Goal: Task Accomplishment & Management: Manage account settings

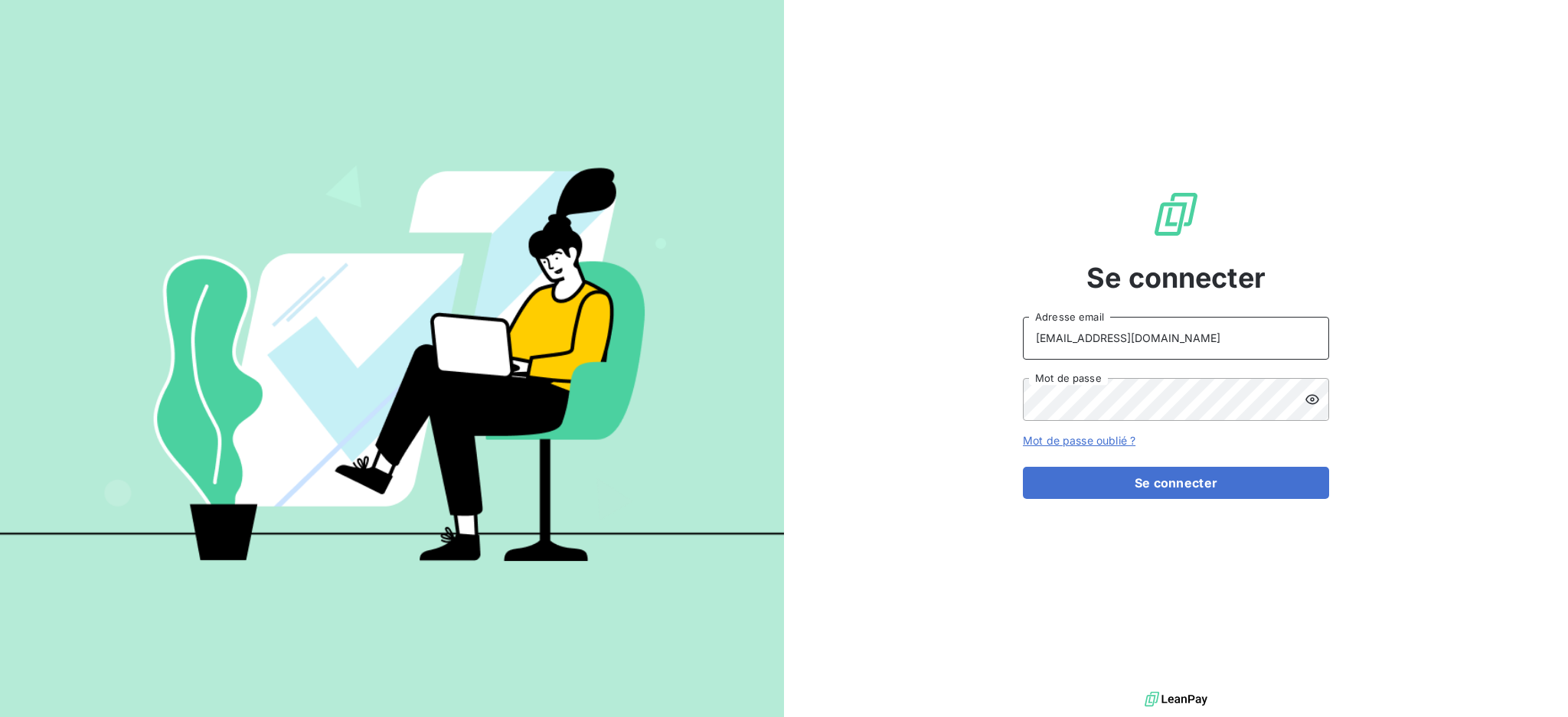
drag, startPoint x: 1133, startPoint y: 337, endPoint x: 1131, endPoint y: 352, distance: 15.1
click at [1133, 338] on input "[EMAIL_ADDRESS][DOMAIN_NAME]" at bounding box center [1176, 338] width 306 height 43
type input "[EMAIL_ADDRESS][DOMAIN_NAME]"
click at [1164, 487] on button "Se connecter" at bounding box center [1176, 483] width 306 height 32
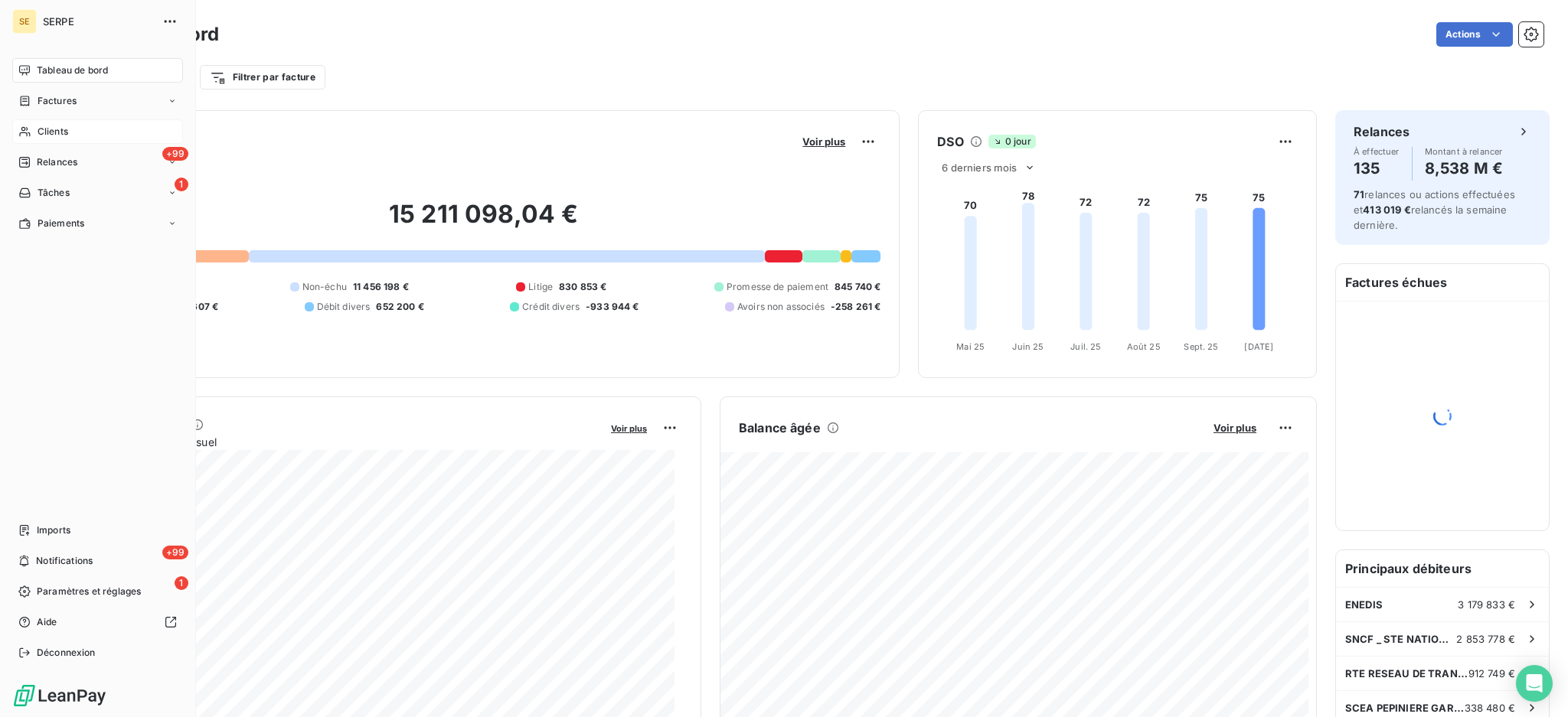
click at [47, 127] on span "Clients" at bounding box center [53, 132] width 31 height 14
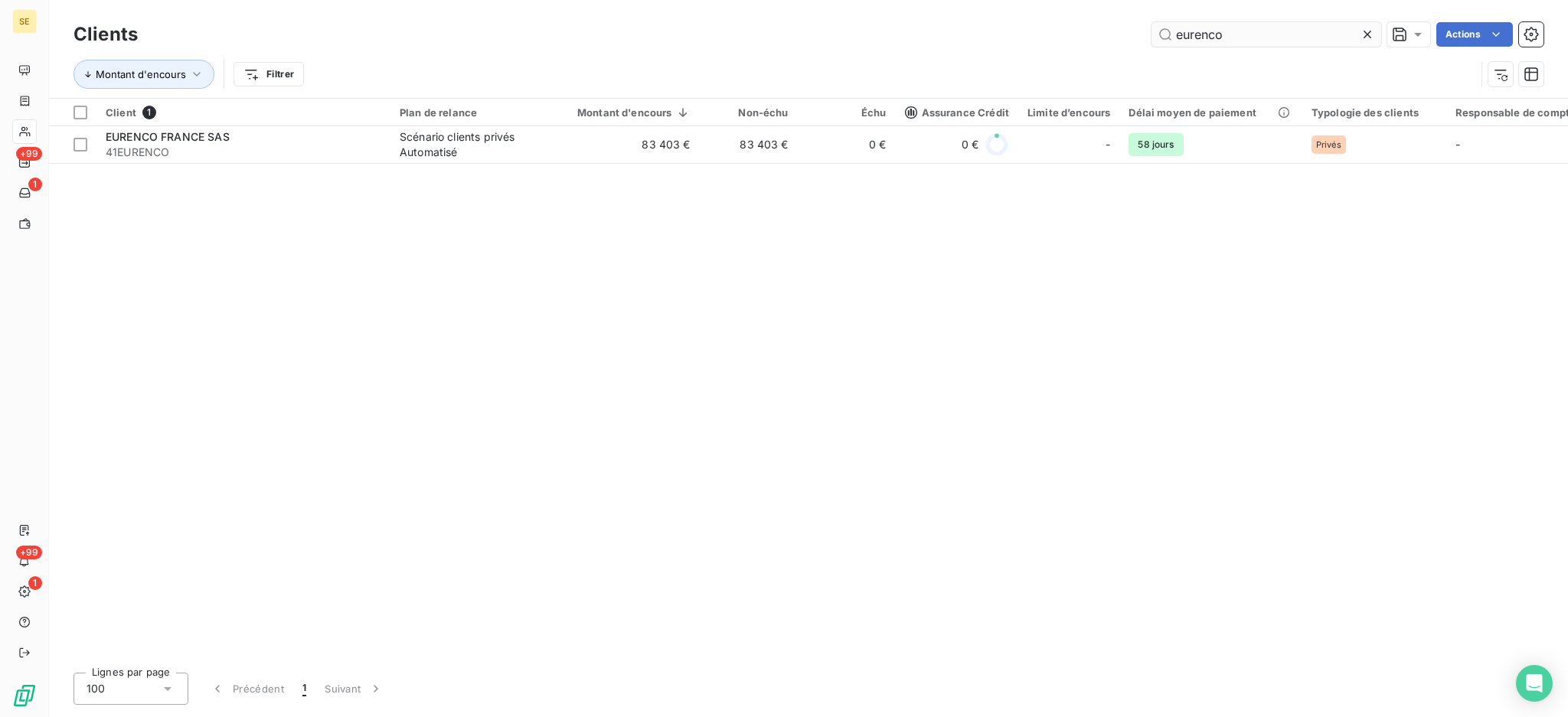
type input "eurenco"
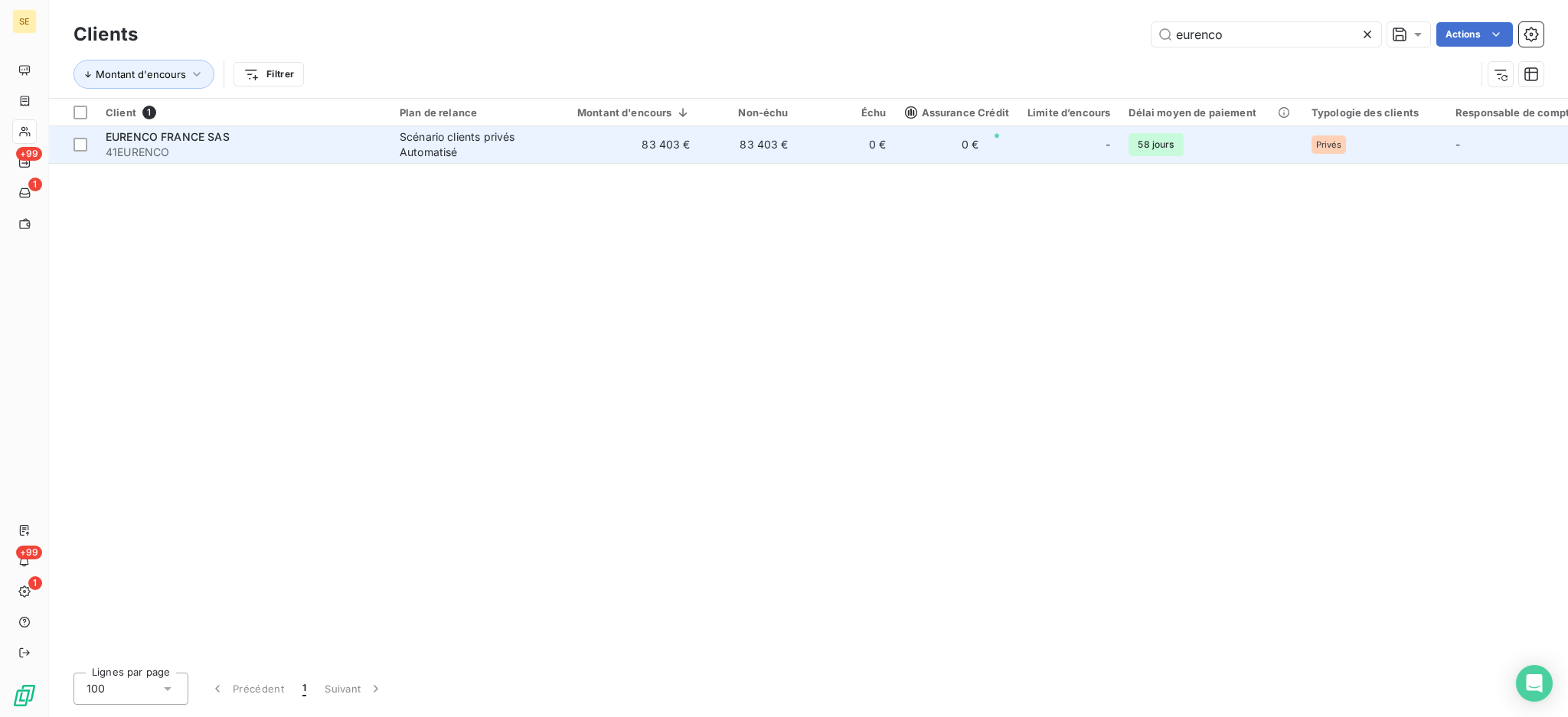
click at [646, 136] on td "83 403 €" at bounding box center [624, 144] width 150 height 37
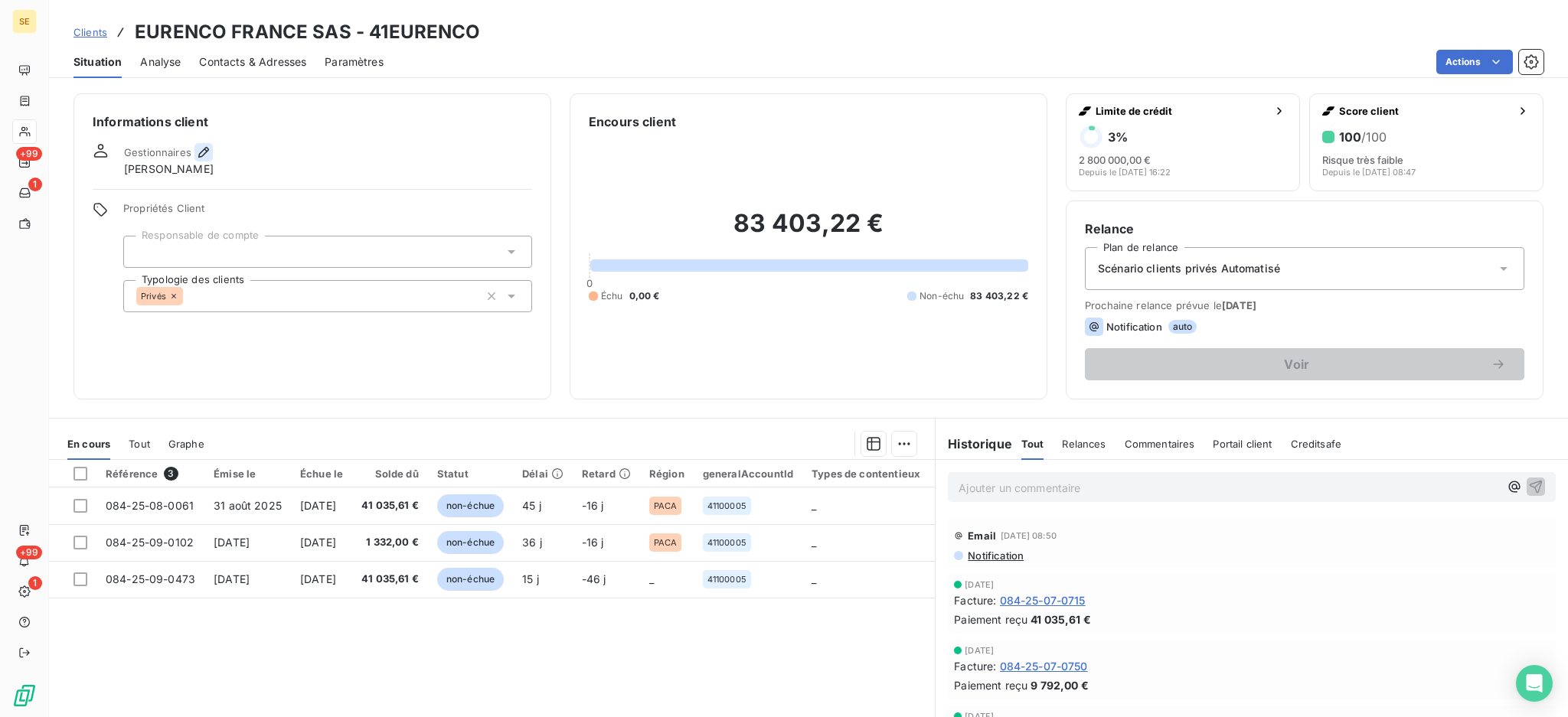
click at [203, 148] on icon "button" at bounding box center [204, 152] width 11 height 11
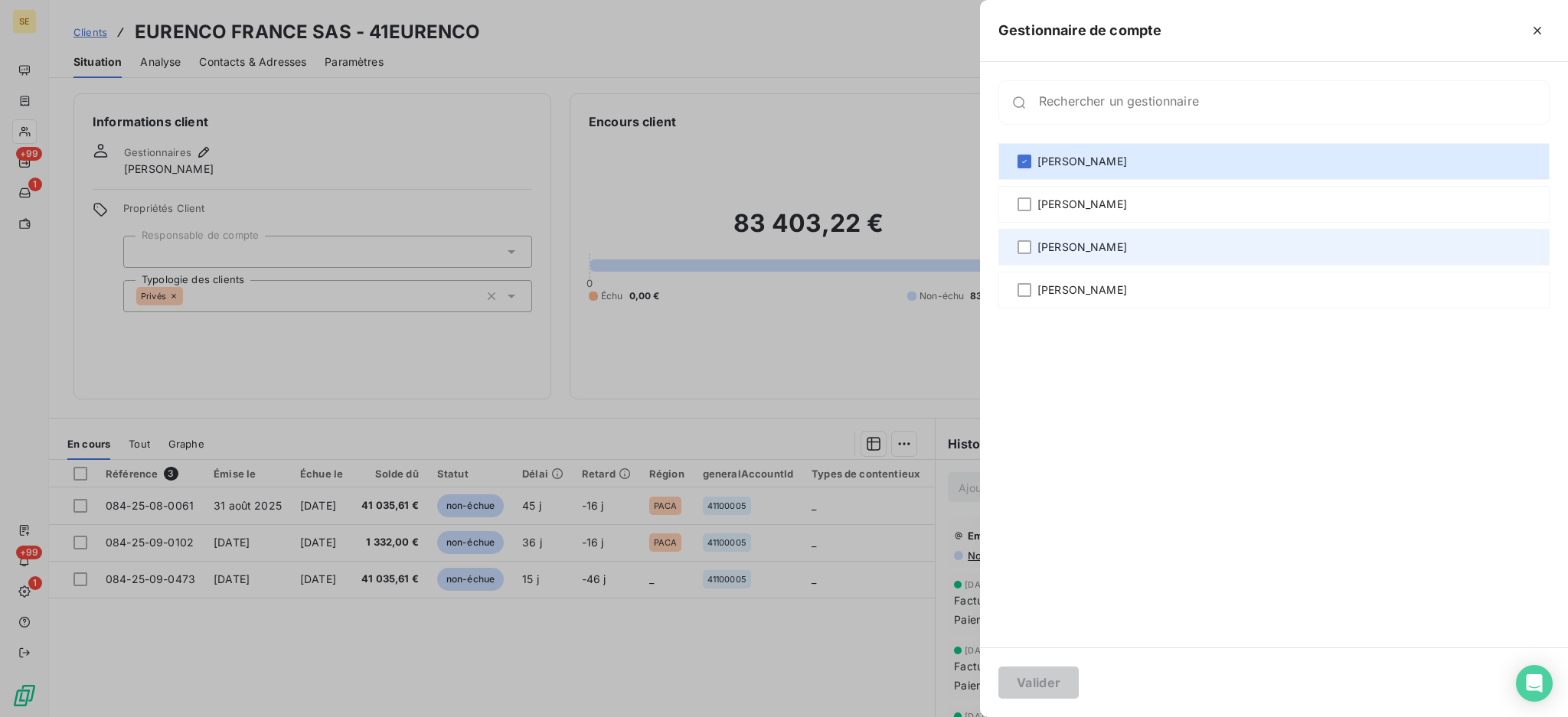
click at [1075, 250] on span "[PERSON_NAME]" at bounding box center [1082, 247] width 89 height 16
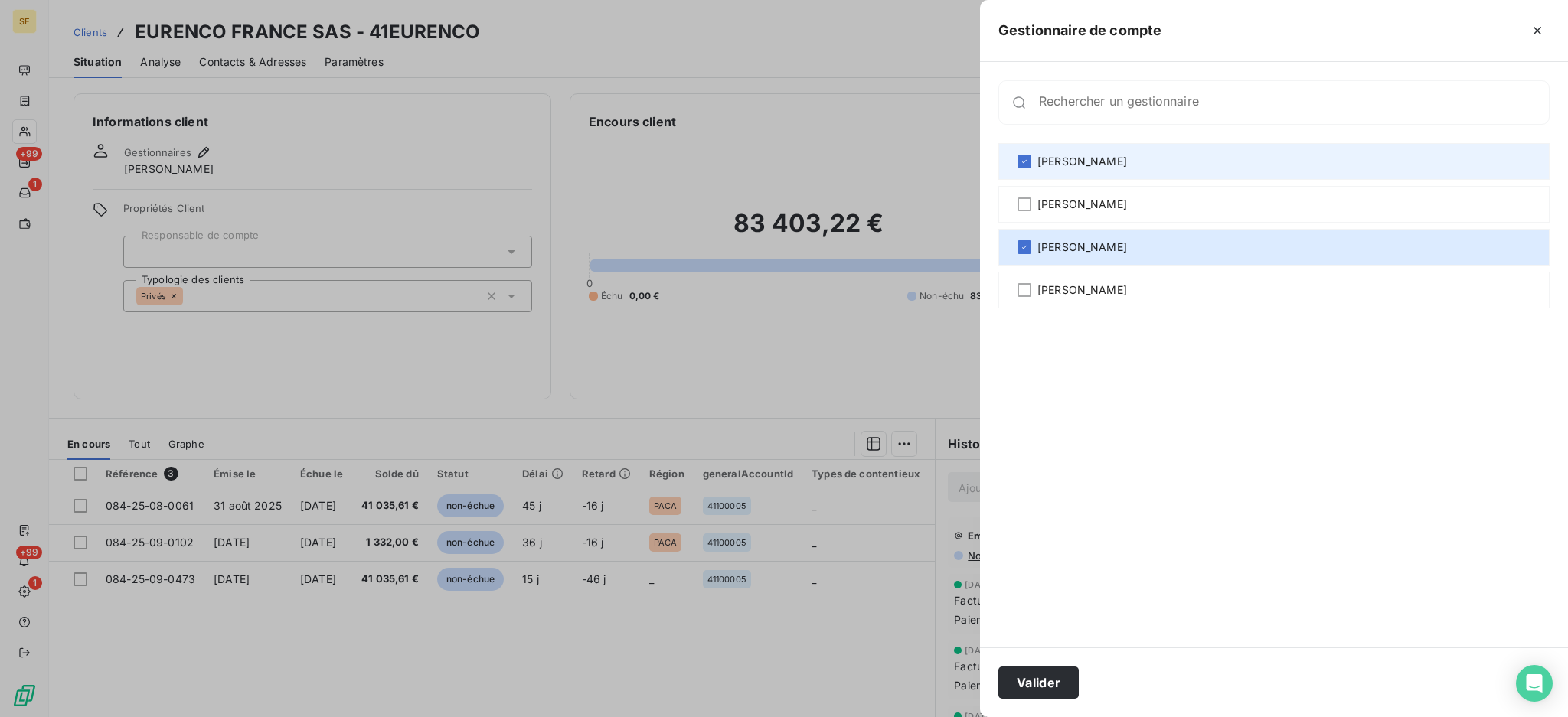
click at [1069, 167] on span "[PERSON_NAME]" at bounding box center [1082, 162] width 89 height 16
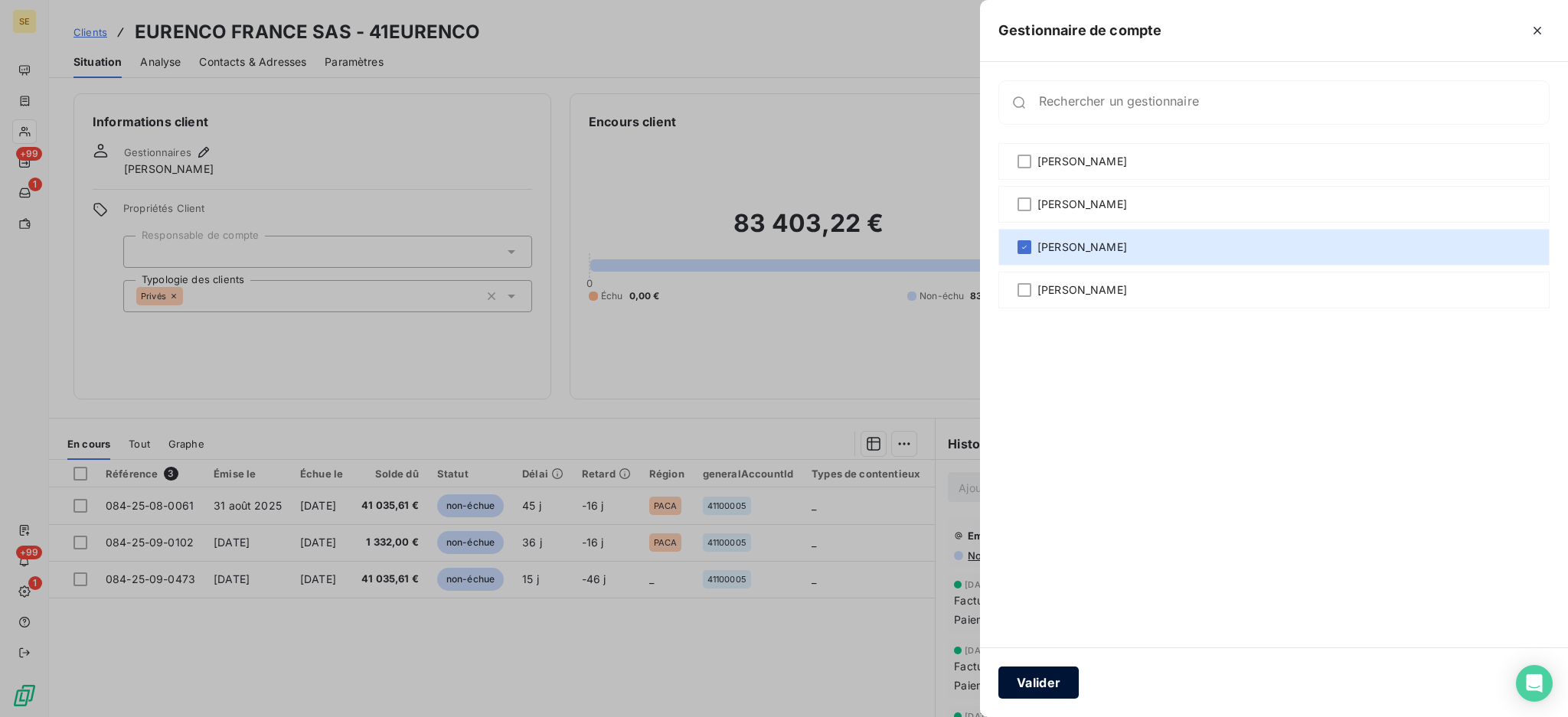
click at [1048, 686] on button "Valider" at bounding box center [1038, 682] width 80 height 32
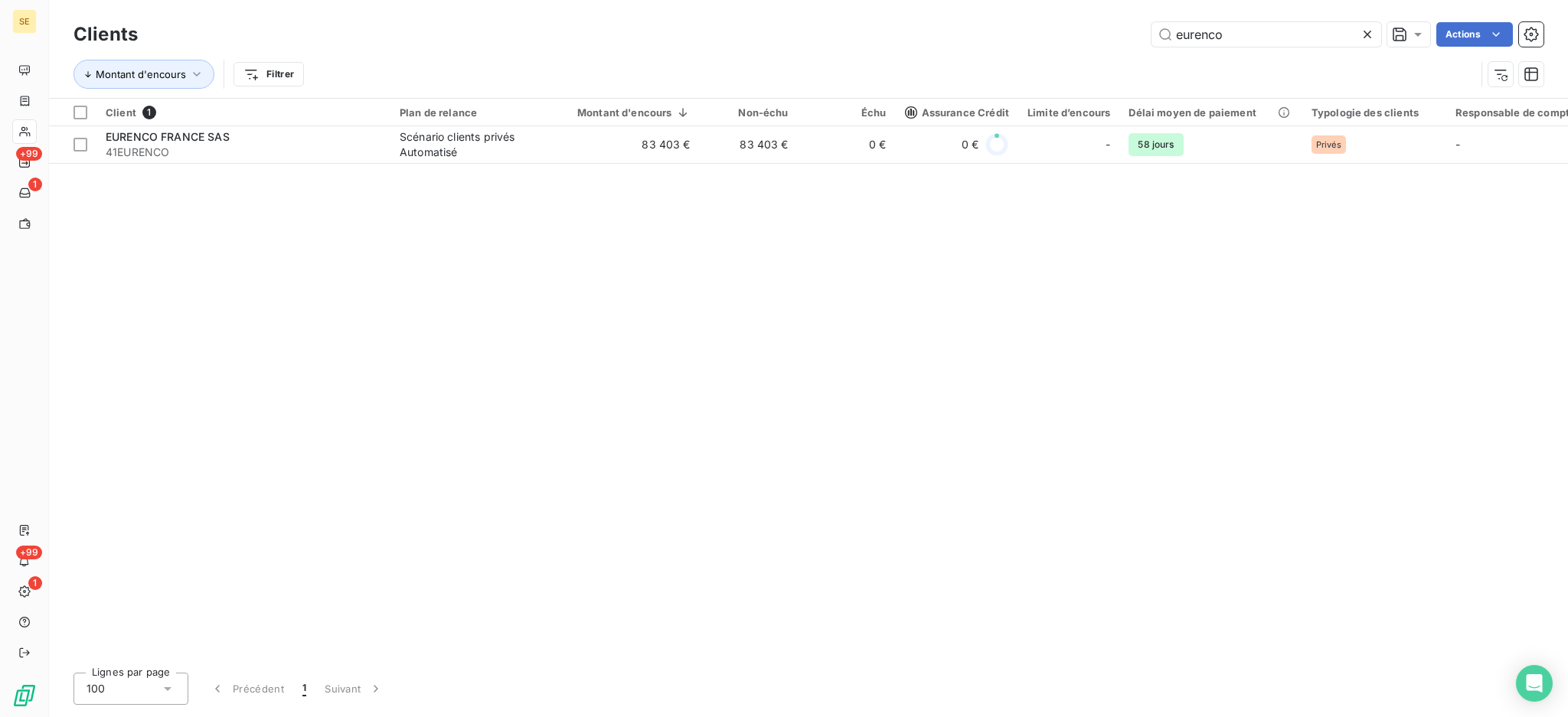
click at [1370, 40] on icon at bounding box center [1367, 35] width 16 height 16
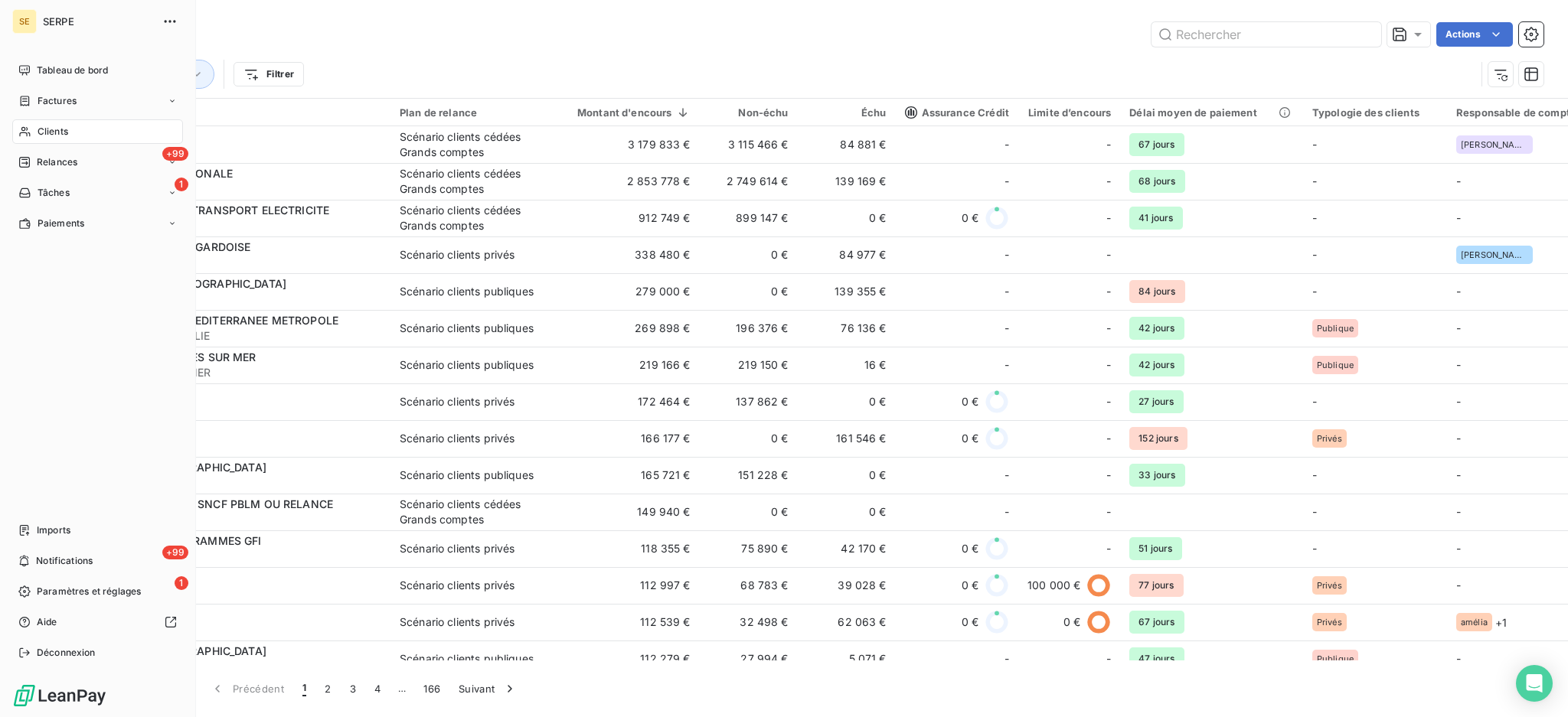
click at [55, 131] on span "Clients" at bounding box center [53, 132] width 31 height 14
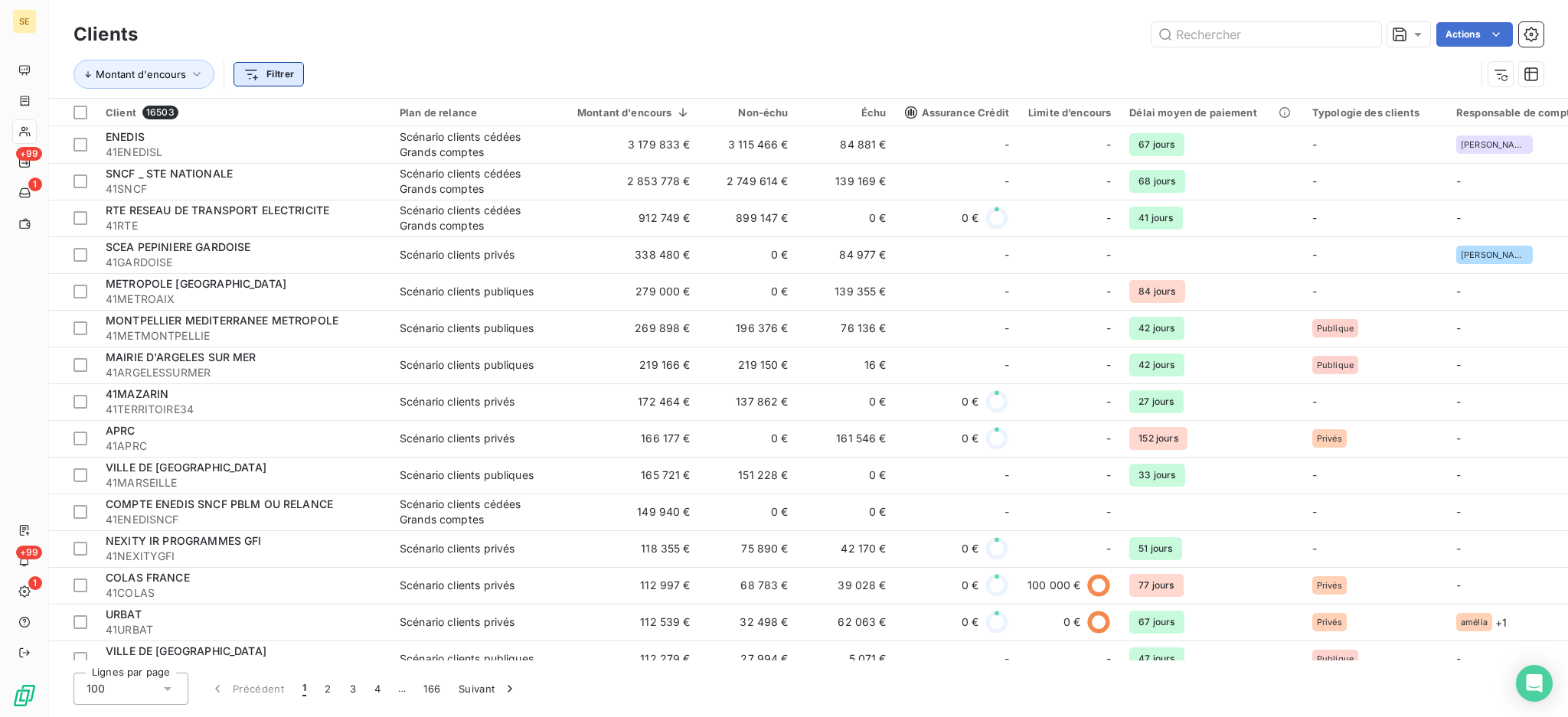
click at [263, 74] on html "SE +99 1 +99 1 Clients Actions Montant d'encours Filtrer Client 16503 Plan de r…" at bounding box center [784, 358] width 1568 height 717
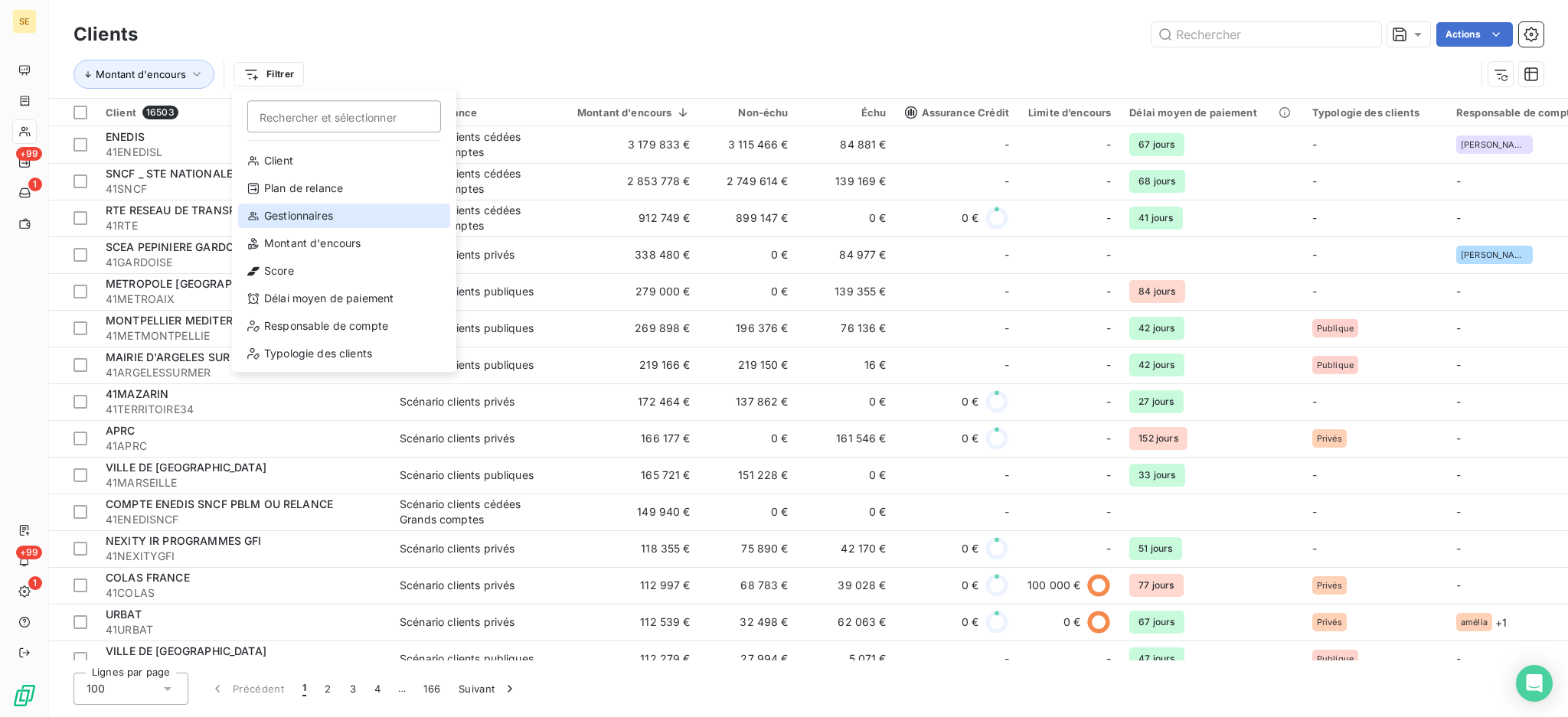
click at [297, 217] on div "Gestionnaires" at bounding box center [344, 215] width 212 height 24
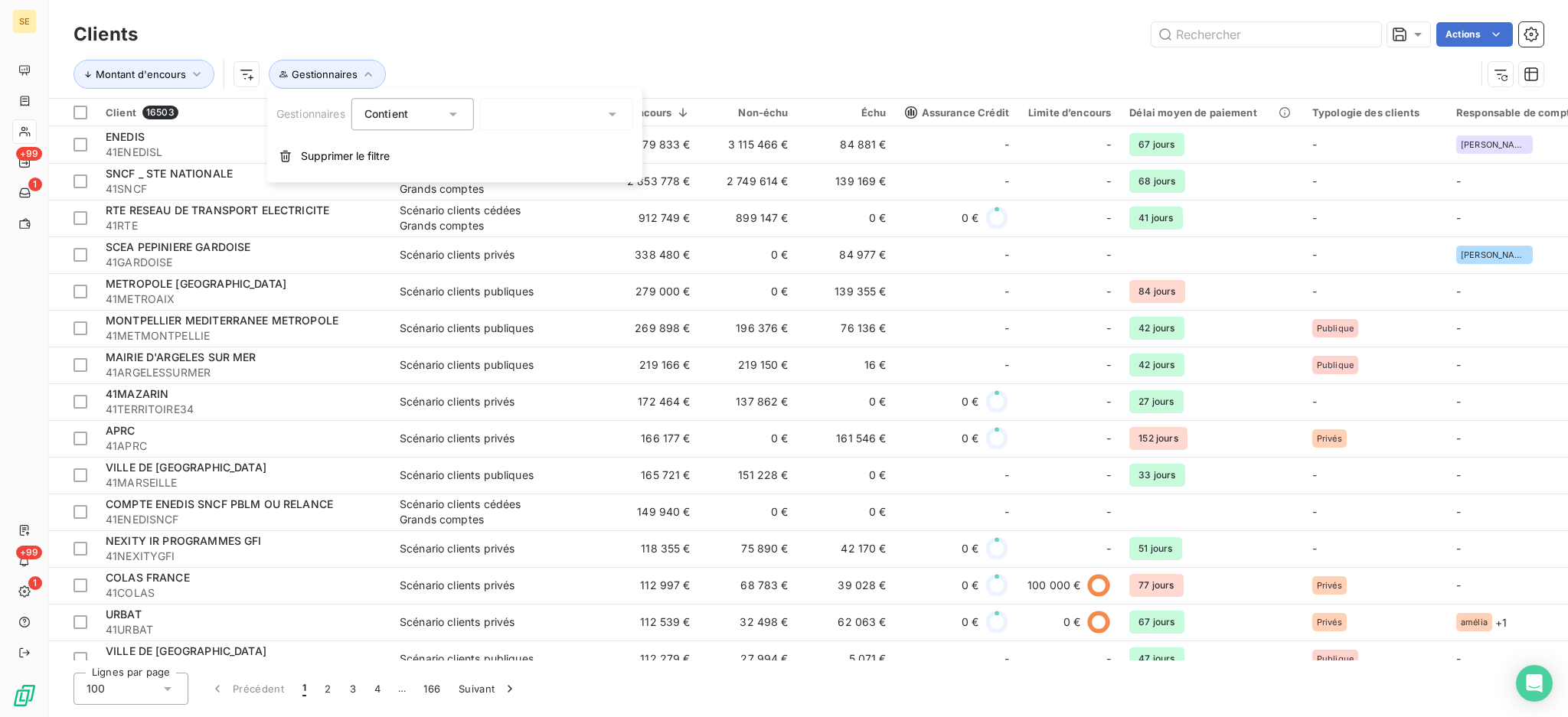
click at [610, 111] on icon at bounding box center [612, 114] width 16 height 16
click at [534, 215] on span "[PERSON_NAME]" at bounding box center [556, 211] width 89 height 16
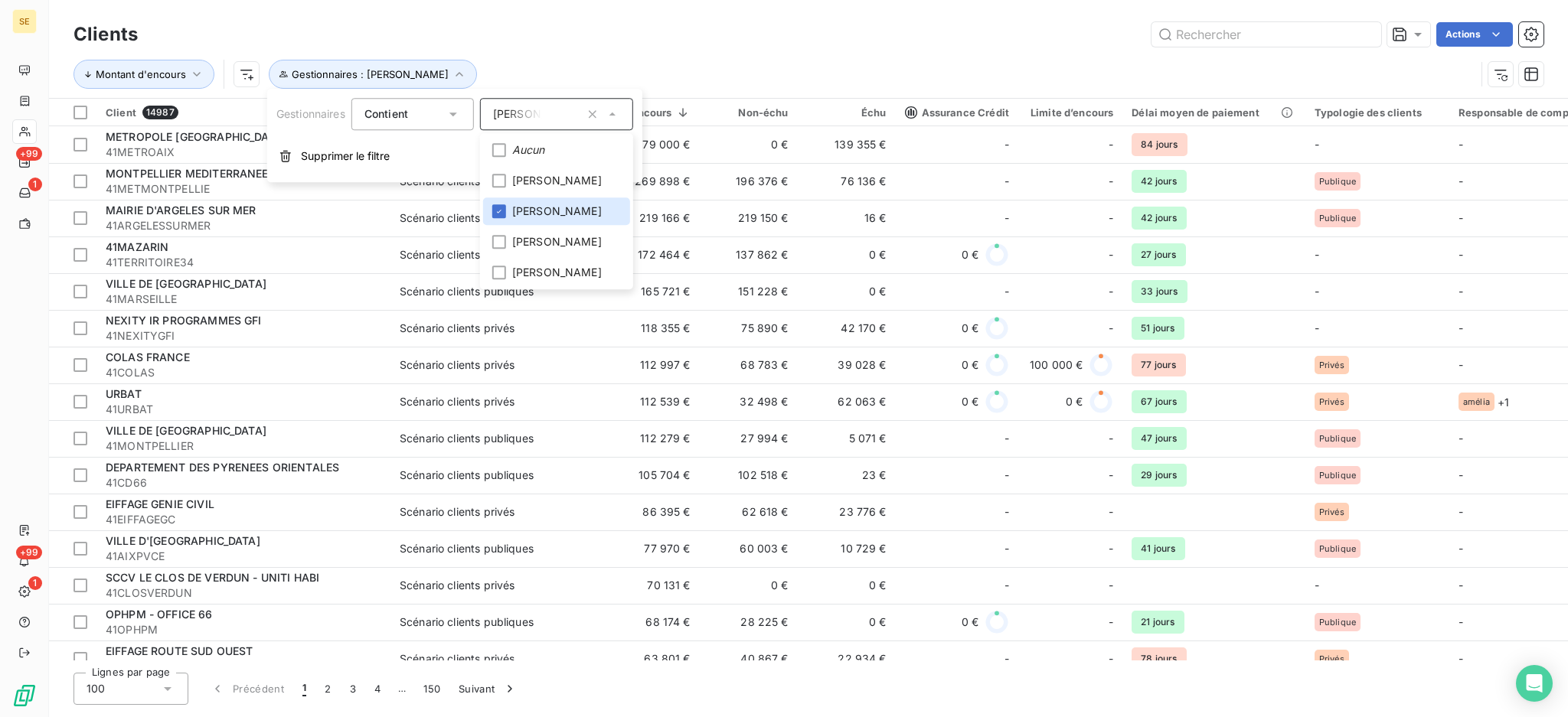
click at [559, 45] on div "Actions" at bounding box center [849, 34] width 1387 height 24
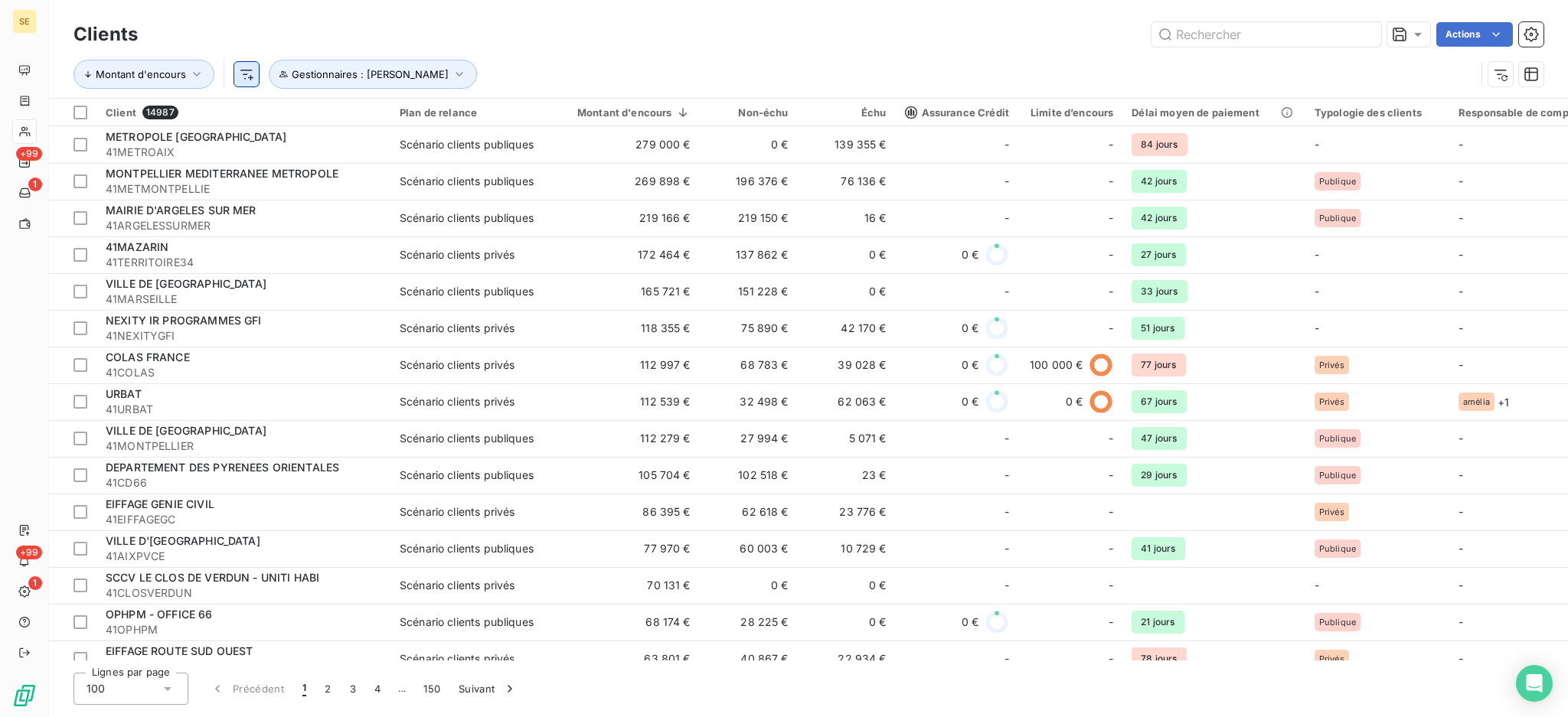
click at [249, 70] on html "SE +99 1 +99 1 Clients Actions Montant d'encours Gestionnaires : [PERSON_NAME] …" at bounding box center [784, 358] width 1568 height 717
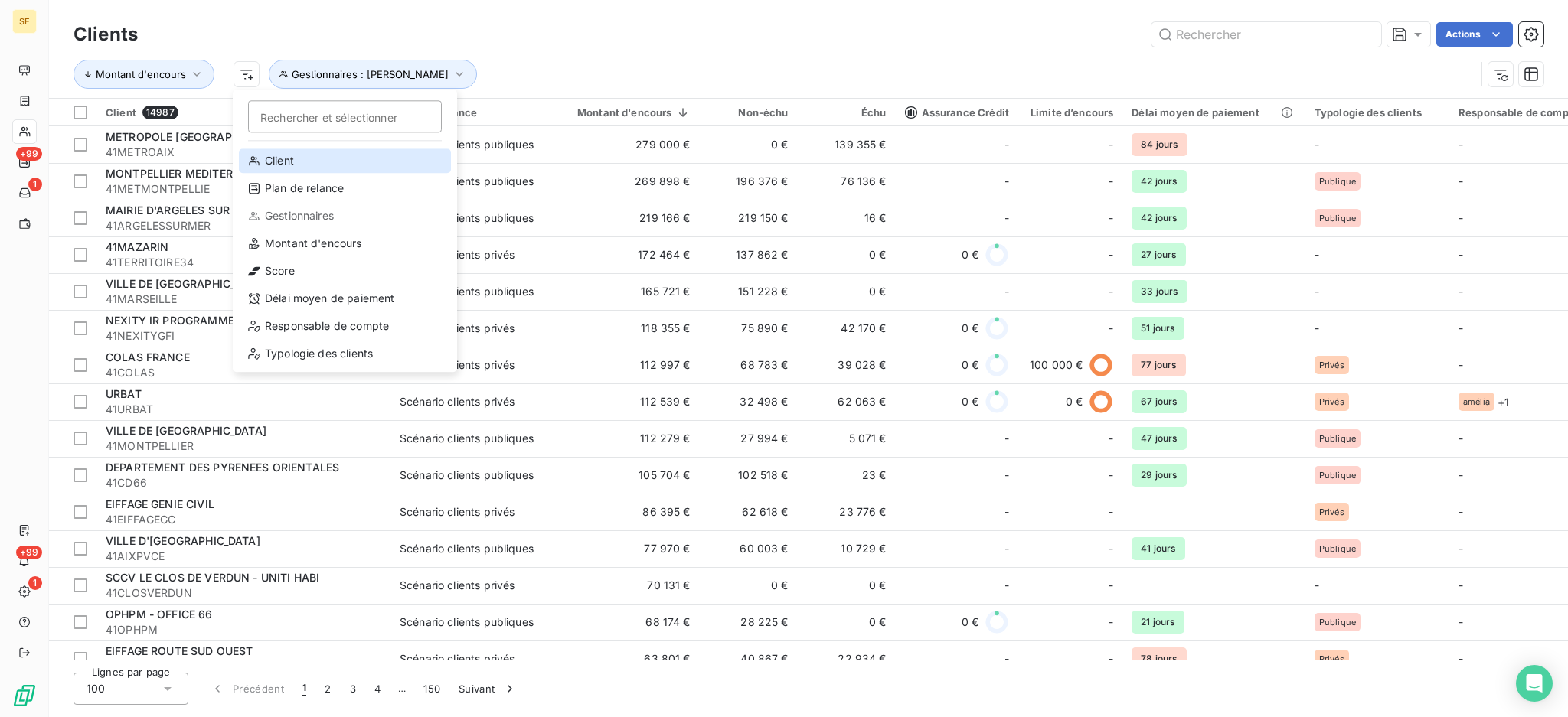
click at [261, 162] on div "Client" at bounding box center [344, 160] width 212 height 24
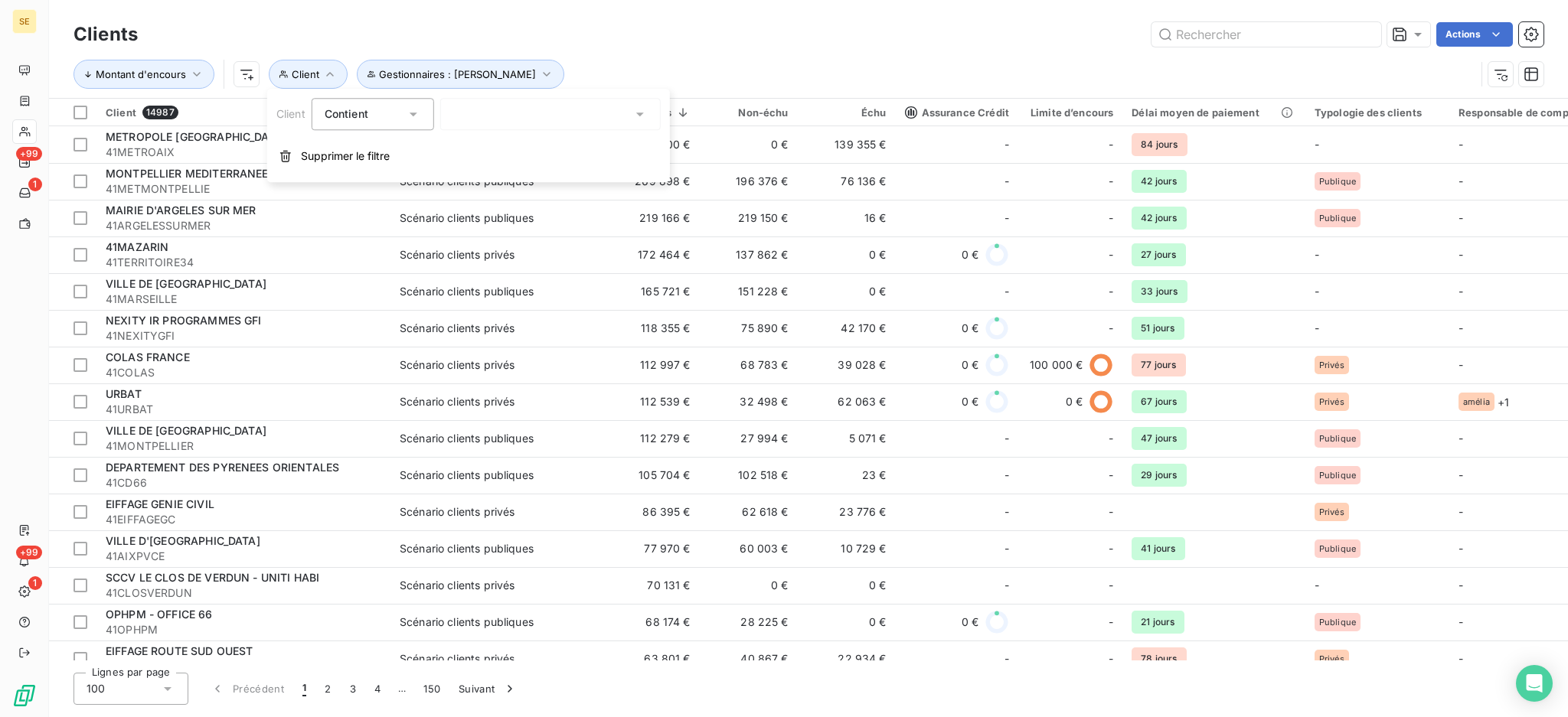
click at [643, 111] on icon at bounding box center [640, 114] width 16 height 16
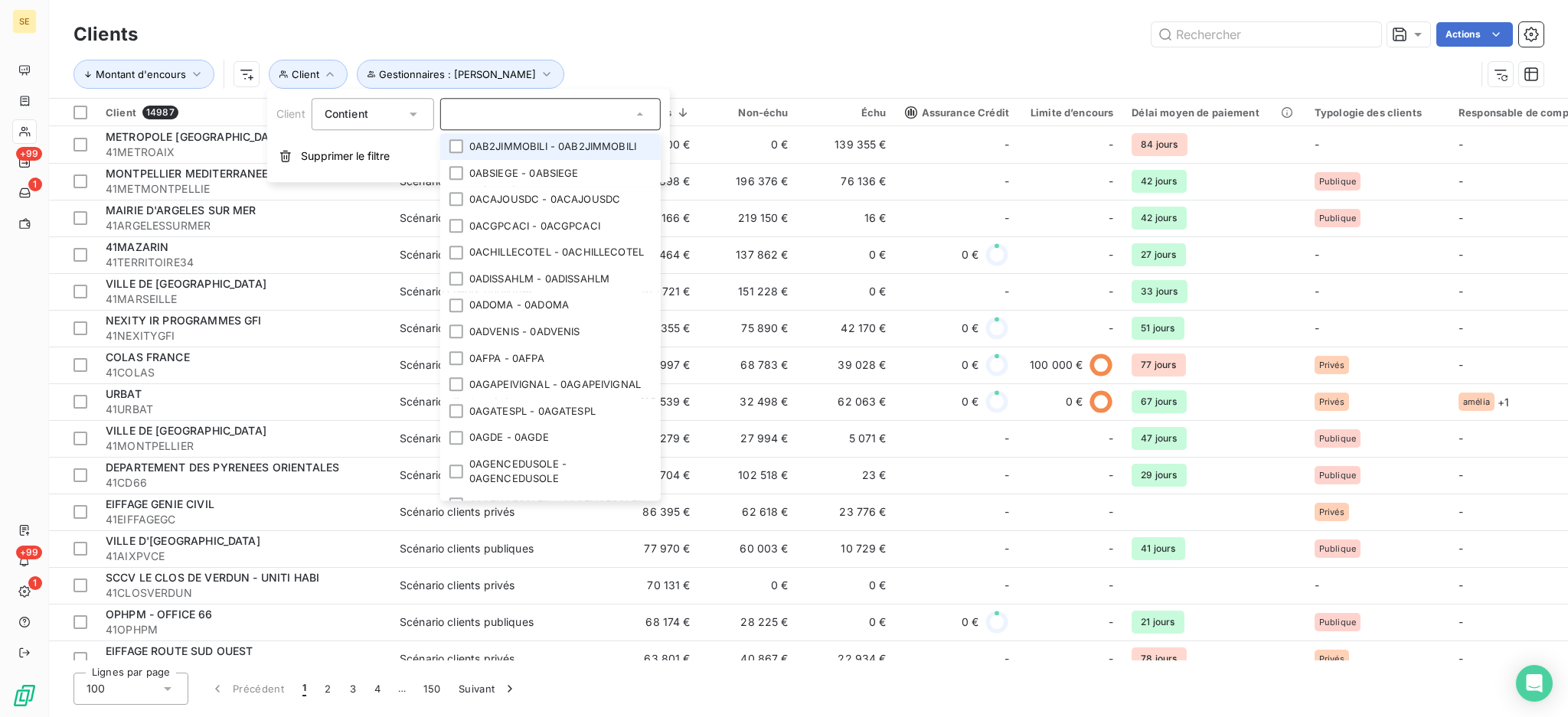
click at [643, 111] on icon at bounding box center [640, 114] width 16 height 16
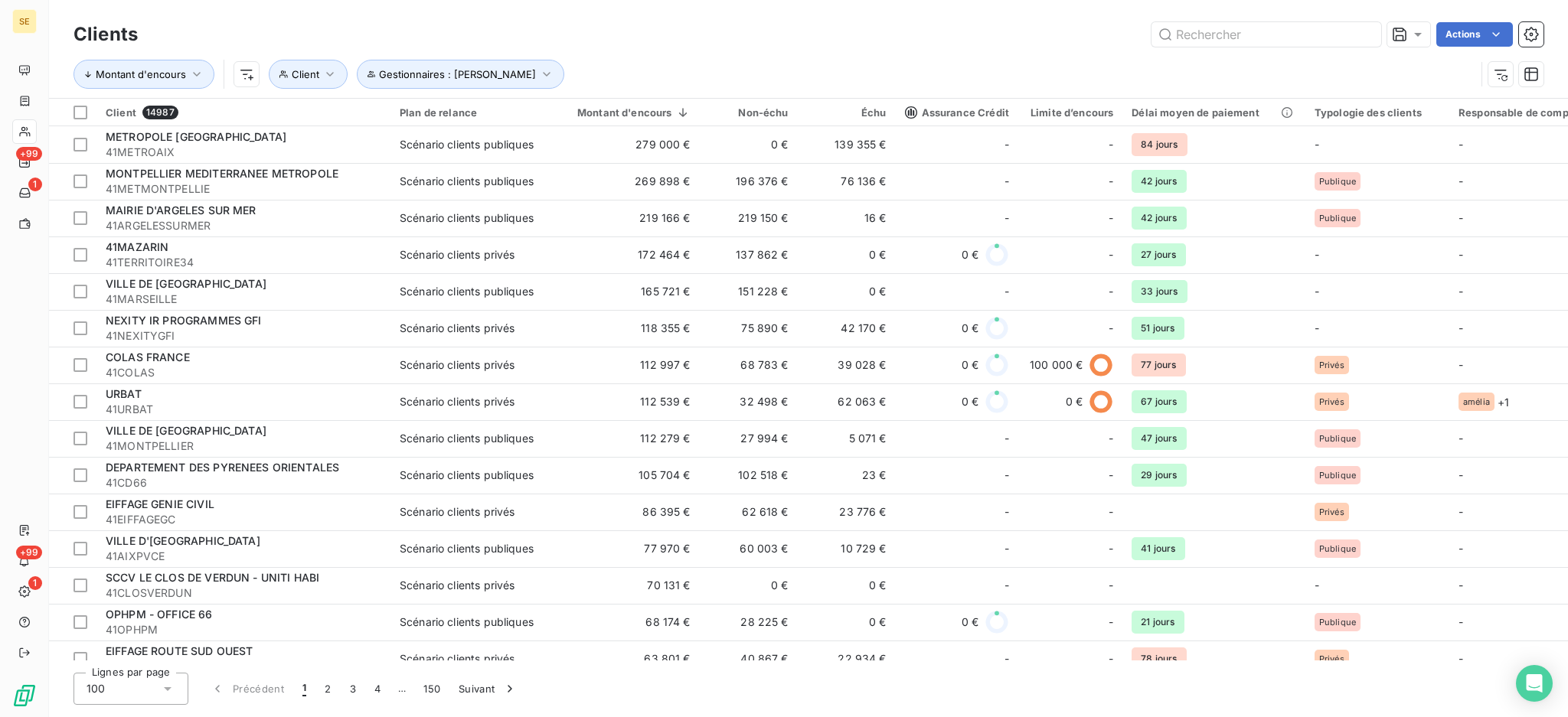
click at [654, 24] on div "Actions" at bounding box center [849, 34] width 1387 height 24
click at [329, 74] on icon "button" at bounding box center [329, 74] width 8 height 5
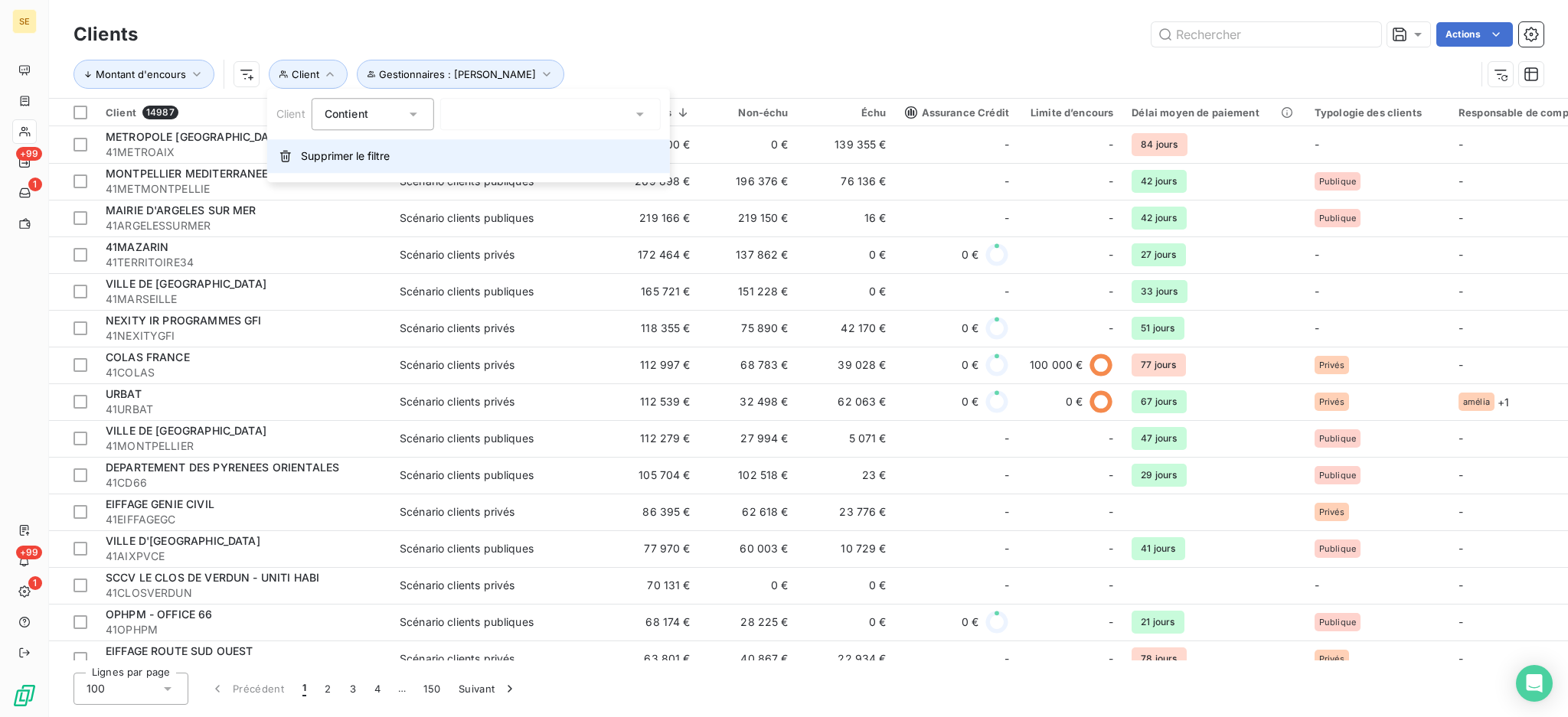
click at [321, 154] on span "Supprimer le filtre" at bounding box center [345, 156] width 89 height 16
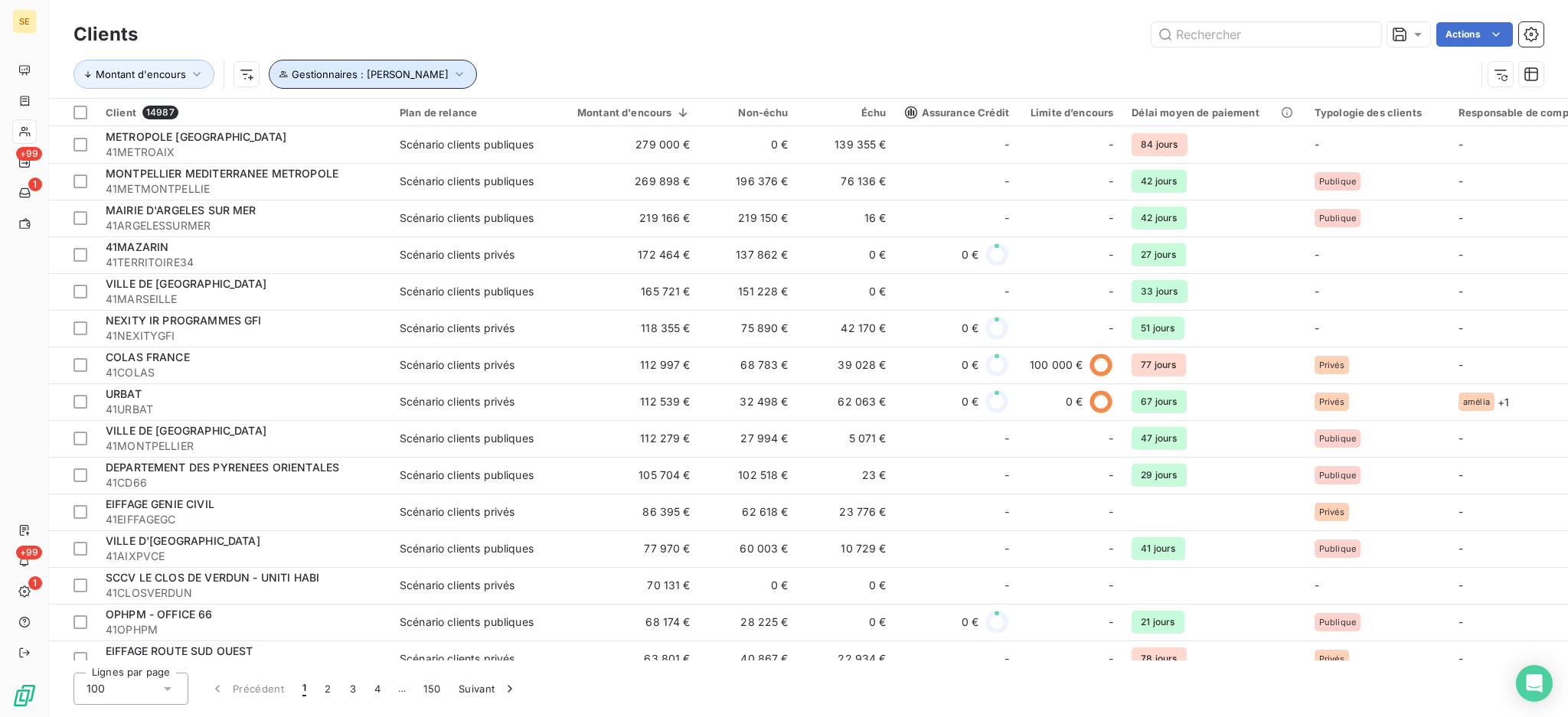
click at [452, 70] on icon "button" at bounding box center [459, 75] width 16 height 16
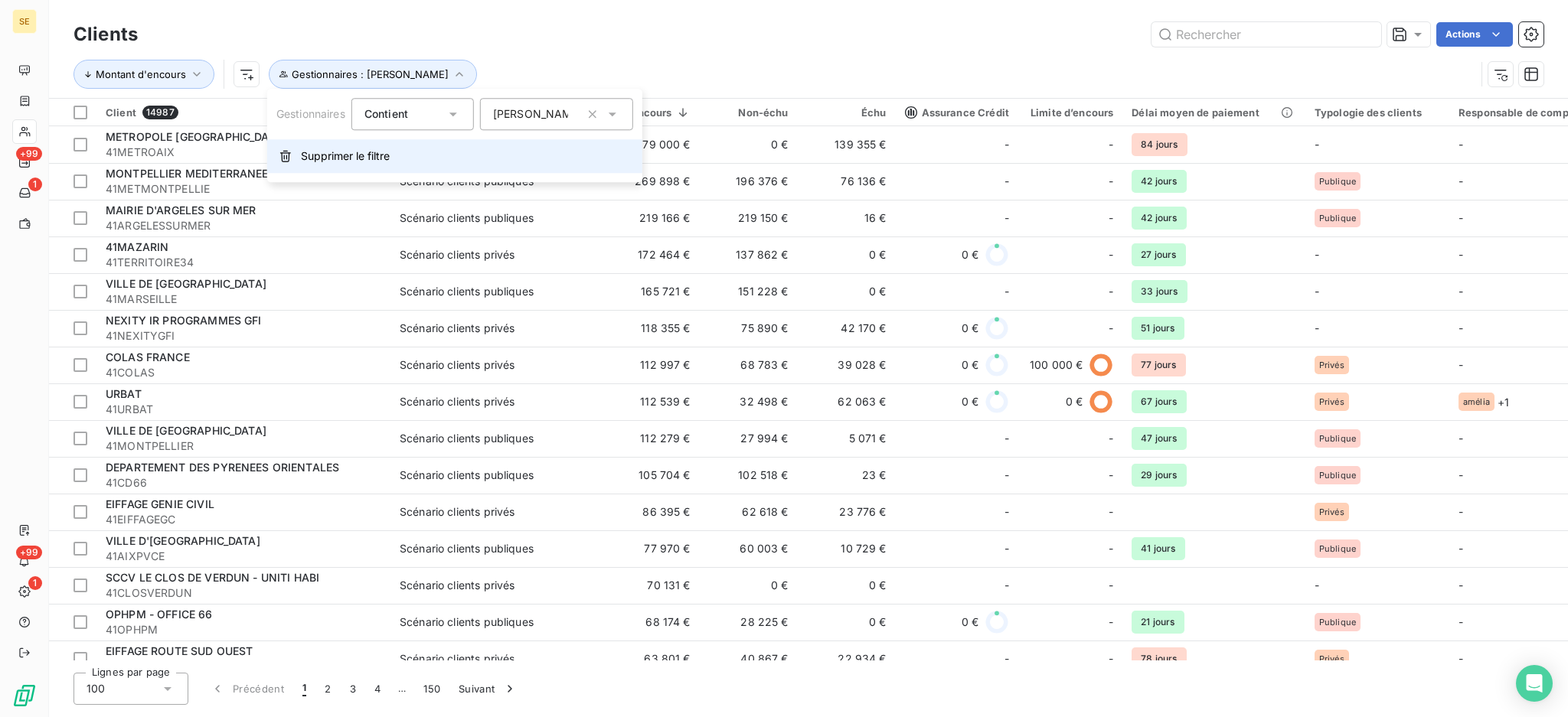
click at [443, 154] on button "Supprimer le filtre" at bounding box center [455, 156] width 375 height 34
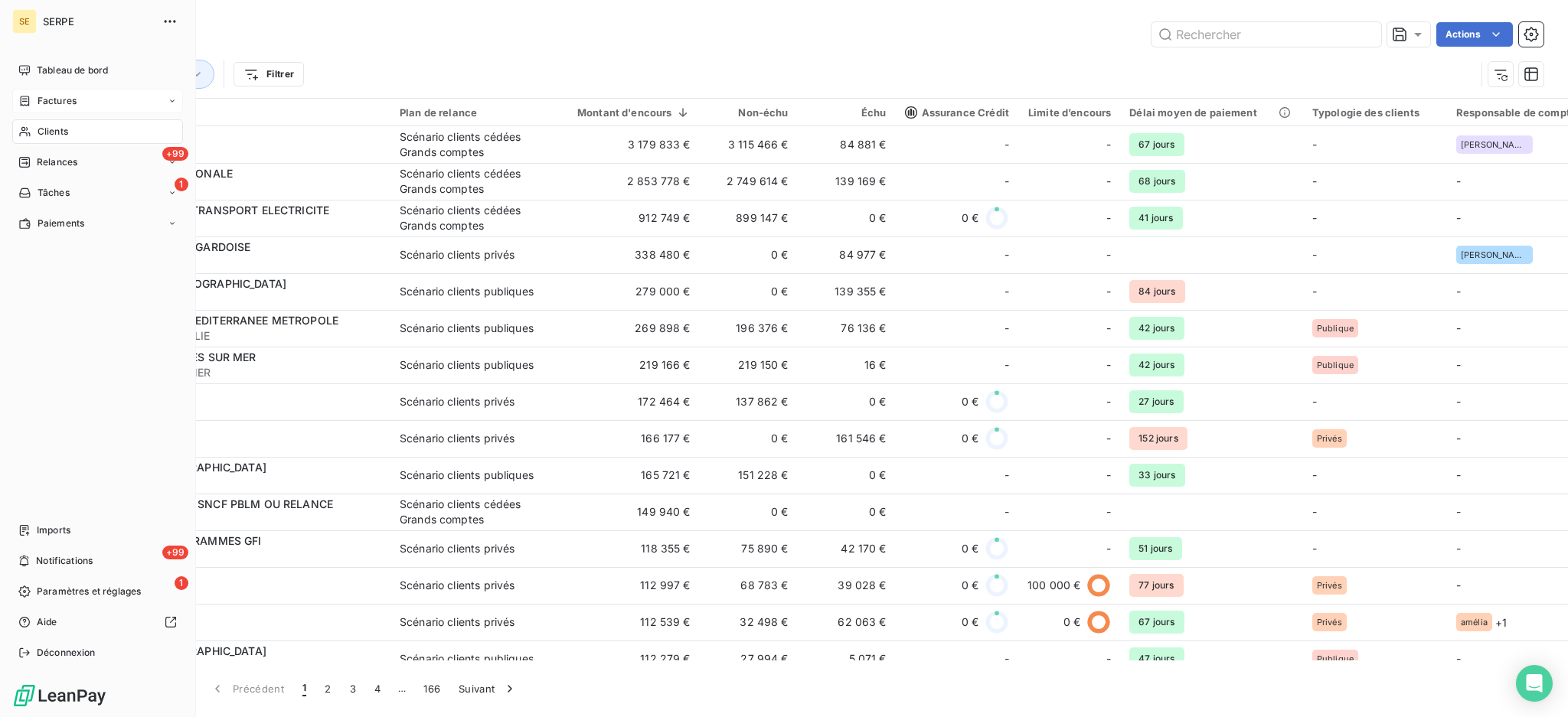
click at [60, 99] on span "Factures" at bounding box center [57, 101] width 39 height 14
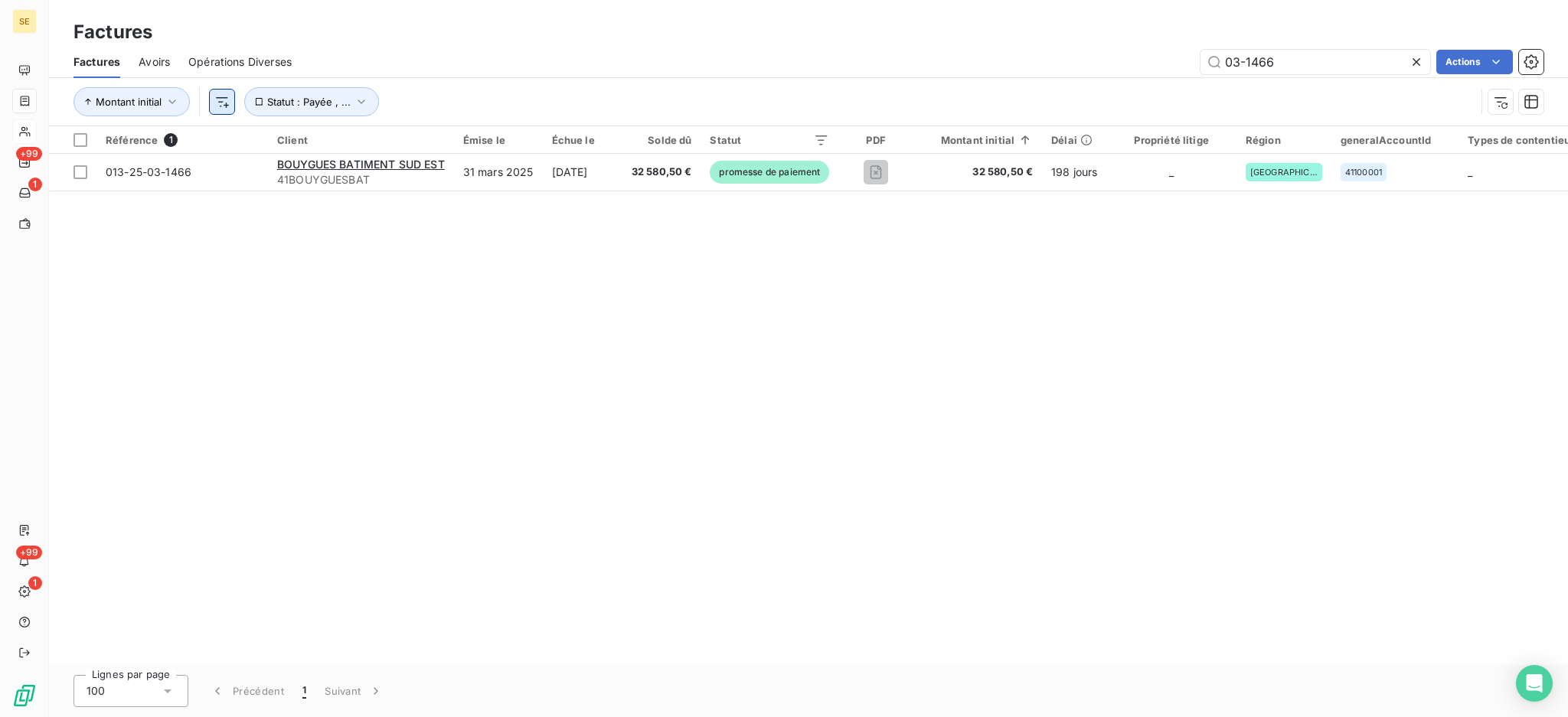
click at [227, 99] on html "SE +99 1 +99 1 Factures Factures Avoirs Opérations Diverses 03-1466 Actions Mon…" at bounding box center [784, 358] width 1568 height 717
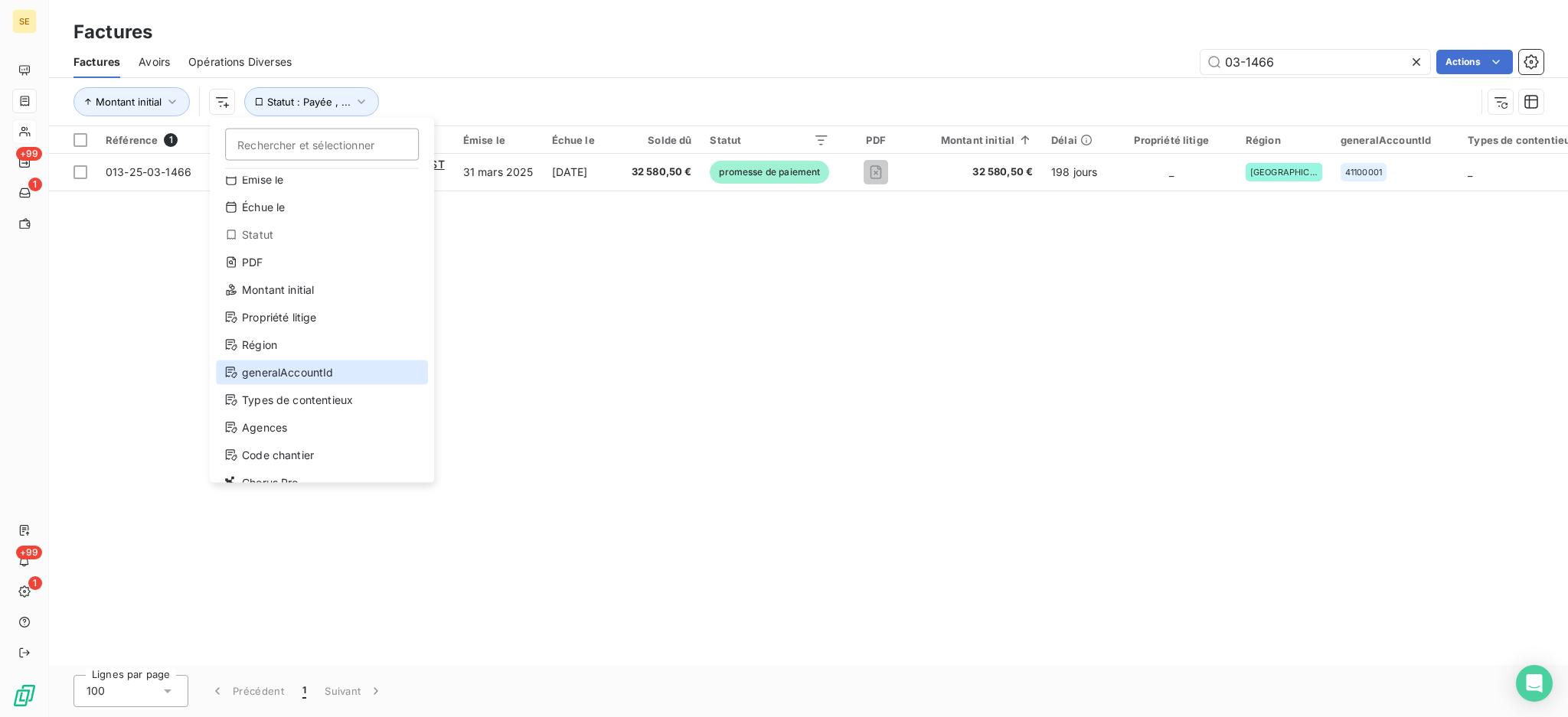
scroll to position [55, 0]
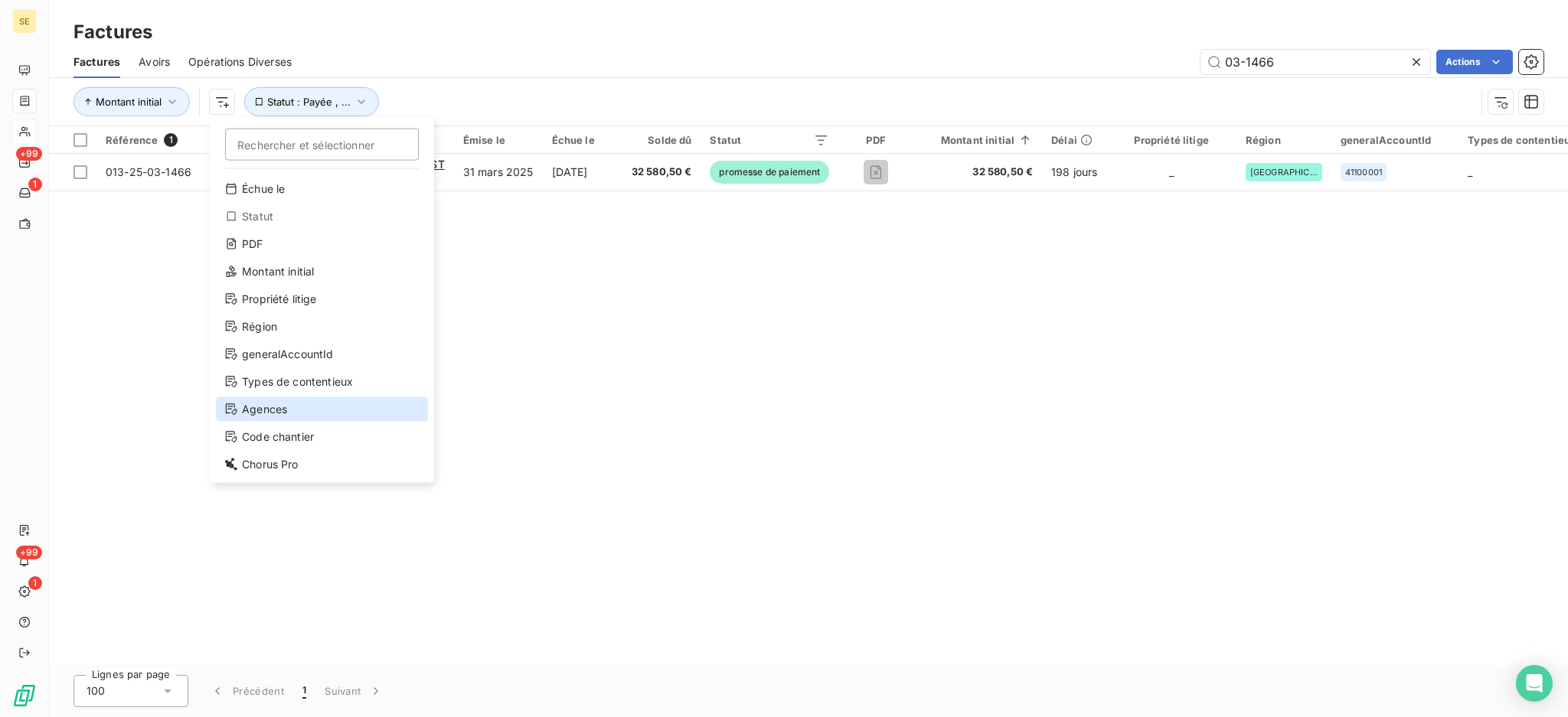
click at [307, 402] on div "Agences" at bounding box center [322, 409] width 212 height 24
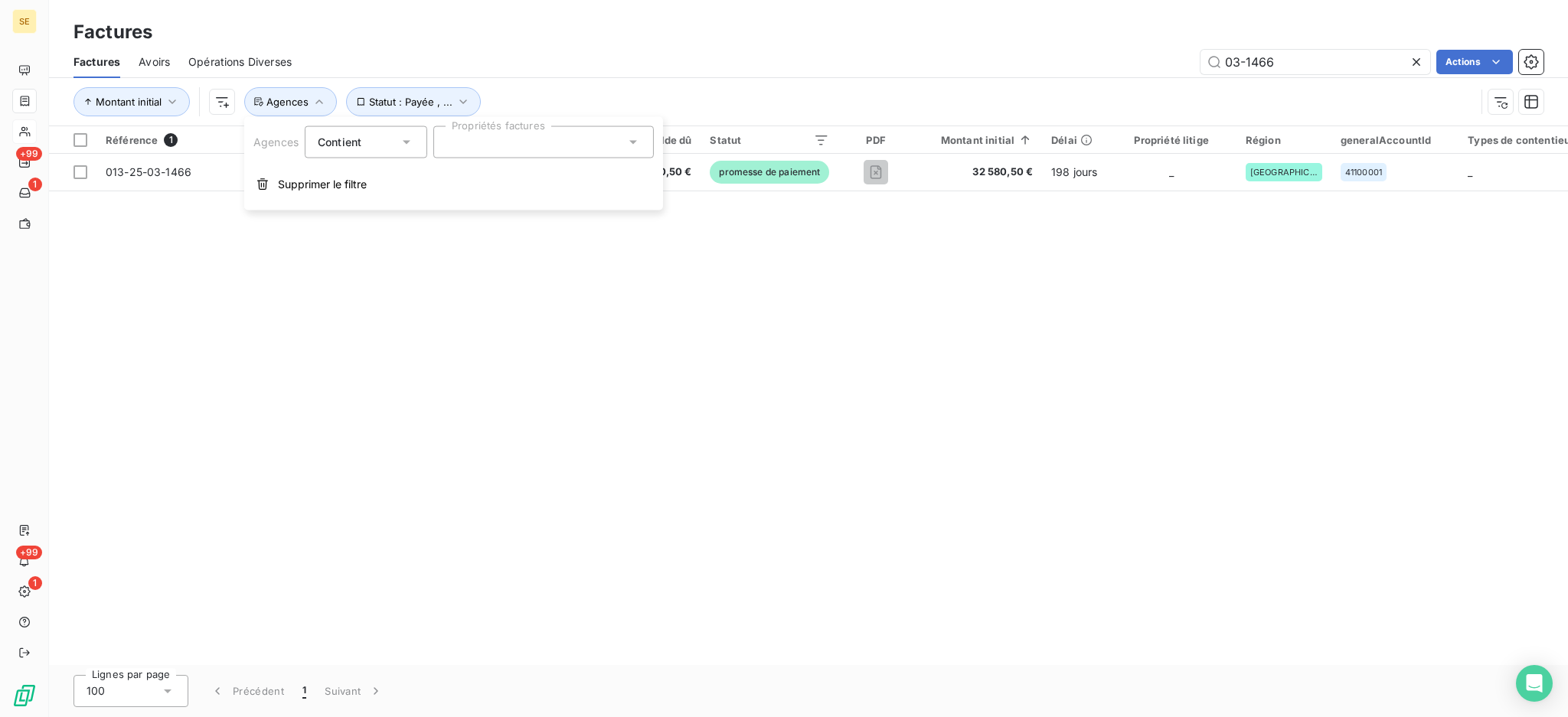
click at [633, 140] on icon at bounding box center [633, 142] width 16 height 16
click at [452, 205] on div at bounding box center [453, 205] width 14 height 14
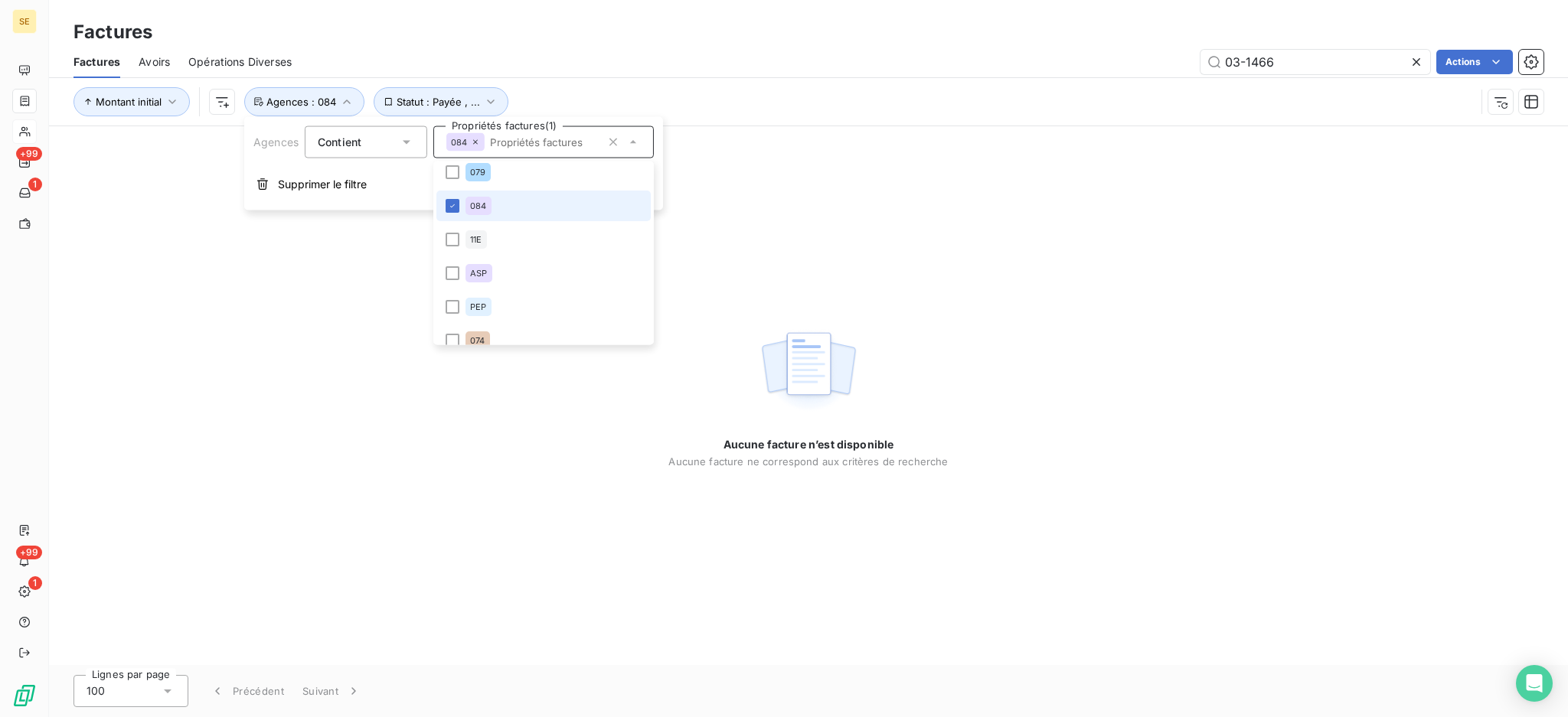
scroll to position [612, 0]
click at [455, 305] on div at bounding box center [453, 308] width 14 height 14
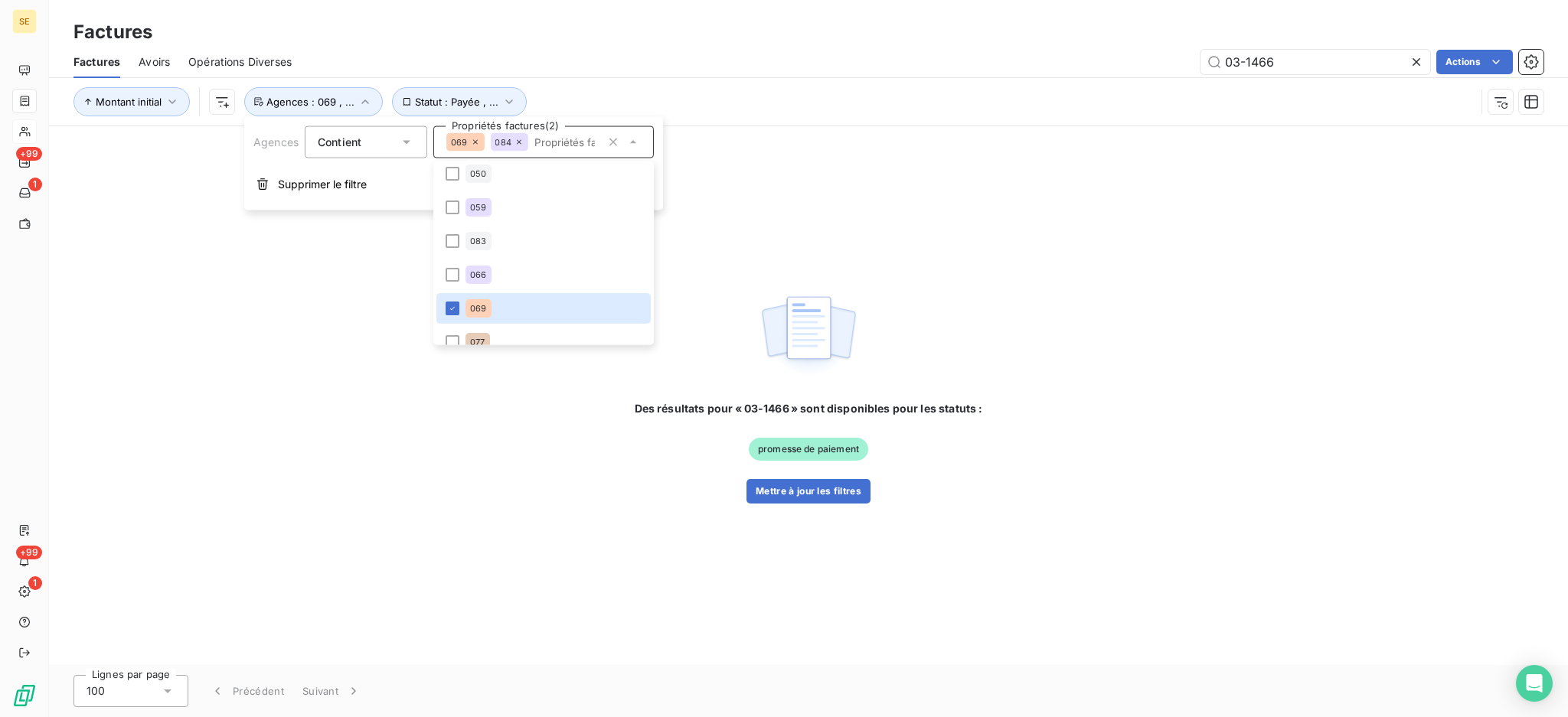
click at [632, 35] on div "Factures" at bounding box center [808, 32] width 1519 height 27
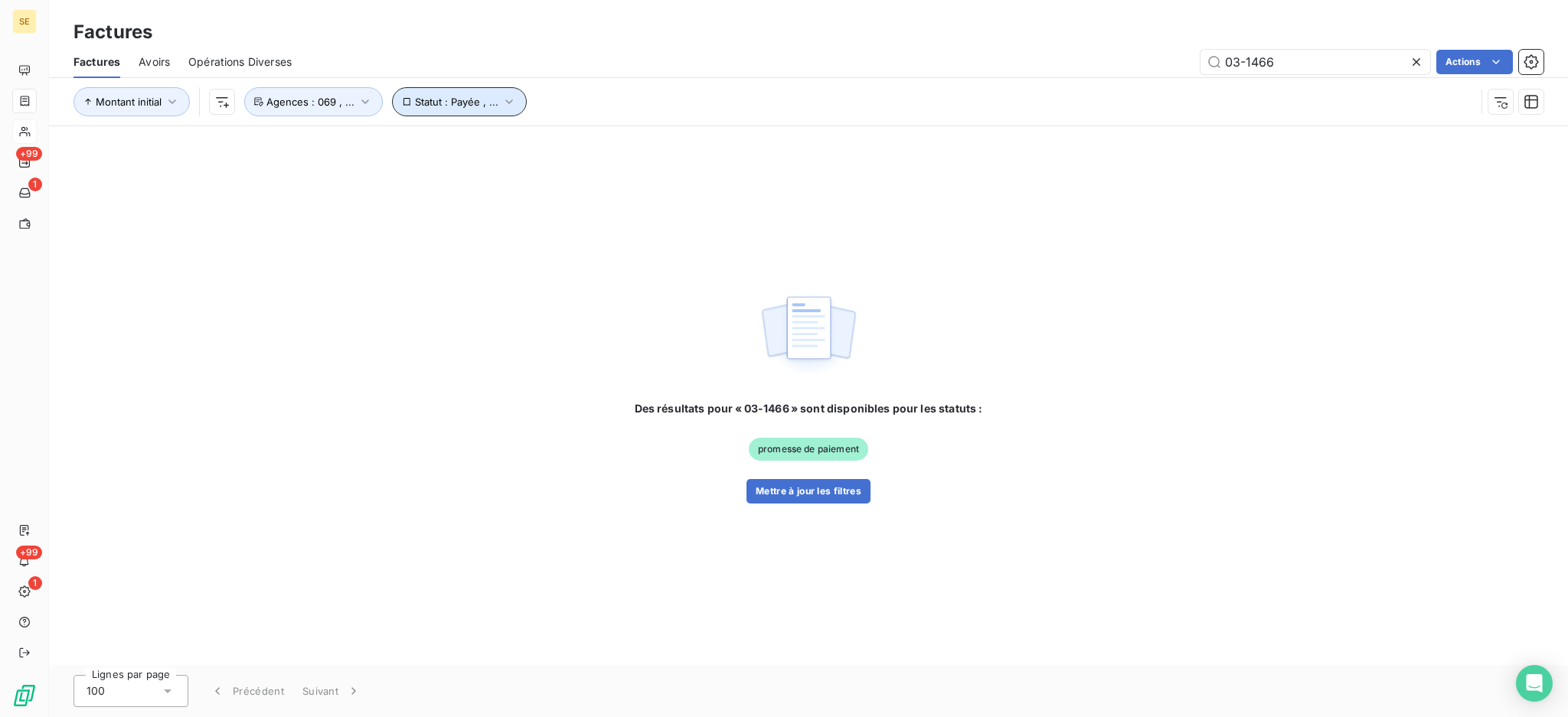
click at [506, 97] on icon "button" at bounding box center [509, 102] width 16 height 16
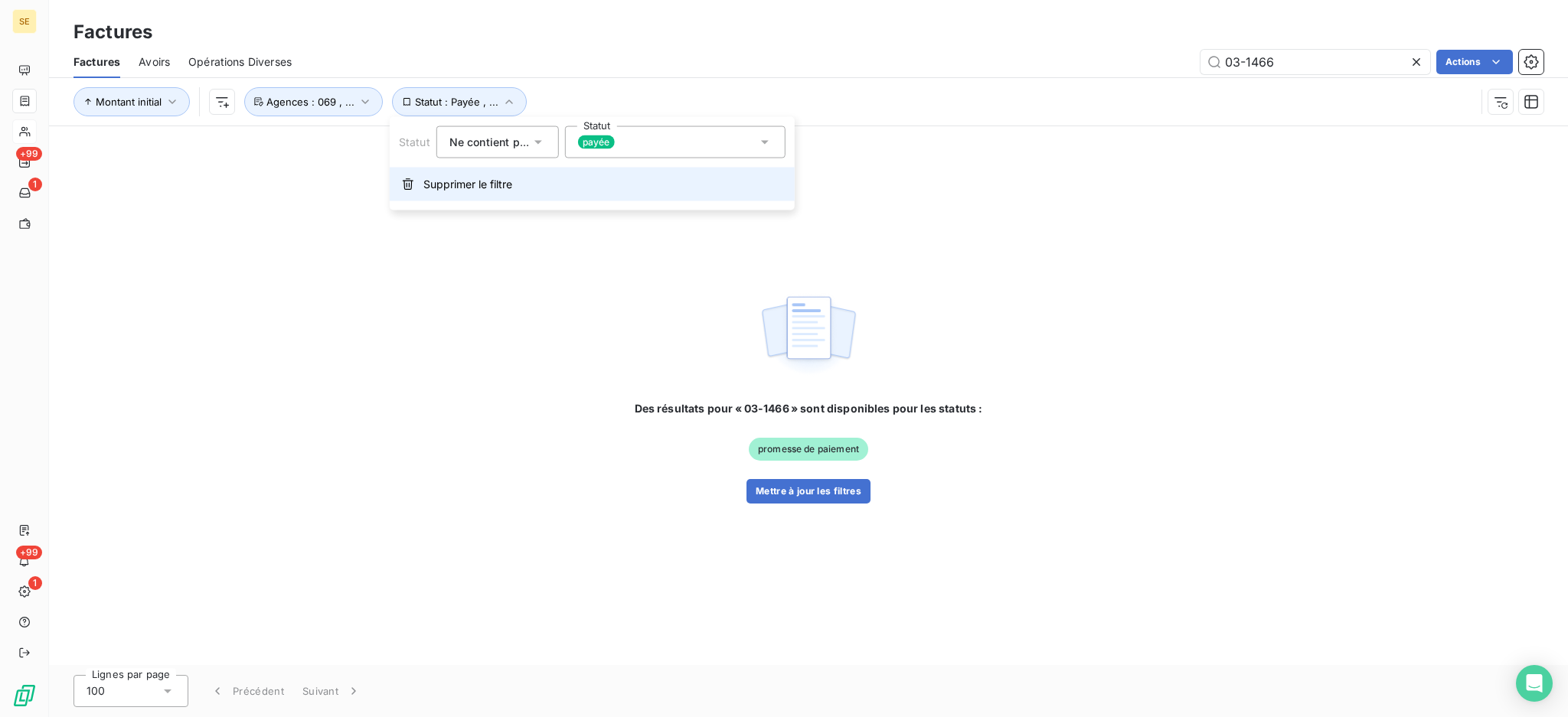
click at [490, 188] on span "Supprimer le filtre" at bounding box center [468, 184] width 89 height 16
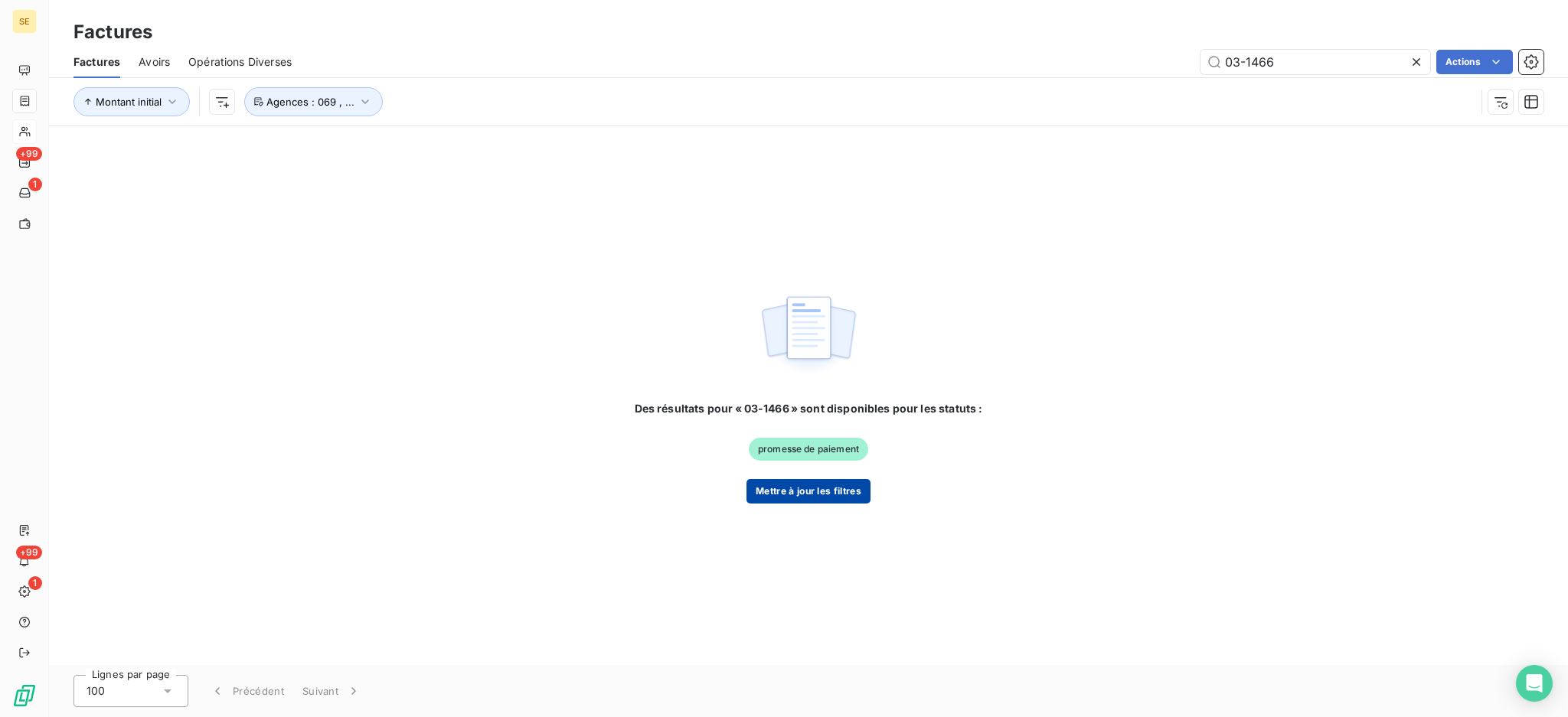
click at [811, 493] on button "Mettre à jour les filtres" at bounding box center [808, 490] width 124 height 24
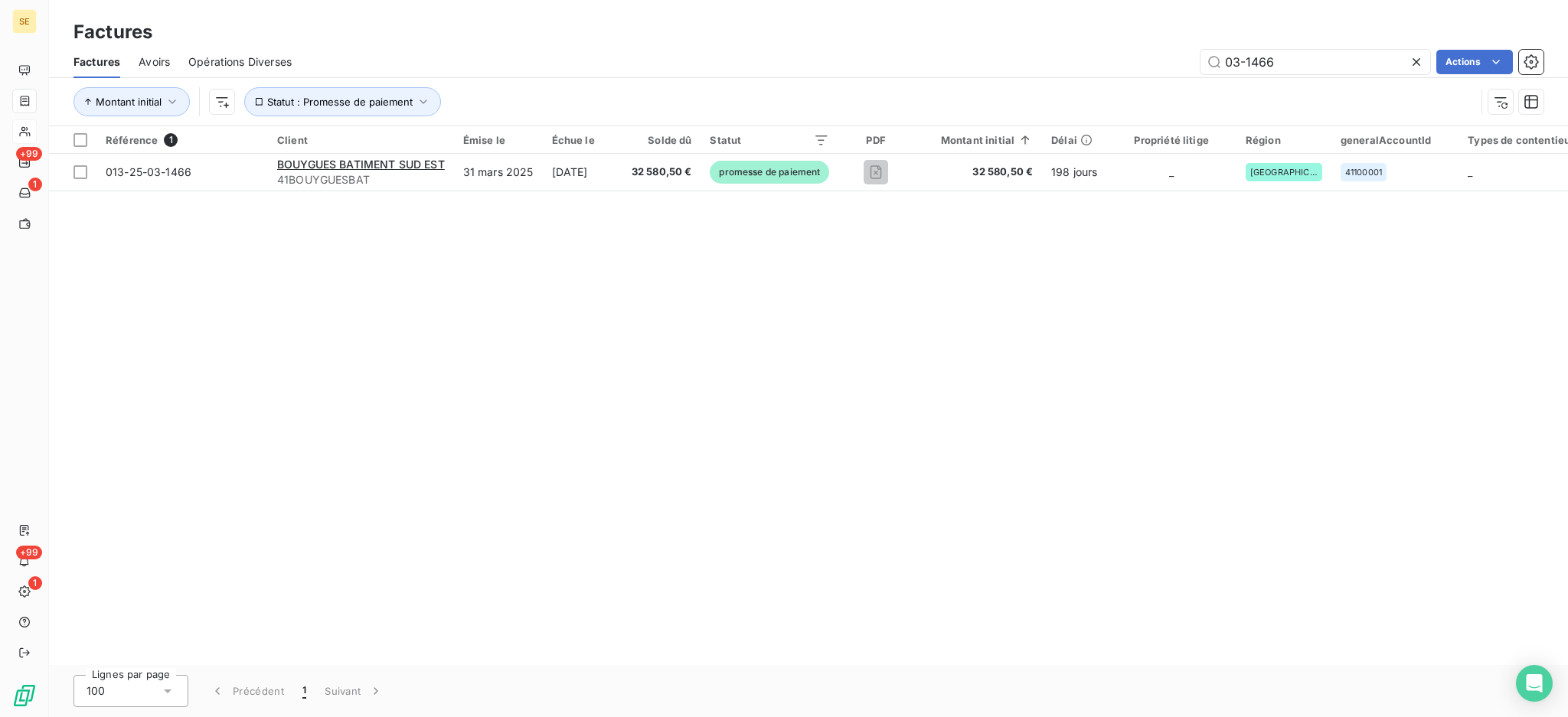
click at [843, 209] on div "Référence 1 Client Émise le Échue le Solde dû Statut PDF Montant initial Délai …" at bounding box center [808, 395] width 1519 height 539
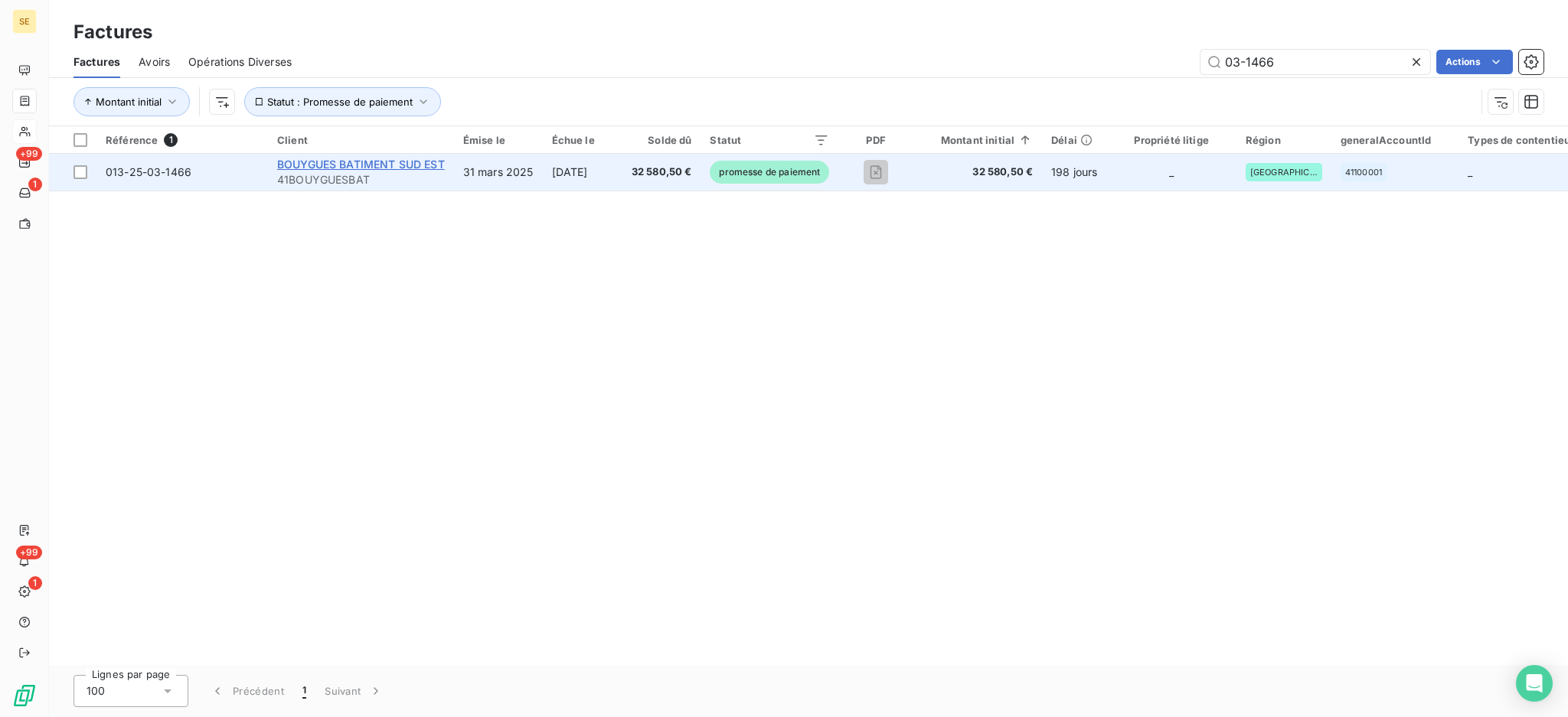
click at [365, 164] on span "BOUYGUES BATIMENT SUD EST" at bounding box center [361, 164] width 168 height 13
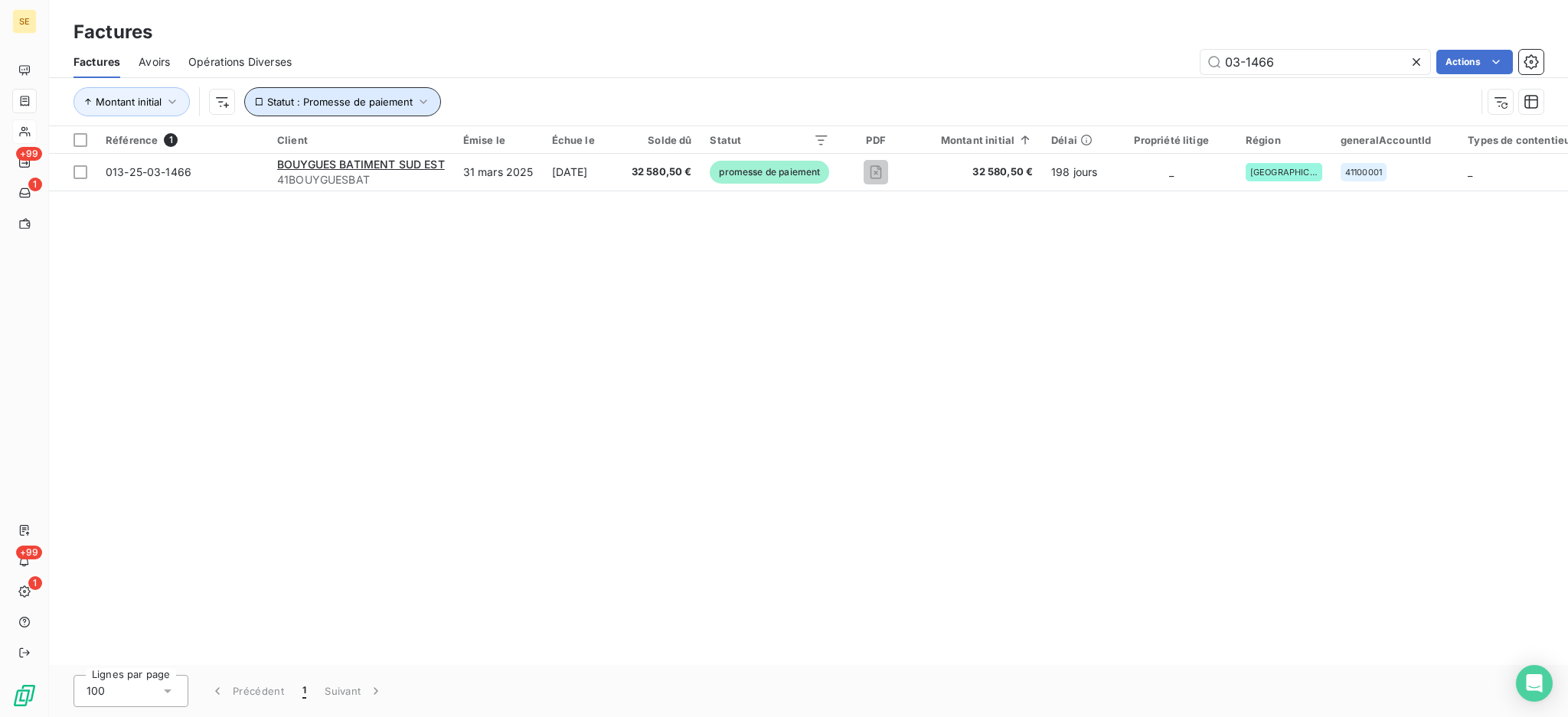
click at [416, 94] on icon "button" at bounding box center [423, 102] width 16 height 16
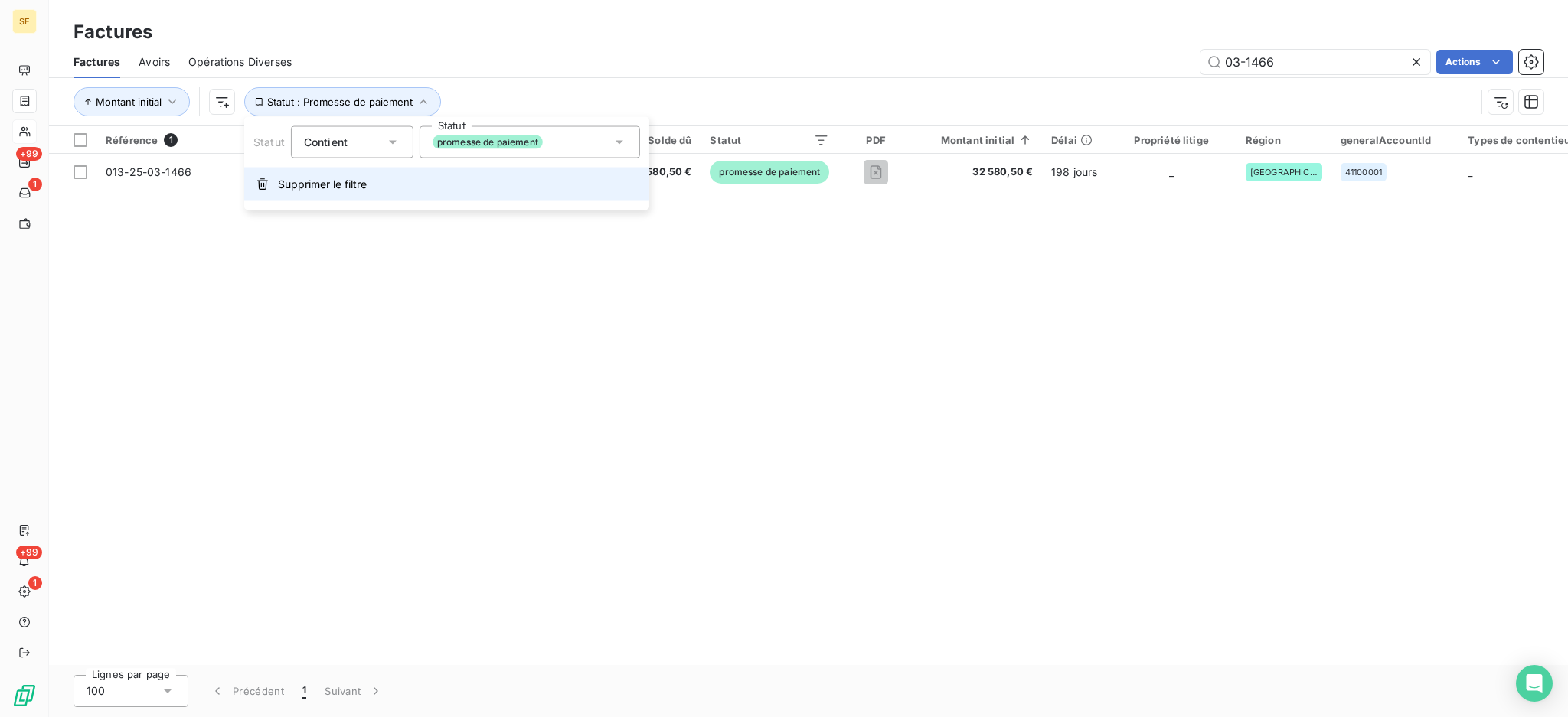
click at [419, 180] on button "Supprimer le filtre" at bounding box center [447, 184] width 405 height 34
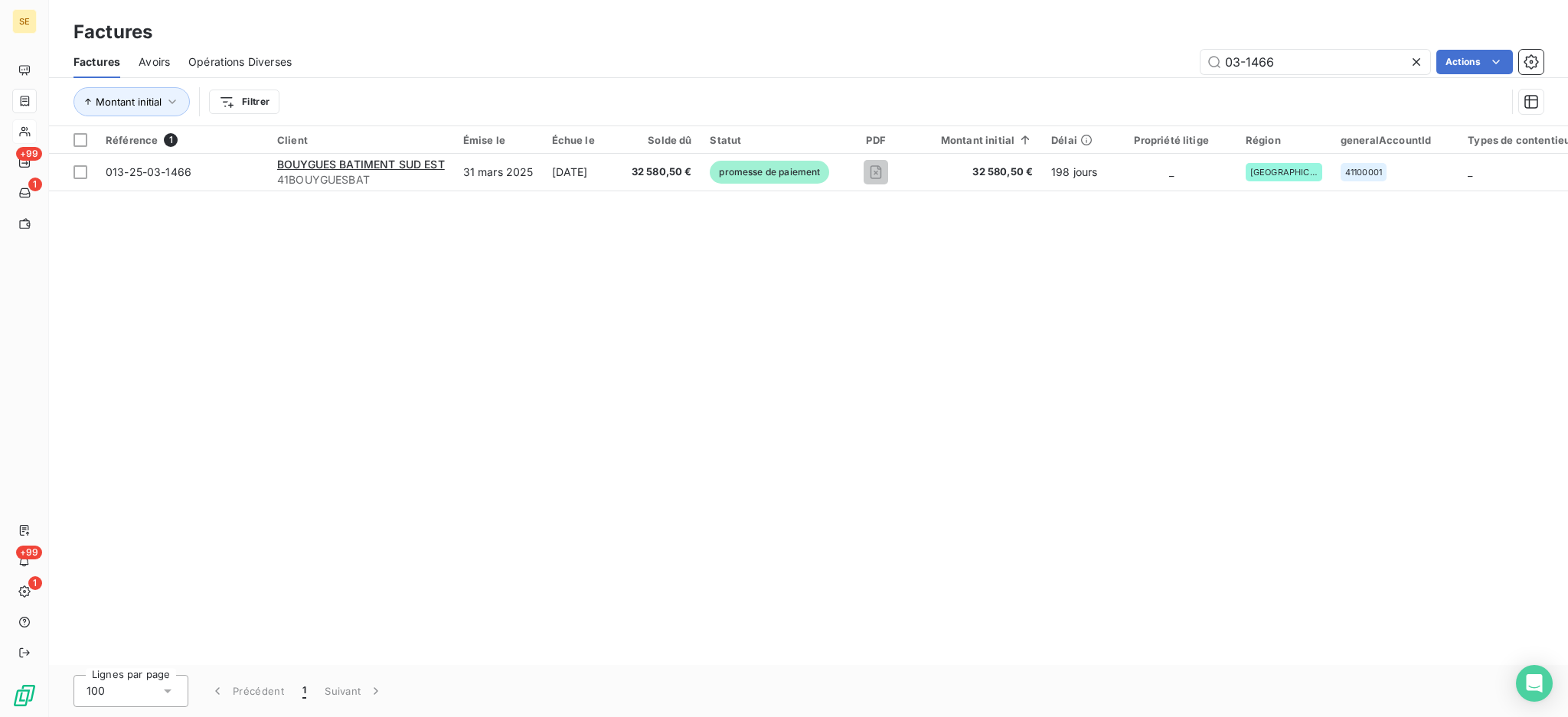
click at [1415, 61] on icon at bounding box center [1416, 62] width 8 height 8
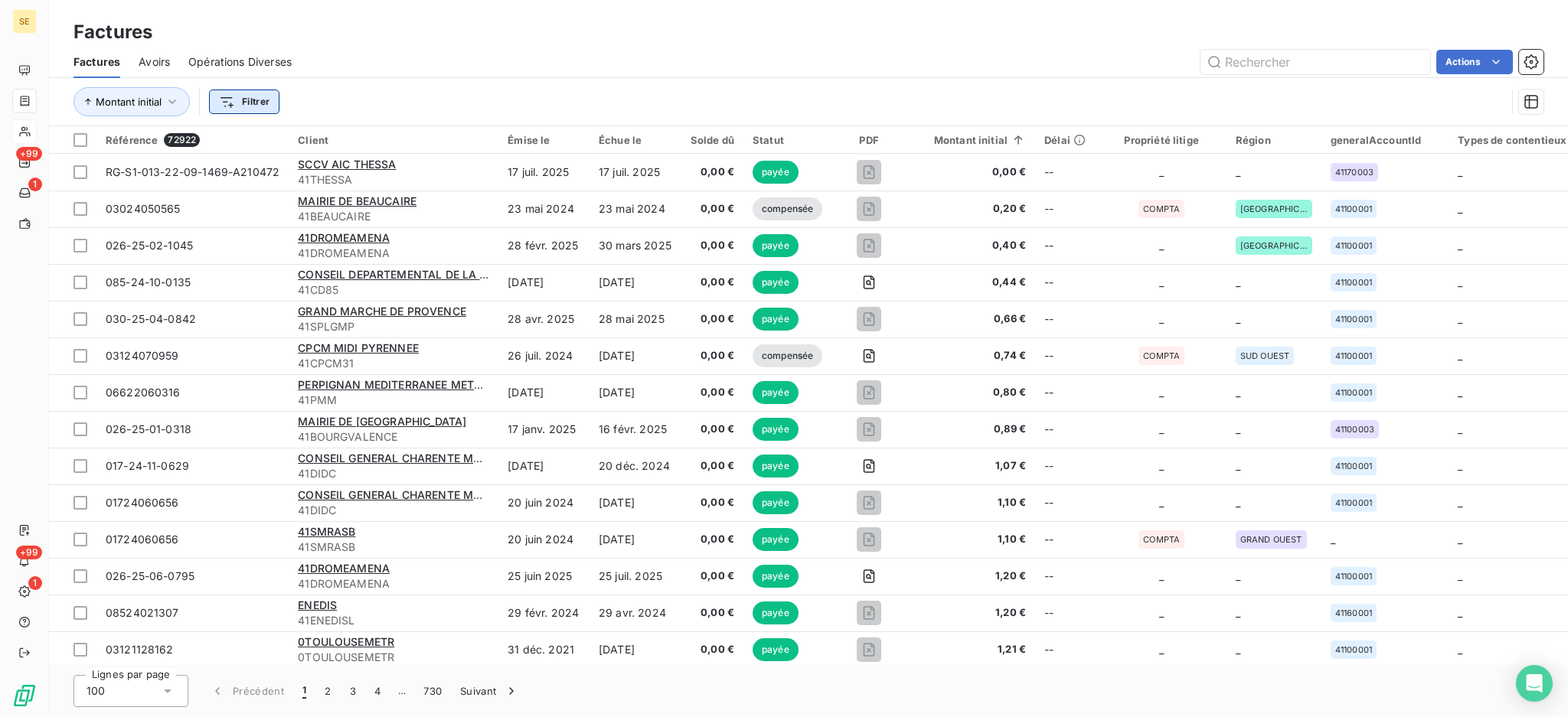
click at [242, 91] on html "SE +99 1 +99 1 Factures Factures Avoirs Opérations Diverses Actions Montant ini…" at bounding box center [784, 358] width 1568 height 717
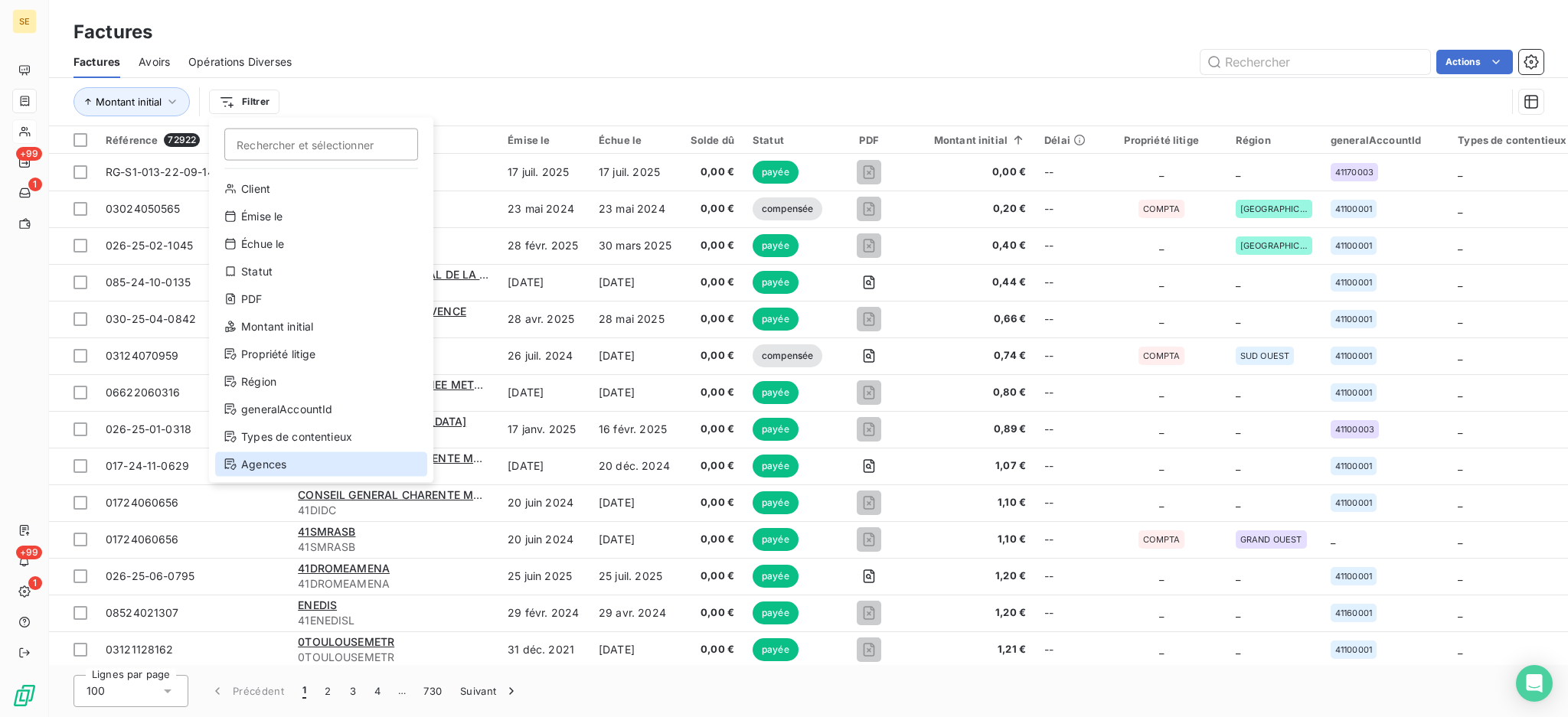
click at [302, 461] on div "Agences" at bounding box center [321, 464] width 212 height 24
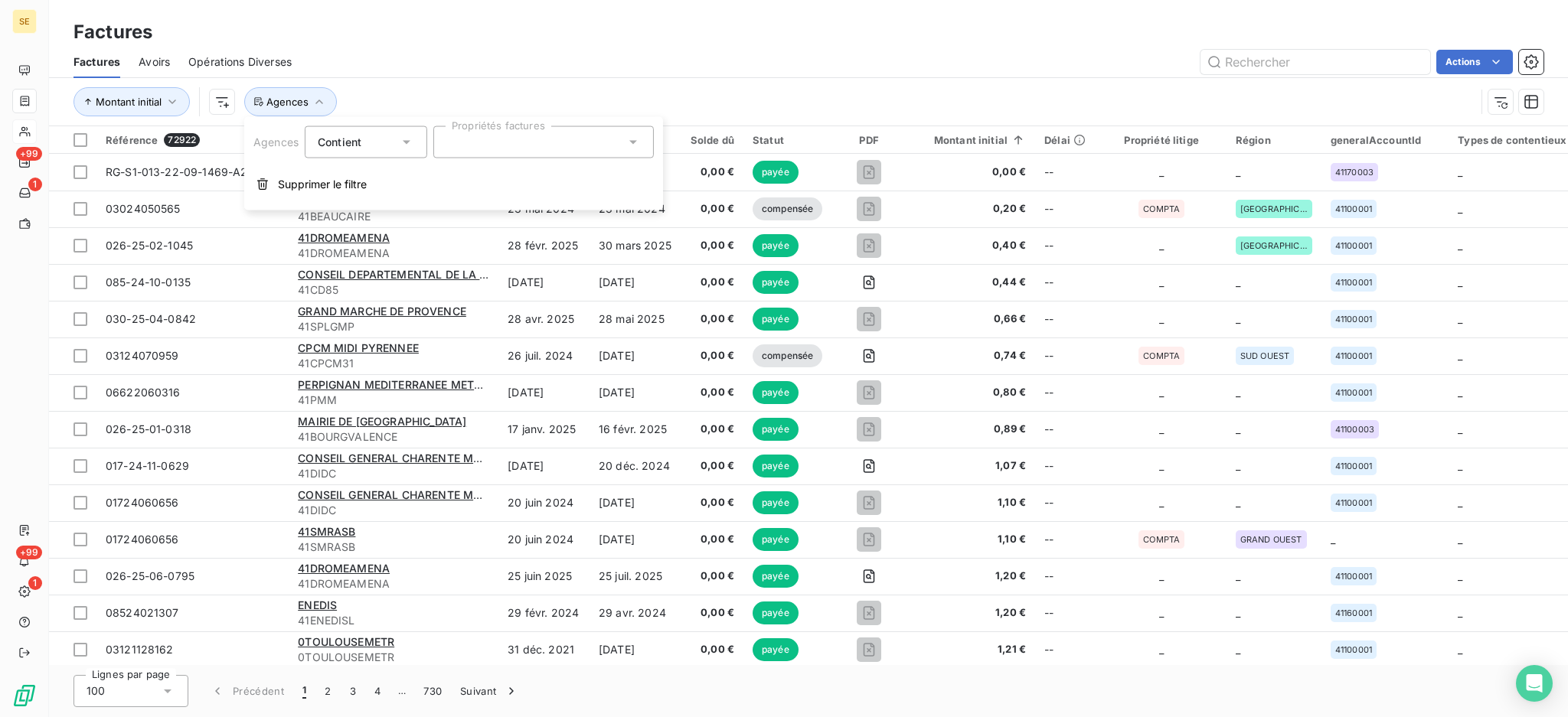
click at [636, 141] on icon at bounding box center [633, 142] width 16 height 16
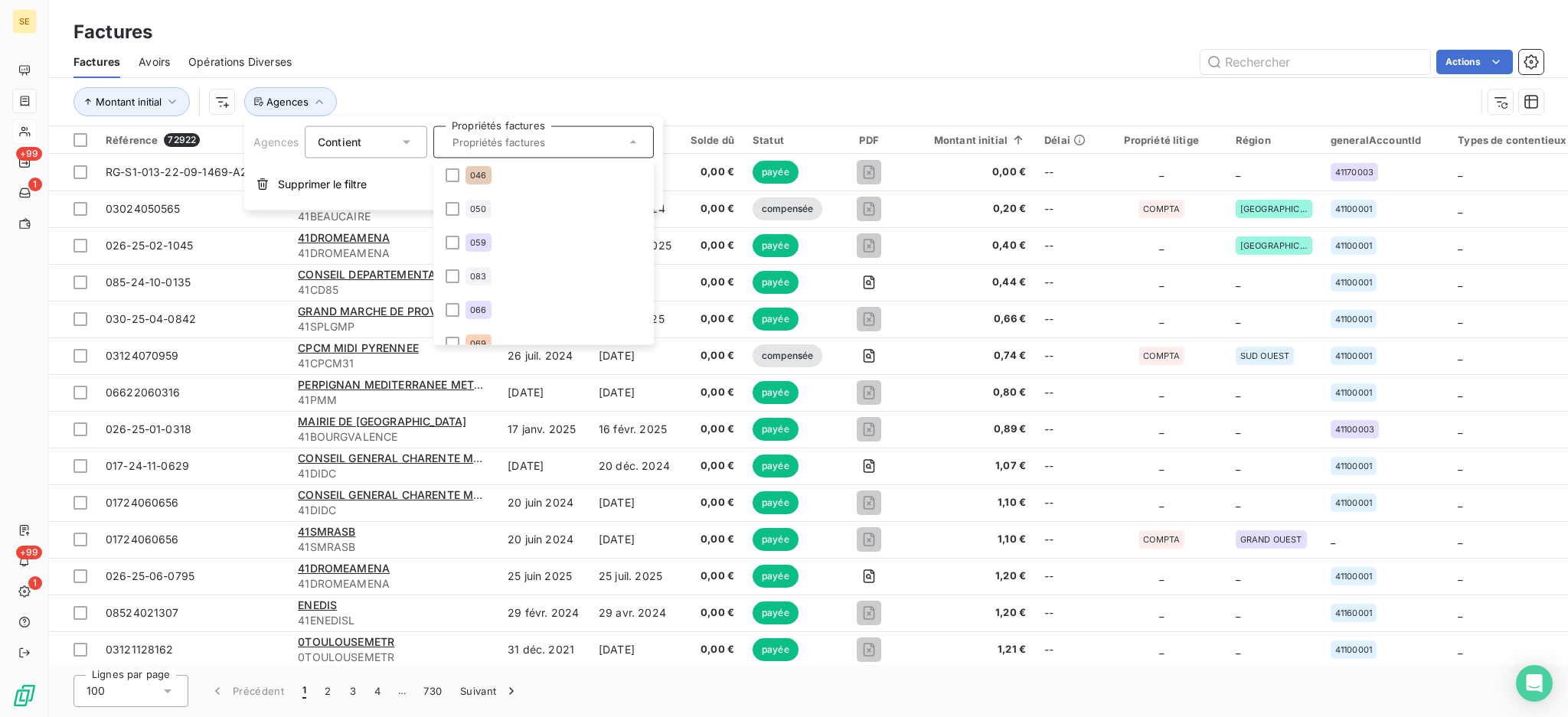
scroll to position [612, 0]
click at [456, 309] on div at bounding box center [453, 308] width 14 height 14
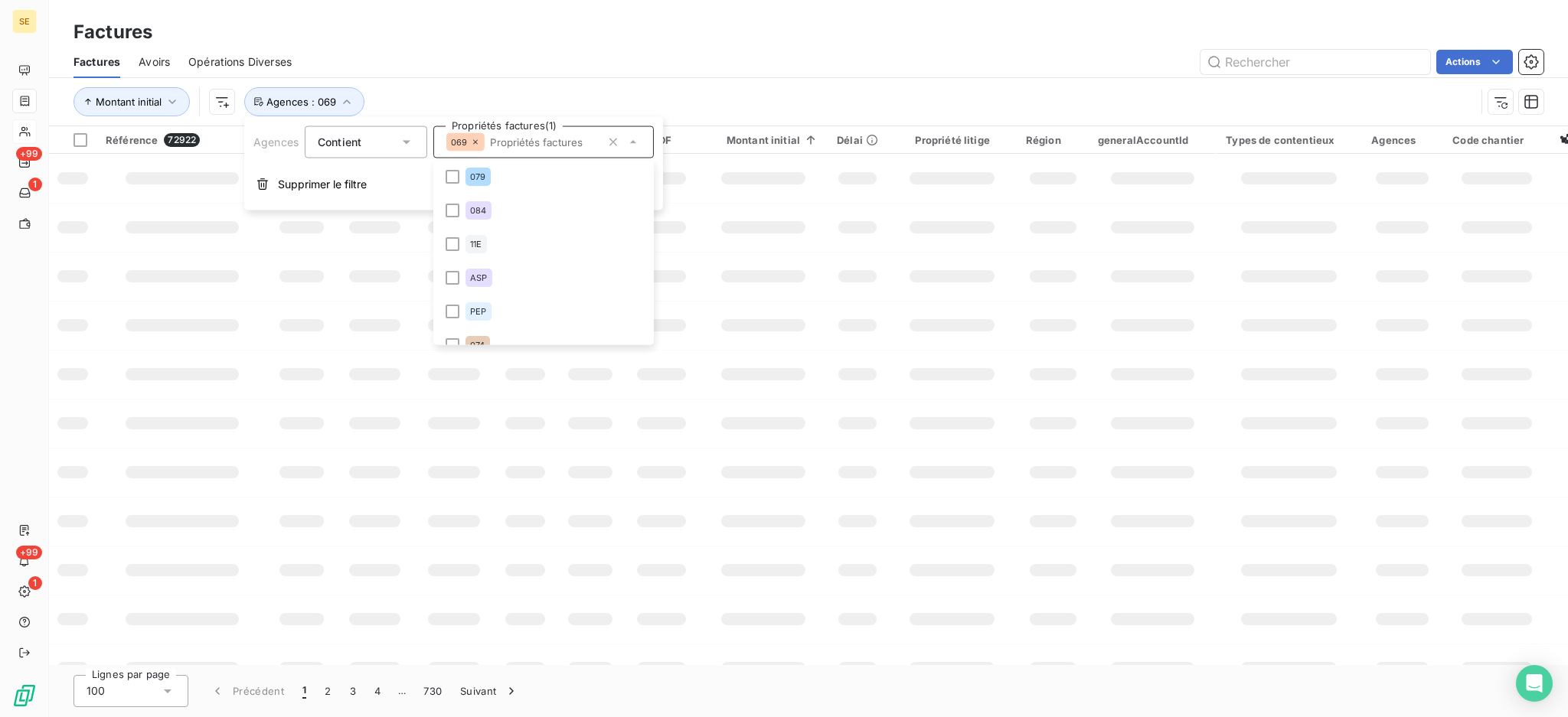
scroll to position [816, 0]
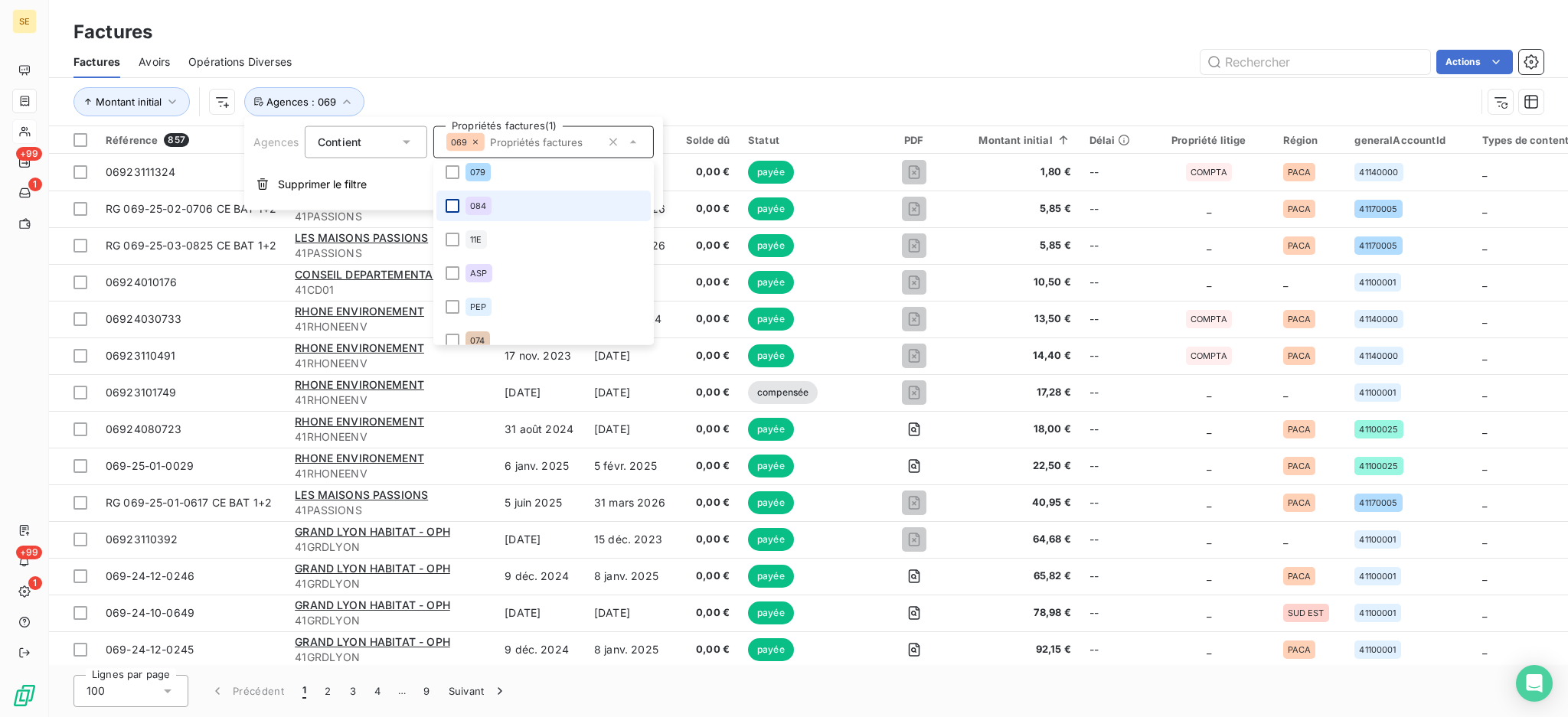
click at [457, 206] on div at bounding box center [453, 205] width 14 height 14
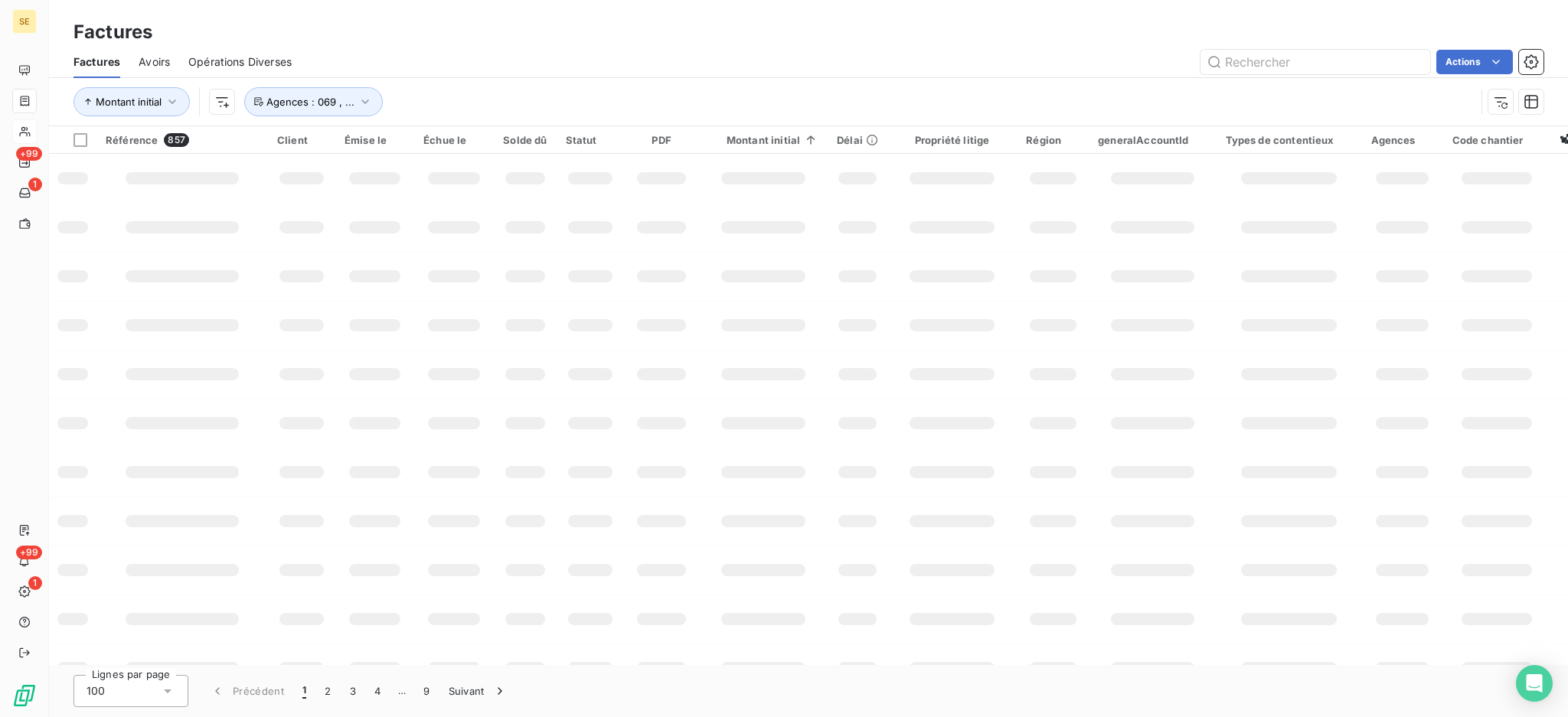
click at [650, 27] on div "Factures" at bounding box center [808, 32] width 1519 height 27
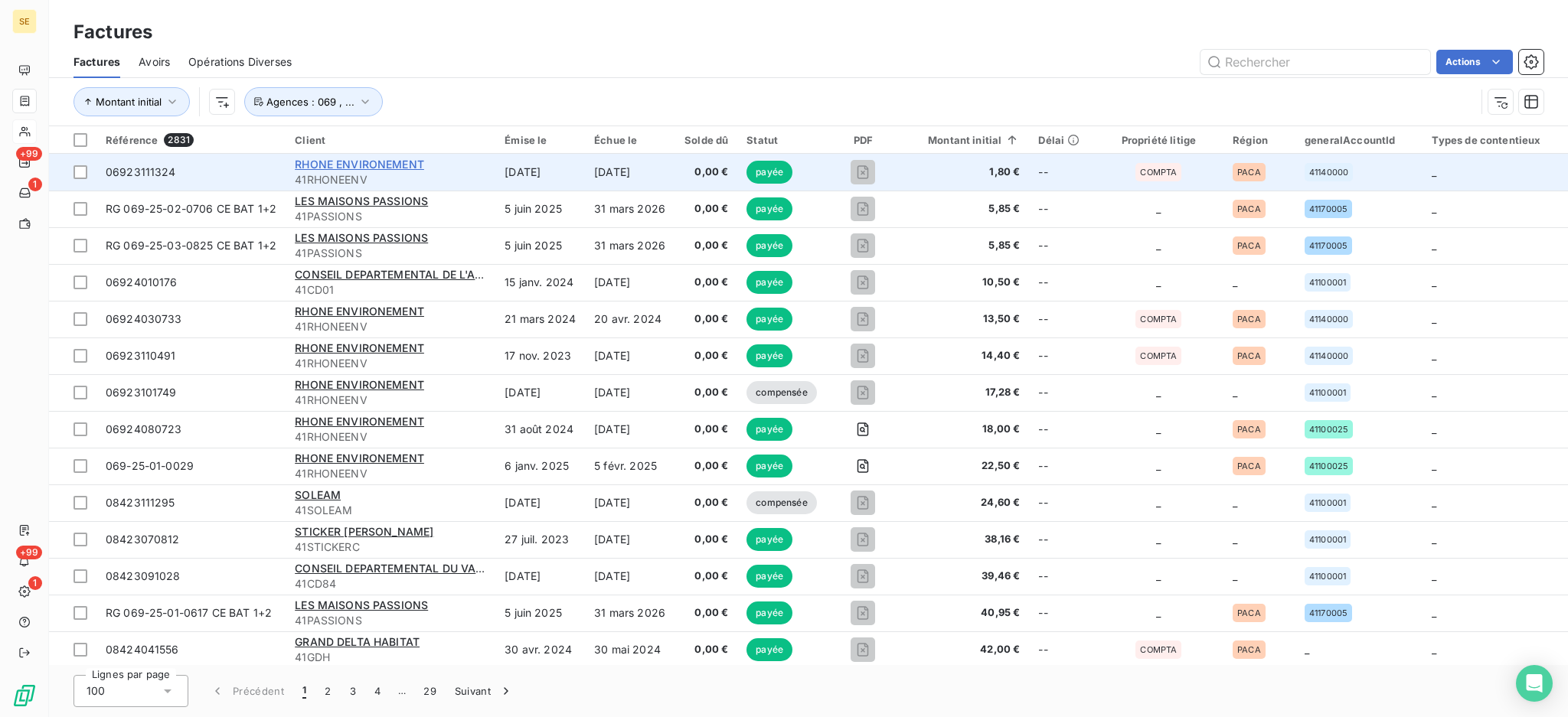
click at [375, 166] on span "RHONE ENVIRONEMENT" at bounding box center [359, 164] width 129 height 13
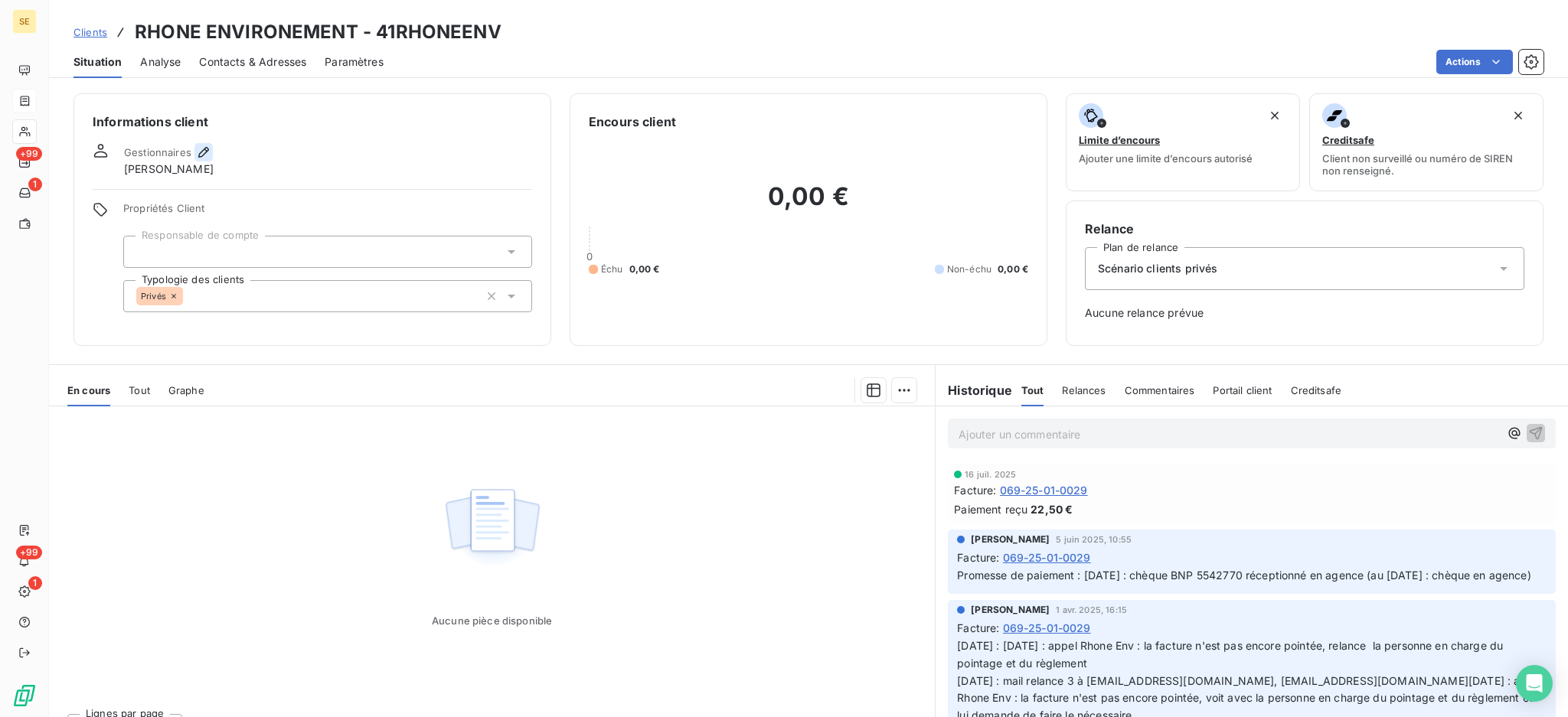
click at [202, 151] on icon "button" at bounding box center [204, 152] width 11 height 11
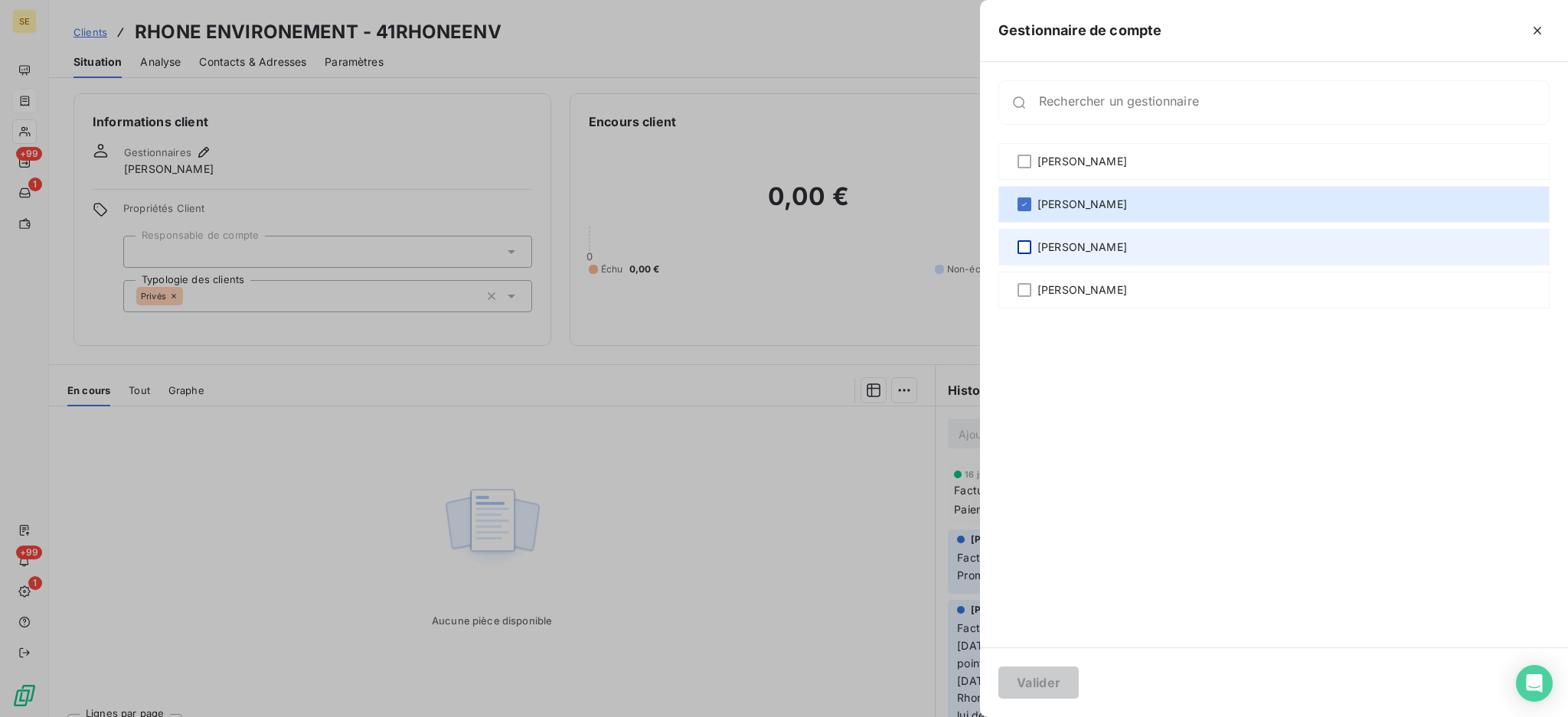
click at [1026, 241] on div at bounding box center [1024, 247] width 14 height 14
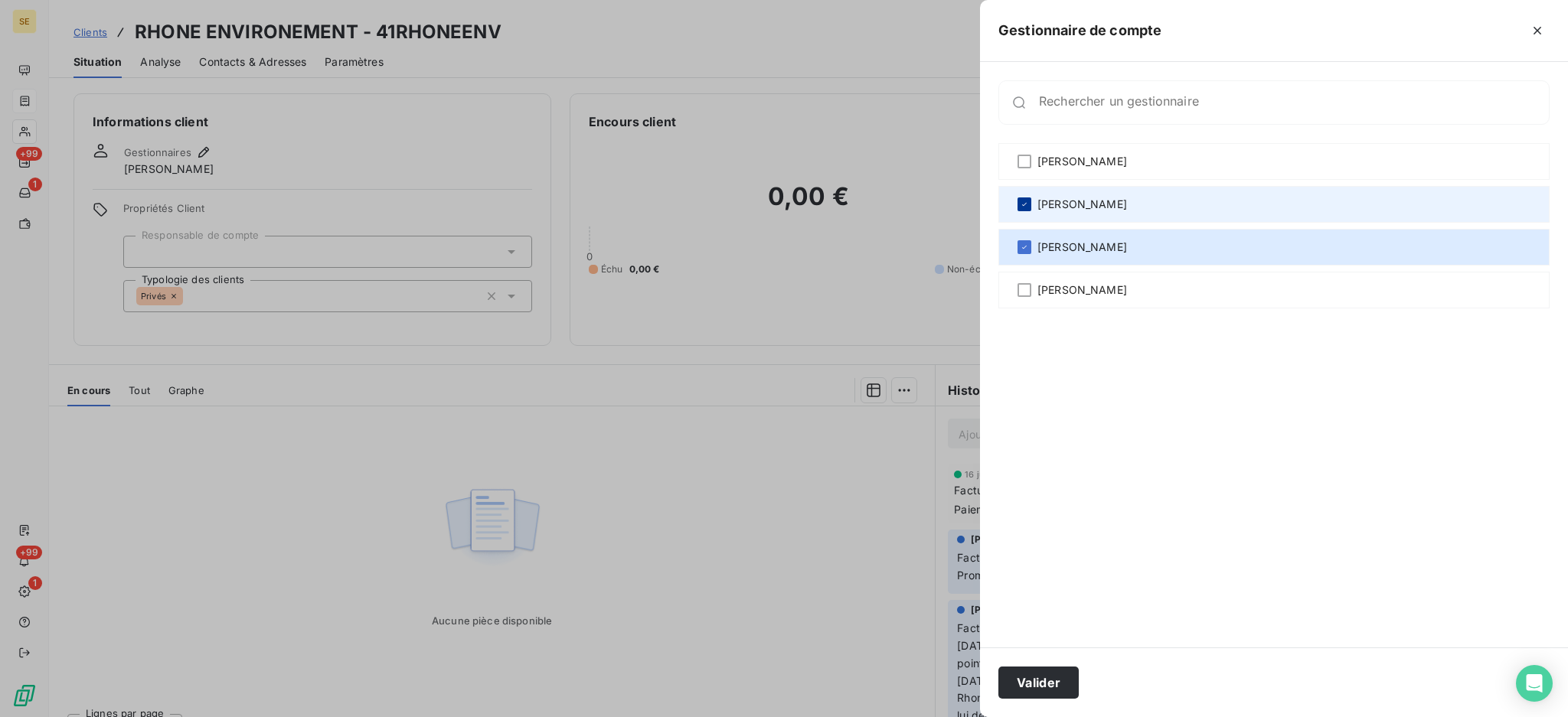
click at [1023, 203] on icon at bounding box center [1023, 203] width 9 height 9
click at [1022, 674] on button "Valider" at bounding box center [1038, 682] width 80 height 32
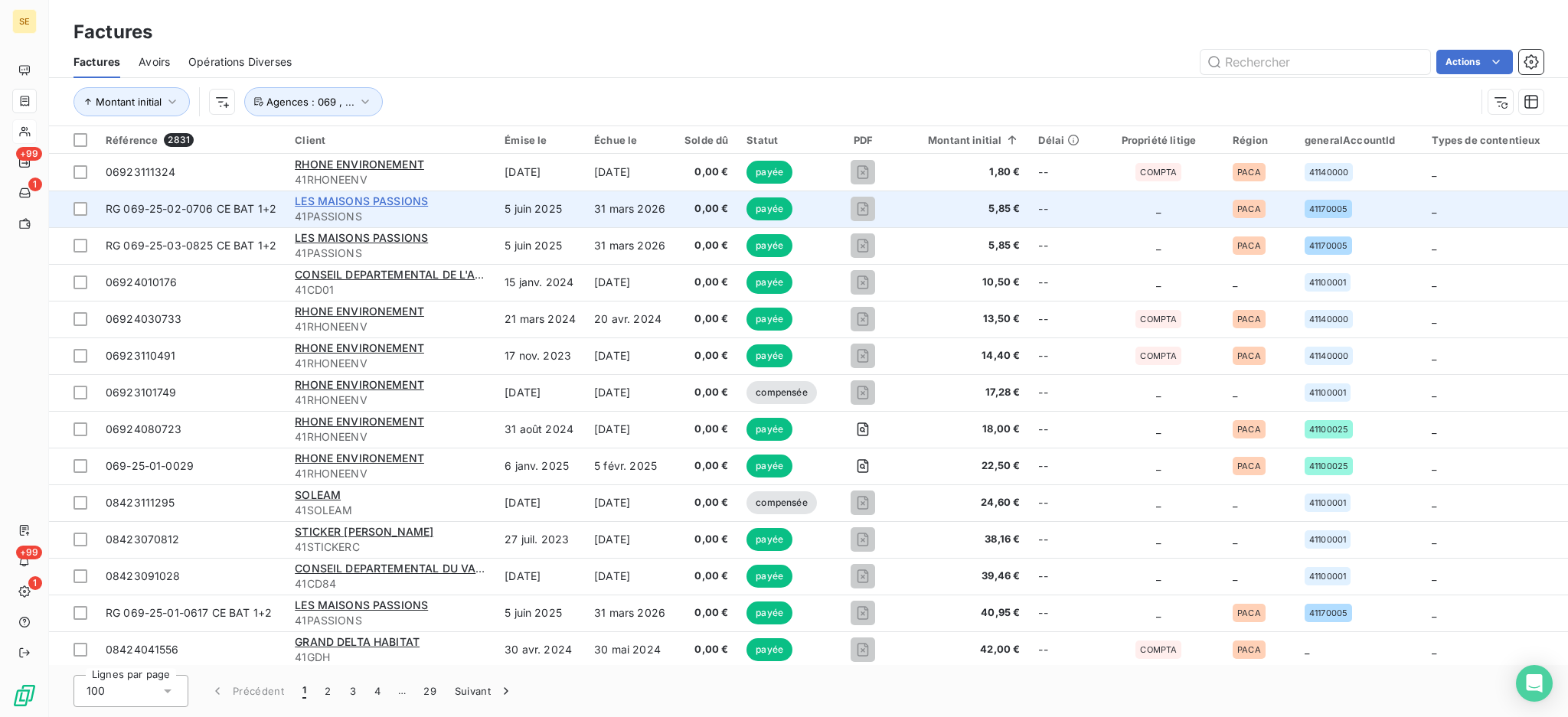
click at [384, 201] on span "LES MAISONS PASSIONS" at bounding box center [361, 201] width 133 height 13
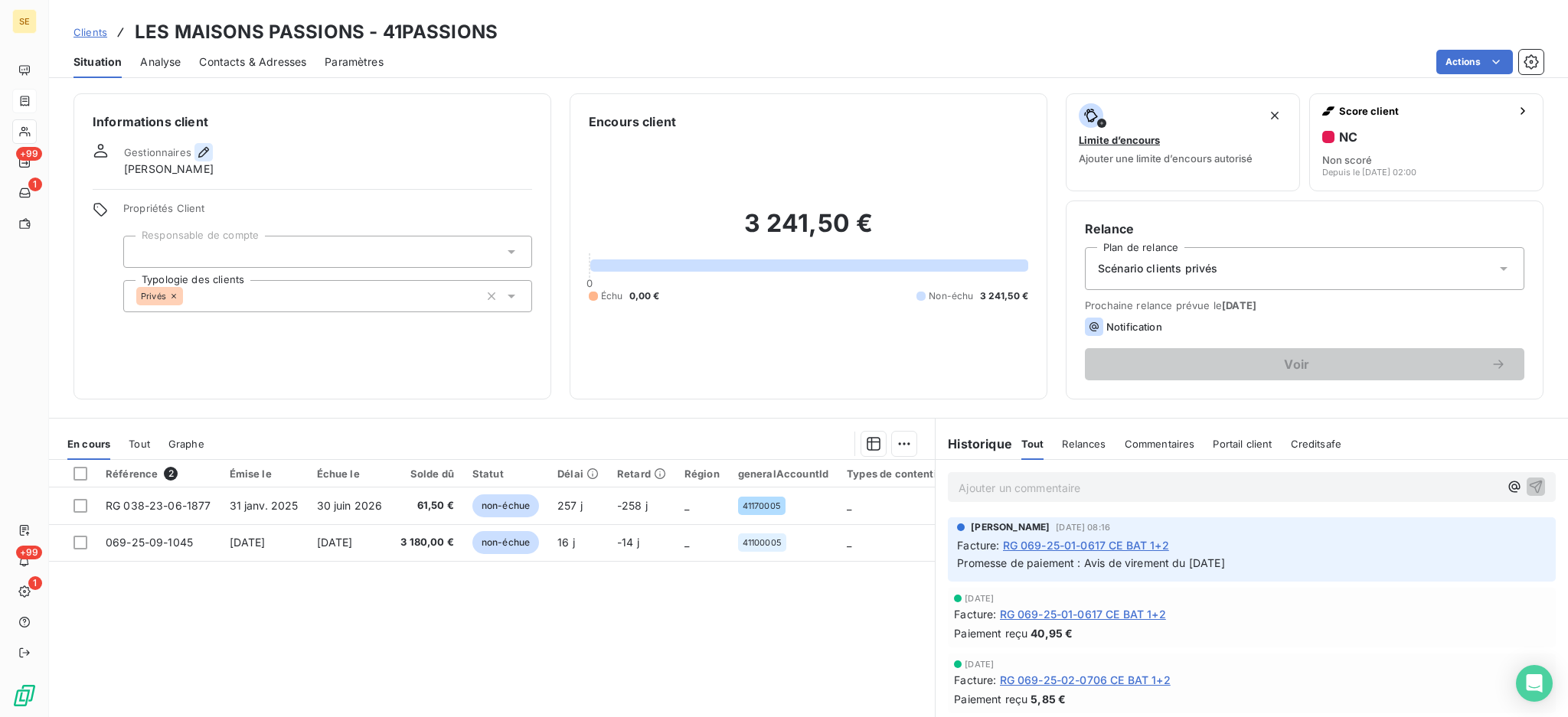
click at [203, 154] on icon "button" at bounding box center [204, 152] width 11 height 11
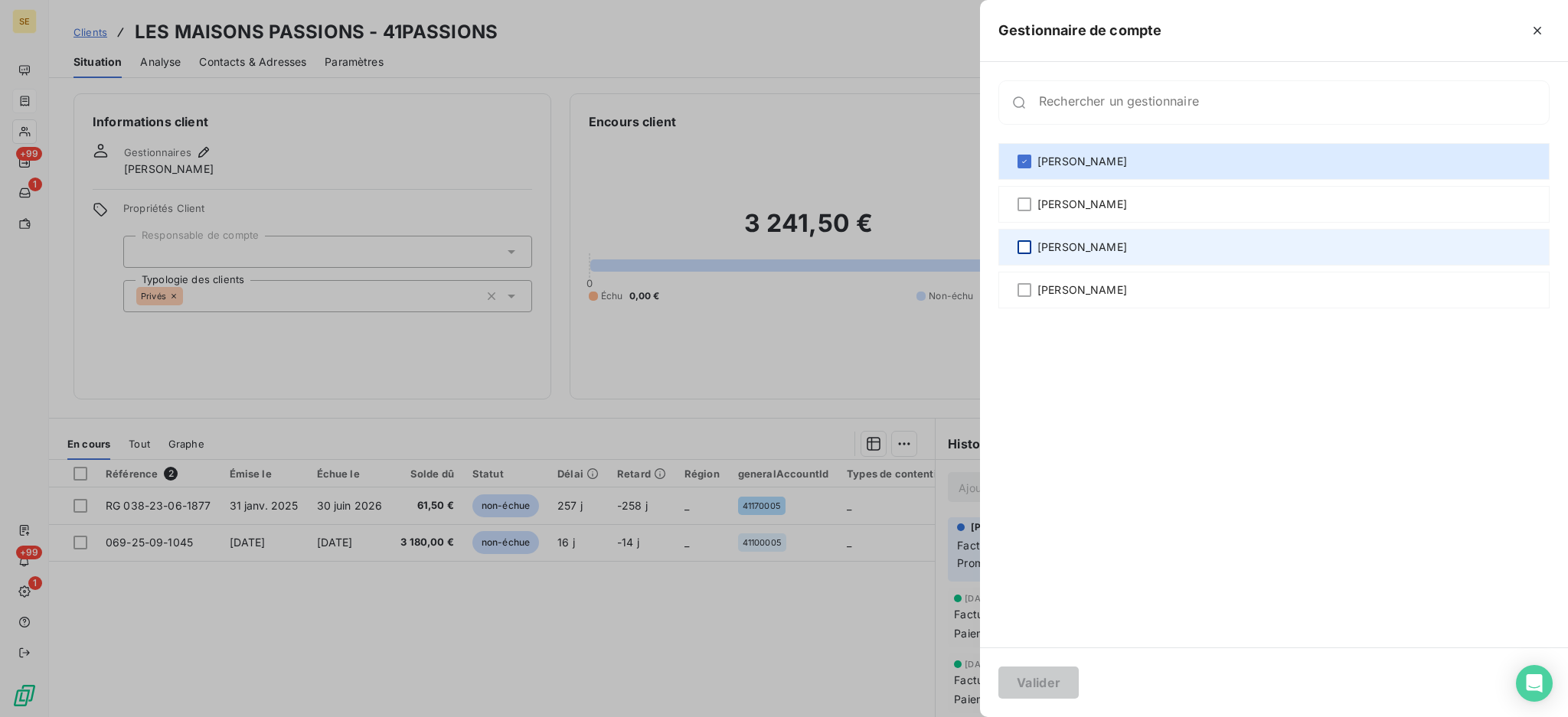
click at [1019, 243] on div "[PERSON_NAME]" at bounding box center [1273, 247] width 551 height 37
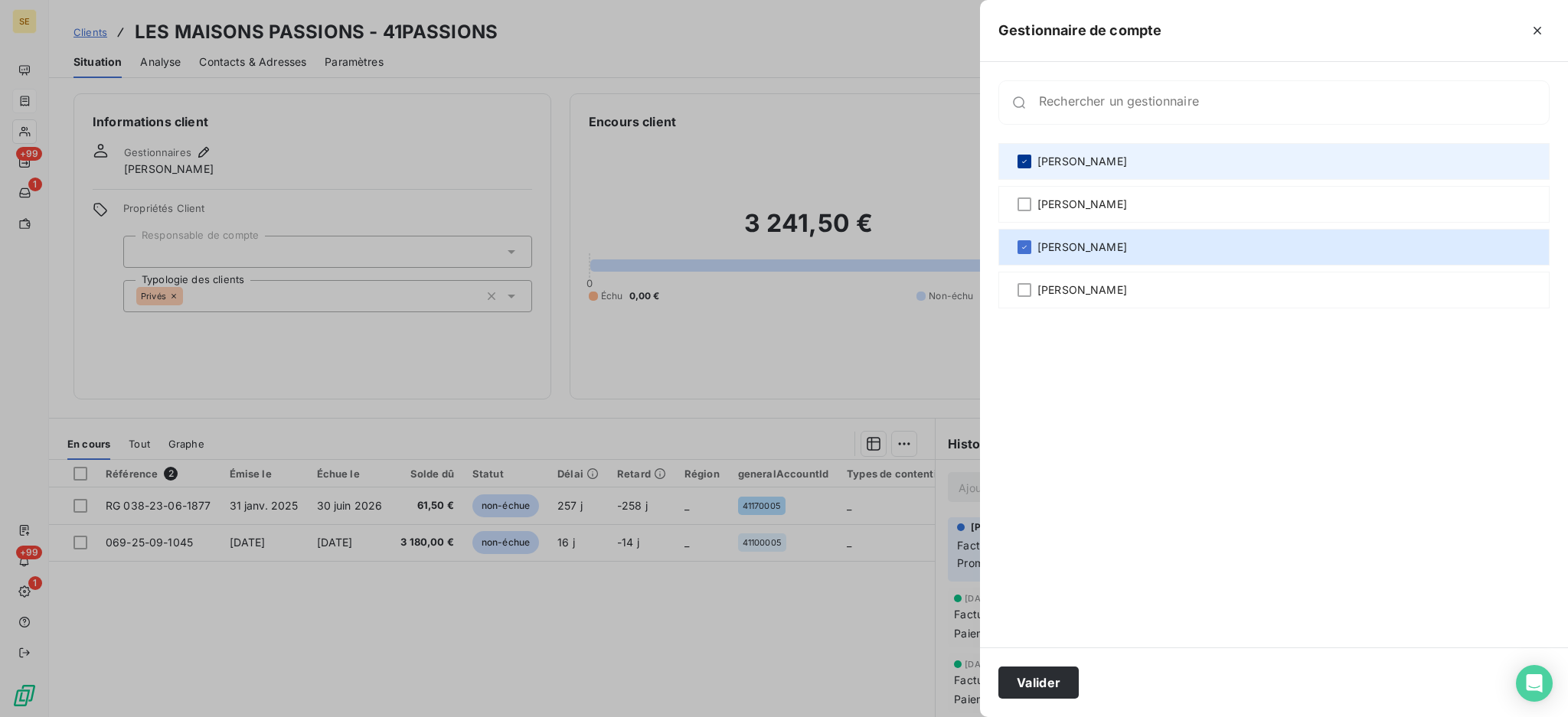
click at [1020, 159] on icon at bounding box center [1023, 161] width 9 height 9
click at [1069, 691] on button "Valider" at bounding box center [1038, 682] width 80 height 32
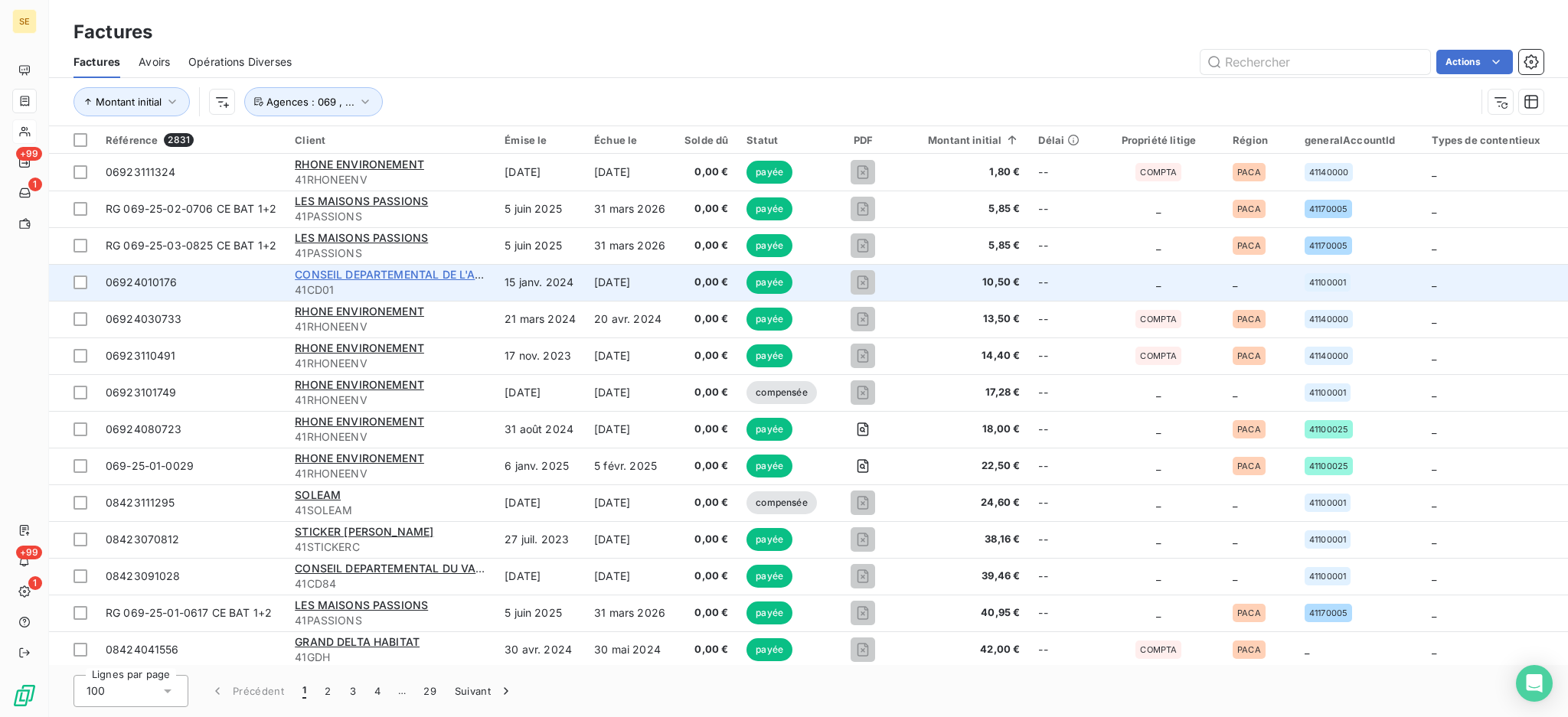
click at [415, 275] on span "CONSEIL DEPARTEMENTAL DE L'AIN CD01" at bounding box center [405, 273] width 222 height 13
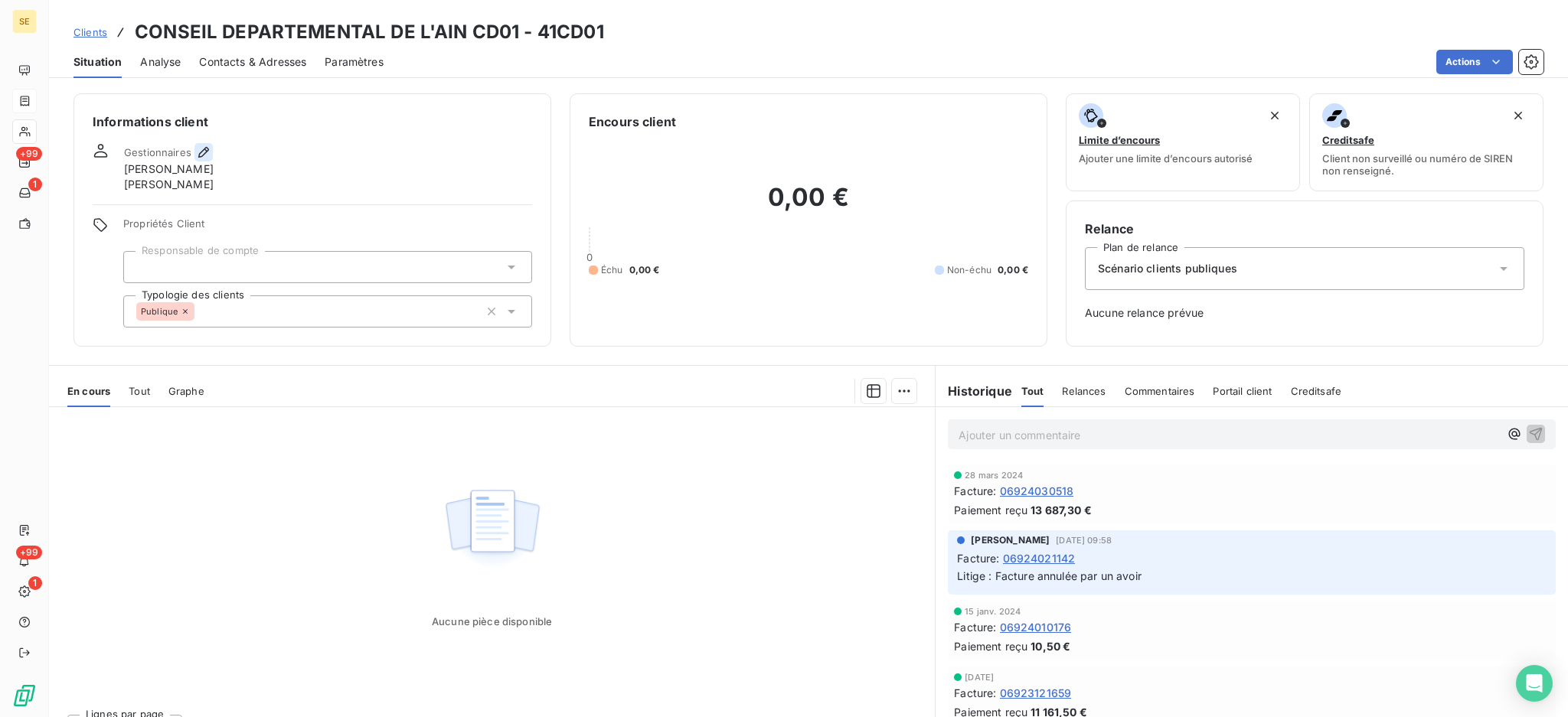
click at [203, 156] on icon "button" at bounding box center [204, 152] width 16 height 16
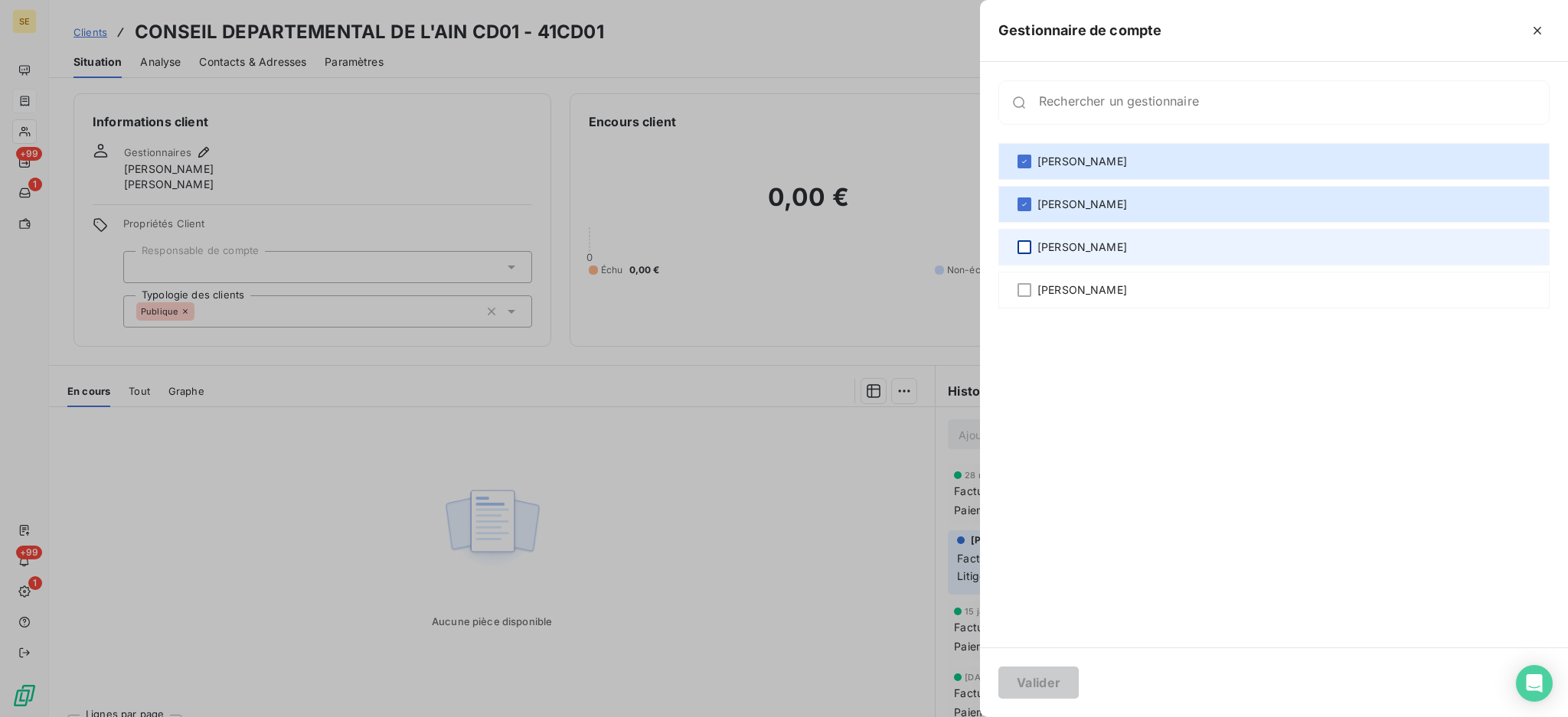
click at [1027, 250] on div at bounding box center [1024, 247] width 14 height 14
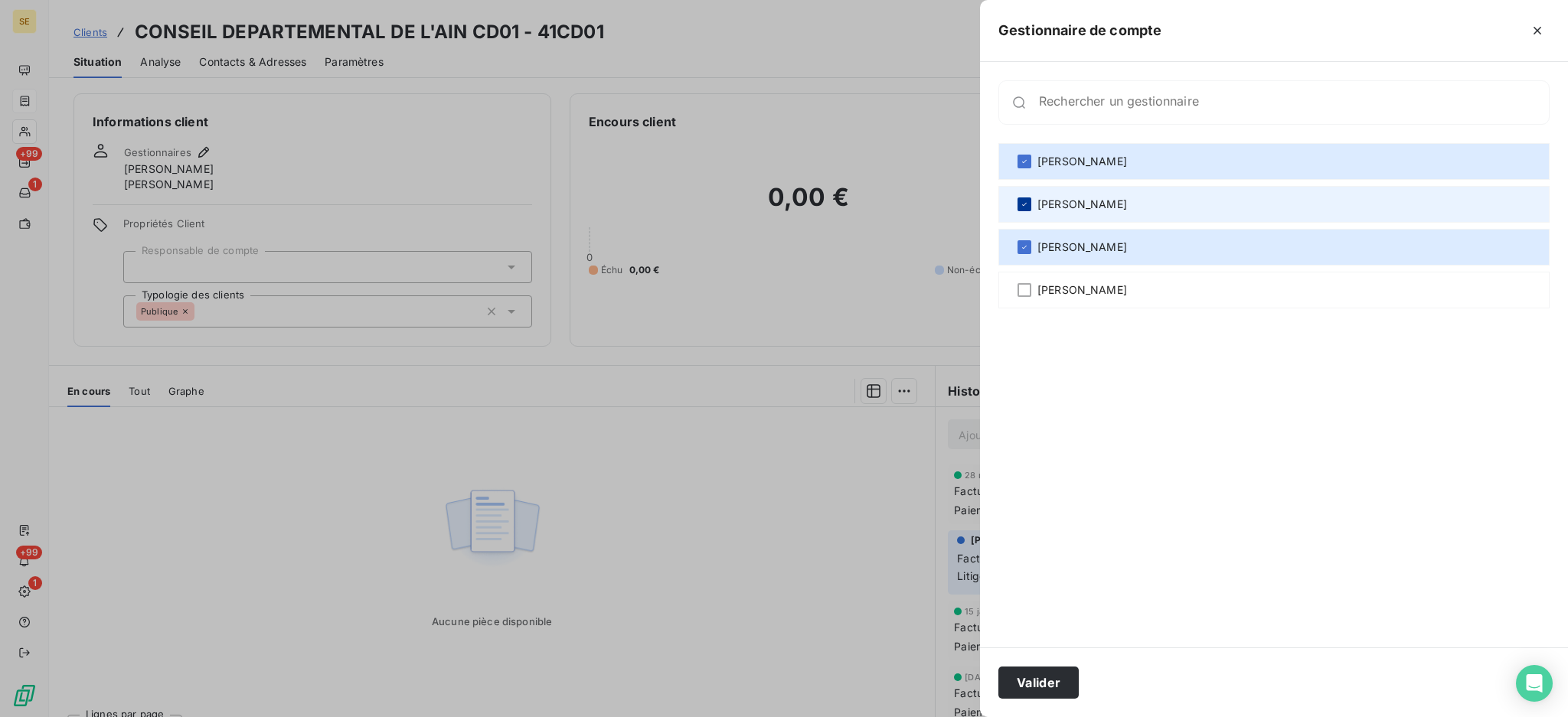
click at [1024, 203] on icon at bounding box center [1023, 203] width 9 height 9
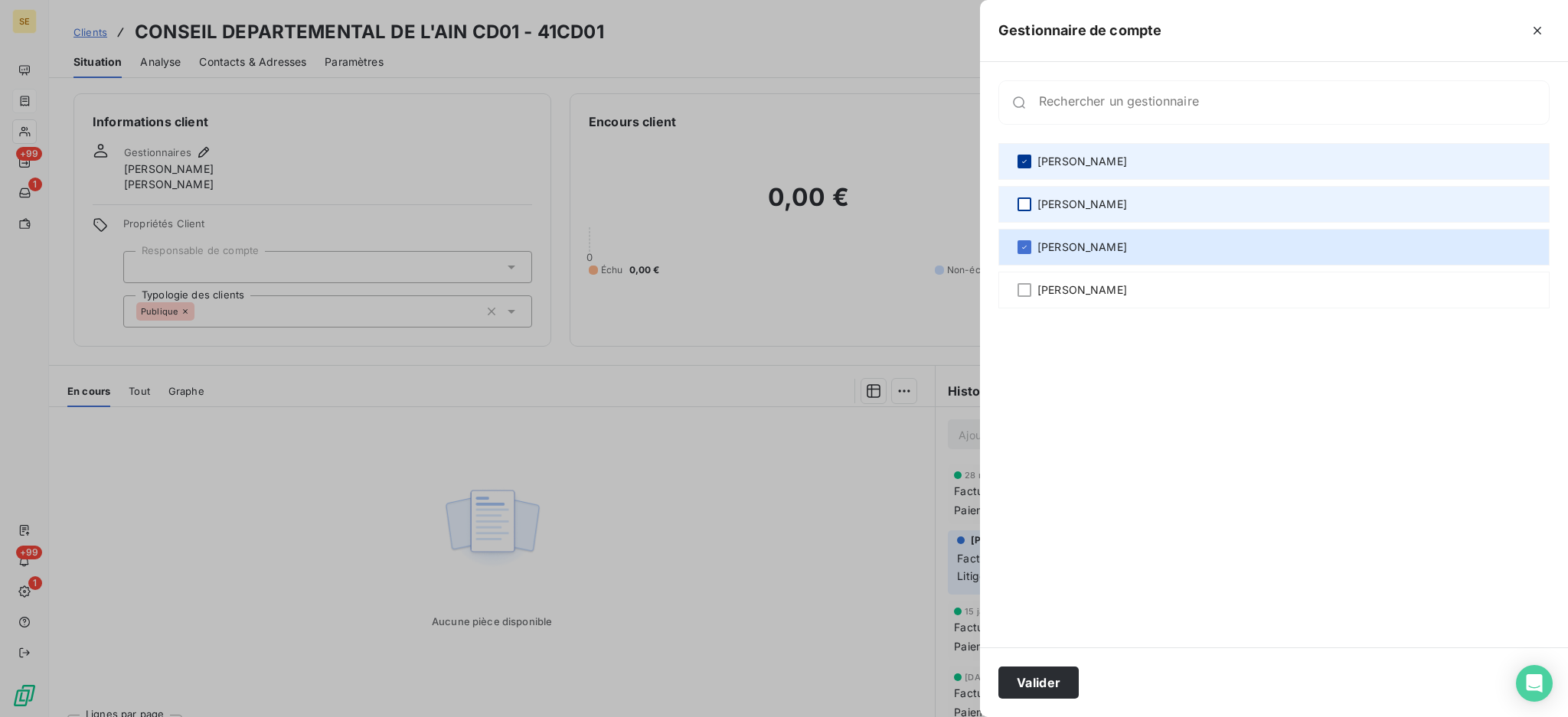
click at [1024, 165] on icon at bounding box center [1023, 161] width 9 height 9
click at [1026, 681] on button "Valider" at bounding box center [1038, 682] width 80 height 32
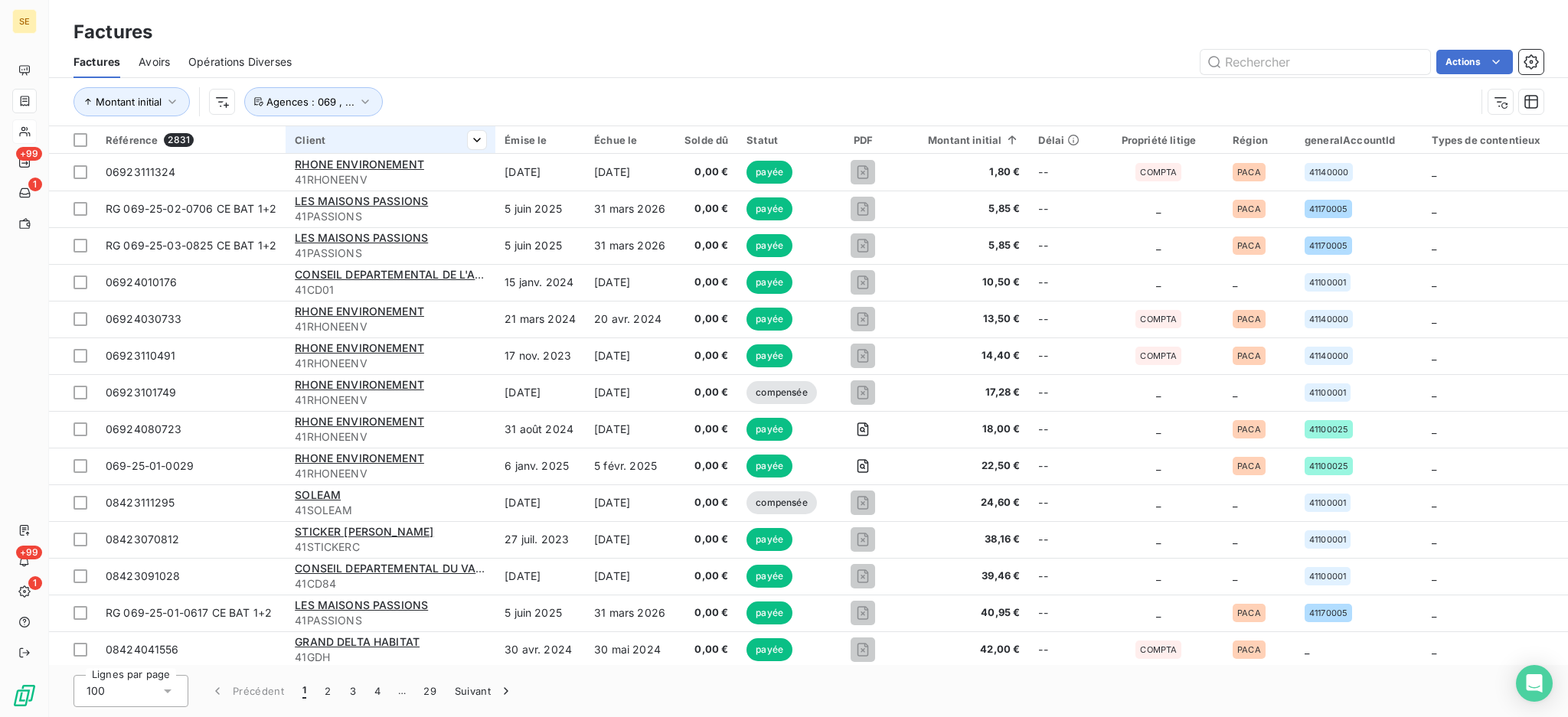
click at [387, 138] on div "Client" at bounding box center [390, 140] width 191 height 13
click at [473, 139] on html "SE +99 1 +99 1 Factures Factures Avoirs Opérations Diverses Actions Montant ini…" at bounding box center [784, 358] width 1568 height 717
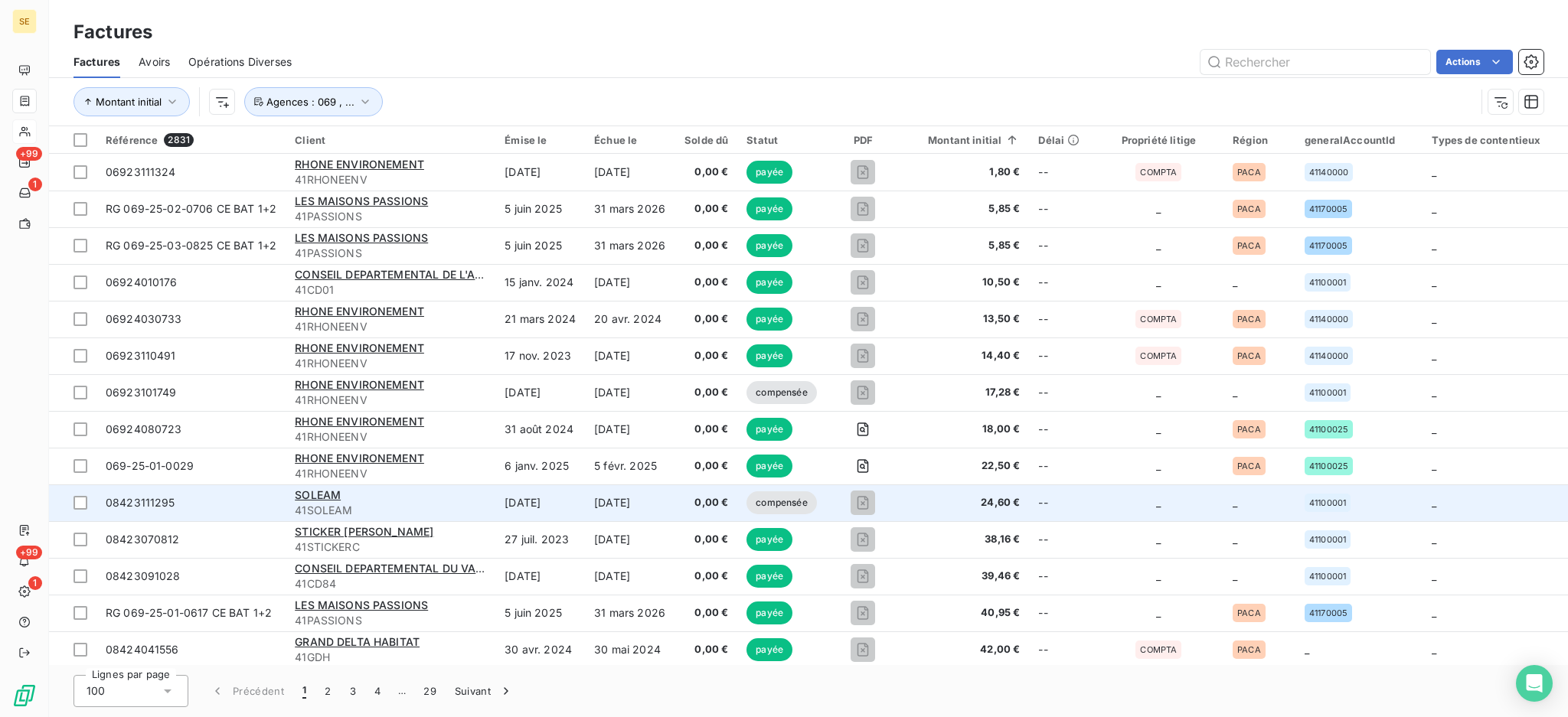
click at [330, 505] on span "41SOLEAM" at bounding box center [390, 511] width 191 height 16
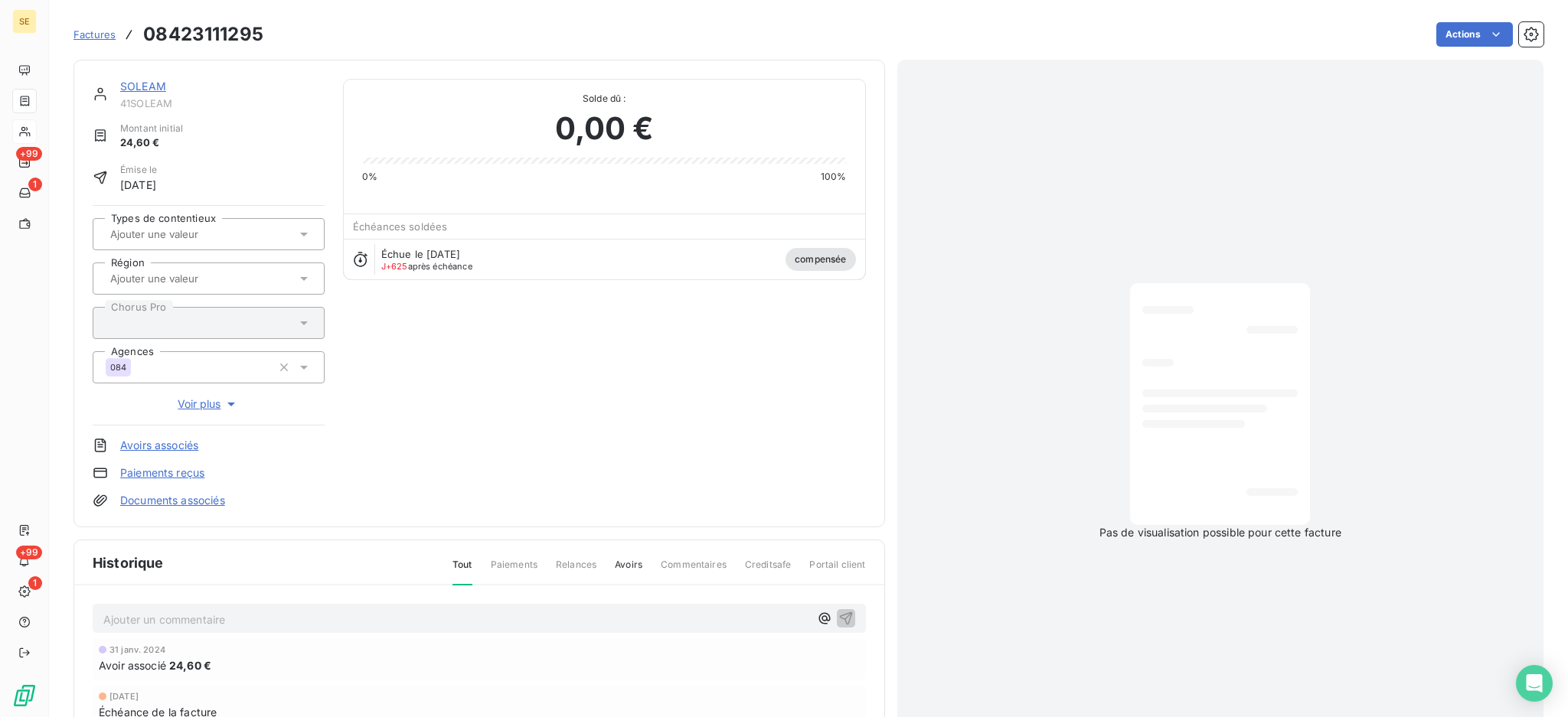
click at [132, 82] on link "SOLEAM" at bounding box center [142, 85] width 46 height 13
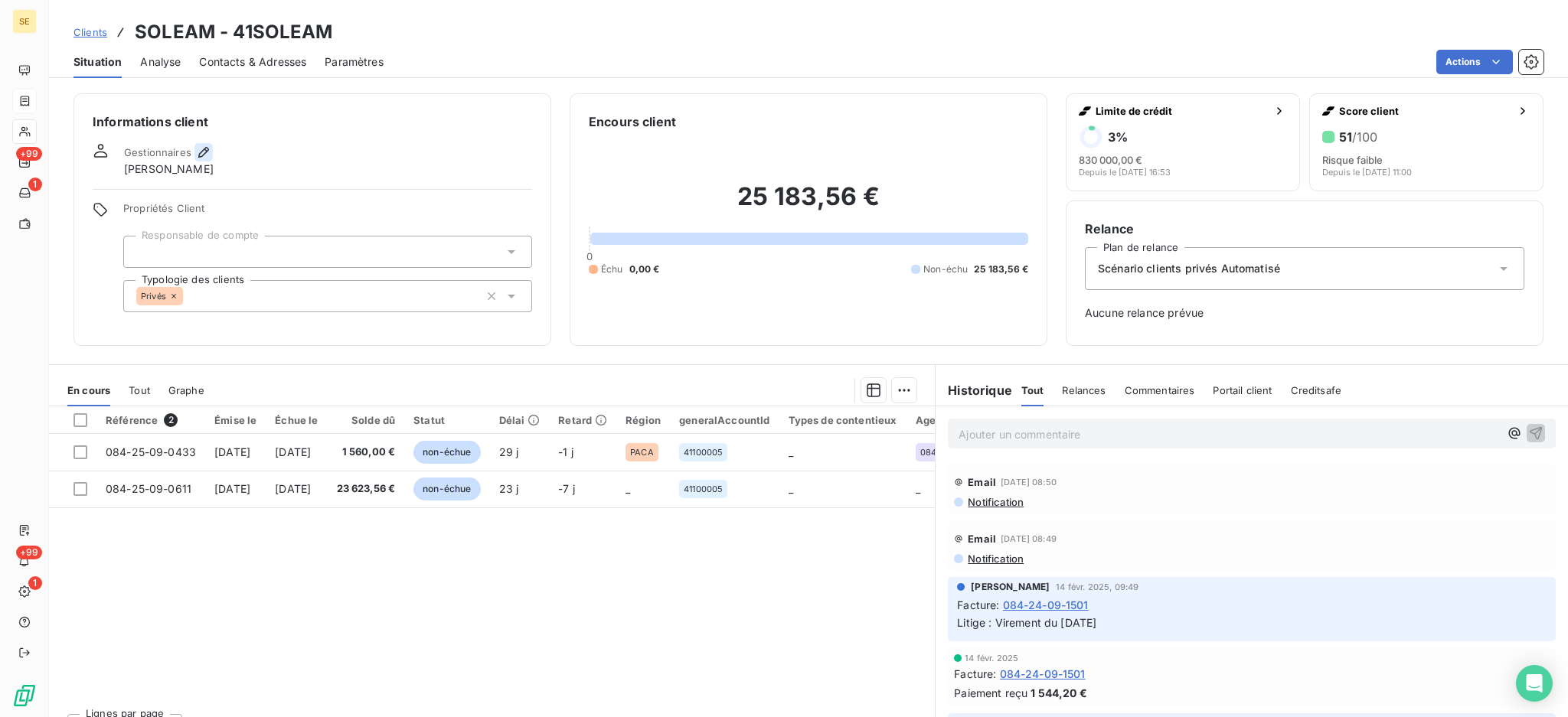
click at [200, 144] on icon "button" at bounding box center [204, 152] width 16 height 16
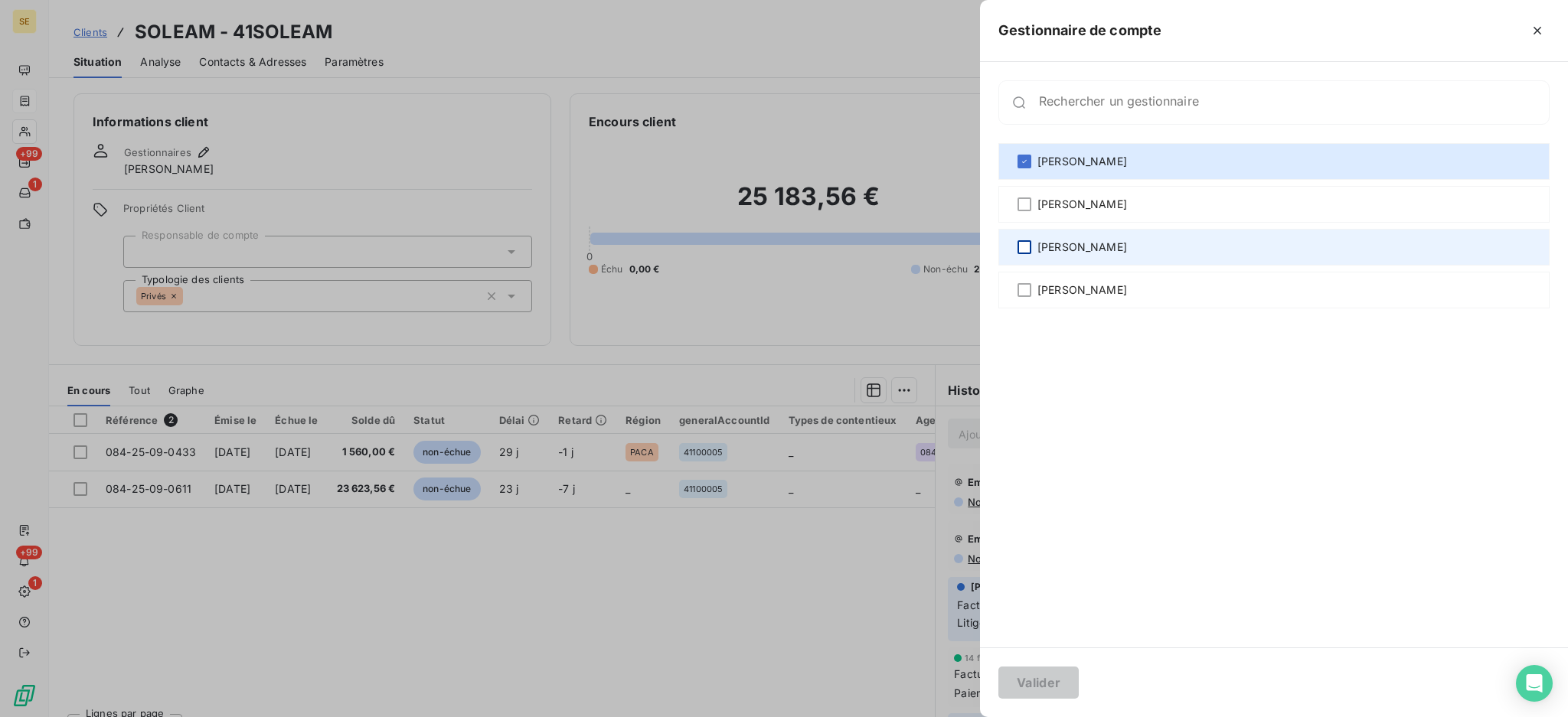
click at [1029, 246] on div at bounding box center [1024, 247] width 14 height 14
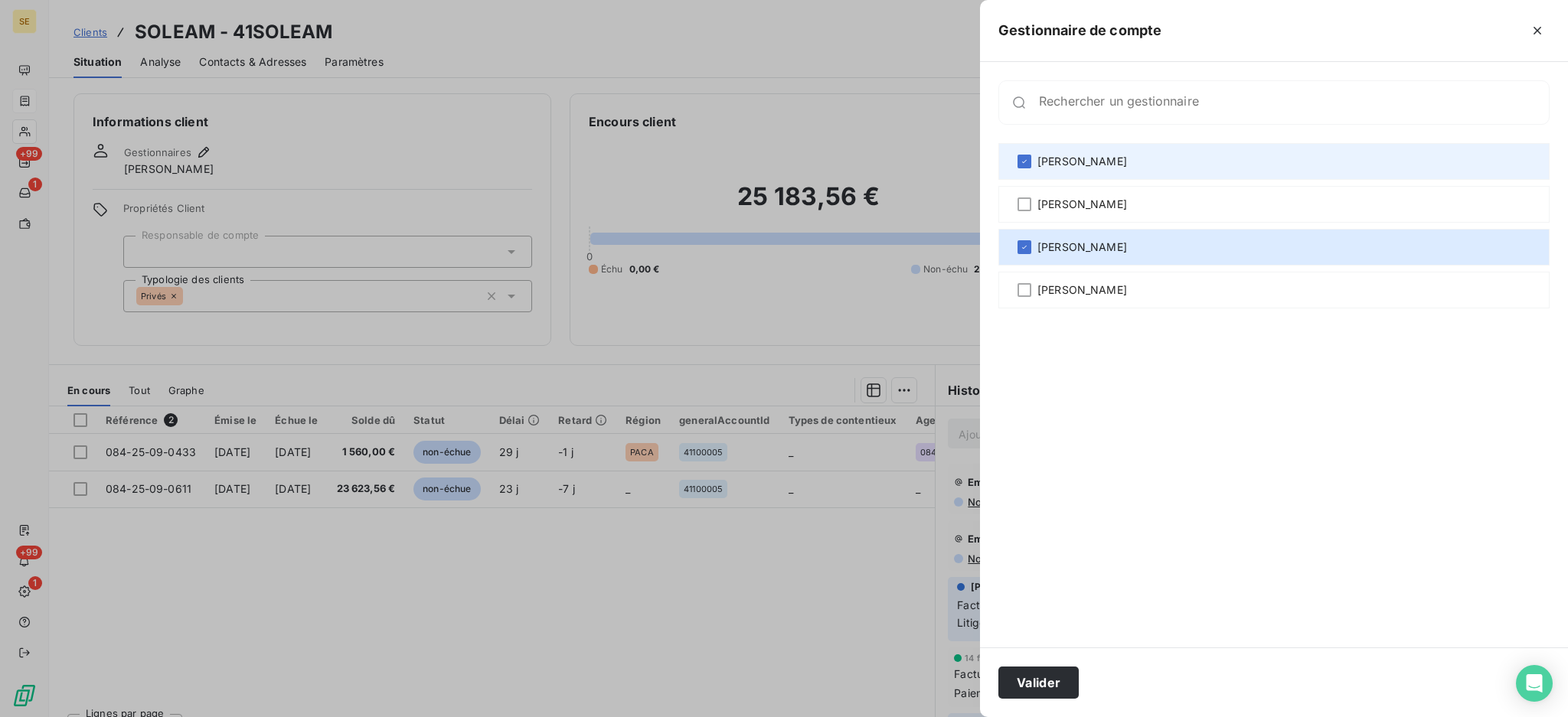
click at [1026, 152] on div "[PERSON_NAME]" at bounding box center [1273, 162] width 551 height 37
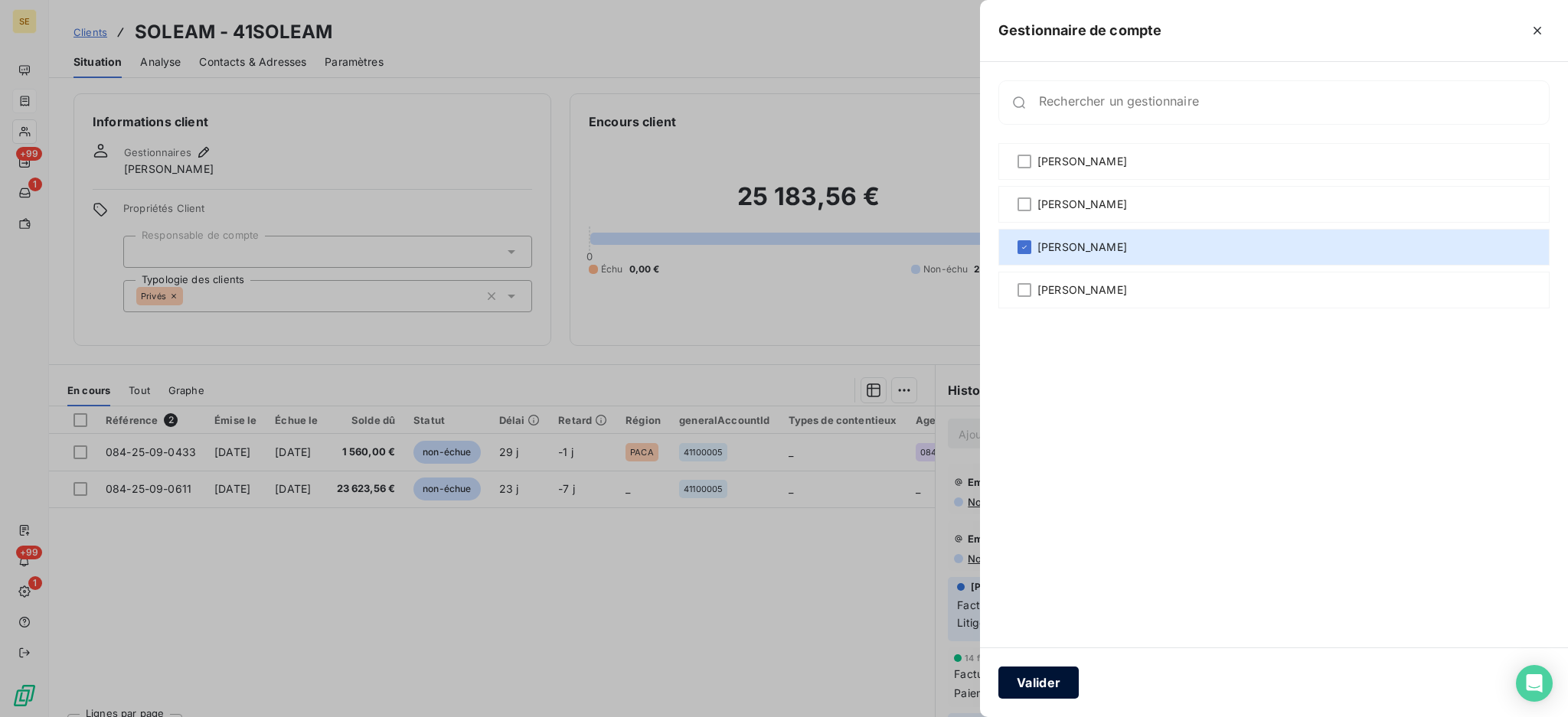
click at [1054, 685] on button "Valider" at bounding box center [1038, 682] width 80 height 32
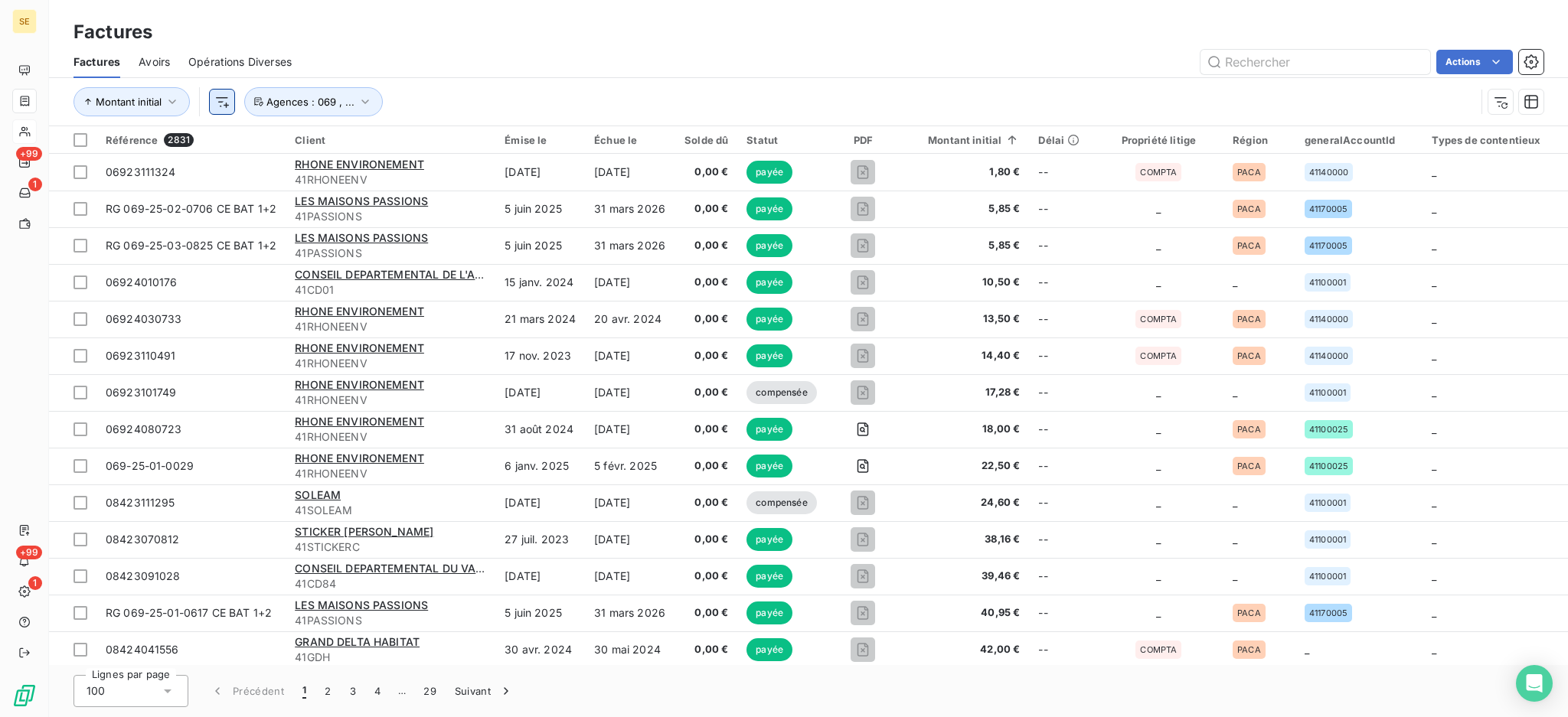
click at [218, 98] on html "SE +99 1 +99 1 Factures Factures Avoirs Opérations Diverses Actions Montant ini…" at bounding box center [784, 358] width 1568 height 717
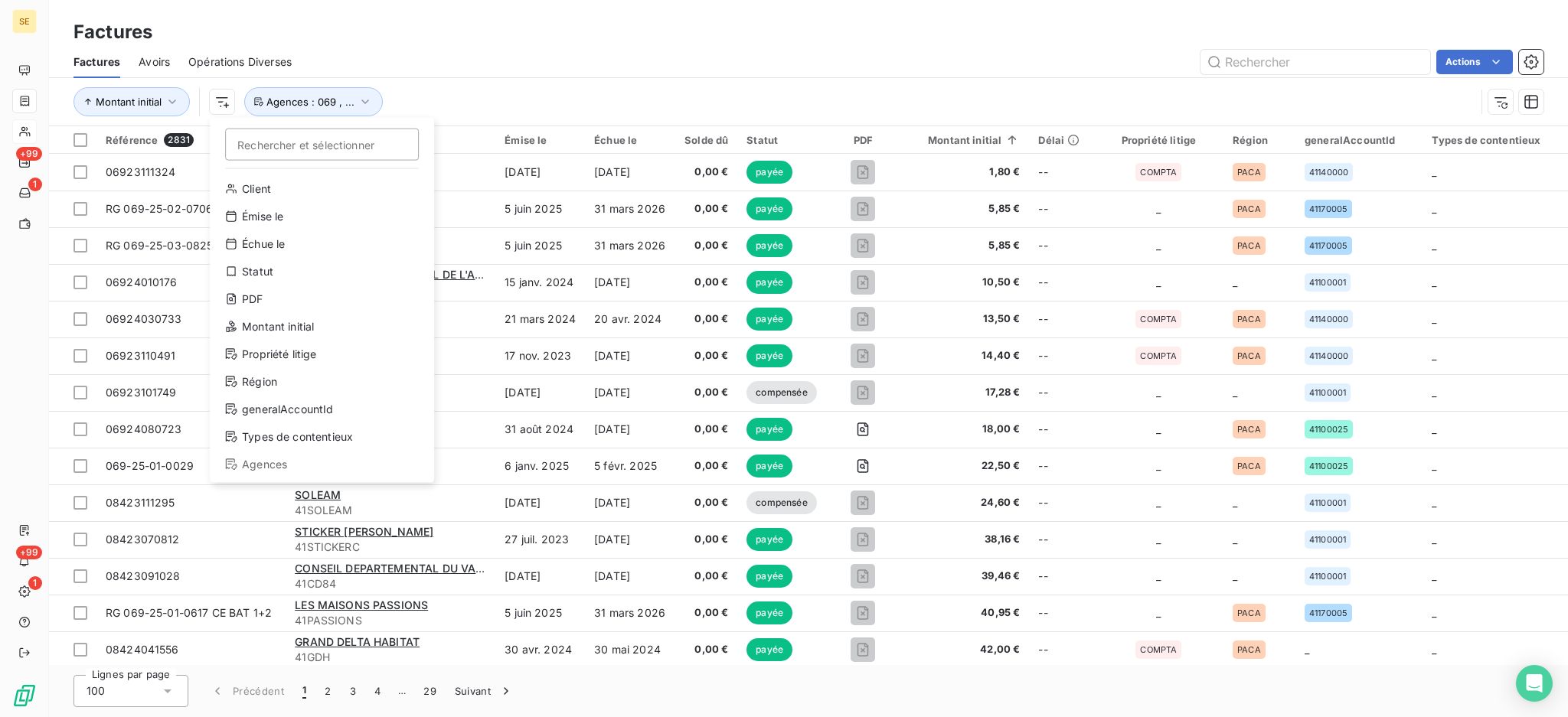
click at [401, 460] on div "Rechercher et sélectionner Client Émise le Échue le Statut PDF Montant initial …" at bounding box center [321, 300] width 224 height 365
click at [481, 50] on html "SE +99 1 +99 1 Factures Factures Avoirs Opérations Diverses Actions Montant ini…" at bounding box center [784, 358] width 1568 height 717
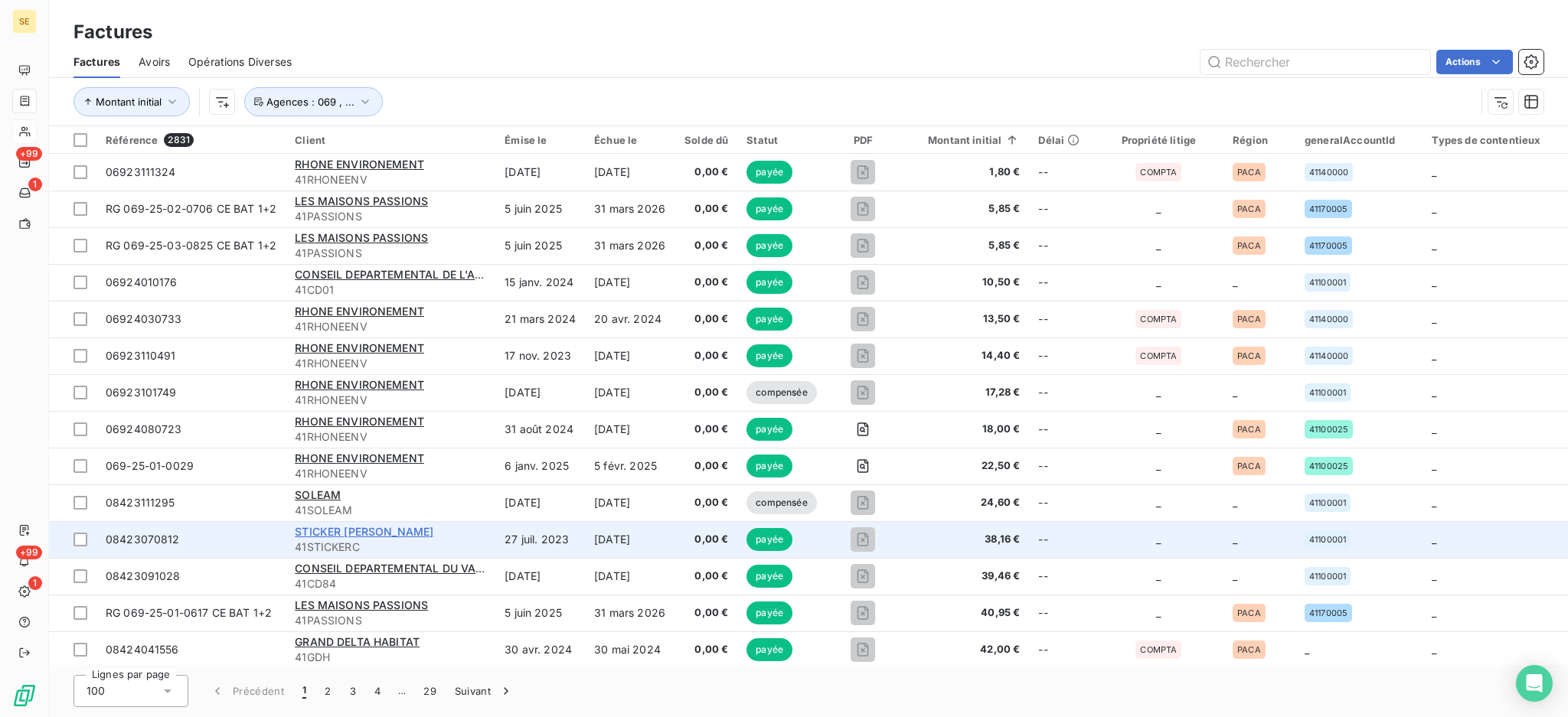
click at [371, 537] on span "STICKER [PERSON_NAME]" at bounding box center [363, 531] width 139 height 13
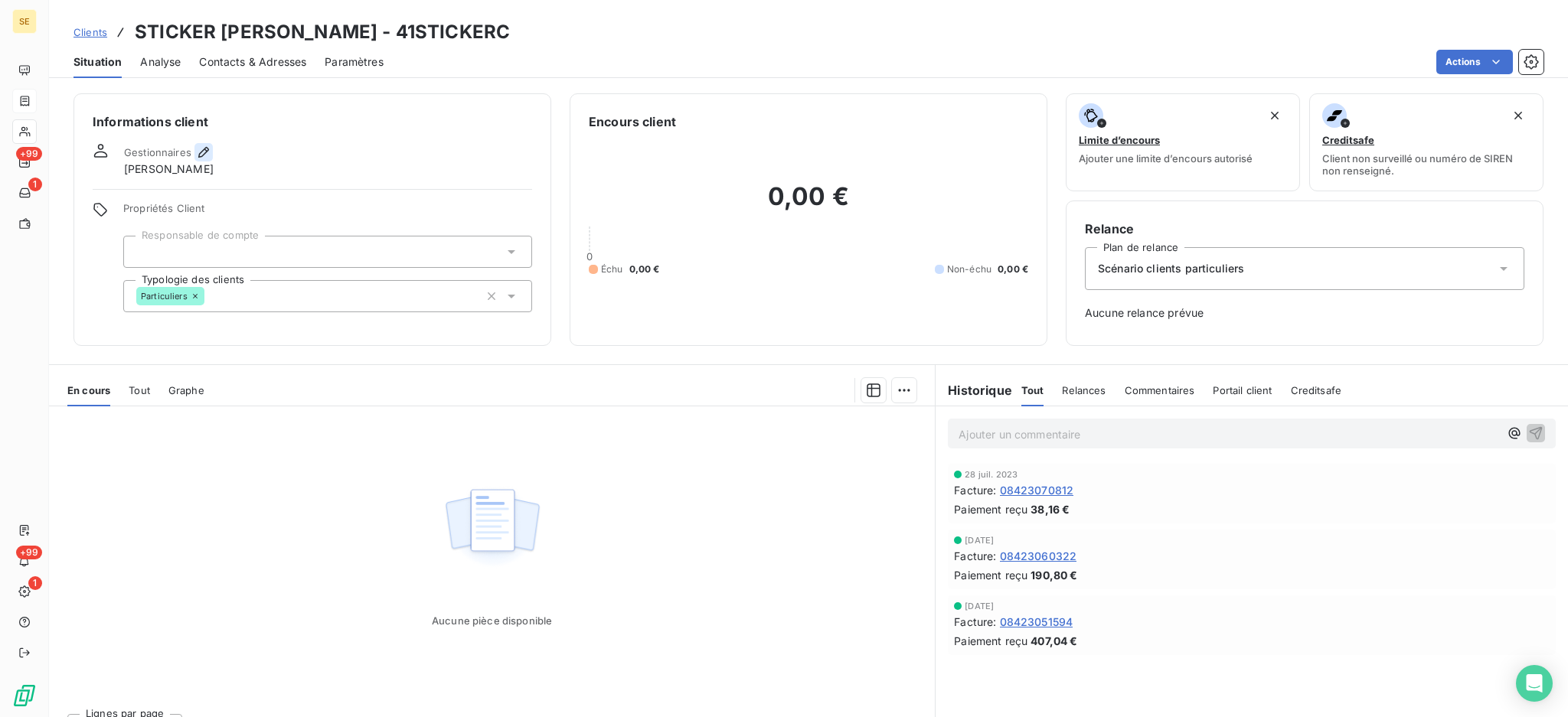
click at [201, 144] on icon "button" at bounding box center [204, 152] width 16 height 16
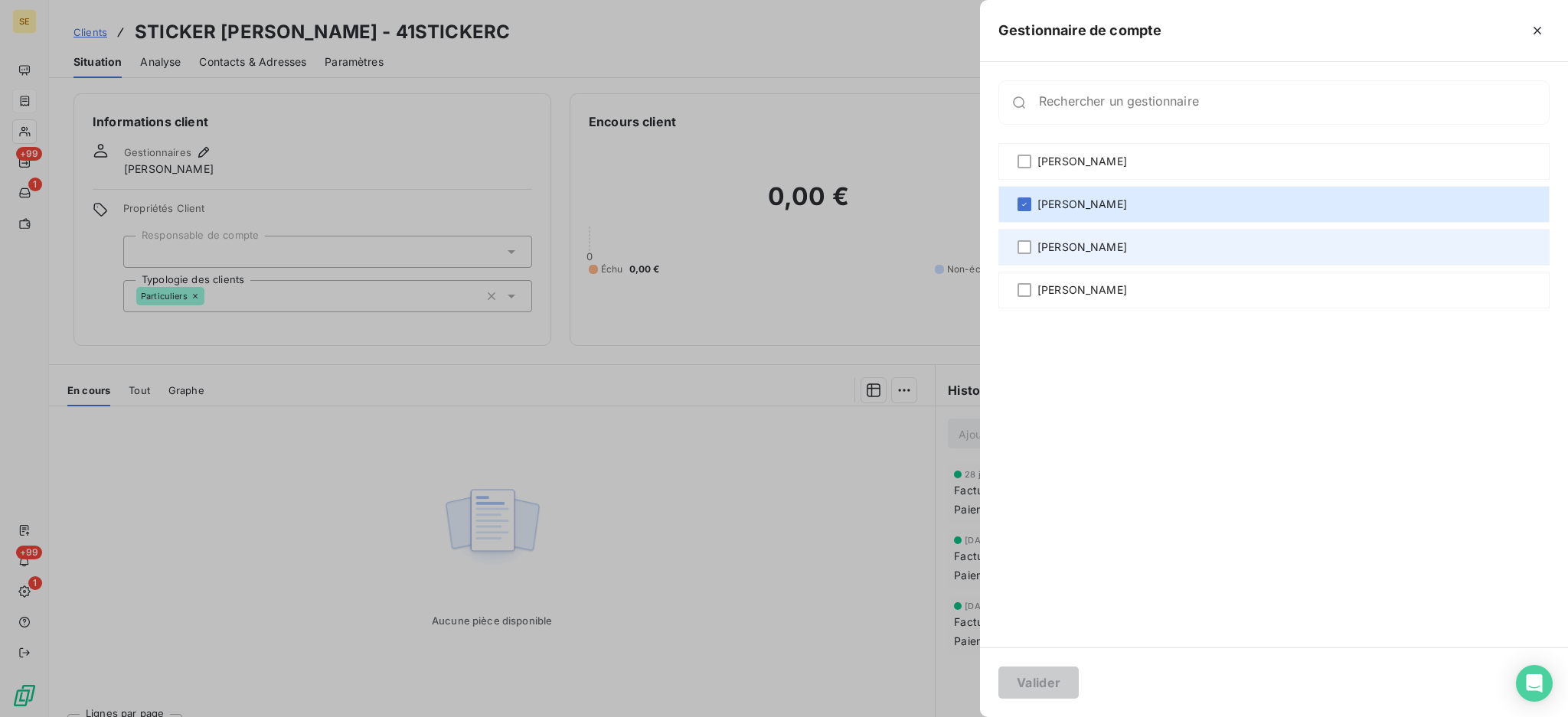
click at [1020, 257] on div "[PERSON_NAME]" at bounding box center [1273, 247] width 551 height 37
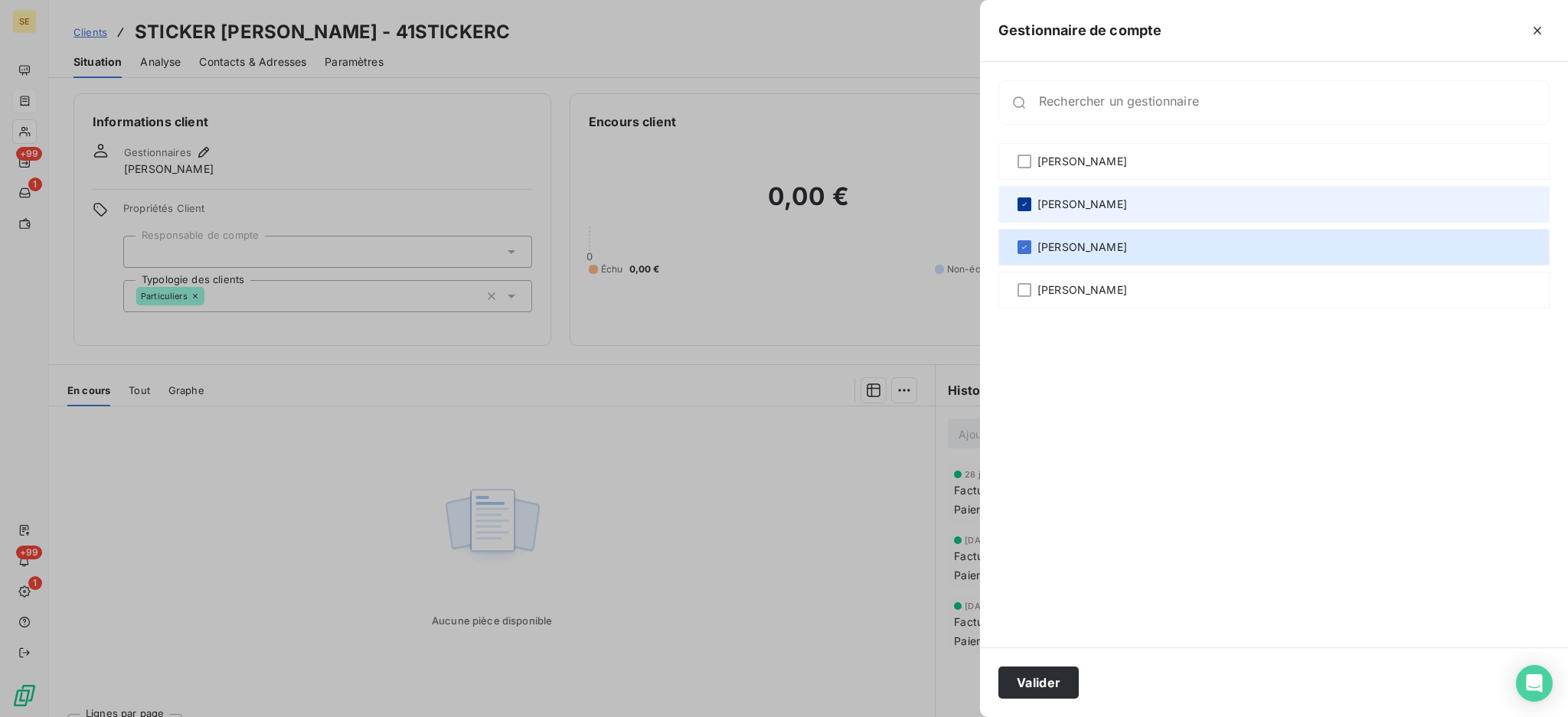
click at [1025, 203] on icon at bounding box center [1023, 203] width 9 height 9
drag, startPoint x: 1051, startPoint y: 679, endPoint x: 1008, endPoint y: 599, distance: 90.8
click at [1051, 678] on button "Valider" at bounding box center [1038, 682] width 80 height 32
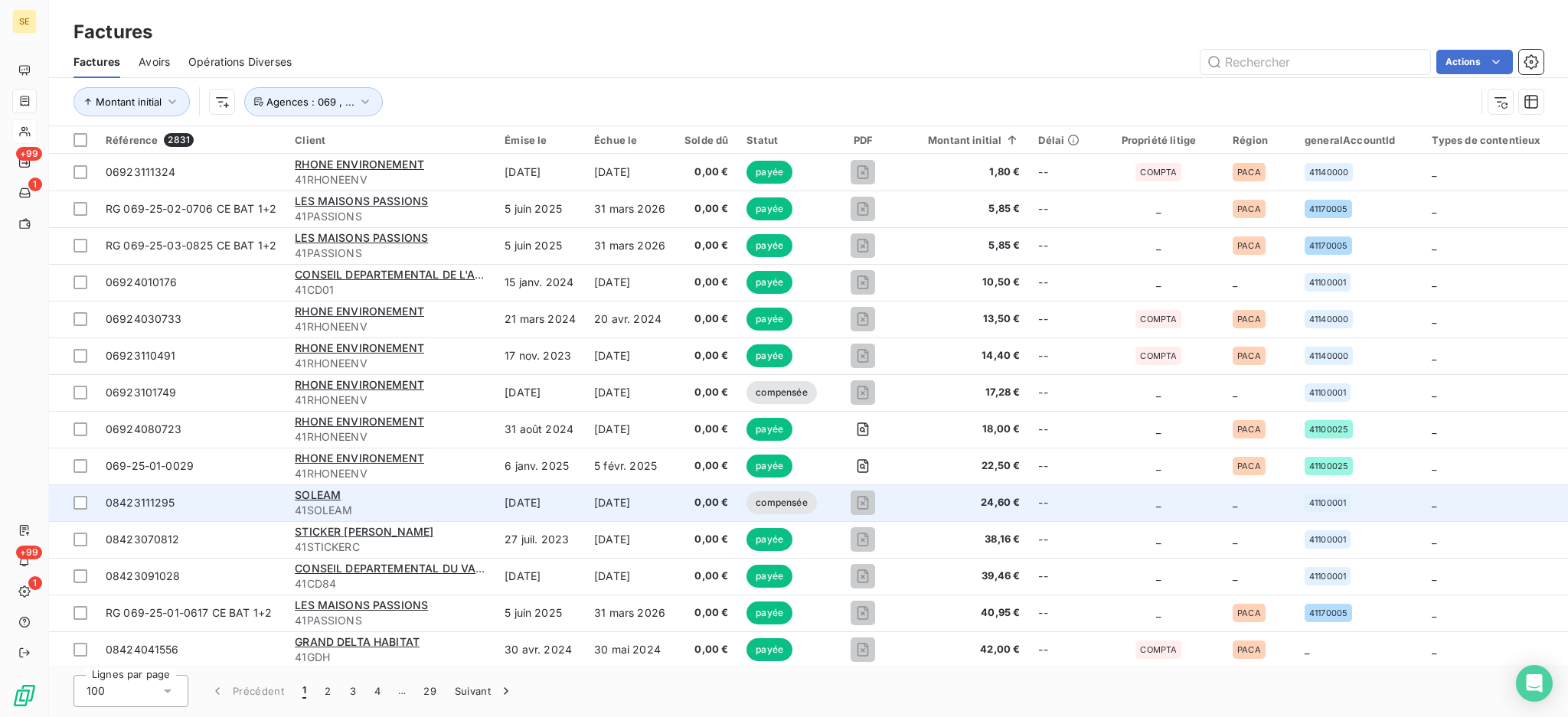
scroll to position [102, 0]
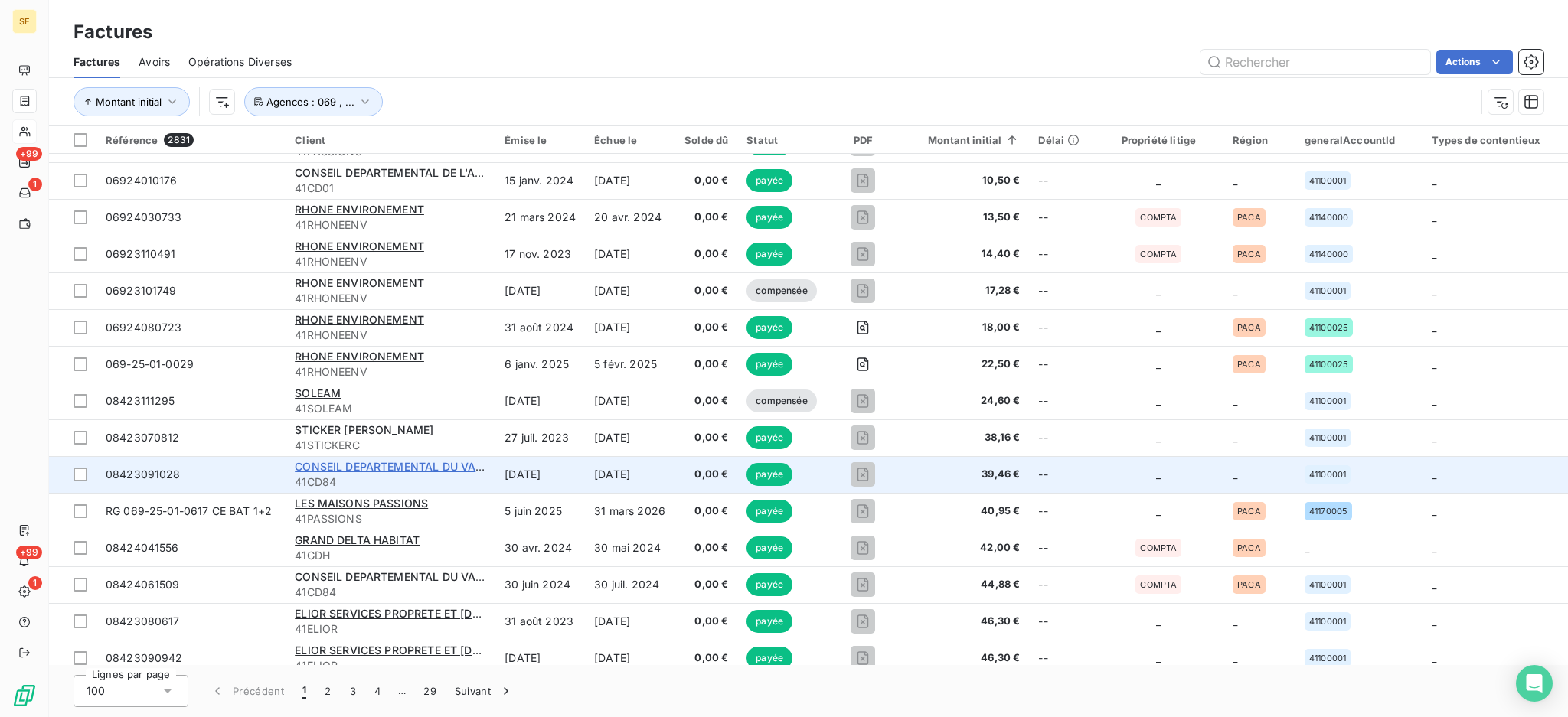
click at [399, 471] on span "CONSEIL DEPARTEMENTAL DU VAUCLUSE C" at bounding box center [412, 466] width 235 height 13
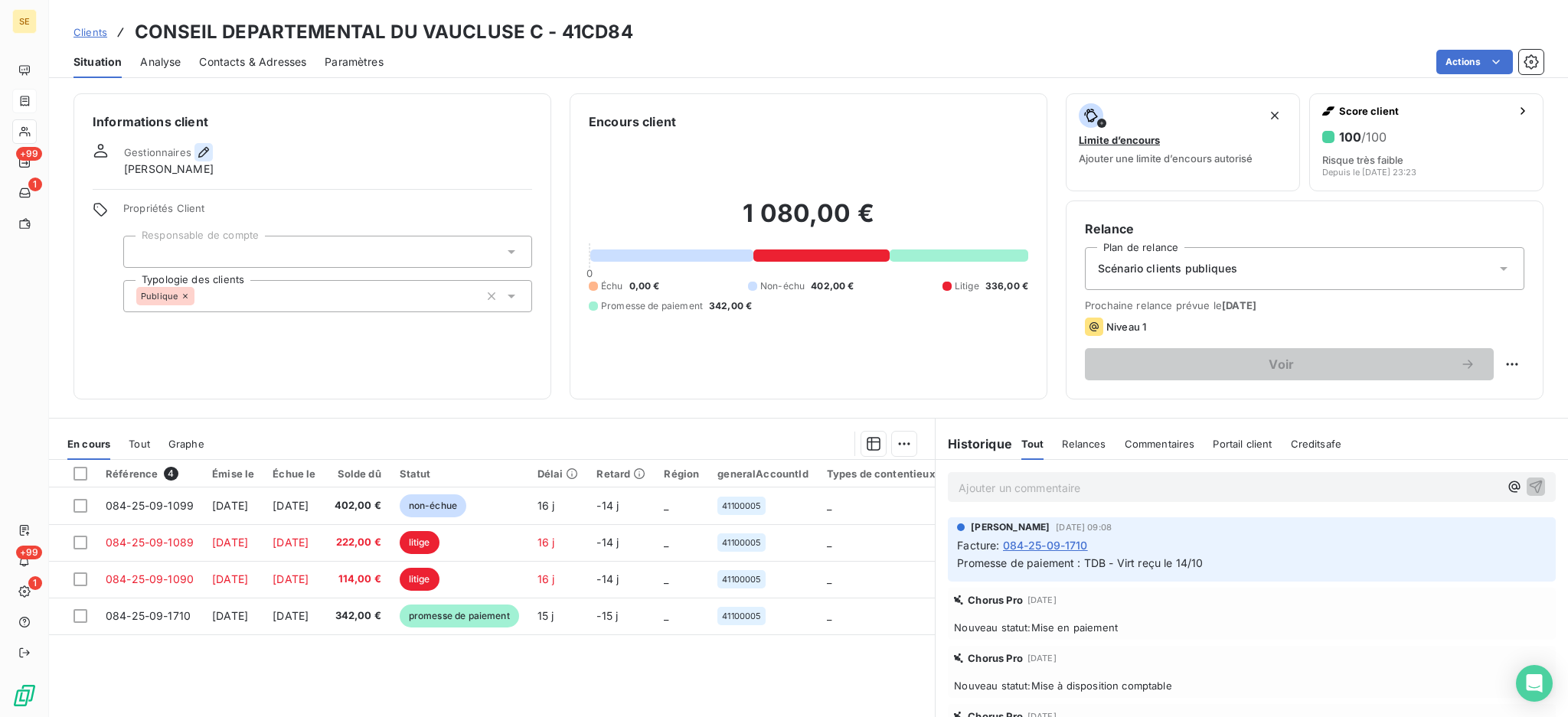
click at [201, 150] on icon "button" at bounding box center [204, 152] width 16 height 16
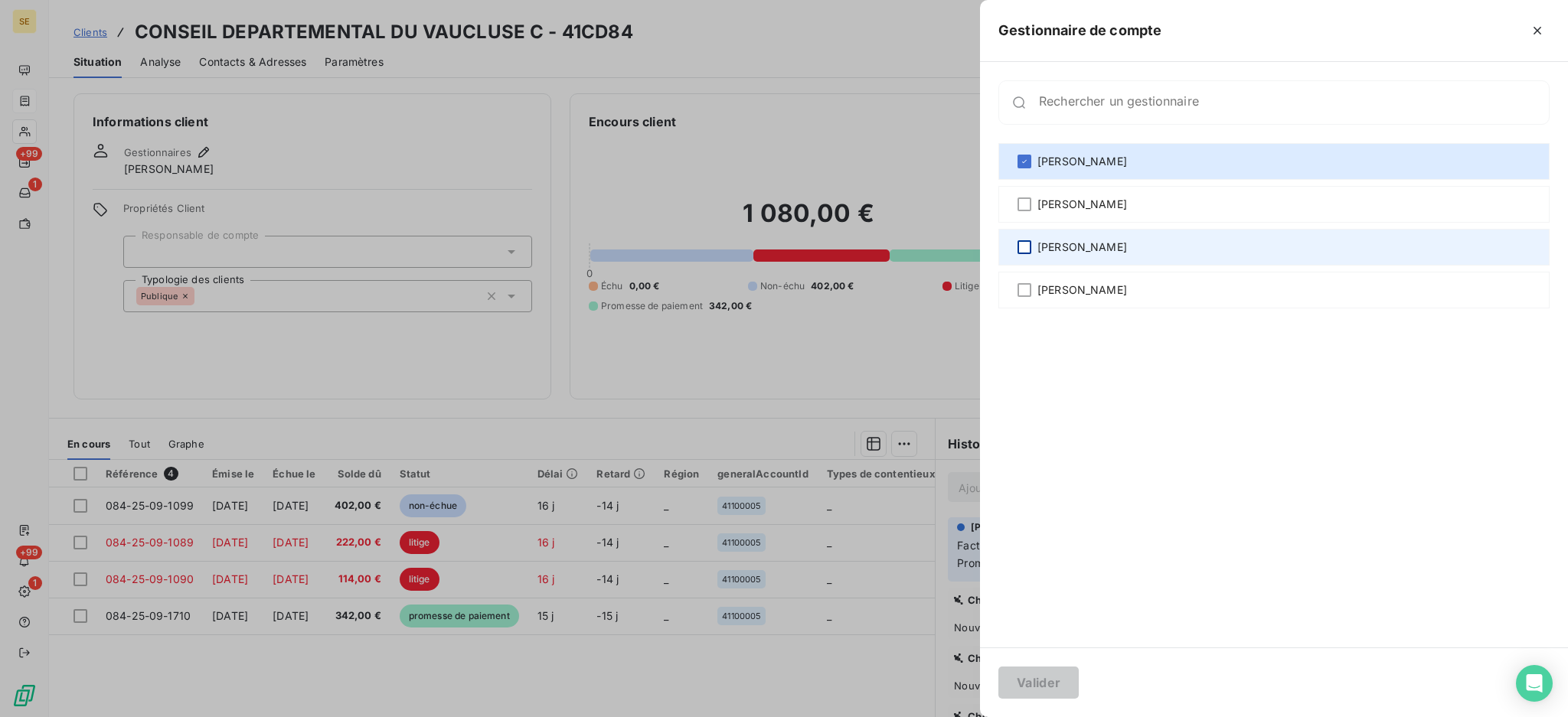
click at [1023, 249] on div at bounding box center [1024, 247] width 14 height 14
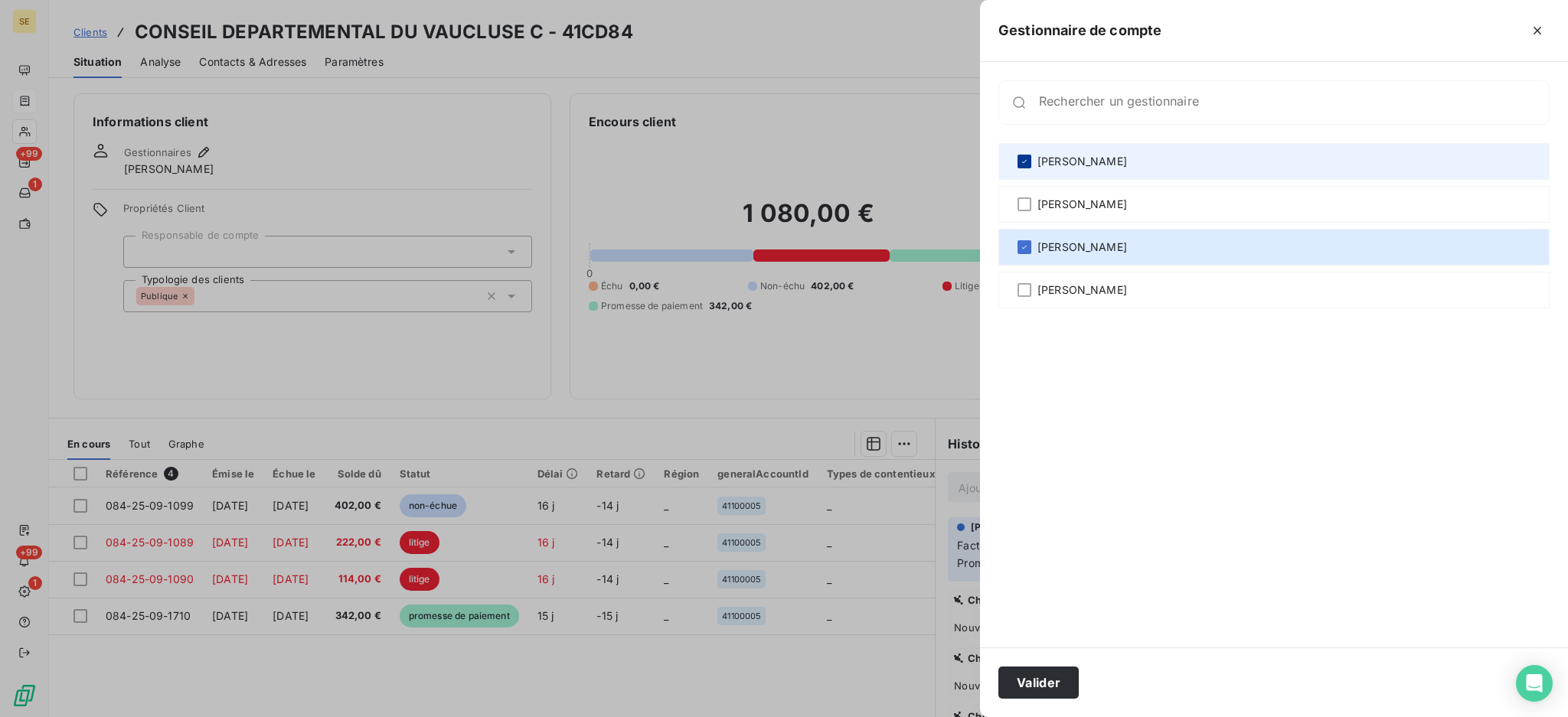
click at [1026, 157] on icon at bounding box center [1023, 161] width 9 height 9
click at [1025, 687] on button "Valider" at bounding box center [1038, 682] width 80 height 32
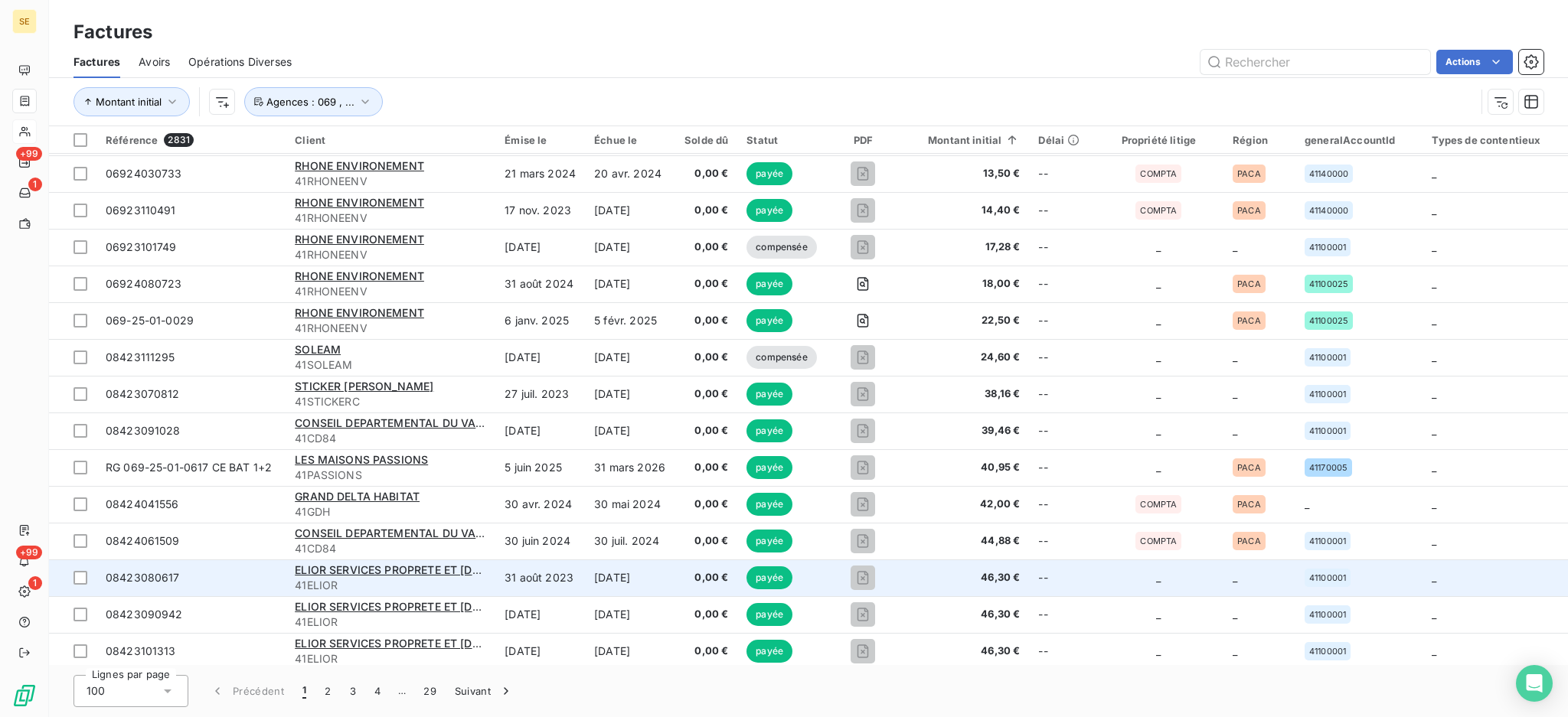
scroll to position [203, 0]
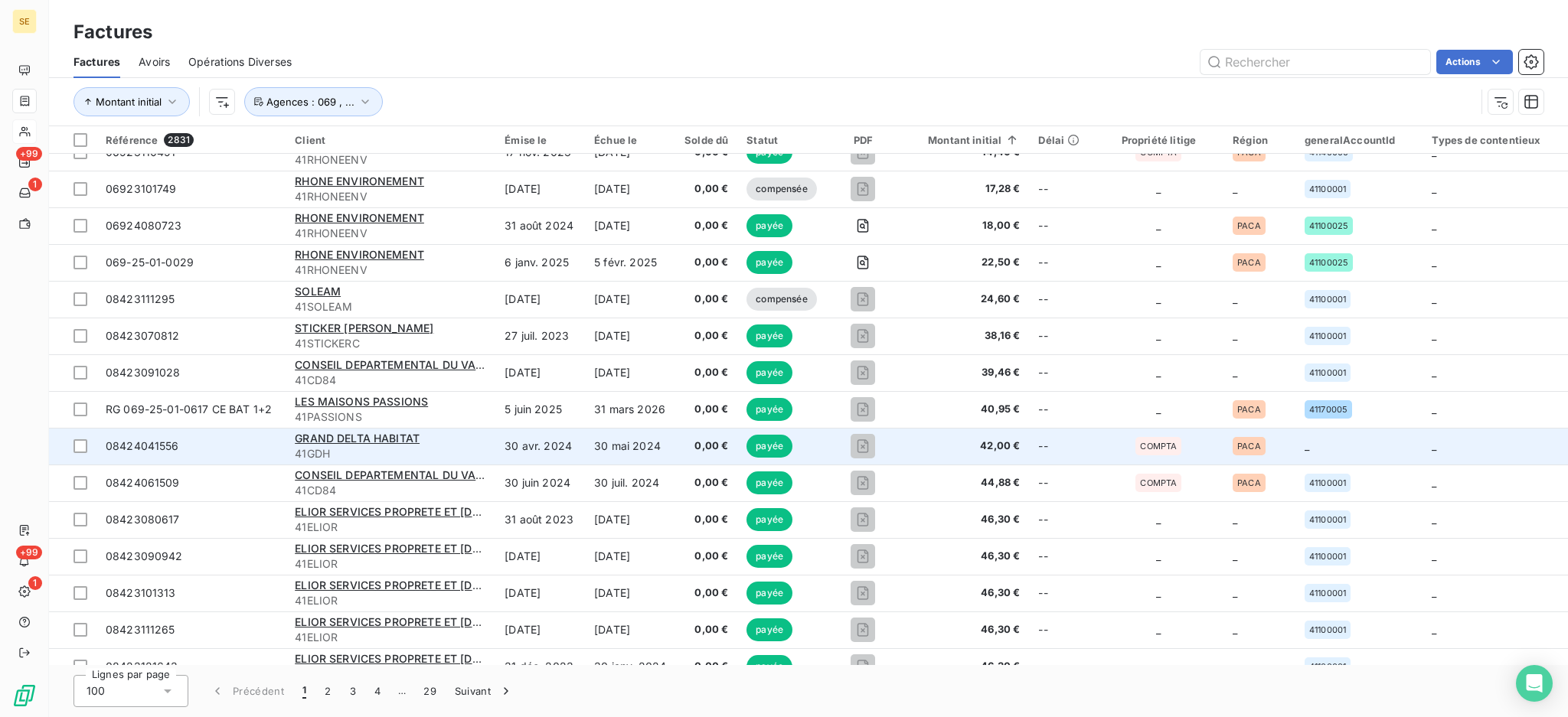
click at [386, 445] on div "GRAND DELTA HABITAT 41GDH" at bounding box center [390, 447] width 191 height 31
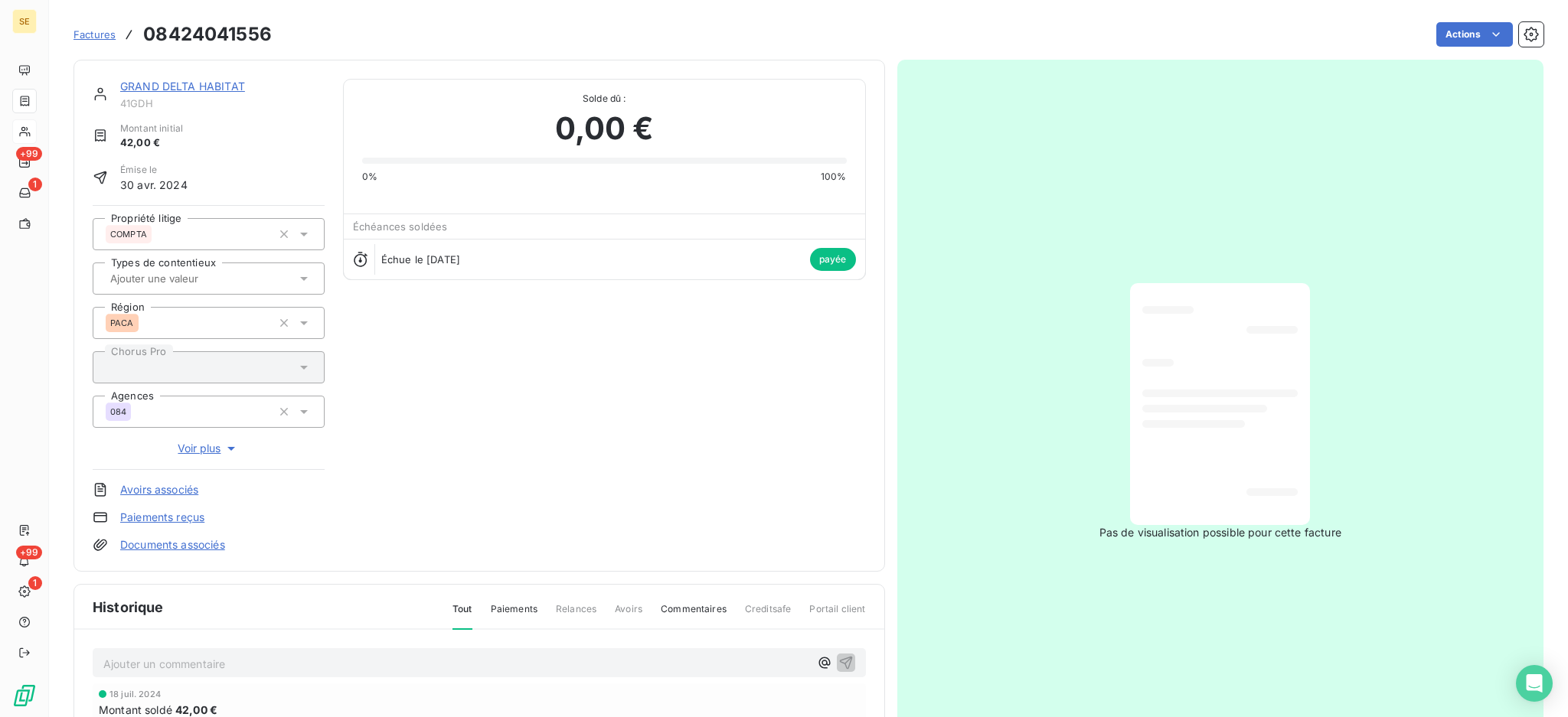
click at [233, 85] on link "GRAND DELTA HABITAT" at bounding box center [182, 85] width 125 height 13
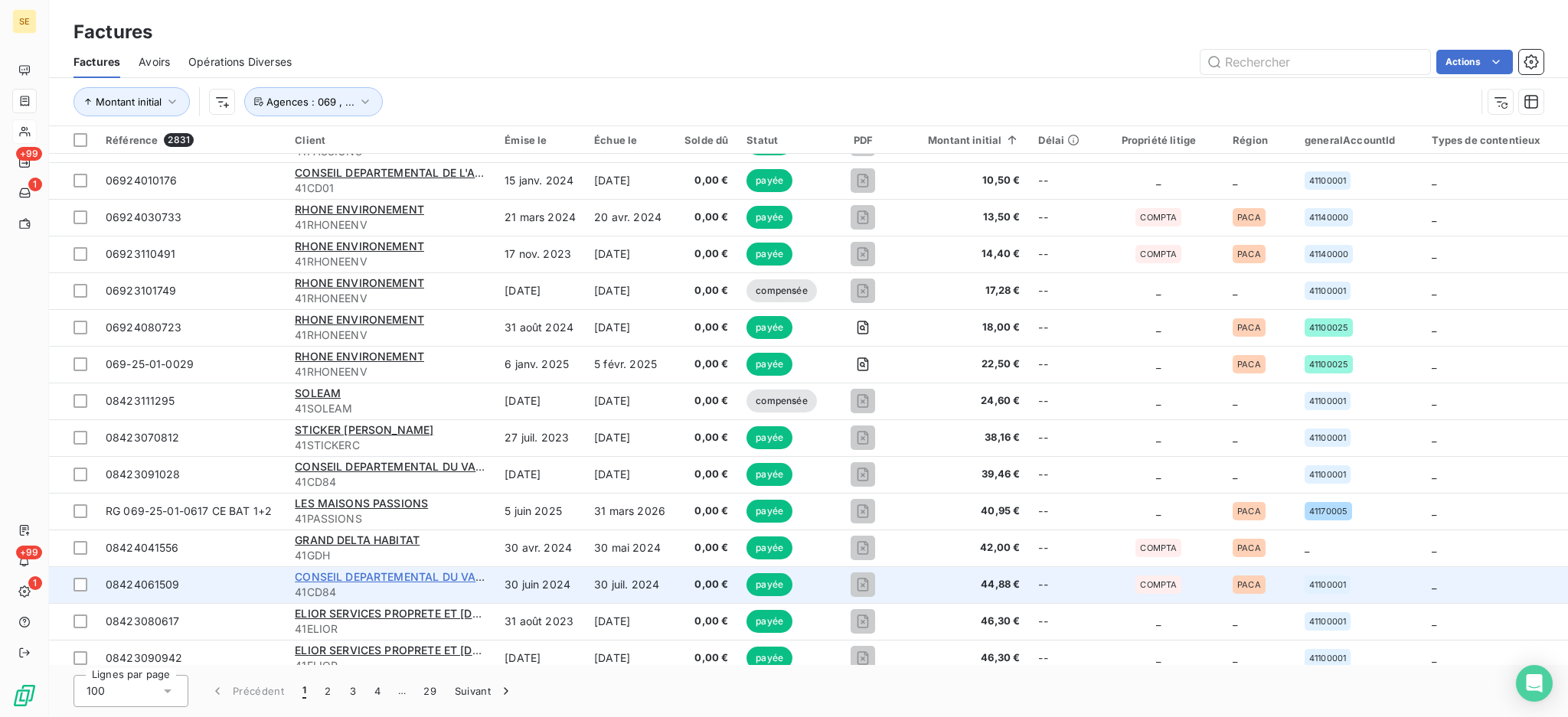
scroll to position [203, 0]
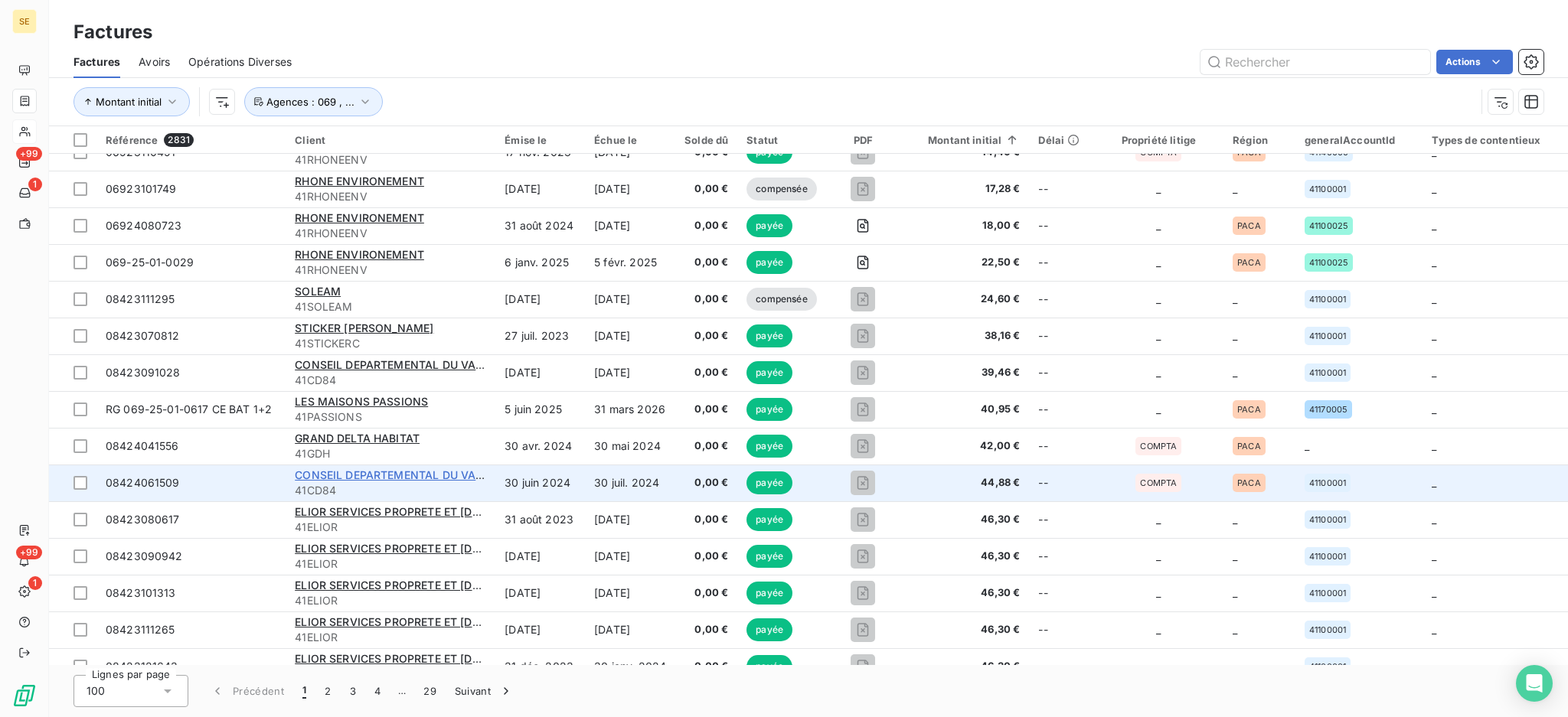
click at [411, 474] on span "CONSEIL DEPARTEMENTAL DU VAUCLUSE C" at bounding box center [412, 474] width 235 height 13
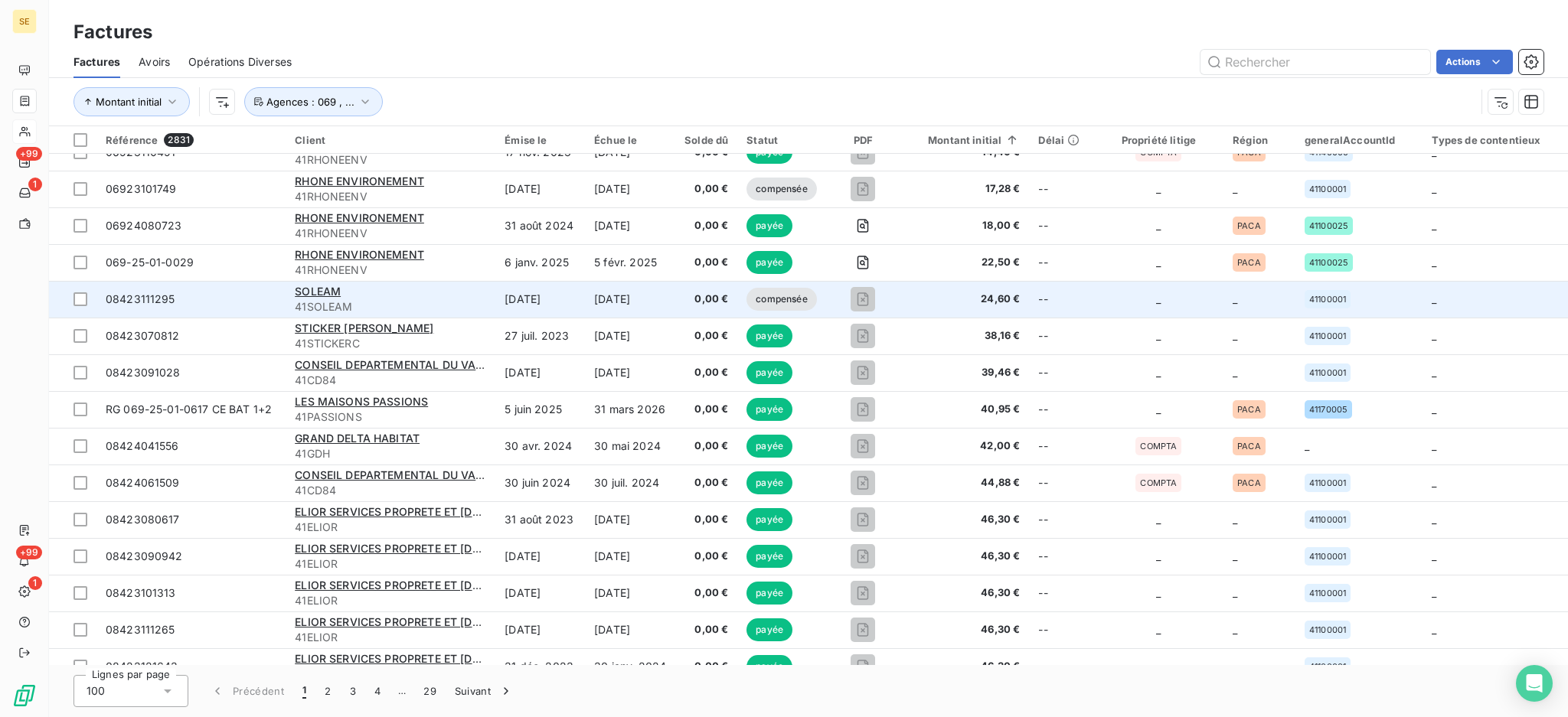
scroll to position [306, 0]
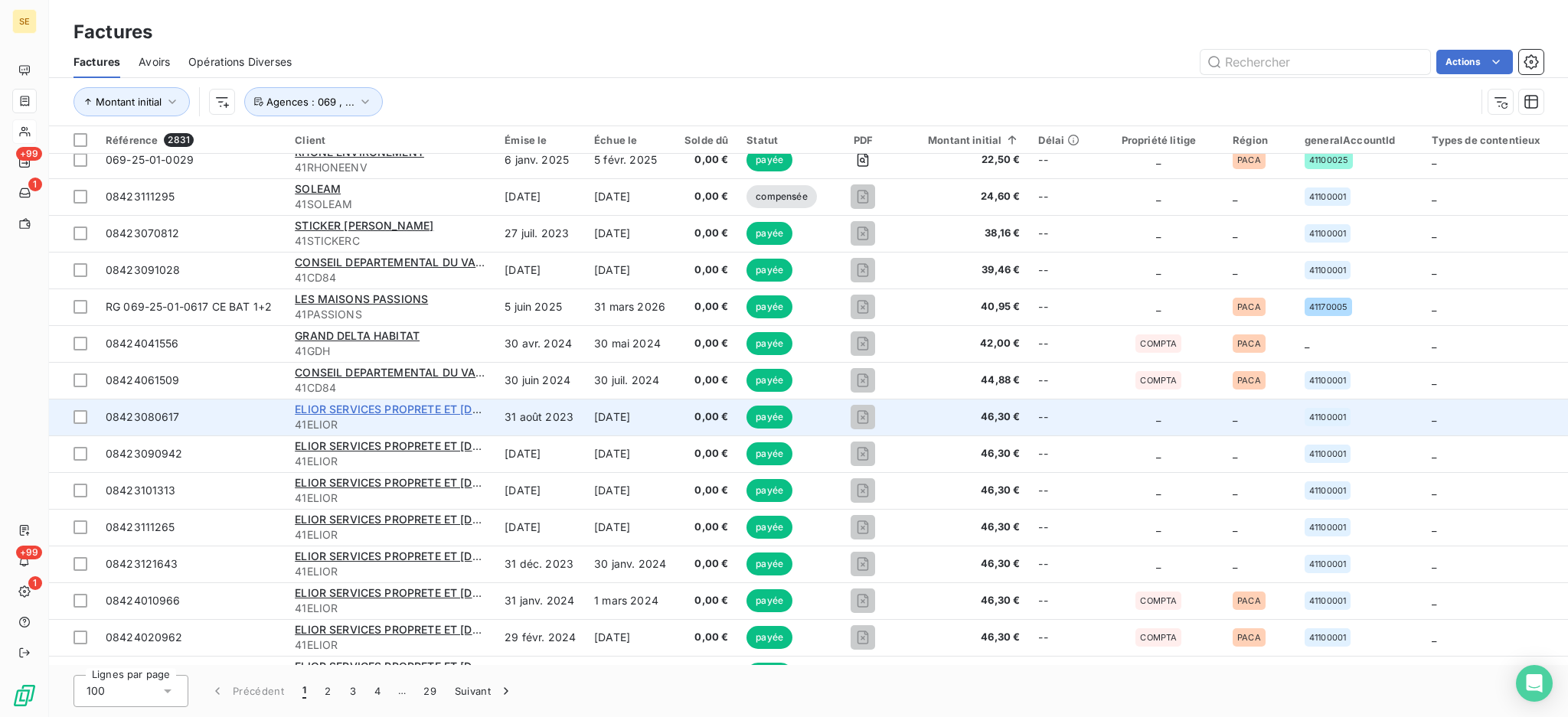
click at [417, 409] on span "ELIOR SERVICES PROPRETE ET [DEMOGRAPHIC_DATA]" at bounding box center [437, 408] width 286 height 13
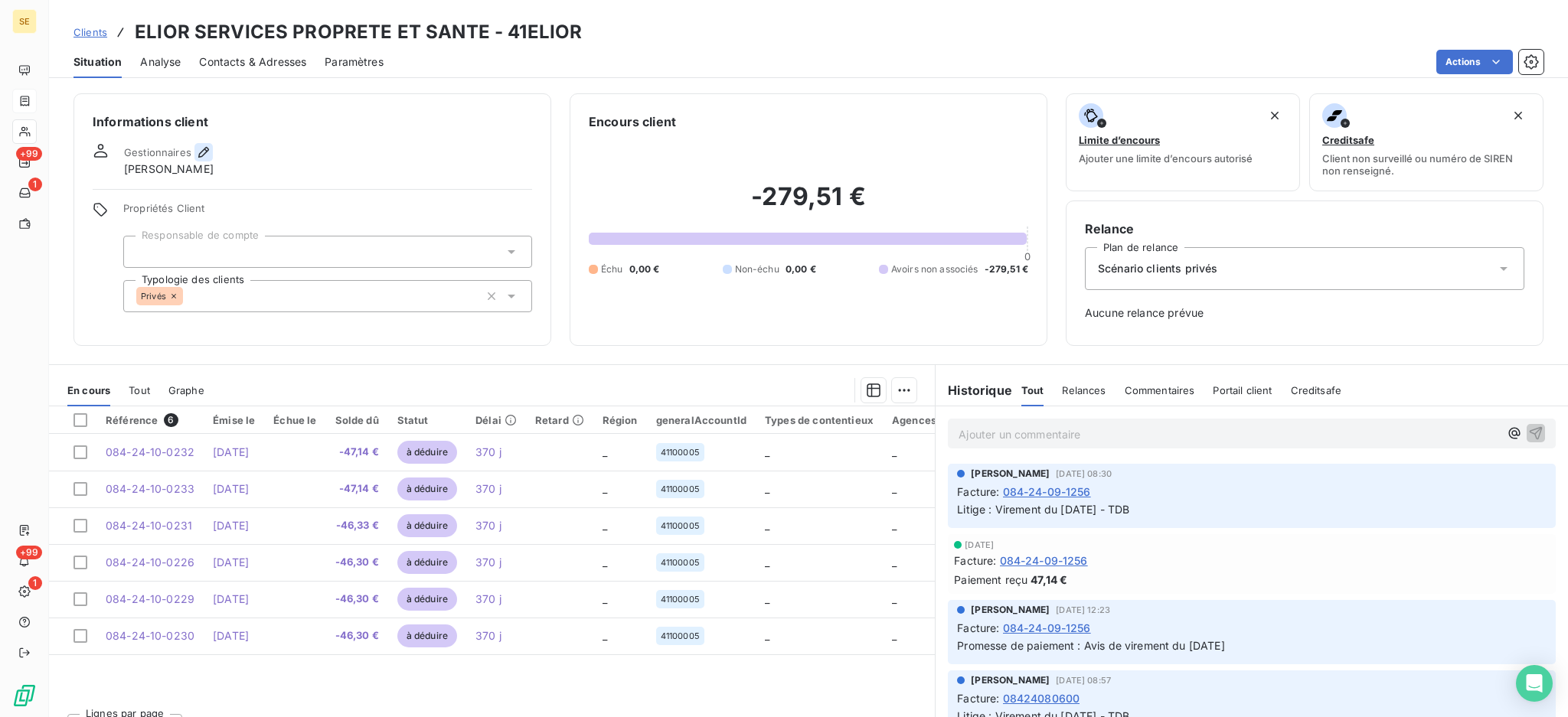
click at [203, 150] on icon "button" at bounding box center [204, 152] width 11 height 11
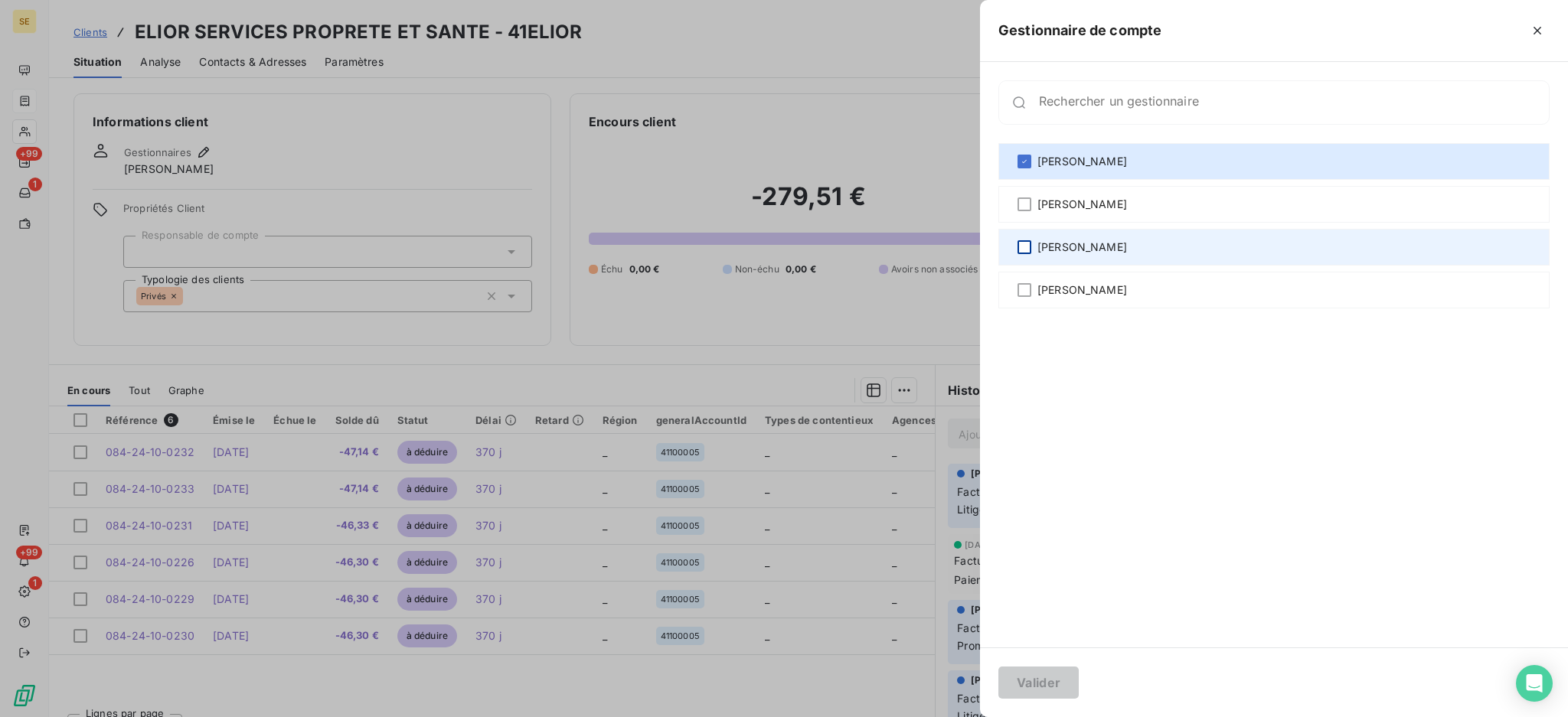
click at [1019, 249] on div at bounding box center [1024, 247] width 14 height 14
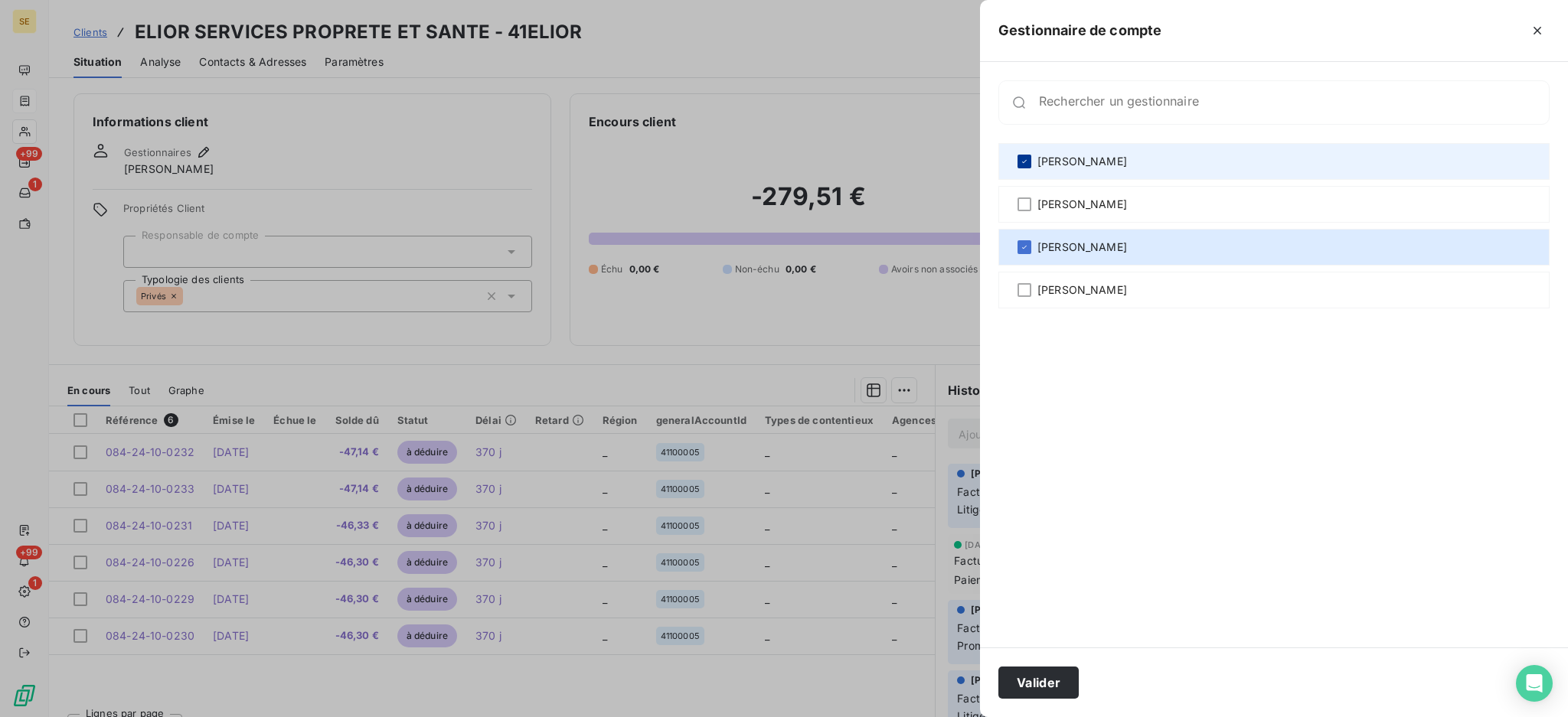
click at [1021, 166] on div at bounding box center [1024, 162] width 14 height 14
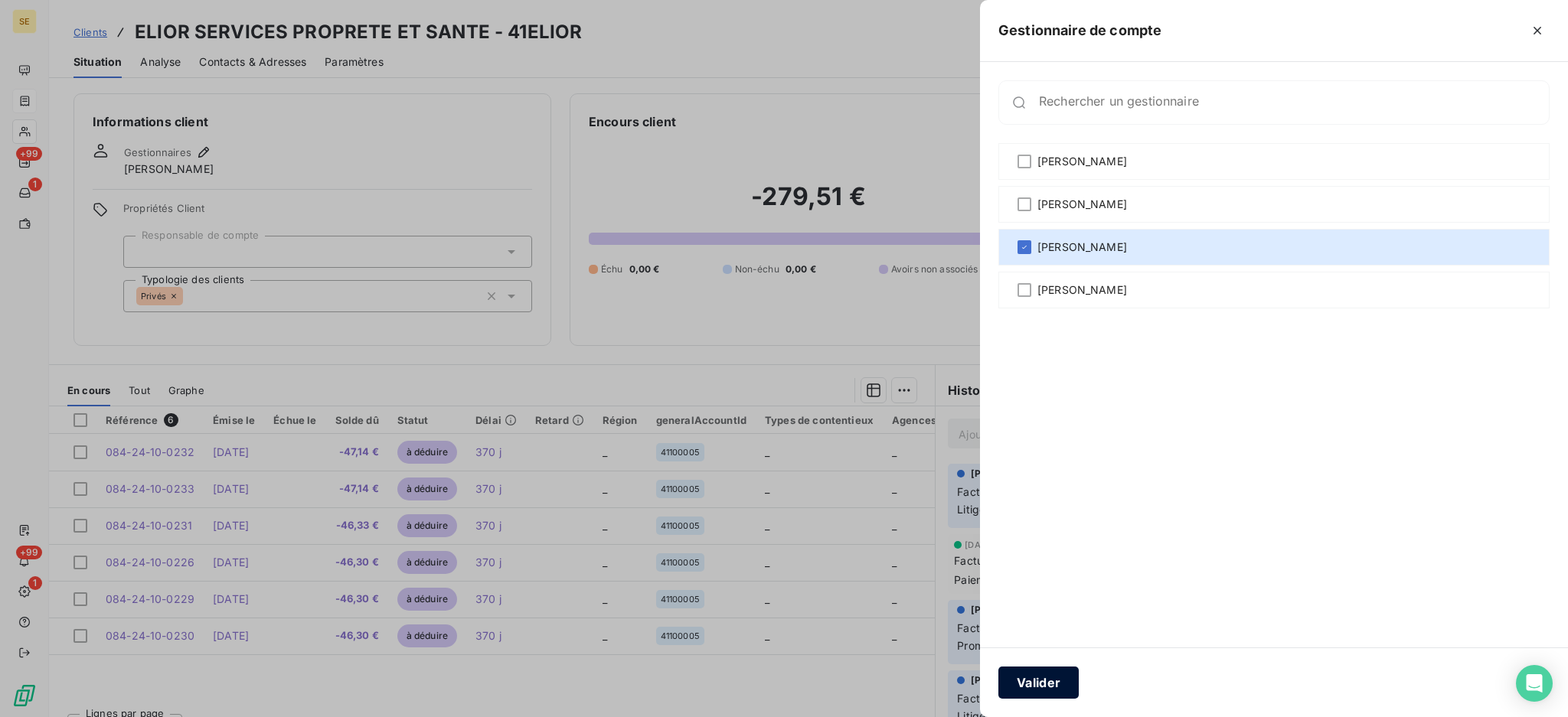
click at [1067, 682] on button "Valider" at bounding box center [1038, 682] width 80 height 32
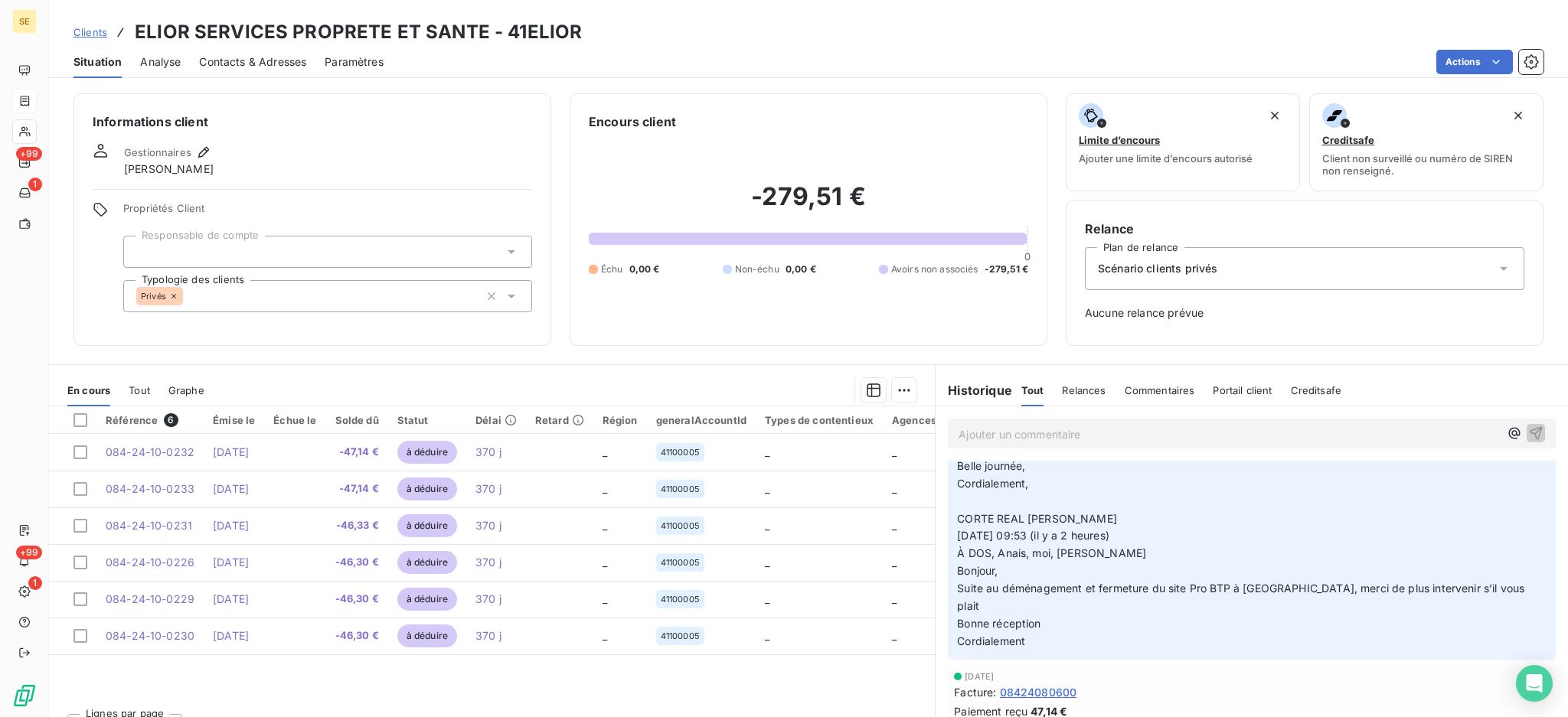
scroll to position [29, 0]
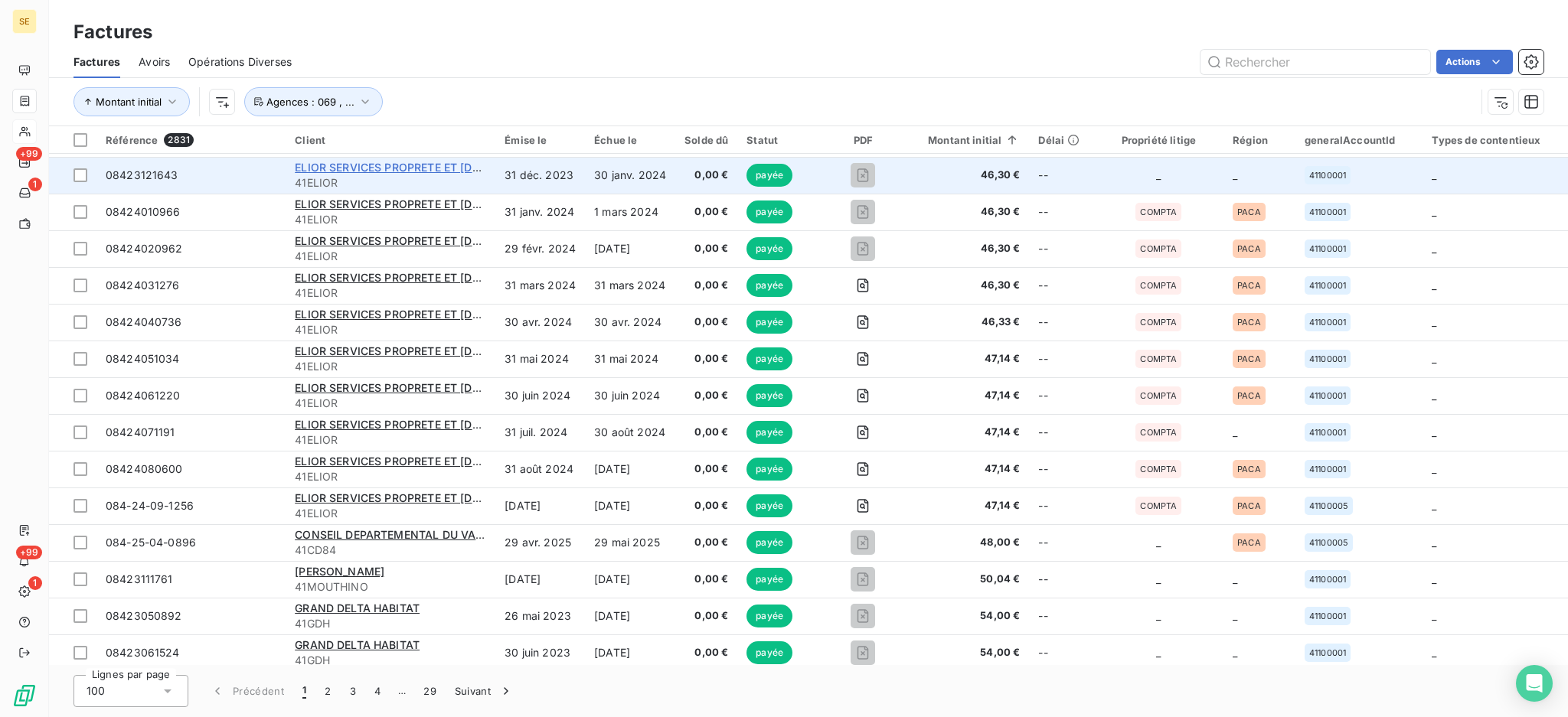
scroll to position [816, 0]
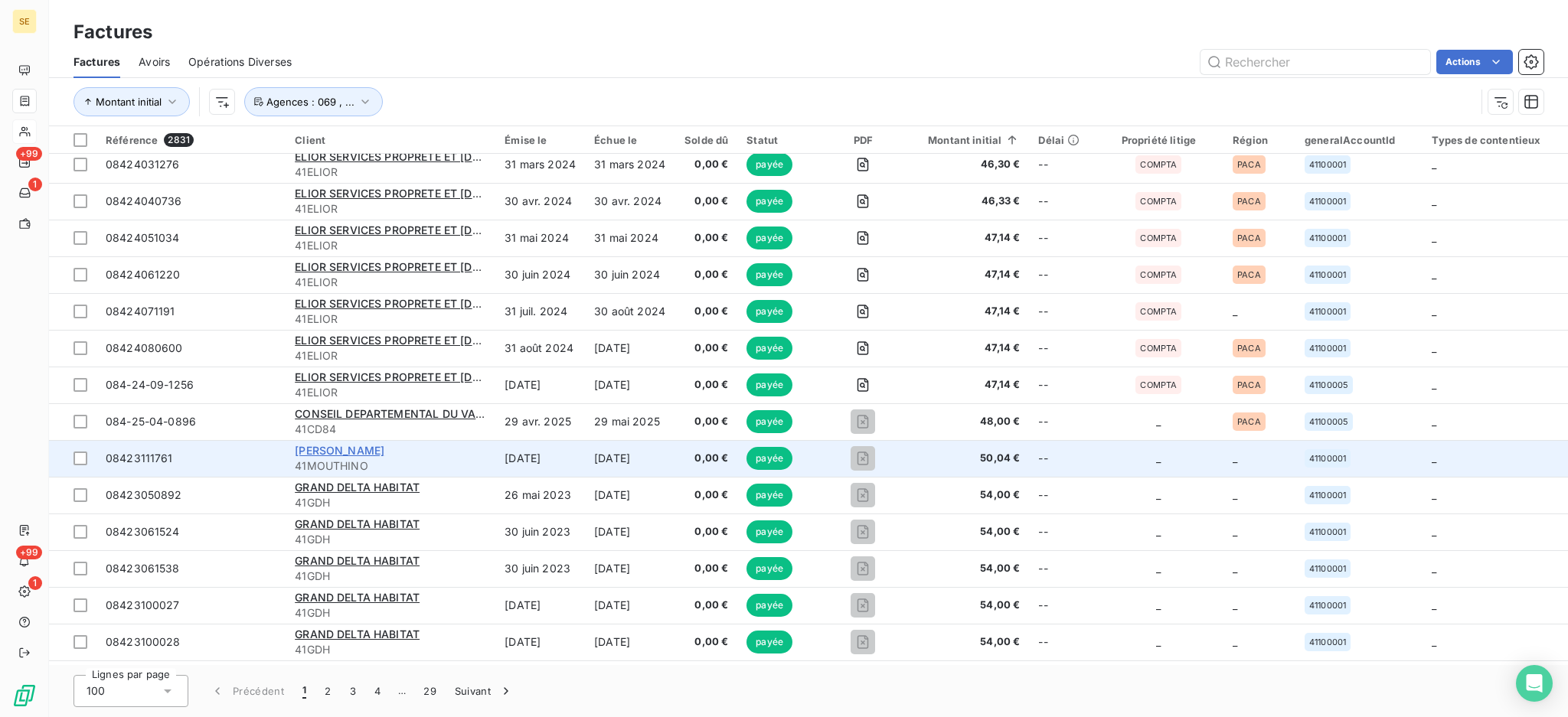
click at [364, 449] on span "[PERSON_NAME]" at bounding box center [339, 450] width 89 height 13
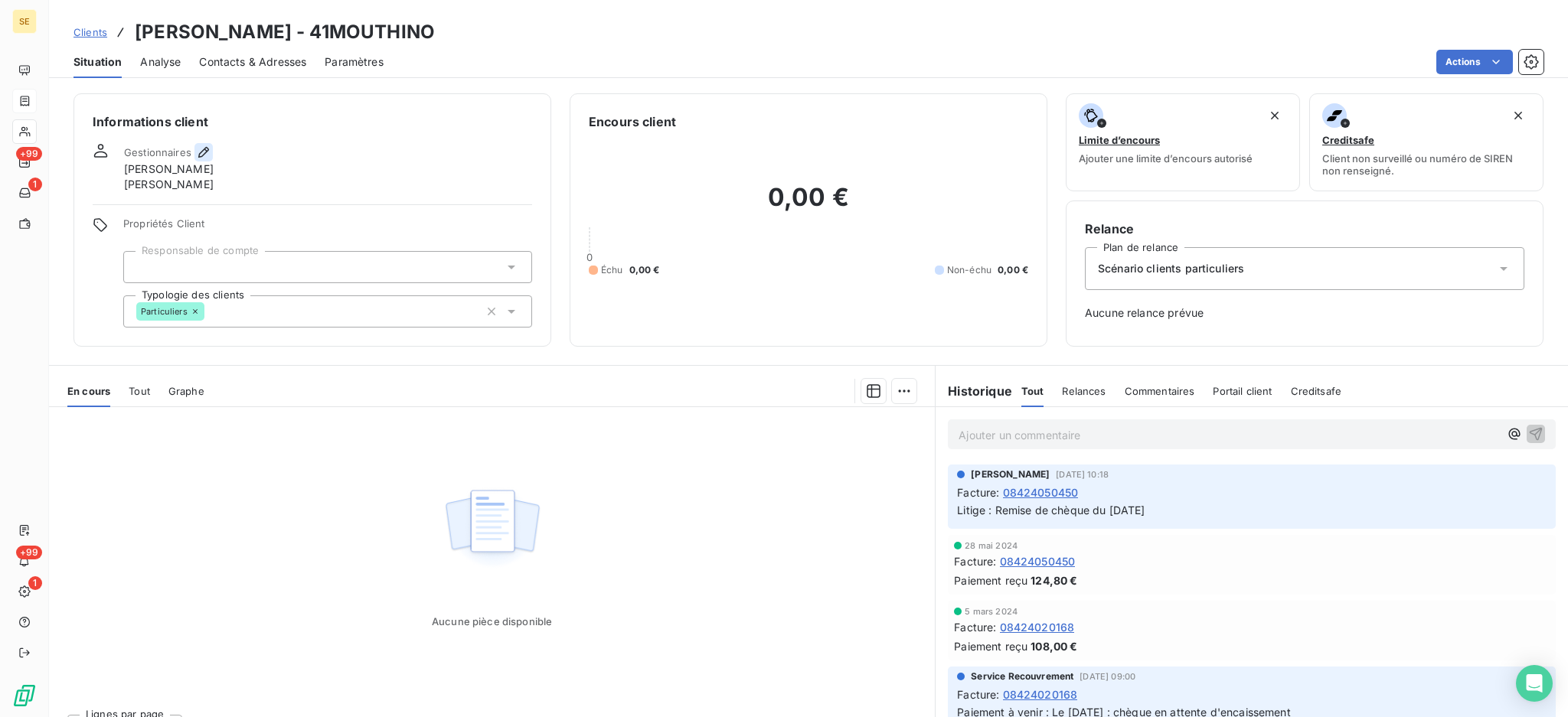
click at [203, 143] on button "button" at bounding box center [204, 152] width 18 height 18
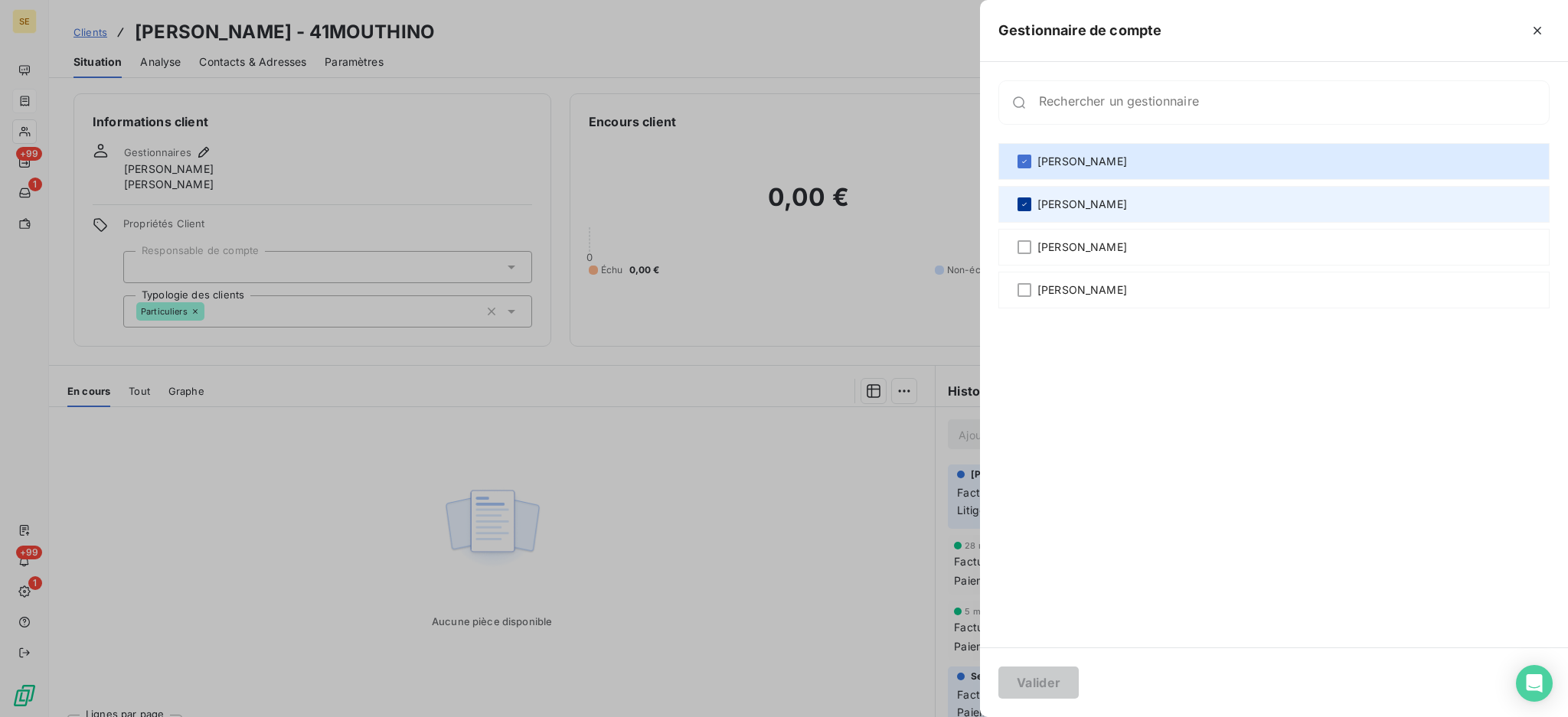
click at [1027, 204] on icon at bounding box center [1023, 203] width 9 height 9
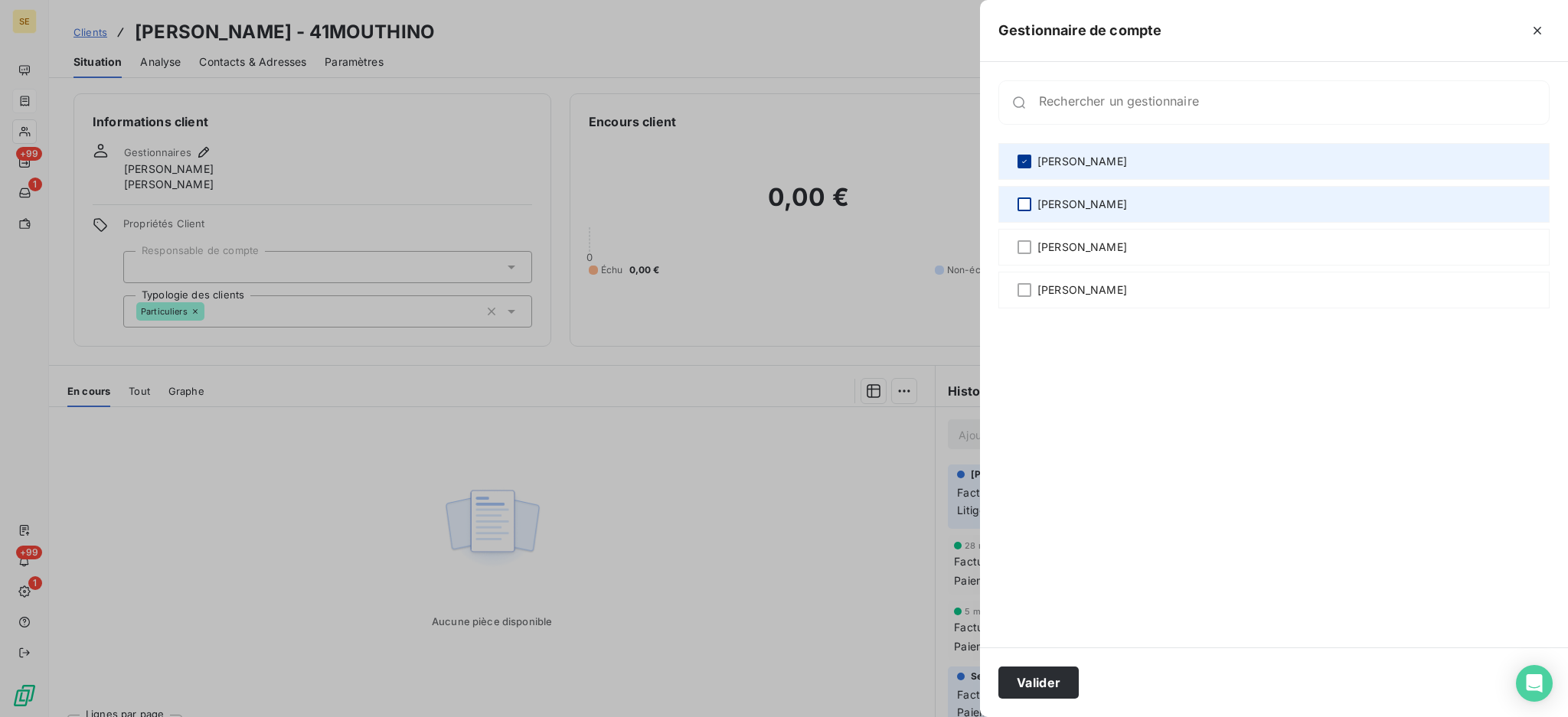
click at [1027, 158] on icon at bounding box center [1023, 161] width 9 height 9
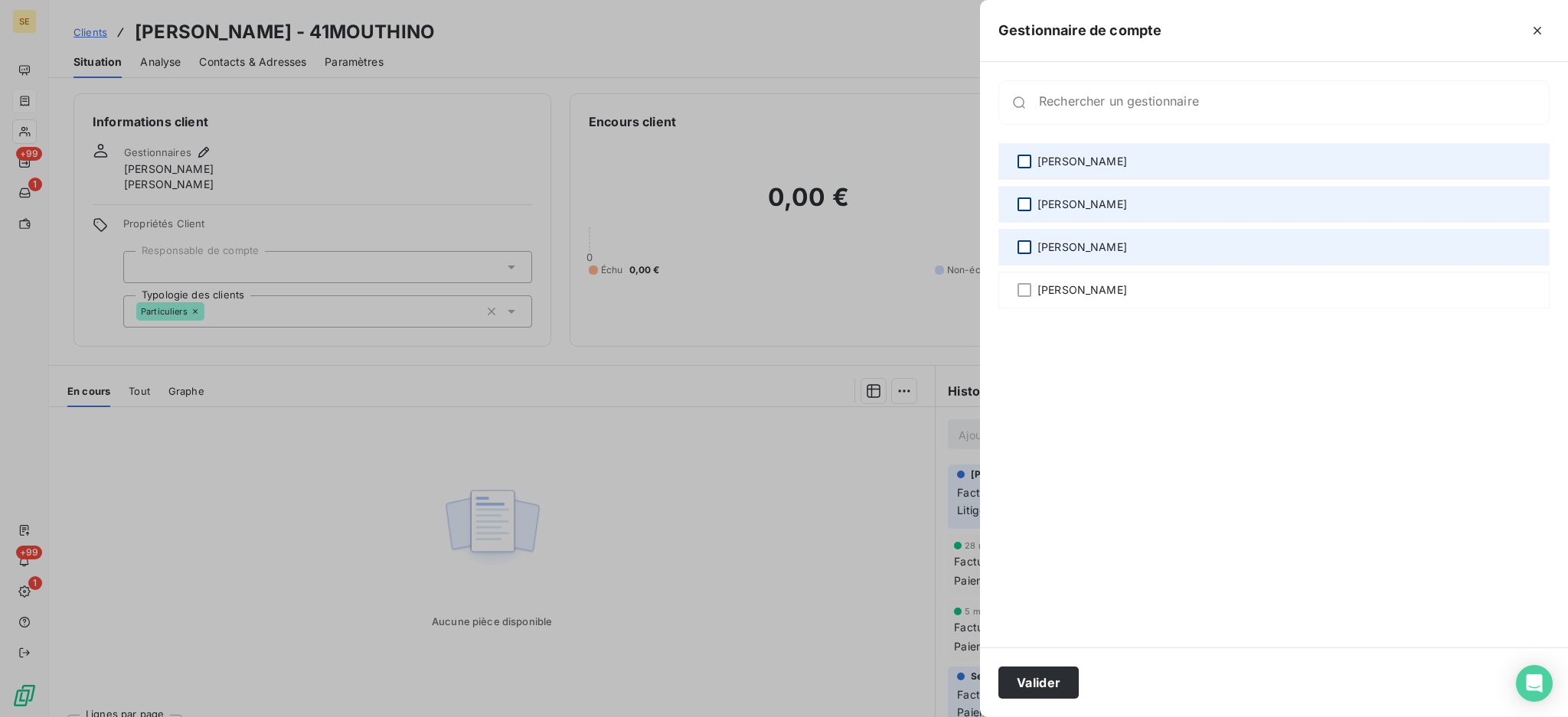
click at [1027, 248] on div at bounding box center [1024, 247] width 14 height 14
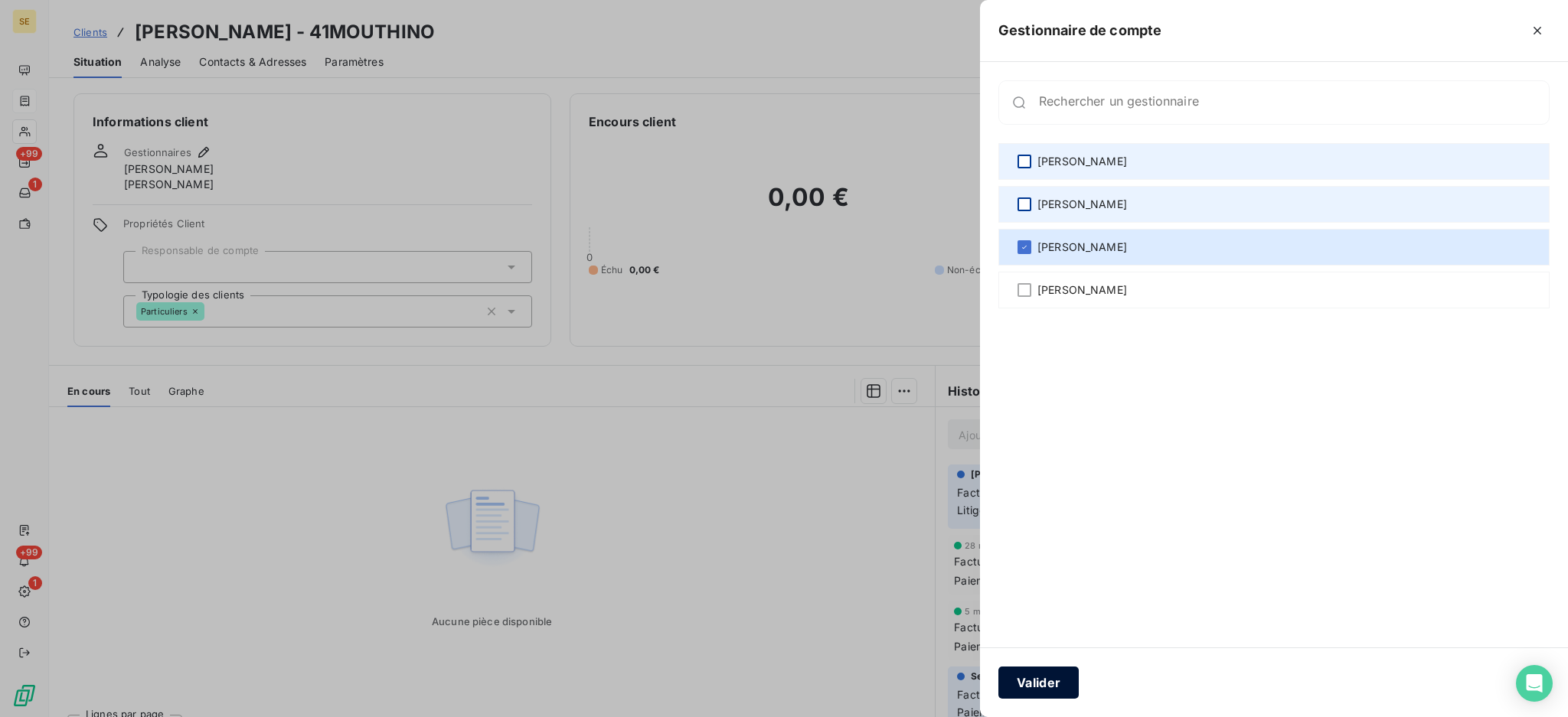
click at [1045, 673] on button "Valider" at bounding box center [1038, 682] width 80 height 32
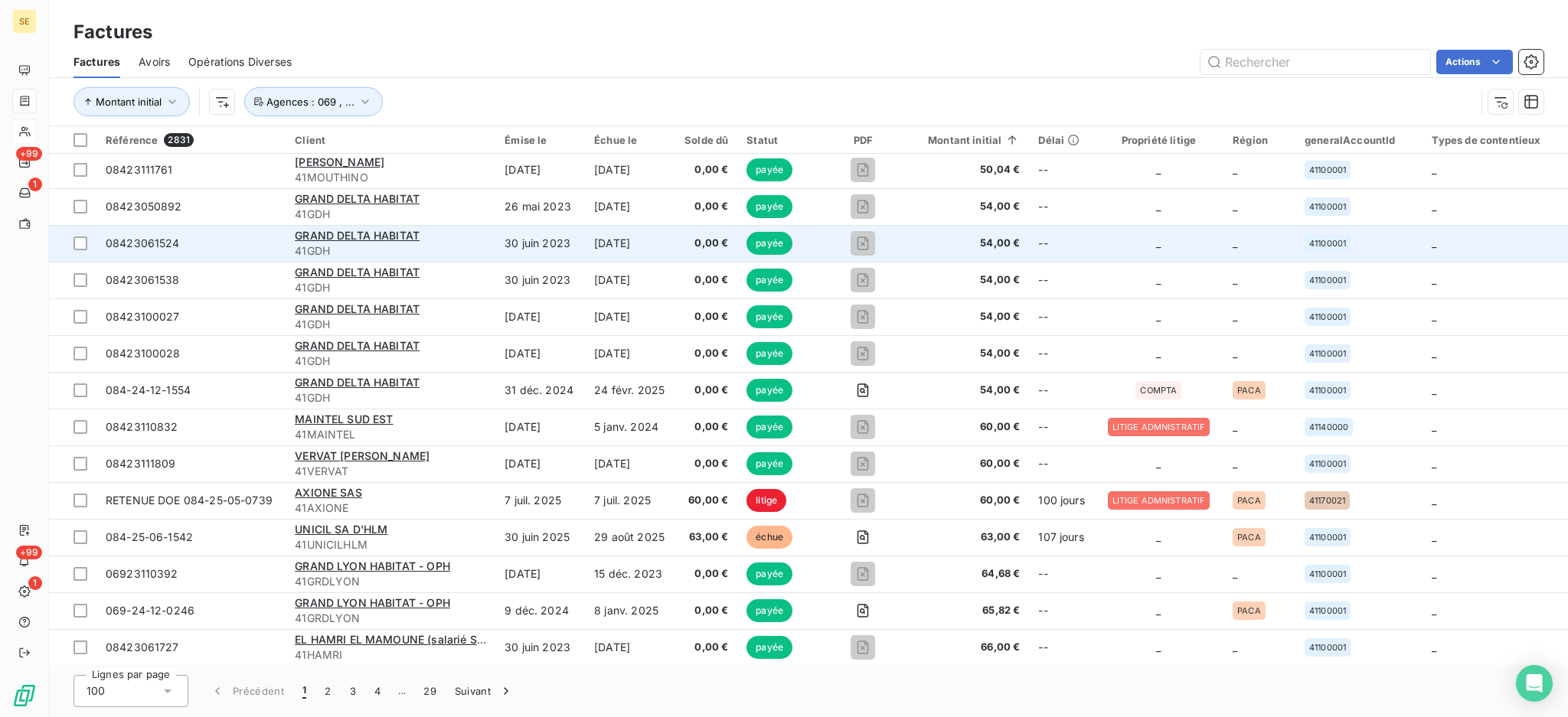
scroll to position [1225, 0]
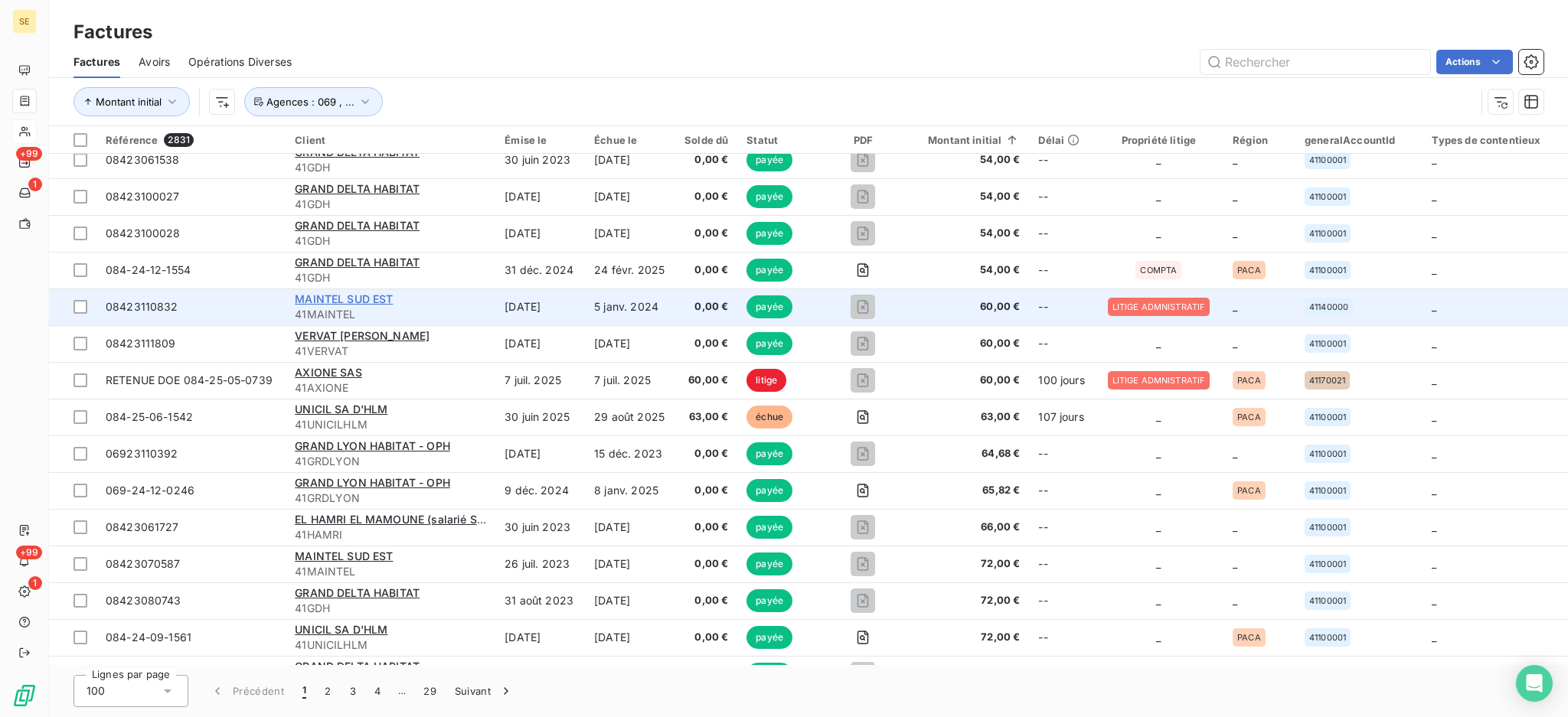
click at [341, 300] on span "MAINTEL SUD EST" at bounding box center [343, 298] width 98 height 13
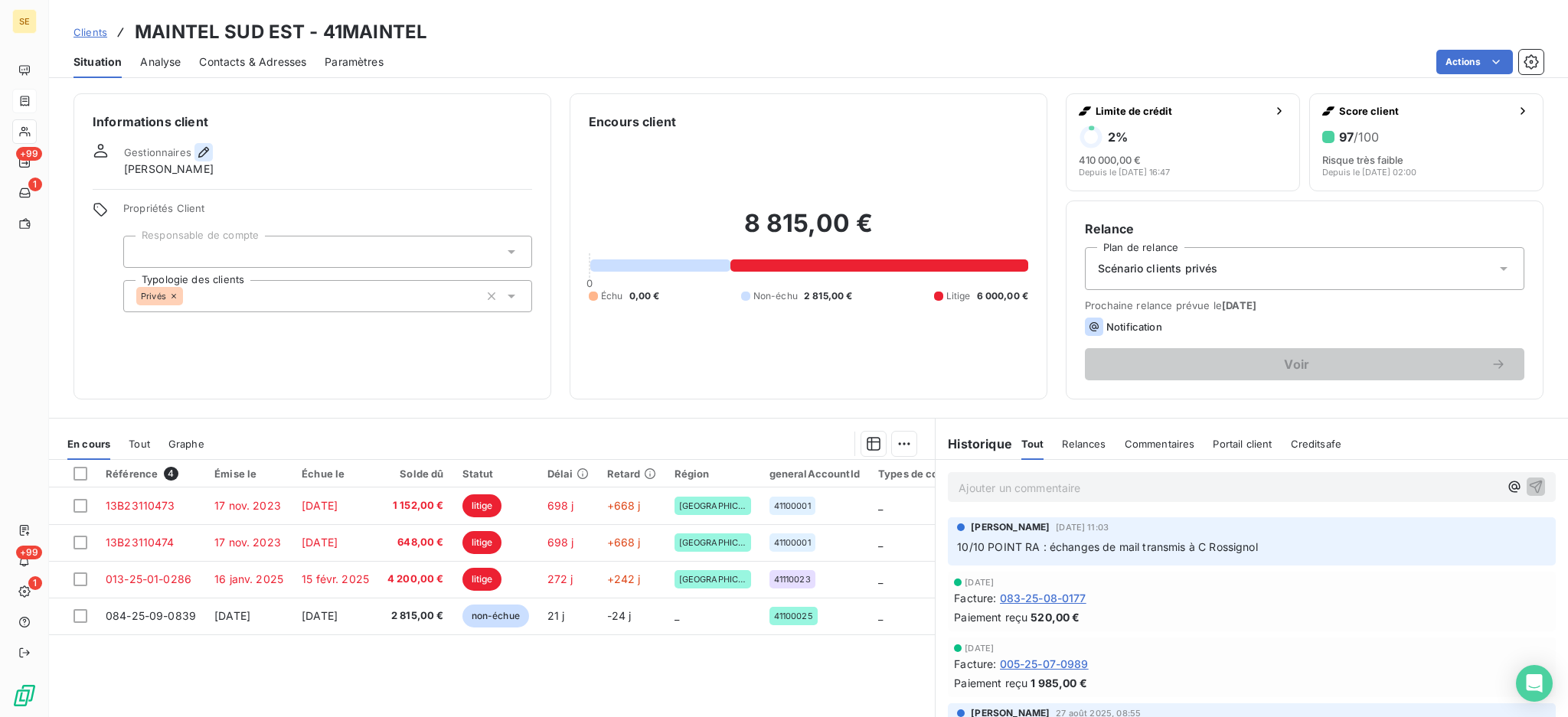
click at [203, 153] on icon "button" at bounding box center [204, 152] width 16 height 16
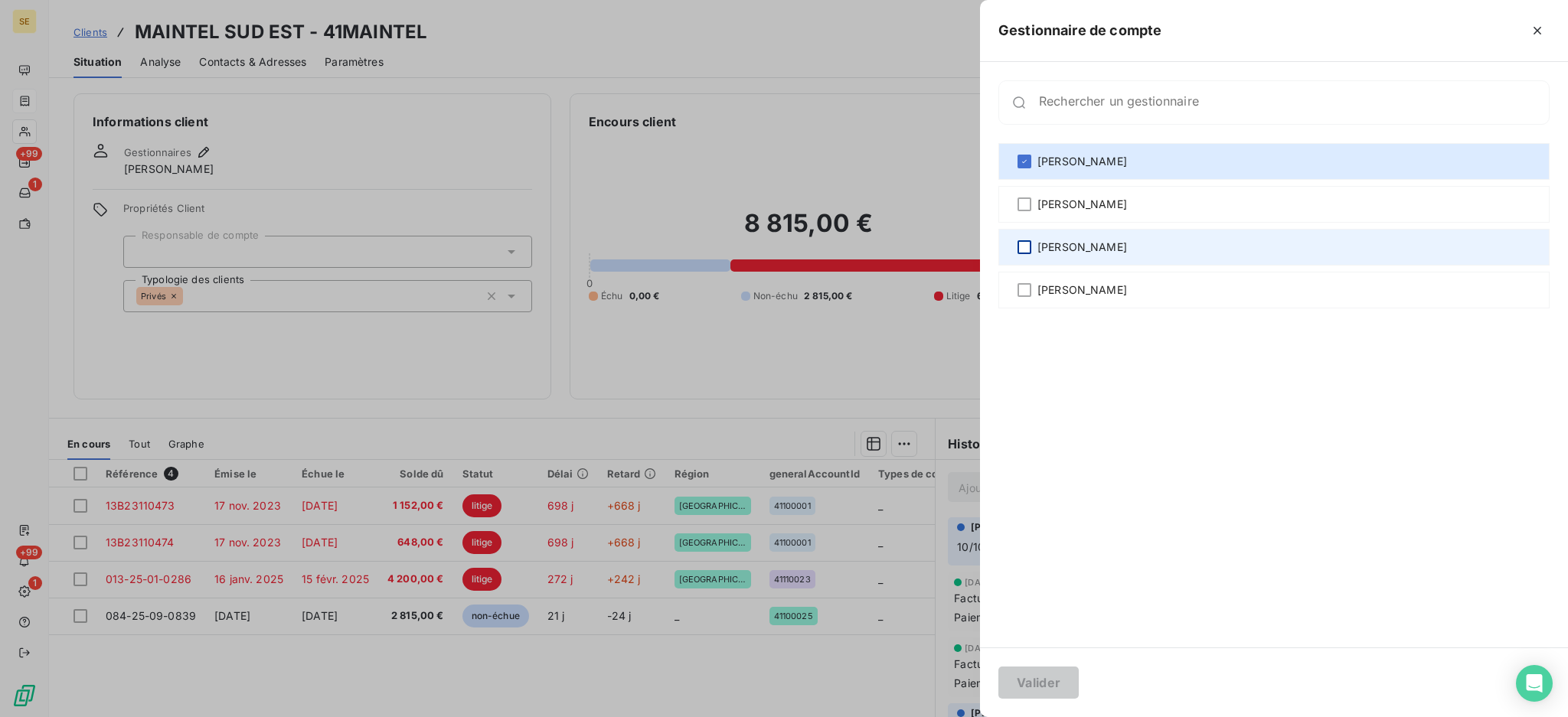
click at [1025, 245] on div at bounding box center [1024, 247] width 14 height 14
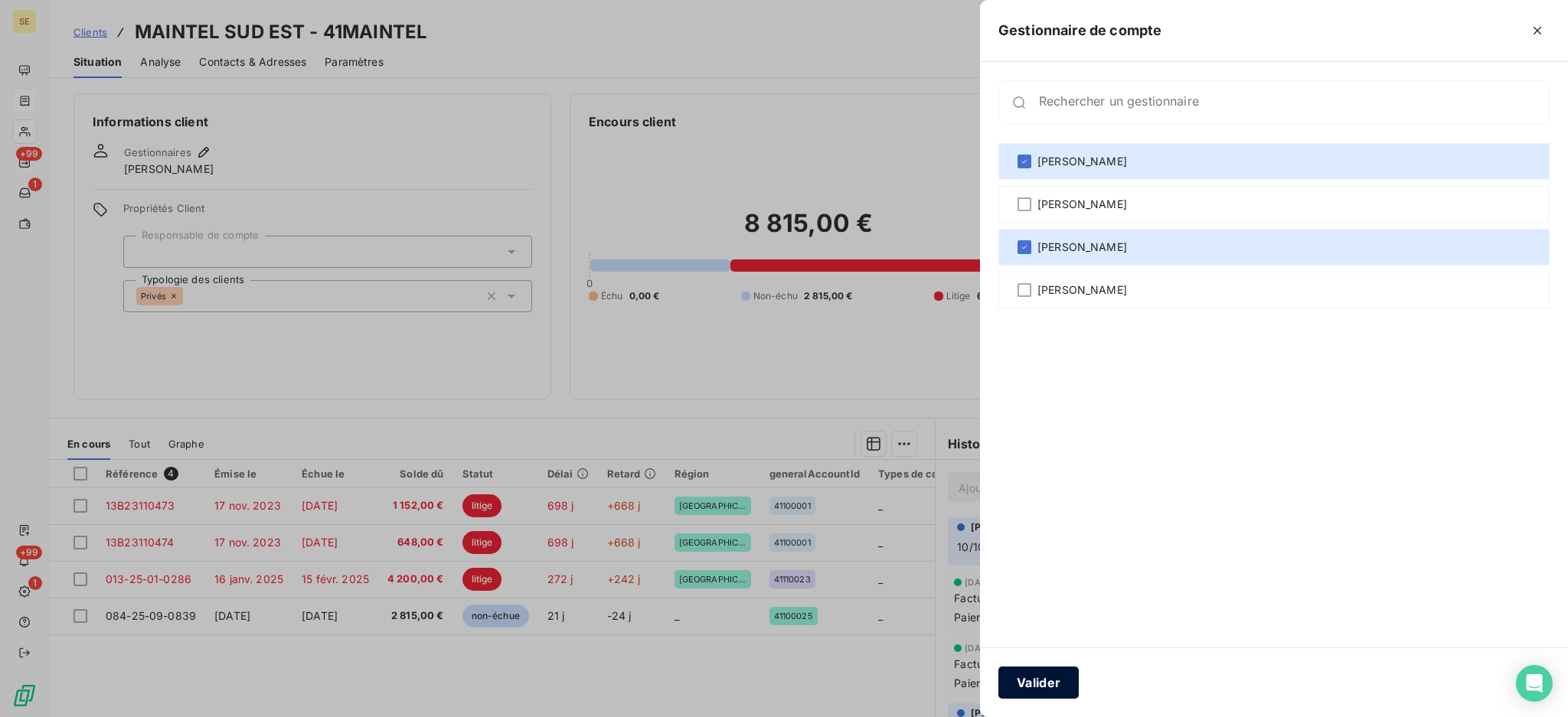
click at [1068, 675] on button "Valider" at bounding box center [1038, 682] width 80 height 32
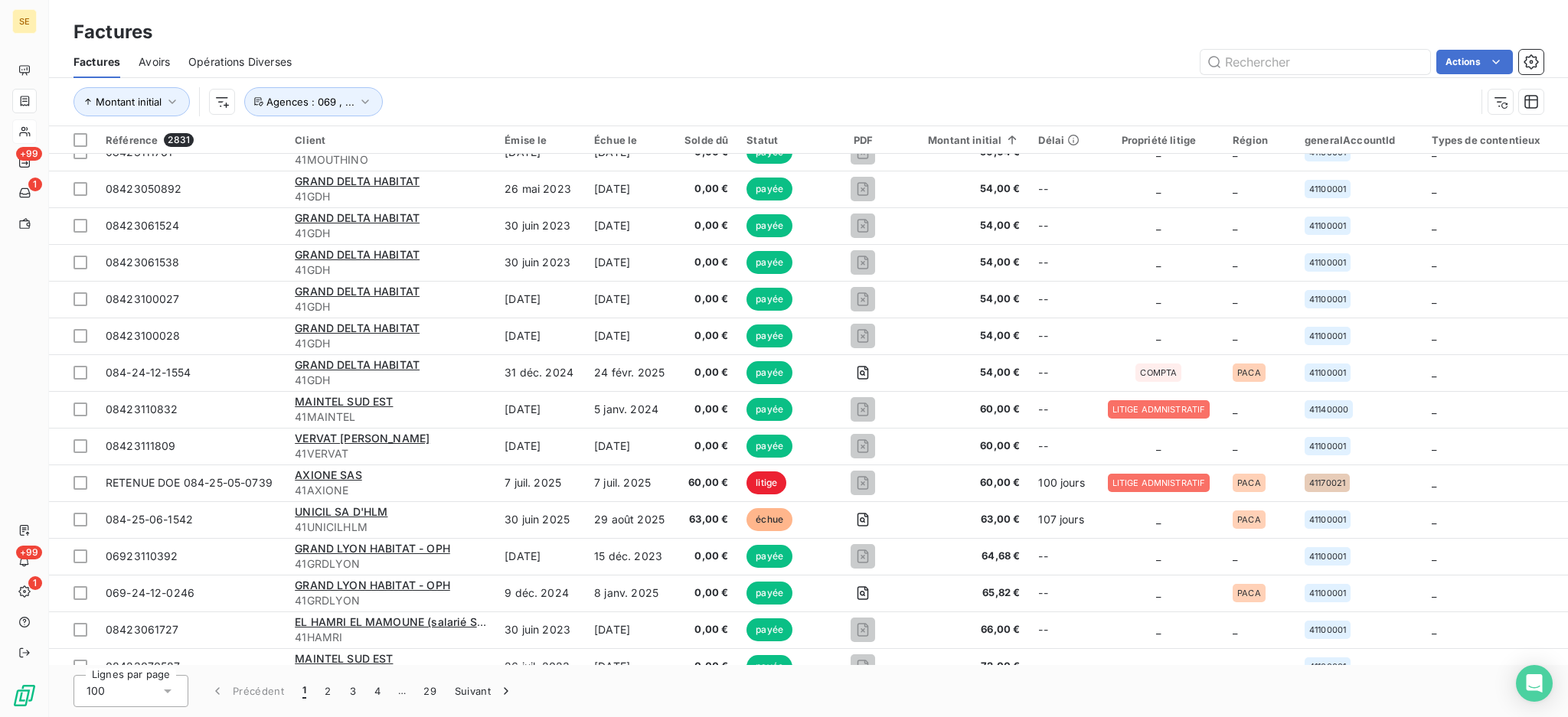
scroll to position [1326, 0]
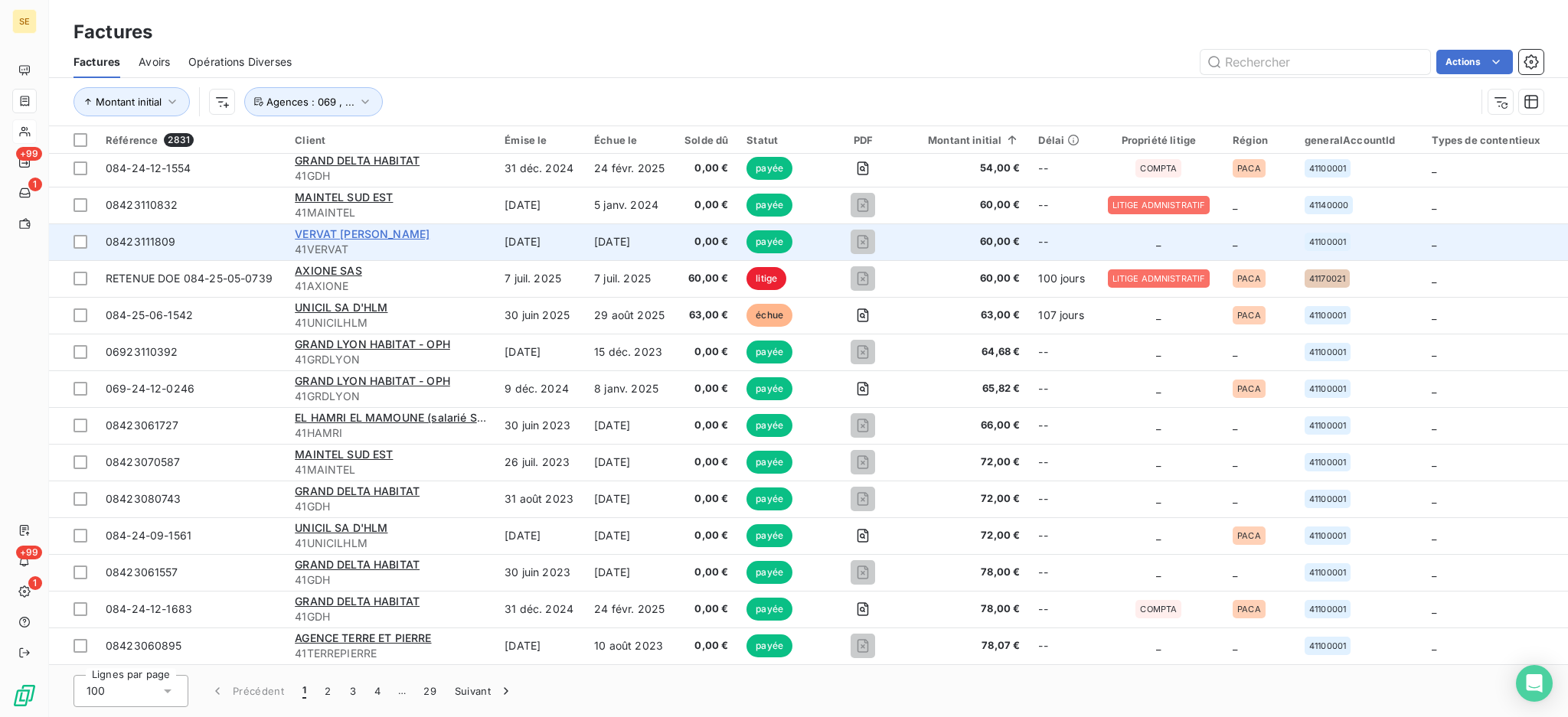
click at [340, 232] on span "VERVAT [PERSON_NAME]" at bounding box center [361, 234] width 135 height 13
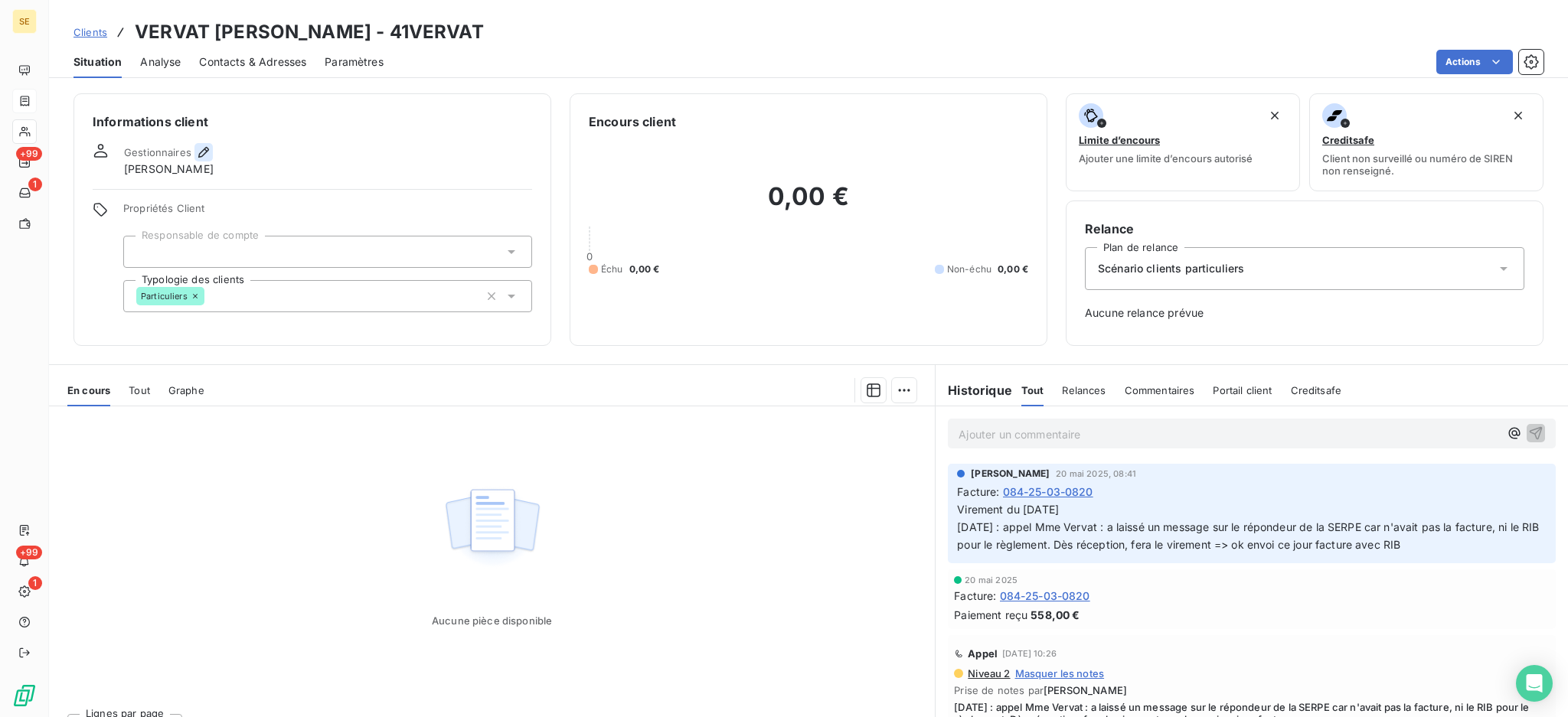
click at [199, 155] on icon "button" at bounding box center [204, 152] width 11 height 11
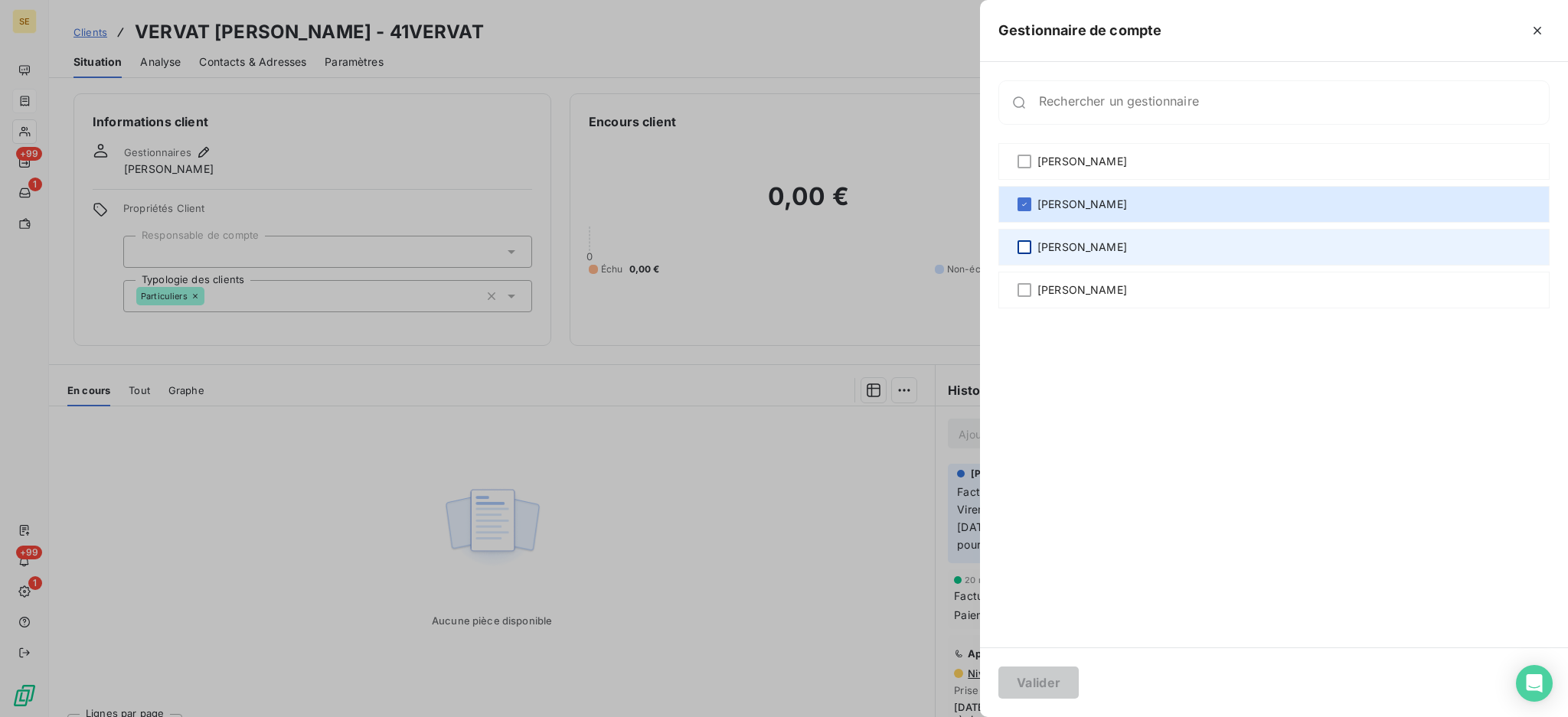
click at [1025, 244] on div at bounding box center [1024, 247] width 14 height 14
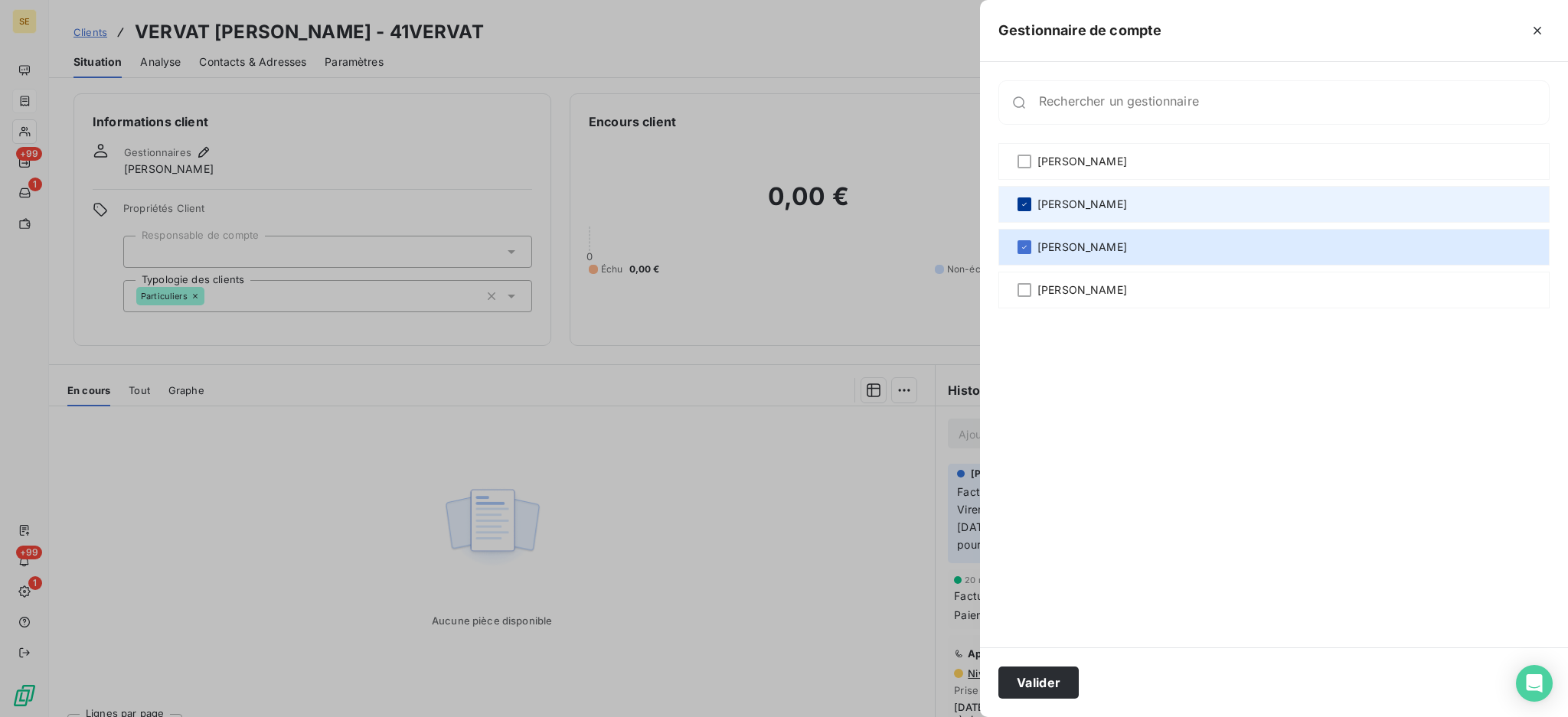
click at [1022, 198] on div at bounding box center [1024, 204] width 14 height 14
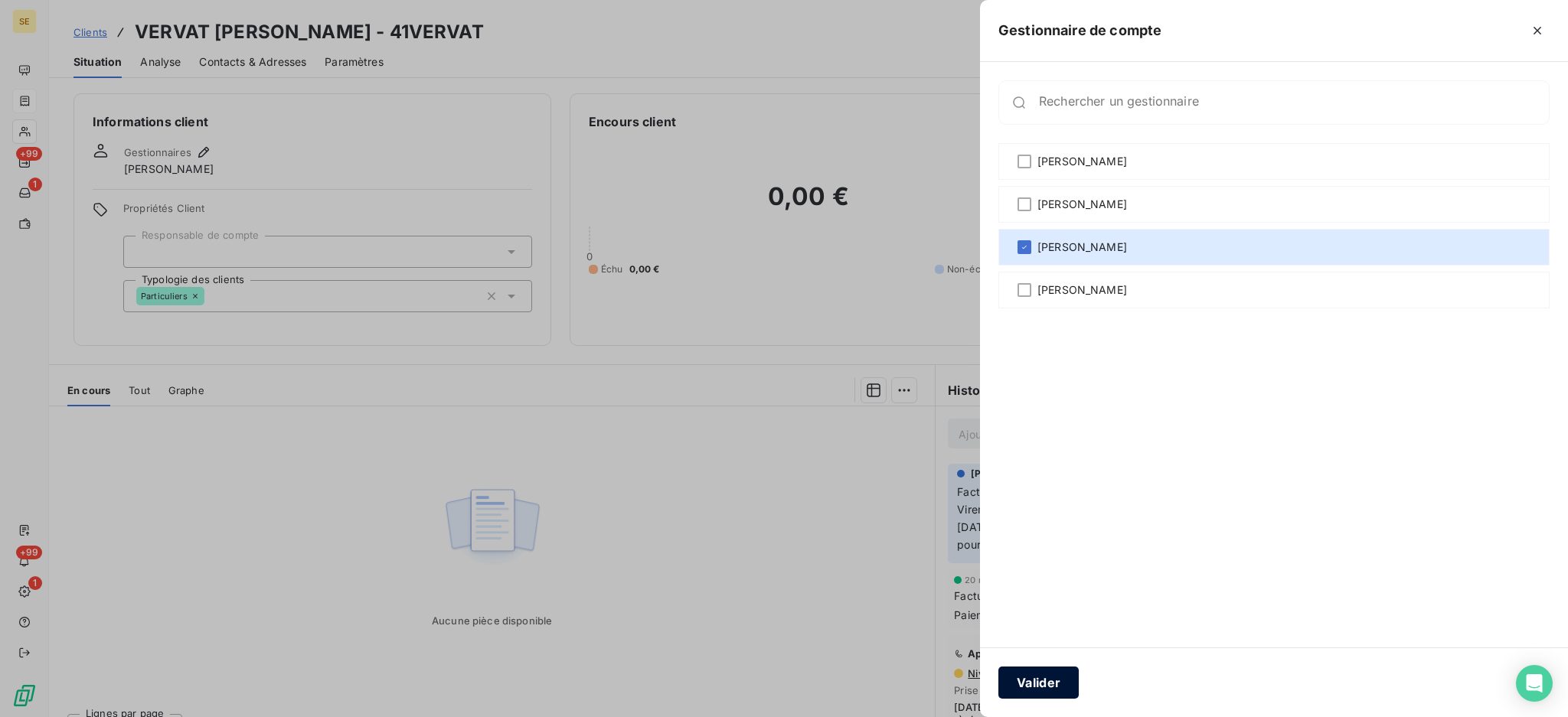
click at [1051, 689] on button "Valider" at bounding box center [1038, 682] width 80 height 32
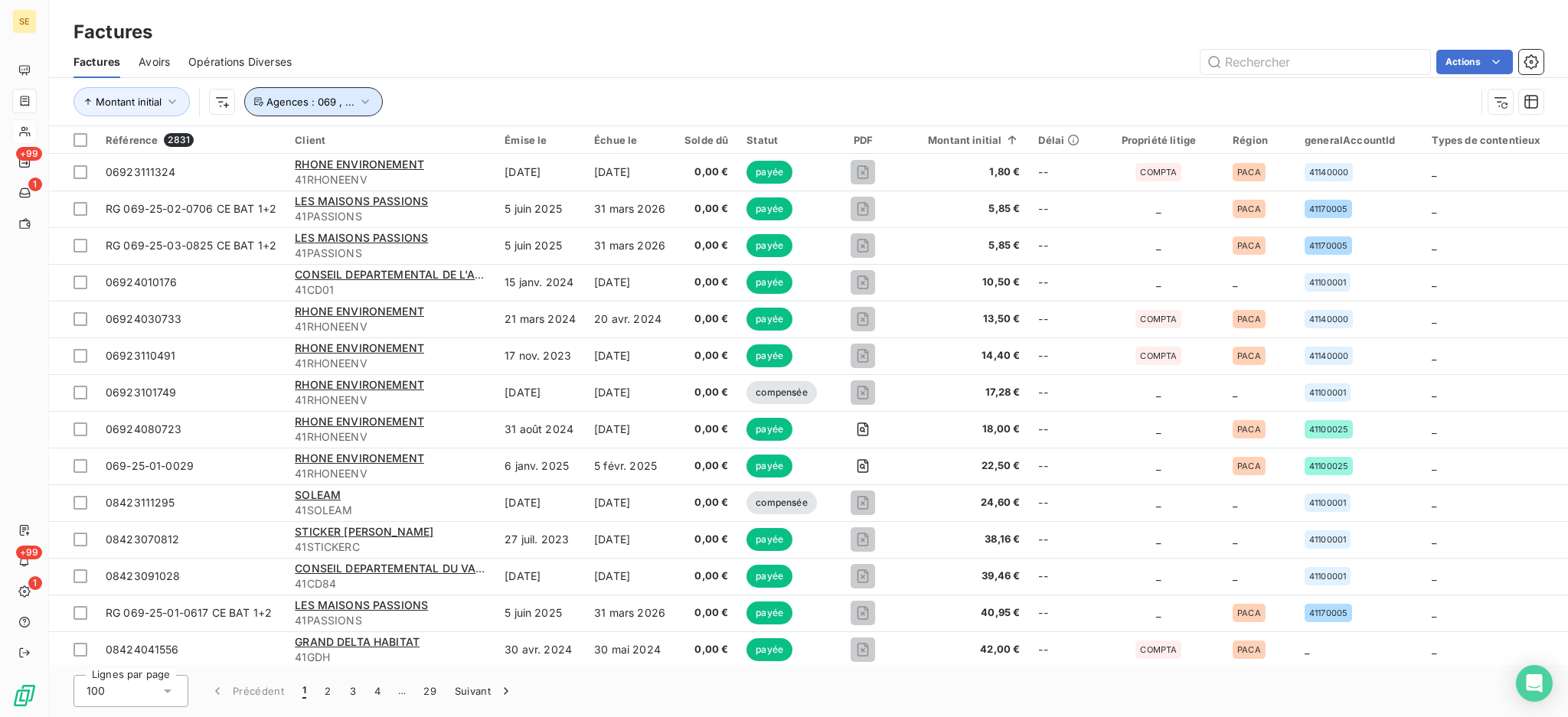
click at [363, 99] on icon "button" at bounding box center [365, 102] width 16 height 16
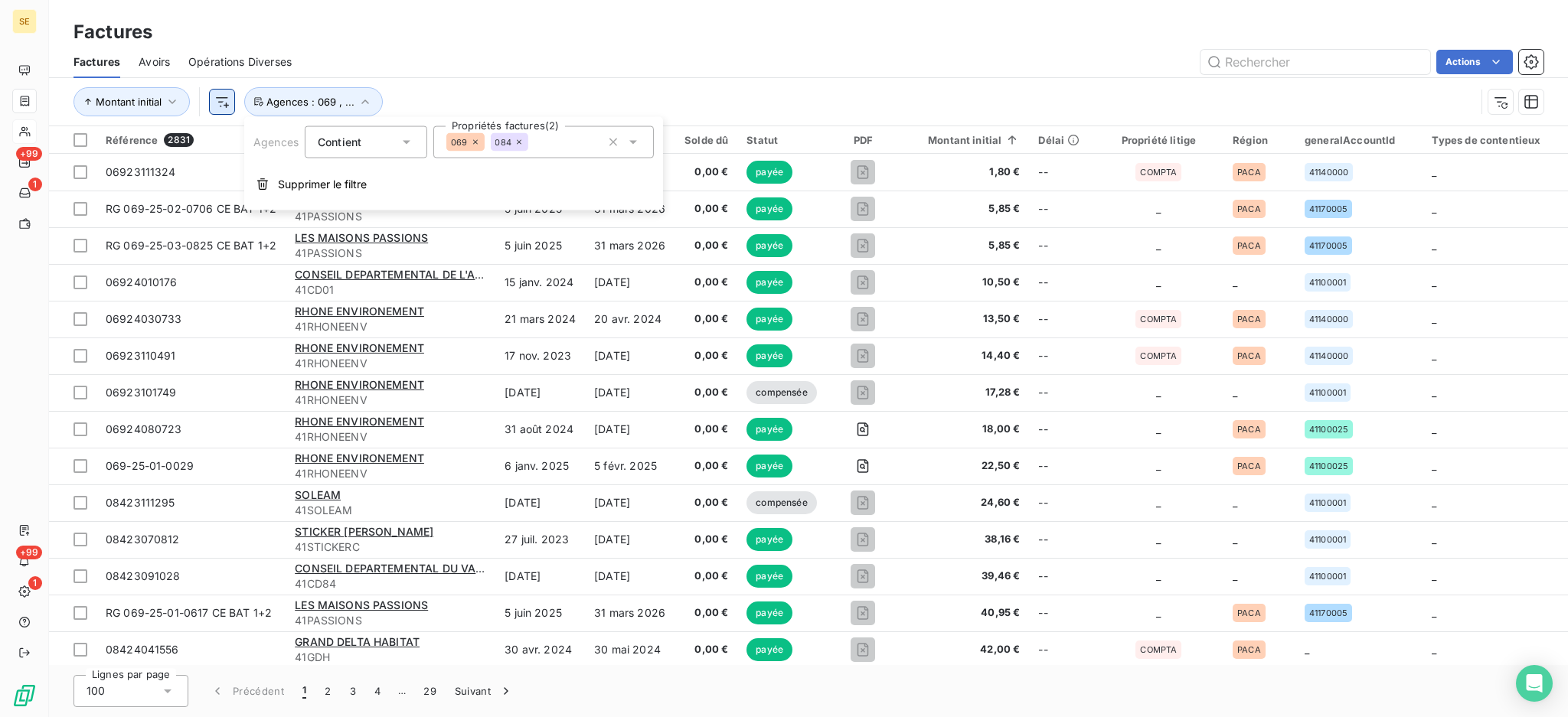
click at [227, 100] on html "SE +99 1 +99 1 Factures Factures Avoirs Opérations Diverses Actions Montant ini…" at bounding box center [784, 358] width 1568 height 717
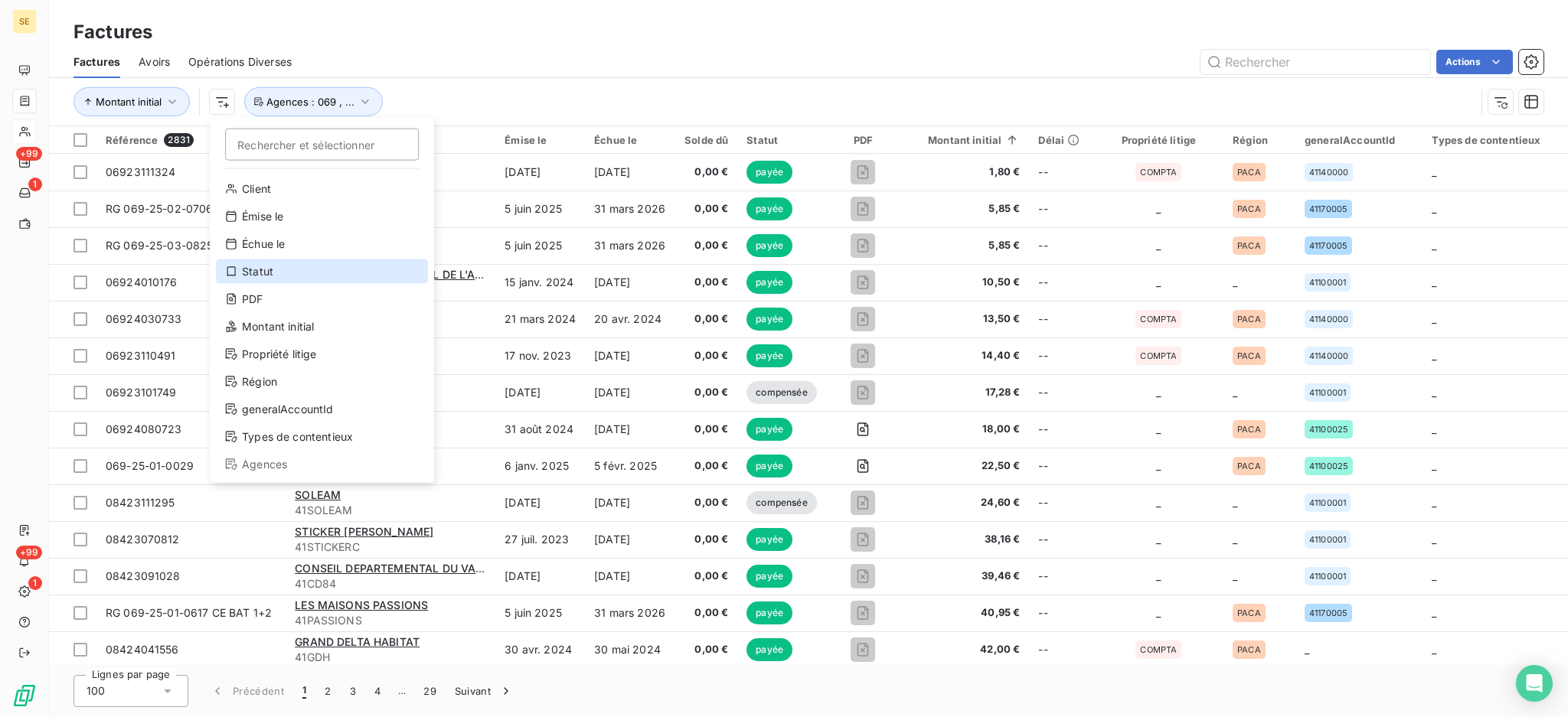
click at [267, 270] on div "Statut" at bounding box center [322, 271] width 212 height 24
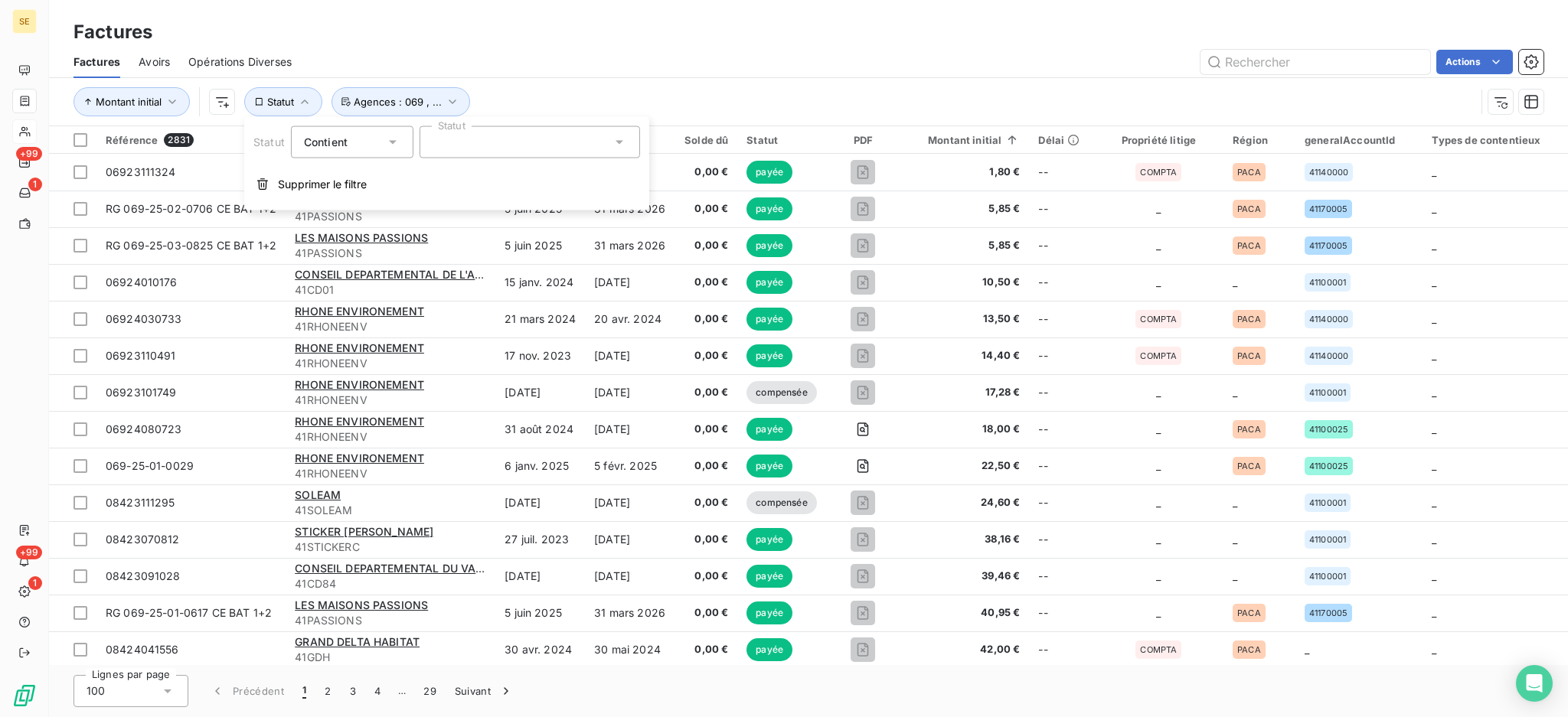
click at [394, 140] on icon at bounding box center [392, 142] width 16 height 16
click at [362, 202] on span "Ne contient pas" at bounding box center [362, 204] width 82 height 13
click at [618, 140] on icon at bounding box center [619, 142] width 16 height 16
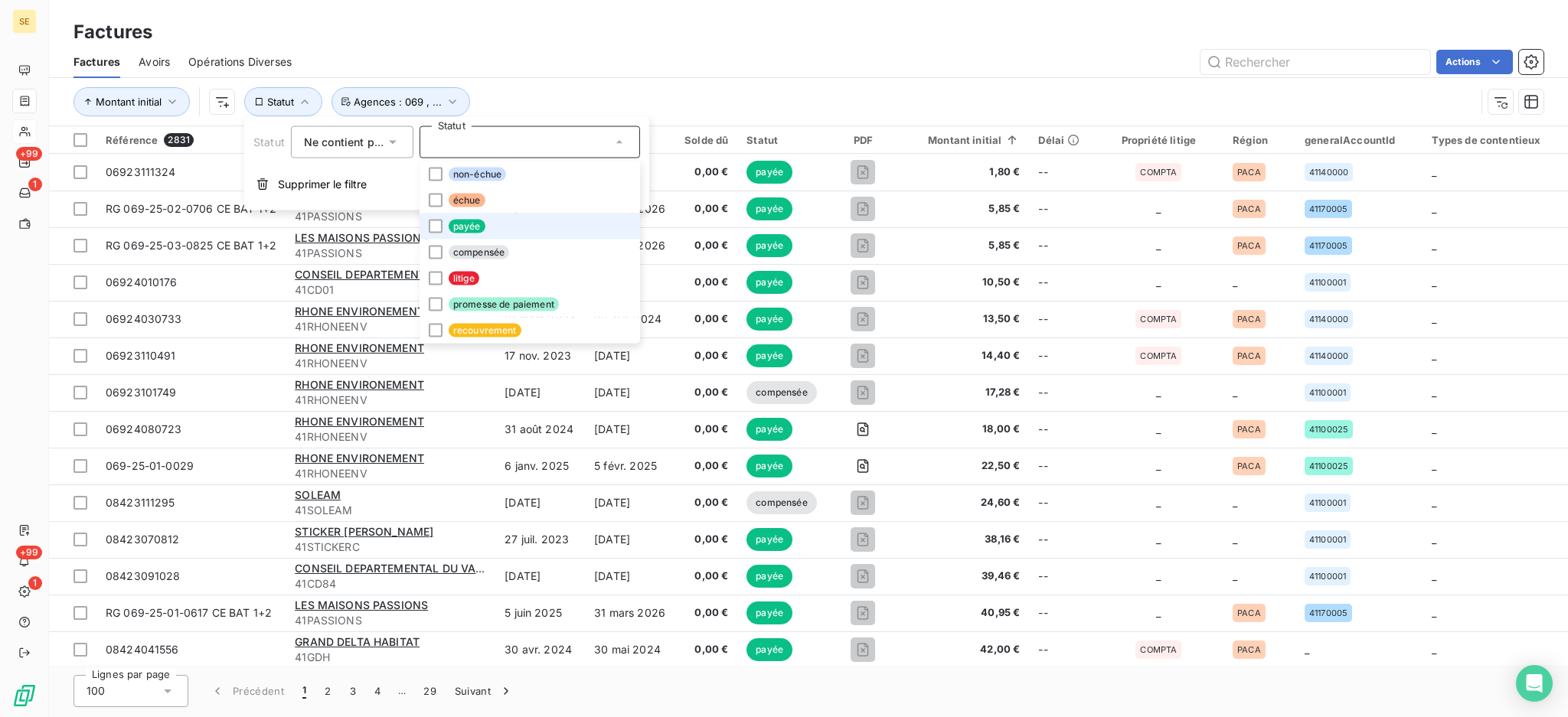
click at [459, 222] on span "payée" at bounding box center [467, 227] width 37 height 14
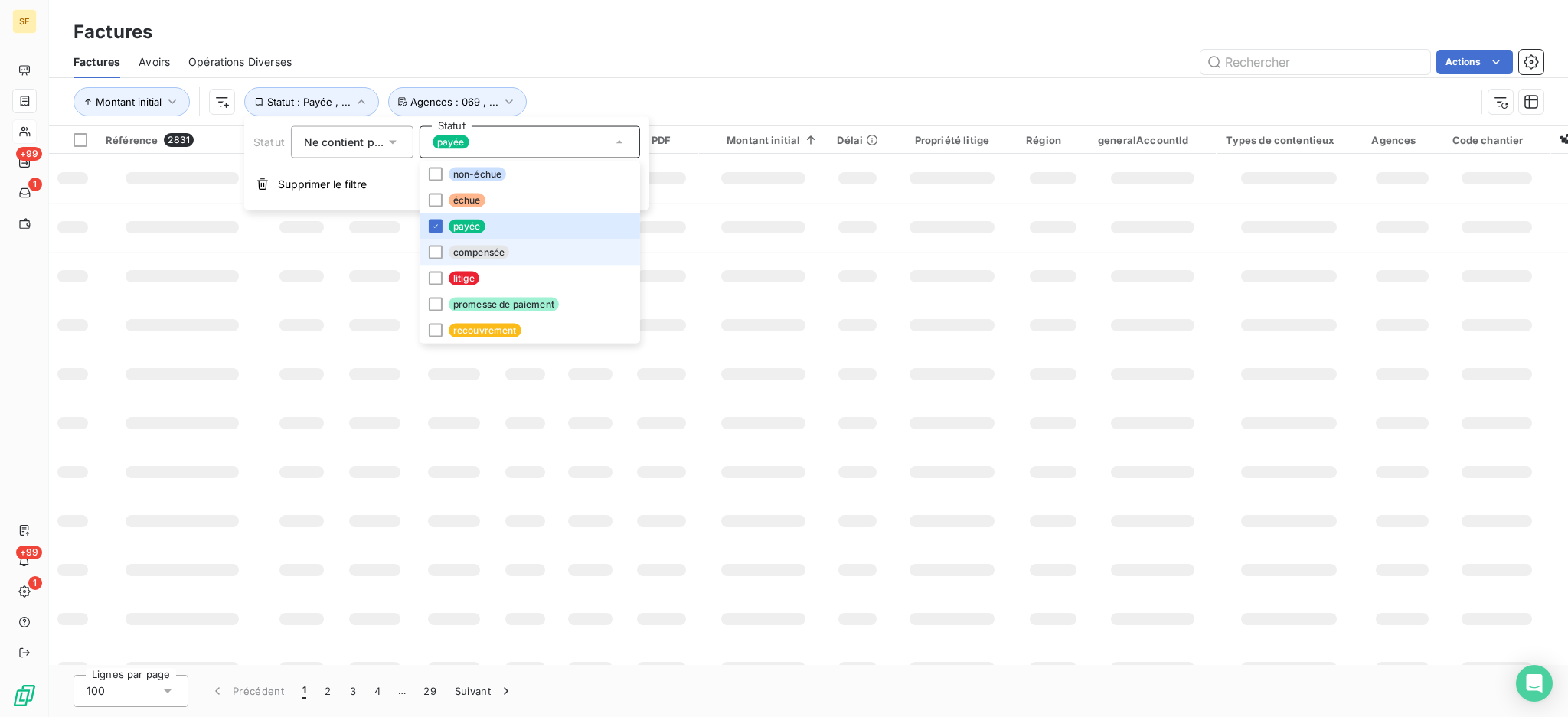
click at [474, 253] on span "compensée" at bounding box center [479, 253] width 60 height 14
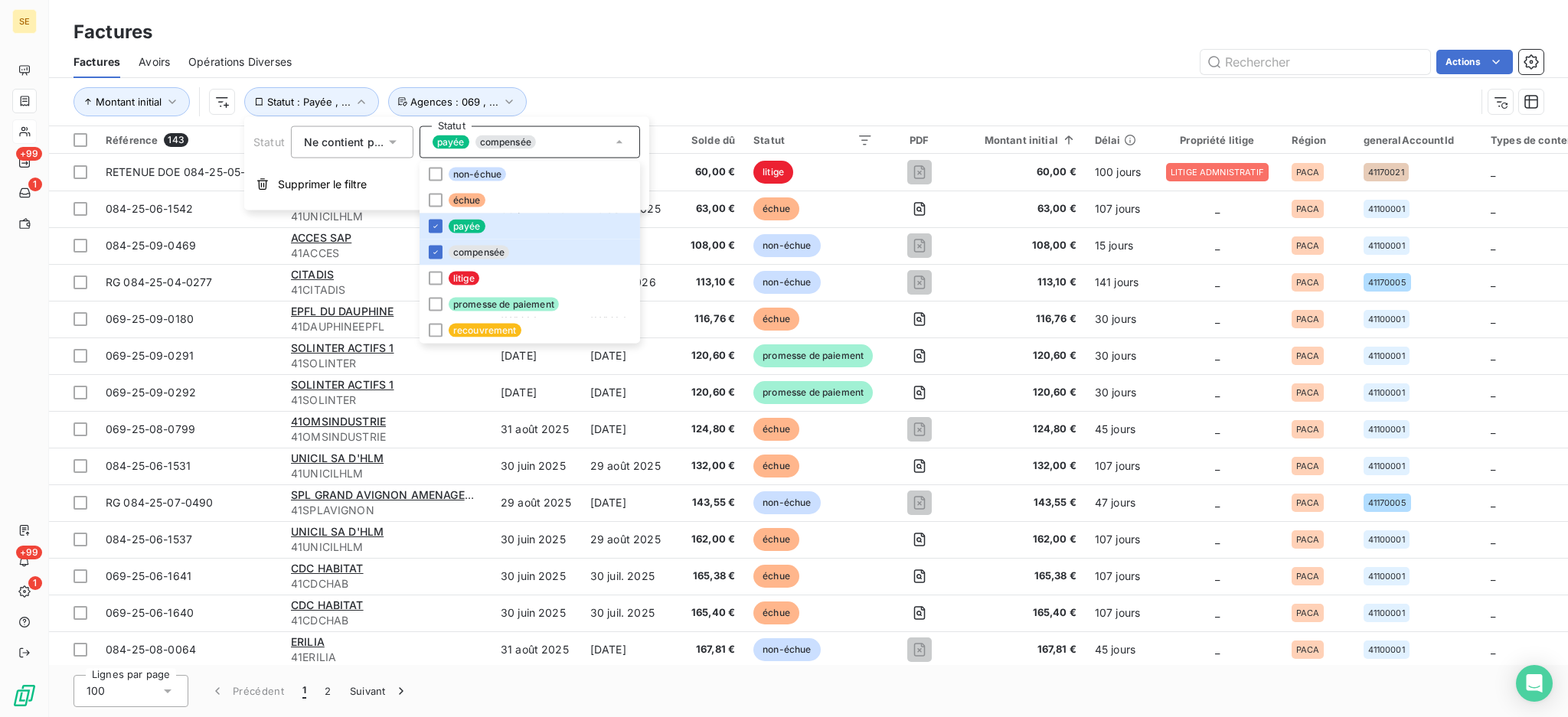
click at [621, 21] on div "Factures" at bounding box center [808, 32] width 1519 height 27
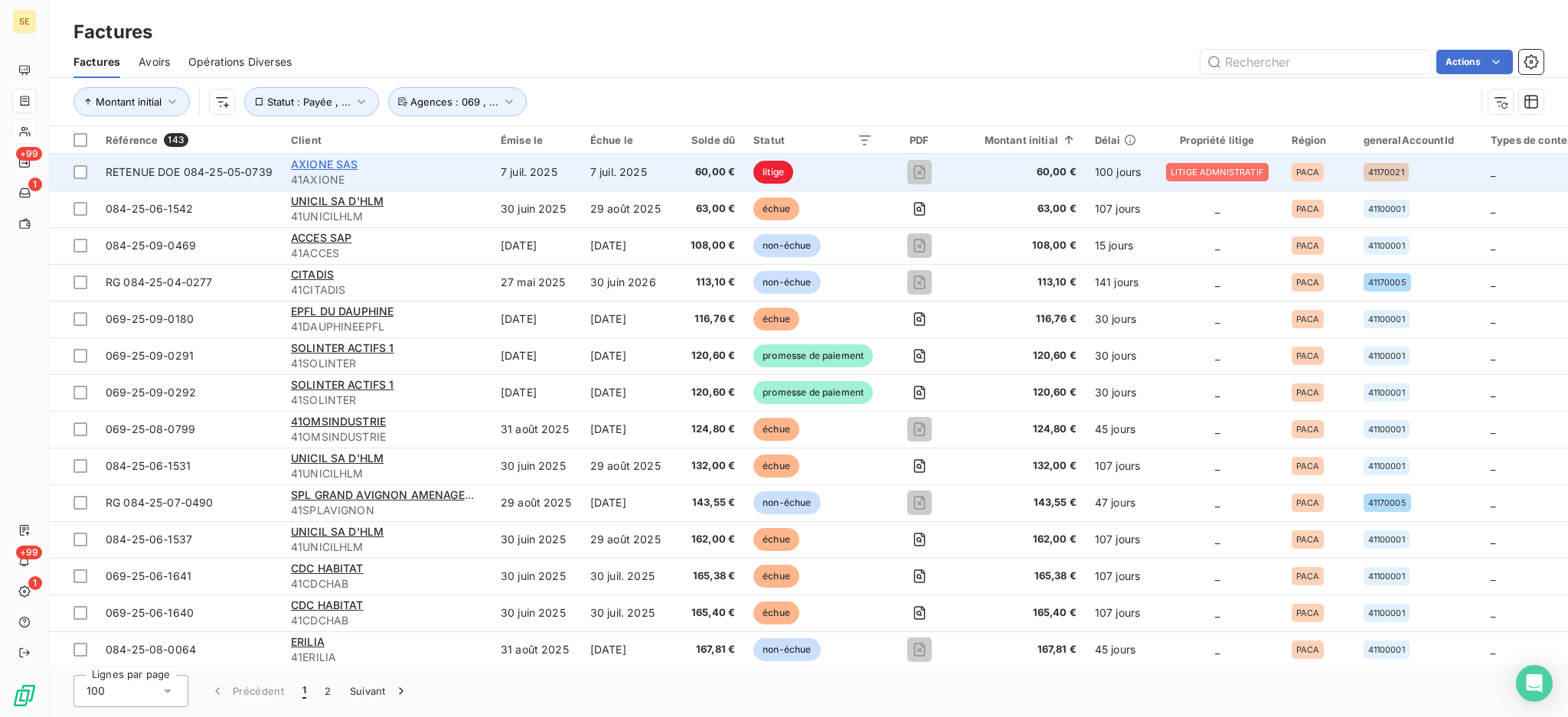
click at [340, 164] on span "AXIONE SAS" at bounding box center [325, 164] width 68 height 13
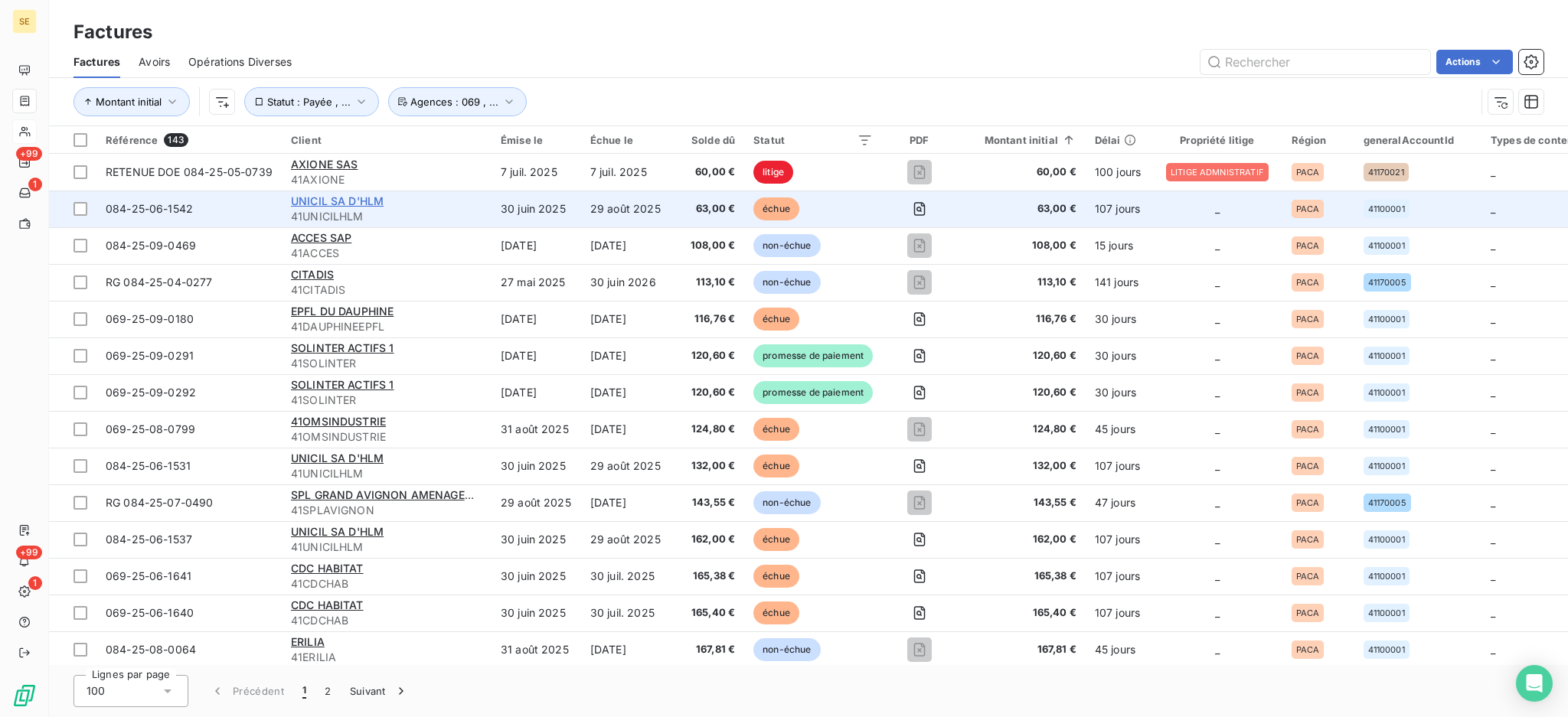
click at [337, 203] on span "UNICIL SA D'HLM" at bounding box center [337, 201] width 93 height 13
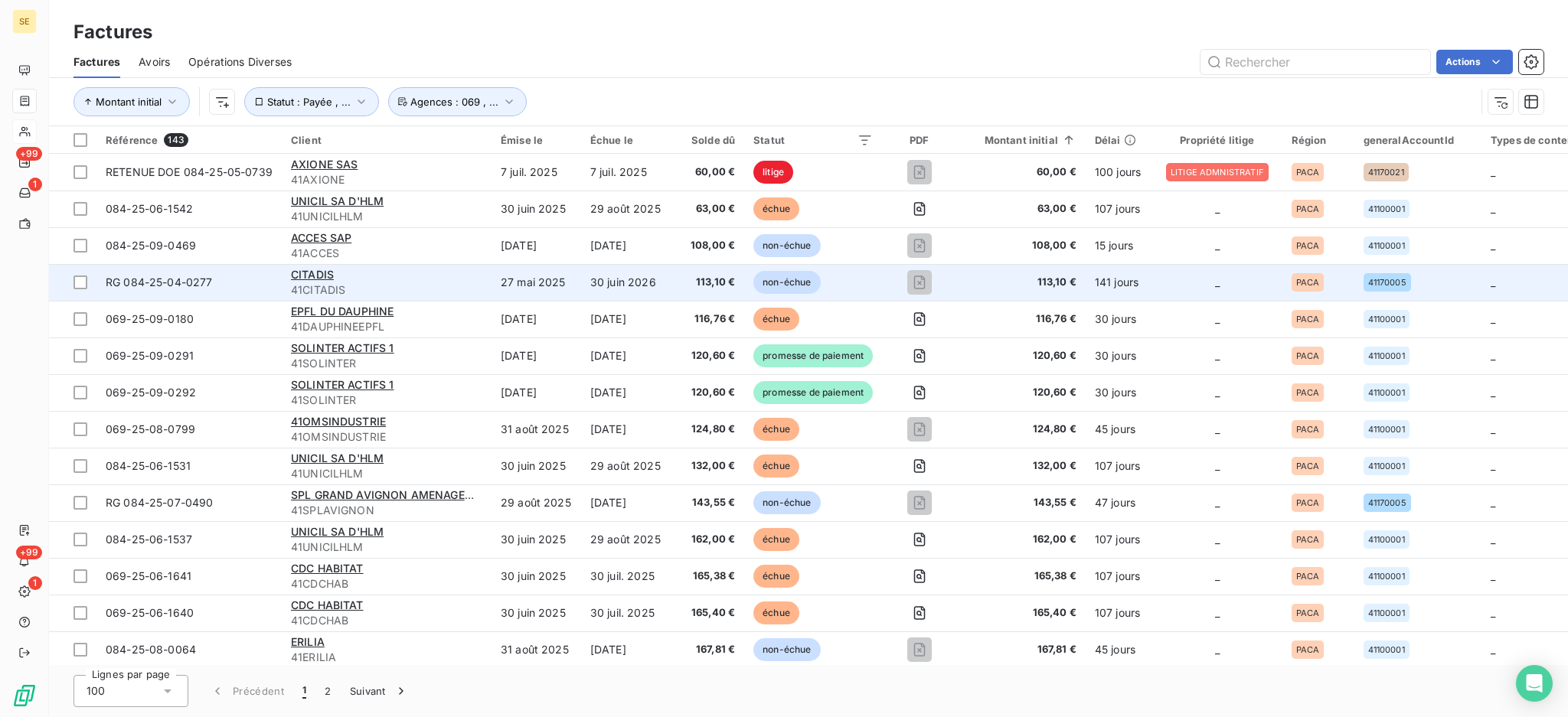
click at [311, 283] on span "41CITADIS" at bounding box center [386, 290] width 191 height 16
click at [299, 270] on span "CITADIS" at bounding box center [312, 273] width 43 height 13
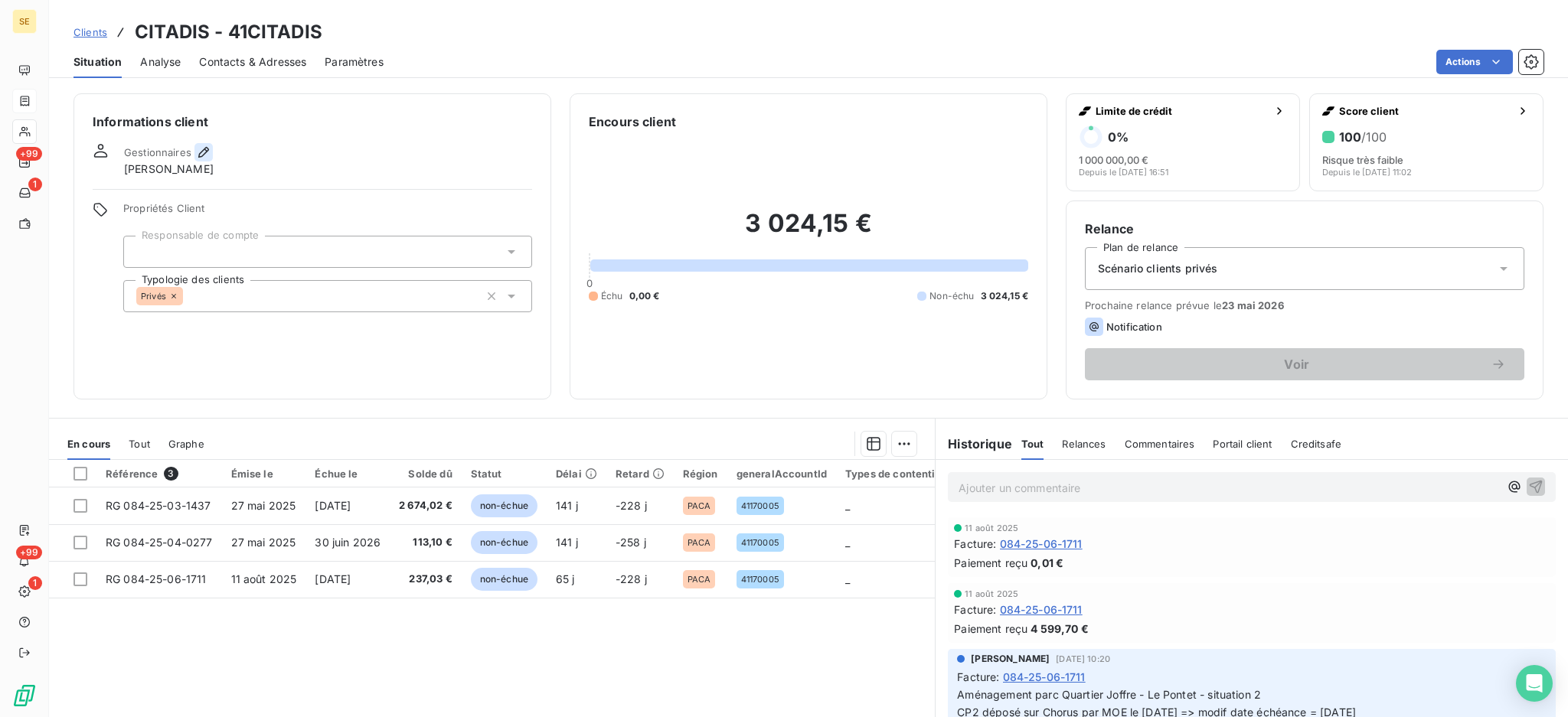
click at [200, 152] on icon "button" at bounding box center [204, 152] width 11 height 11
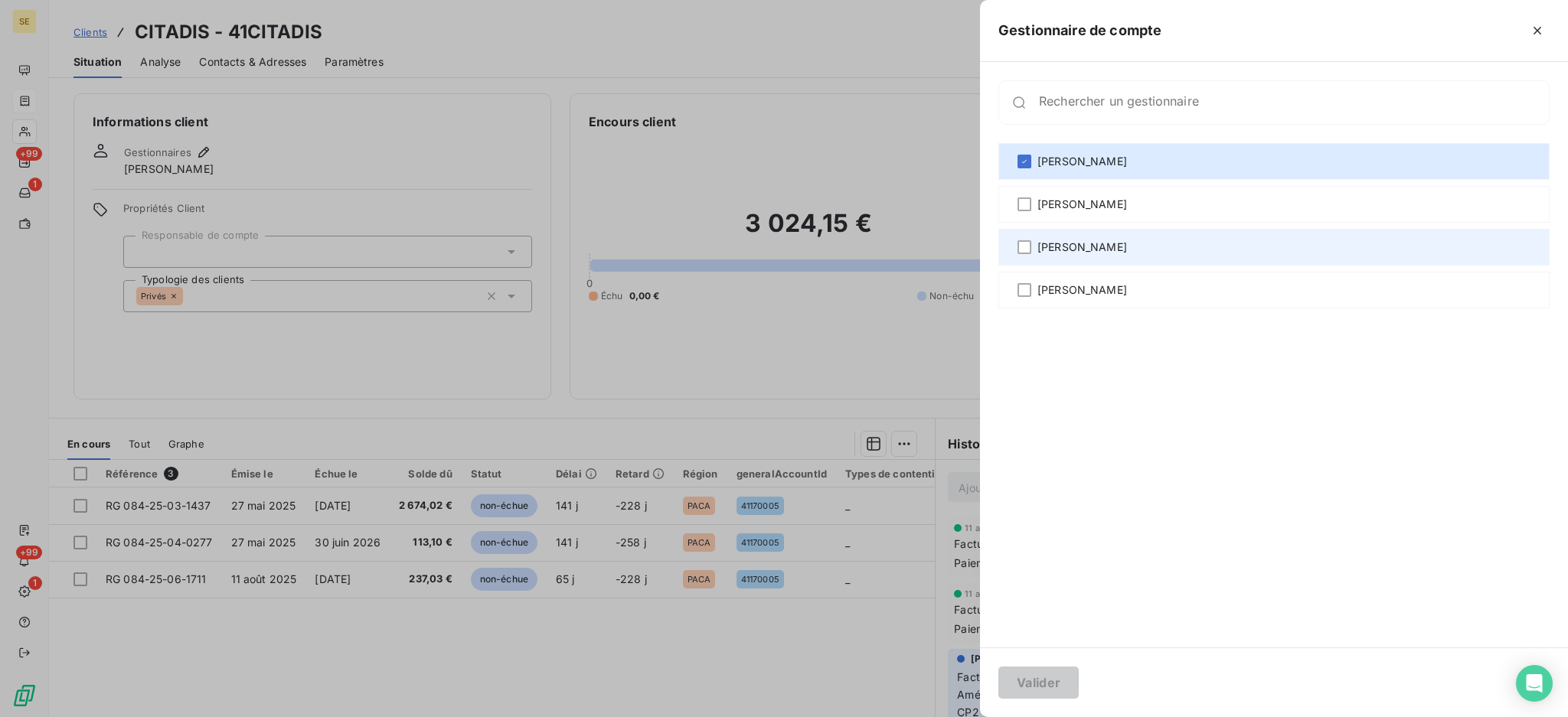
click at [1036, 238] on div "[PERSON_NAME]" at bounding box center [1273, 247] width 551 height 37
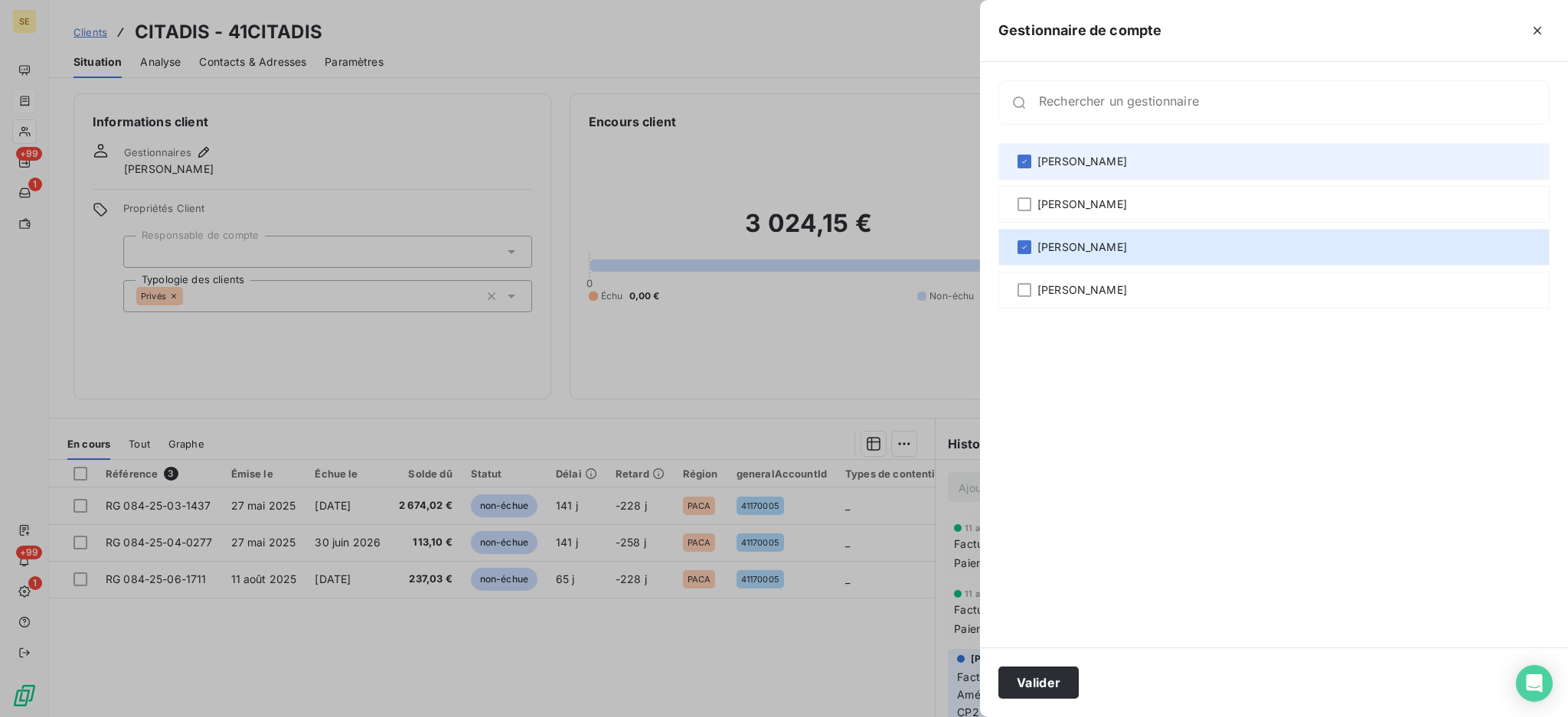
click at [1031, 158] on div "[PERSON_NAME]" at bounding box center [1273, 162] width 551 height 37
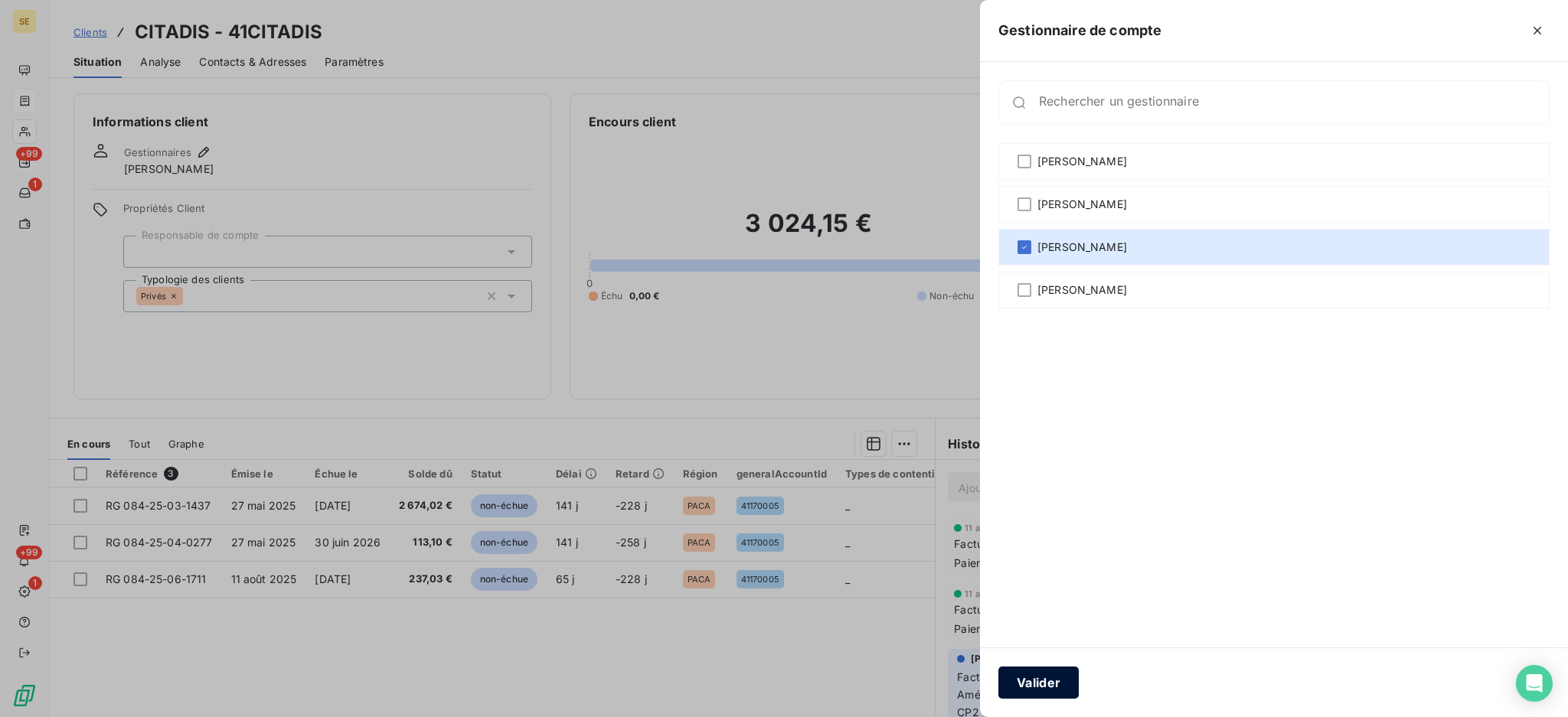
click at [1062, 689] on button "Valider" at bounding box center [1038, 682] width 80 height 32
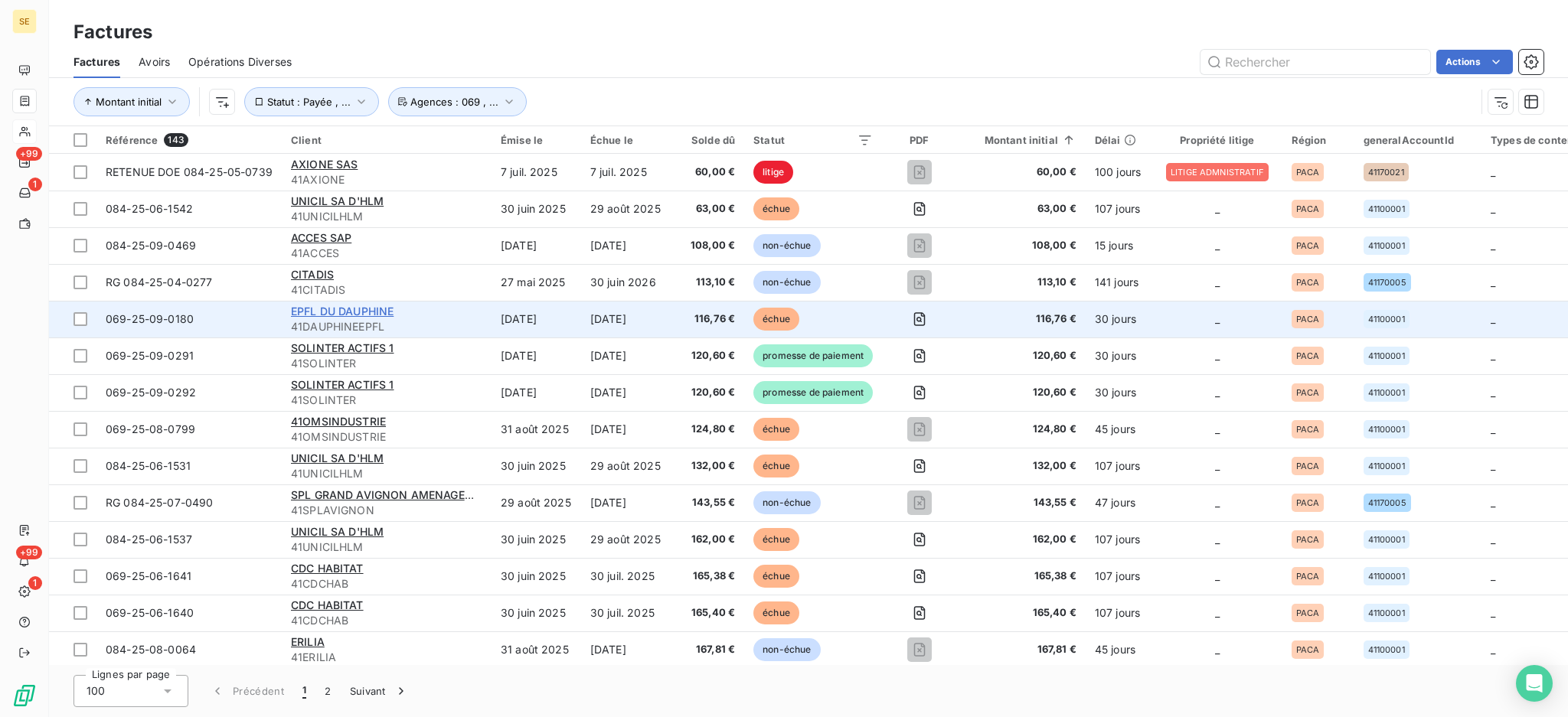
click at [336, 310] on span "EPFL DU DAUPHINE" at bounding box center [342, 310] width 103 height 13
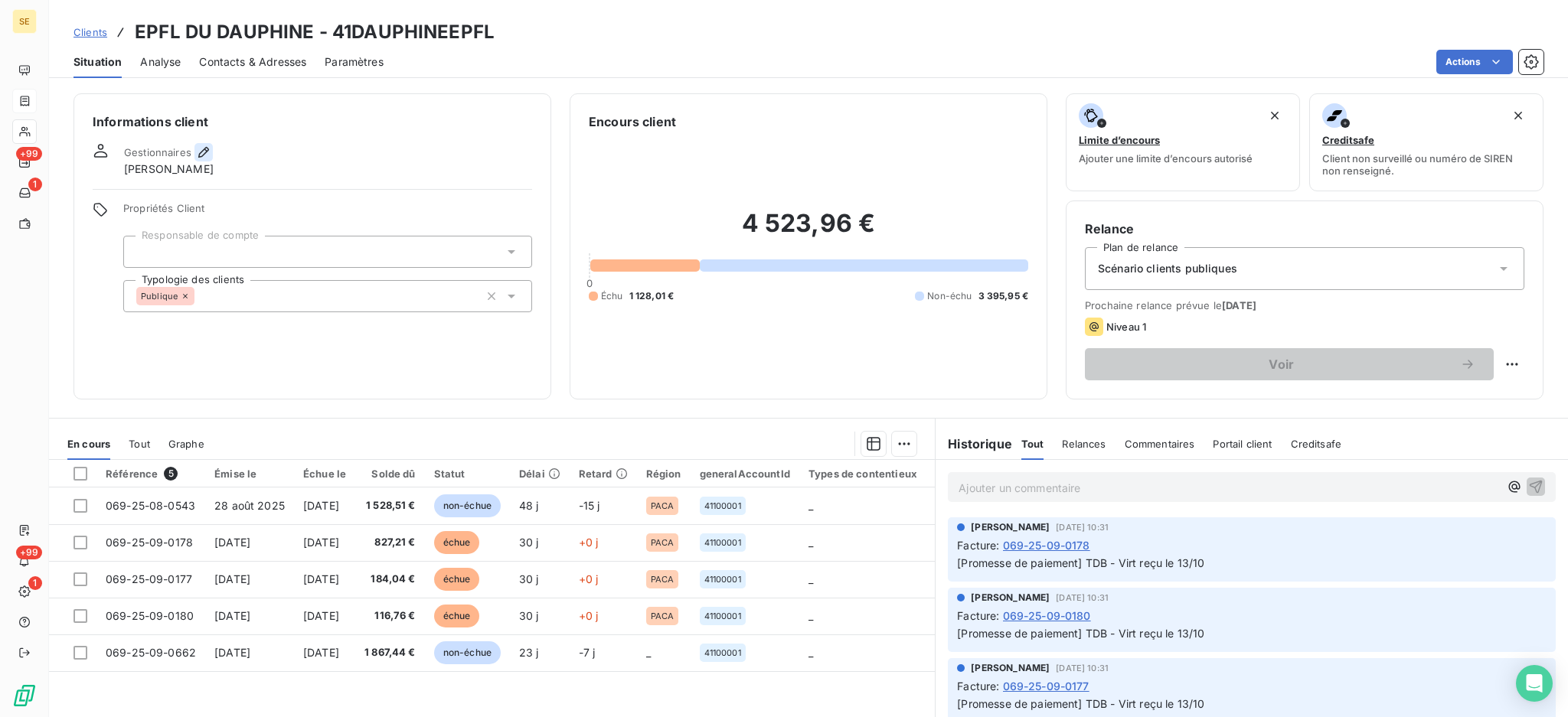
click at [201, 158] on icon "button" at bounding box center [204, 152] width 16 height 16
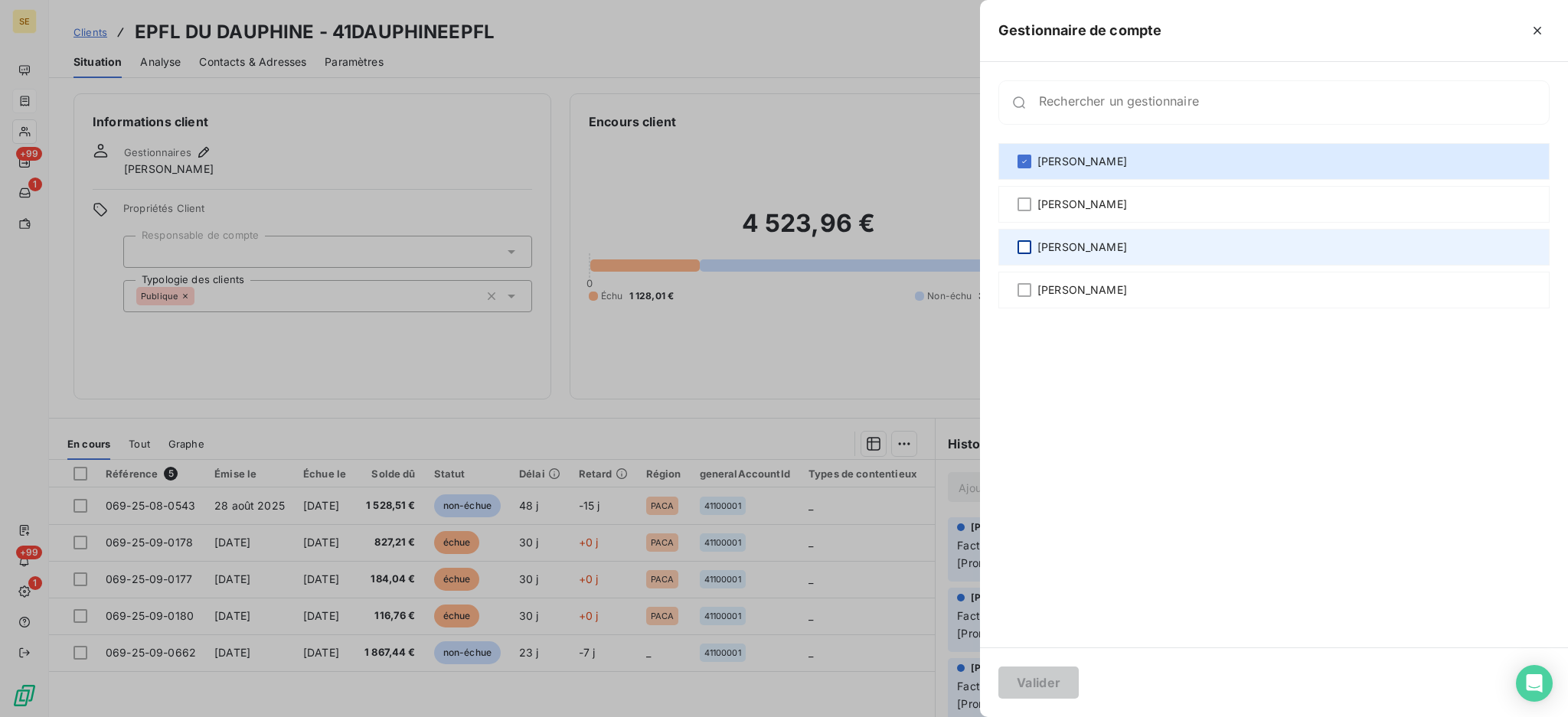
click at [1025, 241] on div at bounding box center [1024, 247] width 14 height 14
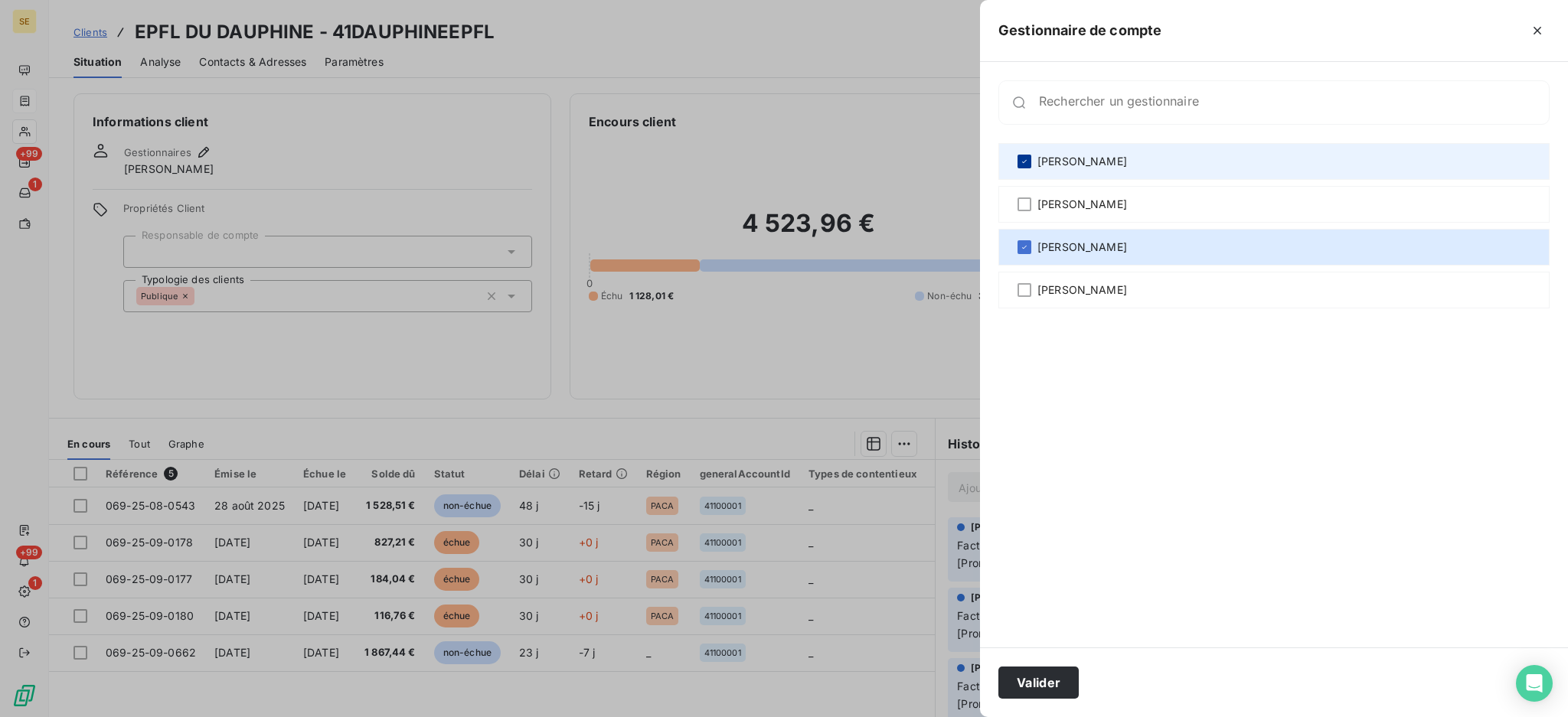
click at [1022, 157] on icon at bounding box center [1023, 161] width 9 height 9
click at [1058, 673] on button "Valider" at bounding box center [1038, 682] width 80 height 32
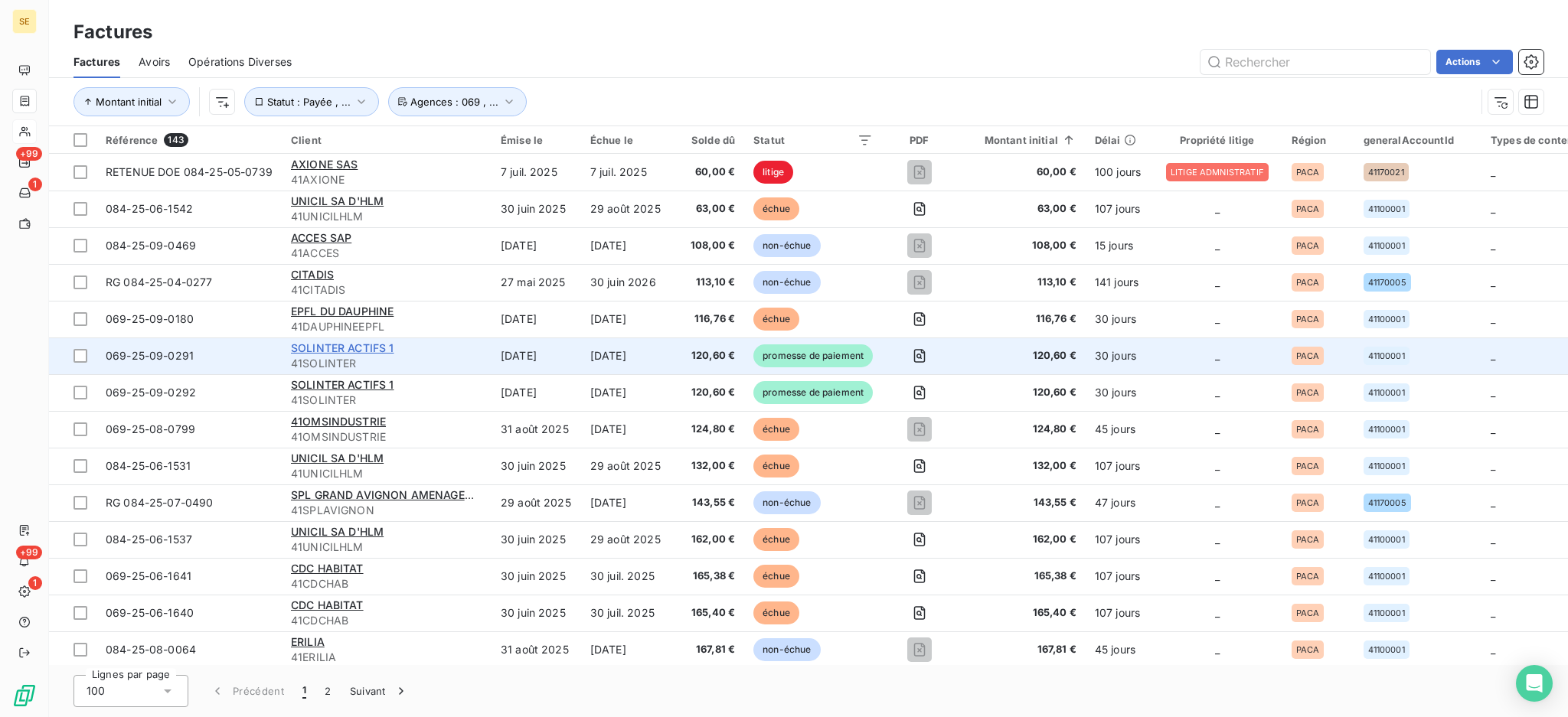
click at [317, 346] on span "SOLINTER ACTIFS 1" at bounding box center [342, 347] width 104 height 13
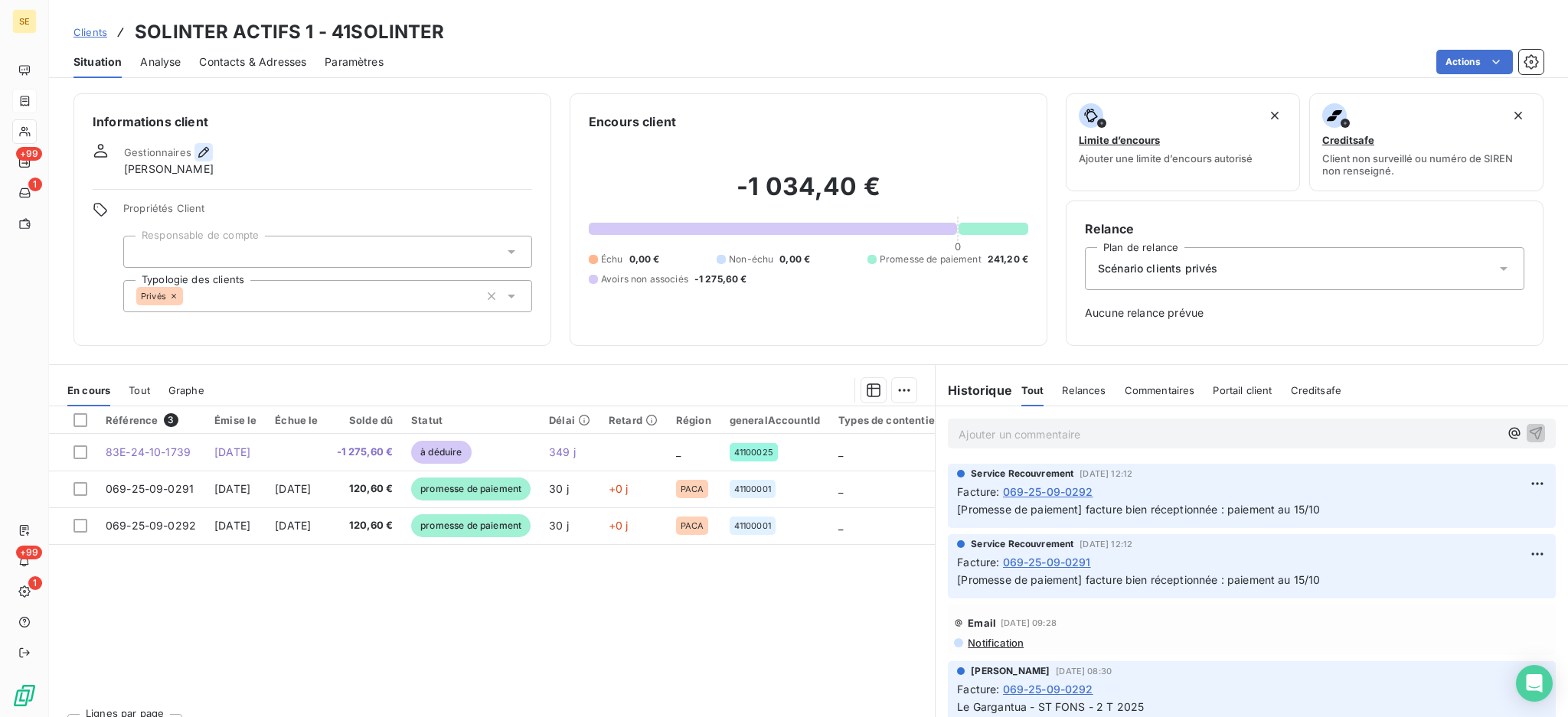
click at [204, 150] on icon "button" at bounding box center [204, 152] width 11 height 11
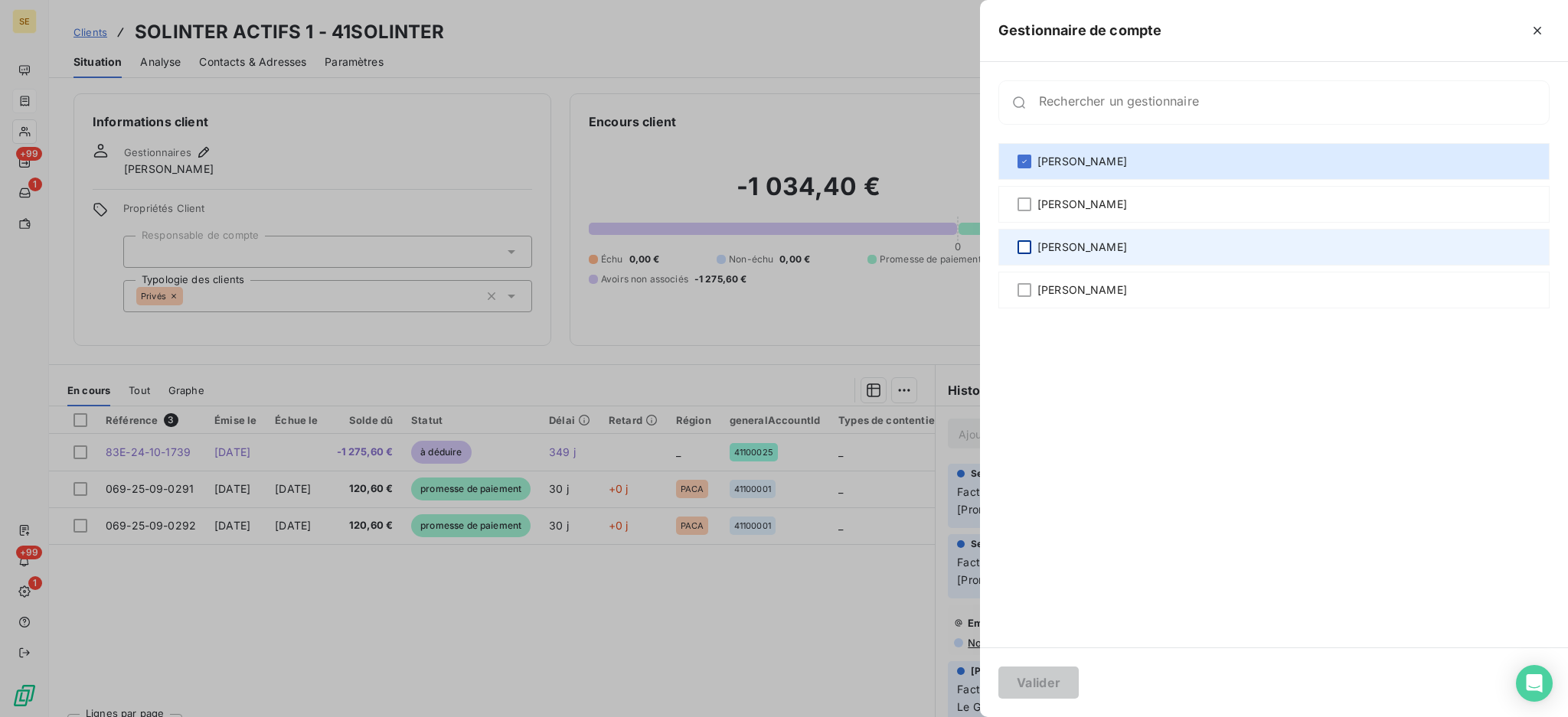
click at [1027, 248] on div at bounding box center [1024, 247] width 14 height 14
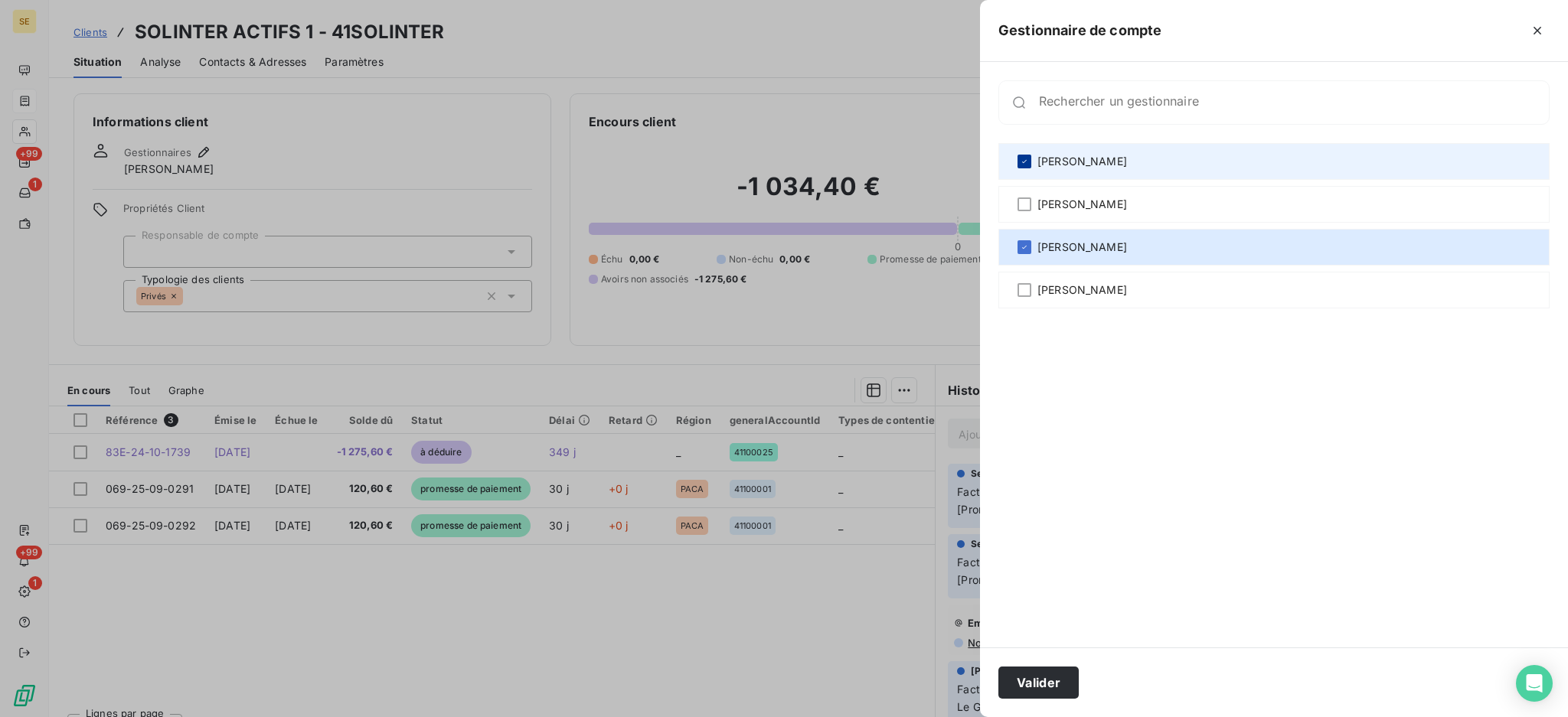
click at [1023, 155] on div at bounding box center [1024, 162] width 14 height 14
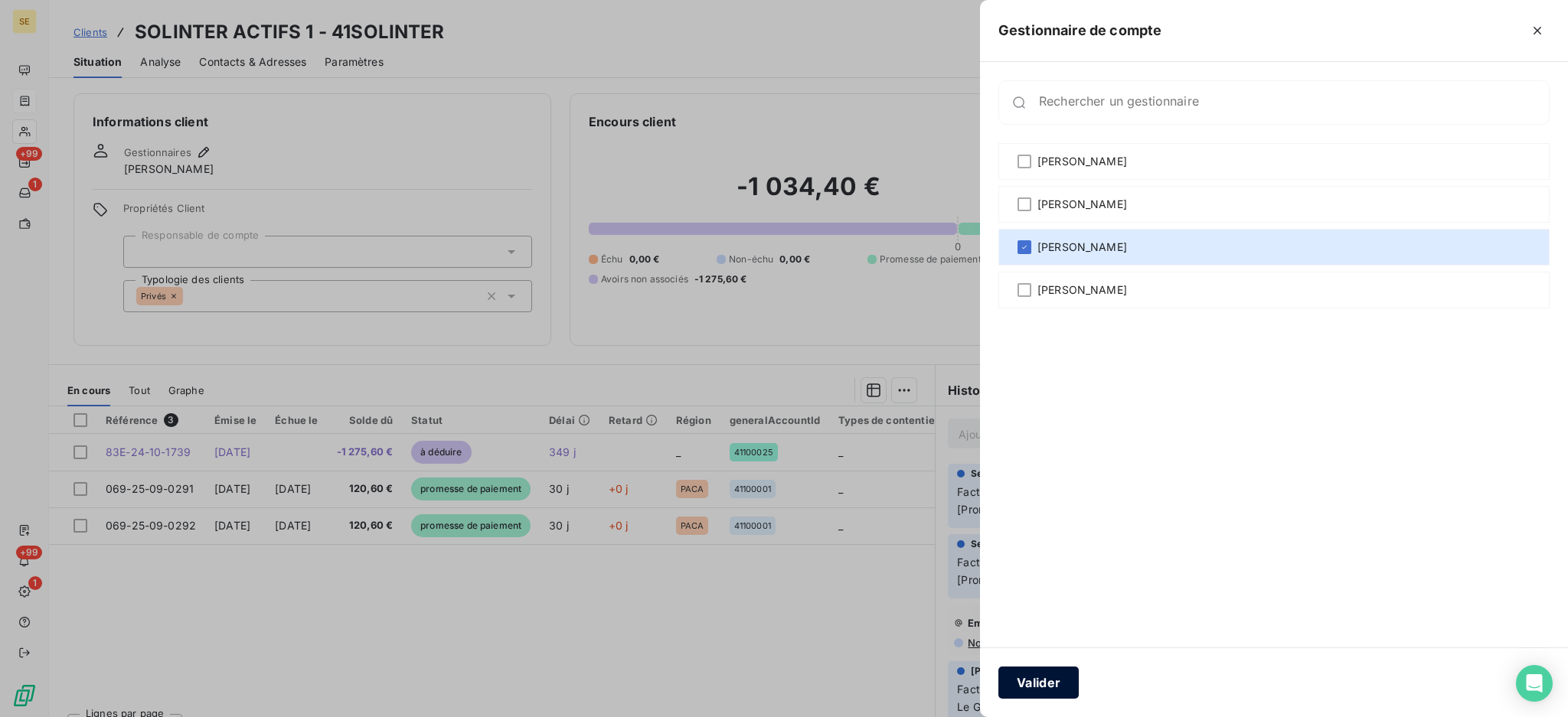
drag, startPoint x: 1042, startPoint y: 679, endPoint x: 903, endPoint y: 573, distance: 174.8
click at [1042, 679] on button "Valider" at bounding box center [1038, 682] width 80 height 32
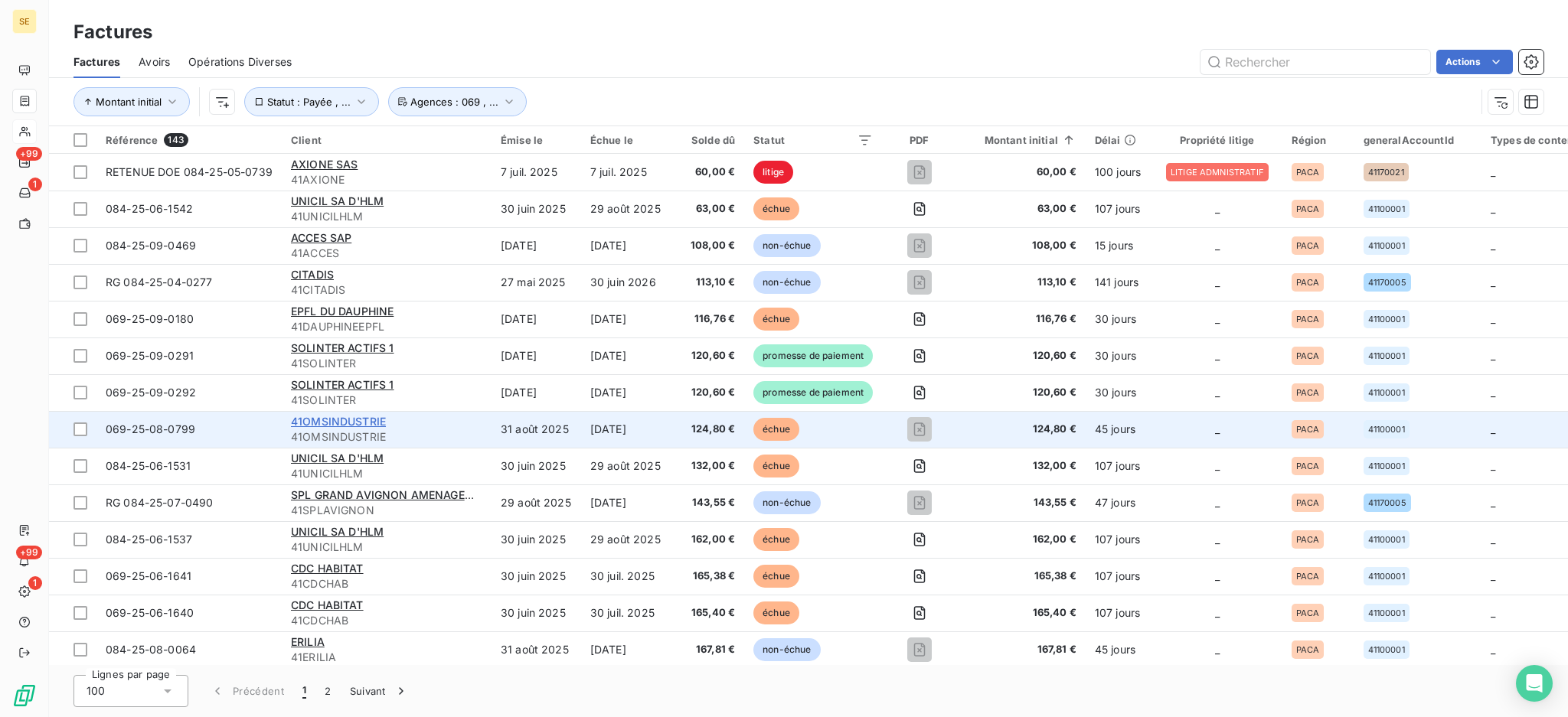
click at [312, 418] on span "41OMSINDUSTRIE" at bounding box center [338, 421] width 95 height 13
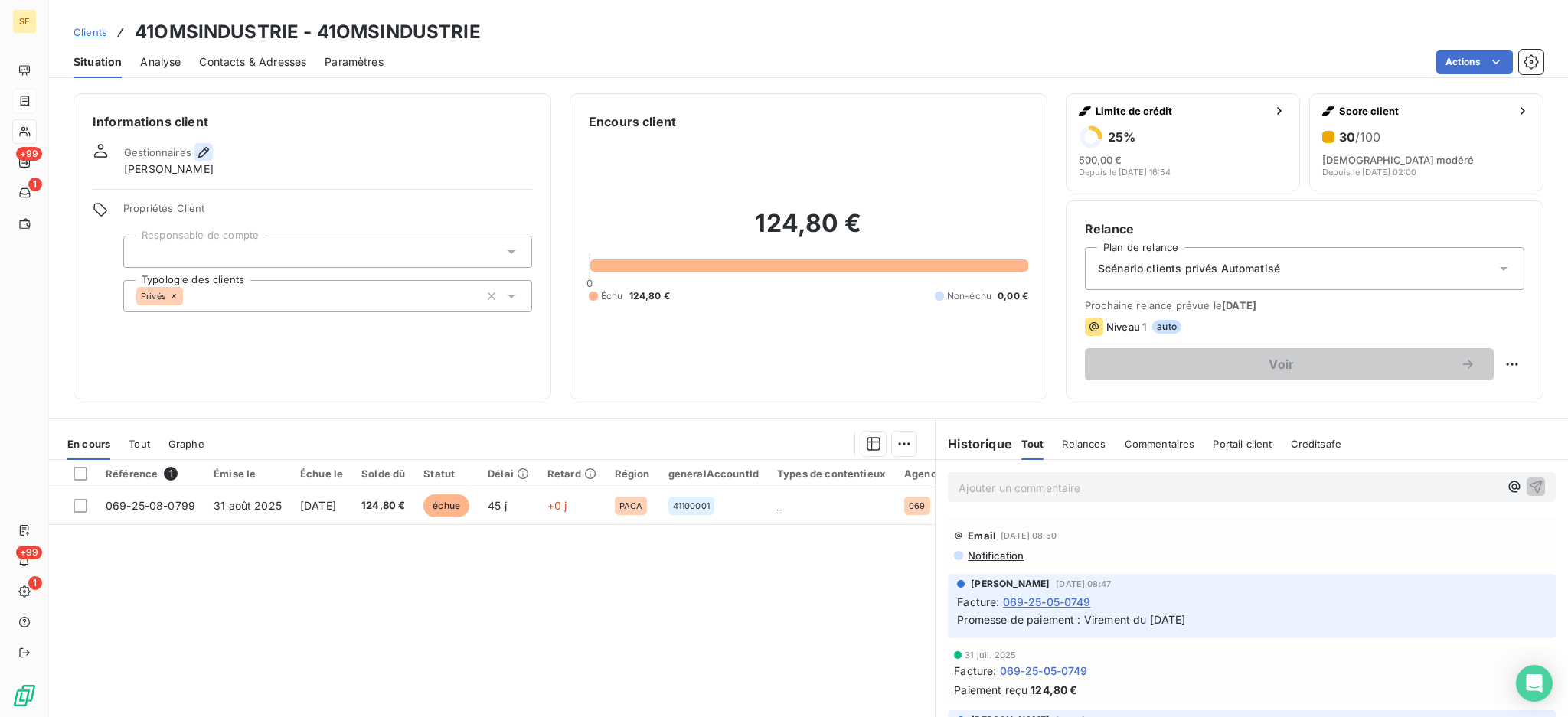
click at [205, 150] on icon "button" at bounding box center [204, 152] width 11 height 11
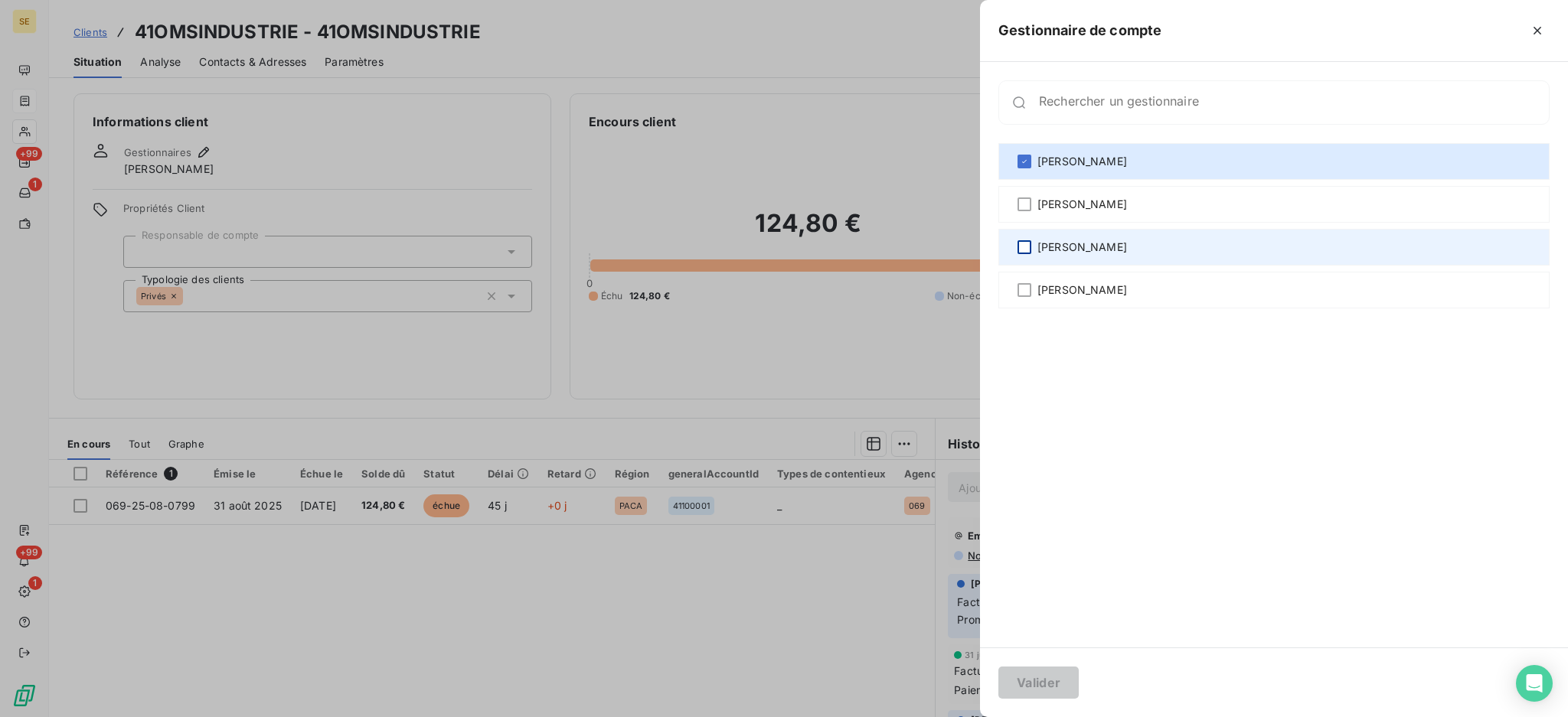
click at [1025, 240] on div at bounding box center [1024, 247] width 14 height 14
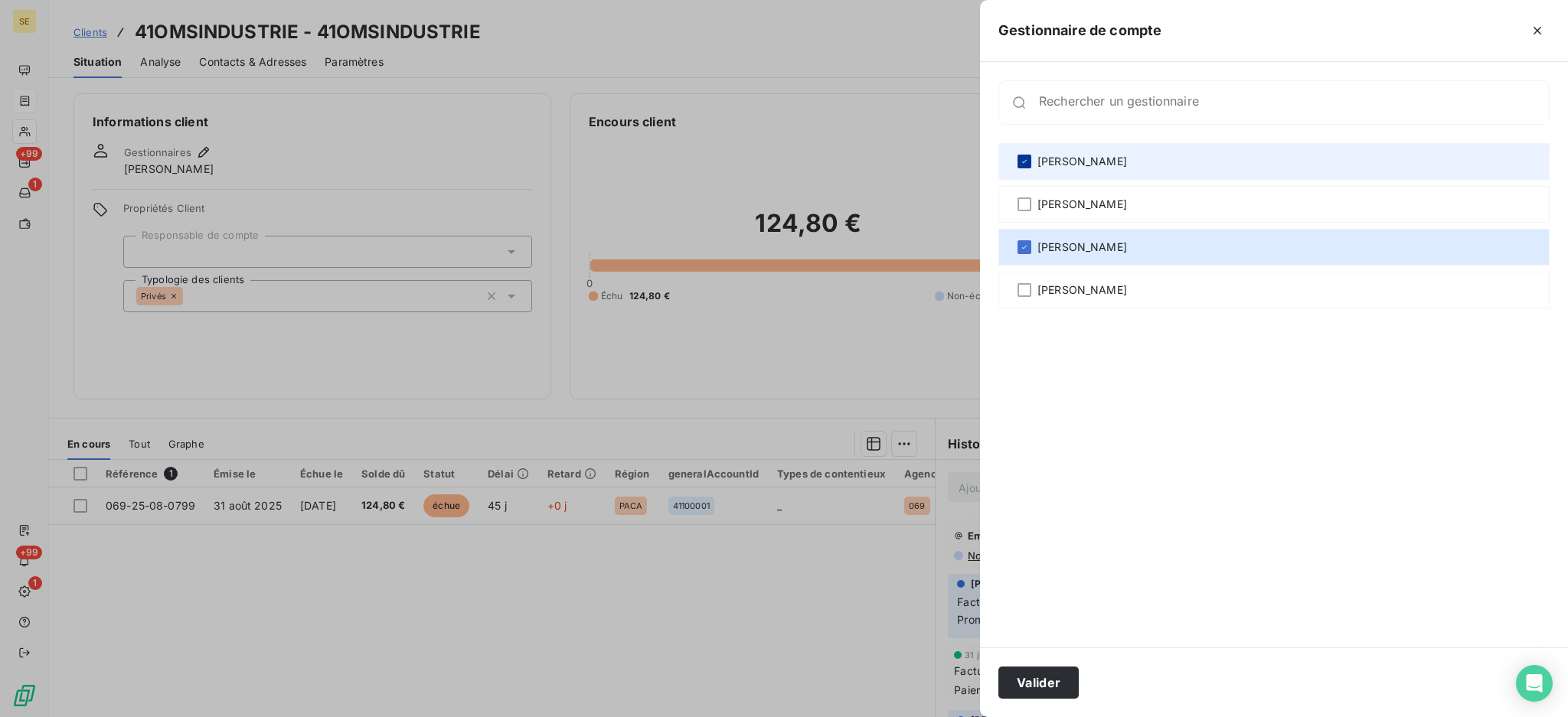
click at [1024, 163] on icon at bounding box center [1023, 161] width 9 height 9
click at [1051, 678] on button "Valider" at bounding box center [1038, 682] width 80 height 32
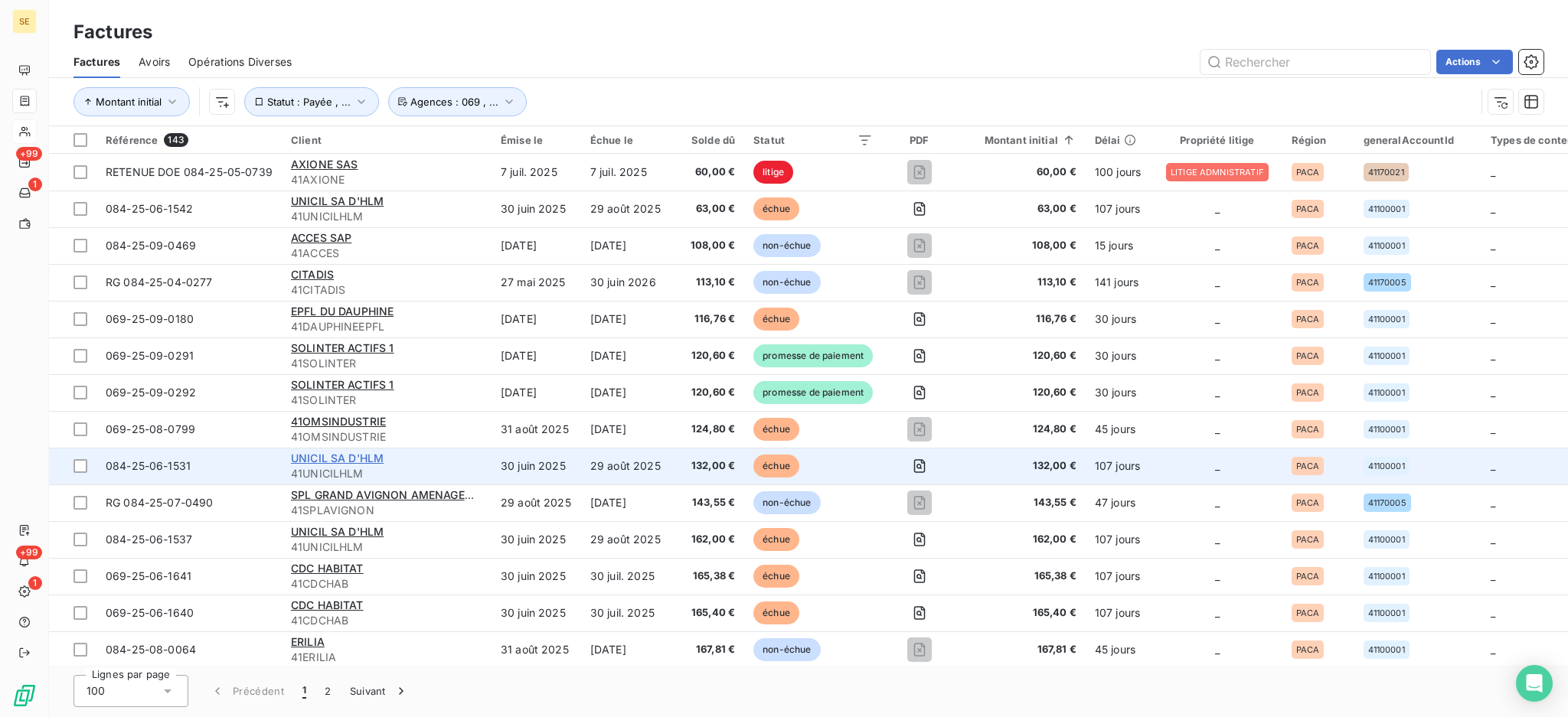
click at [335, 457] on span "UNICIL SA D'HLM" at bounding box center [337, 457] width 93 height 13
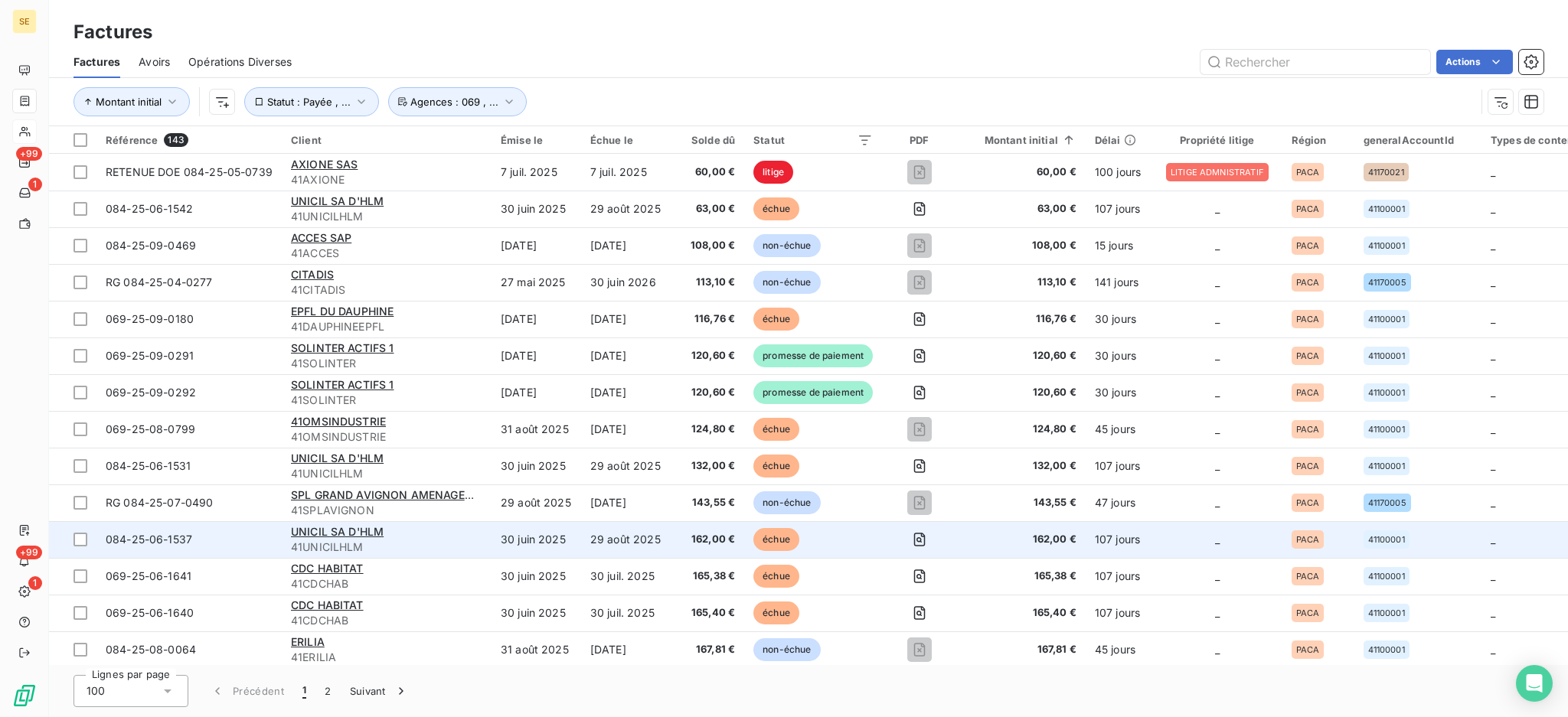
scroll to position [102, 0]
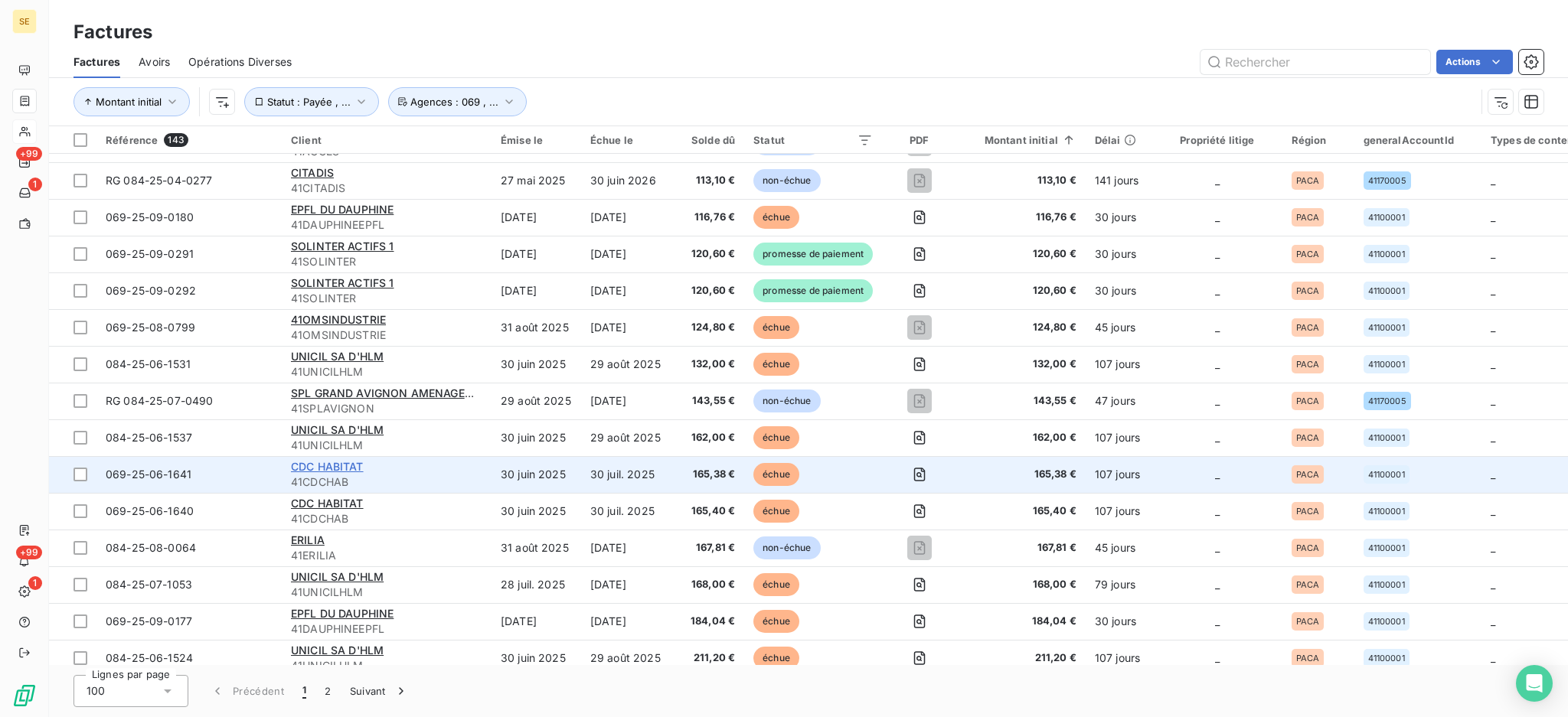
click at [309, 464] on span "CDC HABITAT" at bounding box center [327, 466] width 73 height 13
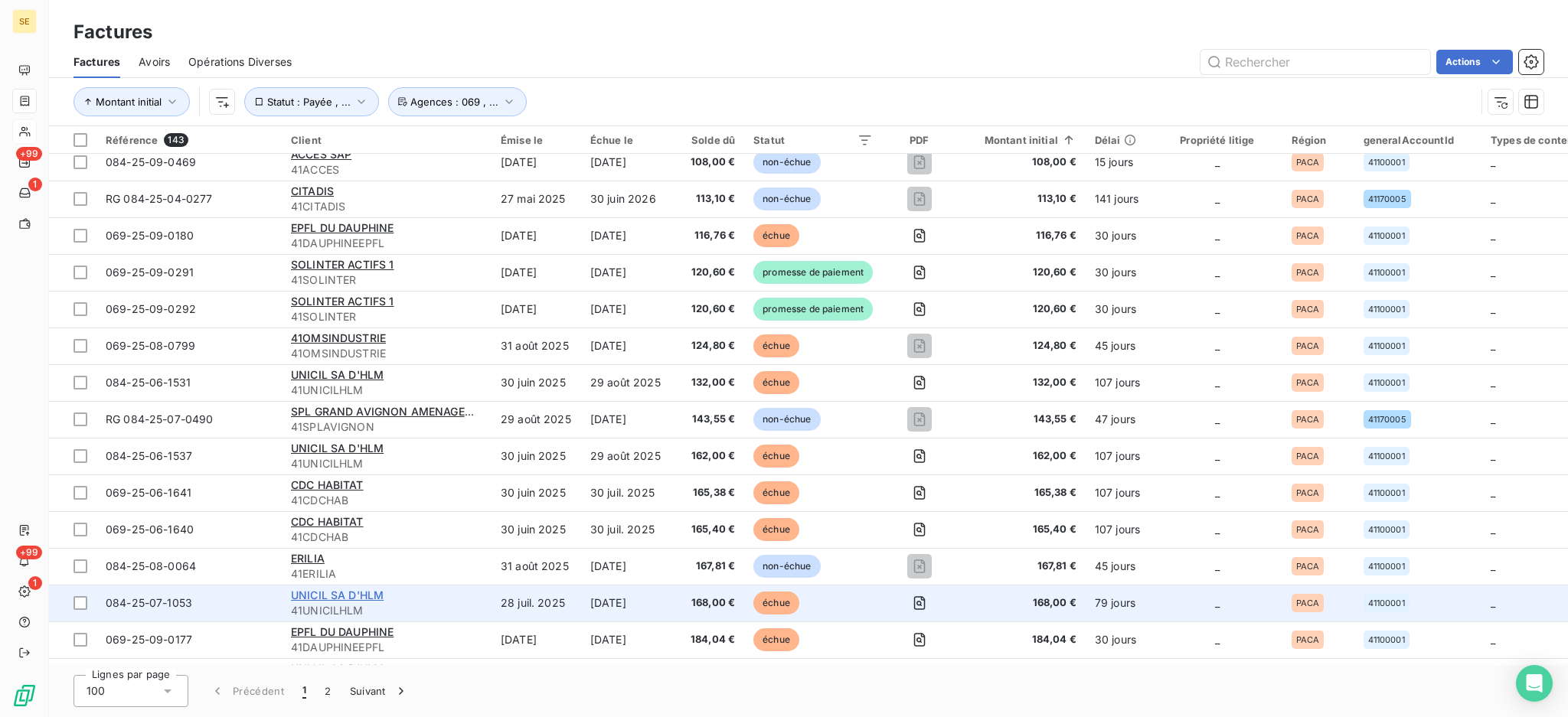
scroll to position [203, 0]
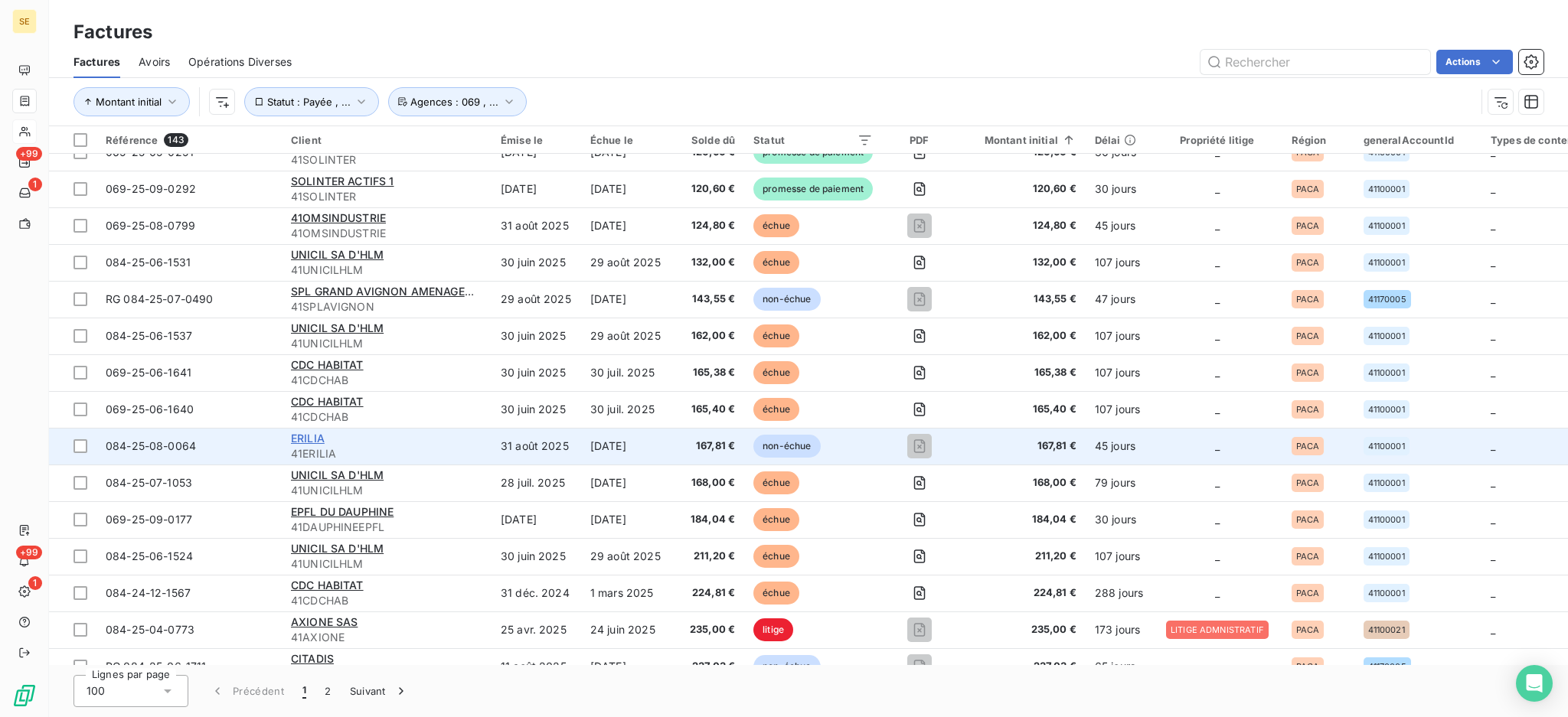
click at [319, 437] on span "ERILIA" at bounding box center [307, 437] width 34 height 13
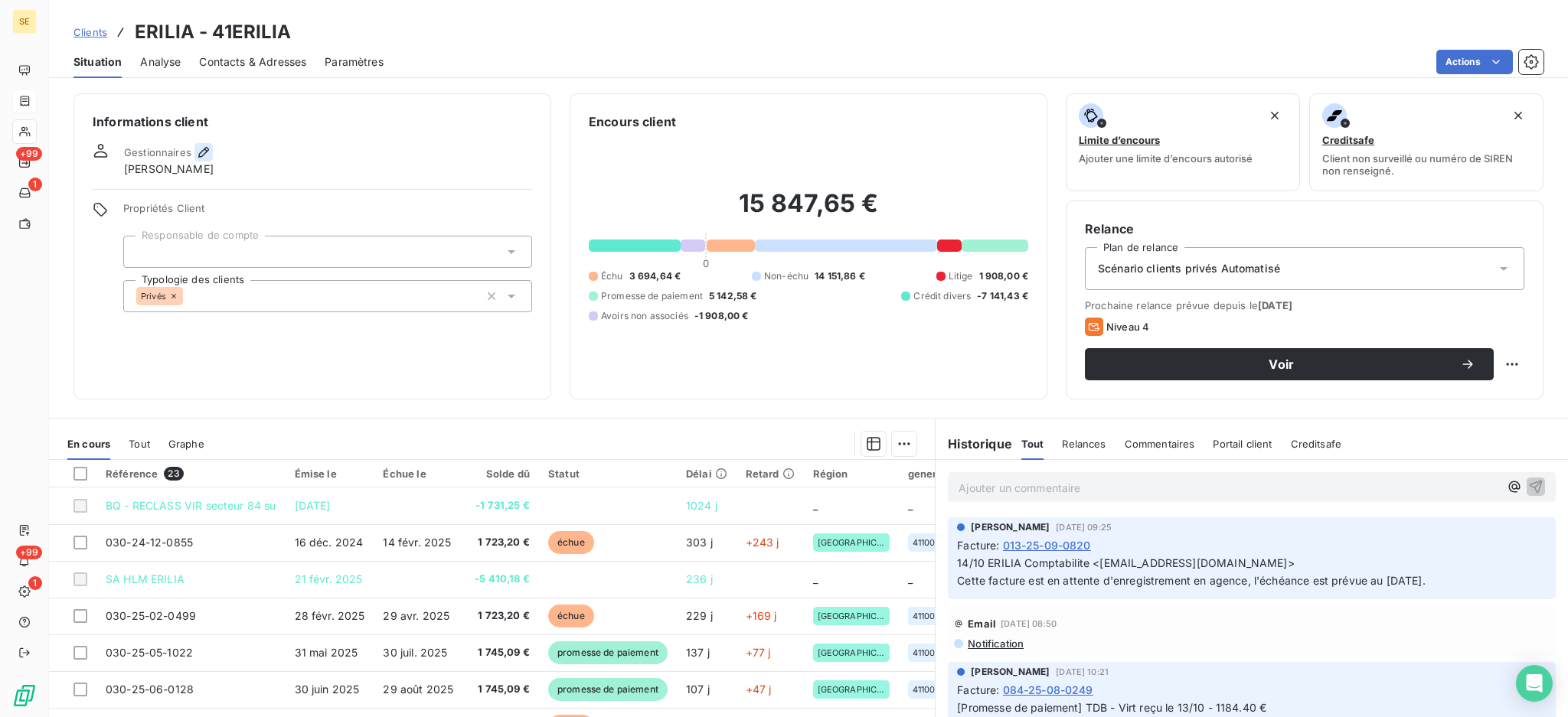
click at [202, 143] on button "button" at bounding box center [204, 152] width 18 height 18
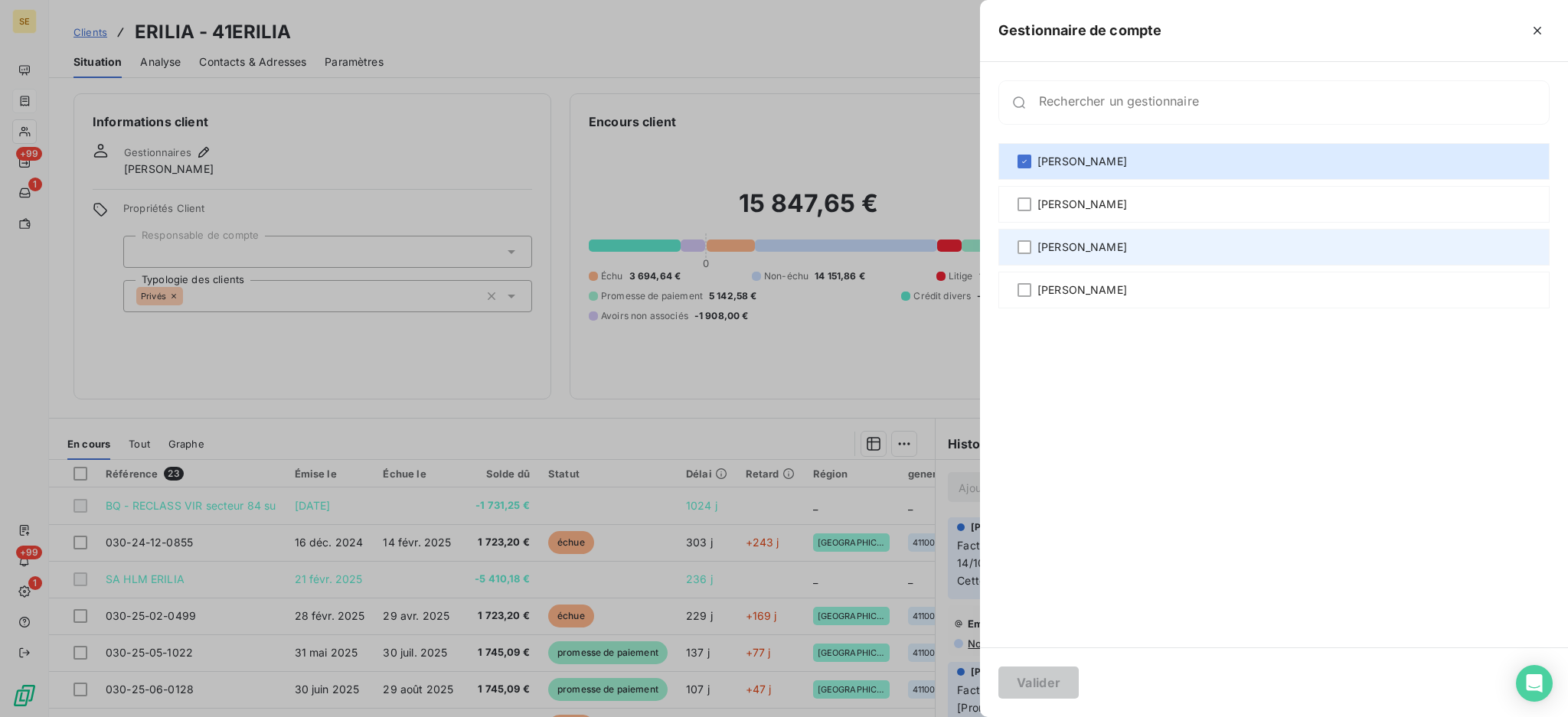
click at [1014, 246] on div "[PERSON_NAME]" at bounding box center [1273, 247] width 551 height 37
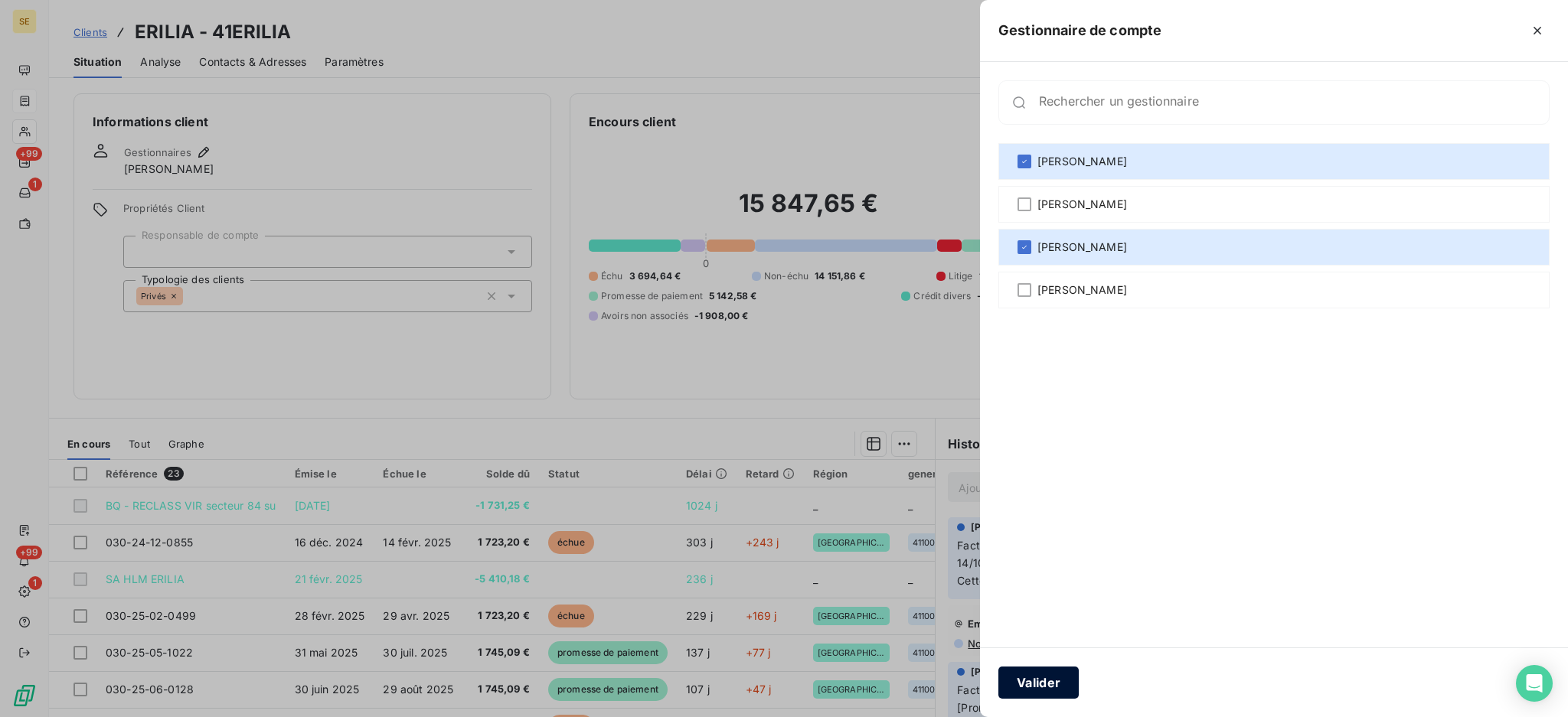
click at [1047, 679] on button "Valider" at bounding box center [1038, 682] width 80 height 32
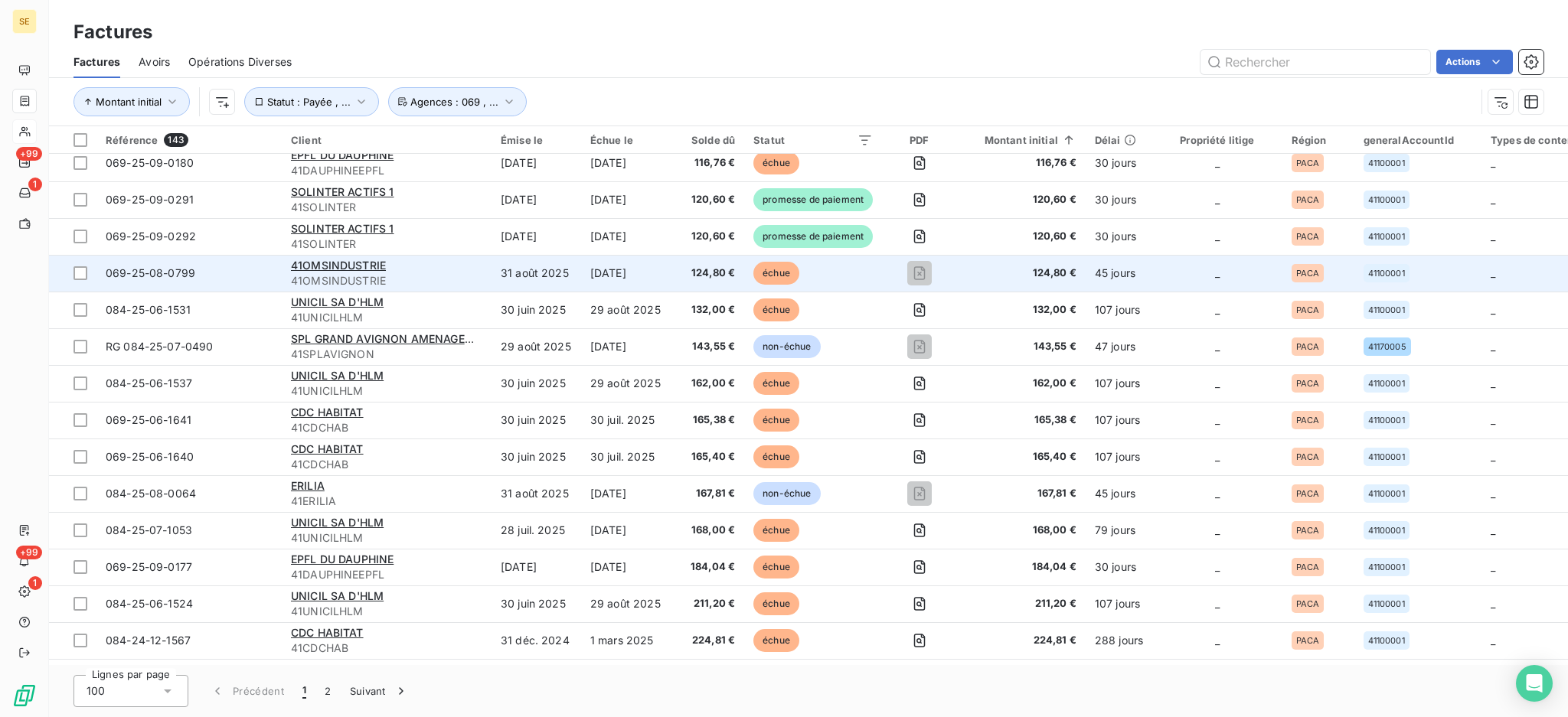
scroll to position [203, 0]
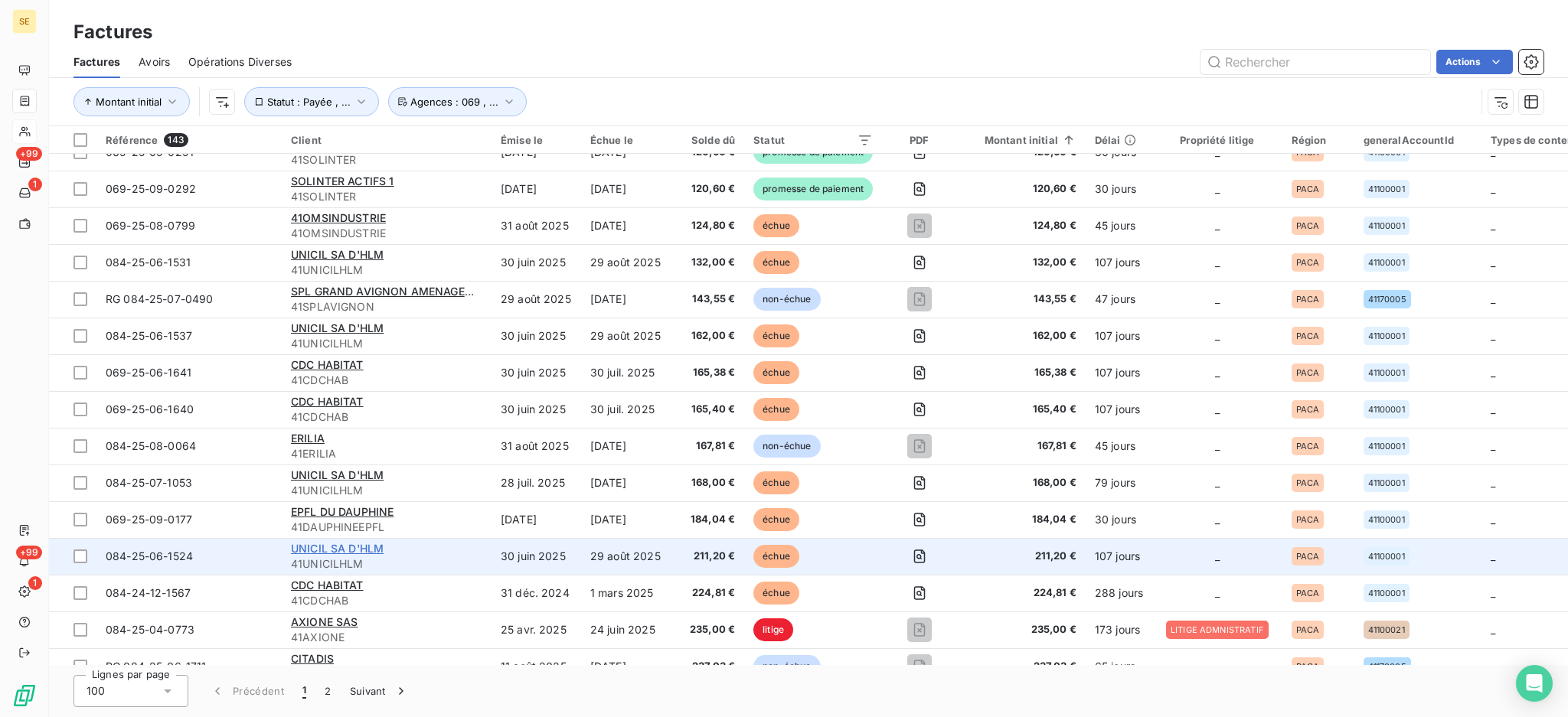
click at [304, 550] on span "UNICIL SA D'HLM" at bounding box center [337, 547] width 93 height 13
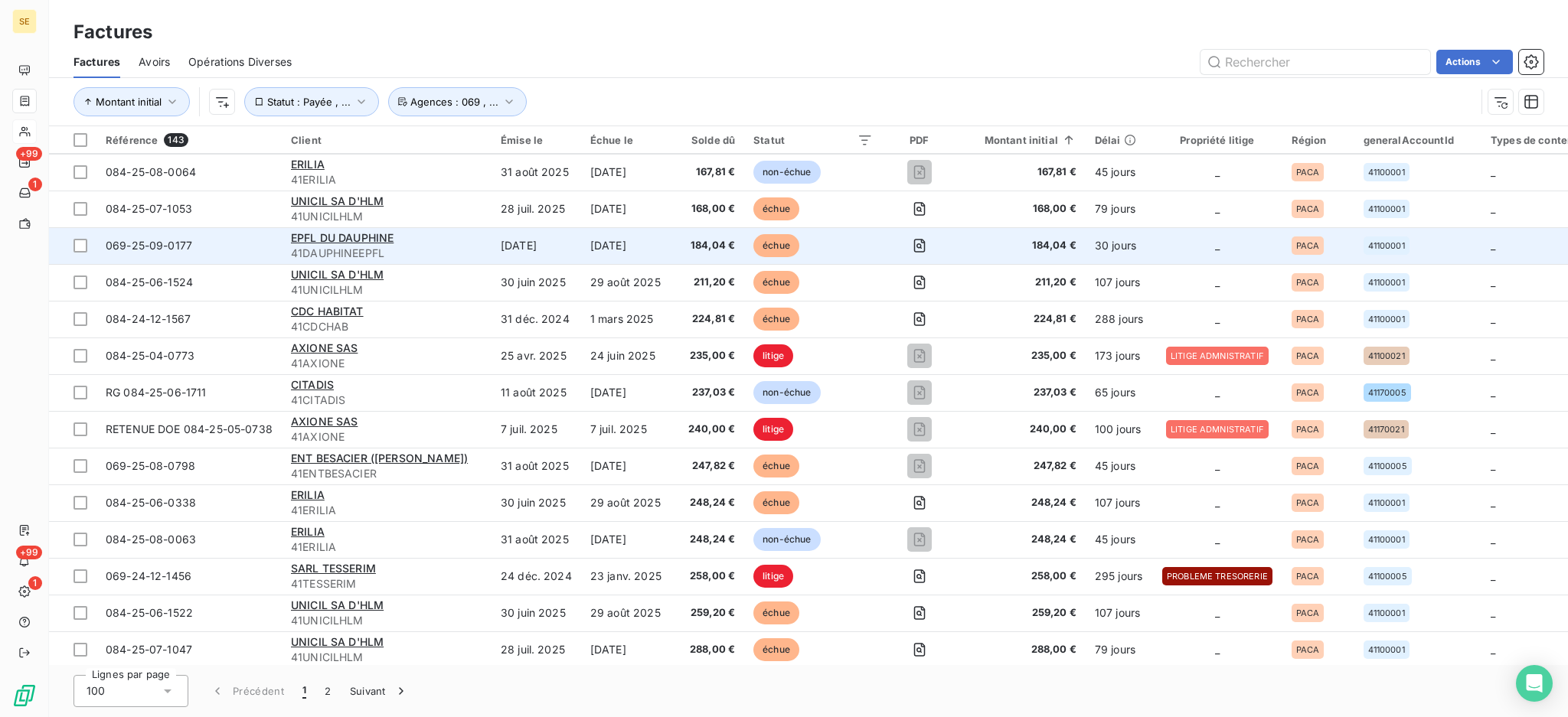
scroll to position [510, 0]
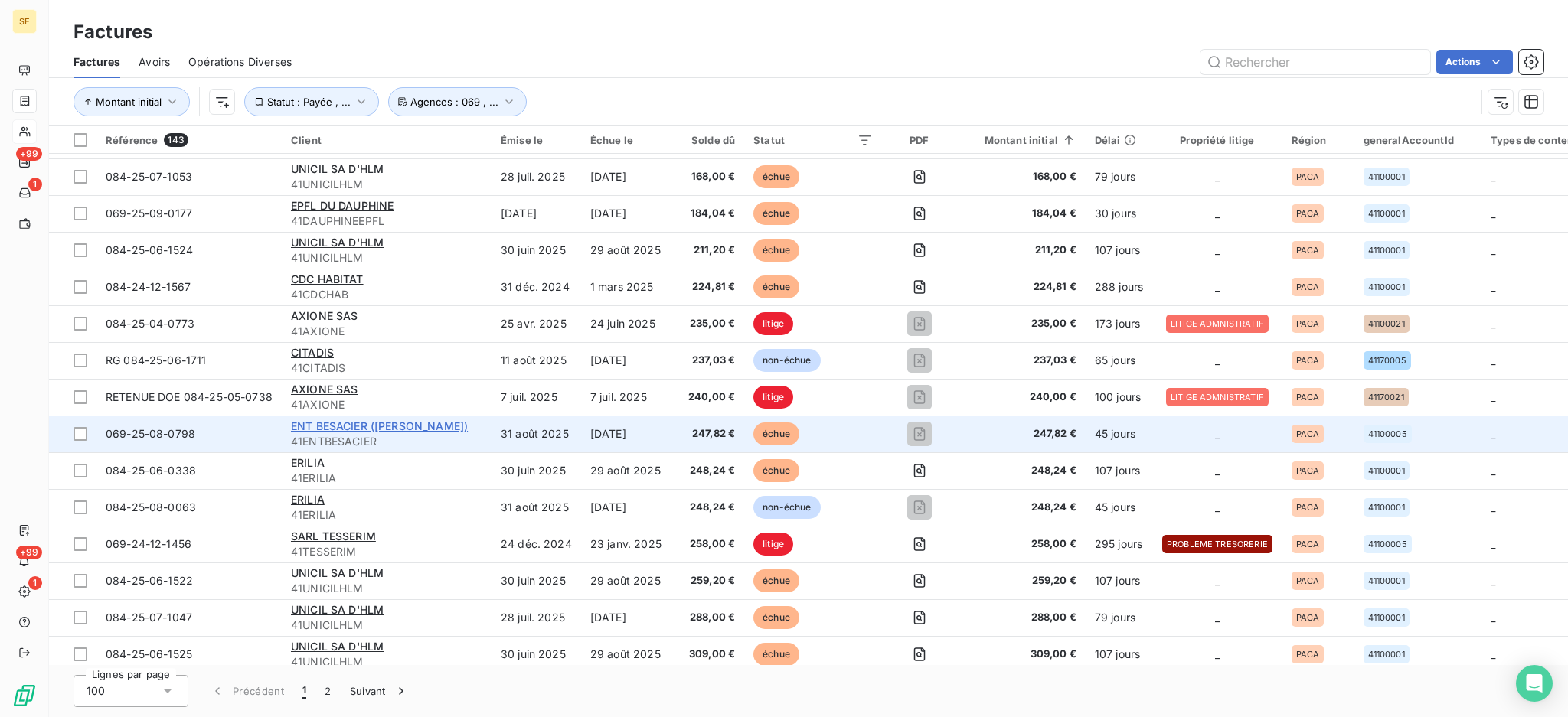
click at [298, 421] on span "ENT BESACIER ([PERSON_NAME])" at bounding box center [379, 425] width 176 height 13
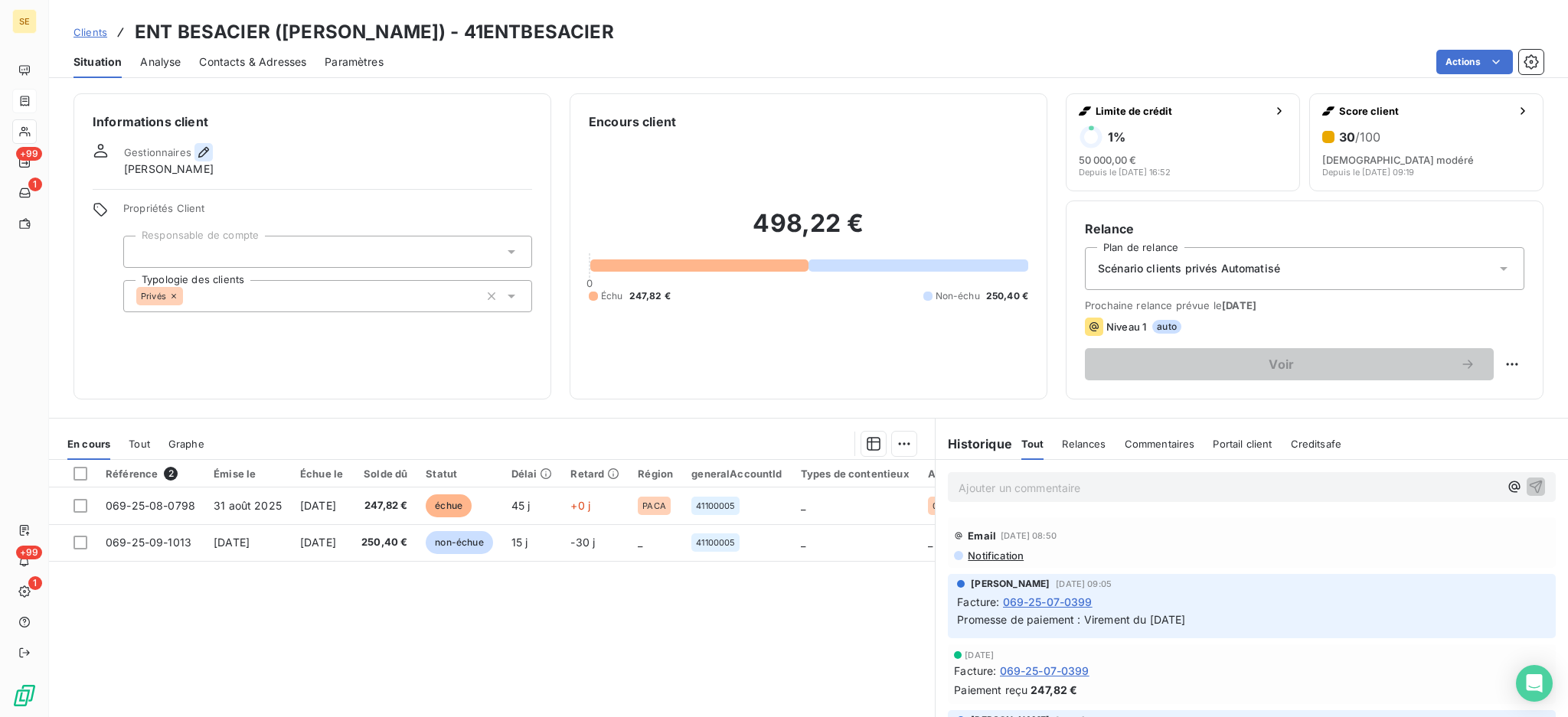
click at [195, 155] on button "button" at bounding box center [204, 152] width 18 height 18
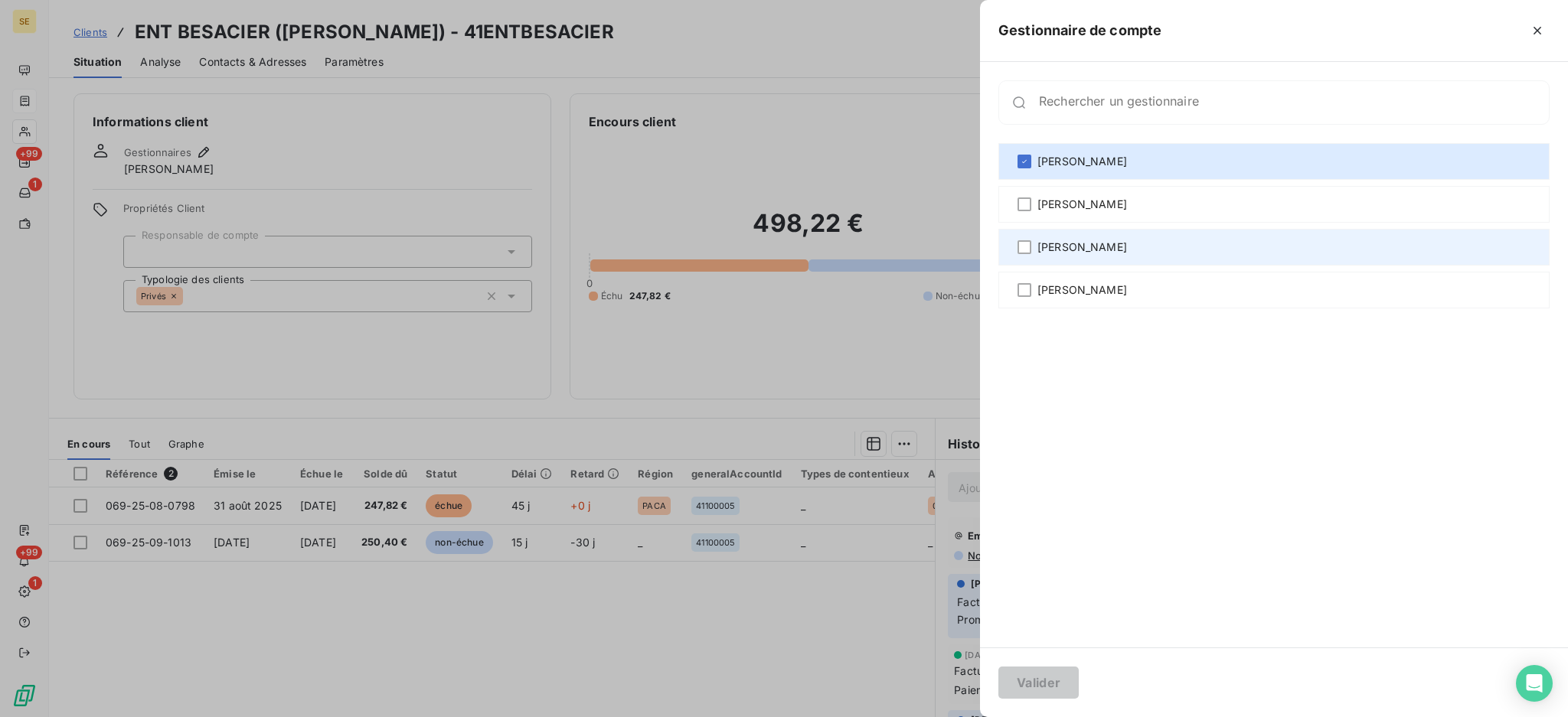
click at [1037, 244] on span "[PERSON_NAME]" at bounding box center [1082, 247] width 89 height 16
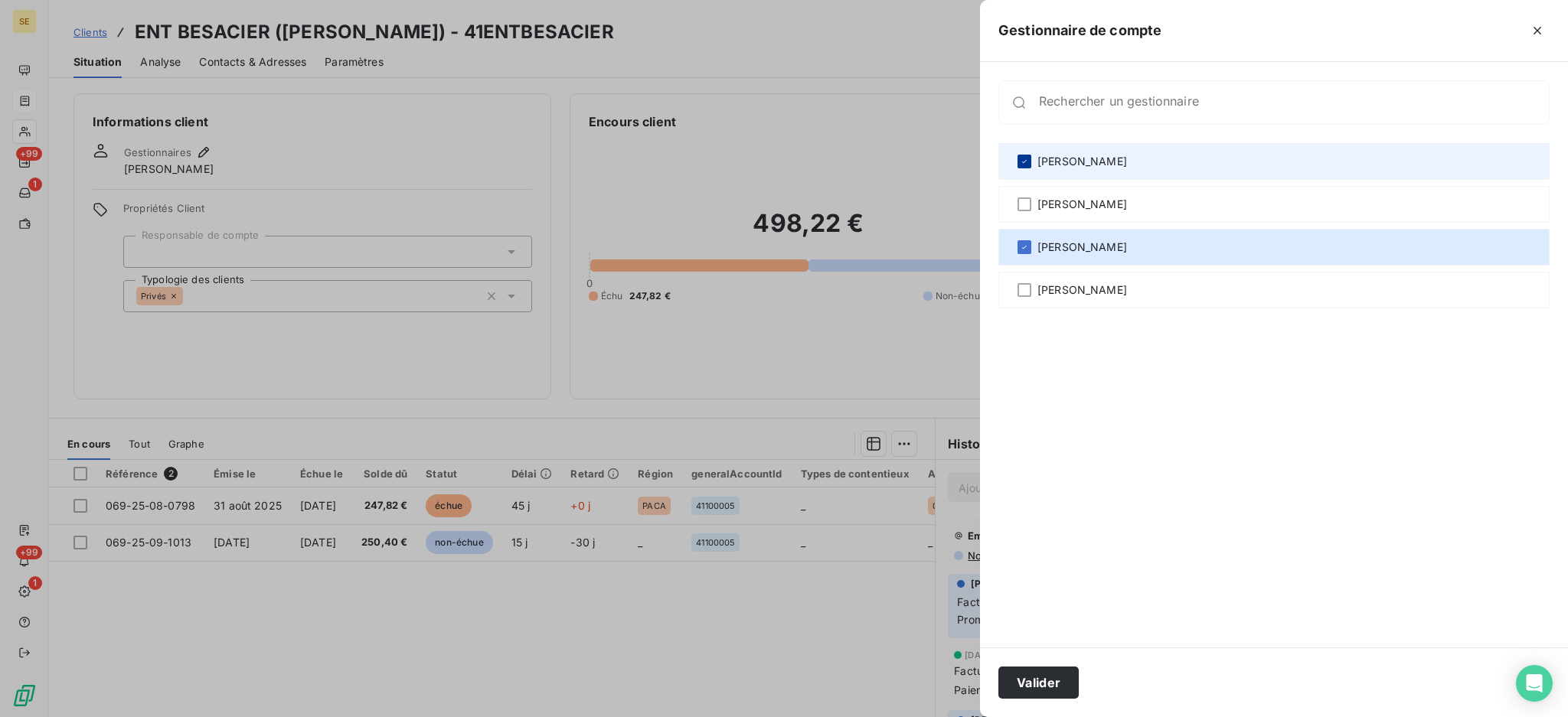
click at [1029, 155] on div at bounding box center [1024, 162] width 14 height 14
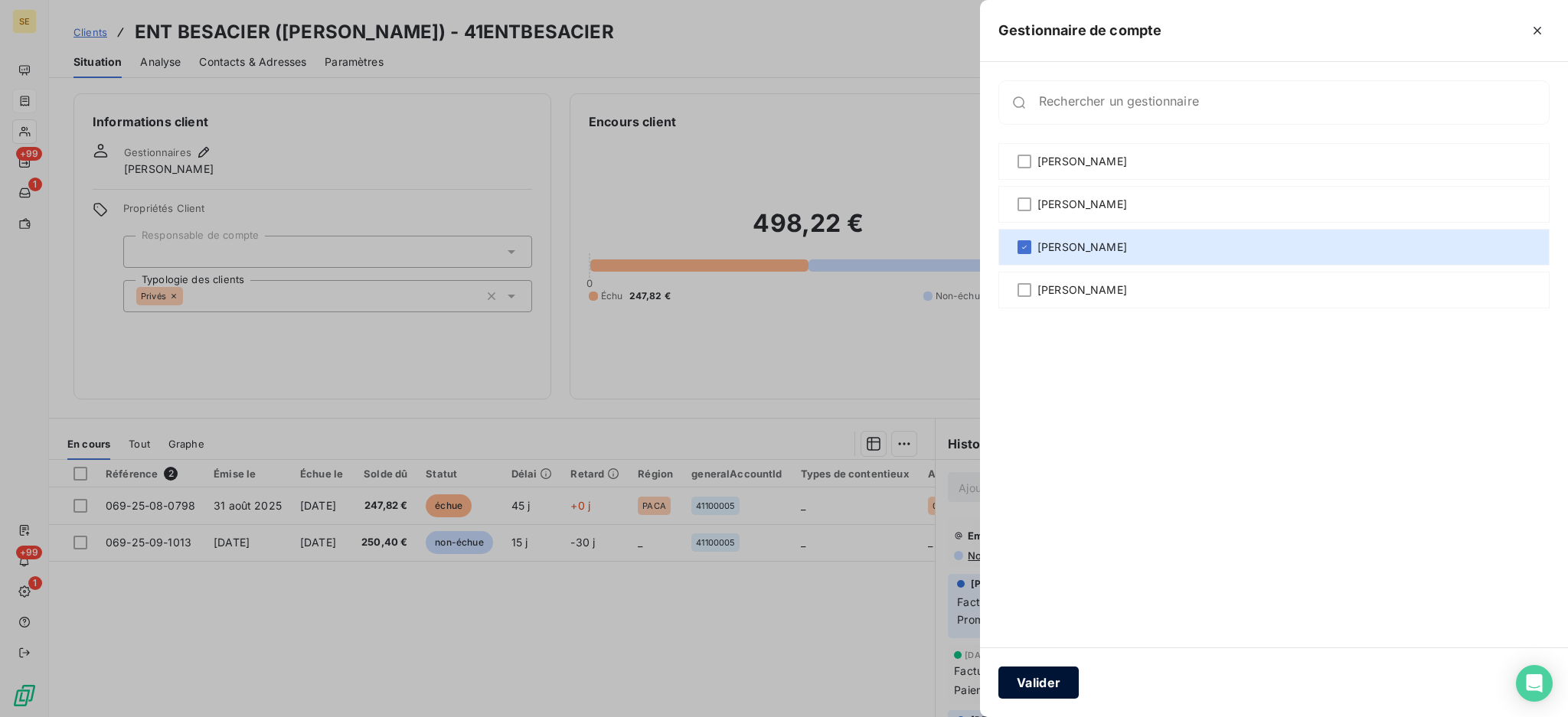
click at [1049, 679] on button "Valider" at bounding box center [1038, 682] width 80 height 32
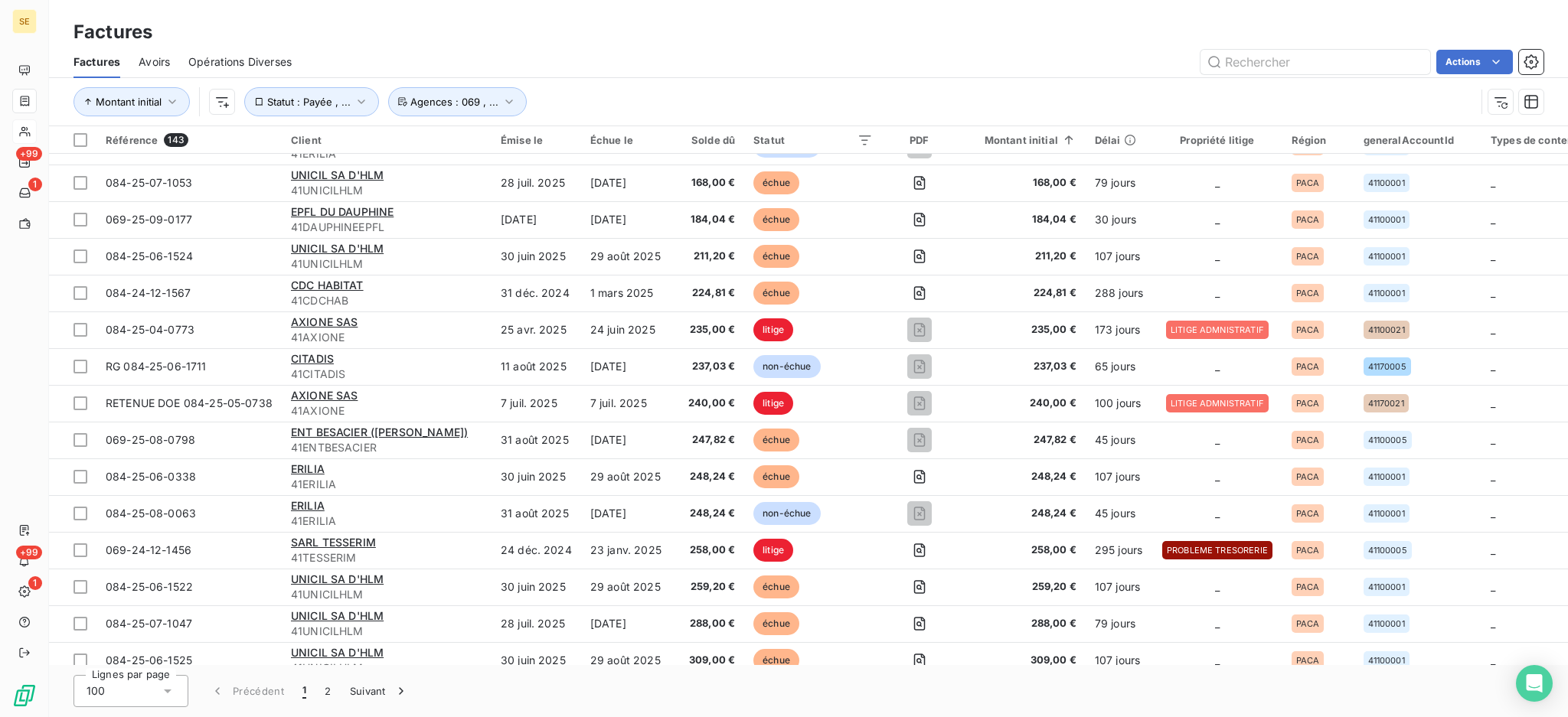
scroll to position [612, 0]
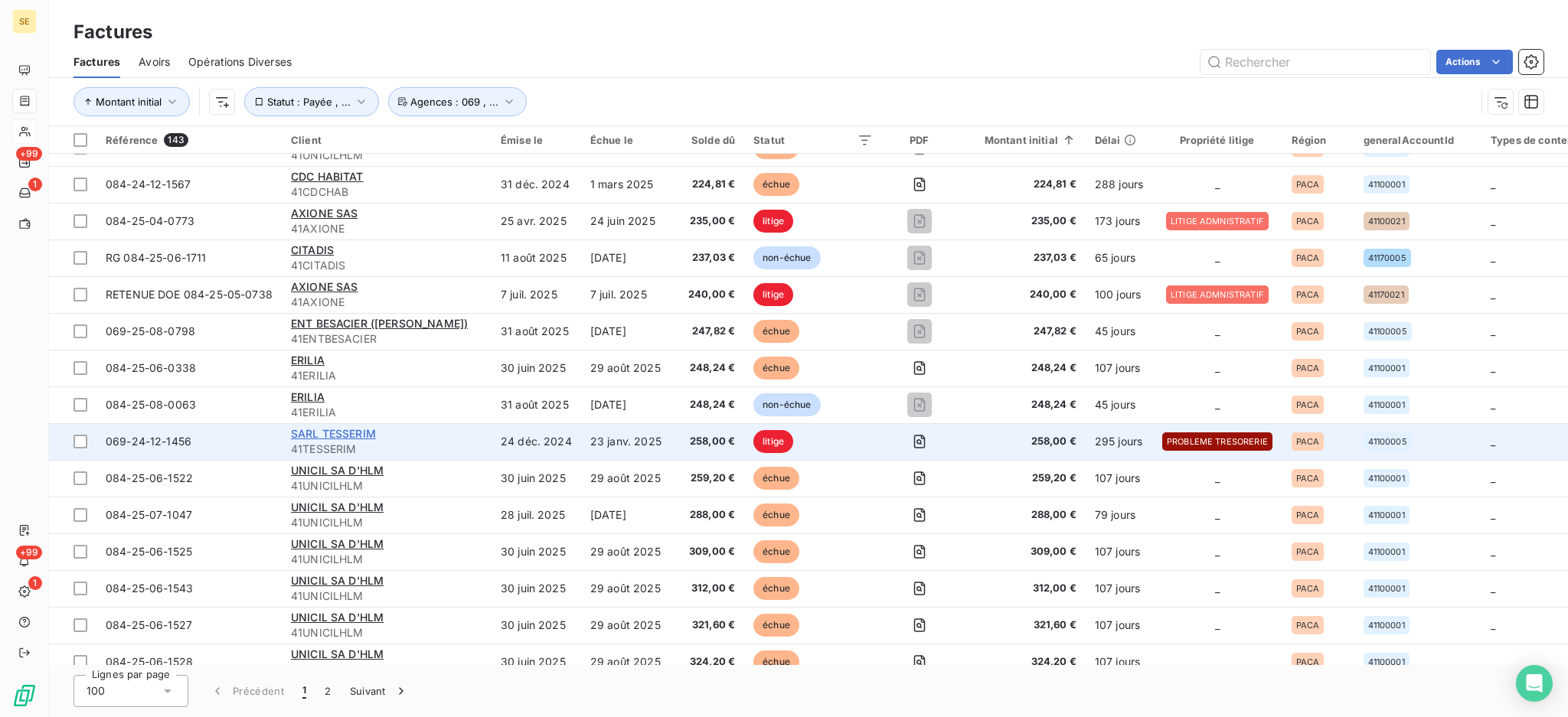
click at [303, 429] on span "SARL TESSERIM" at bounding box center [333, 433] width 85 height 13
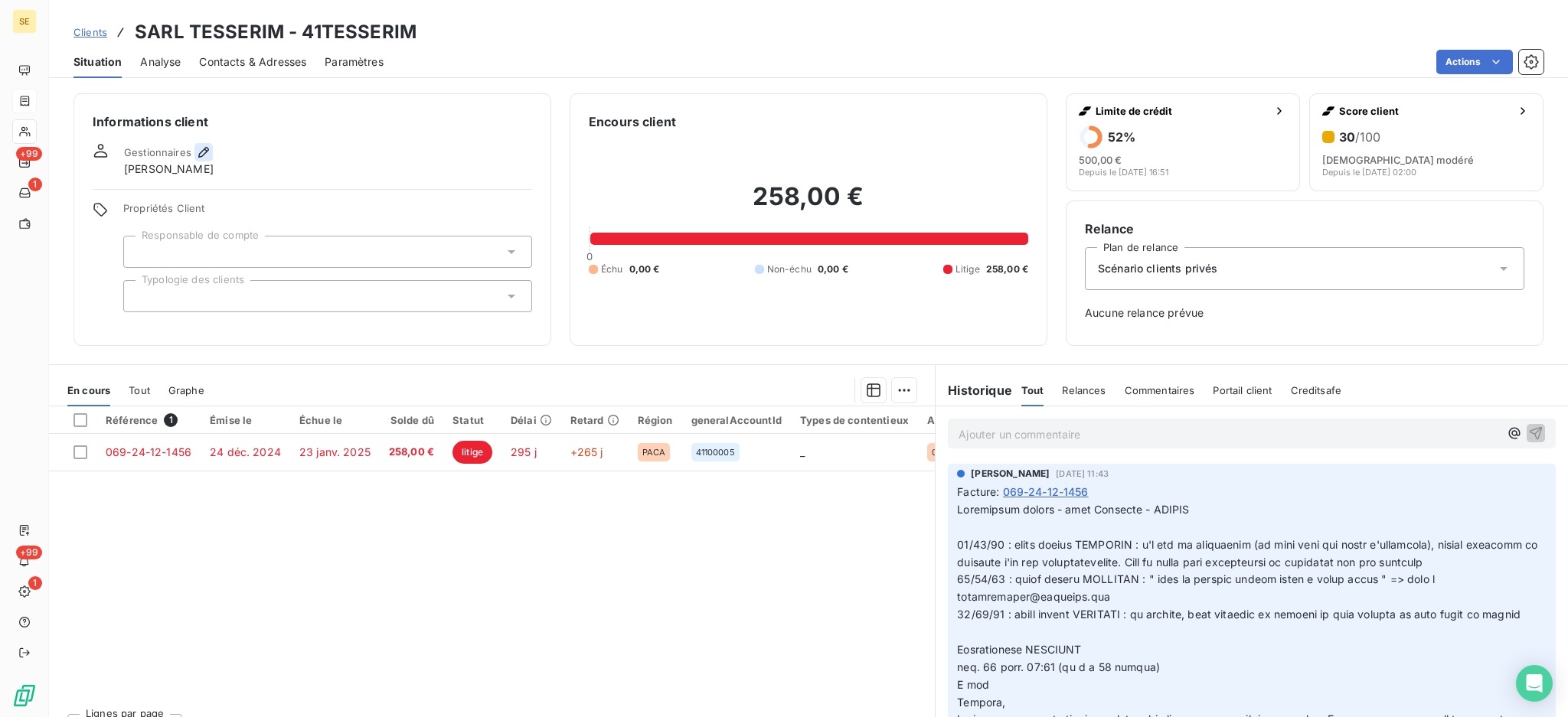
click at [196, 155] on icon "button" at bounding box center [204, 152] width 16 height 16
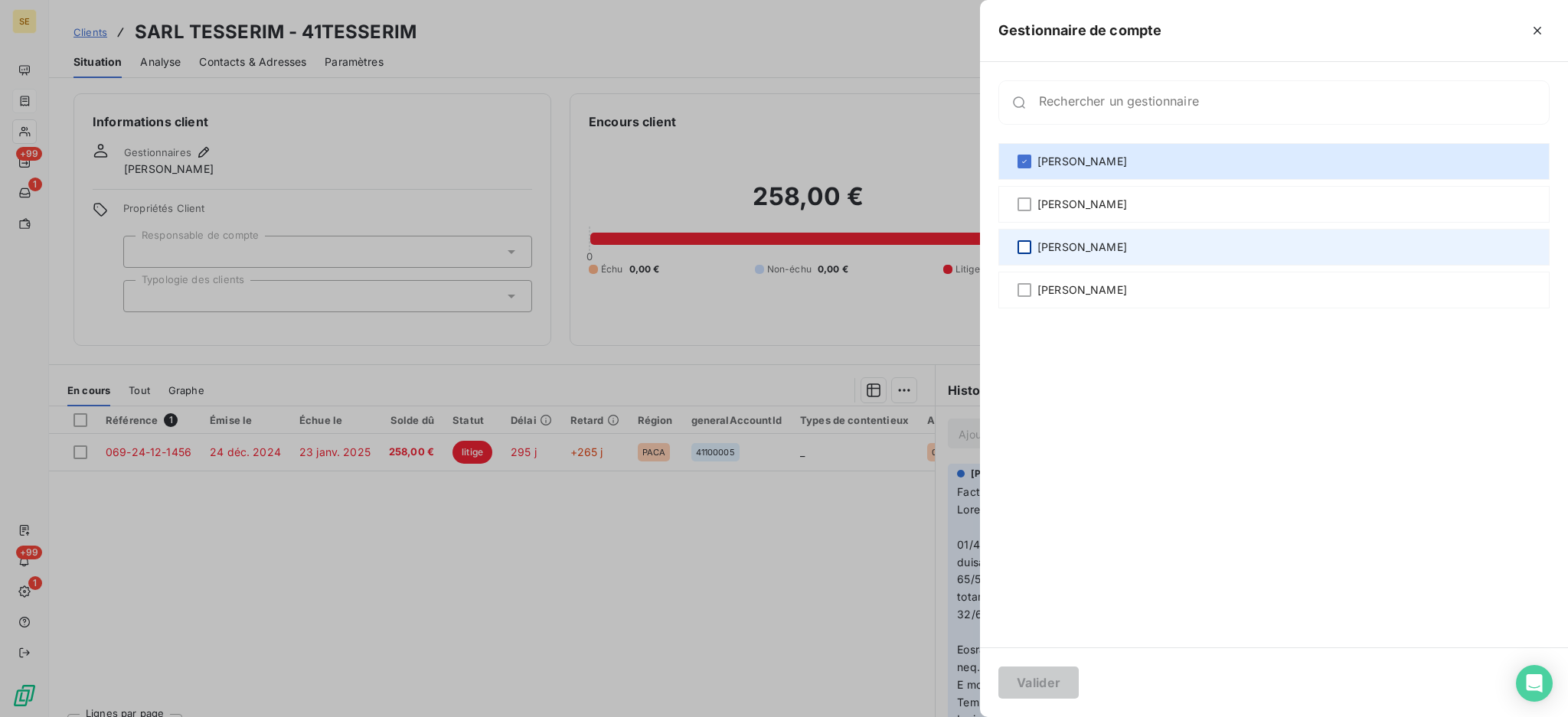
click at [1025, 248] on div at bounding box center [1024, 247] width 14 height 14
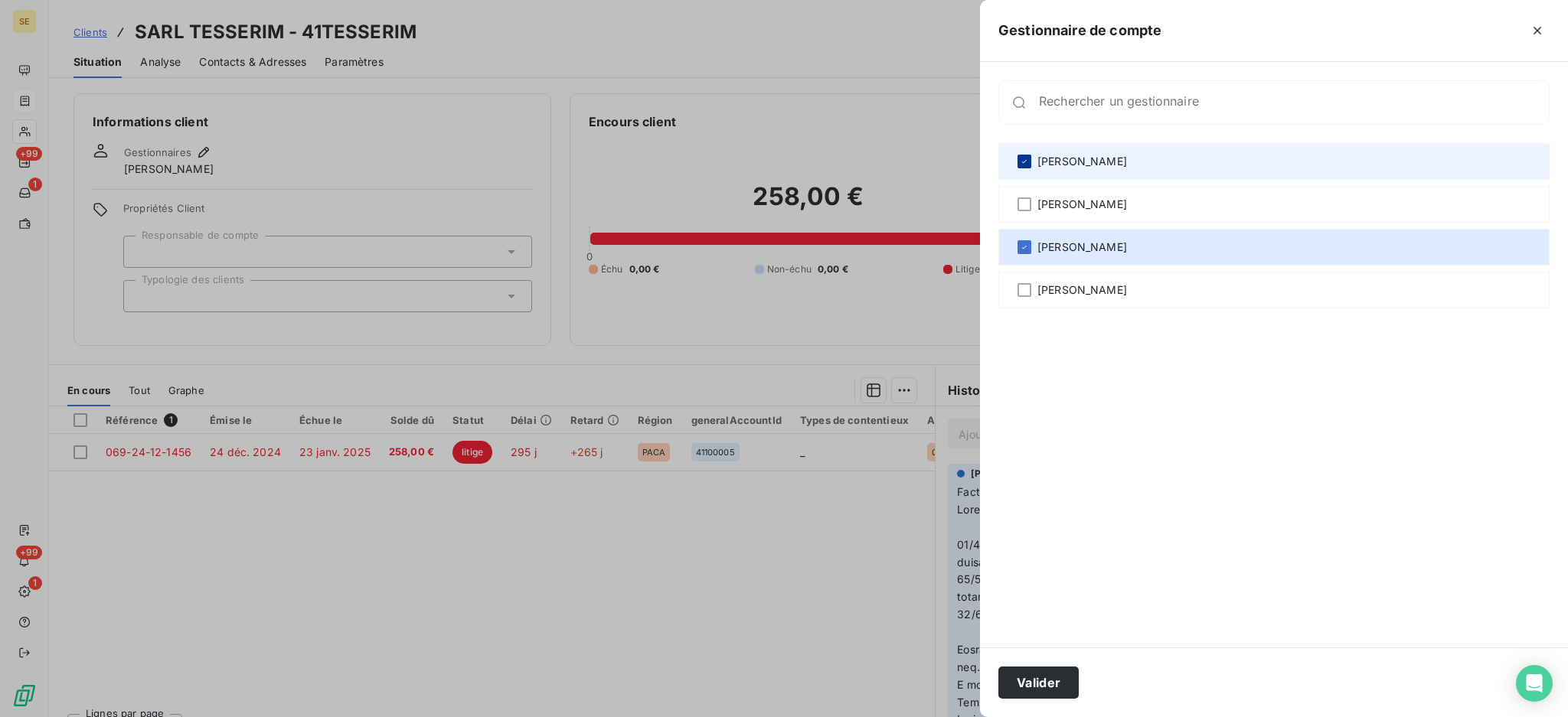
click at [1025, 158] on icon at bounding box center [1023, 161] width 9 height 9
click at [1051, 692] on button "Valider" at bounding box center [1038, 682] width 80 height 32
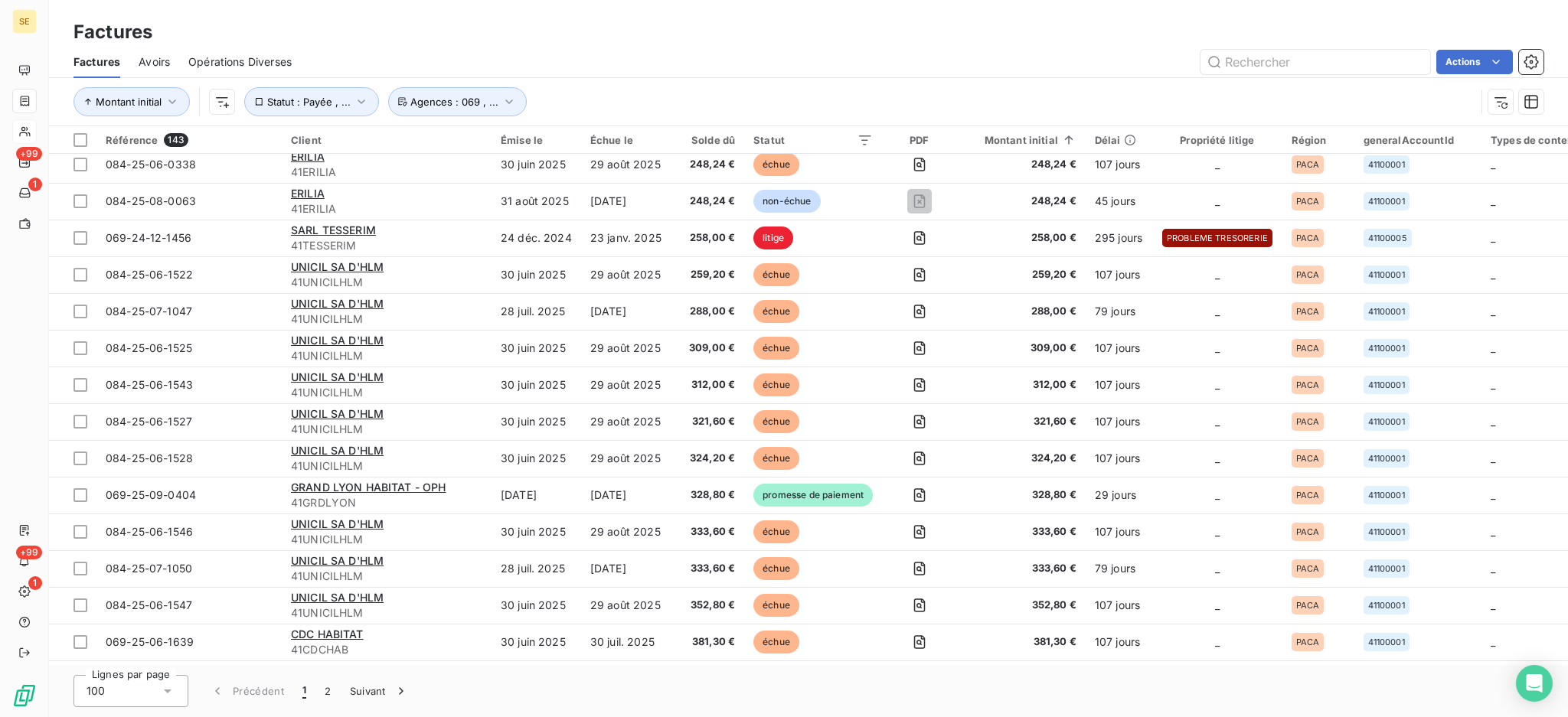
scroll to position [919, 0]
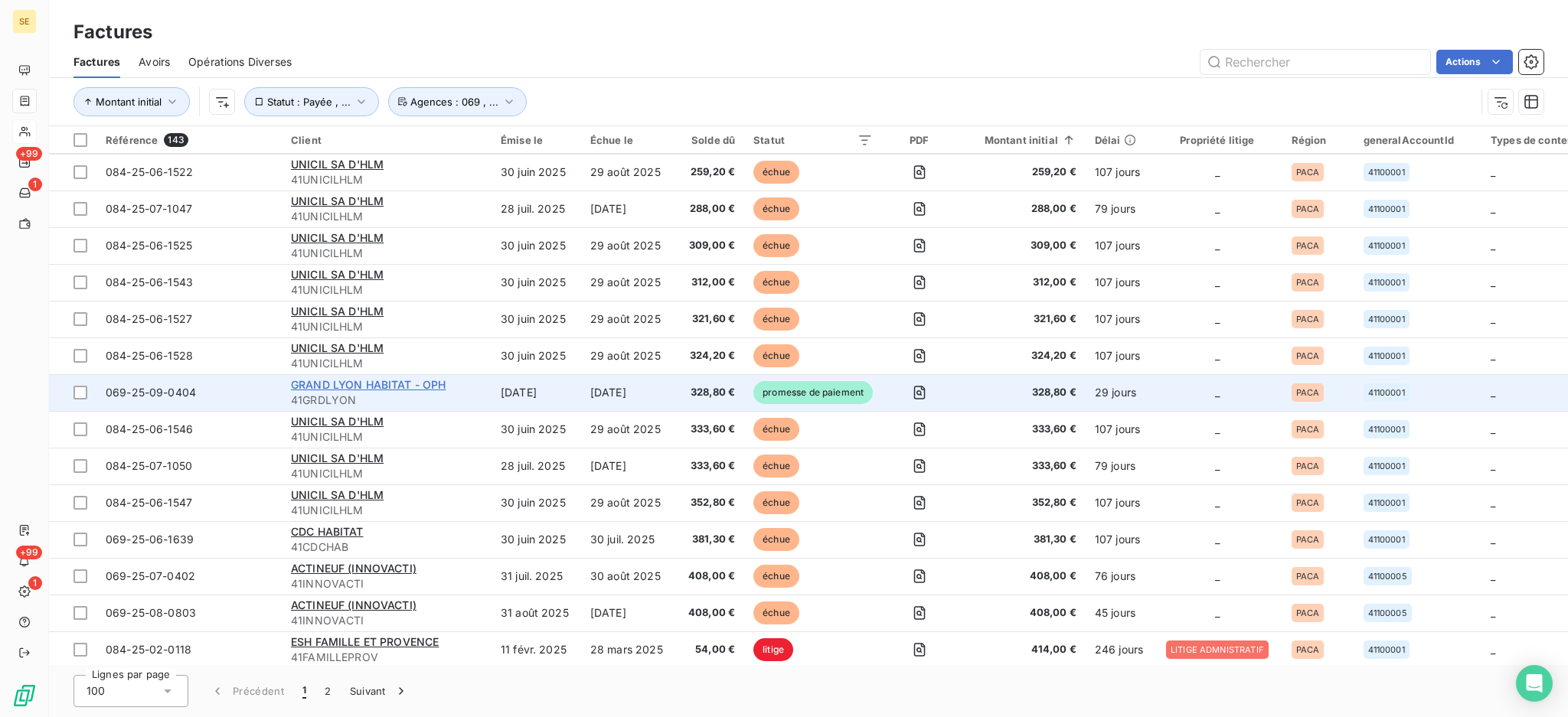
click at [313, 381] on span "GRAND LYON HABITAT - OPH" at bounding box center [368, 384] width 155 height 13
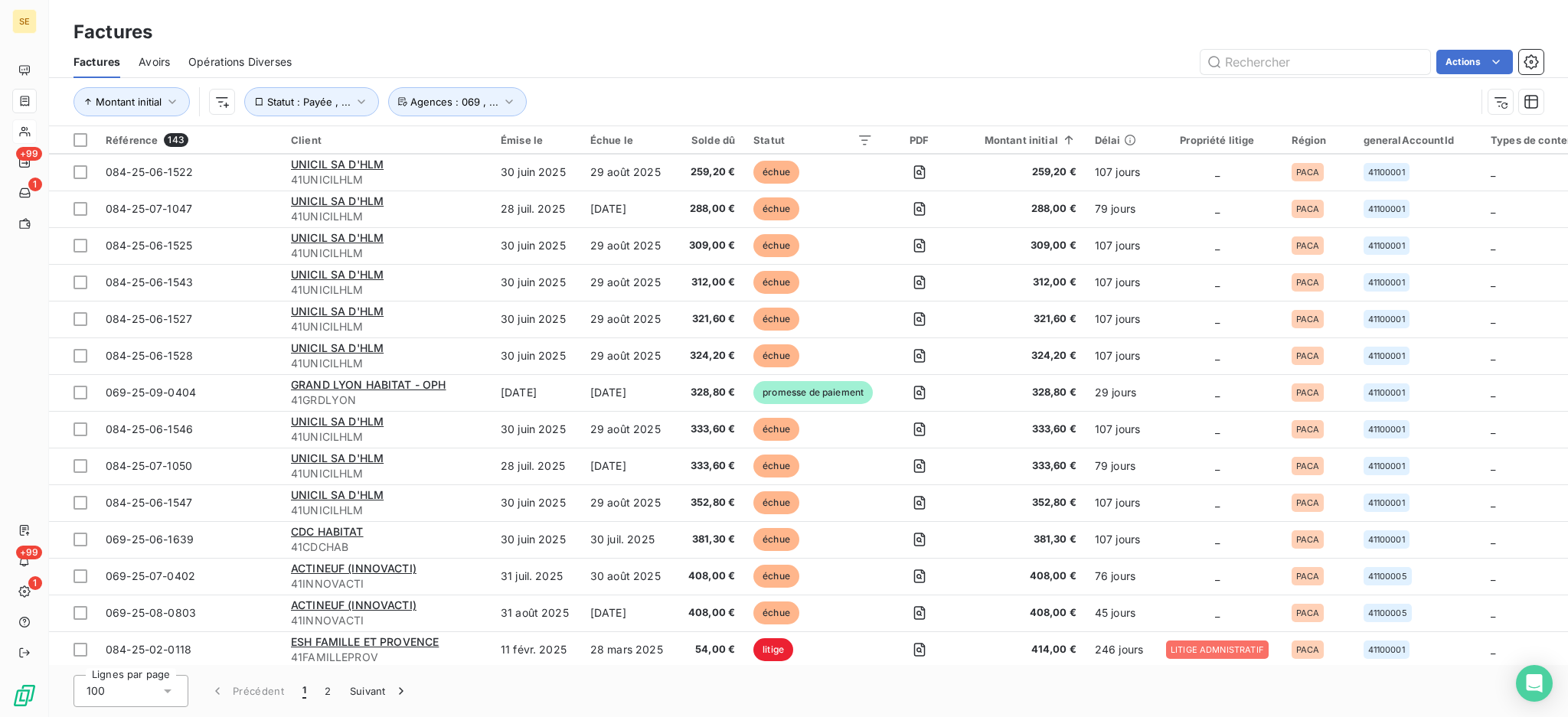
scroll to position [1122, 0]
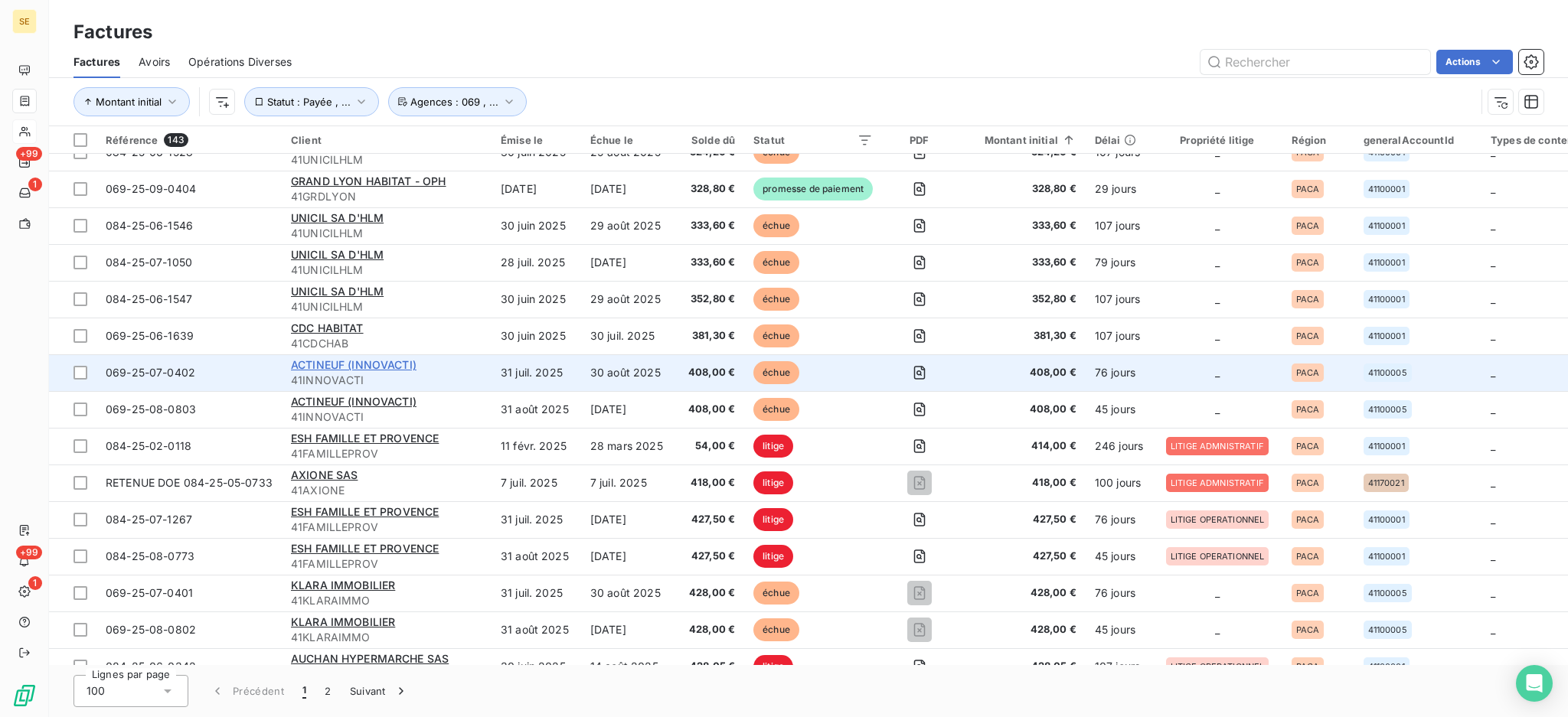
click at [323, 362] on span "ACTINEUF (INNOVACTI)" at bounding box center [354, 364] width 126 height 13
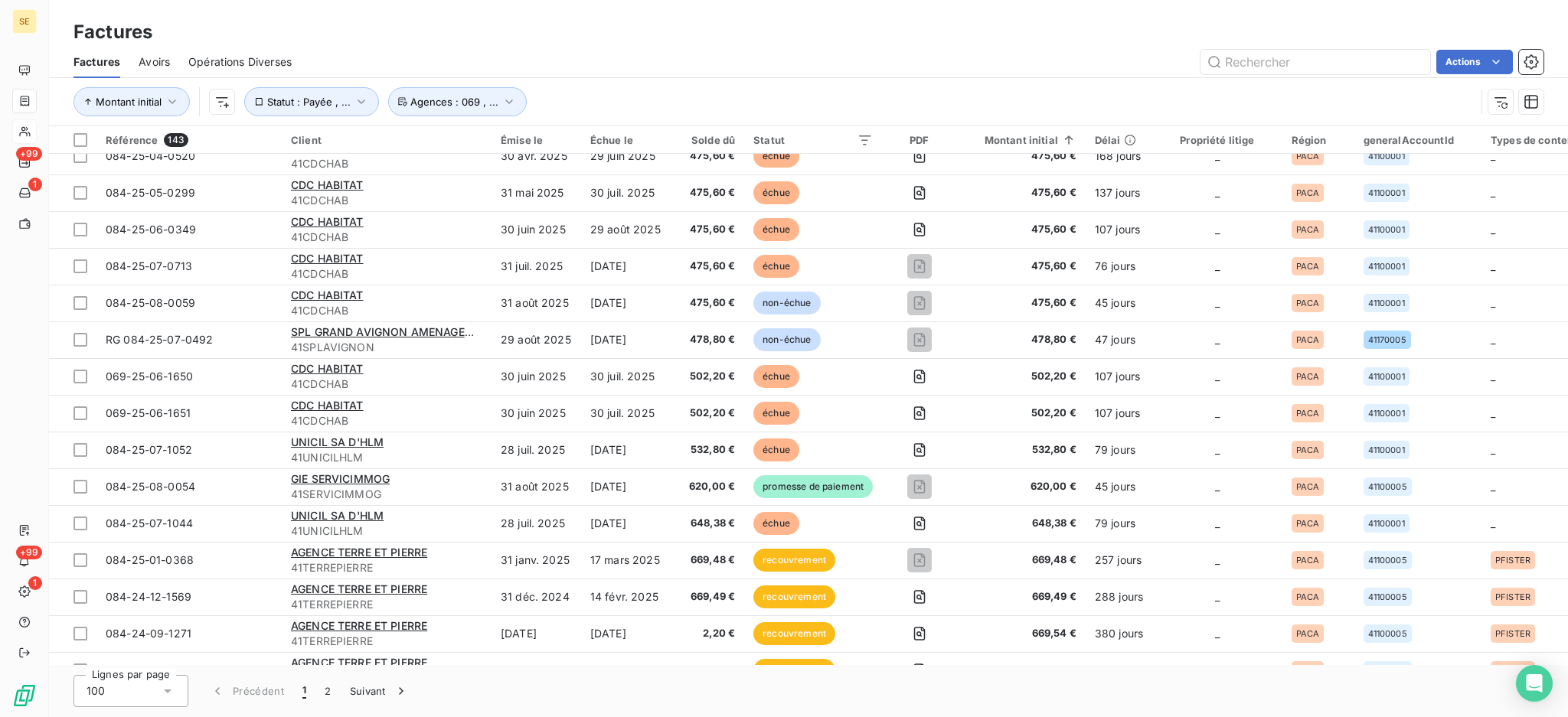
scroll to position [1964, 0]
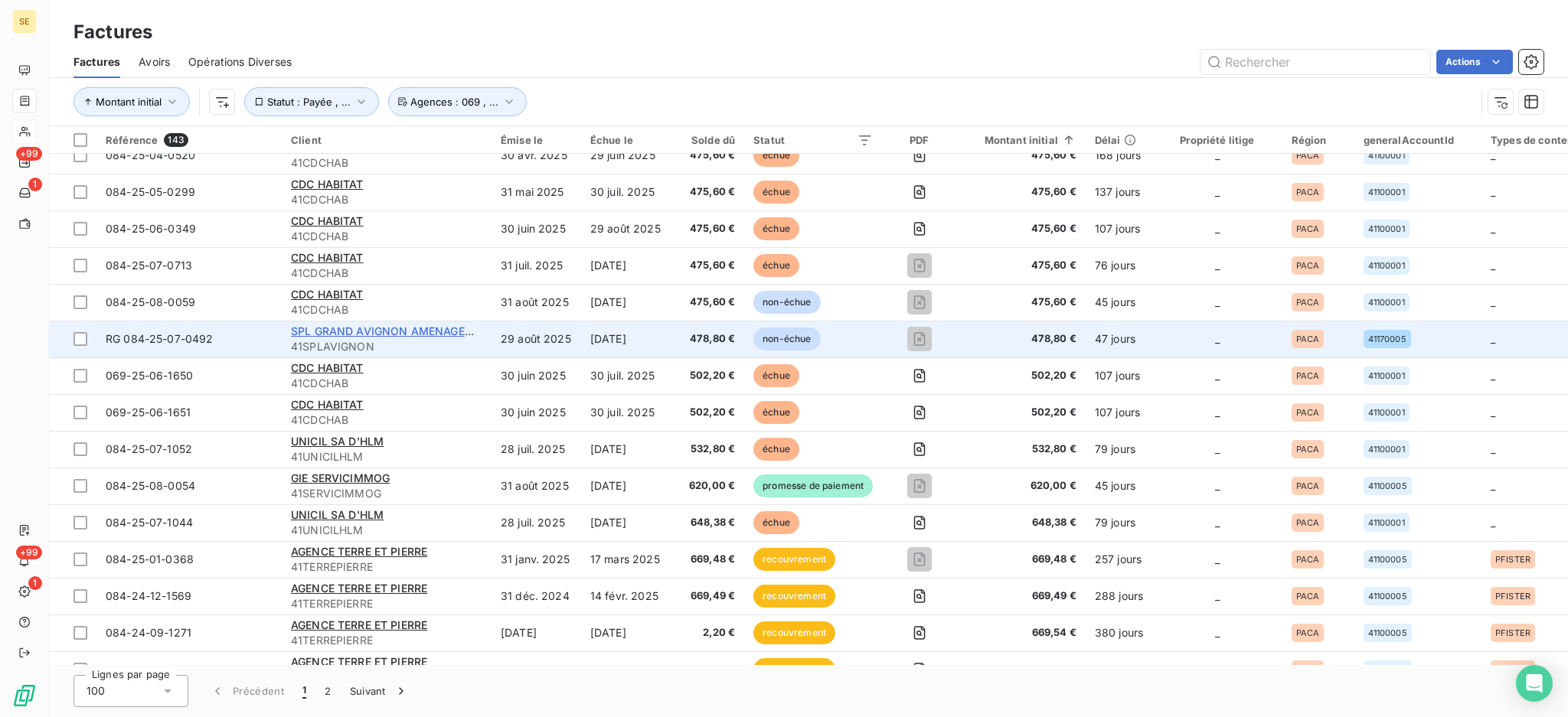
click at [292, 328] on span "SPL GRAND AVIGNON AMENAGEMENT" at bounding box center [393, 330] width 205 height 13
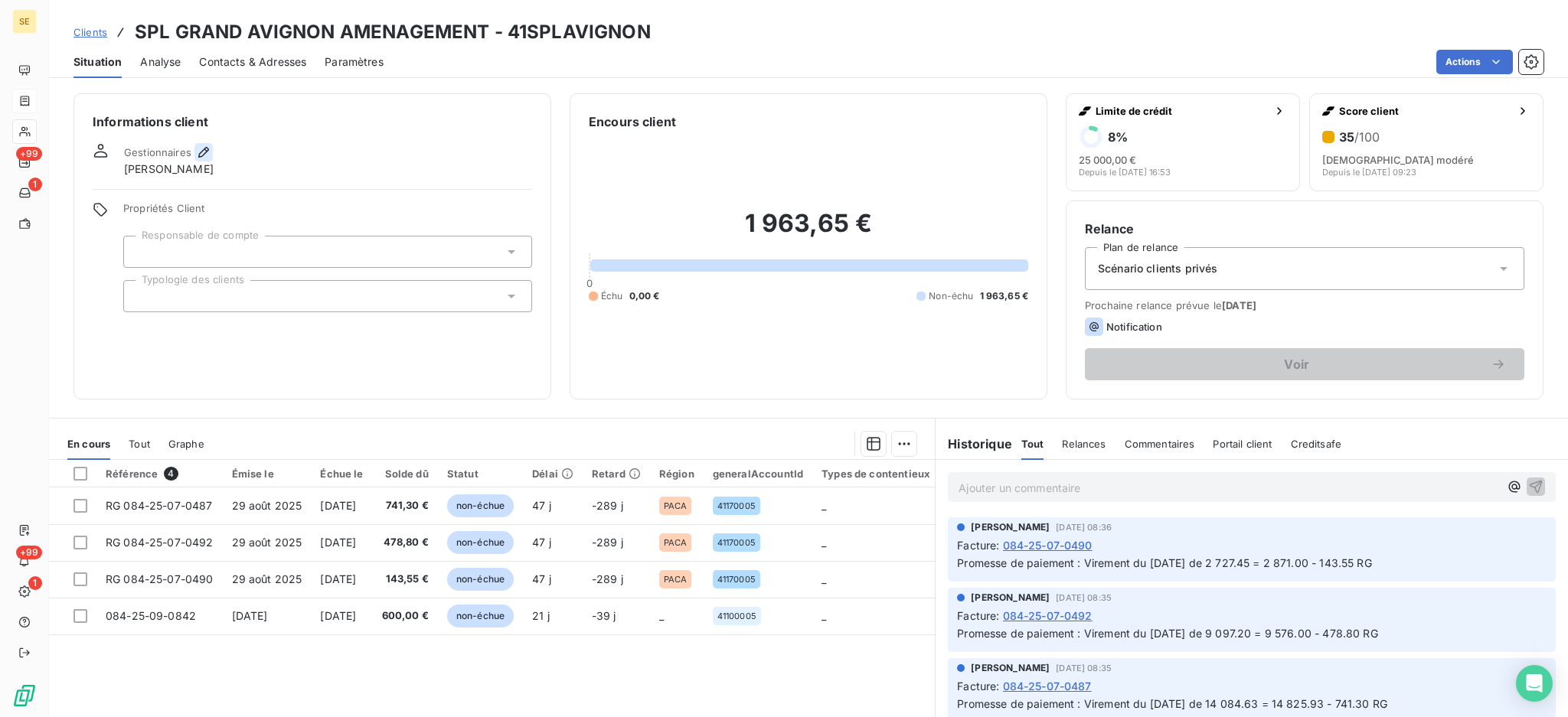
click at [197, 153] on icon "button" at bounding box center [204, 152] width 16 height 16
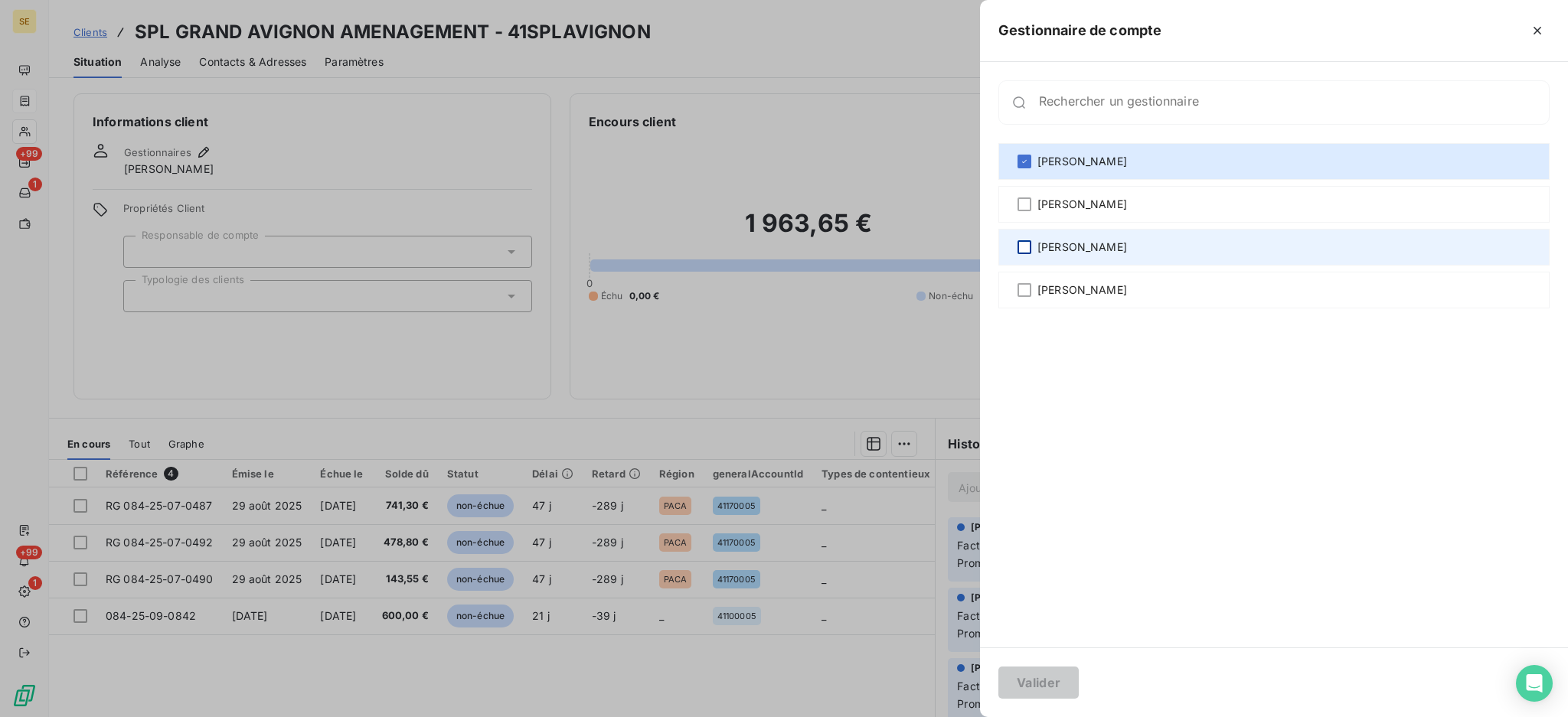
click at [1025, 240] on div at bounding box center [1024, 247] width 14 height 14
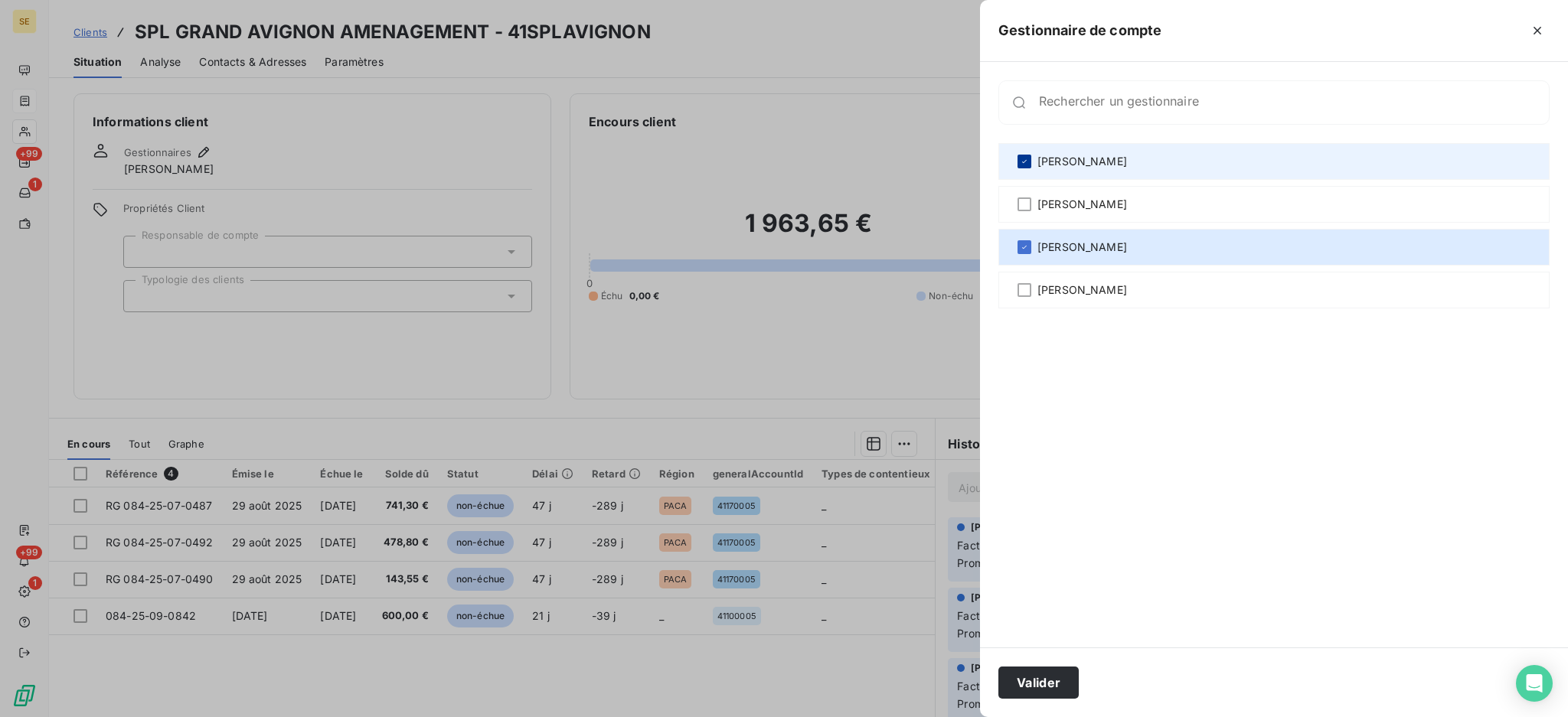
click at [1021, 157] on icon at bounding box center [1023, 161] width 9 height 9
click at [1044, 676] on button "Valider" at bounding box center [1038, 682] width 80 height 32
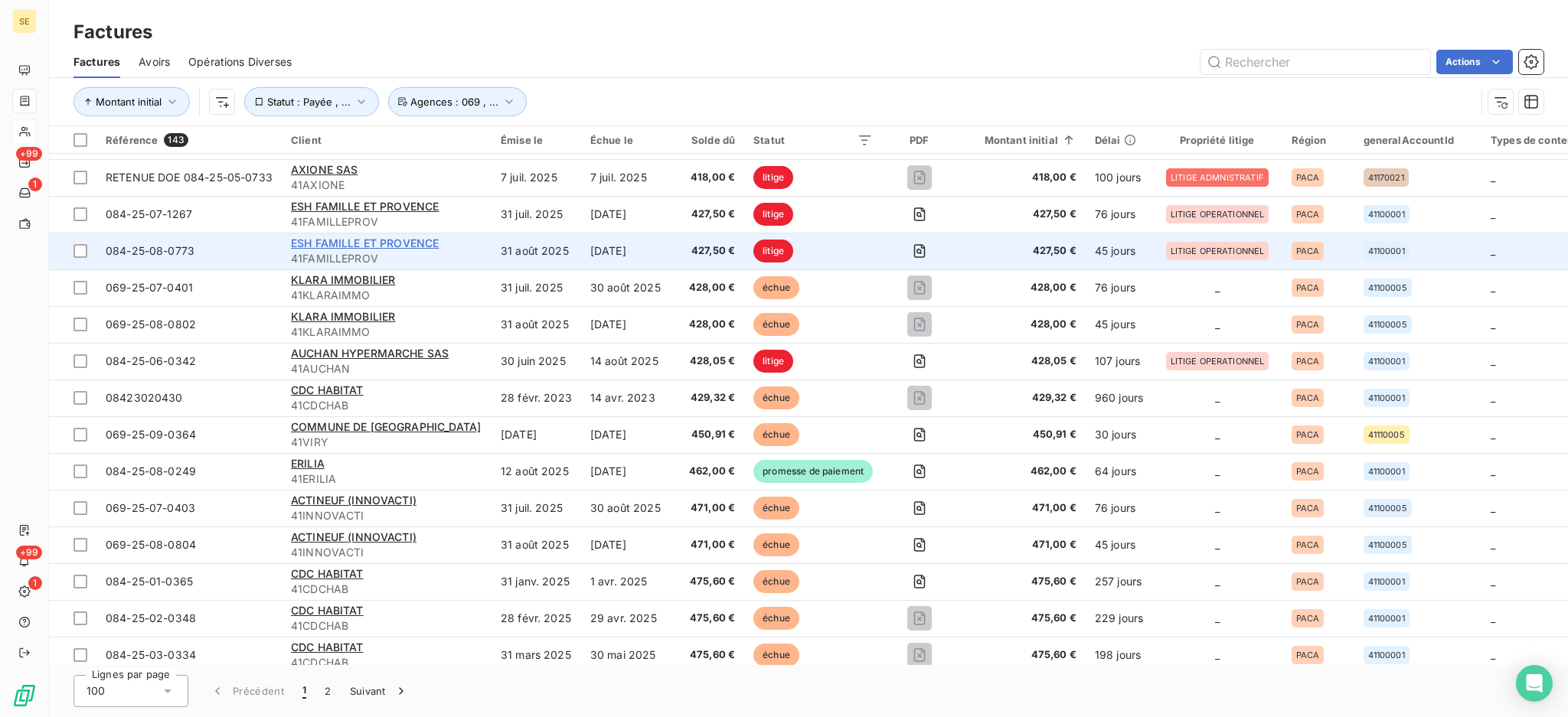
scroll to position [1428, 0]
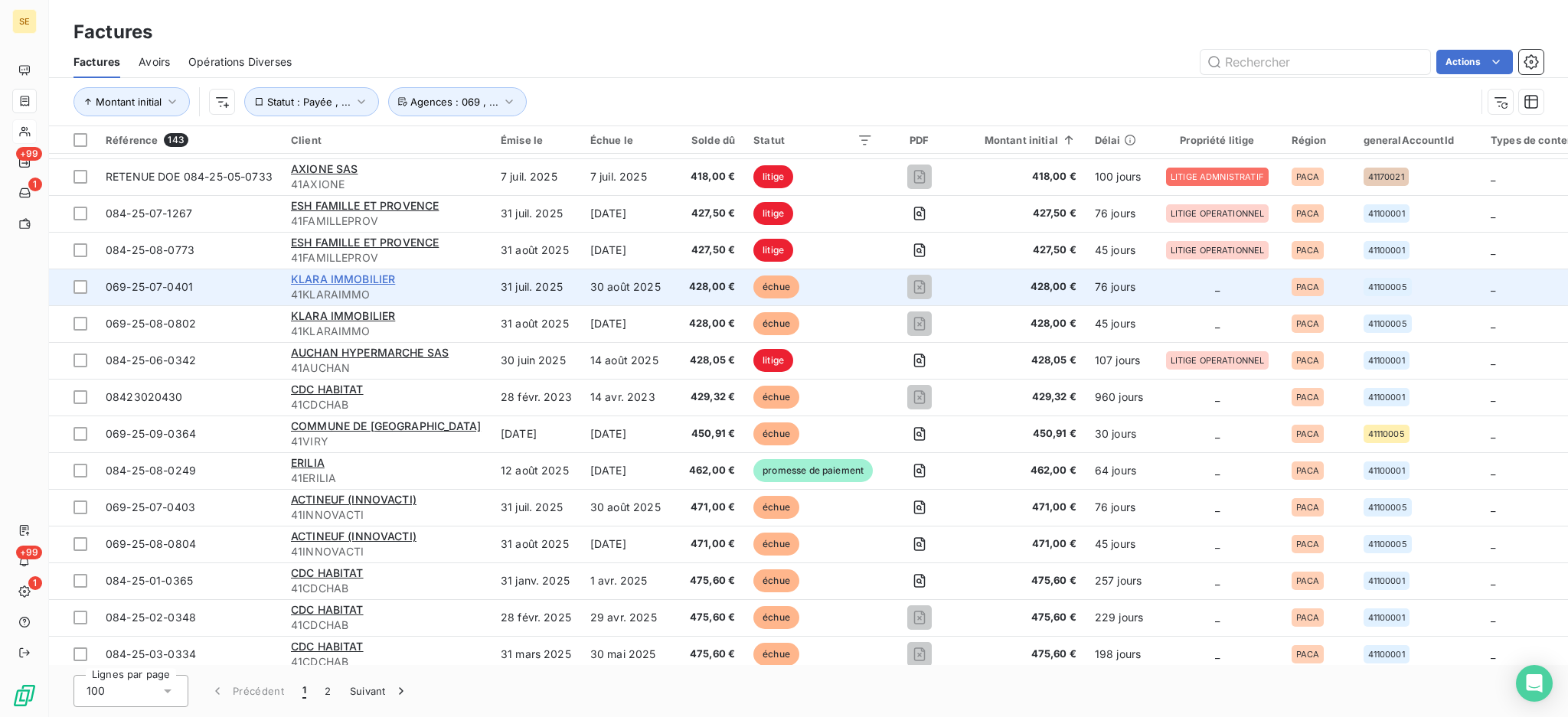
click at [329, 275] on span "KLARA IMMOBILIER" at bounding box center [342, 278] width 104 height 13
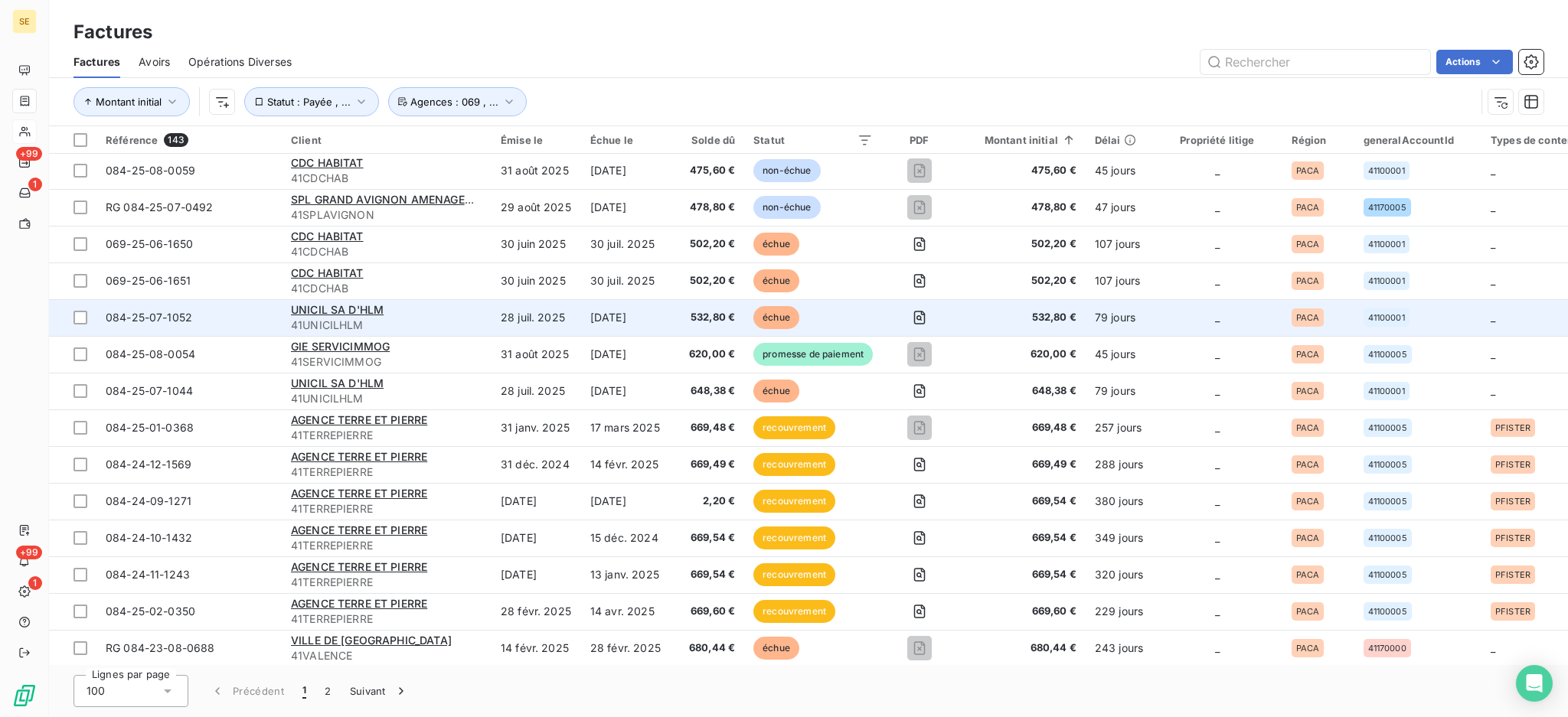
scroll to position [2142, 0]
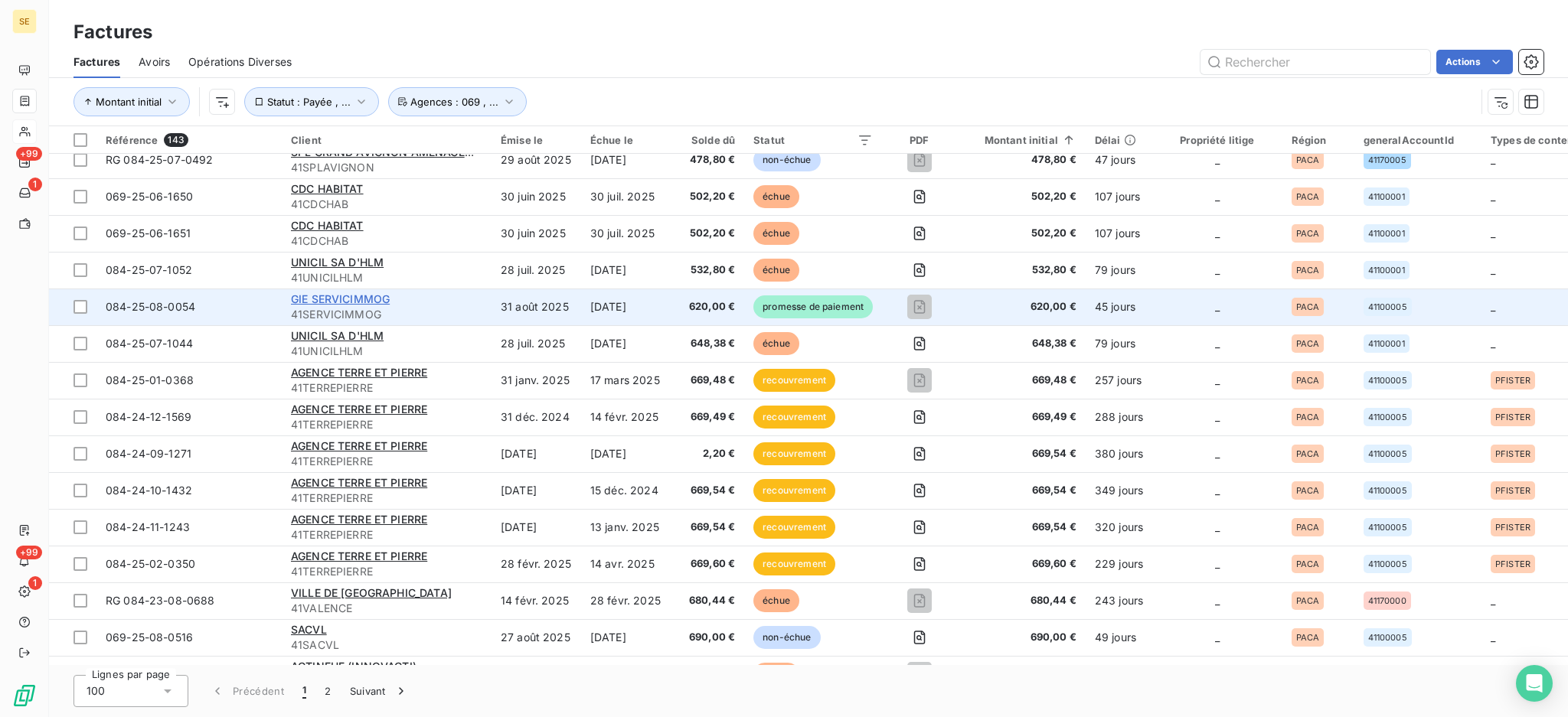
click at [307, 303] on span "GIE SERVICIMMOG" at bounding box center [340, 298] width 99 height 13
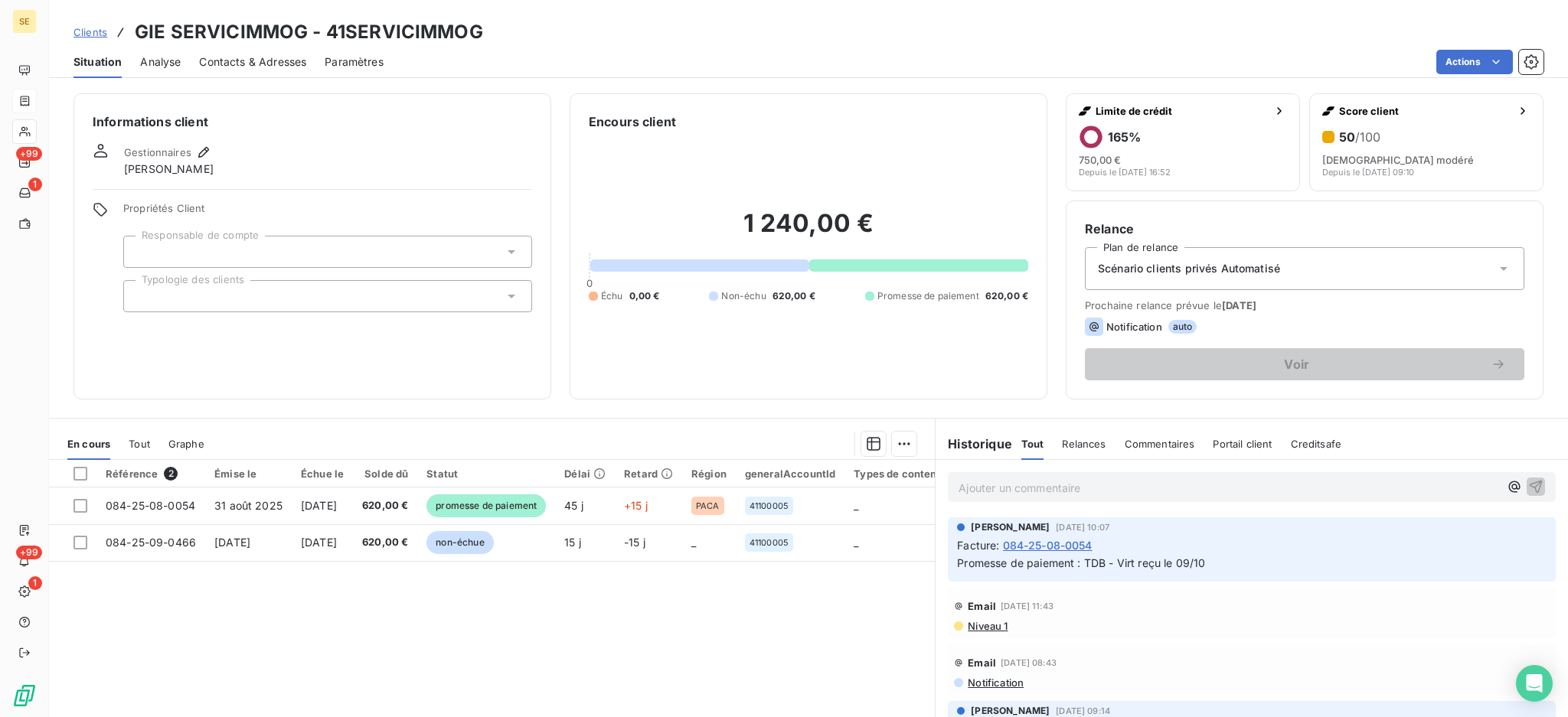
click at [189, 146] on span "Gestionnaires" at bounding box center [158, 152] width 68 height 13
click at [203, 152] on icon "button" at bounding box center [204, 152] width 16 height 16
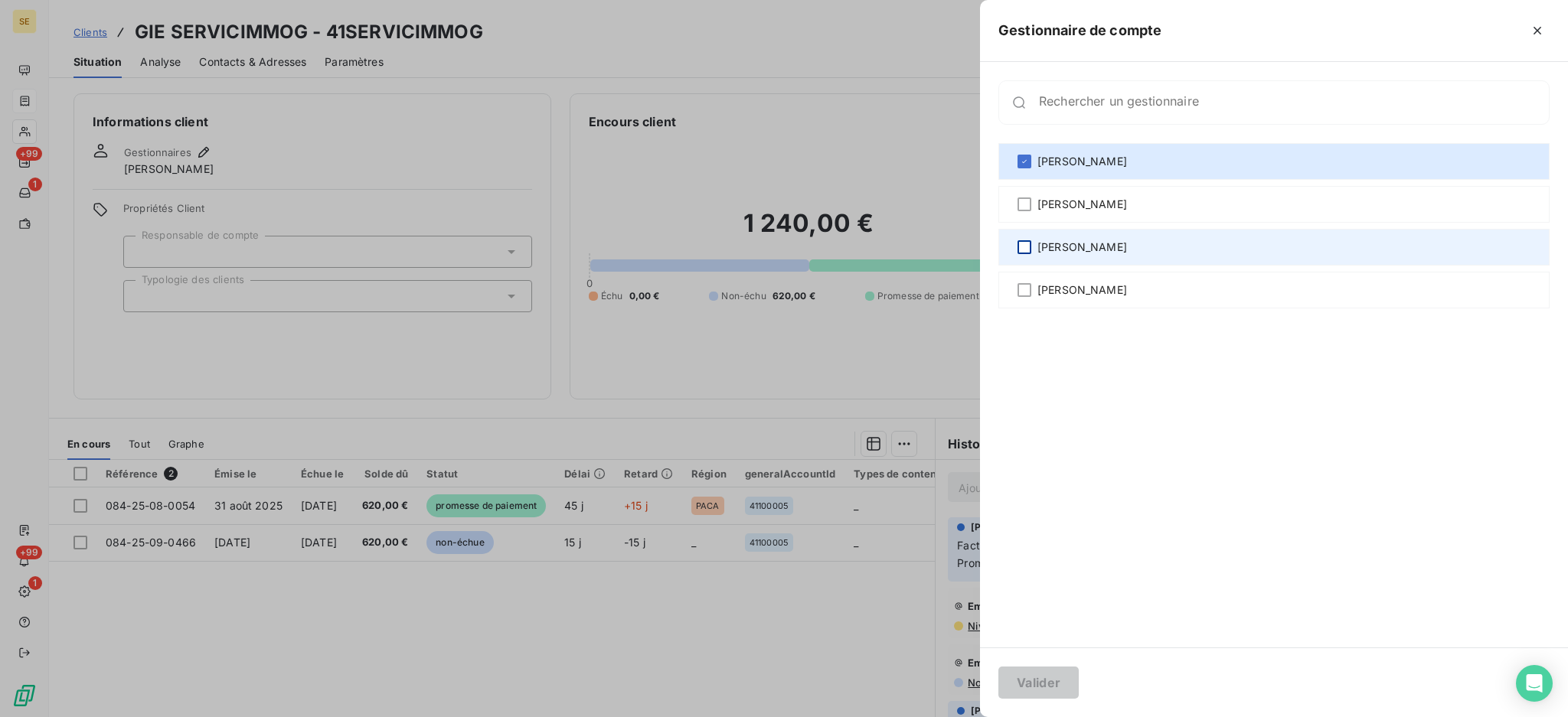
click at [1029, 242] on div at bounding box center [1024, 247] width 14 height 14
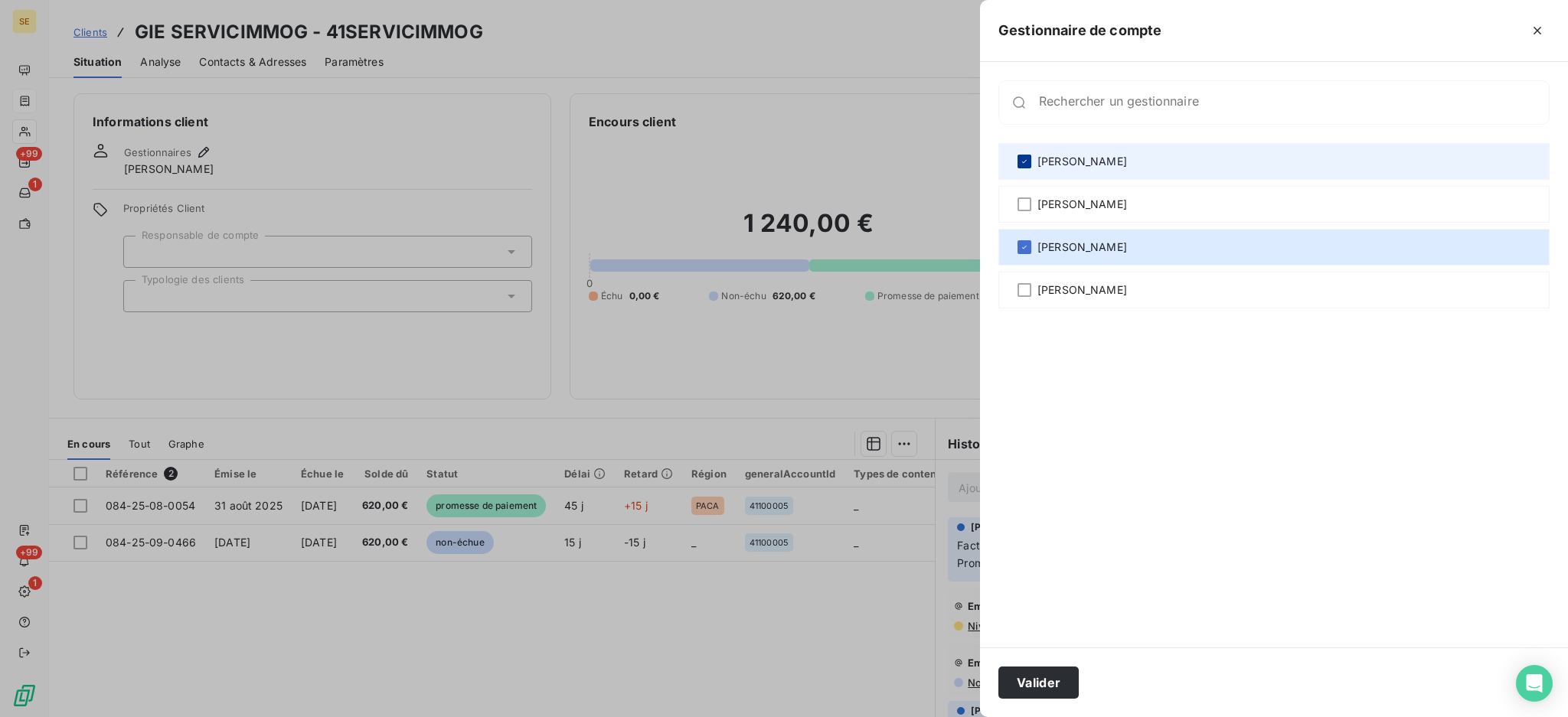
click at [1025, 166] on icon at bounding box center [1023, 161] width 9 height 9
click at [1048, 680] on button "Valider" at bounding box center [1038, 682] width 80 height 32
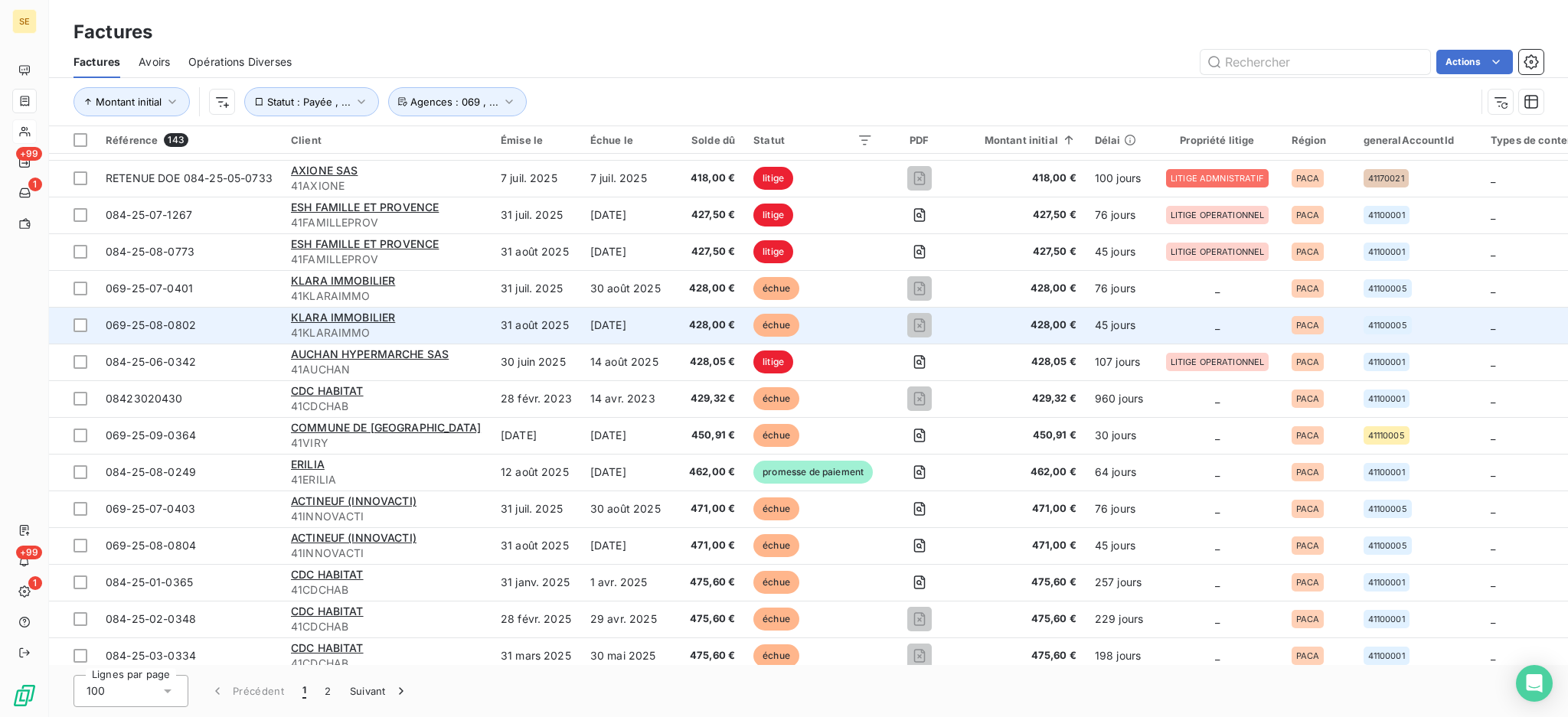
scroll to position [1428, 0]
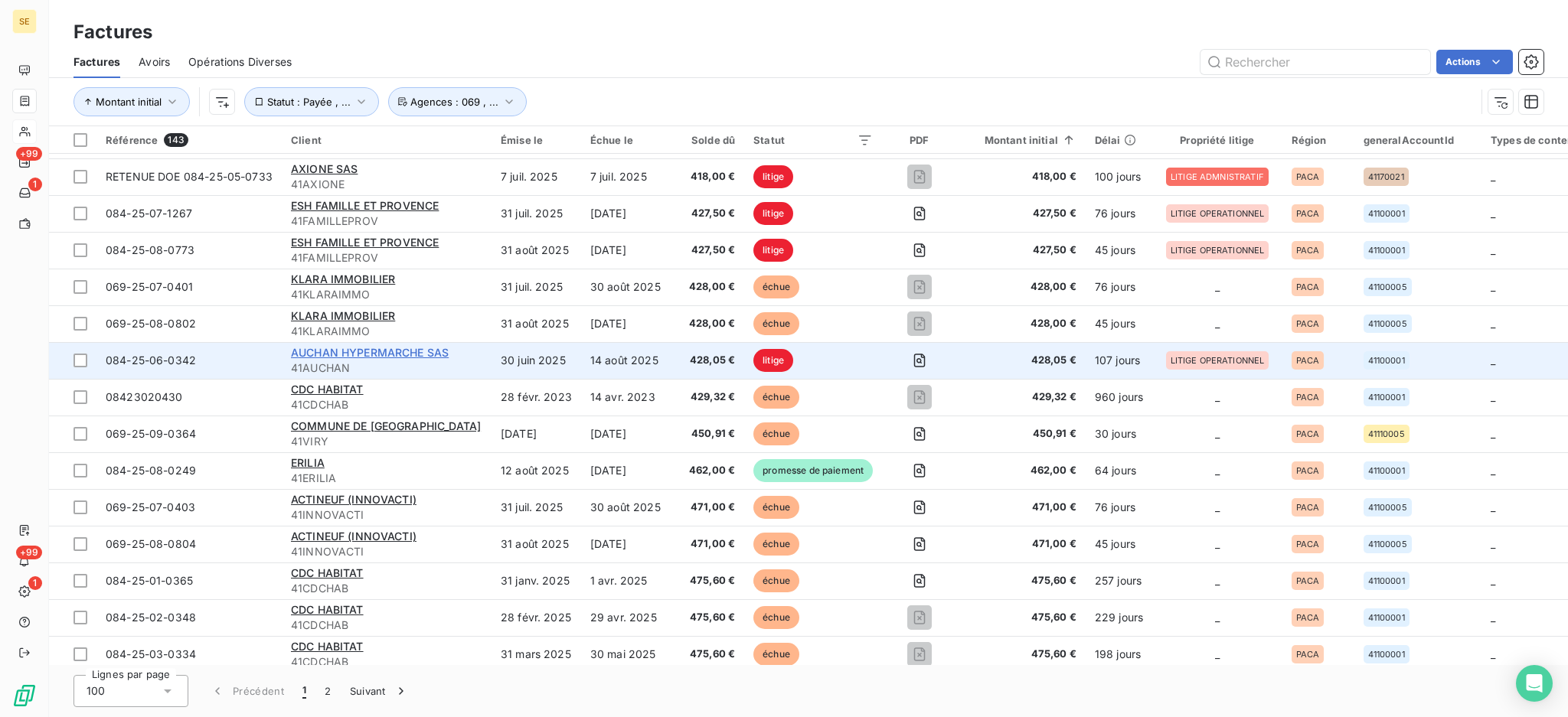
click at [423, 350] on span "AUCHAN HYPERMARCHE SAS" at bounding box center [369, 352] width 158 height 13
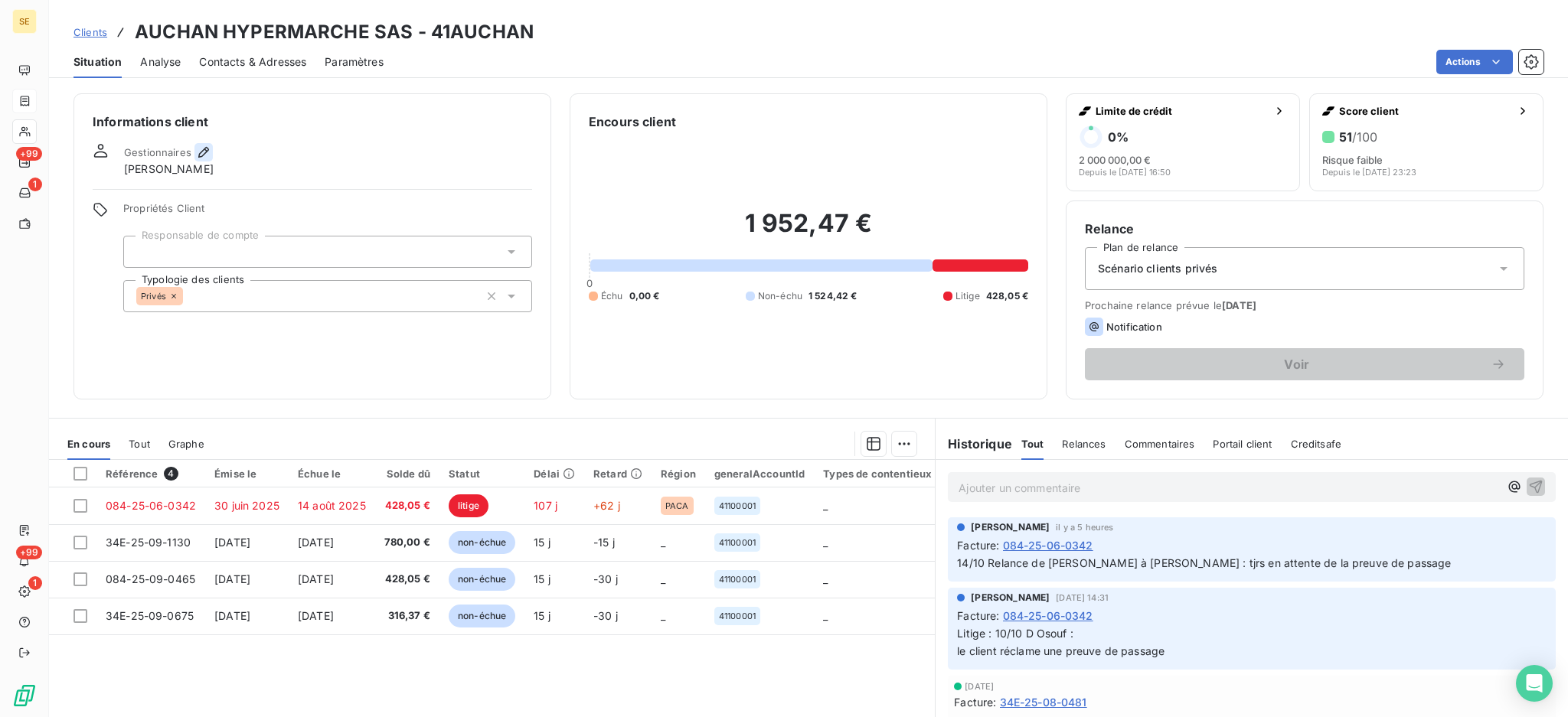
click at [200, 151] on icon "button" at bounding box center [204, 152] width 16 height 16
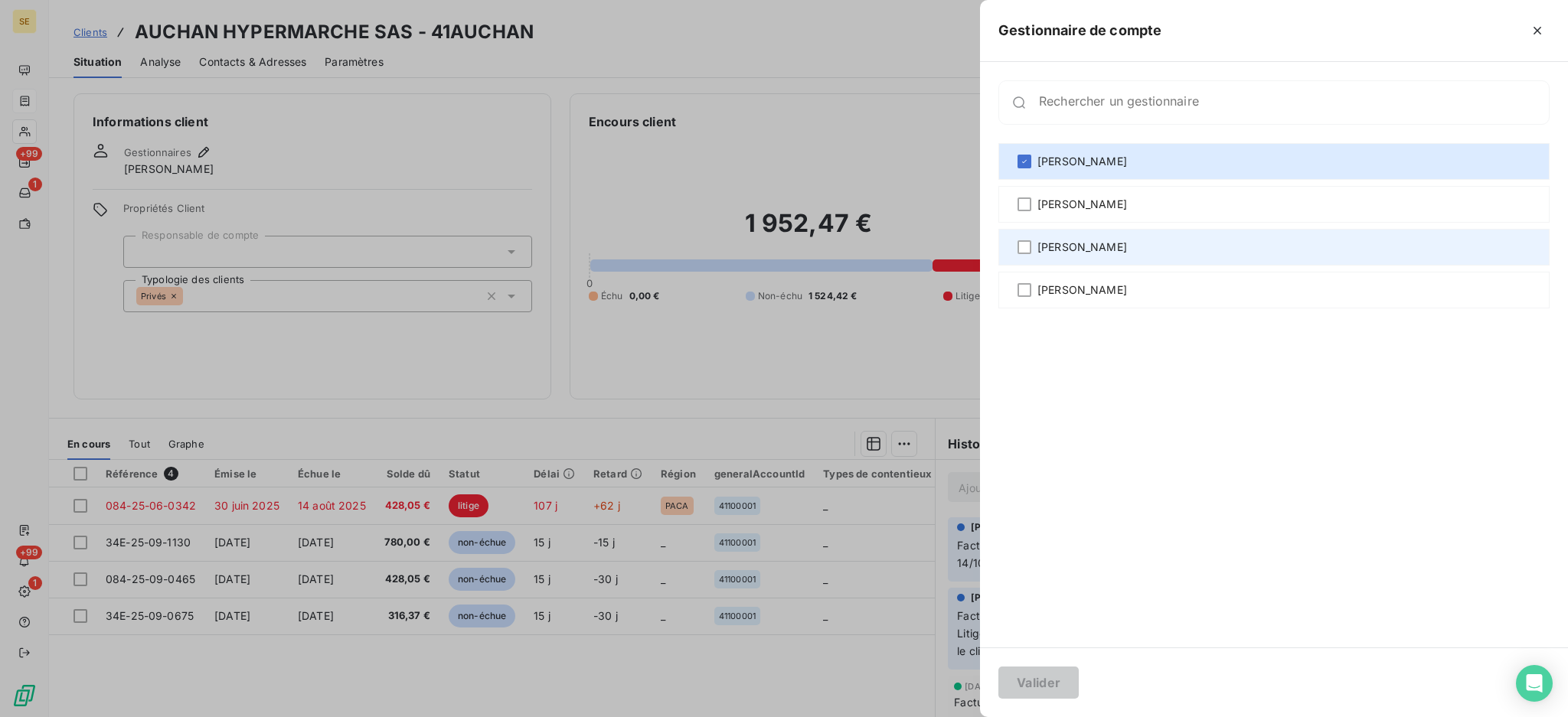
click at [1032, 248] on div "[PERSON_NAME]" at bounding box center [1273, 247] width 551 height 37
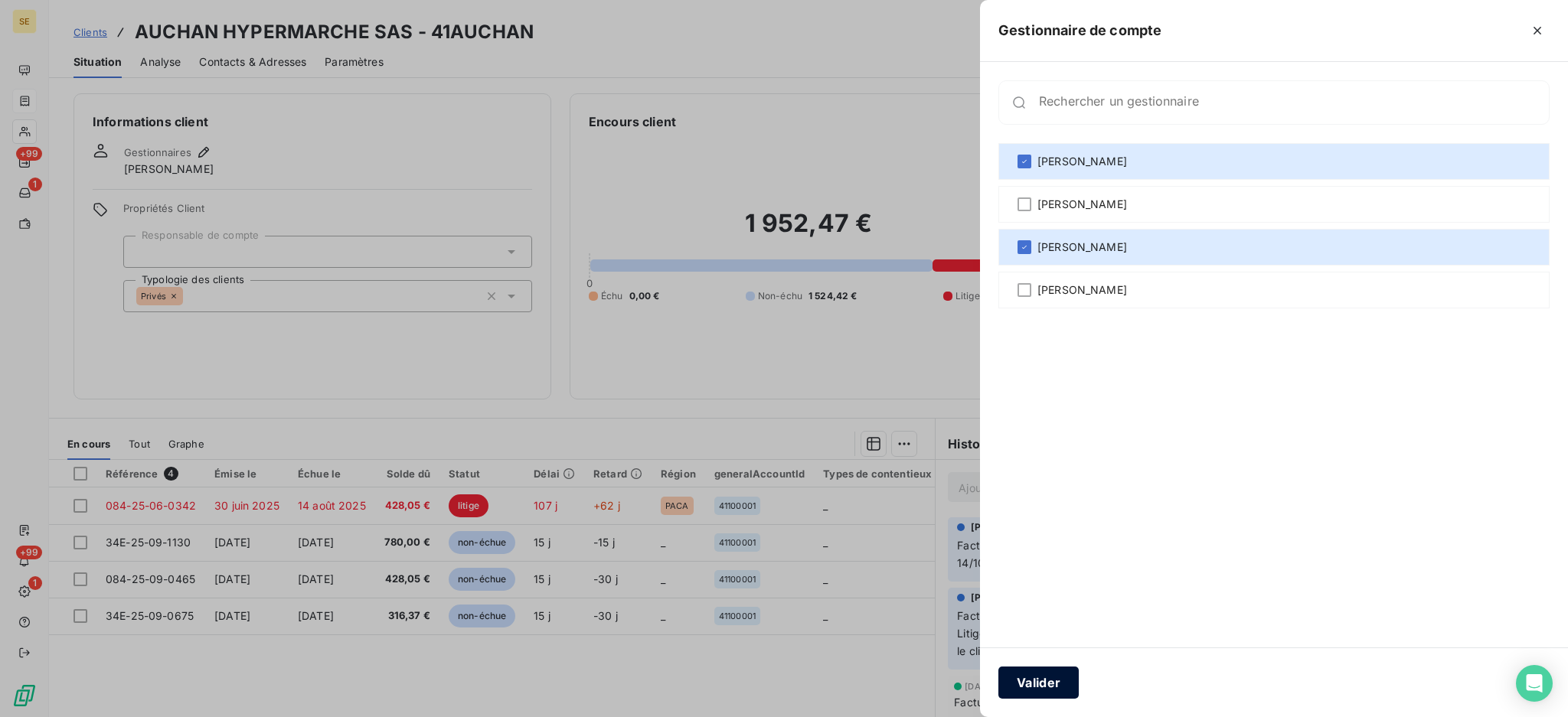
click at [1039, 672] on button "Valider" at bounding box center [1038, 682] width 80 height 32
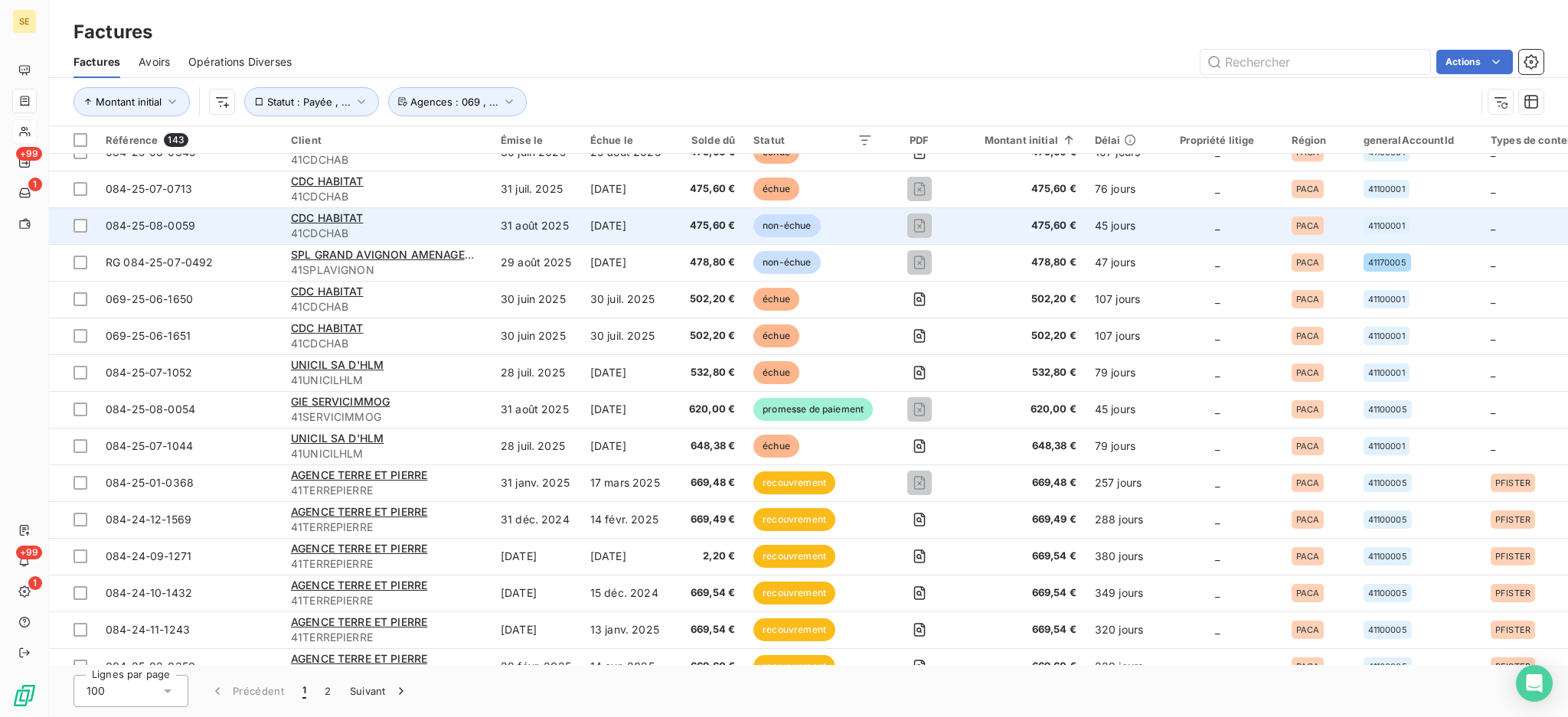
scroll to position [2142, 0]
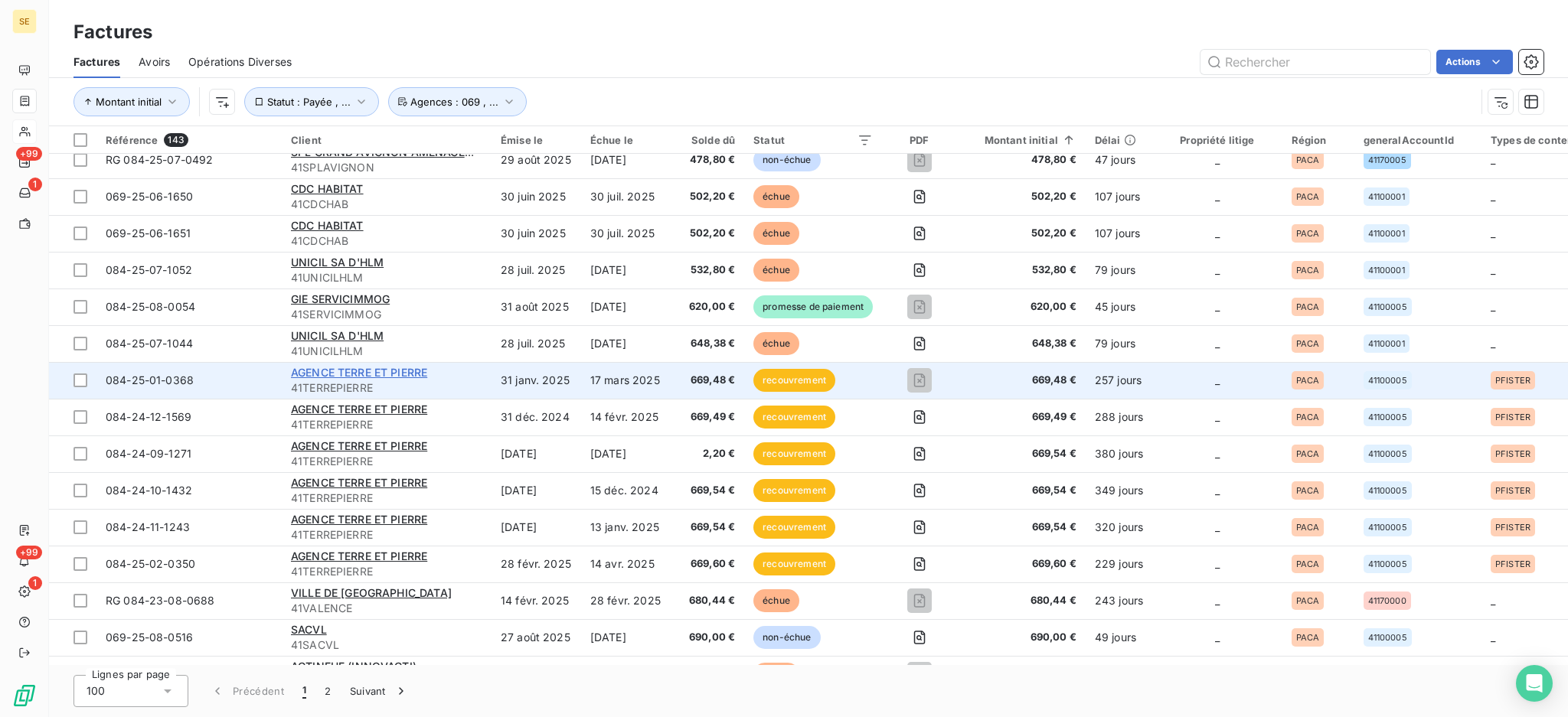
click at [393, 375] on span "AGENCE TERRE ET PIERRE" at bounding box center [359, 372] width 137 height 13
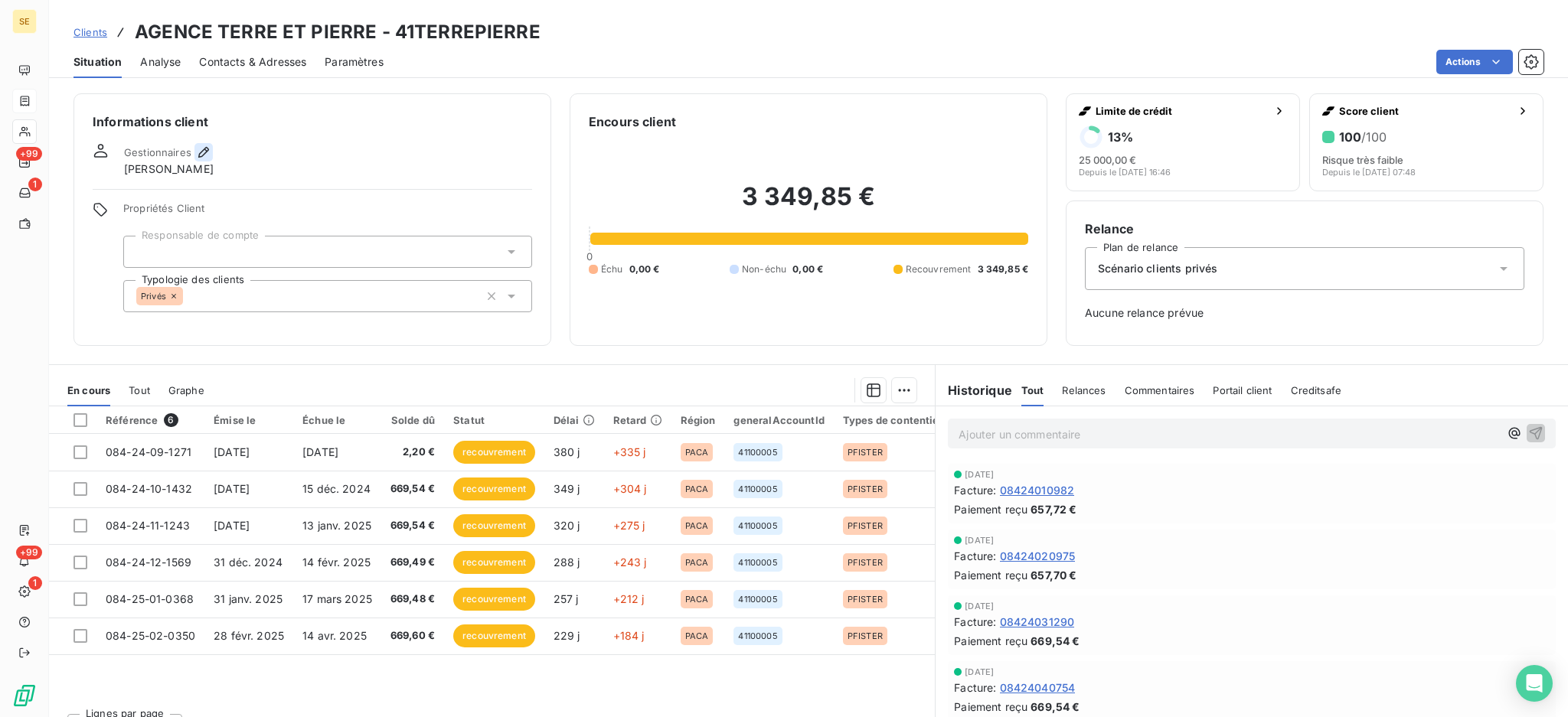
click at [202, 145] on icon "button" at bounding box center [204, 152] width 16 height 16
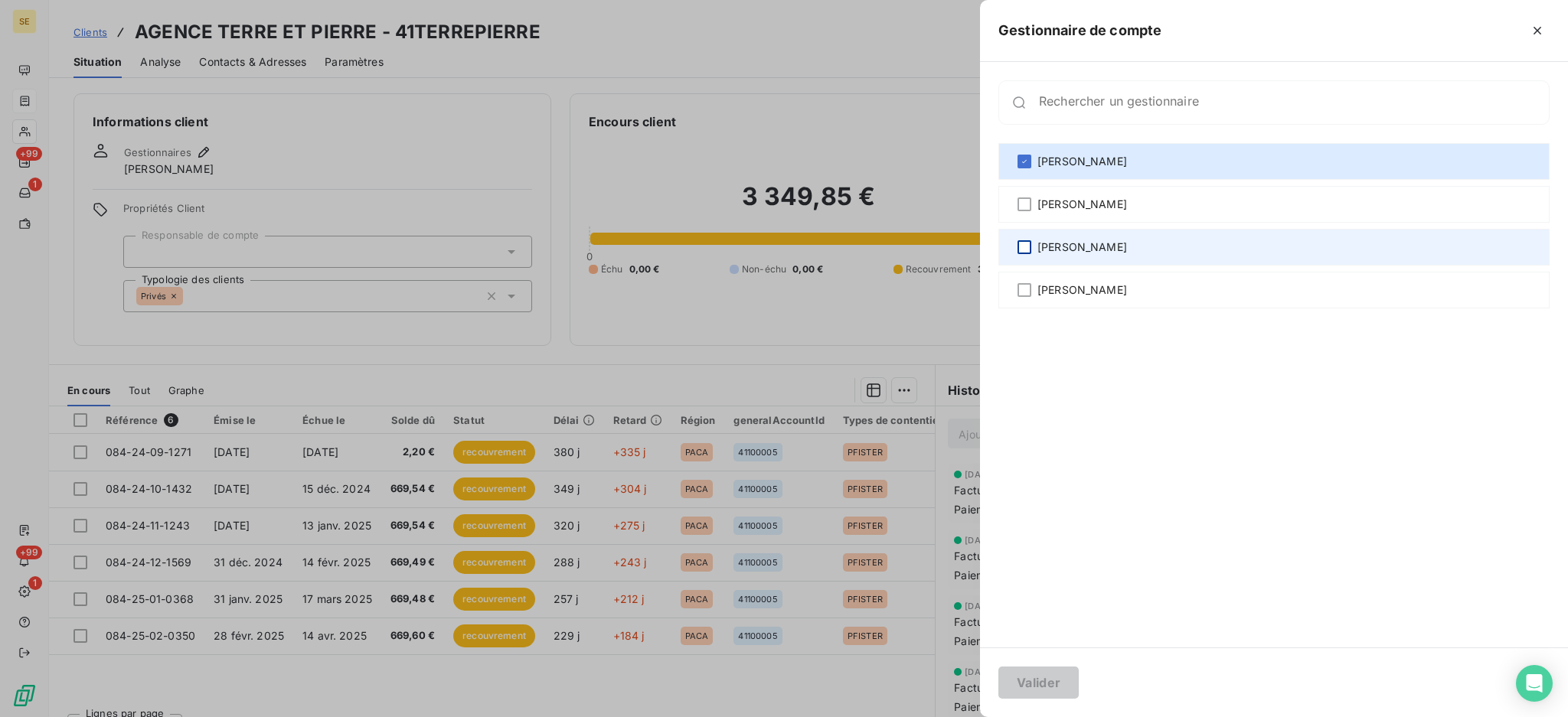
click at [1025, 249] on div at bounding box center [1024, 247] width 14 height 14
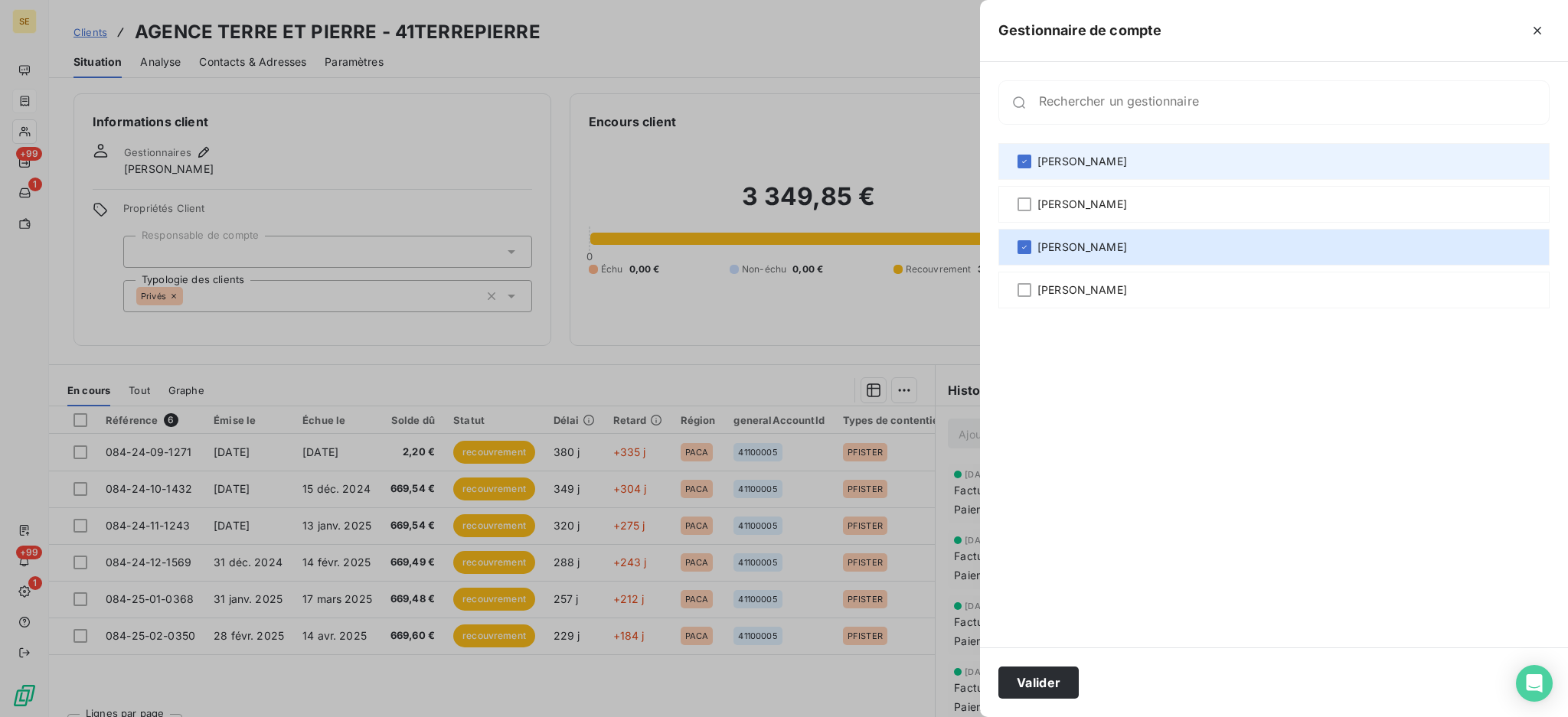
drag, startPoint x: 1021, startPoint y: 160, endPoint x: 1018, endPoint y: 176, distance: 16.3
click at [1022, 160] on icon at bounding box center [1023, 161] width 9 height 9
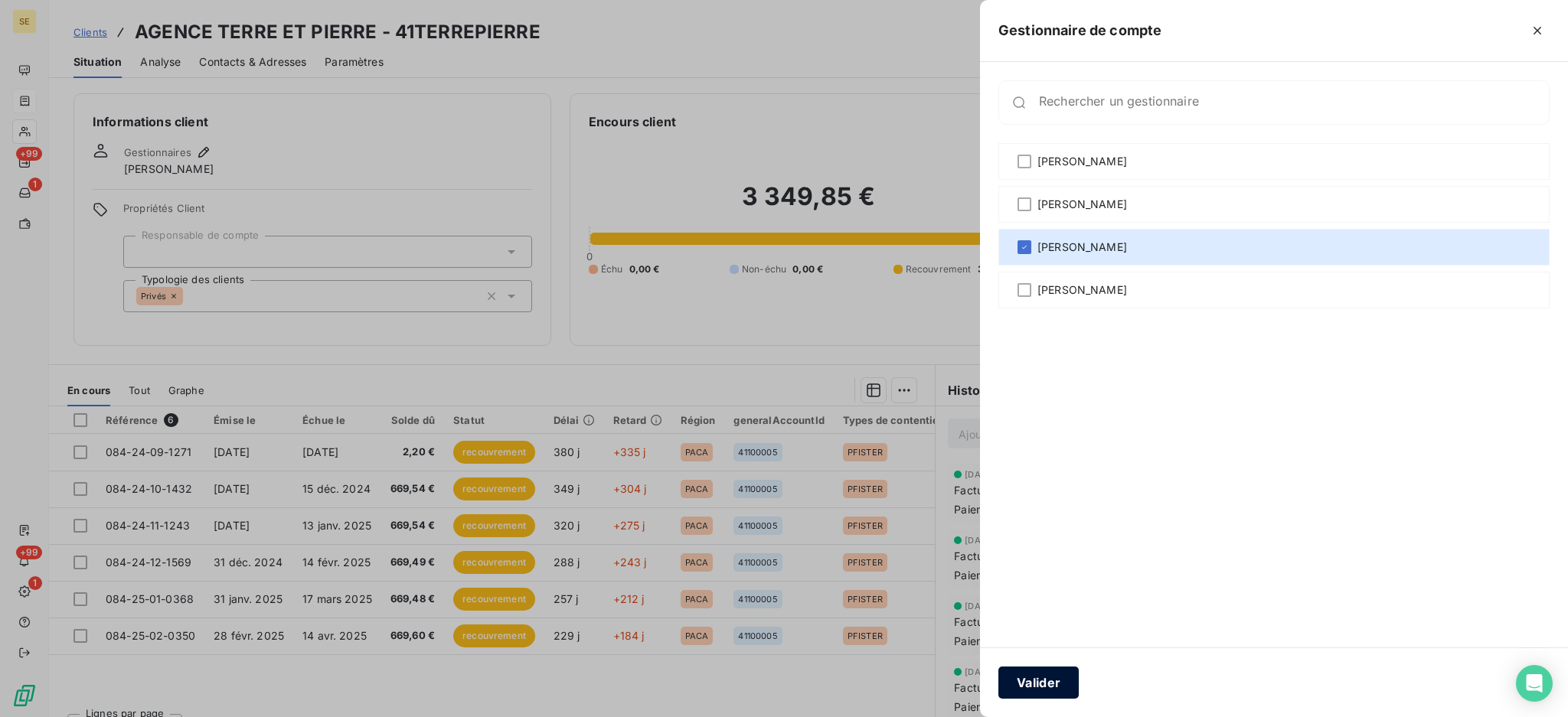
click at [1065, 685] on button "Valider" at bounding box center [1038, 682] width 80 height 32
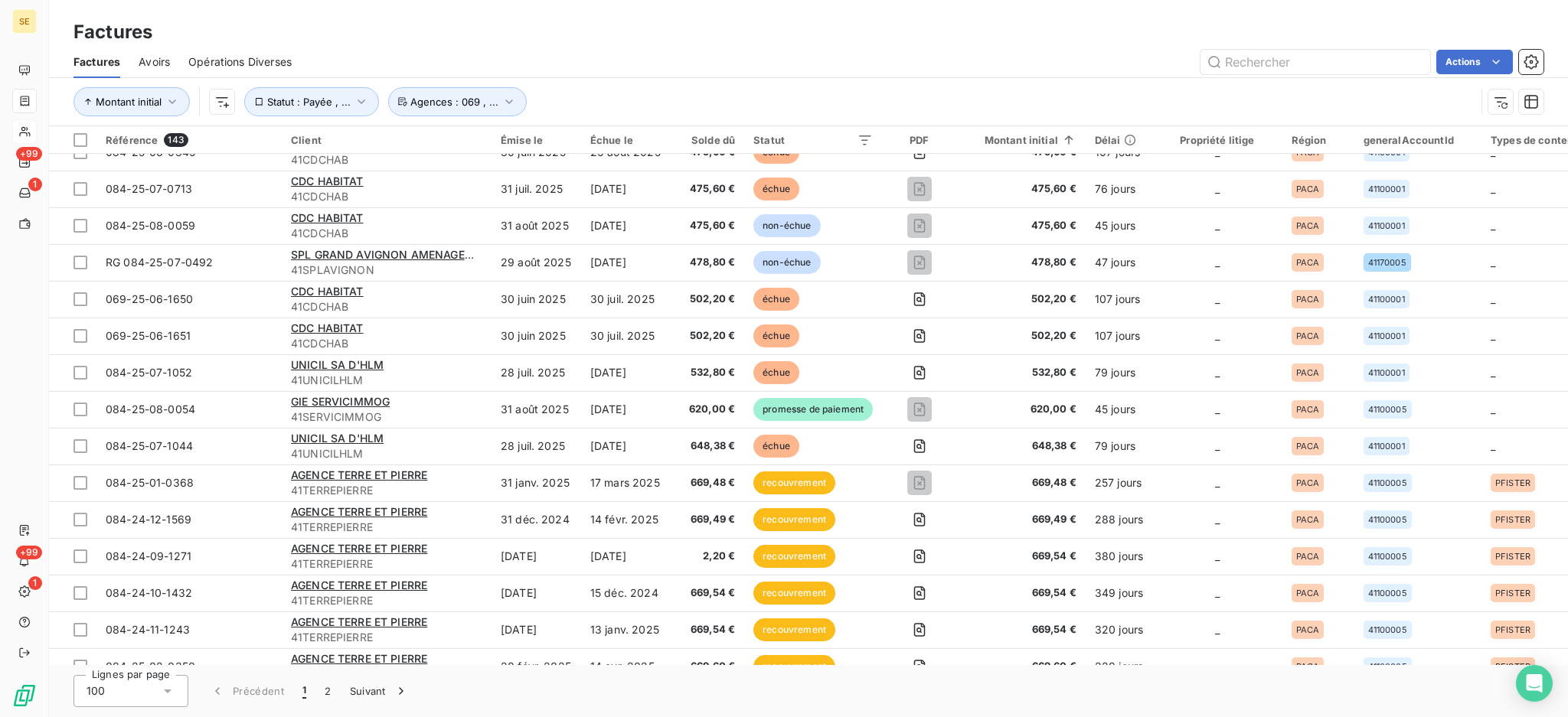
scroll to position [2077, 0]
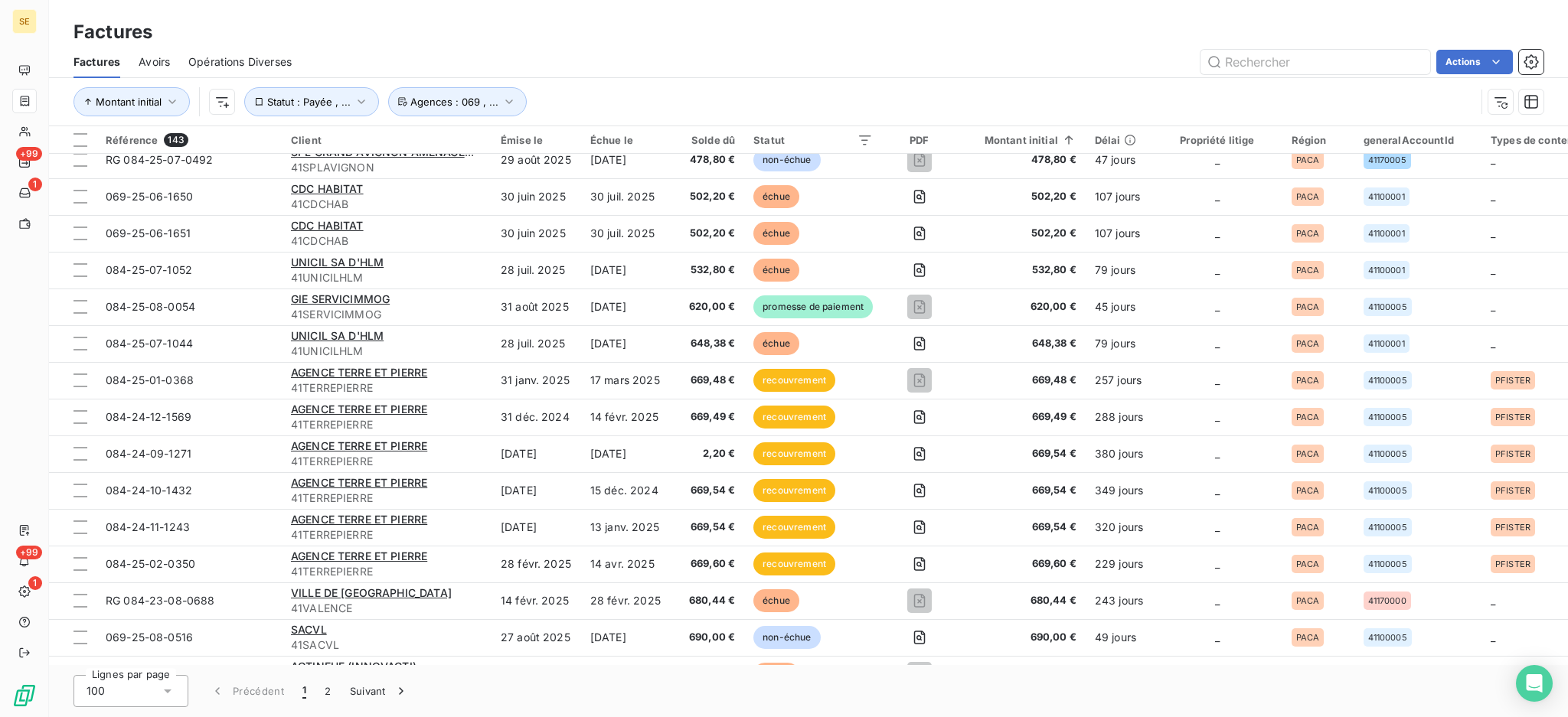
scroll to position [2347, 0]
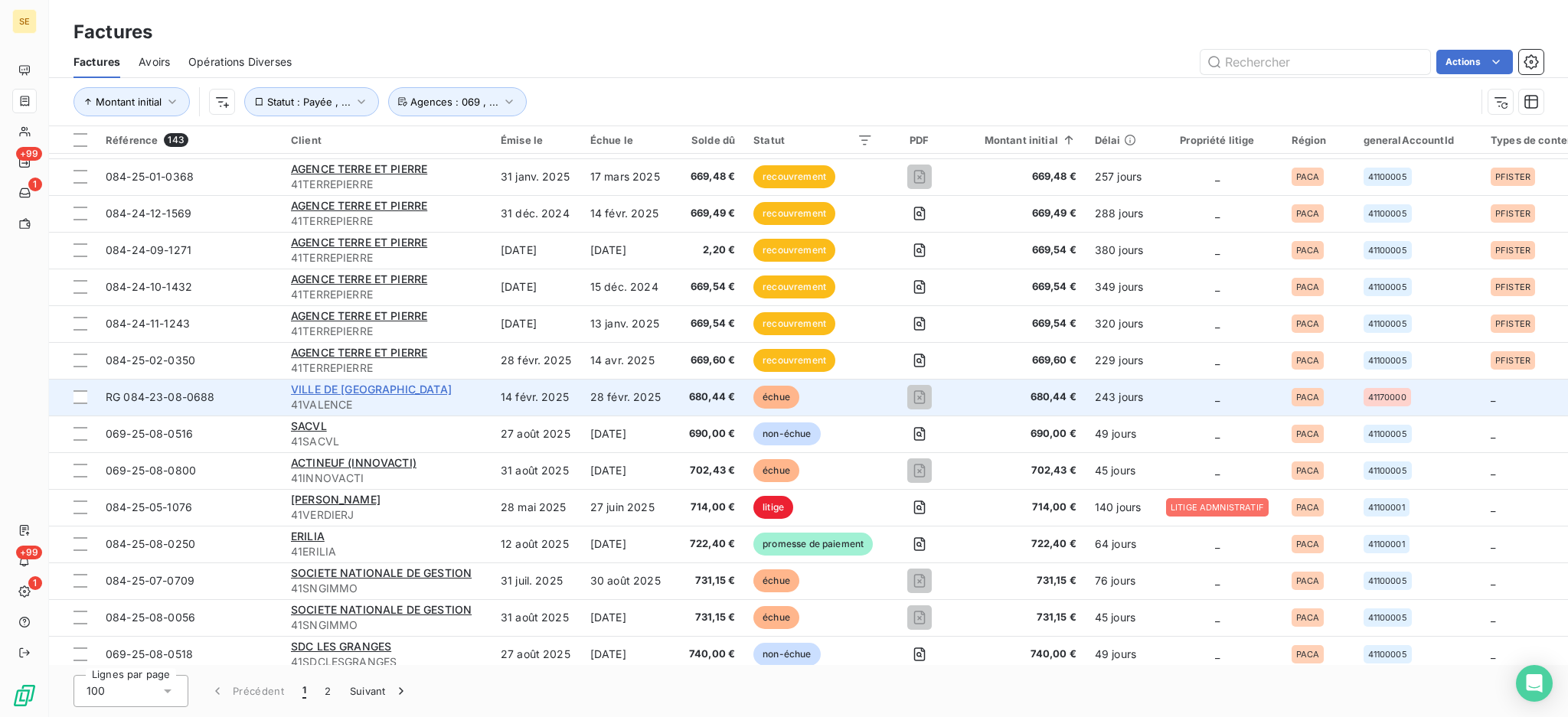
click at [387, 388] on span "VILLE DE [GEOGRAPHIC_DATA]" at bounding box center [371, 389] width 161 height 13
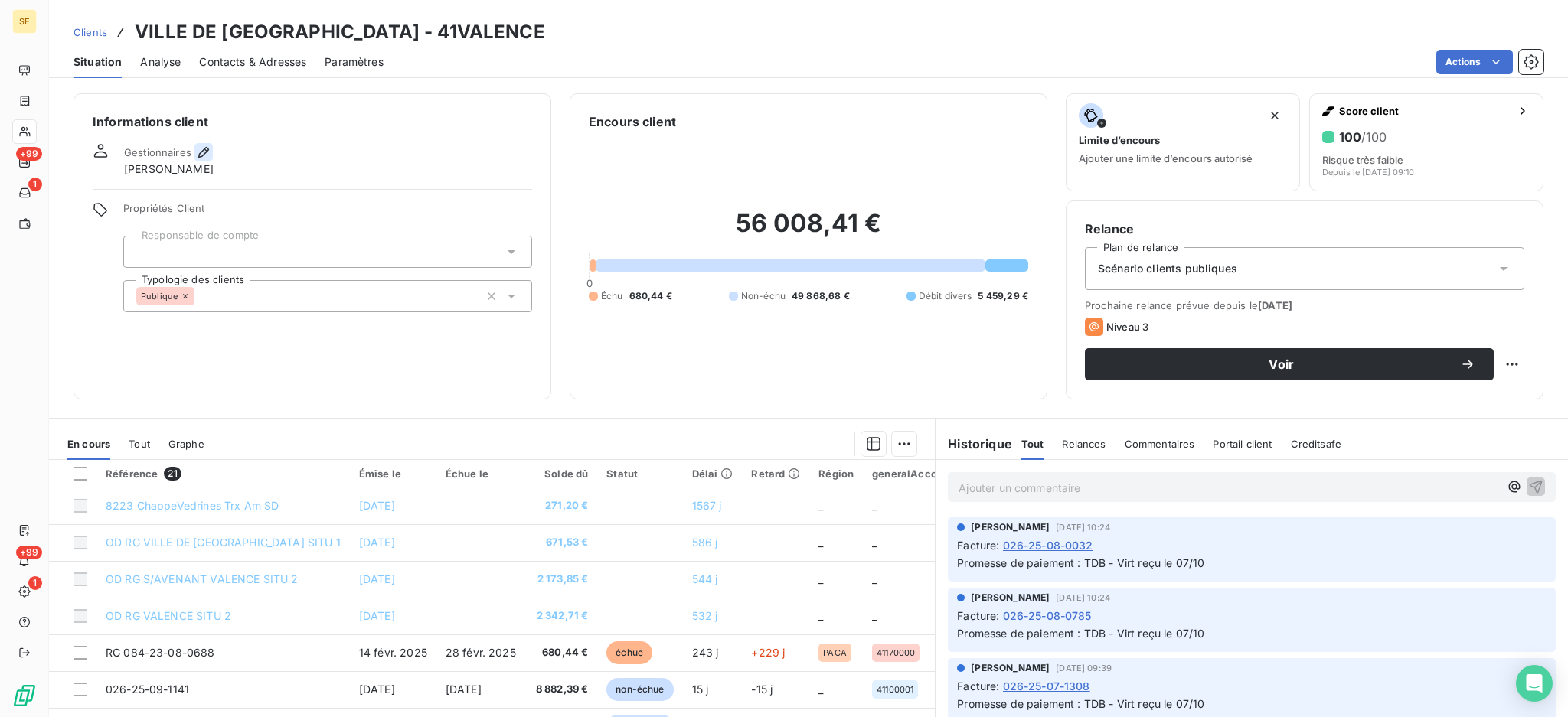
click at [203, 154] on icon "button" at bounding box center [204, 152] width 11 height 11
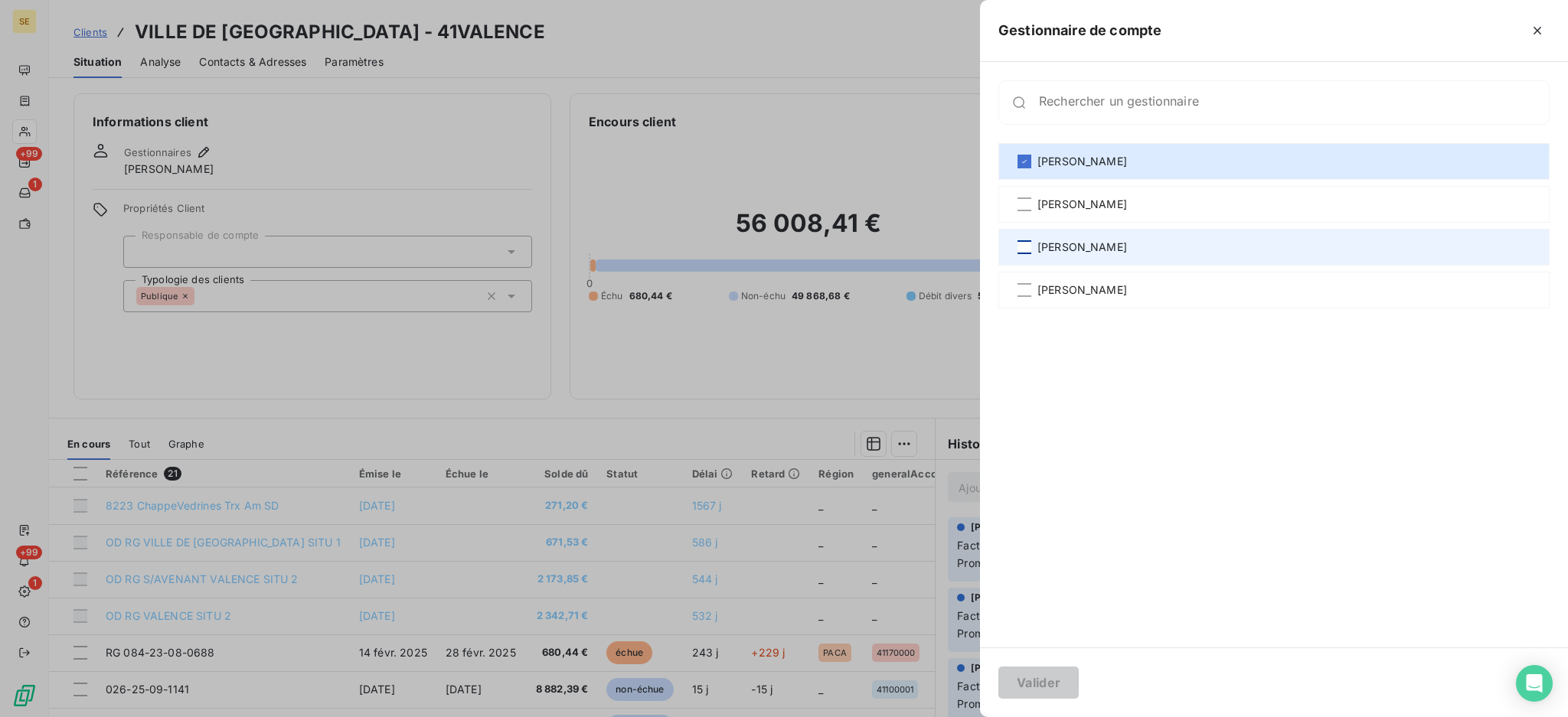
click at [1018, 242] on div at bounding box center [1024, 247] width 14 height 14
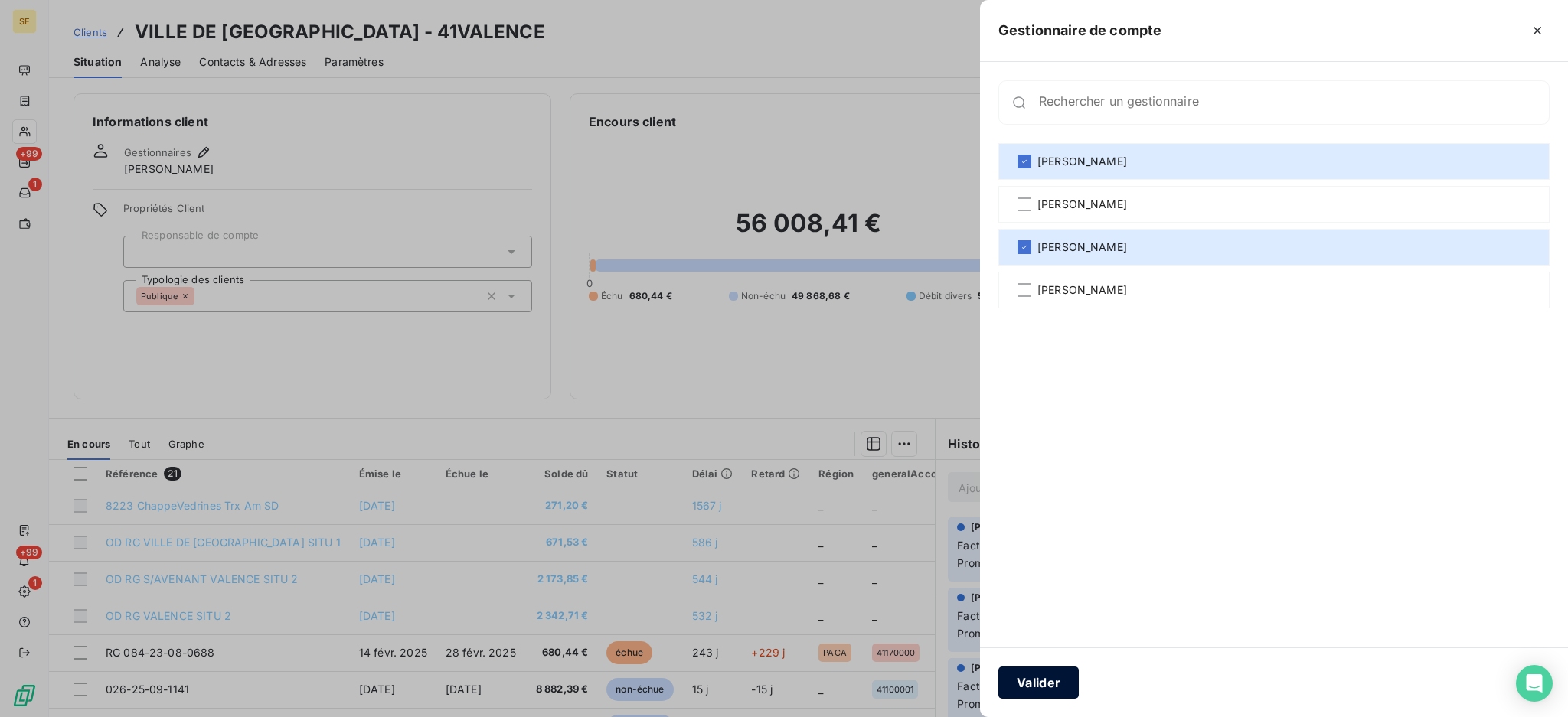
click at [1048, 676] on button "Valider" at bounding box center [1038, 682] width 80 height 32
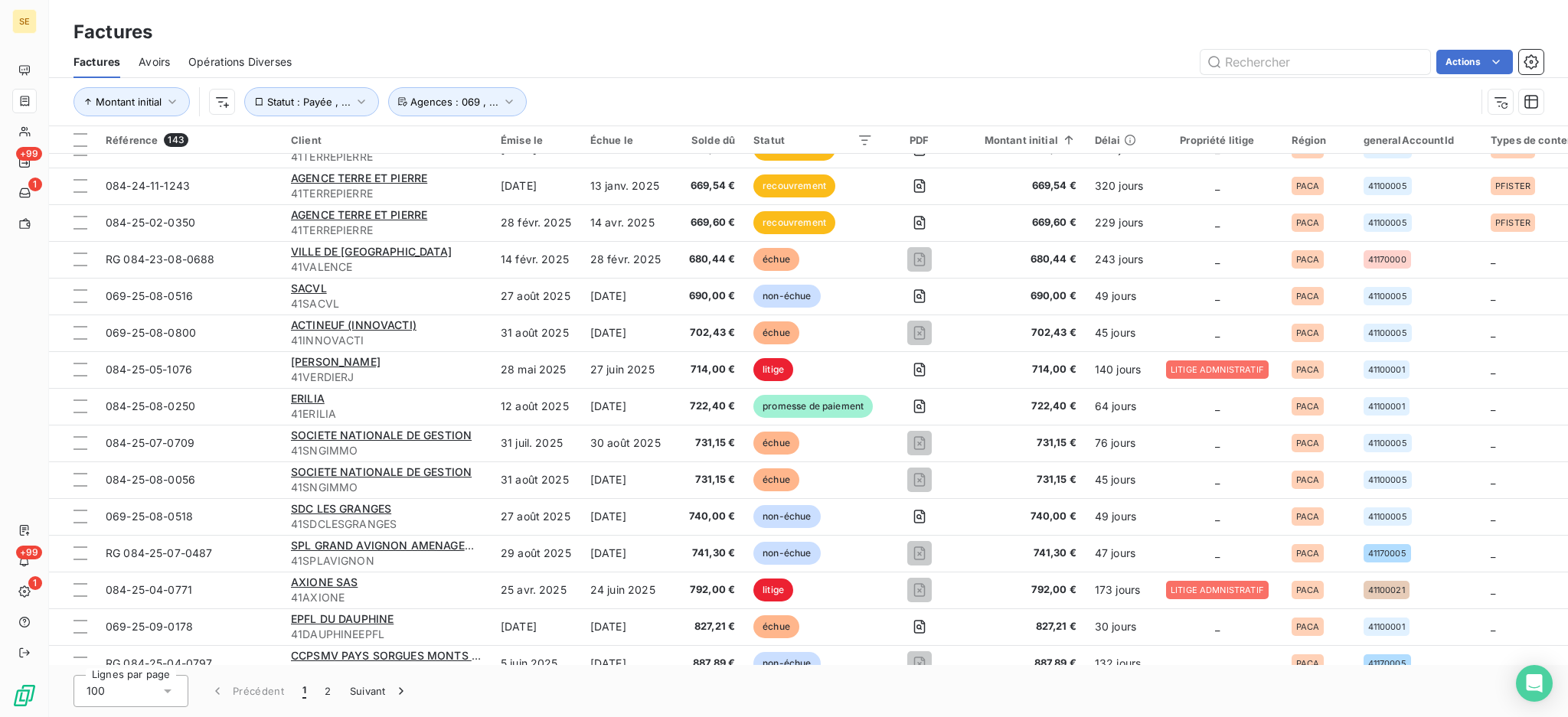
scroll to position [2550, 0]
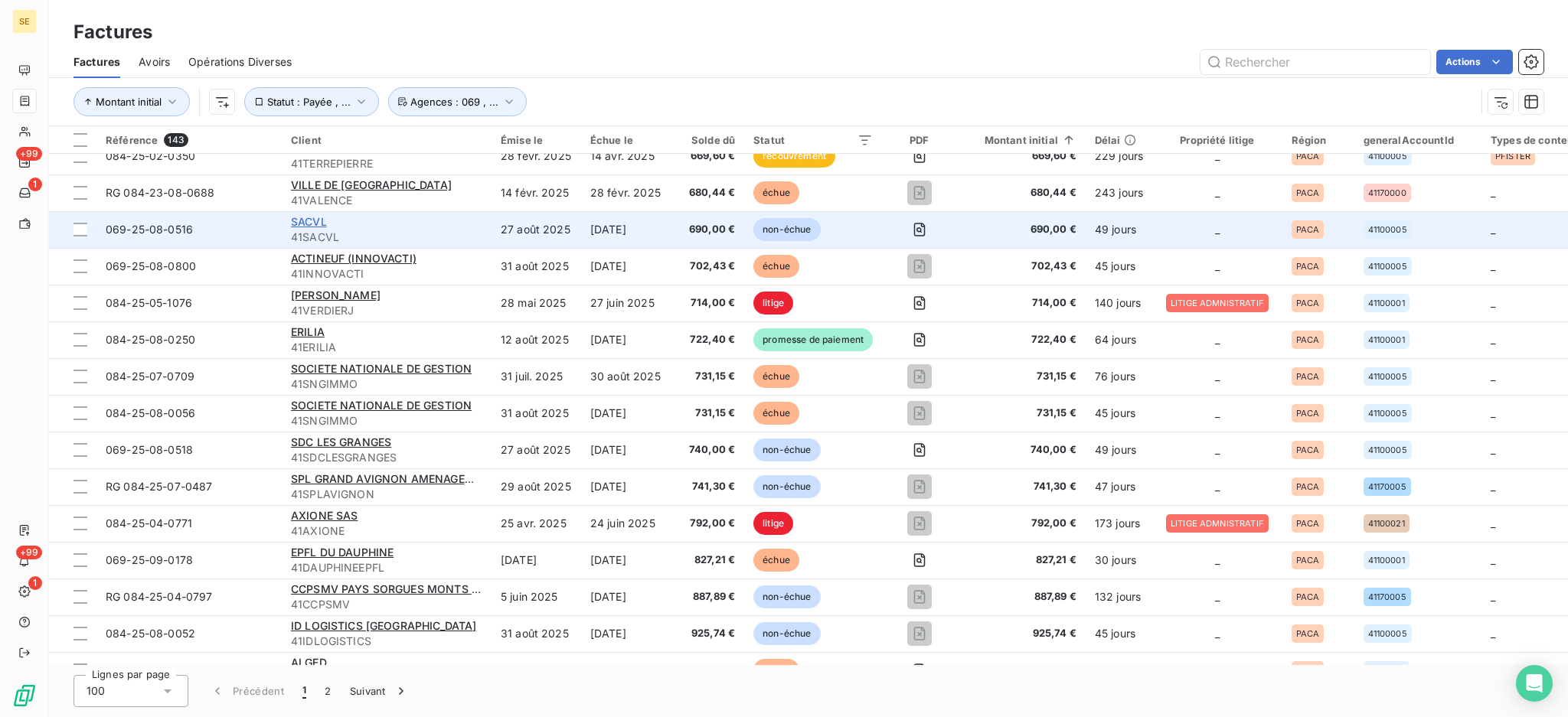
click at [315, 220] on span "SACVL" at bounding box center [308, 221] width 36 height 13
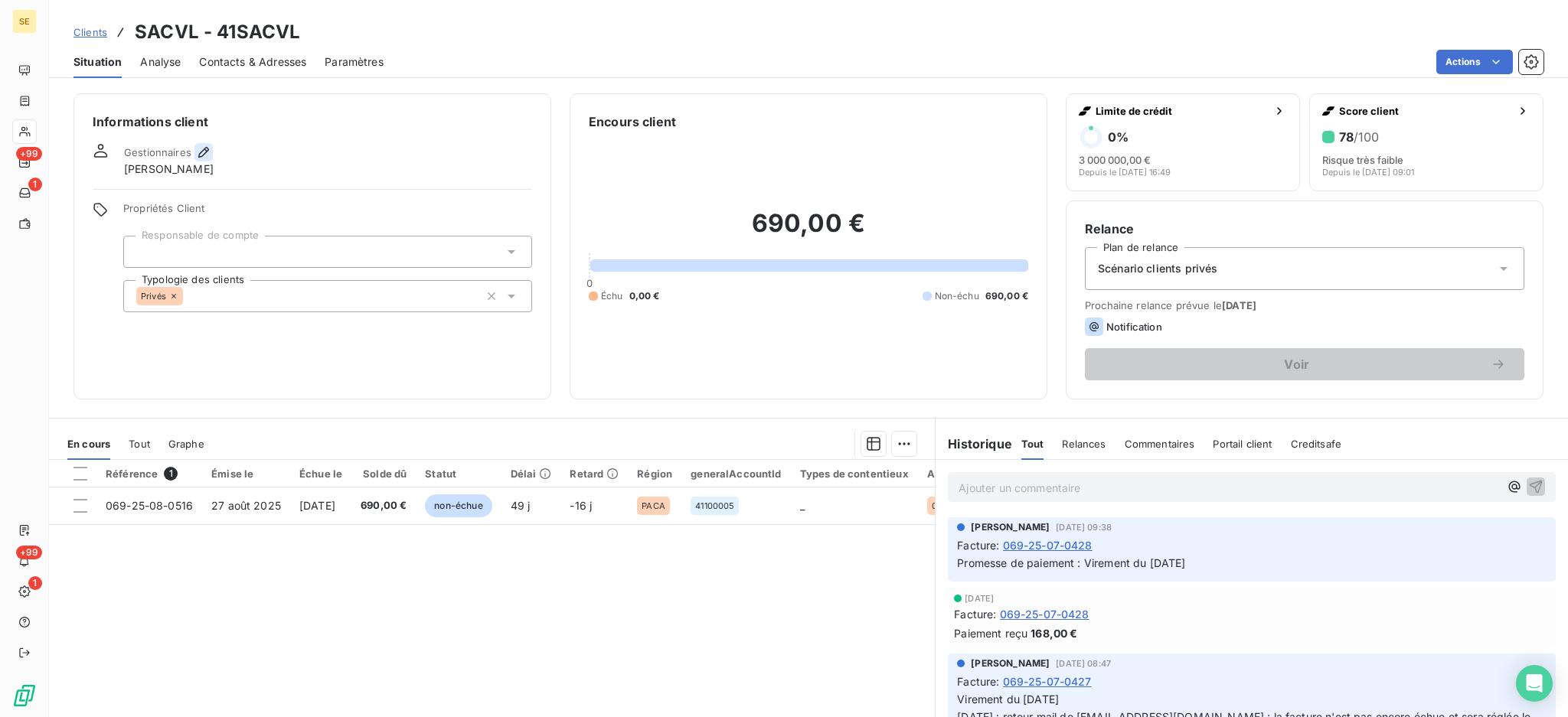
click at [204, 150] on icon "button" at bounding box center [204, 152] width 11 height 11
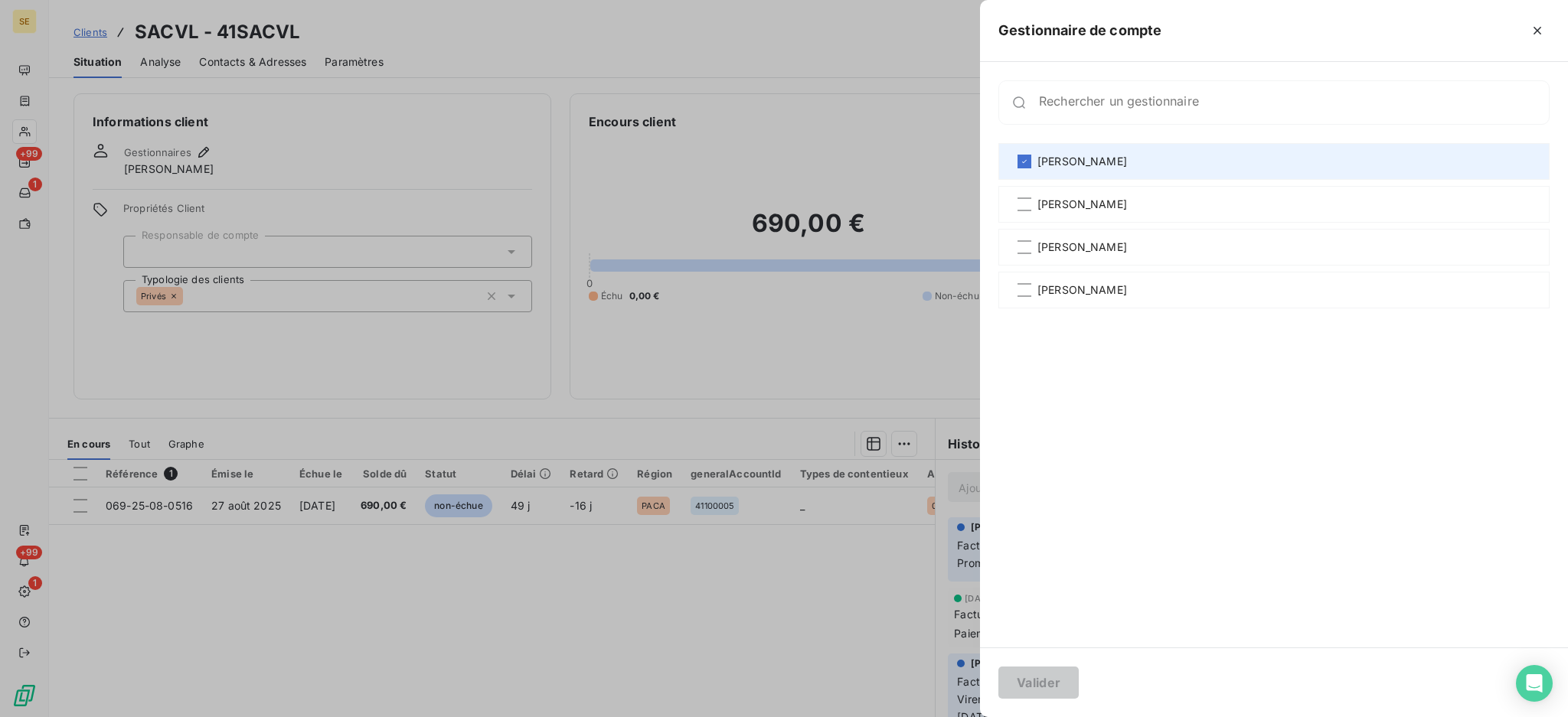
click at [1031, 162] on div "[PERSON_NAME]" at bounding box center [1273, 162] width 551 height 37
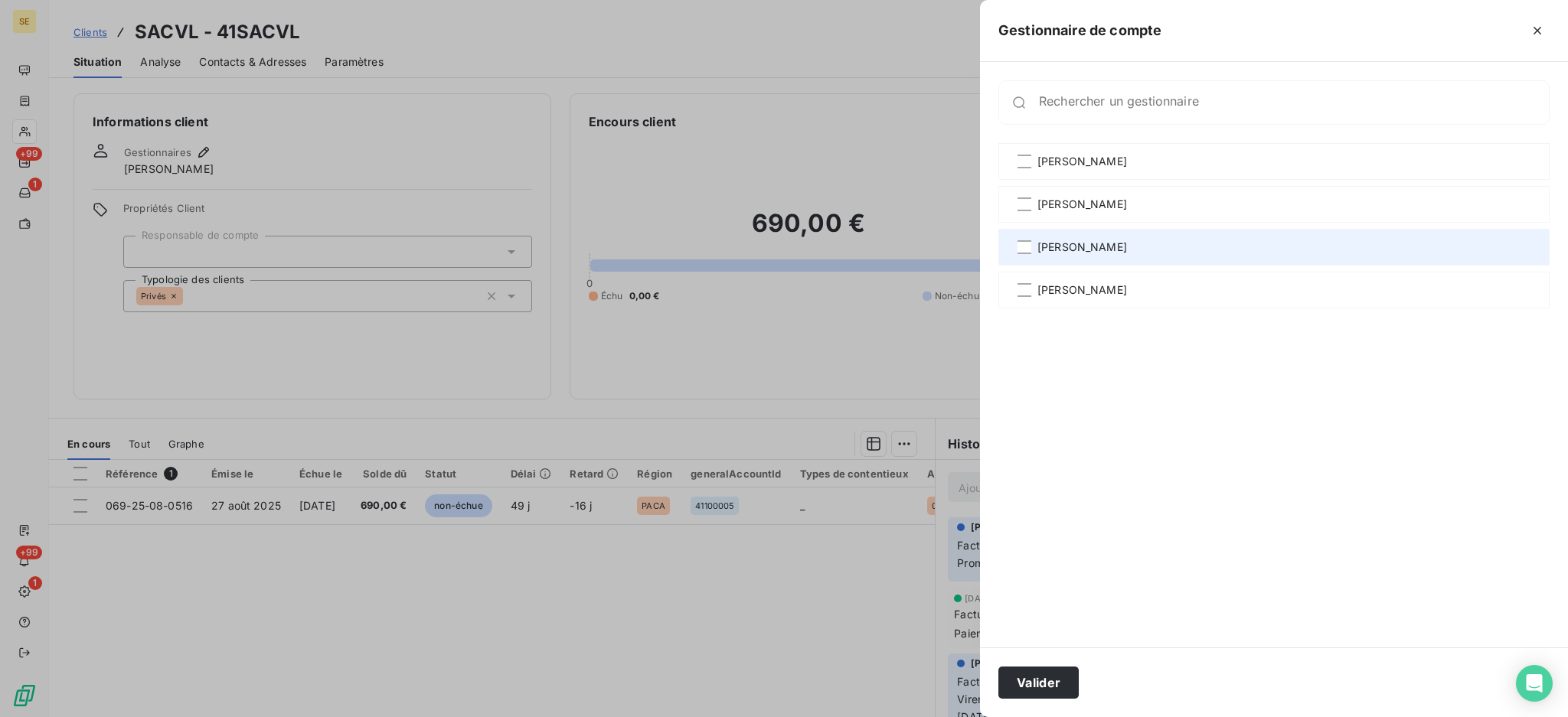
click at [1029, 254] on div "[PERSON_NAME]" at bounding box center [1273, 247] width 551 height 37
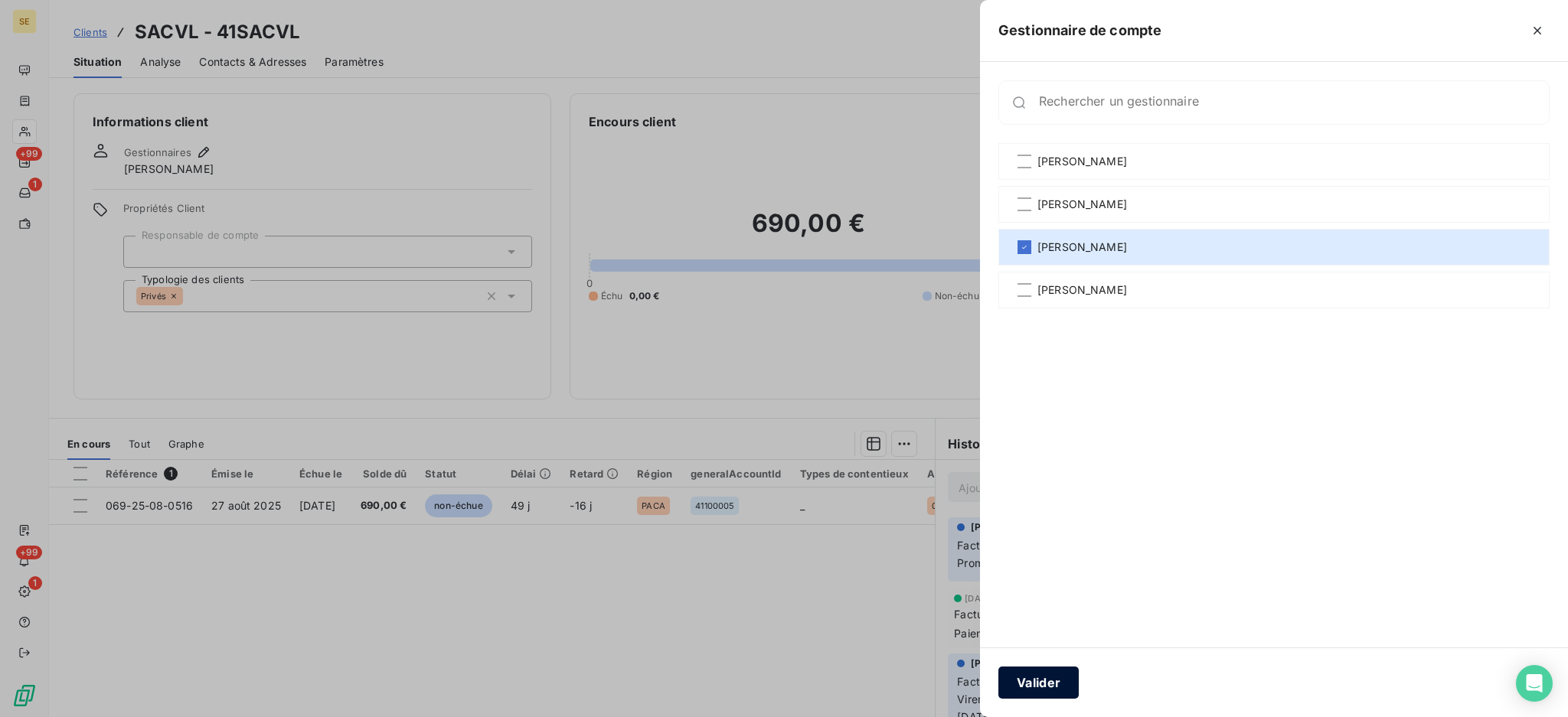
click at [1059, 686] on button "Valider" at bounding box center [1038, 682] width 80 height 32
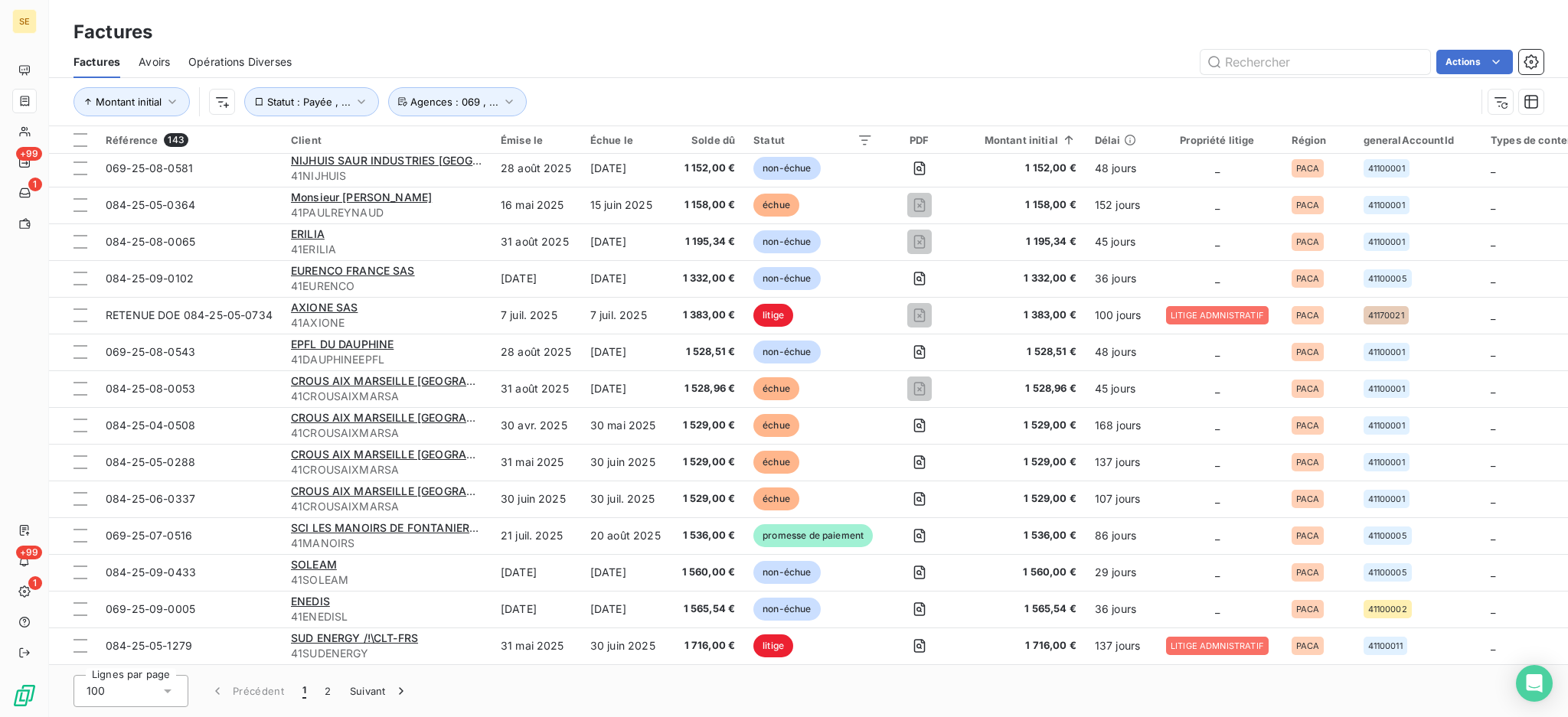
scroll to position [3167, 0]
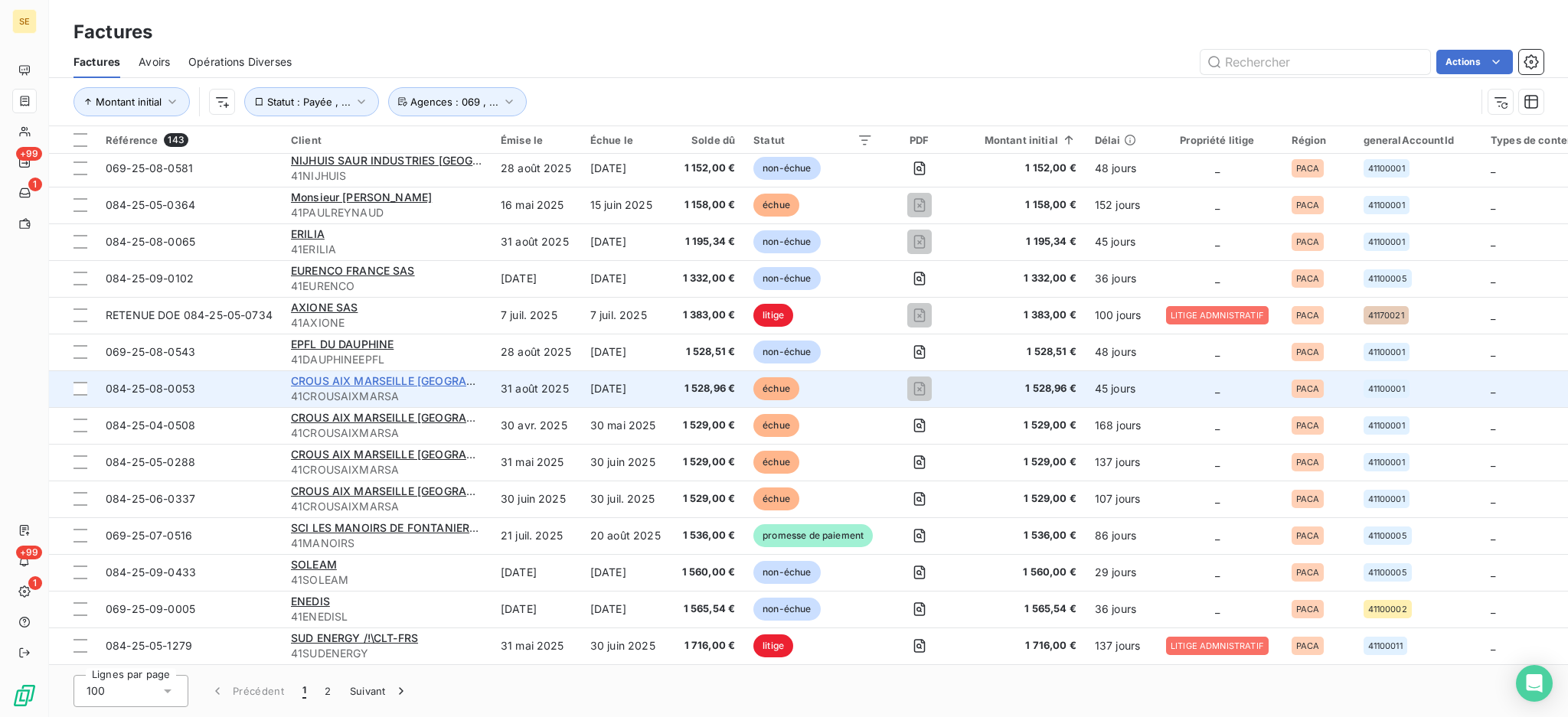
click at [354, 374] on span "CROUS AIX MARSEILLE [GEOGRAPHIC_DATA]" at bounding box center [409, 380] width 237 height 13
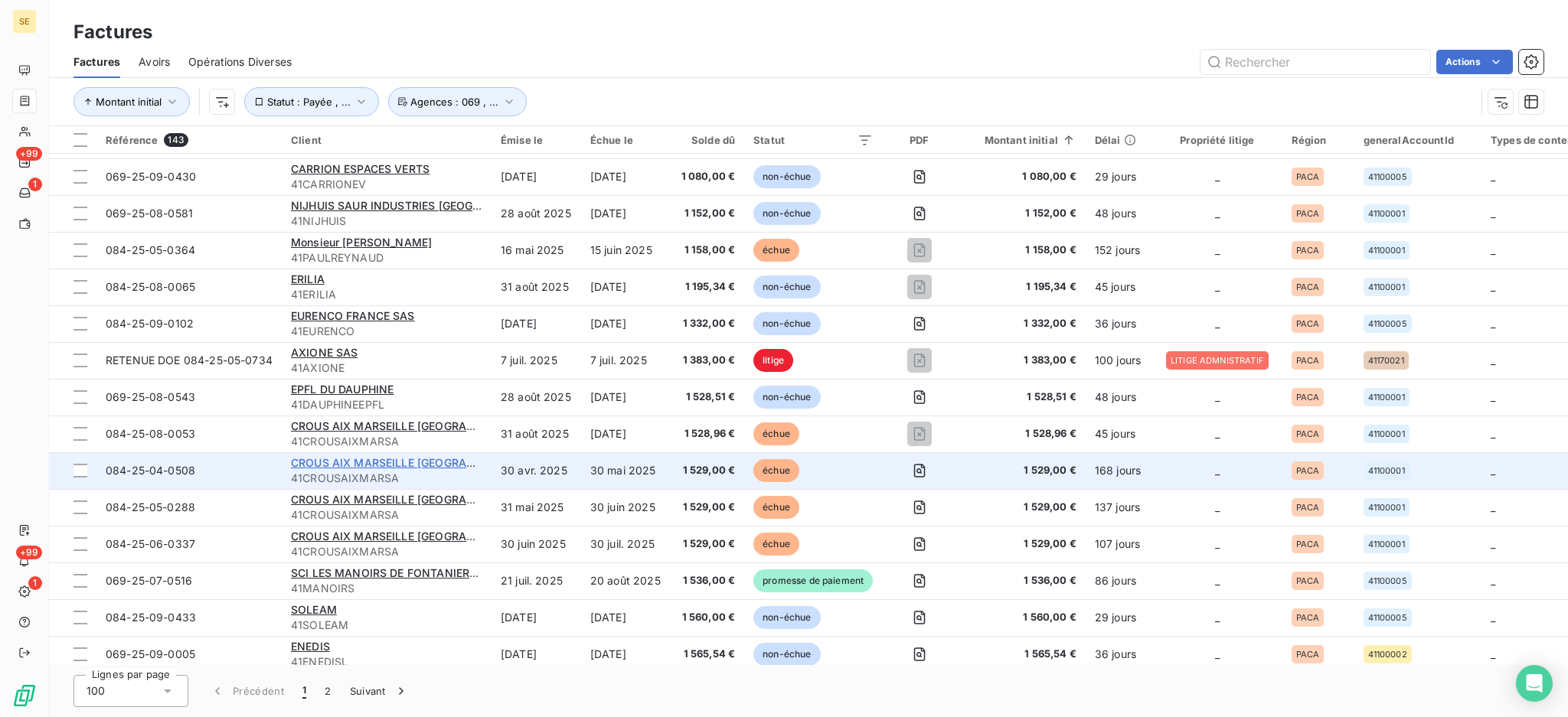
scroll to position [3167, 0]
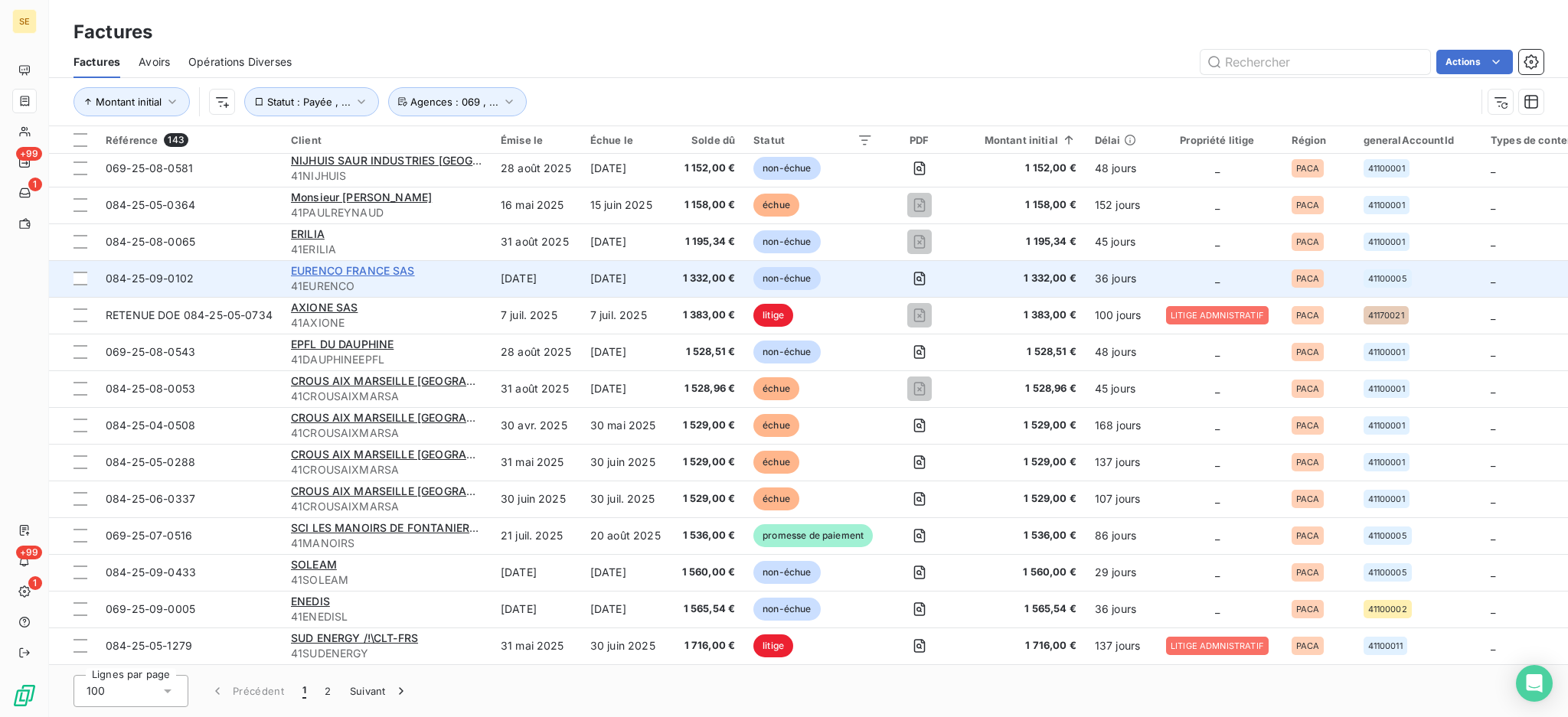
click at [340, 265] on span "EURENCO FRANCE SAS" at bounding box center [353, 269] width 124 height 13
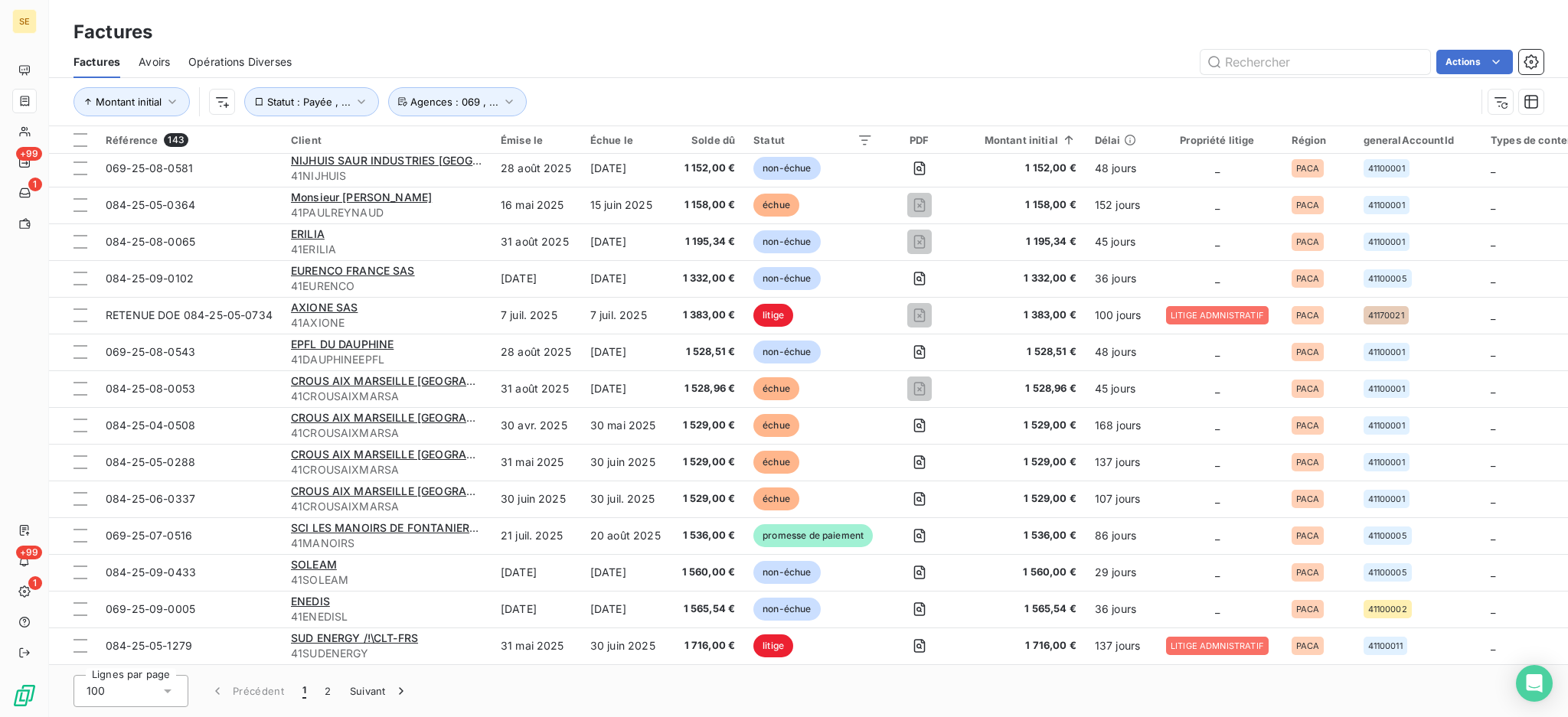
scroll to position [3167, 0]
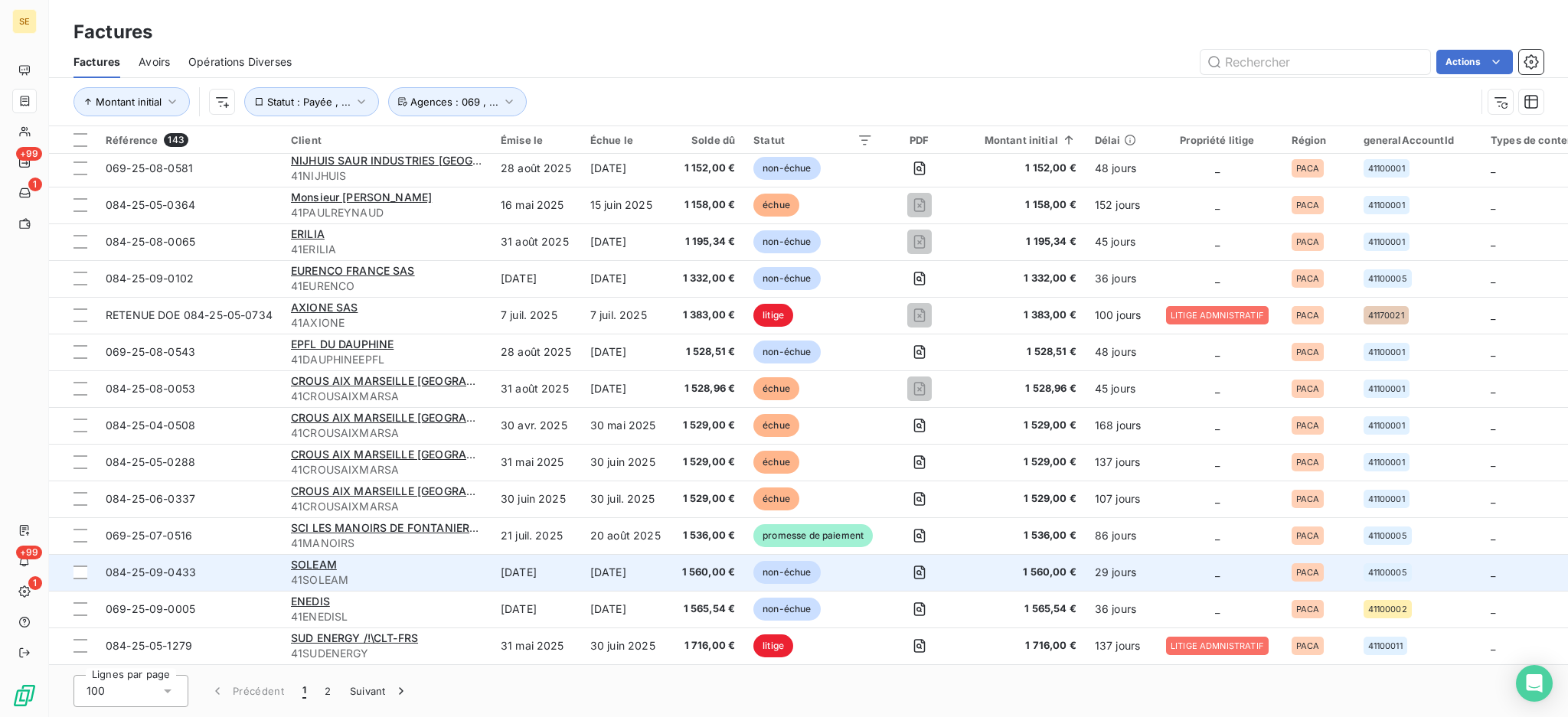
click at [337, 557] on div "SOLEAM" at bounding box center [386, 565] width 191 height 16
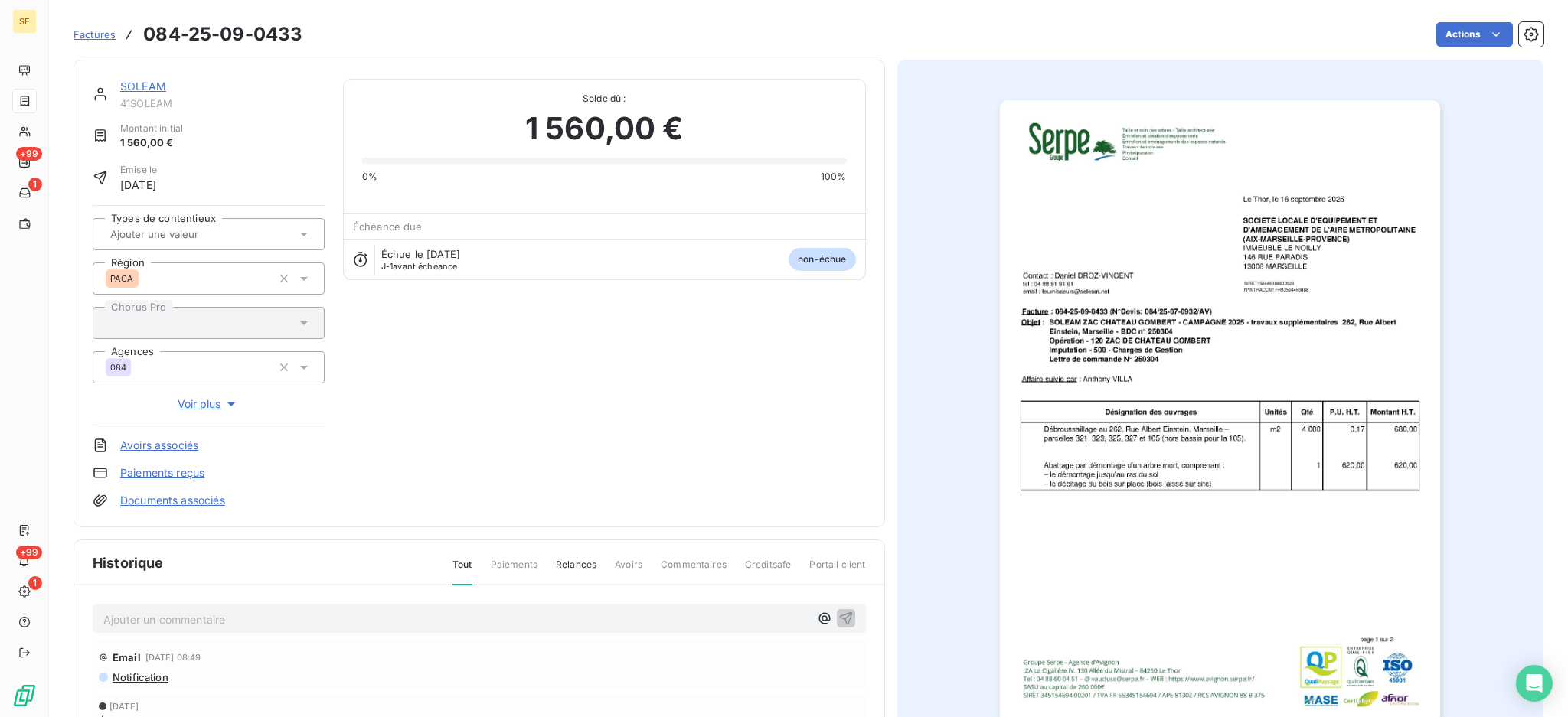
click at [147, 93] on div "SOLEAM" at bounding box center [222, 86] width 204 height 16
click at [151, 83] on link "SOLEAM" at bounding box center [142, 85] width 46 height 13
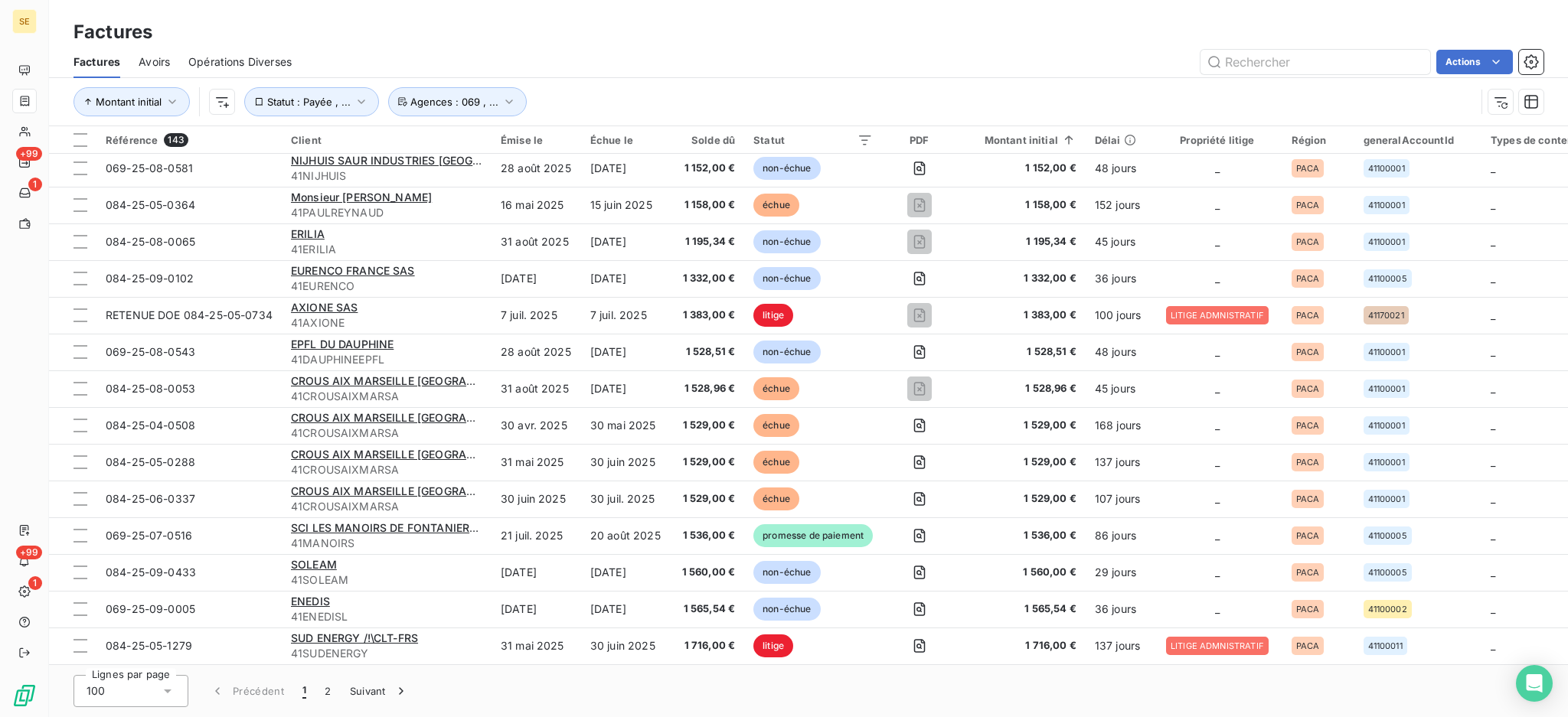
scroll to position [2861, 0]
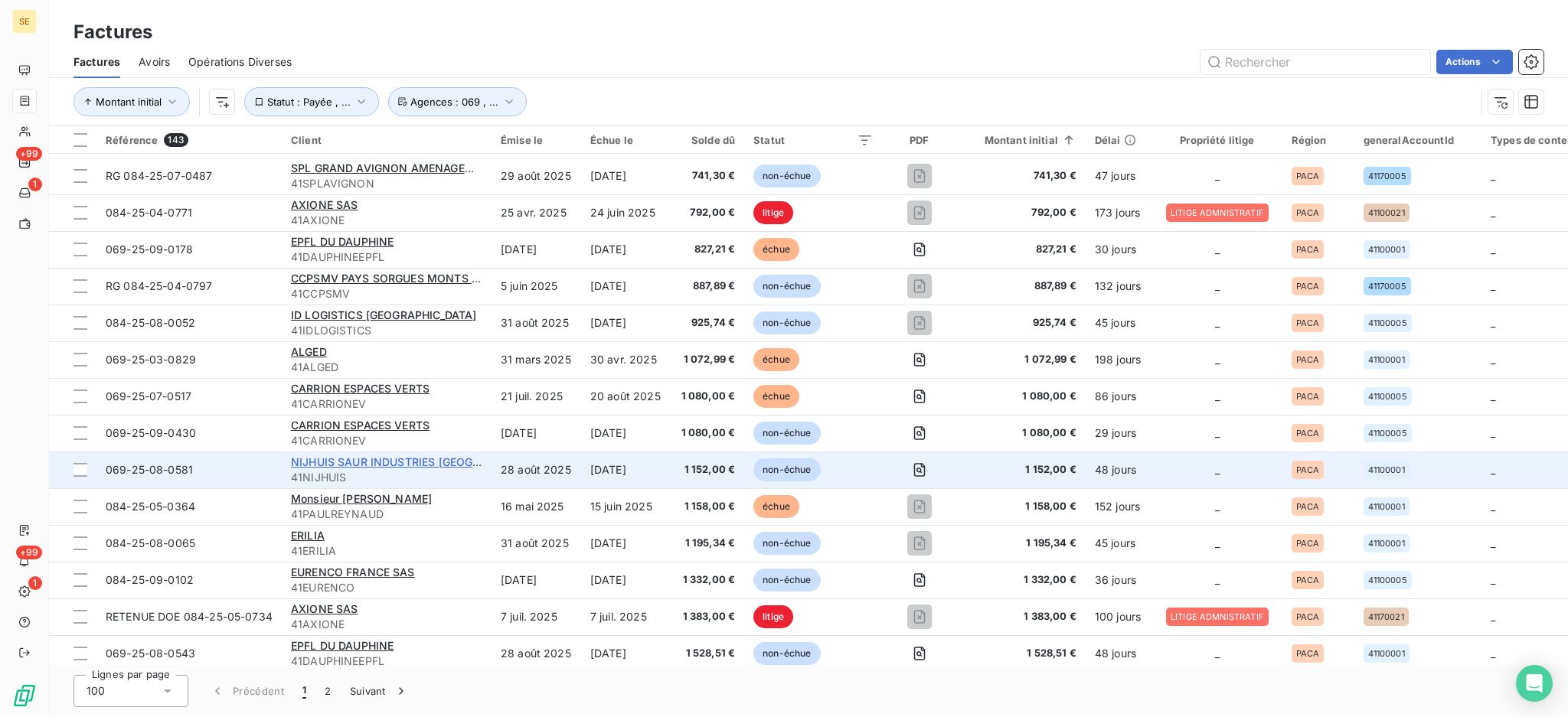
click at [452, 455] on span "NIJHUIS SAUR INDUSTRIES [GEOGRAPHIC_DATA]" at bounding box center [420, 461] width 258 height 13
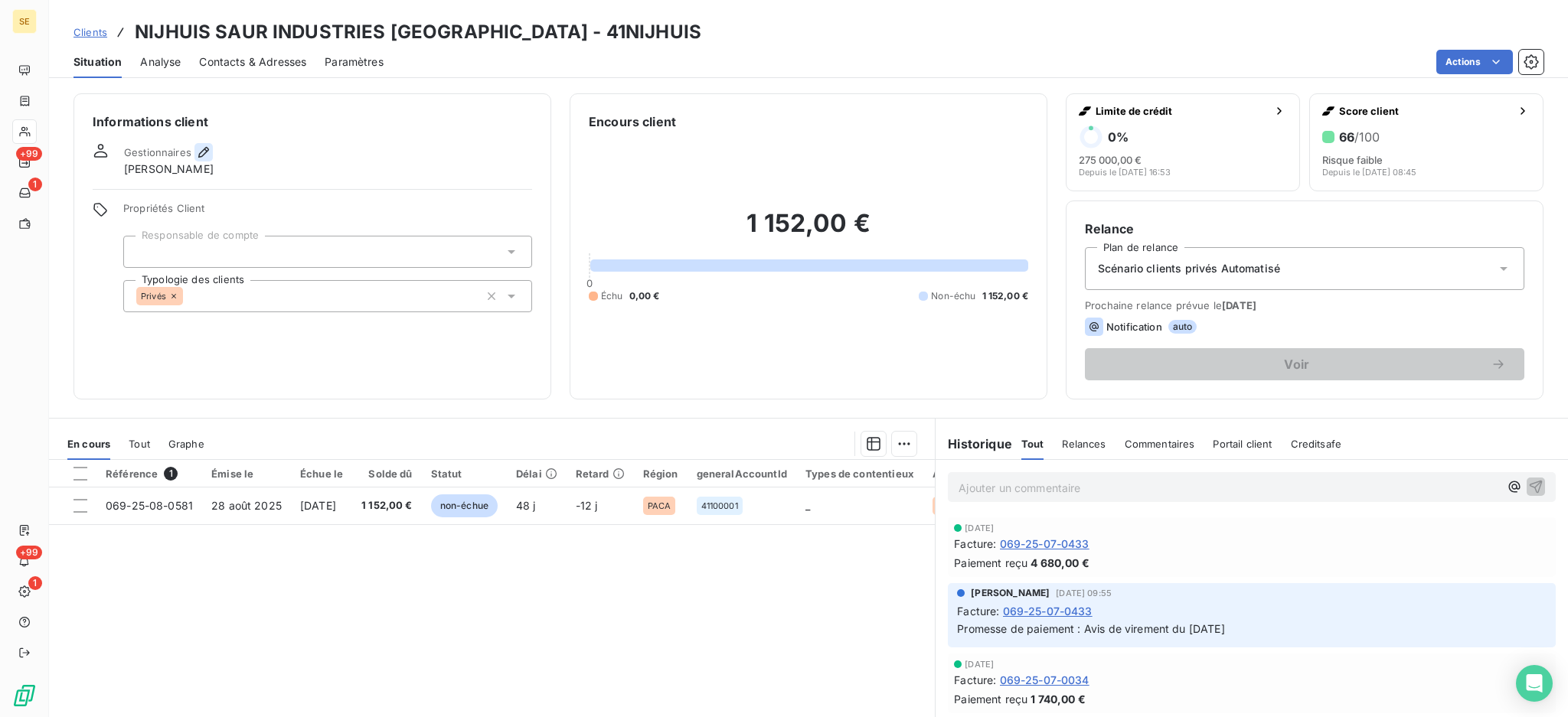
click at [198, 151] on icon "button" at bounding box center [204, 152] width 16 height 16
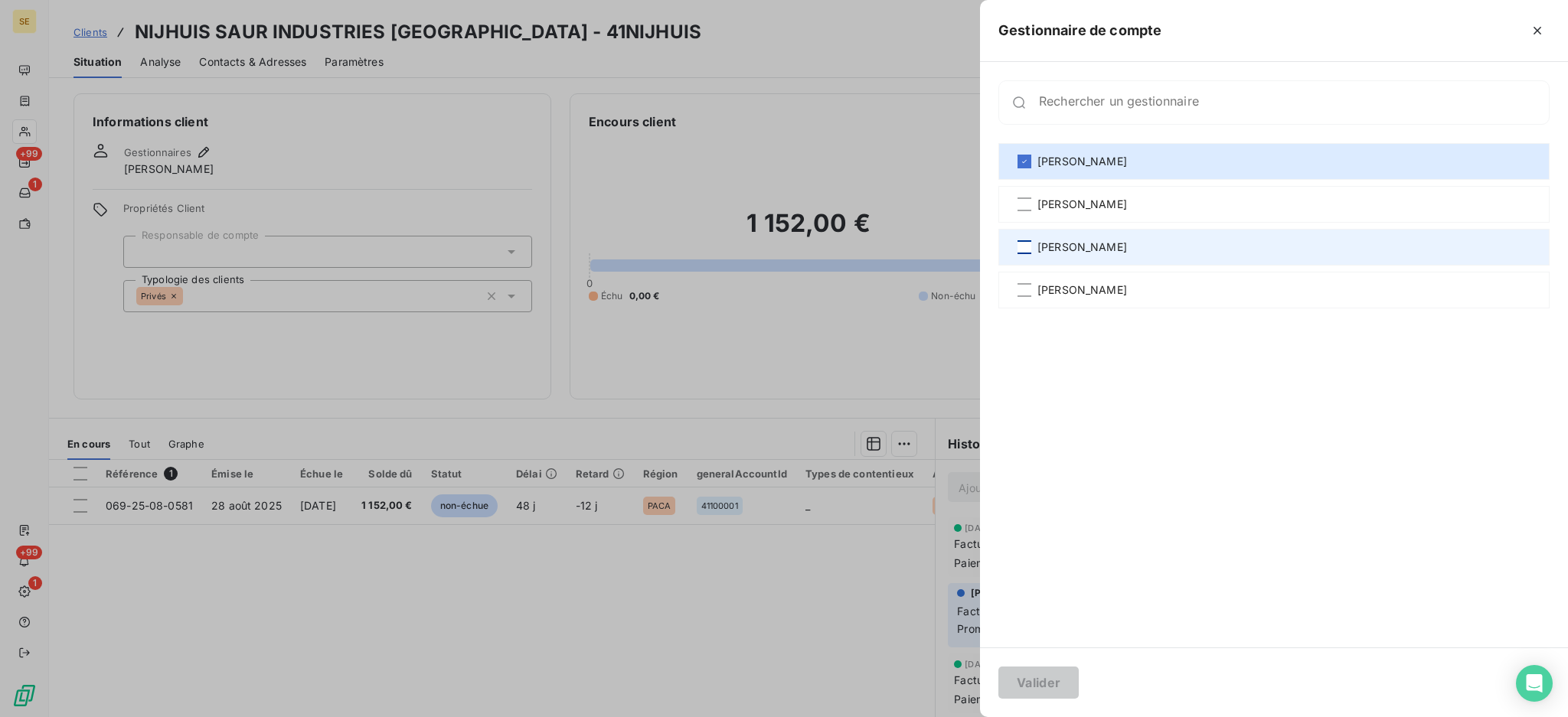
click at [1021, 249] on div at bounding box center [1024, 247] width 14 height 14
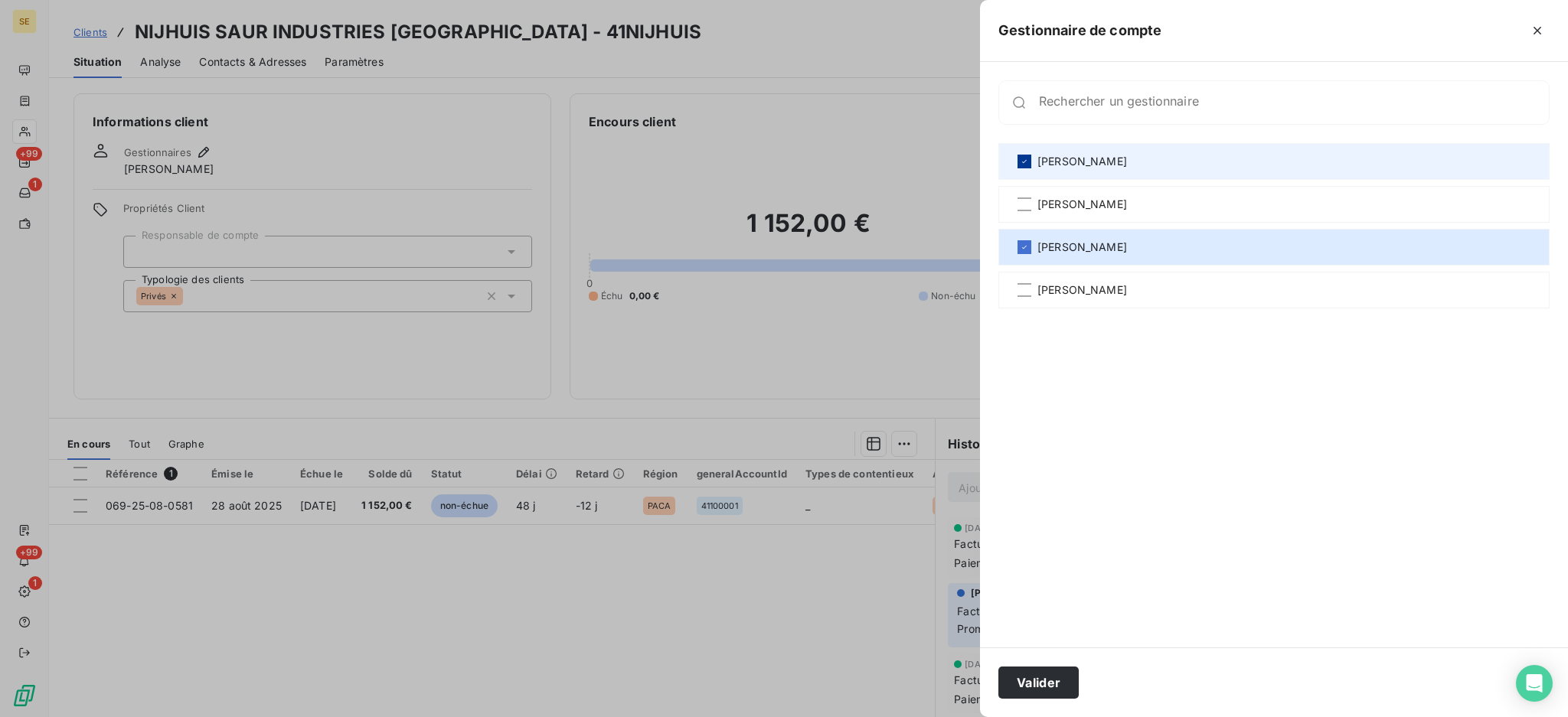
click at [1025, 158] on icon at bounding box center [1023, 161] width 9 height 9
click at [1045, 673] on button "Valider" at bounding box center [1038, 682] width 80 height 32
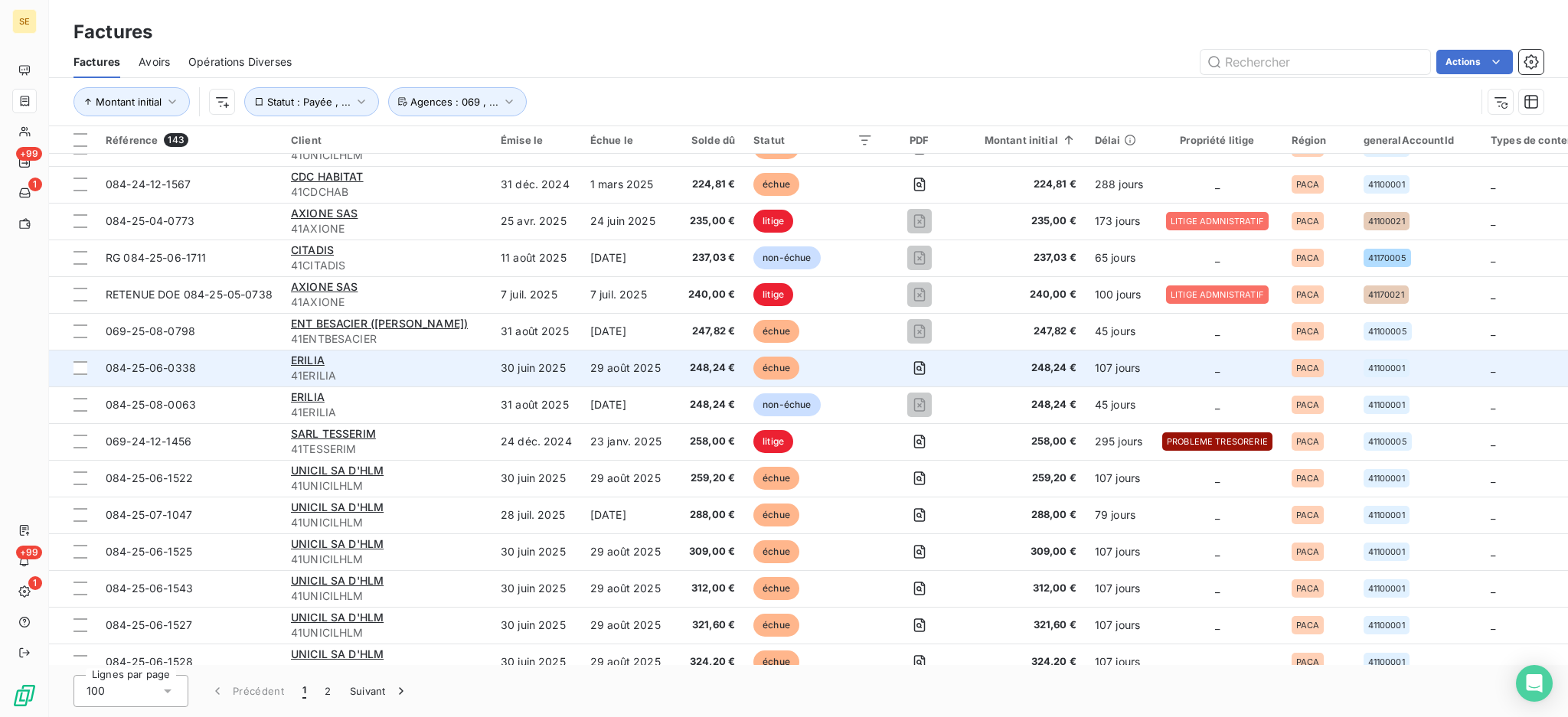
scroll to position [102, 0]
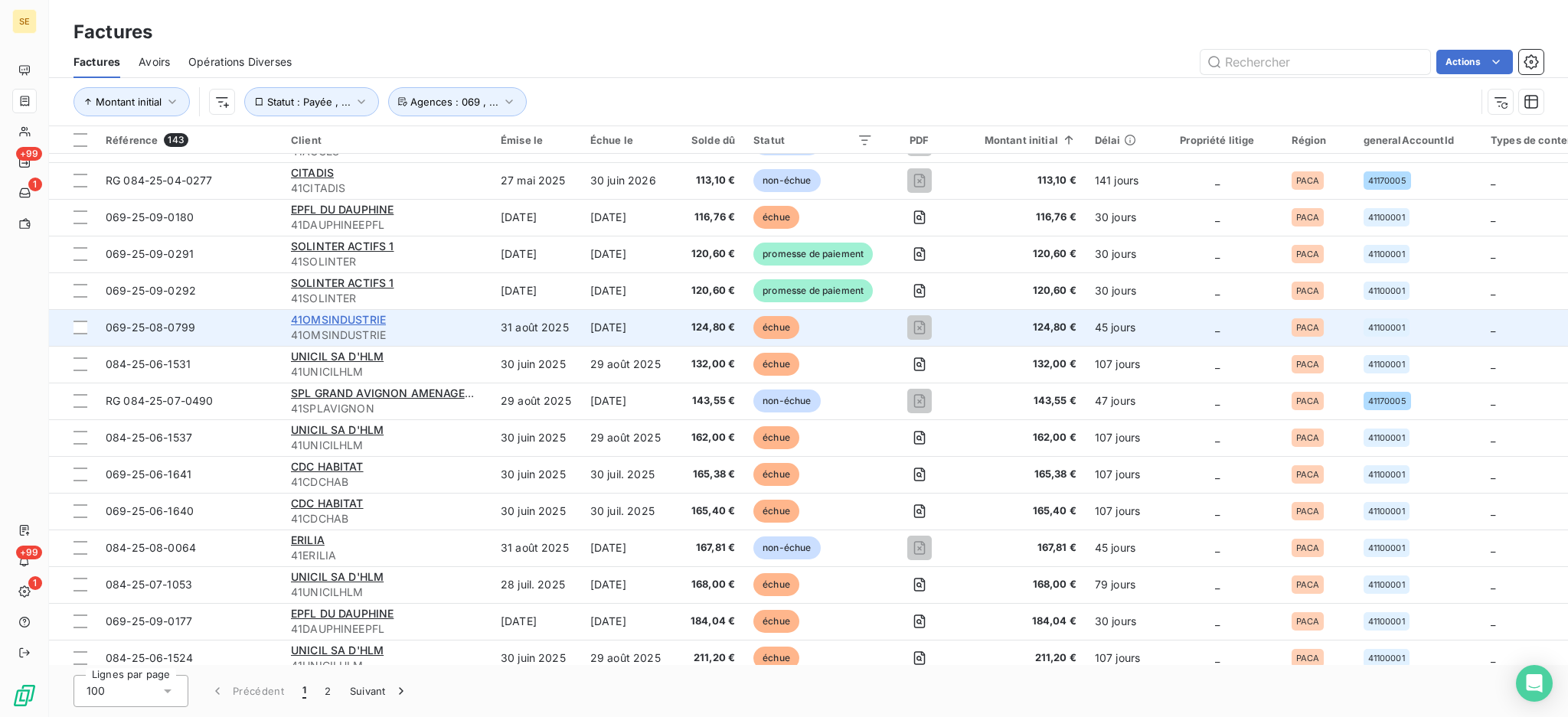
click at [351, 319] on span "41OMSINDUSTRIE" at bounding box center [338, 319] width 95 height 13
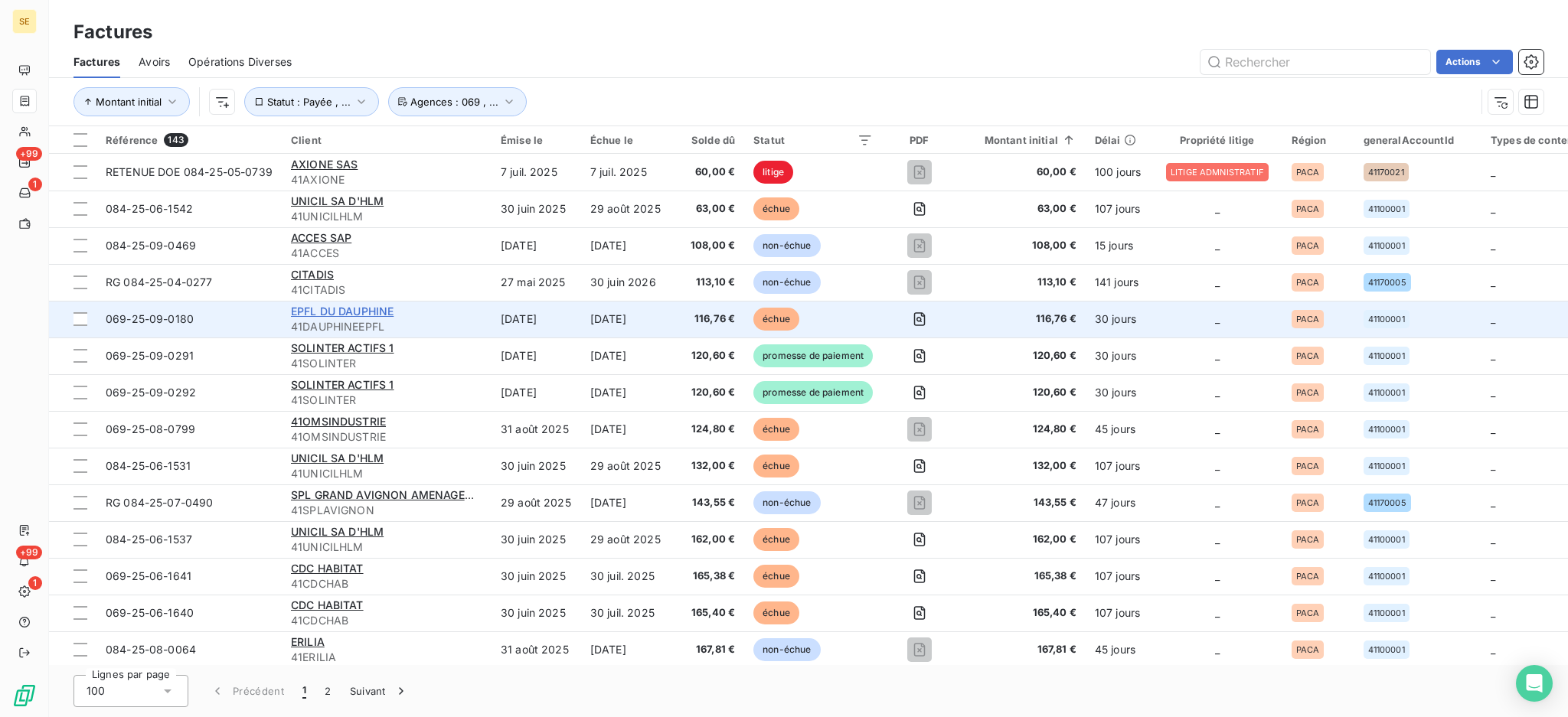
click at [392, 313] on span "EPFL DU DAUPHINE" at bounding box center [342, 310] width 103 height 13
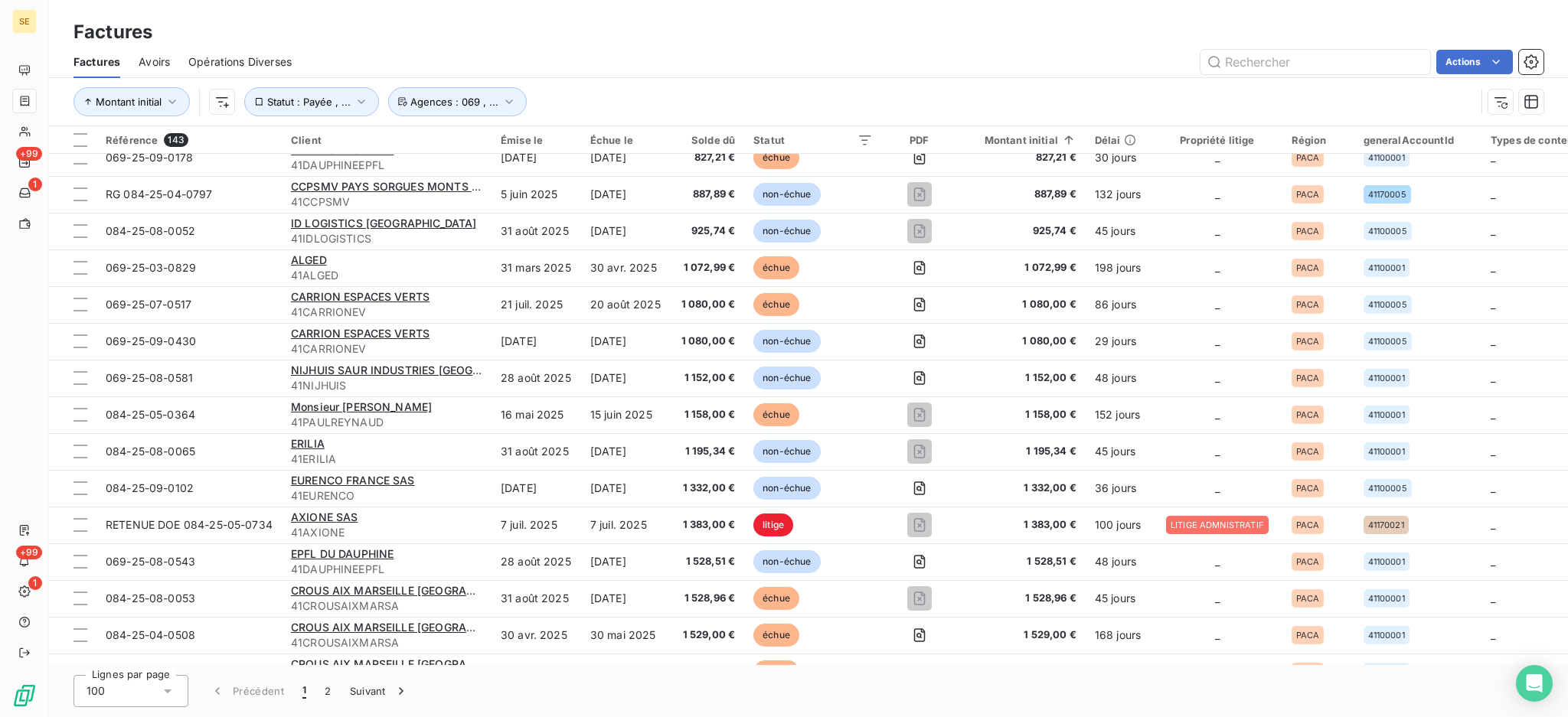
scroll to position [3167, 0]
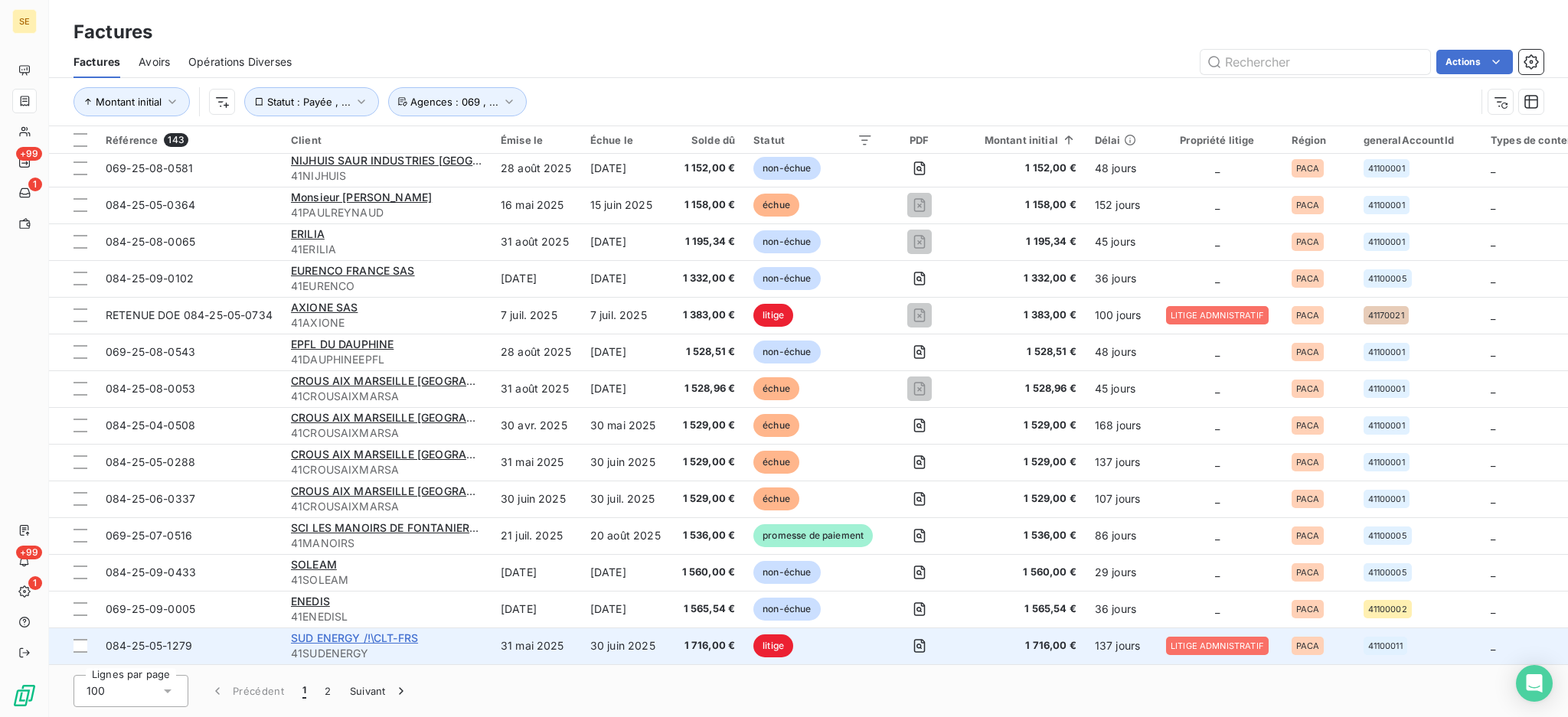
click at [381, 632] on span "SUD ENERGY /!\CLT-FRS" at bounding box center [354, 638] width 127 height 13
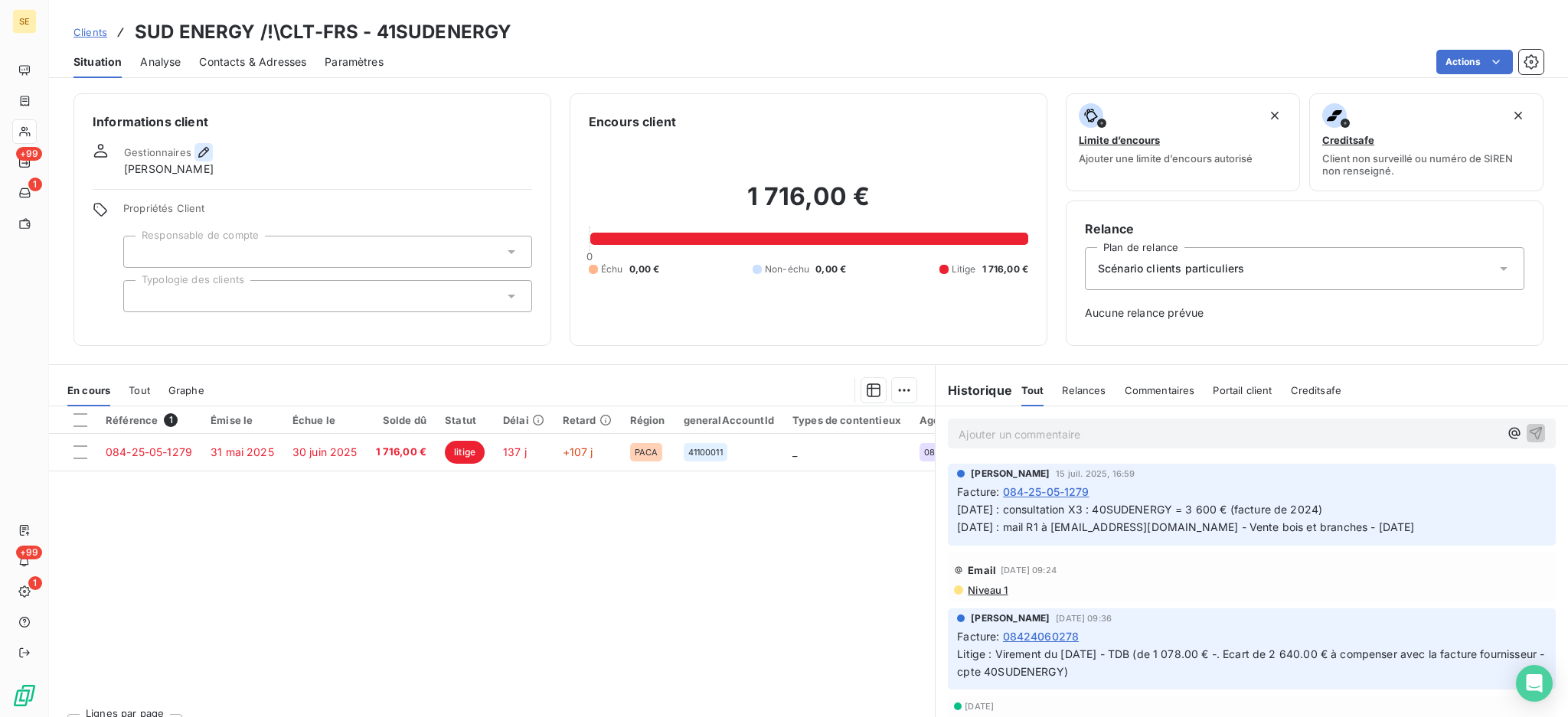
click at [201, 152] on icon "button" at bounding box center [204, 152] width 16 height 16
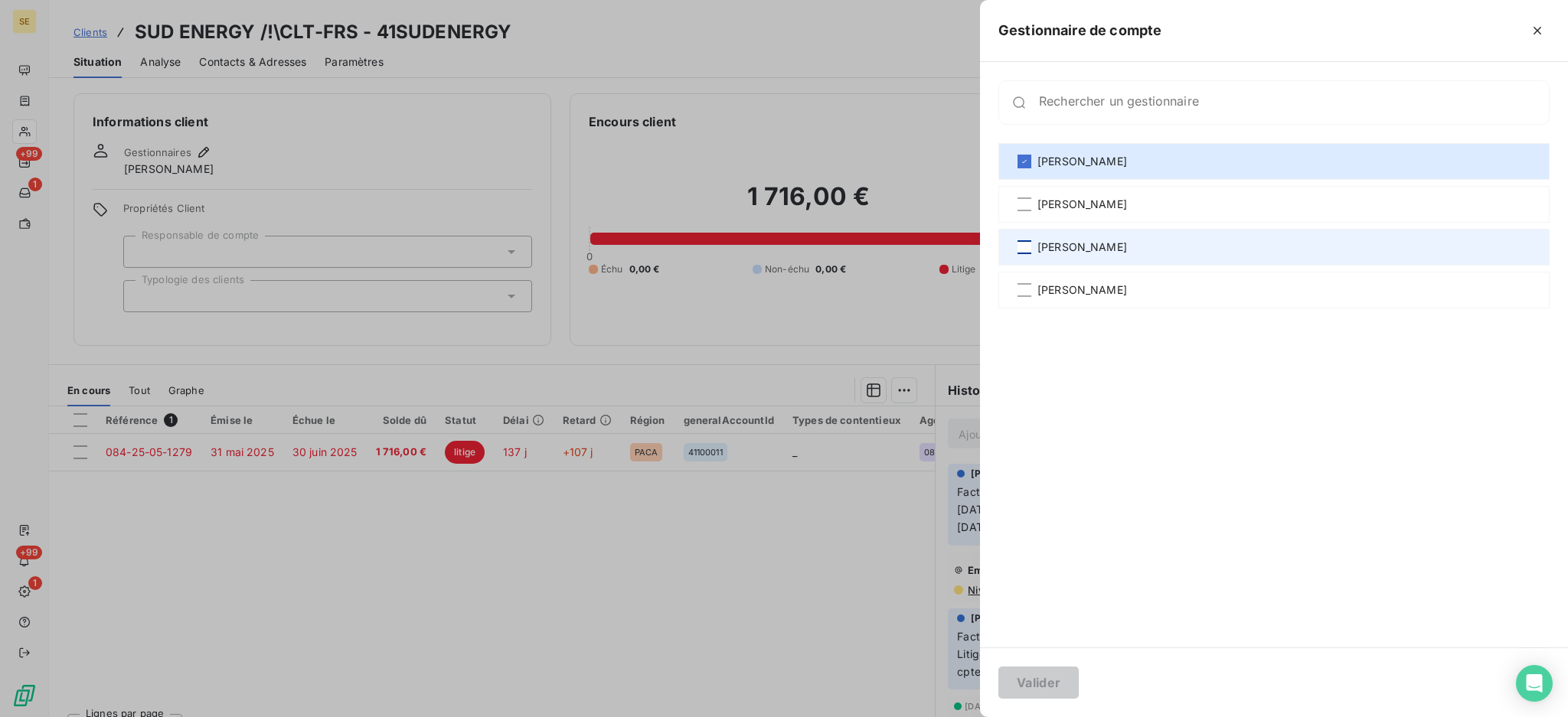
click at [1027, 240] on div at bounding box center [1024, 247] width 14 height 14
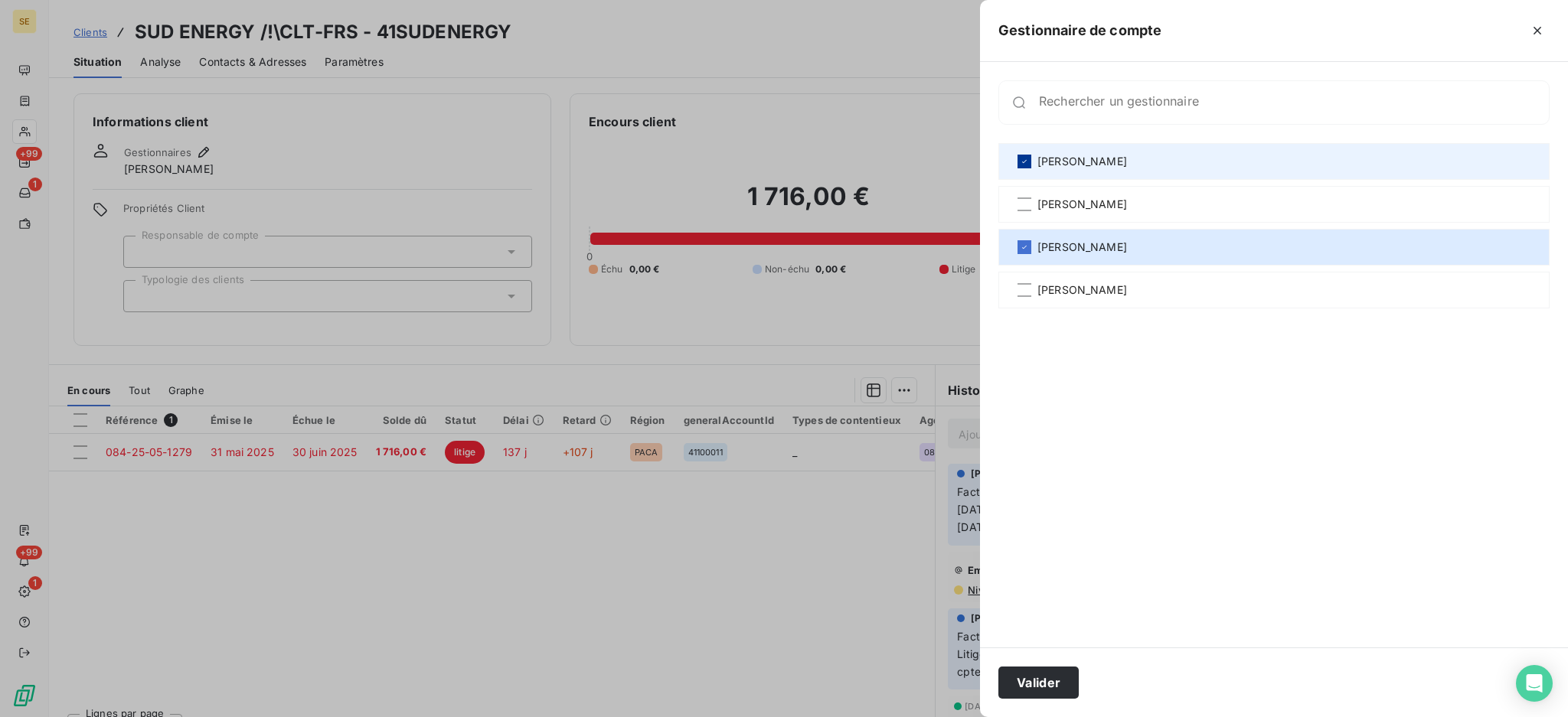
click at [1025, 160] on icon at bounding box center [1023, 161] width 5 height 3
click at [1057, 689] on button "Valider" at bounding box center [1038, 682] width 80 height 32
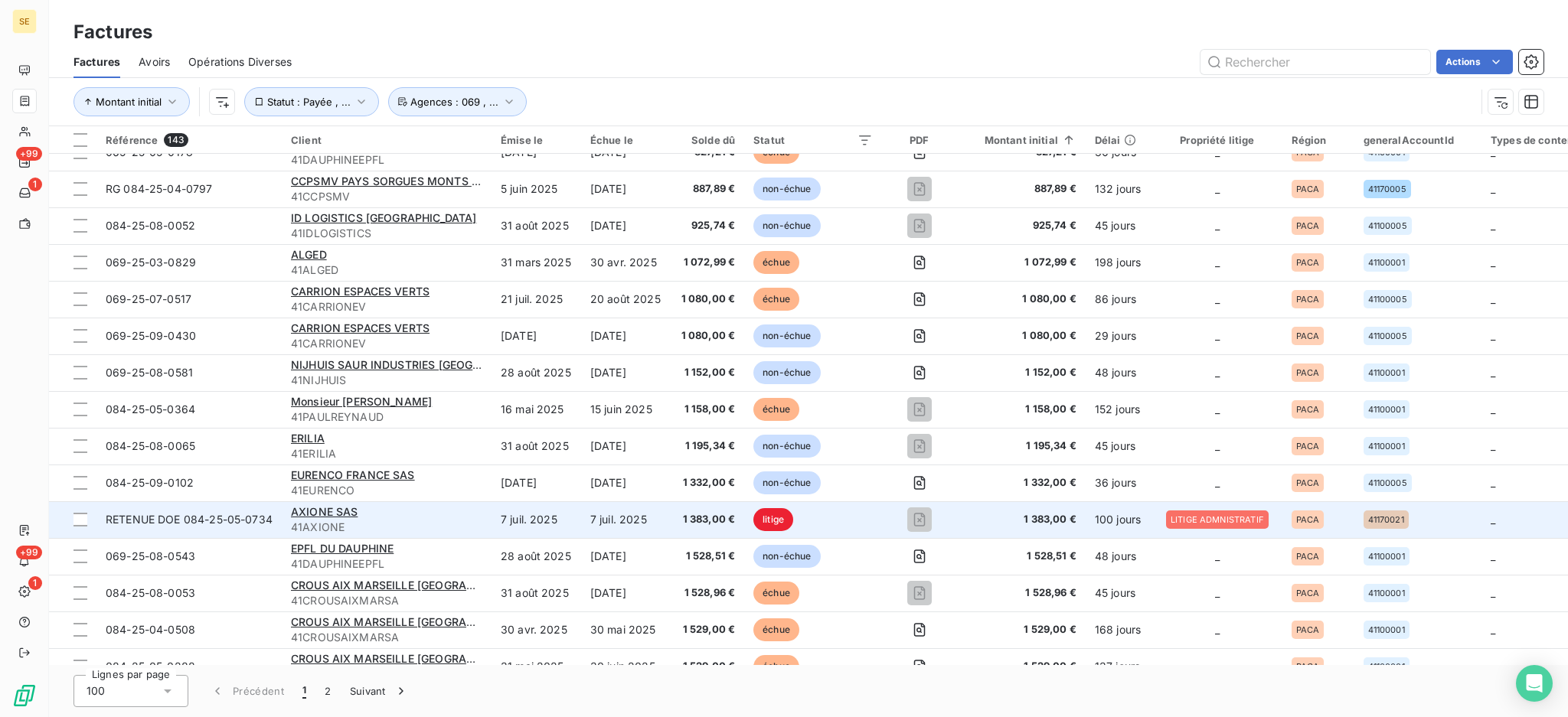
scroll to position [3167, 0]
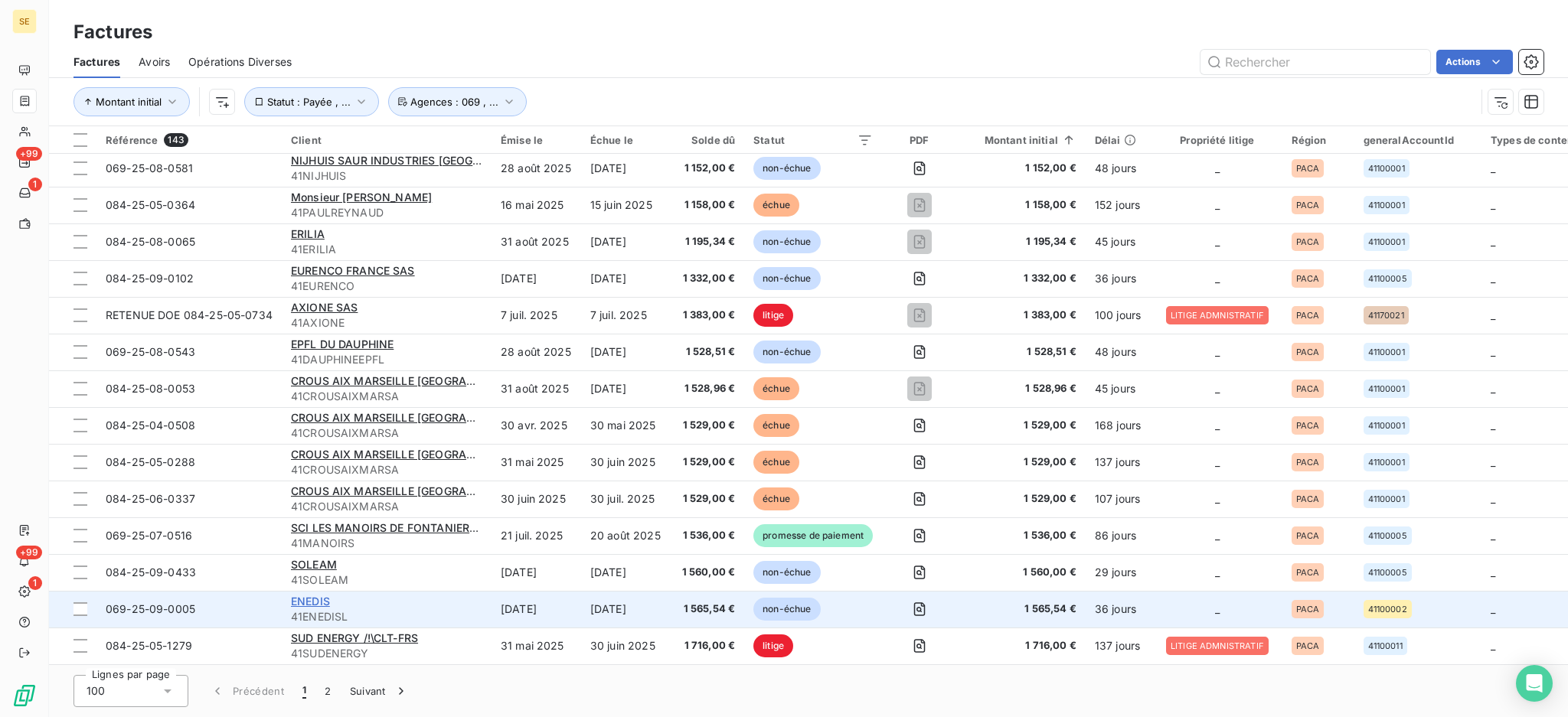
click at [310, 595] on span "ENEDIS" at bounding box center [310, 601] width 39 height 13
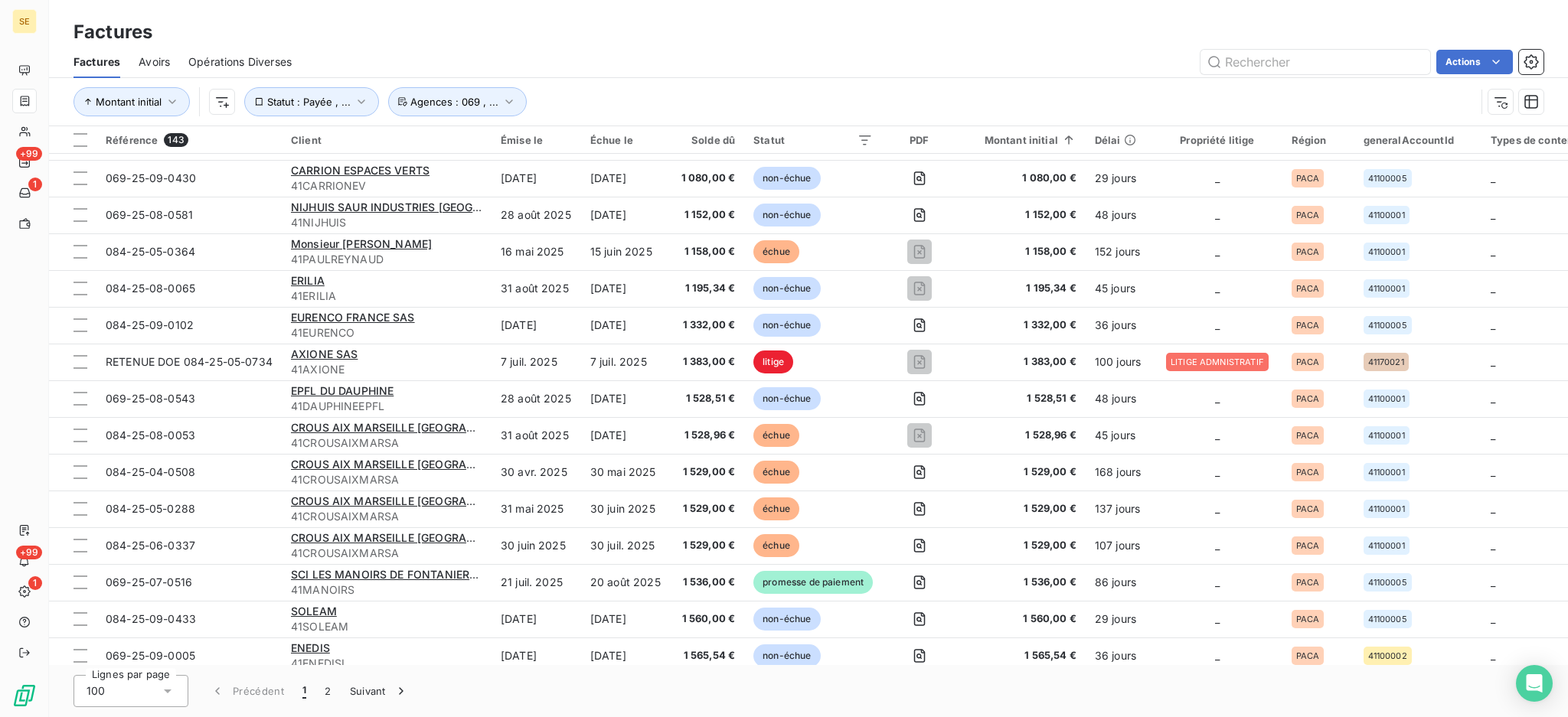
scroll to position [3167, 0]
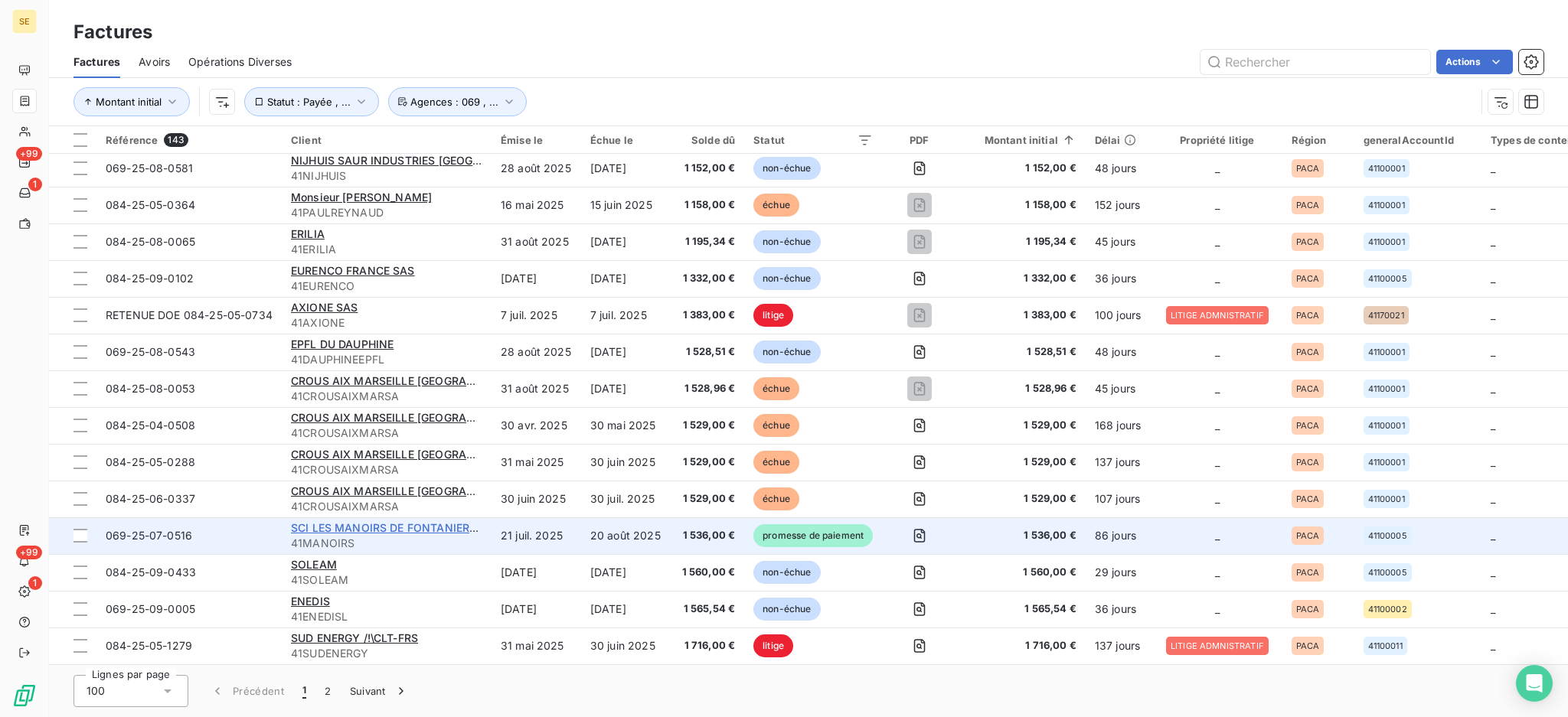
click at [375, 523] on span "SCI LES MANOIRS DE FONTANIERES" at bounding box center [387, 527] width 192 height 13
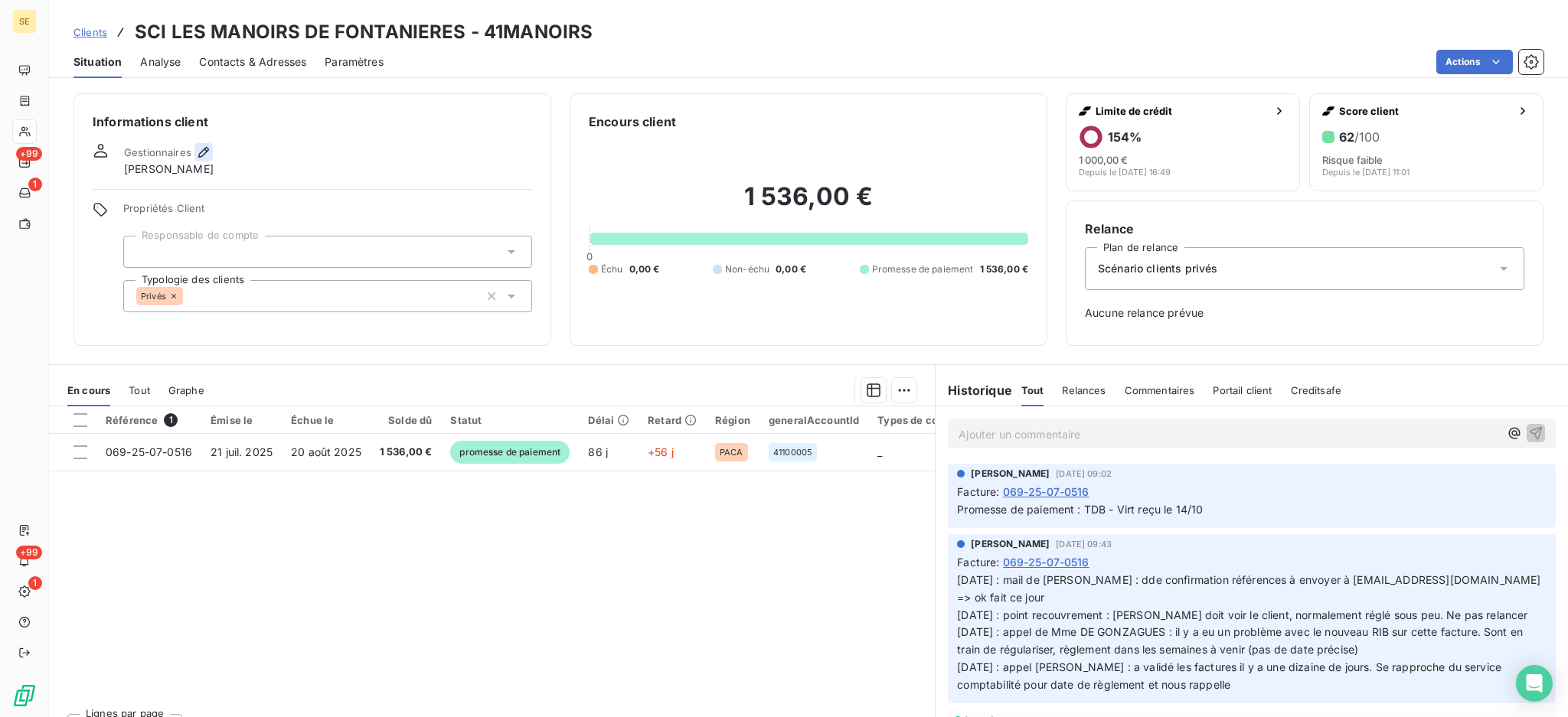
click at [204, 153] on icon "button" at bounding box center [204, 152] width 11 height 11
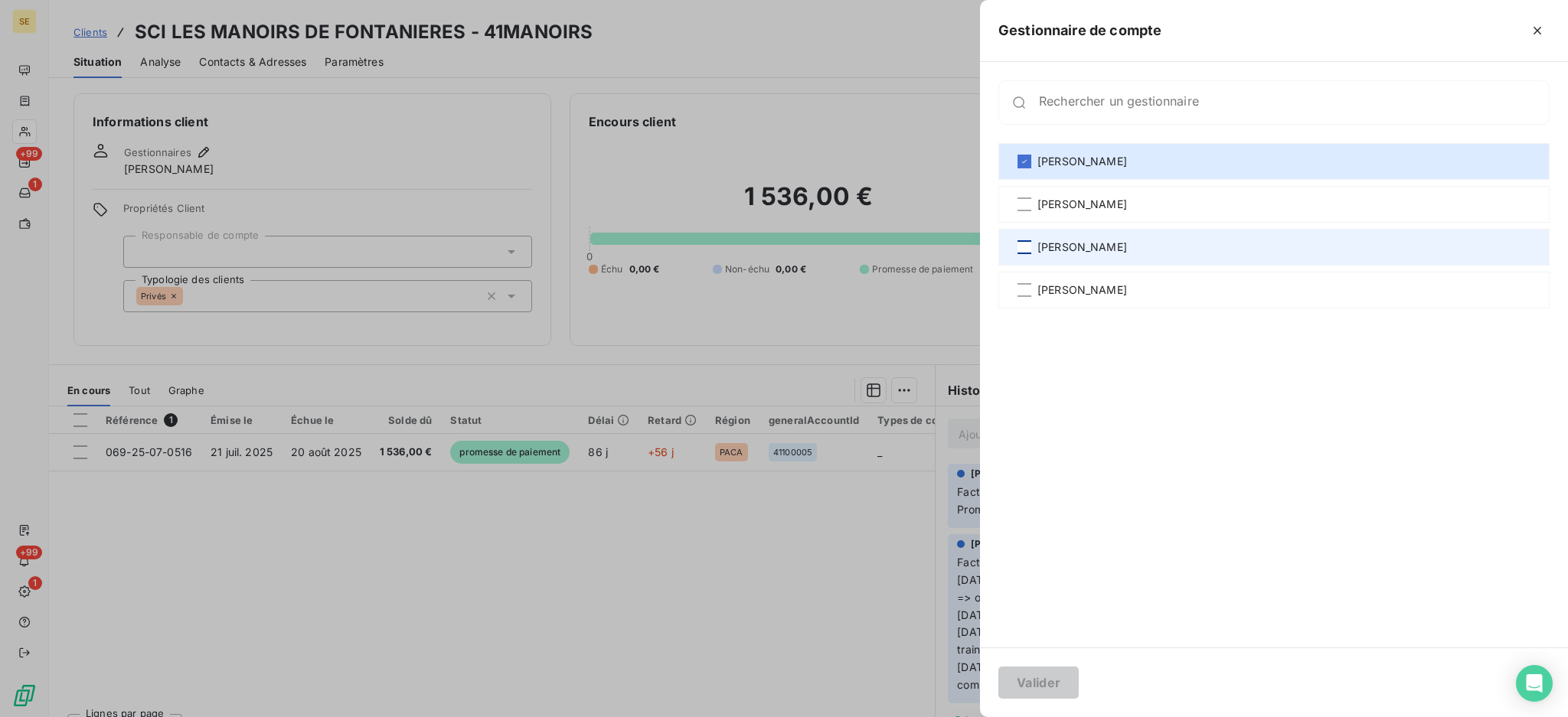
drag, startPoint x: 1021, startPoint y: 249, endPoint x: 1021, endPoint y: 240, distance: 9.0
click at [1021, 248] on div at bounding box center [1024, 247] width 14 height 14
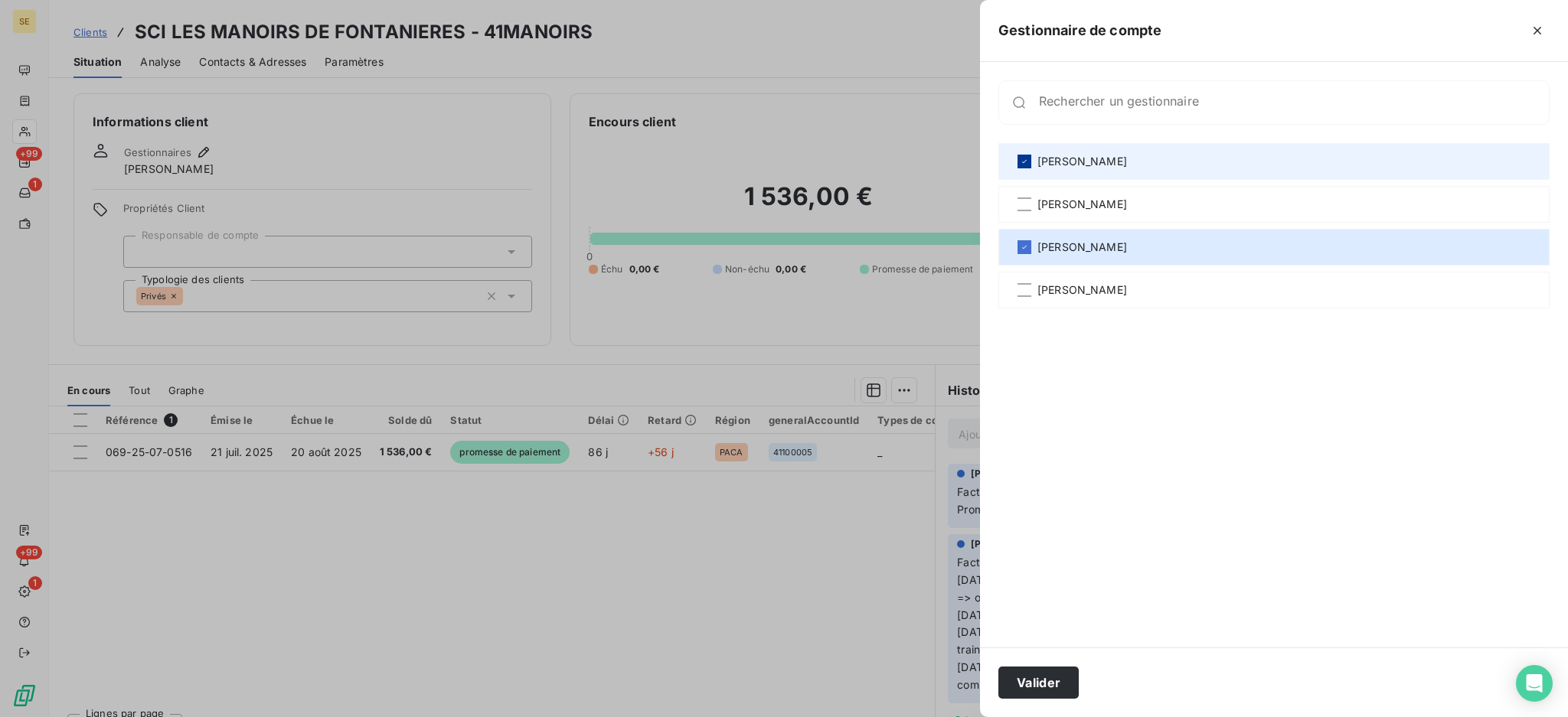
click at [1027, 161] on icon at bounding box center [1023, 161] width 9 height 9
click at [1034, 690] on button "Valider" at bounding box center [1038, 682] width 80 height 32
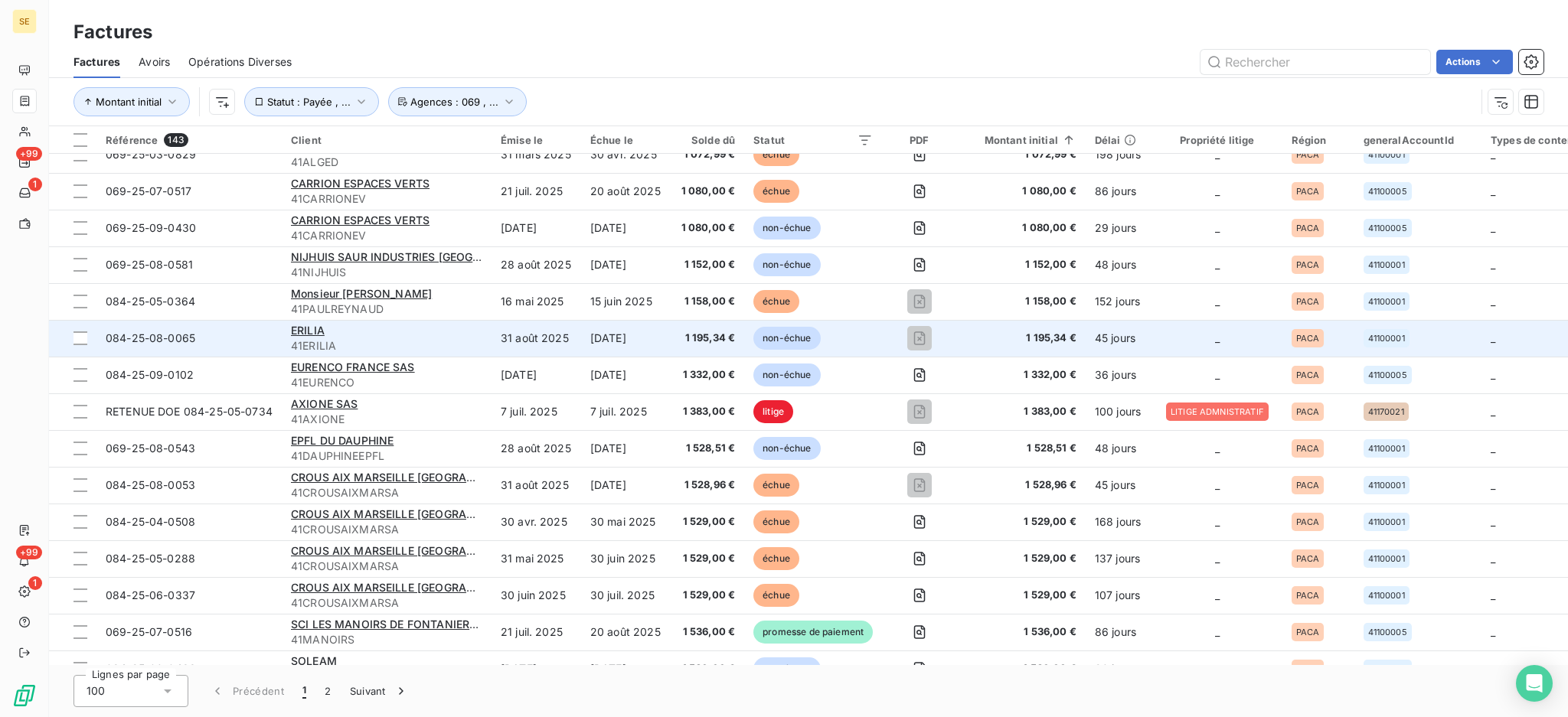
scroll to position [3066, 0]
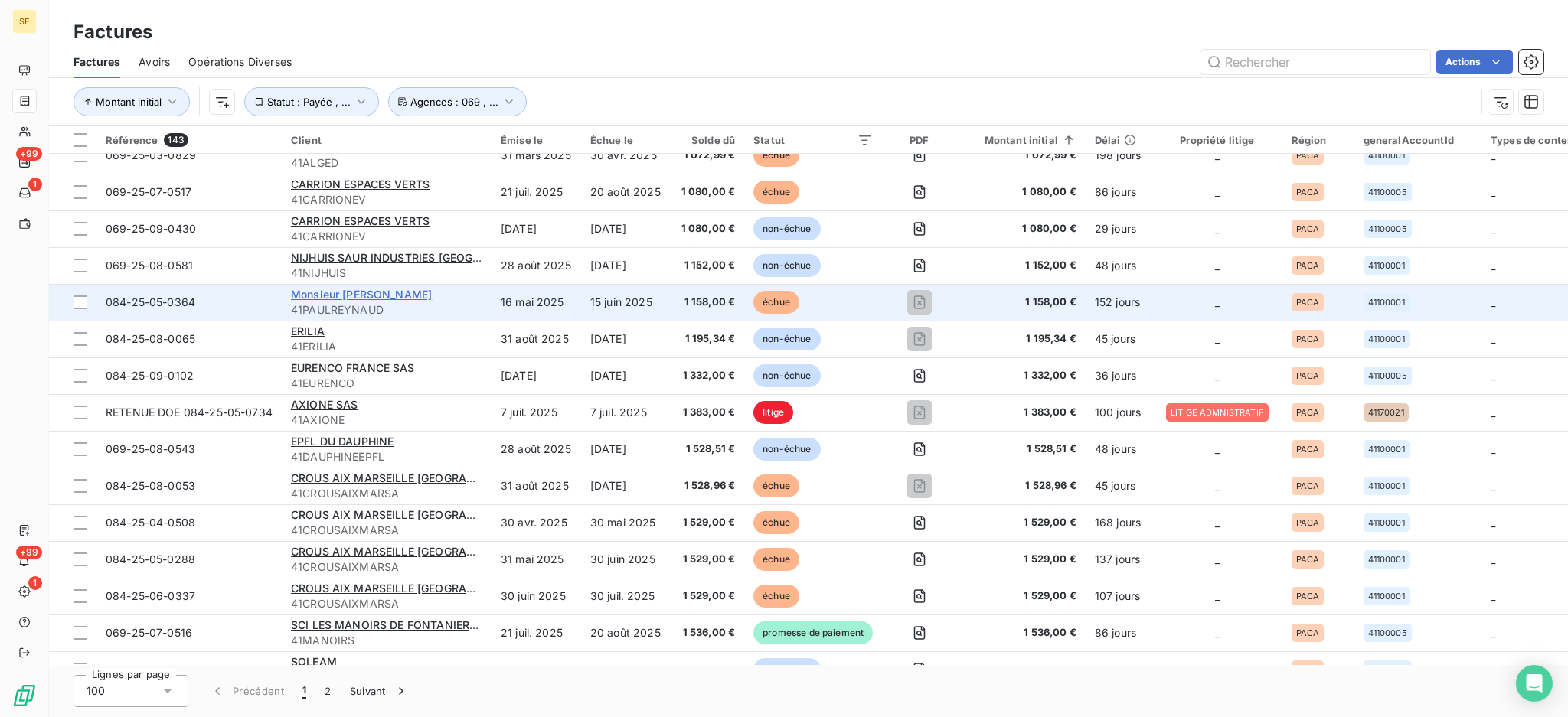
click at [406, 294] on span "Monsieur [PERSON_NAME]" at bounding box center [361, 294] width 141 height 13
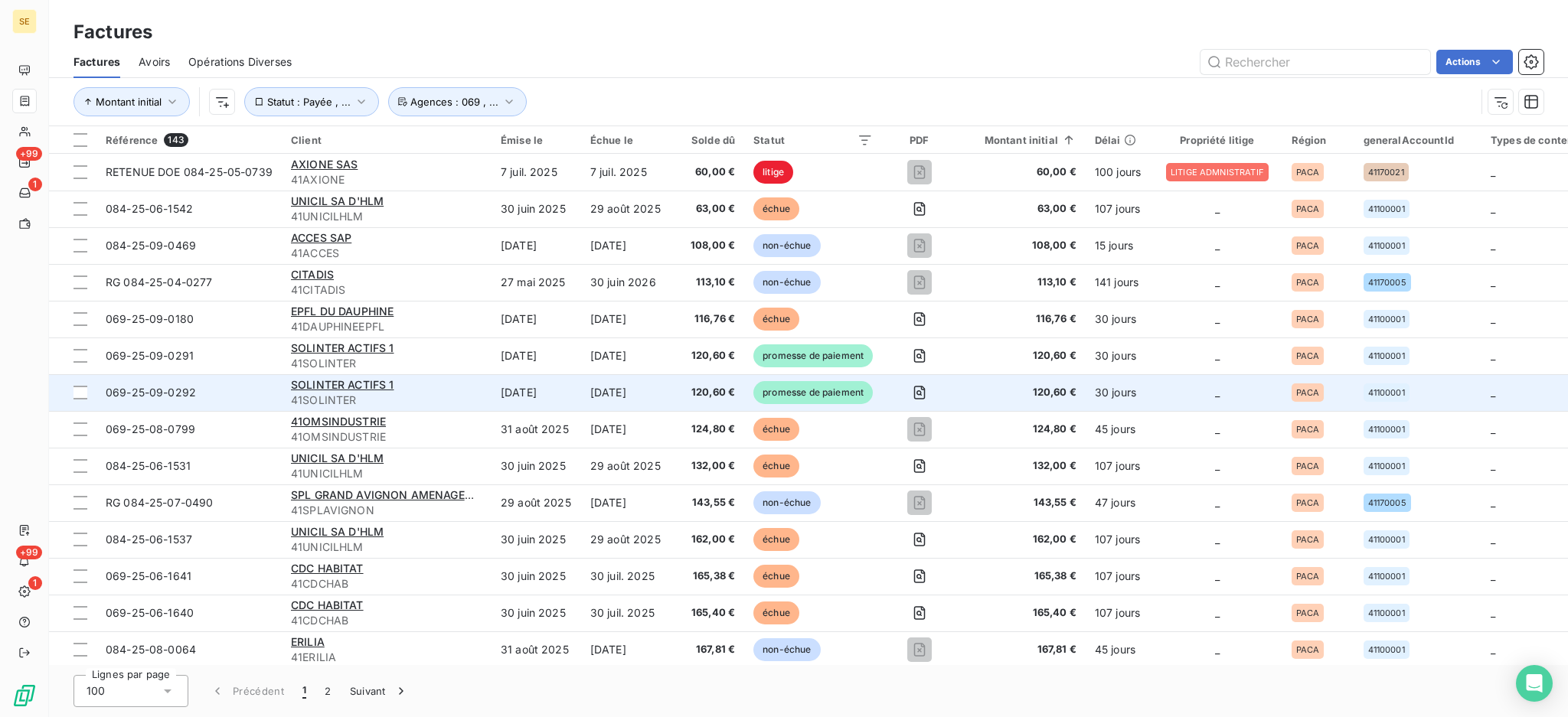
scroll to position [306, 0]
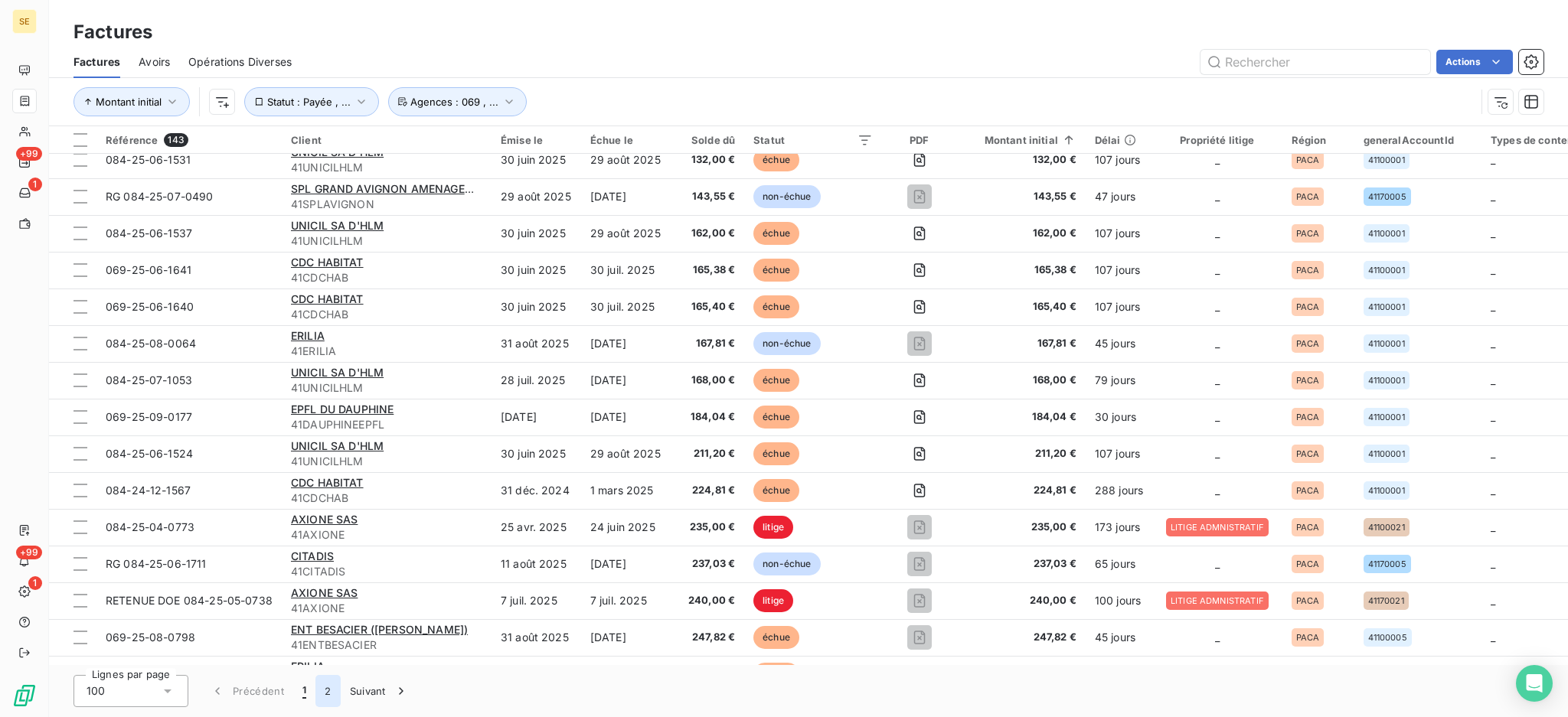
click at [326, 695] on button "2" at bounding box center [327, 691] width 24 height 32
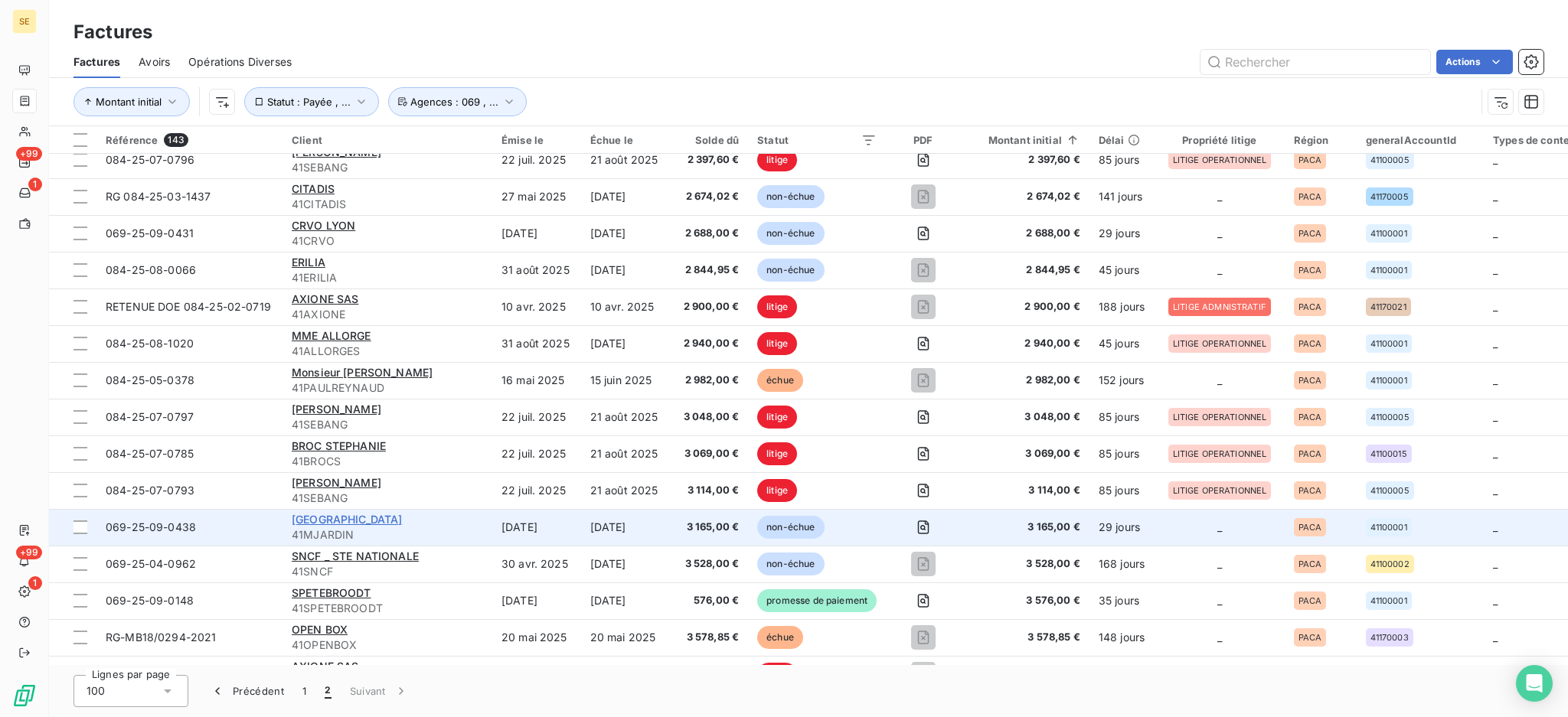
click at [337, 519] on span "MAIRIE JARDIN" at bounding box center [347, 518] width 111 height 13
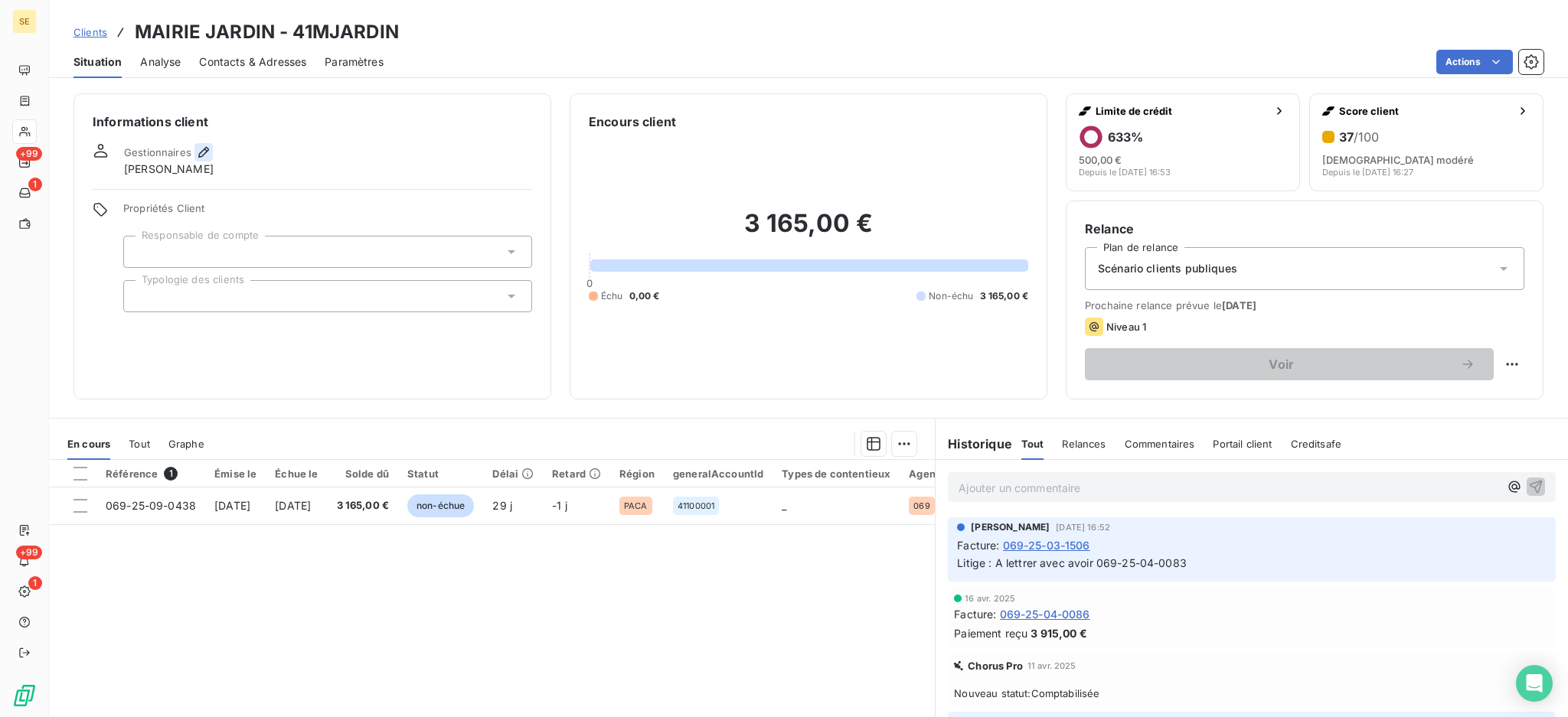
click at [204, 155] on icon "button" at bounding box center [204, 152] width 16 height 16
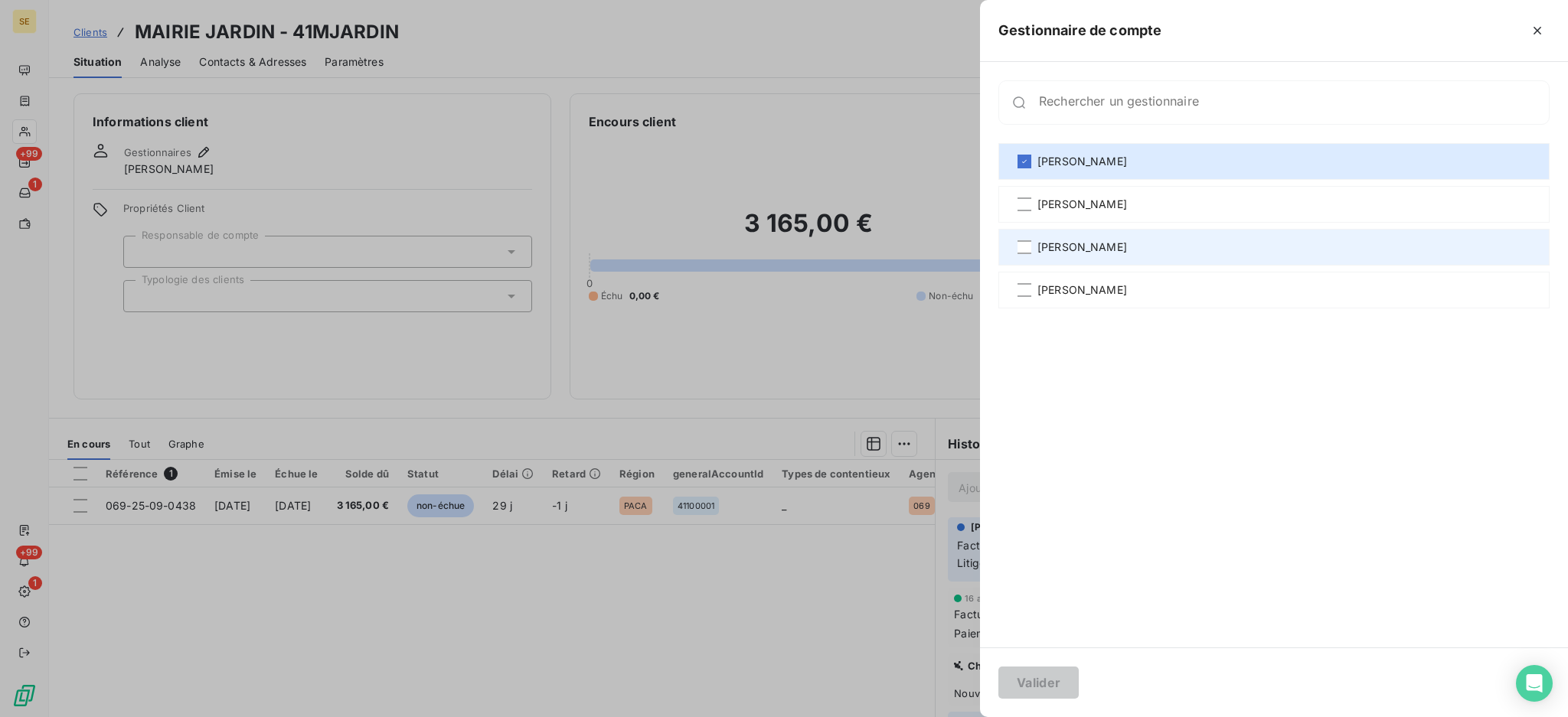
click at [1086, 244] on span "[PERSON_NAME]" at bounding box center [1082, 247] width 89 height 16
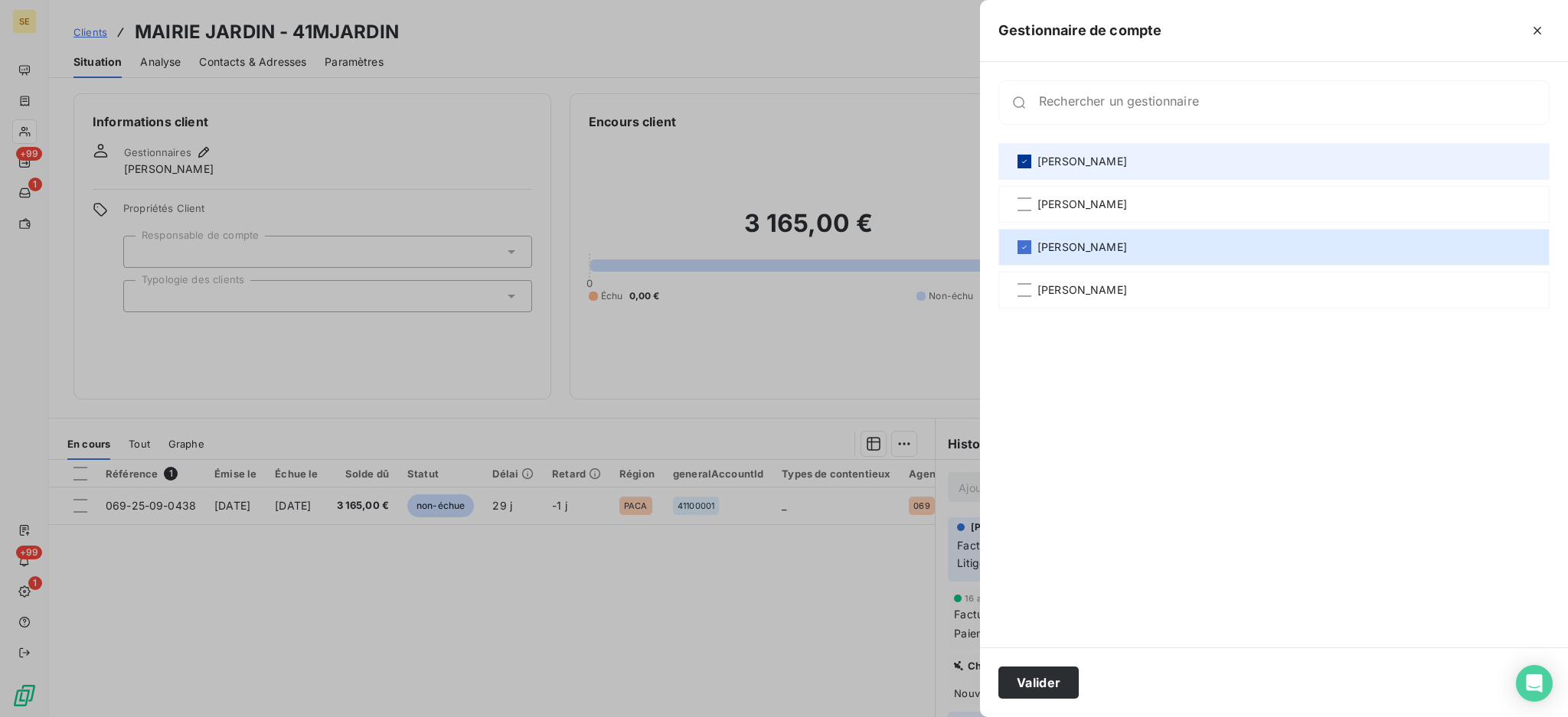
click at [1025, 157] on icon at bounding box center [1023, 161] width 9 height 9
click at [1054, 682] on button "Valider" at bounding box center [1038, 682] width 80 height 32
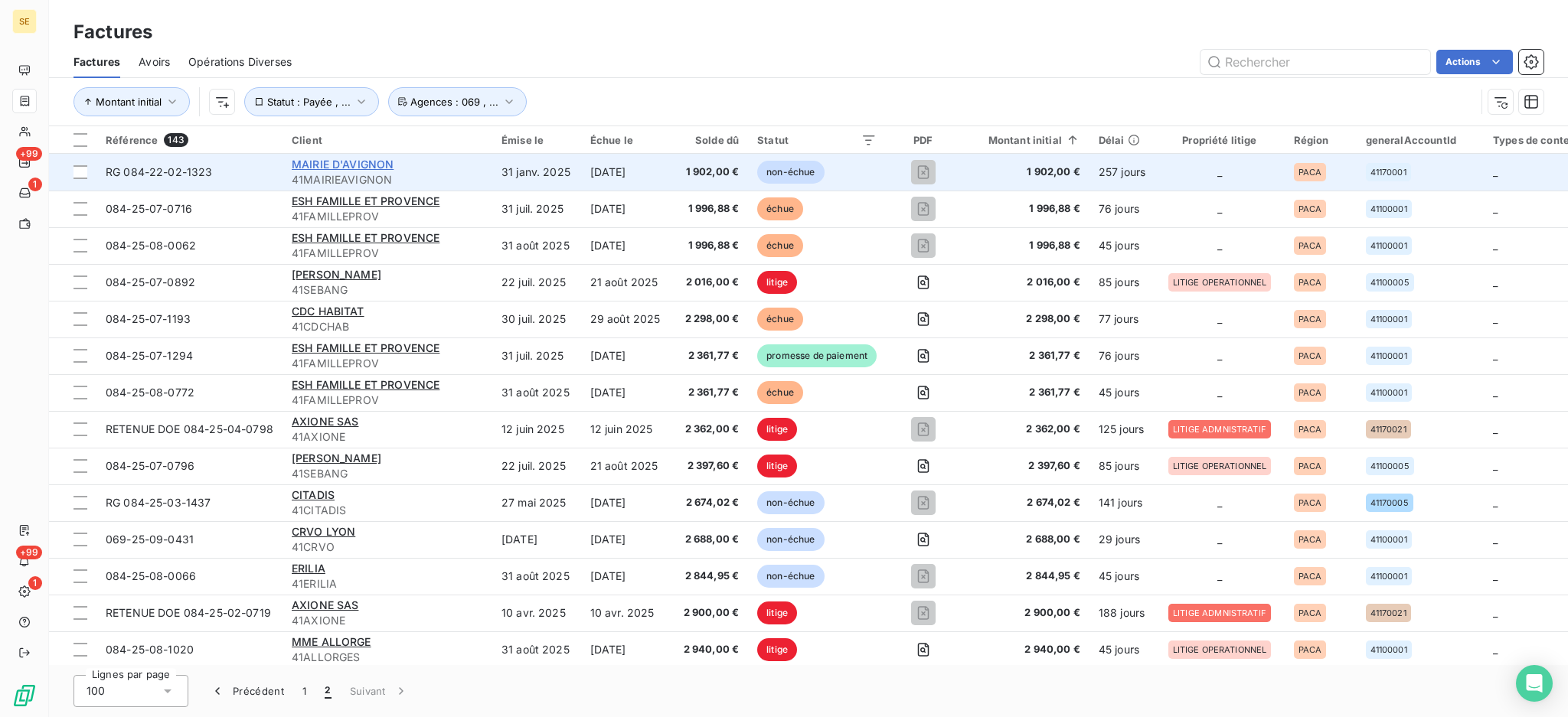
click at [389, 159] on span "MAIRIE D'AVIGNON" at bounding box center [342, 164] width 102 height 13
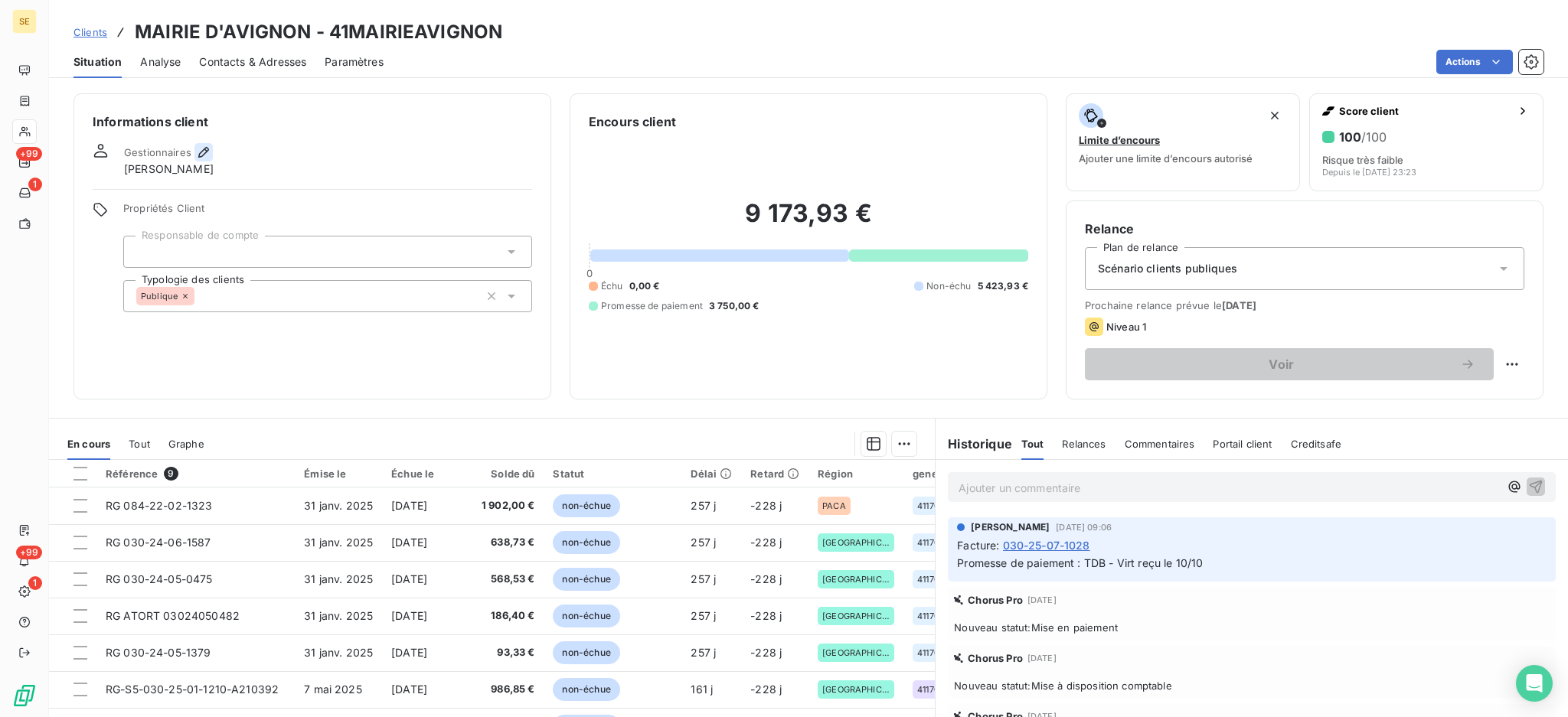
click at [199, 147] on icon "button" at bounding box center [204, 152] width 16 height 16
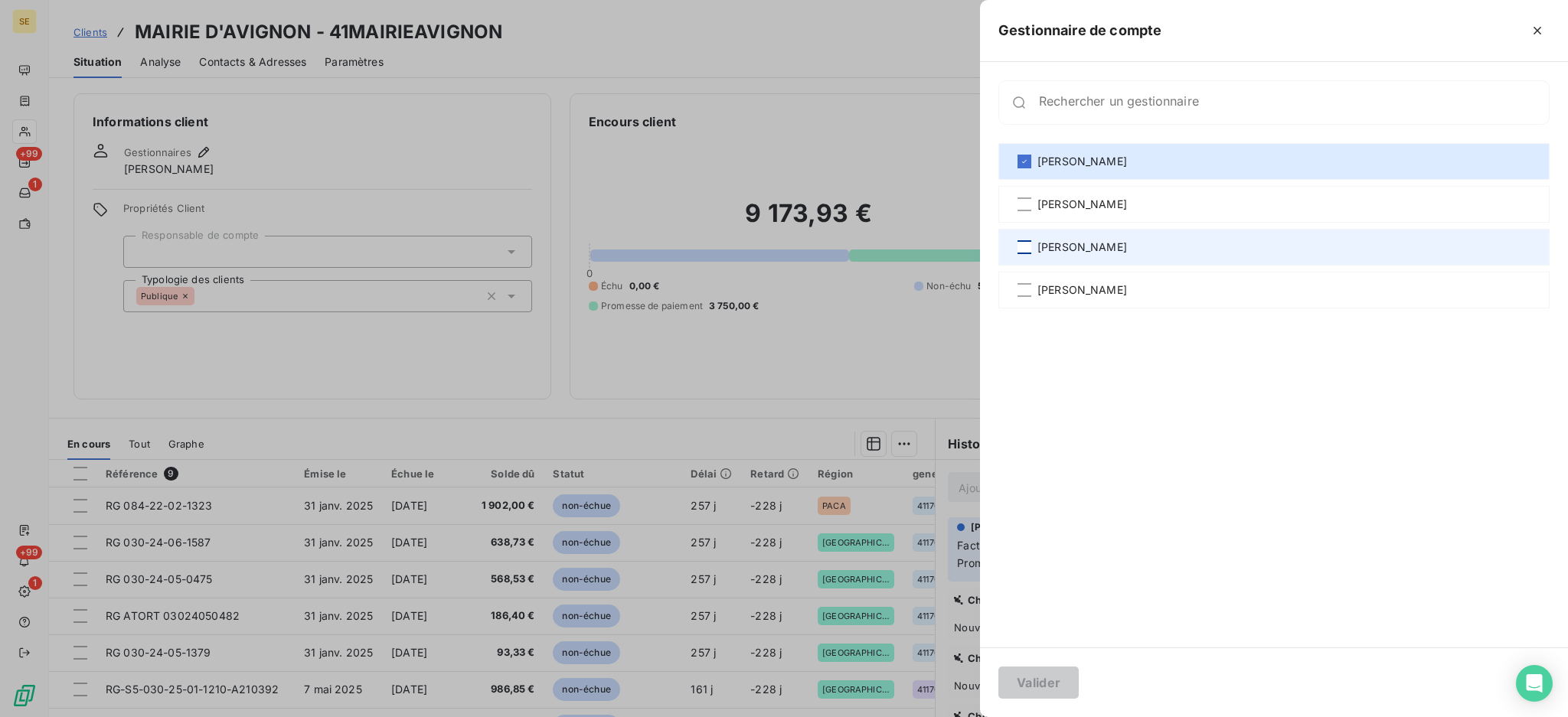
click at [1030, 249] on div at bounding box center [1024, 247] width 14 height 14
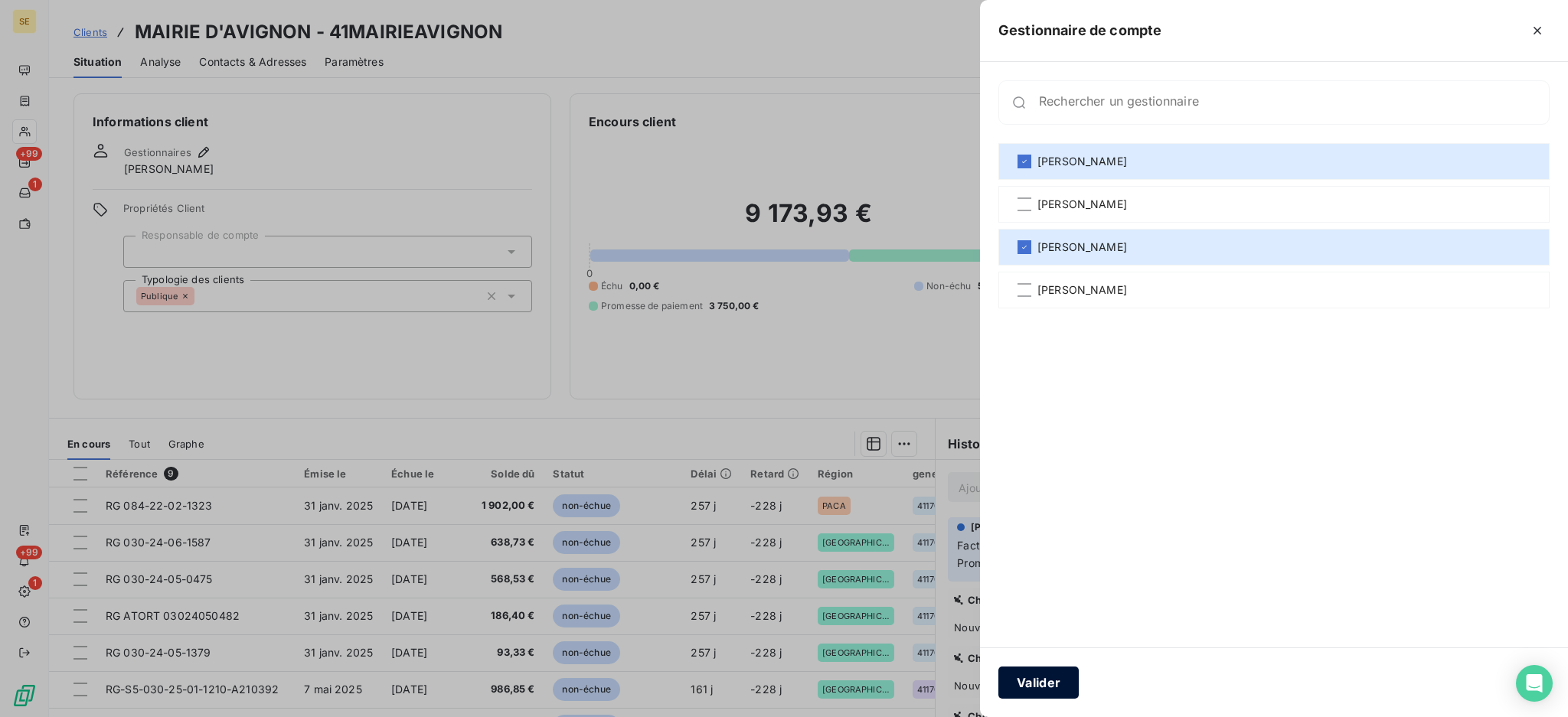
click at [1051, 677] on button "Valider" at bounding box center [1038, 682] width 80 height 32
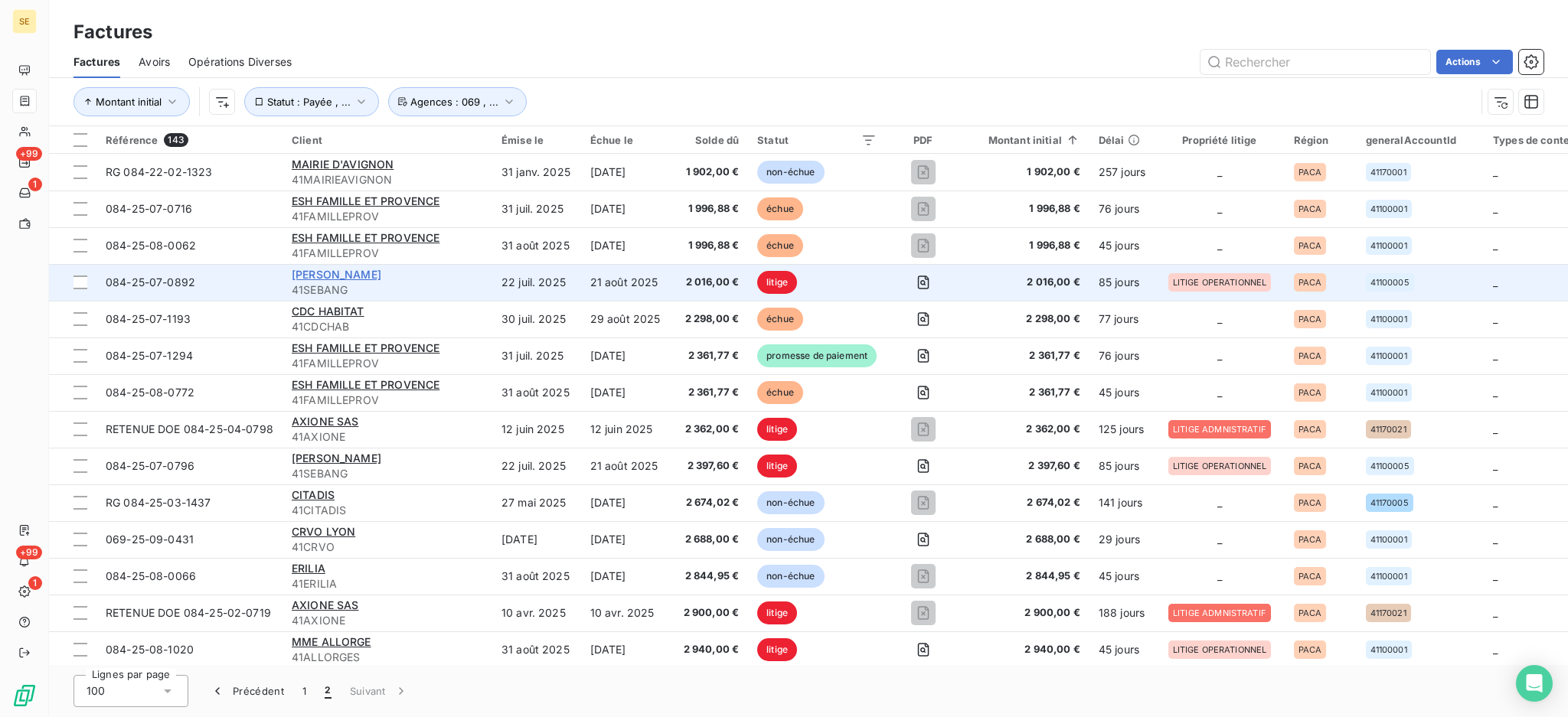
click at [352, 270] on span "SEBAN GEORGES" at bounding box center [336, 273] width 89 height 13
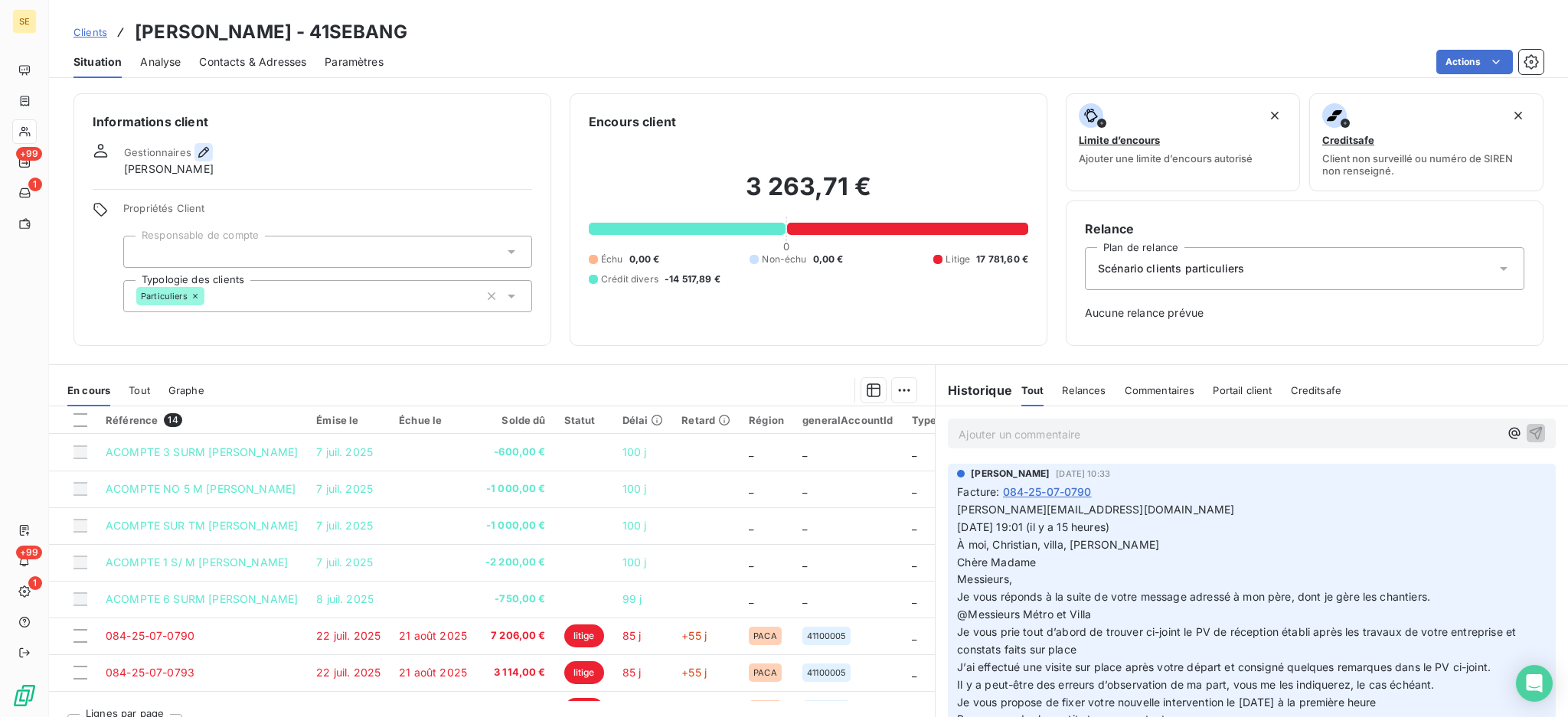
click at [200, 154] on icon "button" at bounding box center [204, 152] width 16 height 16
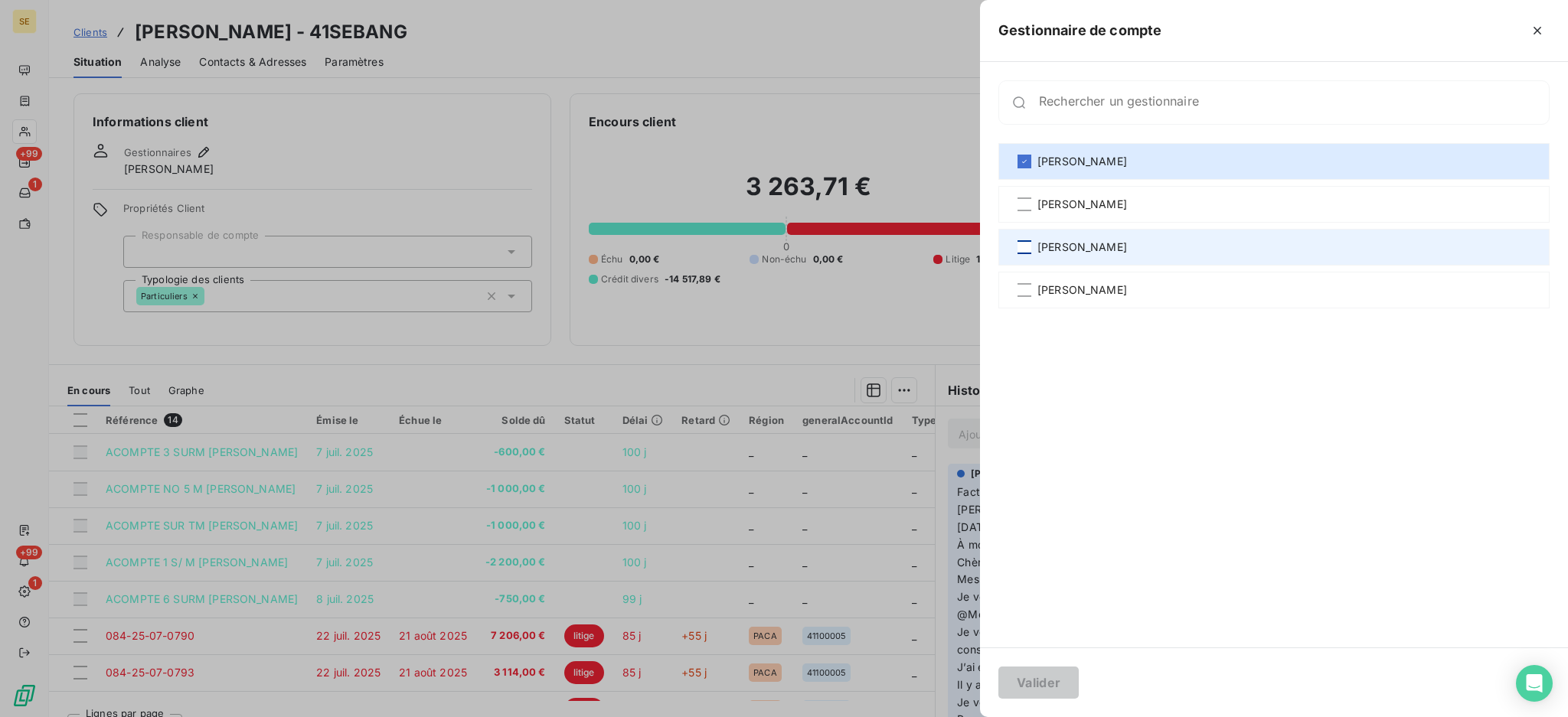
click at [1023, 246] on div at bounding box center [1024, 247] width 14 height 14
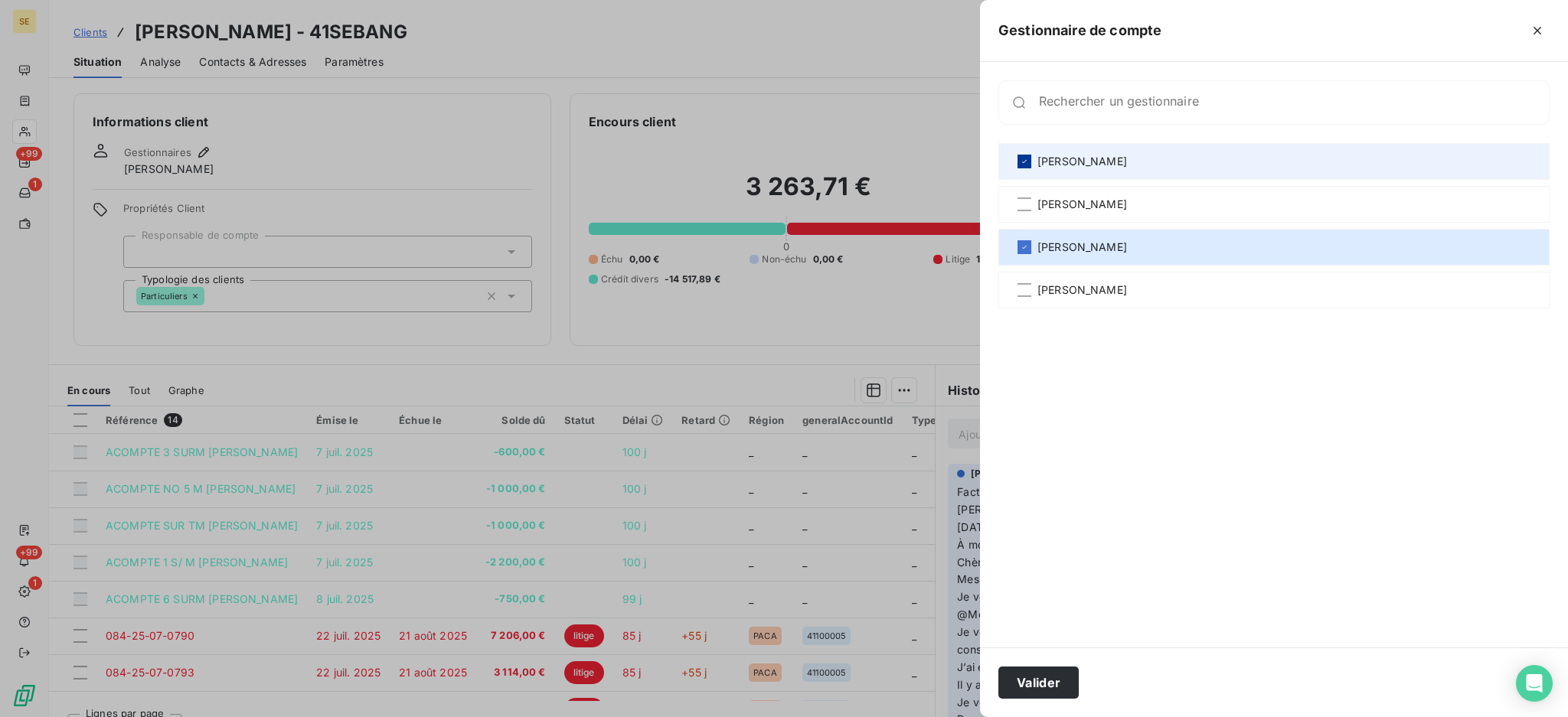
click at [1023, 155] on div at bounding box center [1024, 162] width 14 height 14
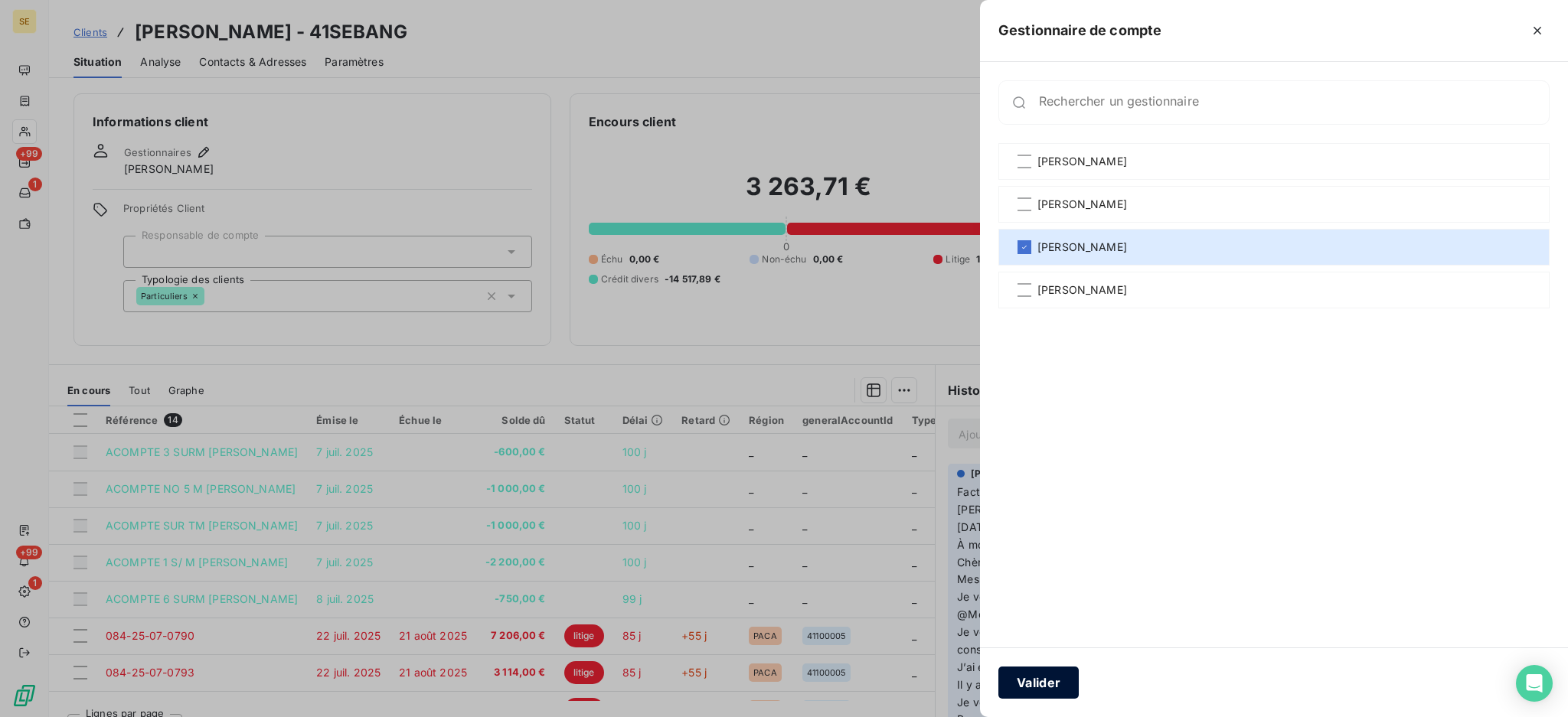
click at [1058, 693] on button "Valider" at bounding box center [1038, 682] width 80 height 32
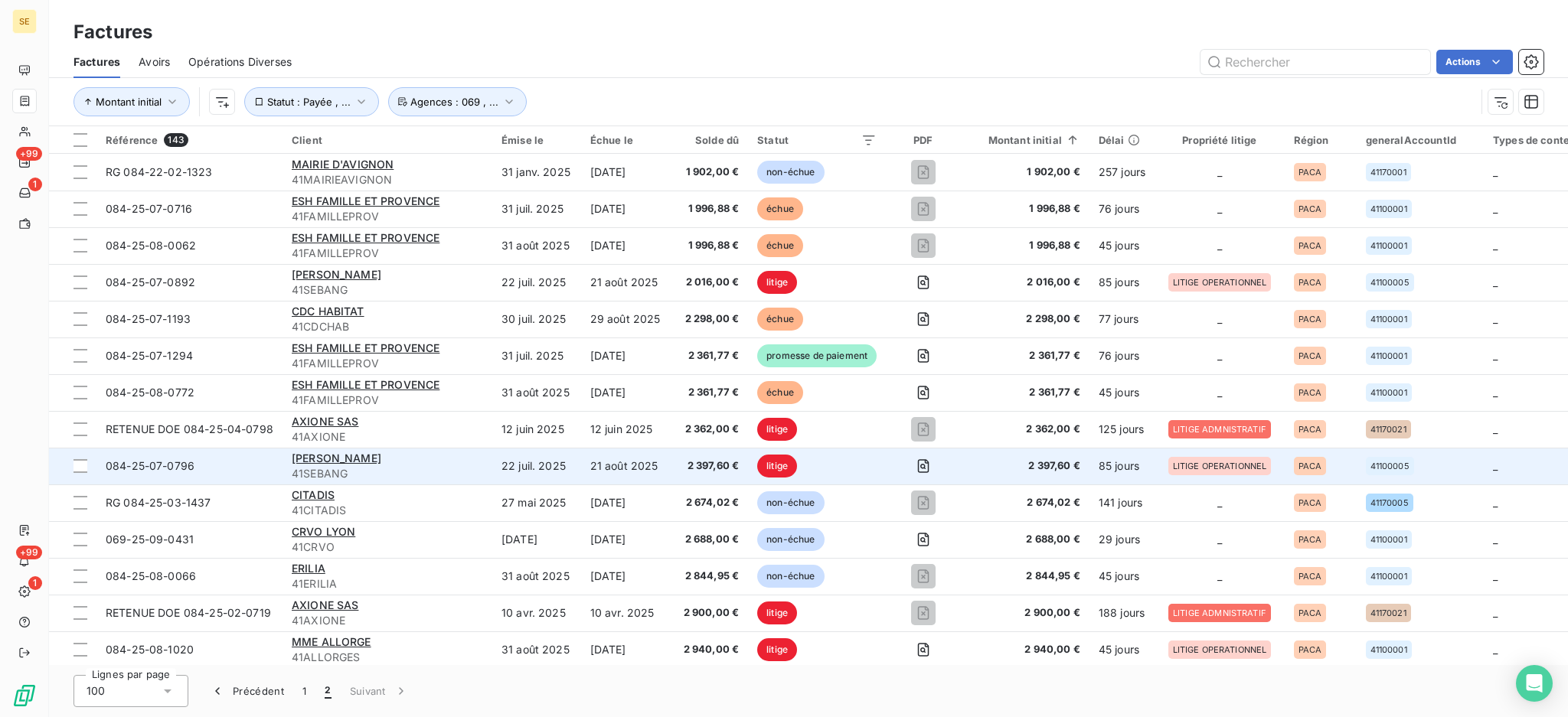
scroll to position [203, 0]
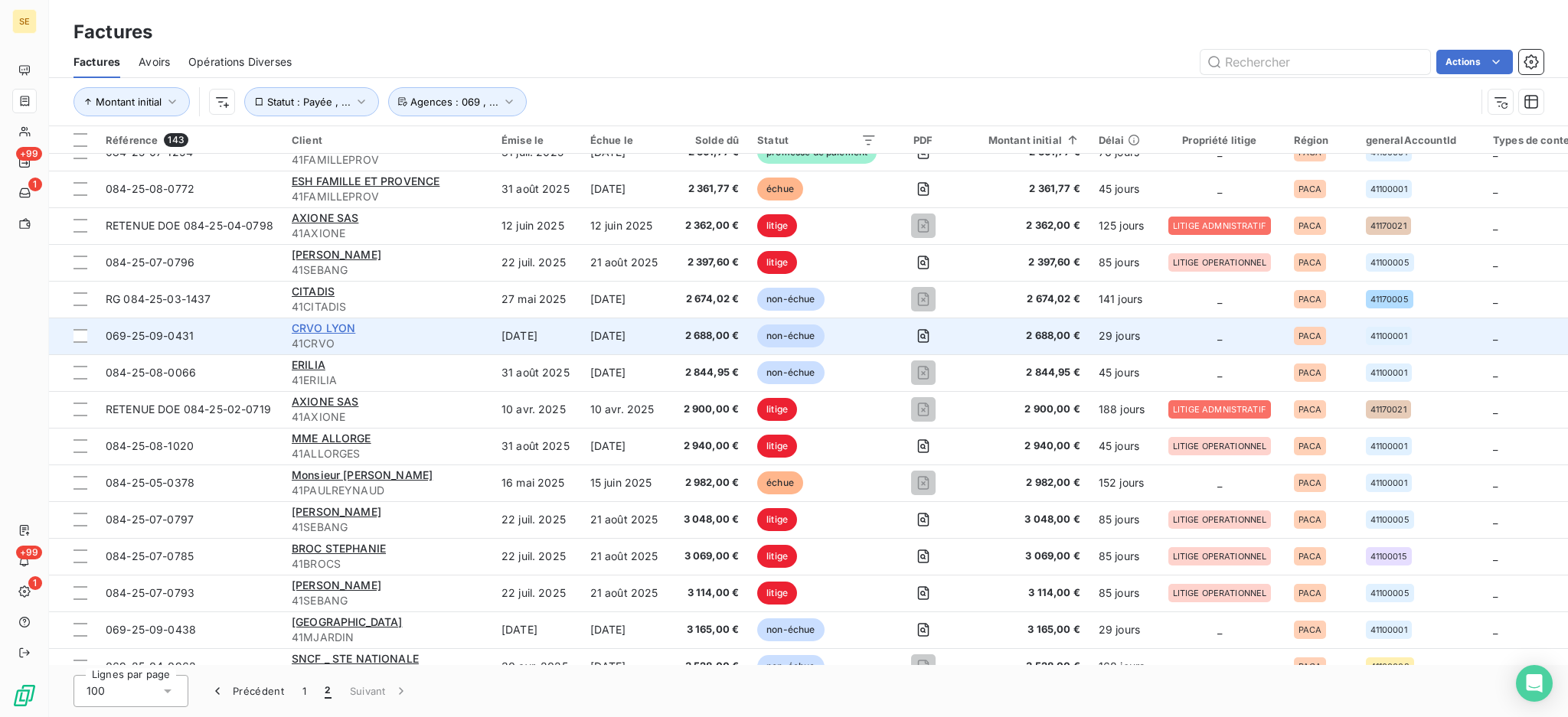
click at [323, 329] on span "CRVO LYON" at bounding box center [324, 327] width 64 height 13
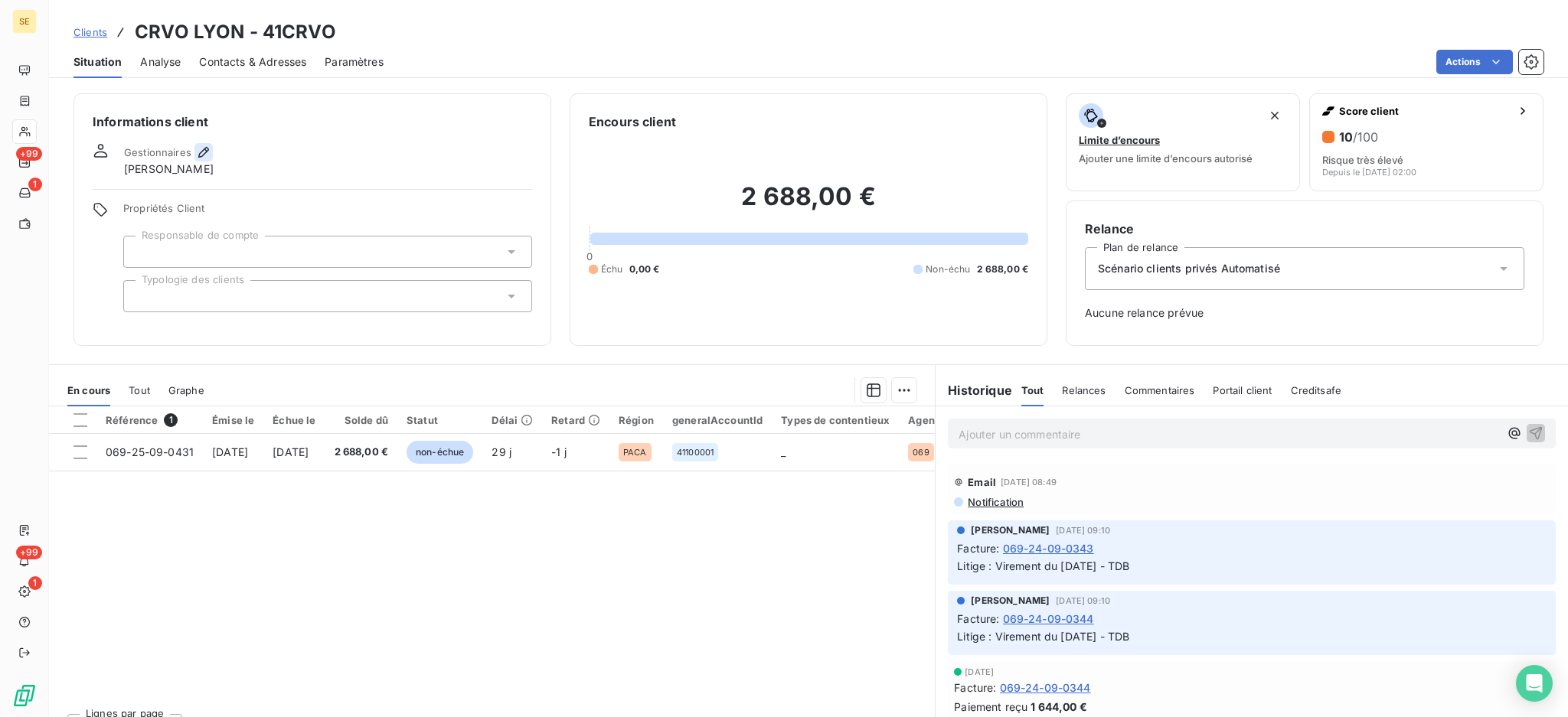
click at [203, 157] on icon "button" at bounding box center [204, 152] width 16 height 16
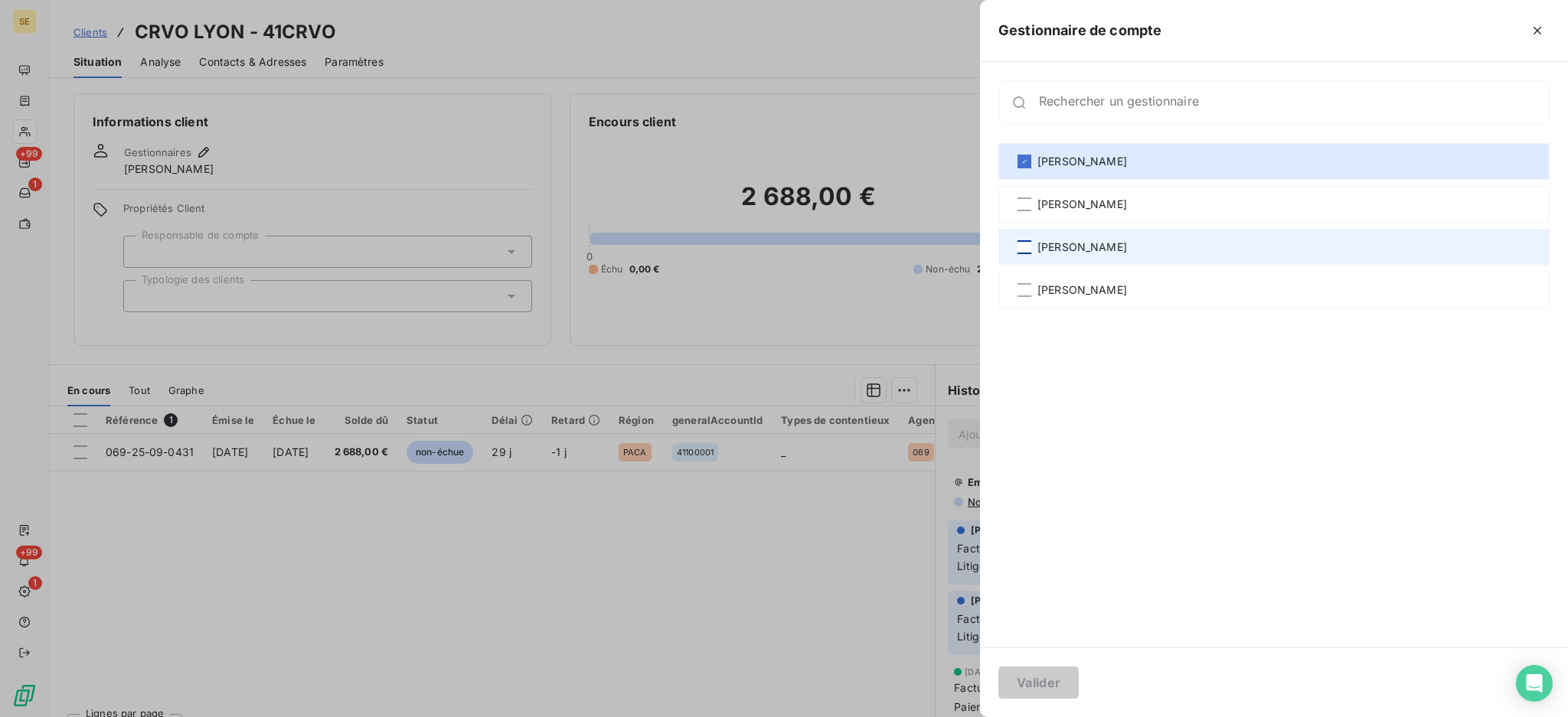
click at [1027, 249] on div at bounding box center [1024, 247] width 14 height 14
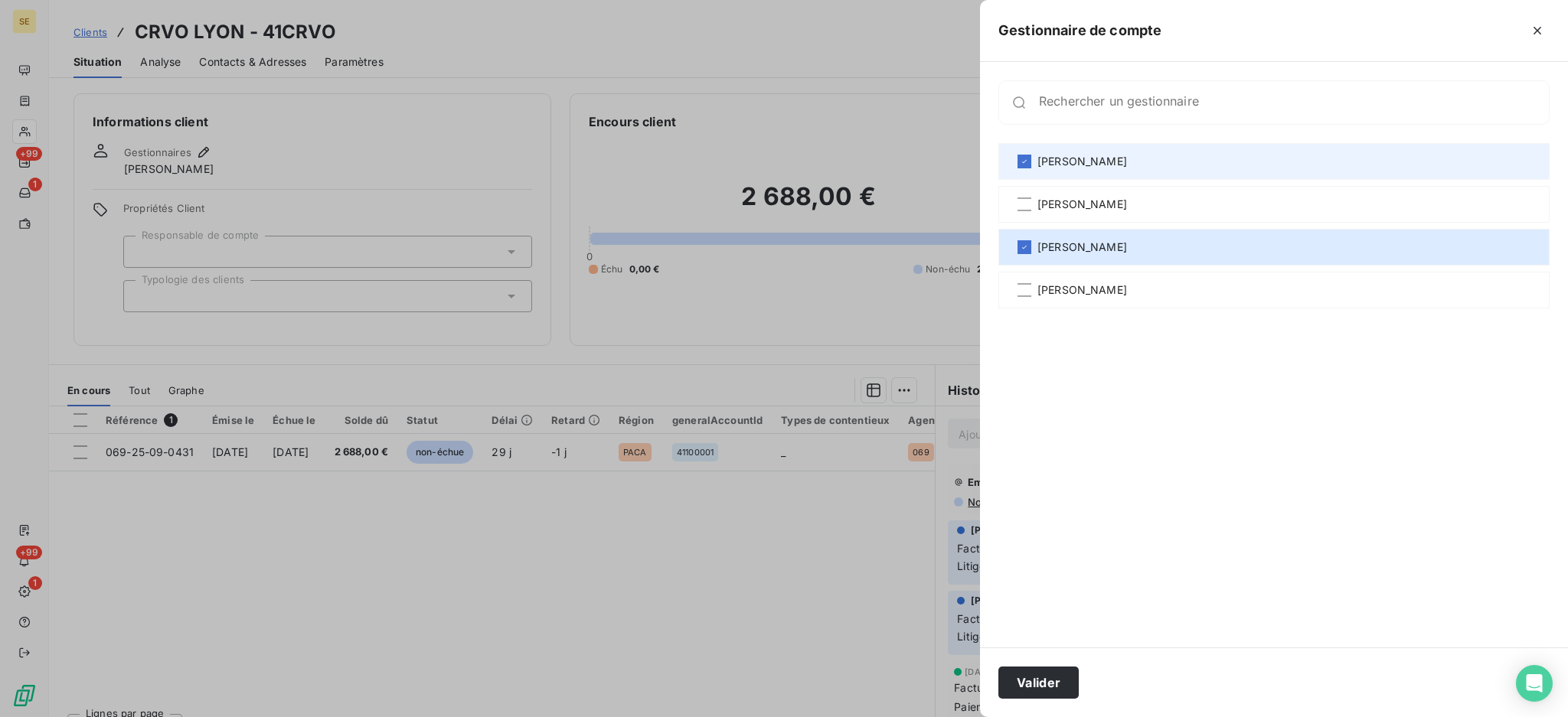
click at [1025, 151] on div "[PERSON_NAME]" at bounding box center [1273, 162] width 551 height 37
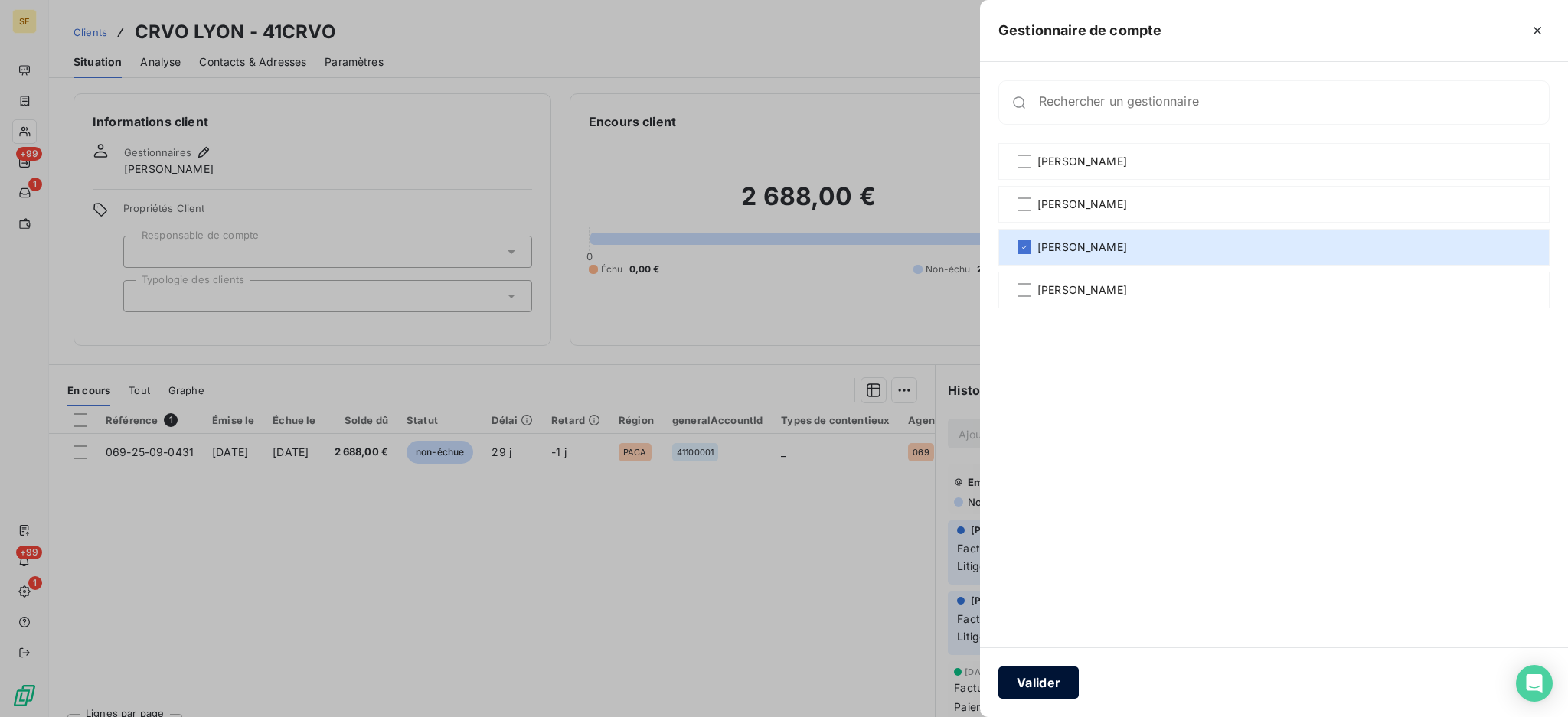
click at [1050, 683] on button "Valider" at bounding box center [1038, 682] width 80 height 32
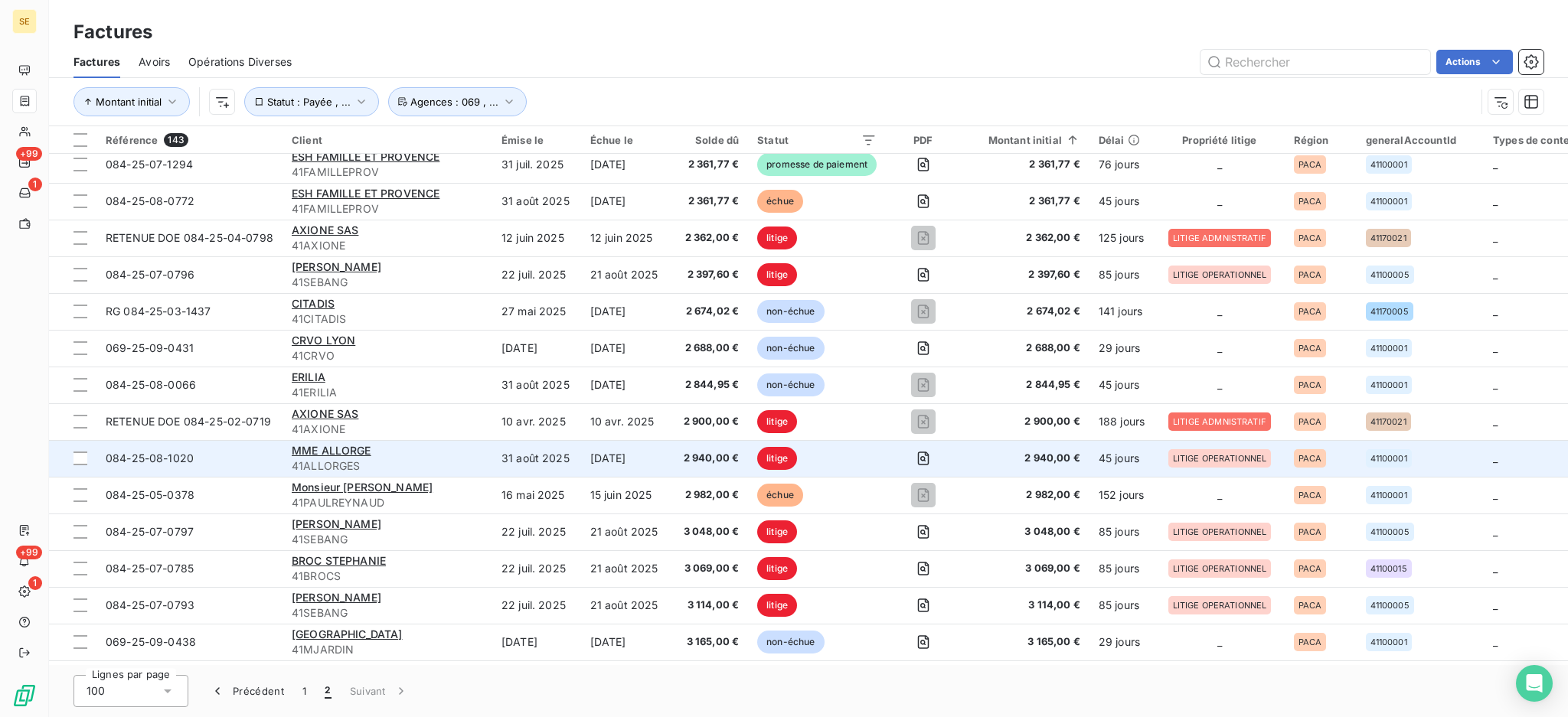
scroll to position [203, 0]
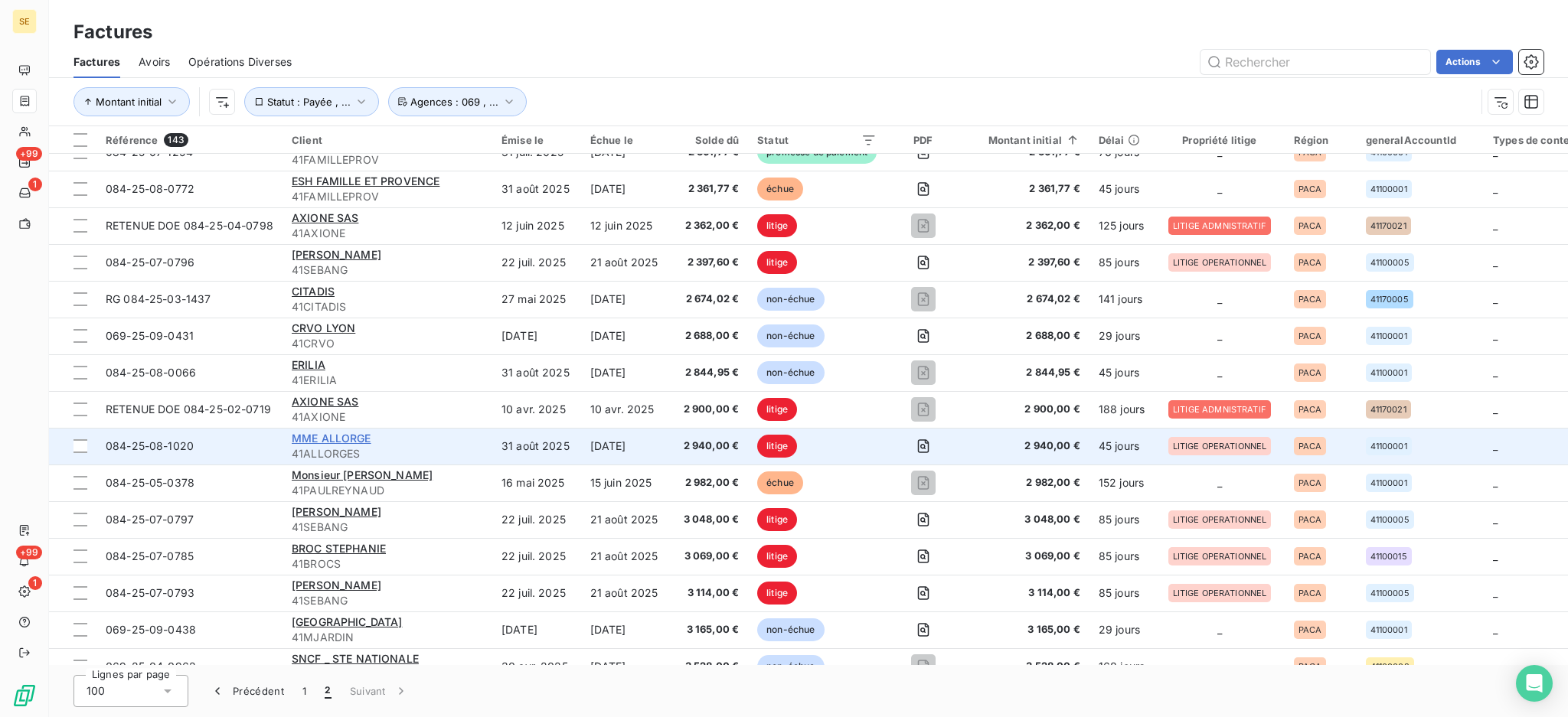
click at [345, 435] on span "MME ALLORGE" at bounding box center [331, 437] width 79 height 13
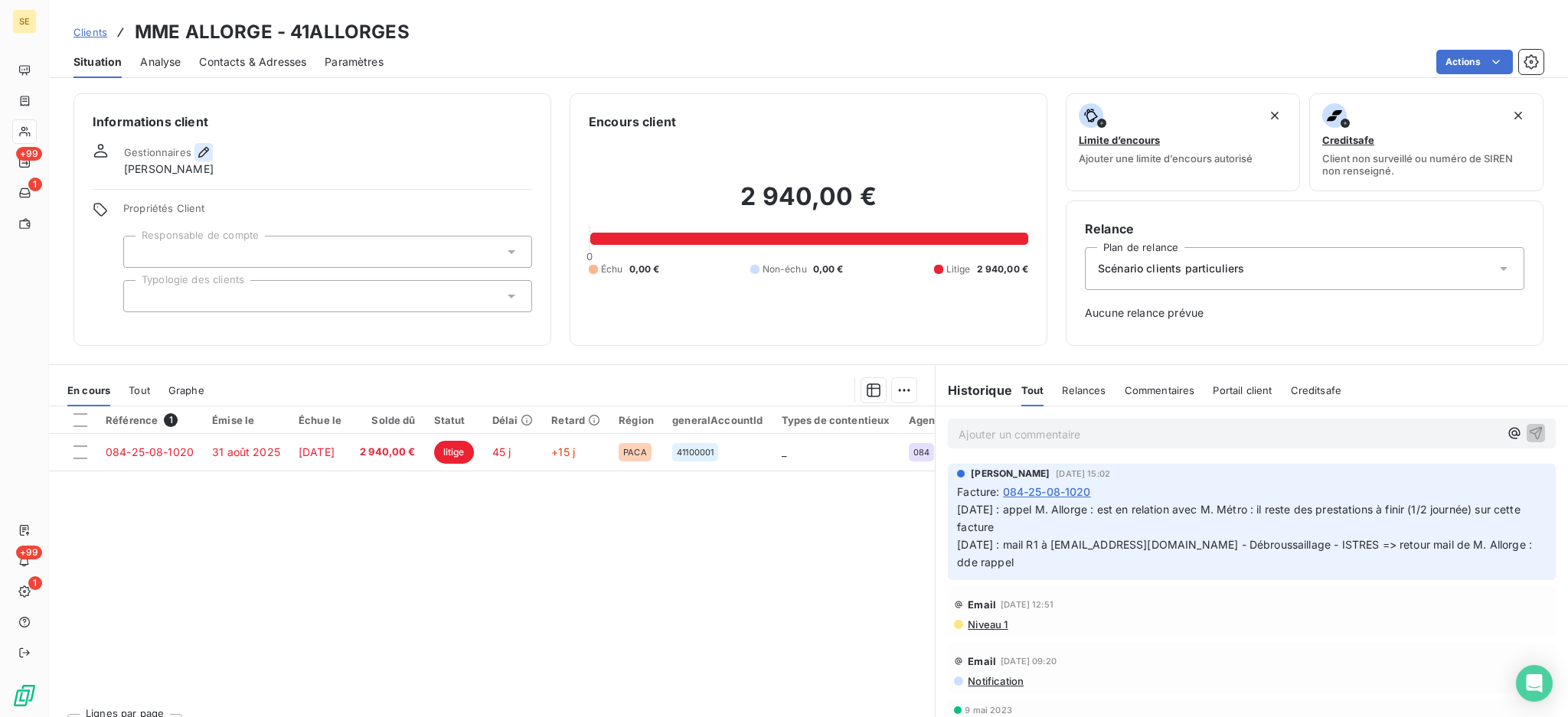
click at [196, 144] on icon "button" at bounding box center [204, 152] width 16 height 16
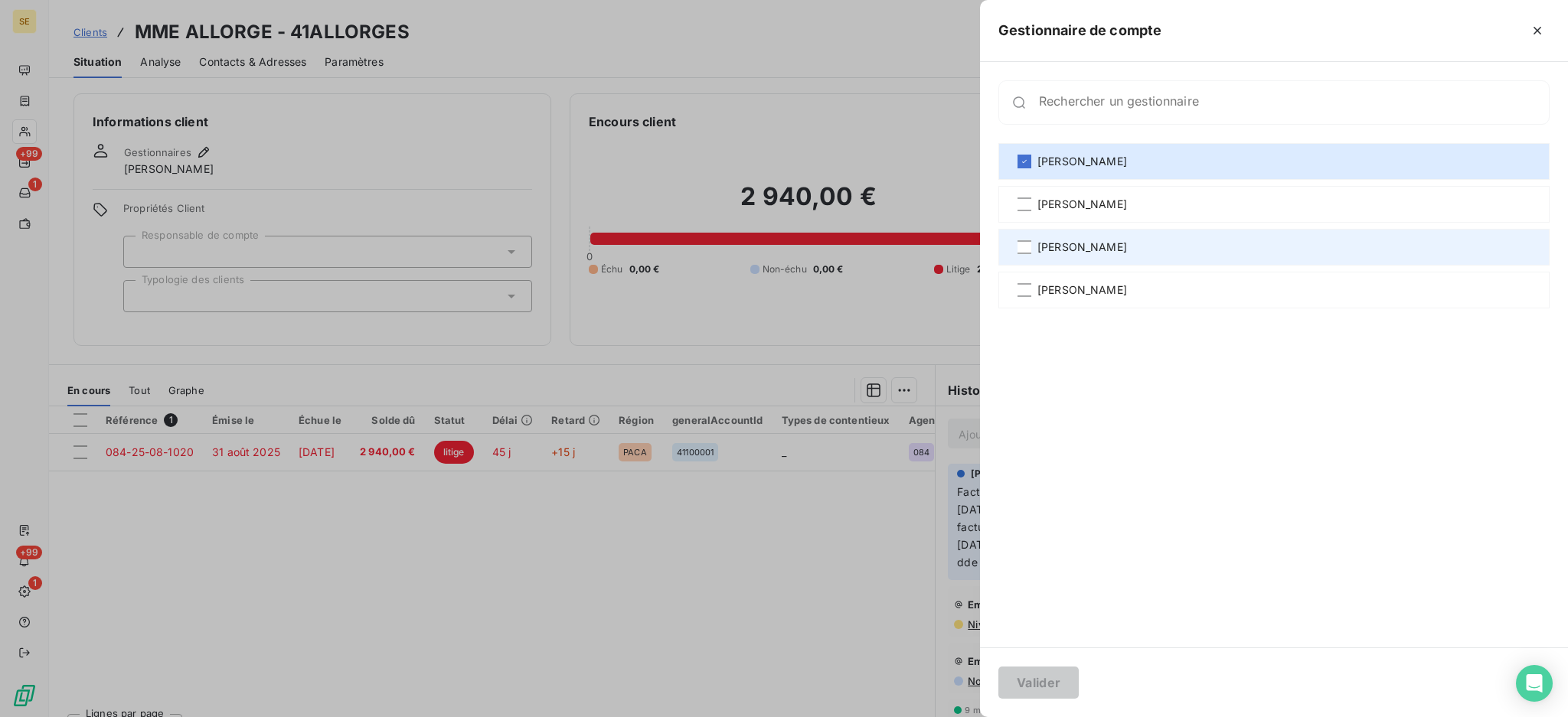
click at [1018, 253] on div at bounding box center [1024, 247] width 14 height 14
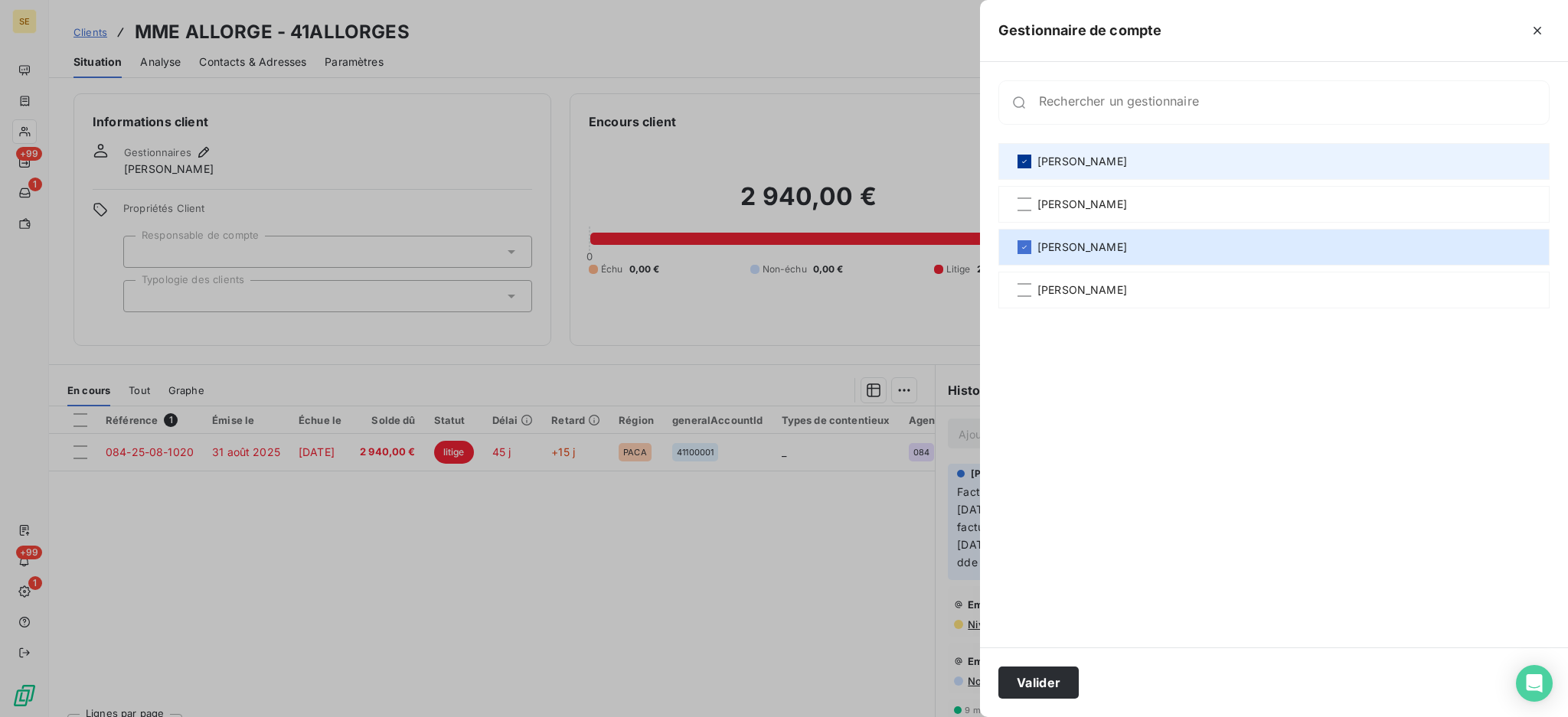
click at [1023, 157] on icon at bounding box center [1023, 161] width 9 height 9
click at [1071, 685] on button "Valider" at bounding box center [1038, 682] width 80 height 32
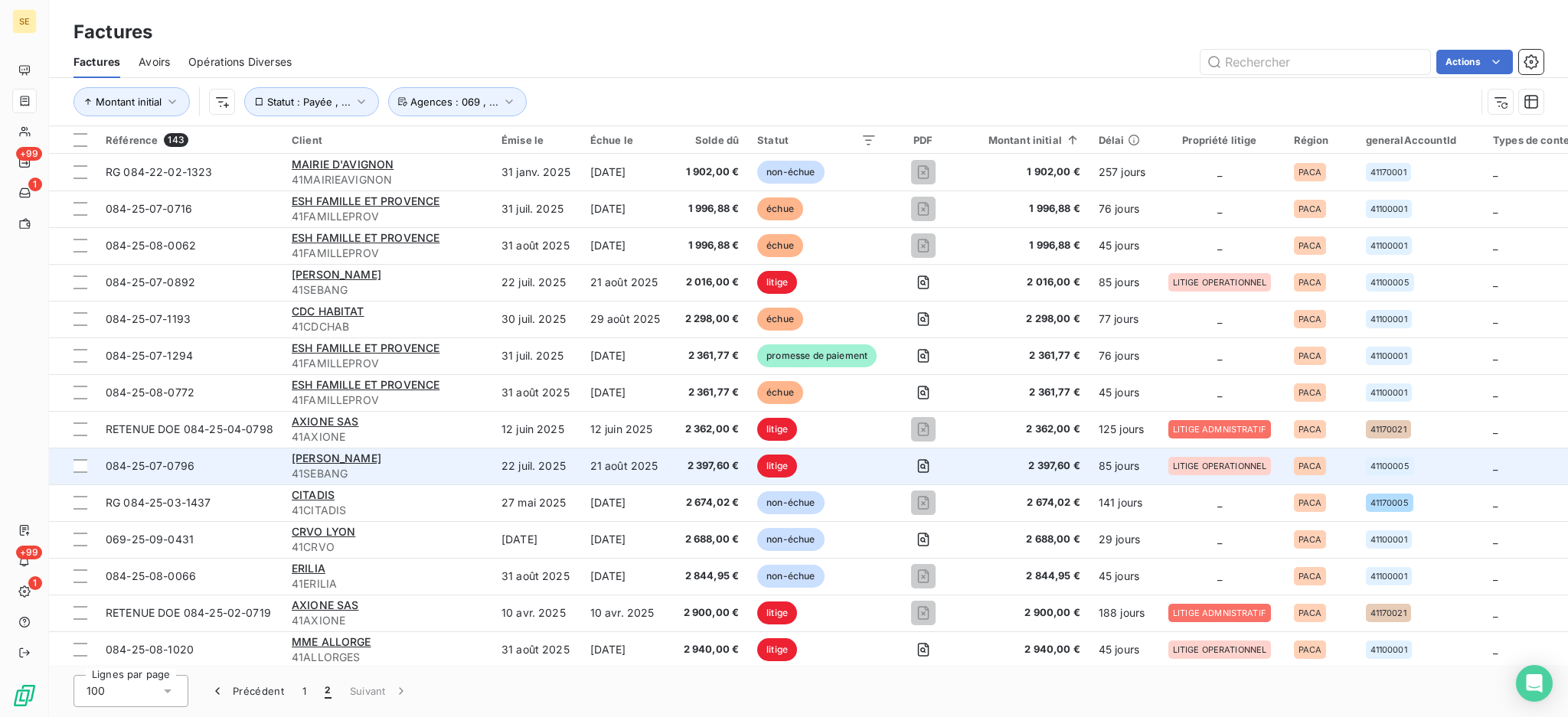
scroll to position [203, 0]
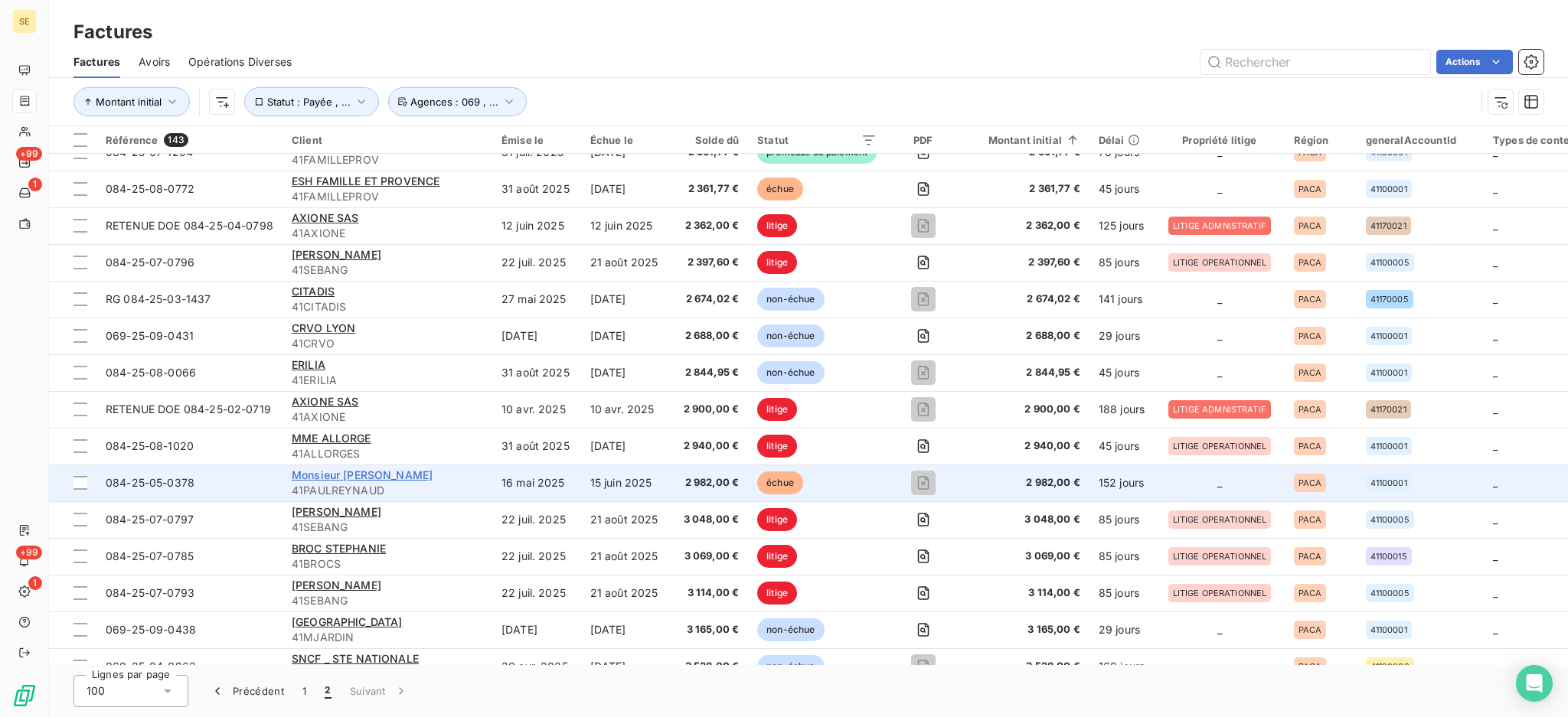
click at [432, 470] on span "Monsieur [PERSON_NAME]" at bounding box center [361, 474] width 141 height 13
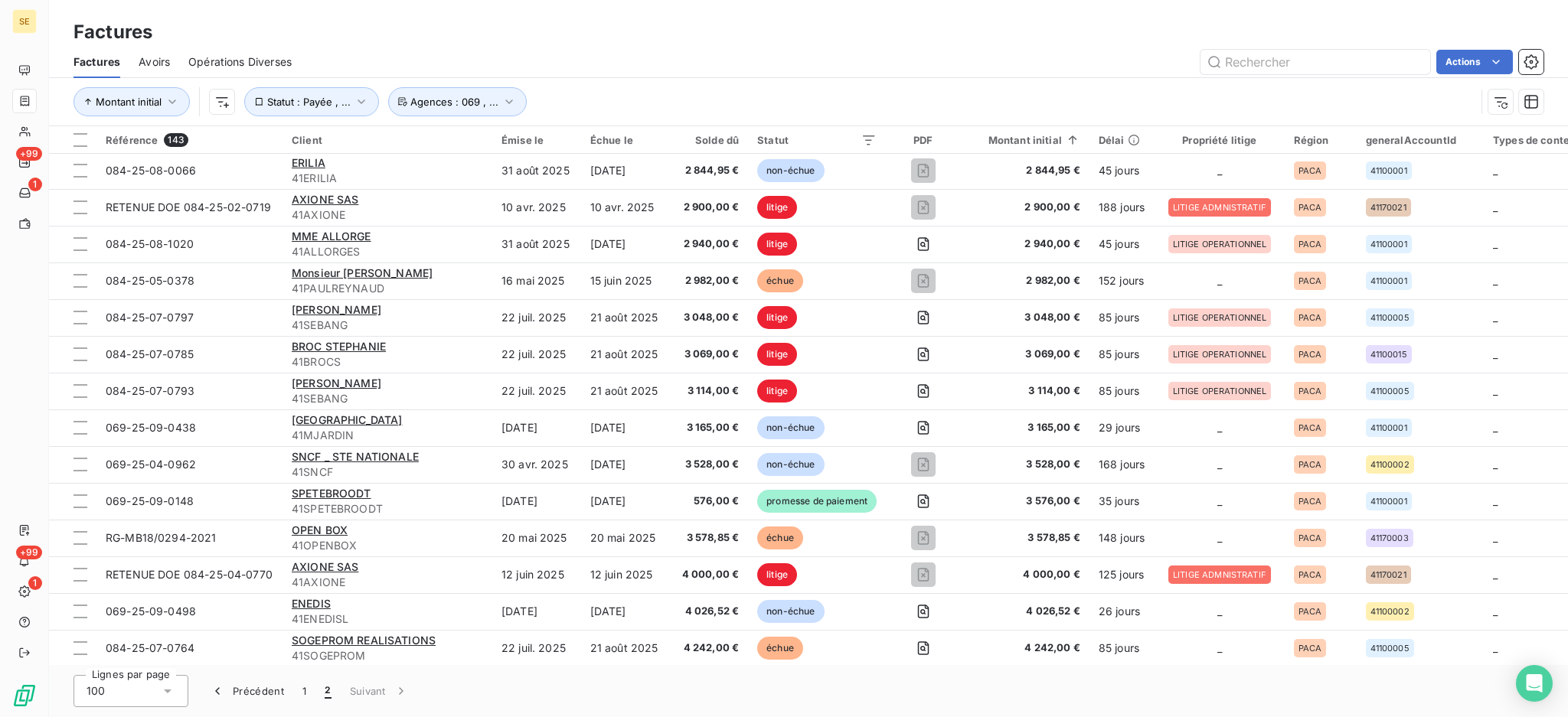
scroll to position [408, 0]
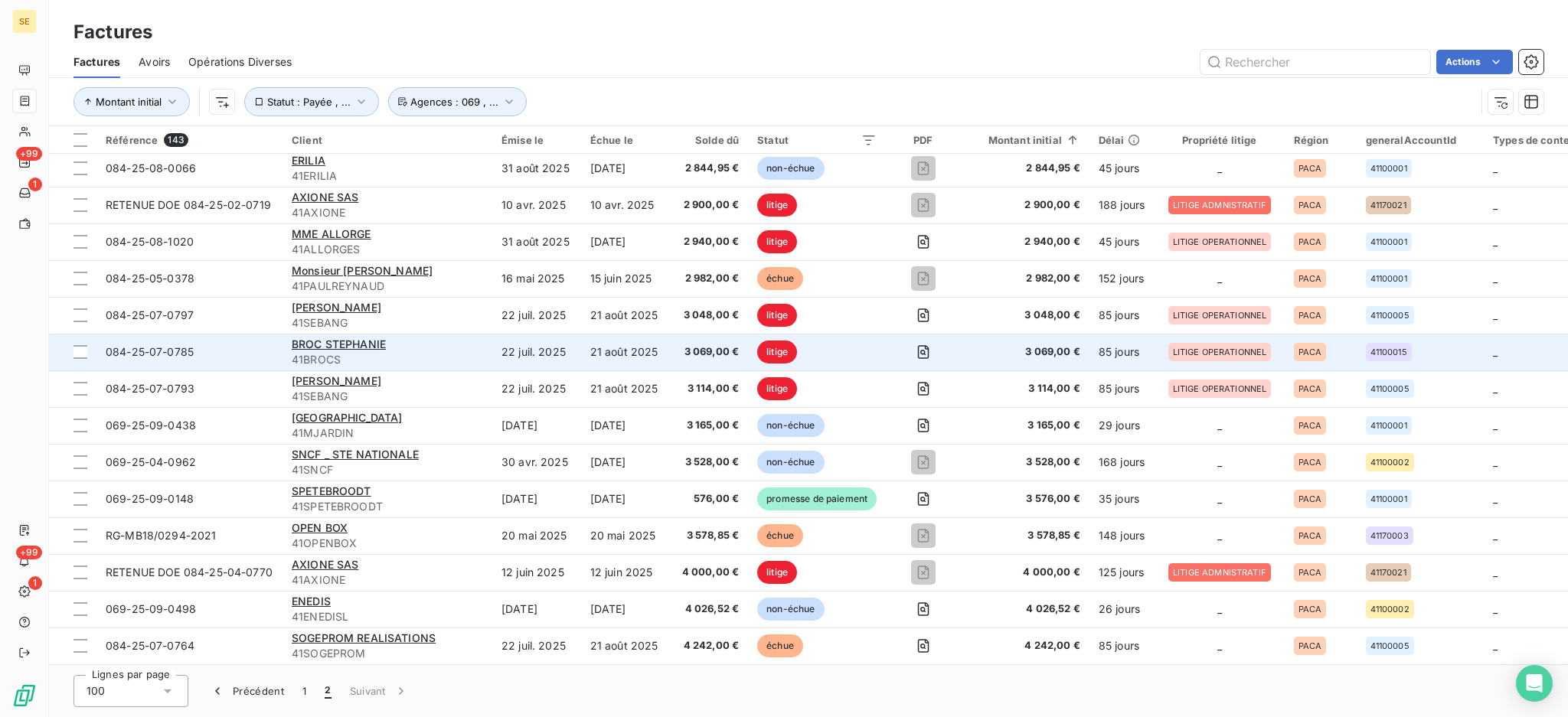
click at [389, 339] on div "BROC STEPHANIE" at bounding box center [387, 345] width 191 height 16
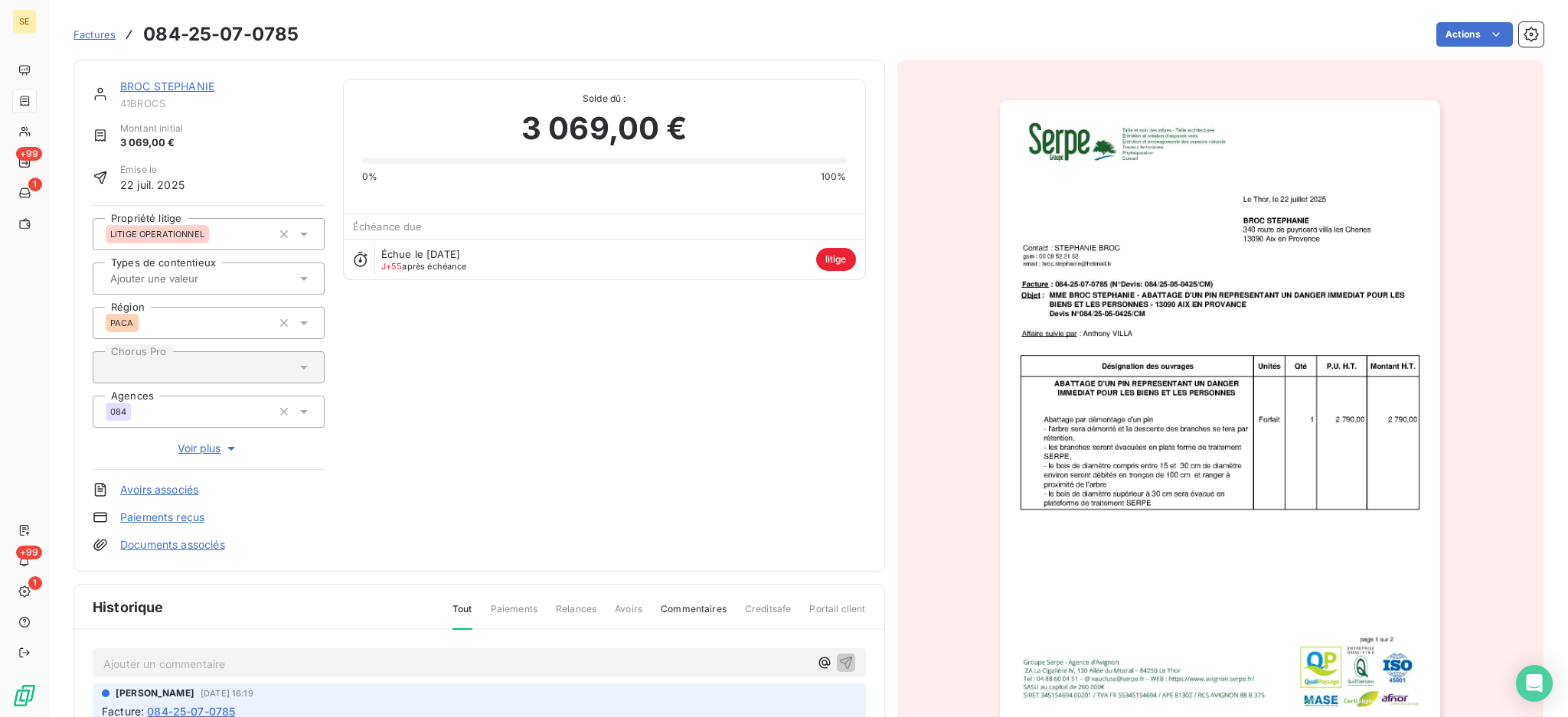
click at [197, 87] on link "BROC STEPHANIE" at bounding box center [167, 85] width 94 height 13
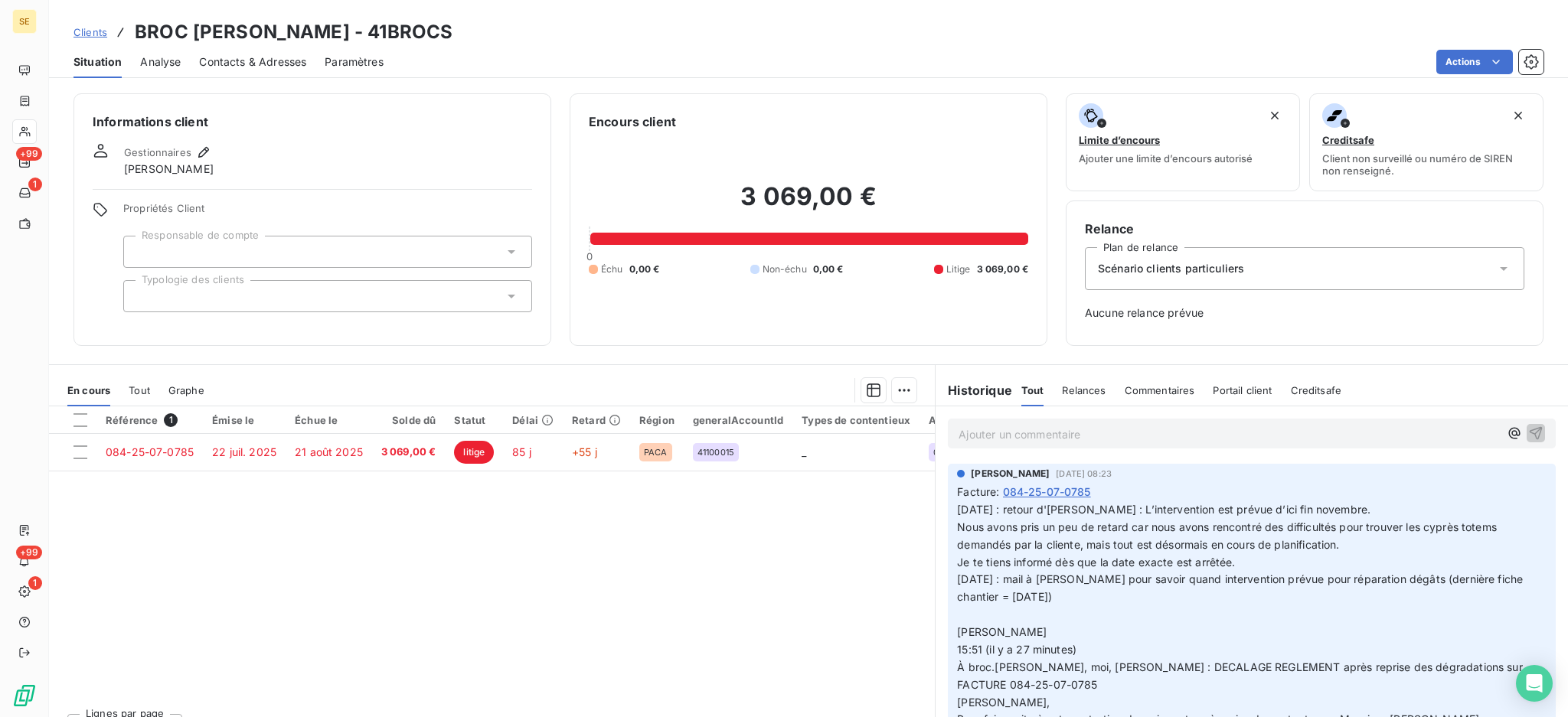
click at [211, 159] on div "Gestionnaires Agnès Dubuc" at bounding box center [312, 160] width 439 height 34
click at [203, 151] on icon "button" at bounding box center [204, 152] width 16 height 16
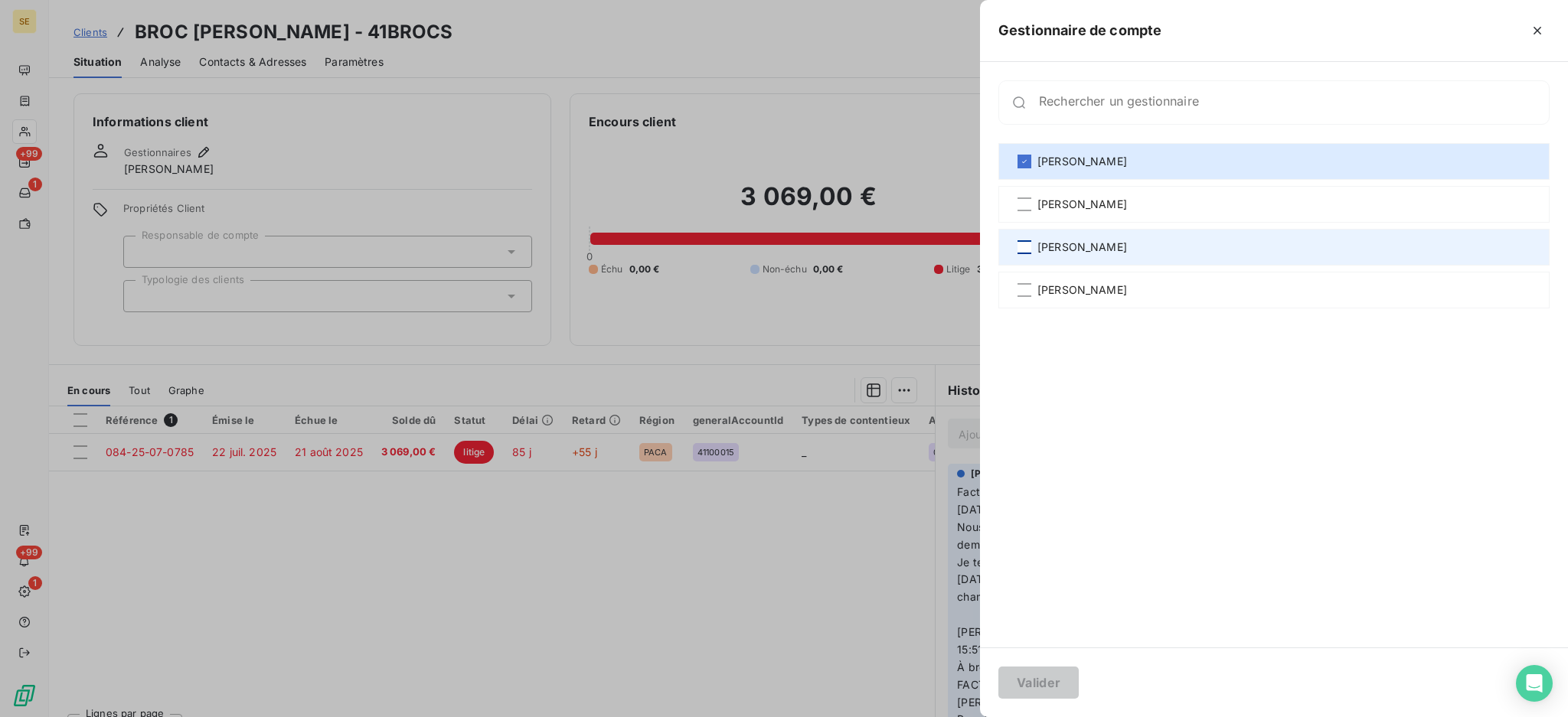
click at [1023, 249] on div at bounding box center [1024, 247] width 14 height 14
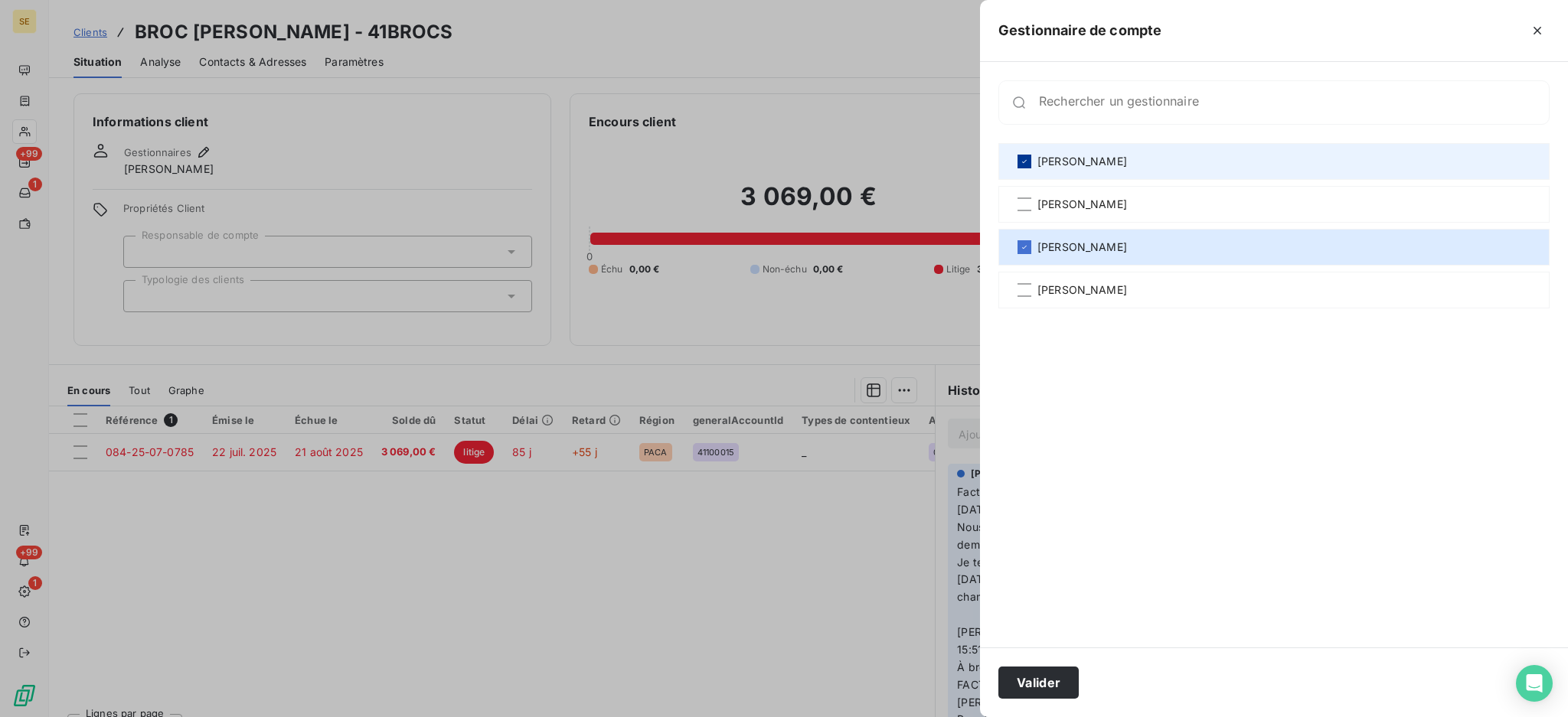
click at [1023, 156] on div at bounding box center [1024, 162] width 14 height 14
click at [1053, 683] on button "Valider" at bounding box center [1038, 682] width 80 height 32
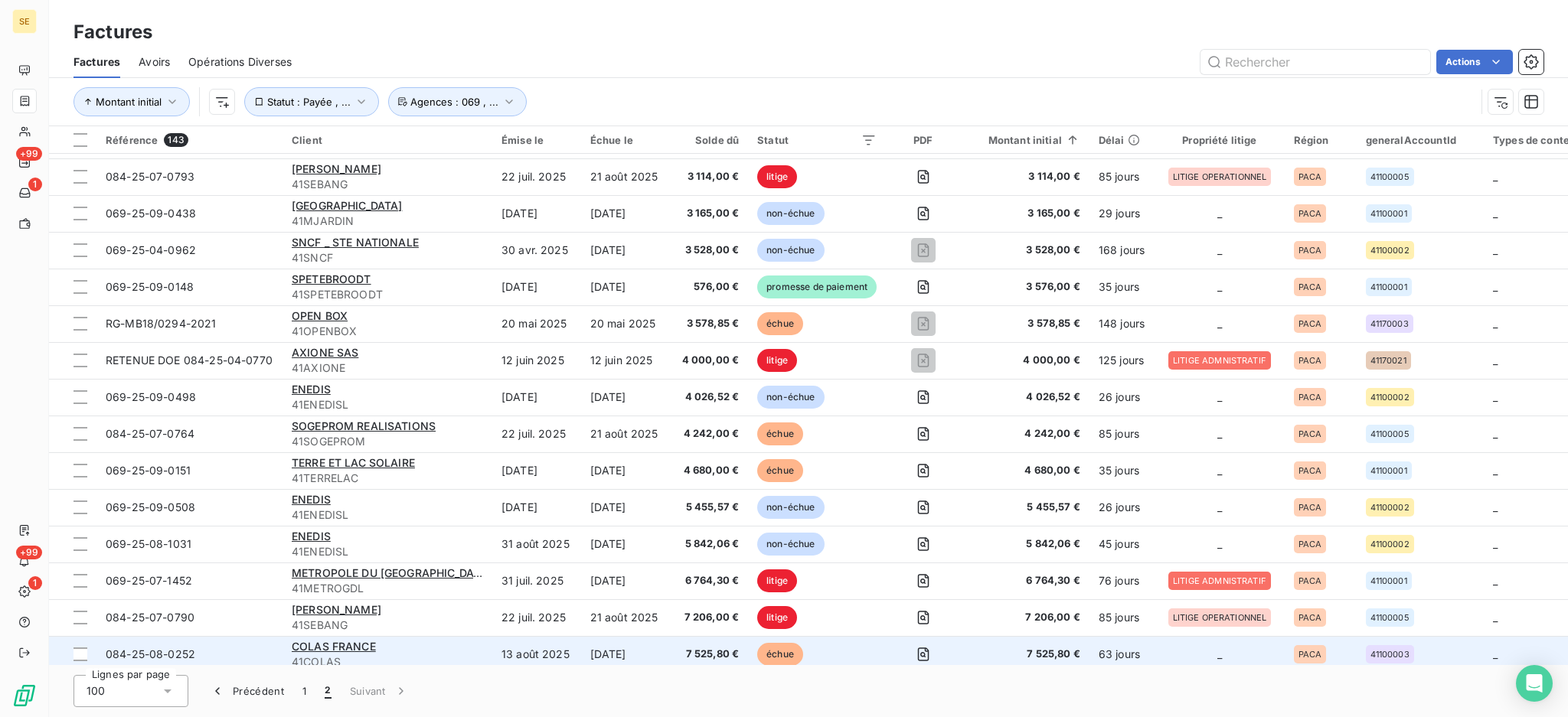
scroll to position [612, 0]
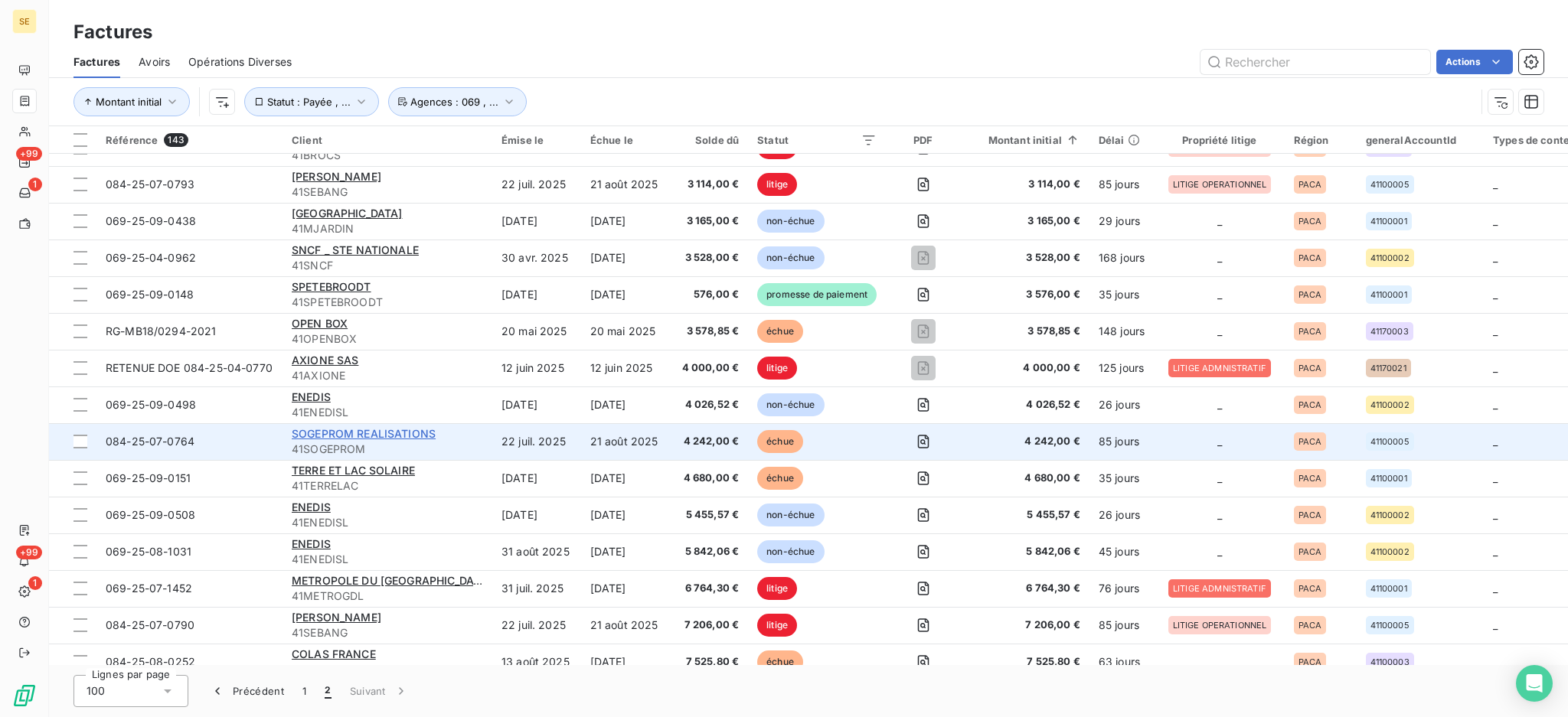
click at [411, 435] on span "SOGEPROM REALISATIONS" at bounding box center [363, 433] width 143 height 13
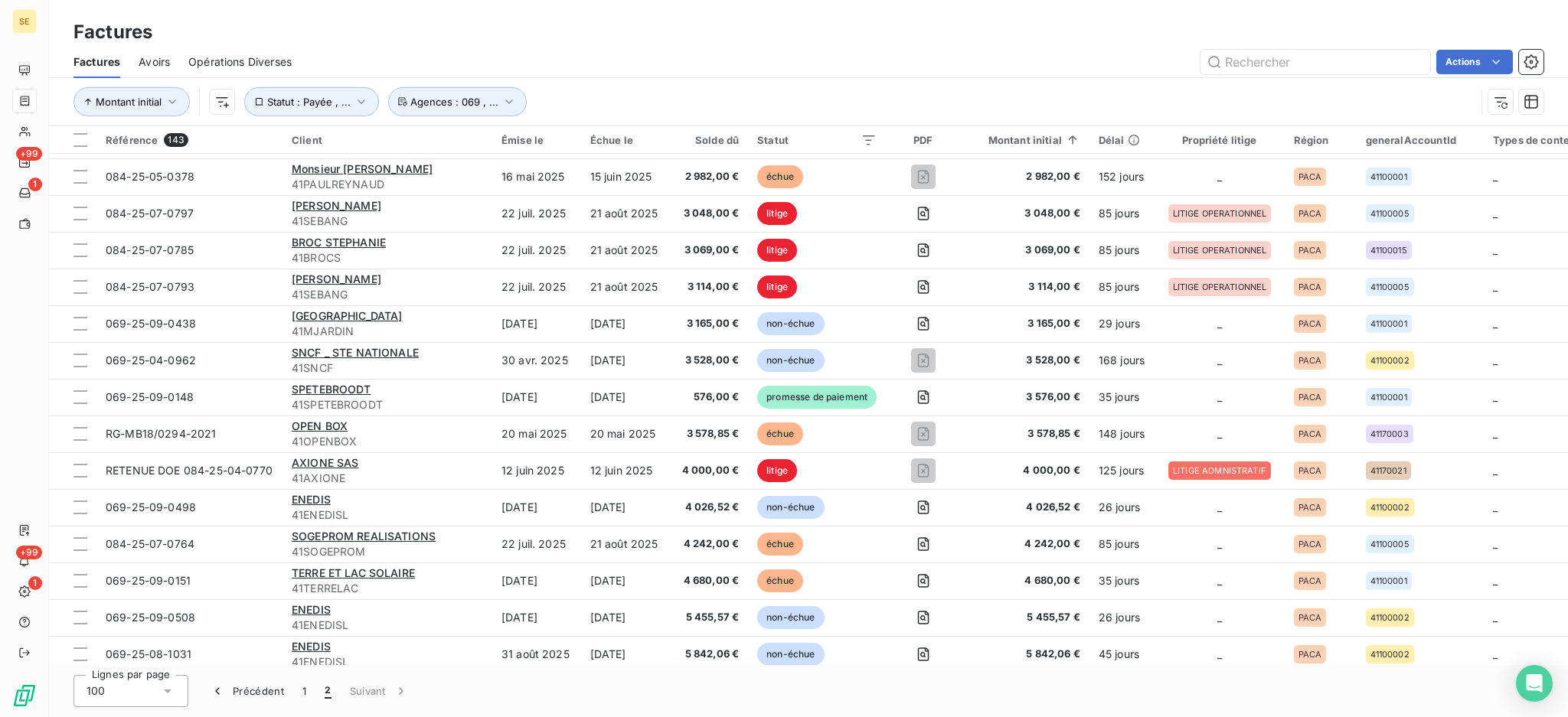
scroll to position [612, 0]
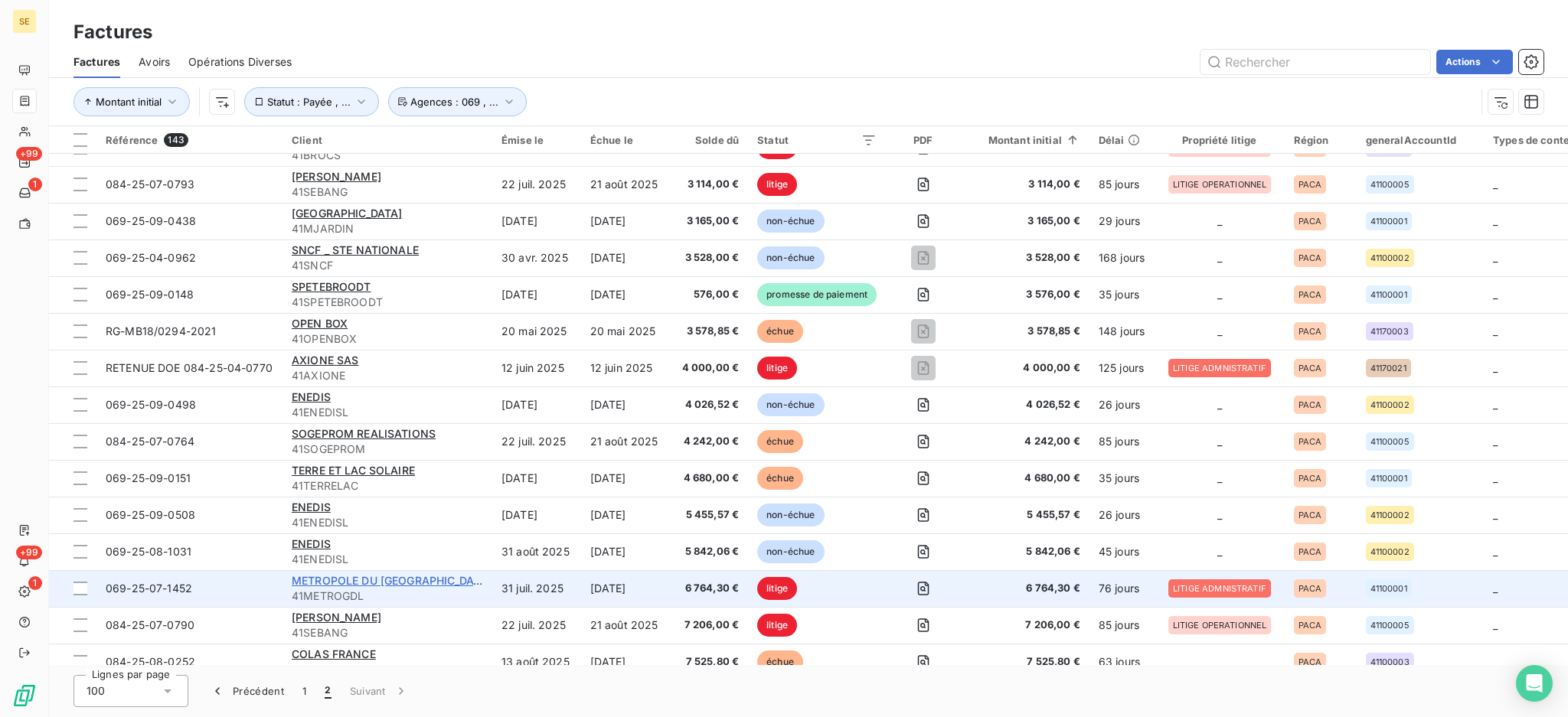
click at [411, 576] on span "METROPOLE DU [GEOGRAPHIC_DATA]" at bounding box center [392, 579] width 200 height 13
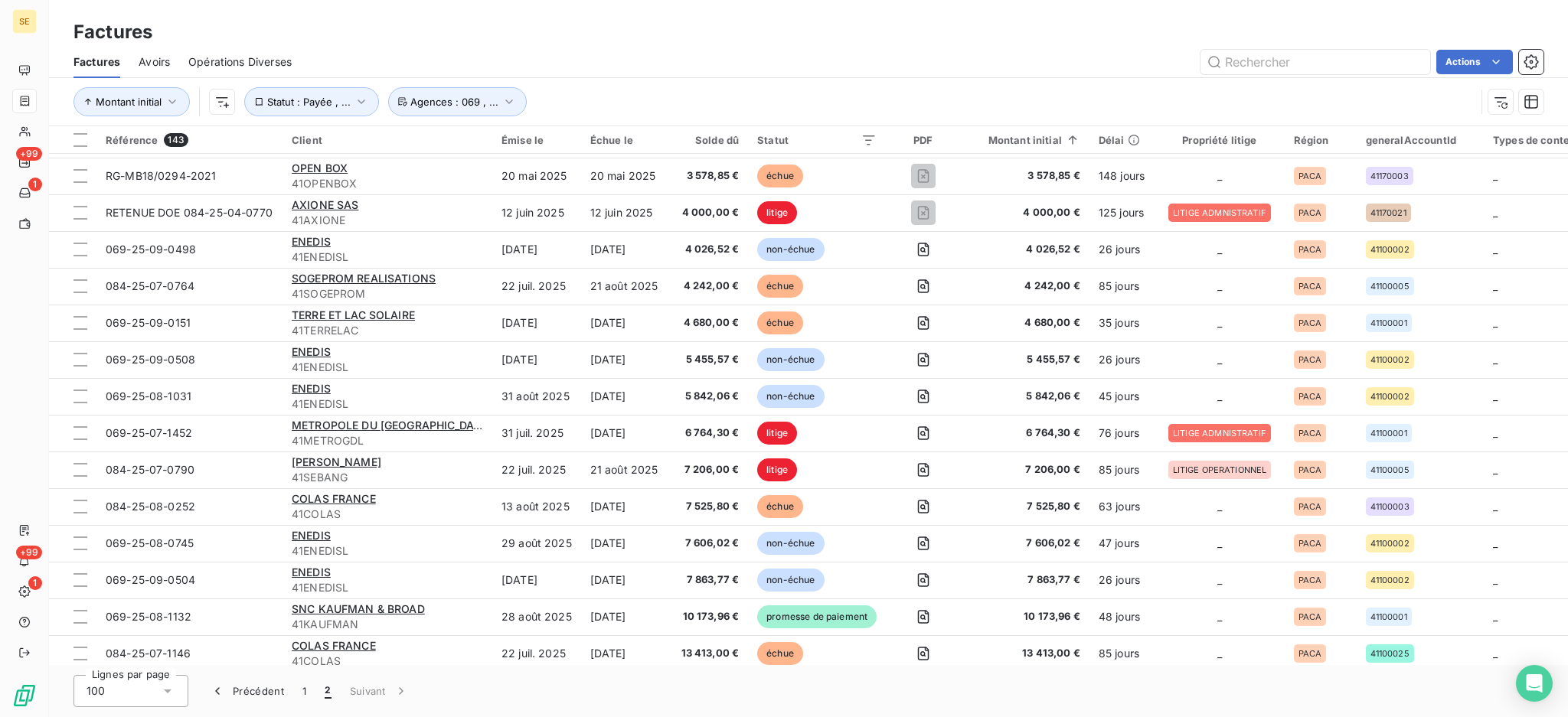
scroll to position [1020, 0]
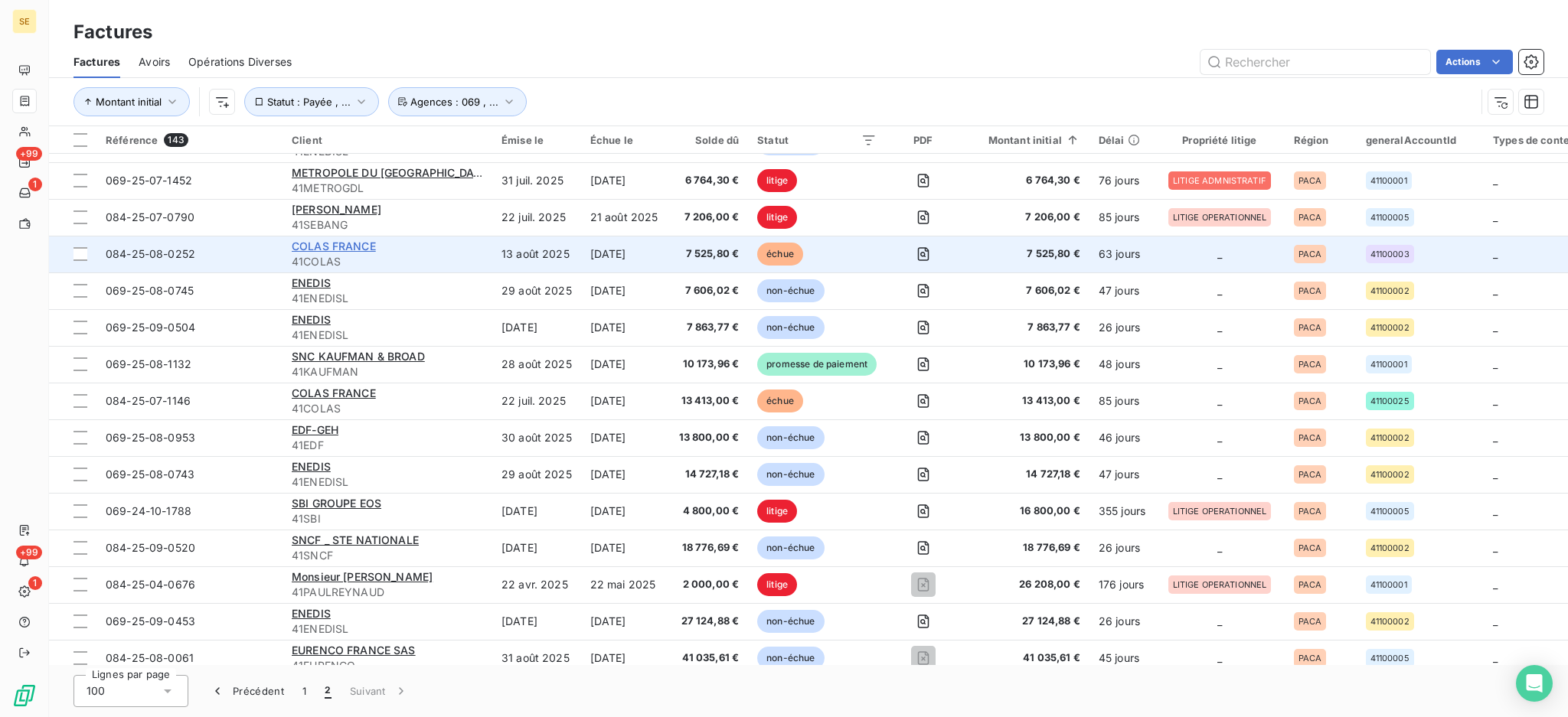
click at [348, 243] on span "COLAS FRANCE" at bounding box center [333, 245] width 84 height 13
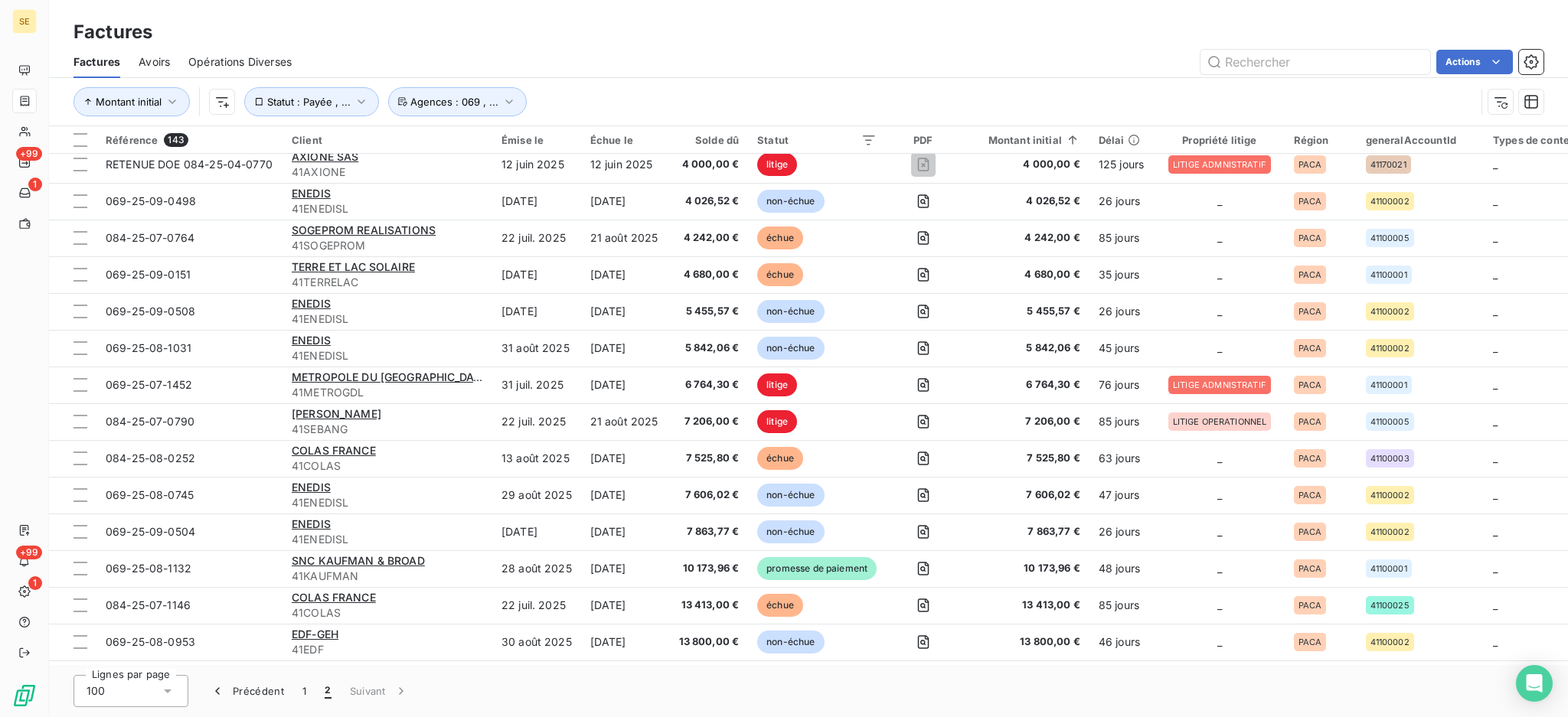
scroll to position [919, 0]
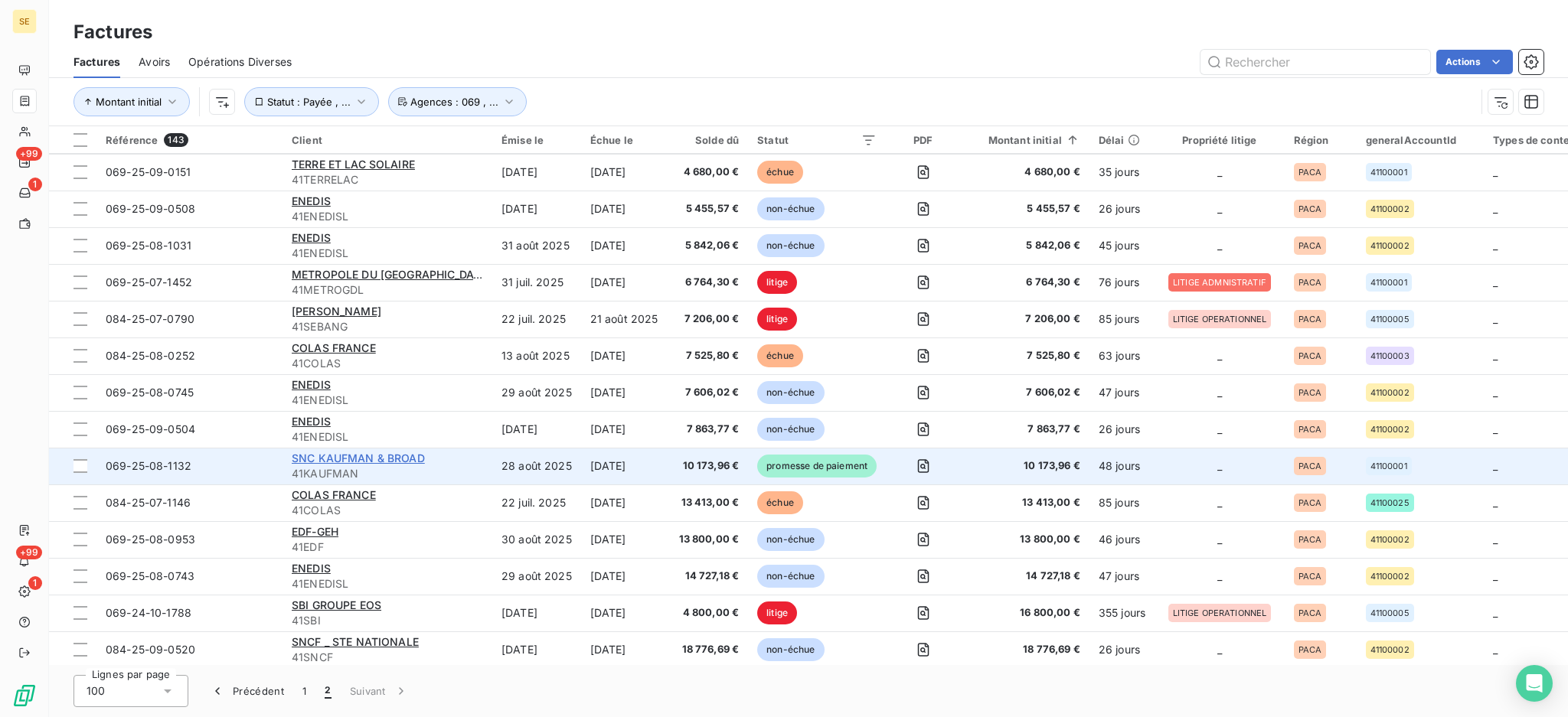
click at [326, 453] on span "SNC KAUFMAN & BROAD" at bounding box center [358, 457] width 133 height 13
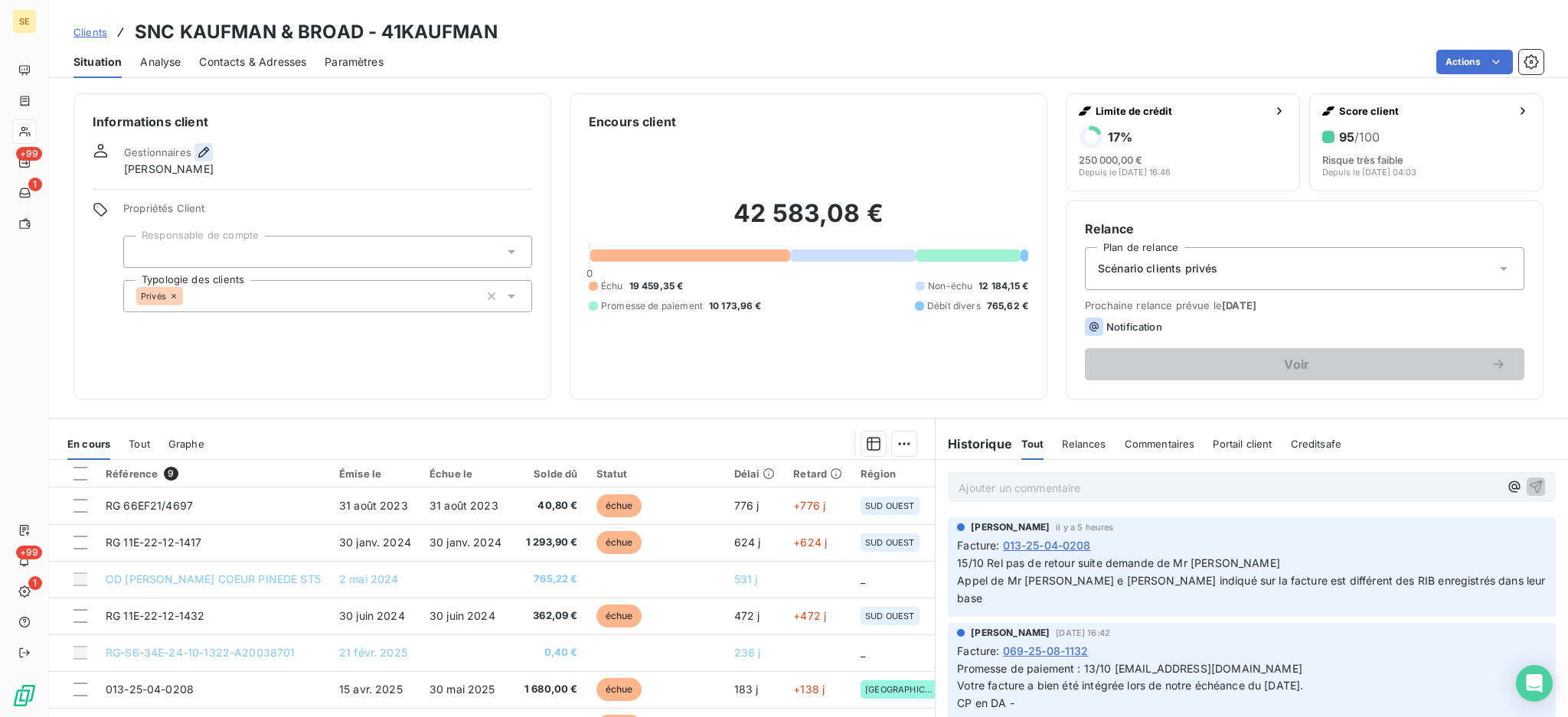
click at [198, 147] on icon "button" at bounding box center [204, 152] width 16 height 16
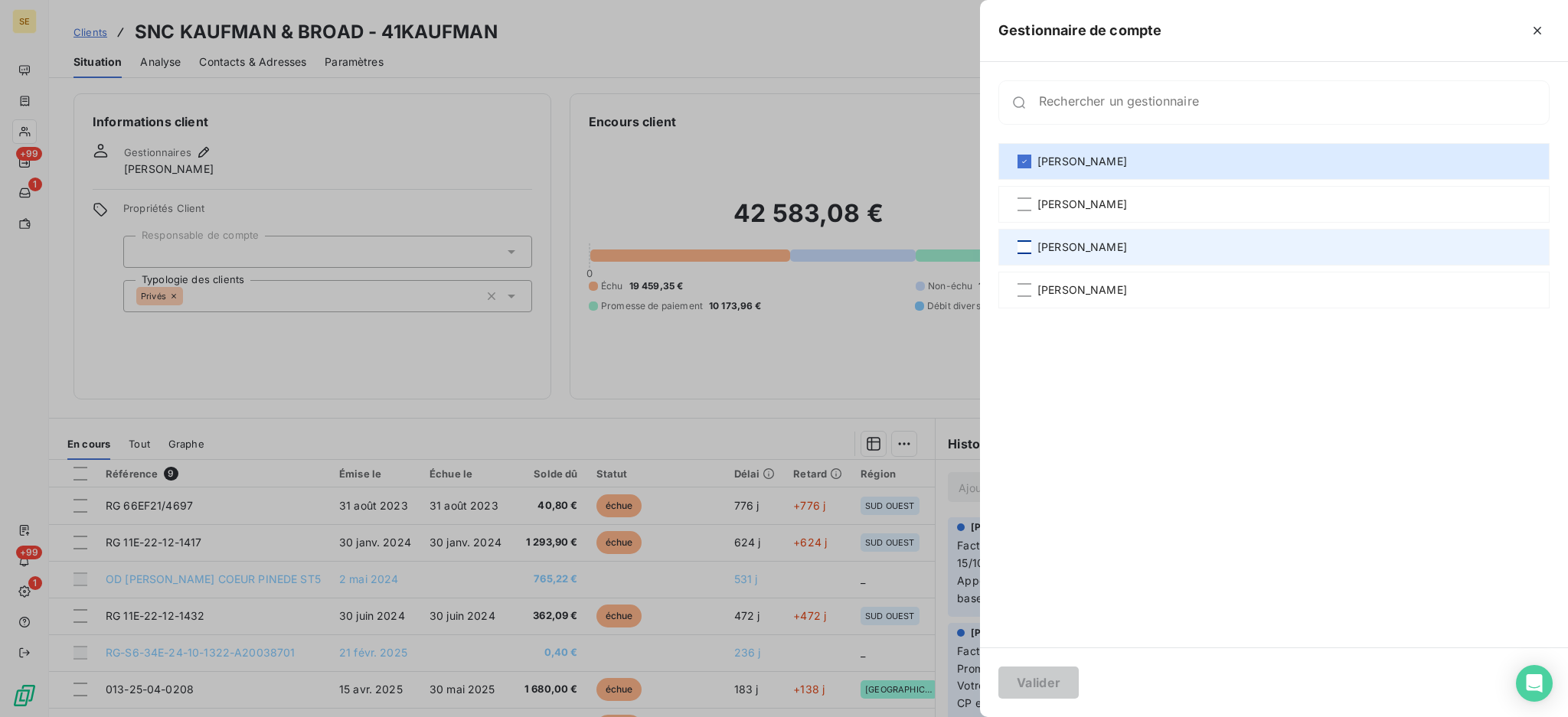
click at [1021, 244] on div at bounding box center [1024, 247] width 14 height 14
click at [1021, 242] on icon at bounding box center [1023, 246] width 9 height 9
click at [878, 373] on div at bounding box center [784, 358] width 1568 height 717
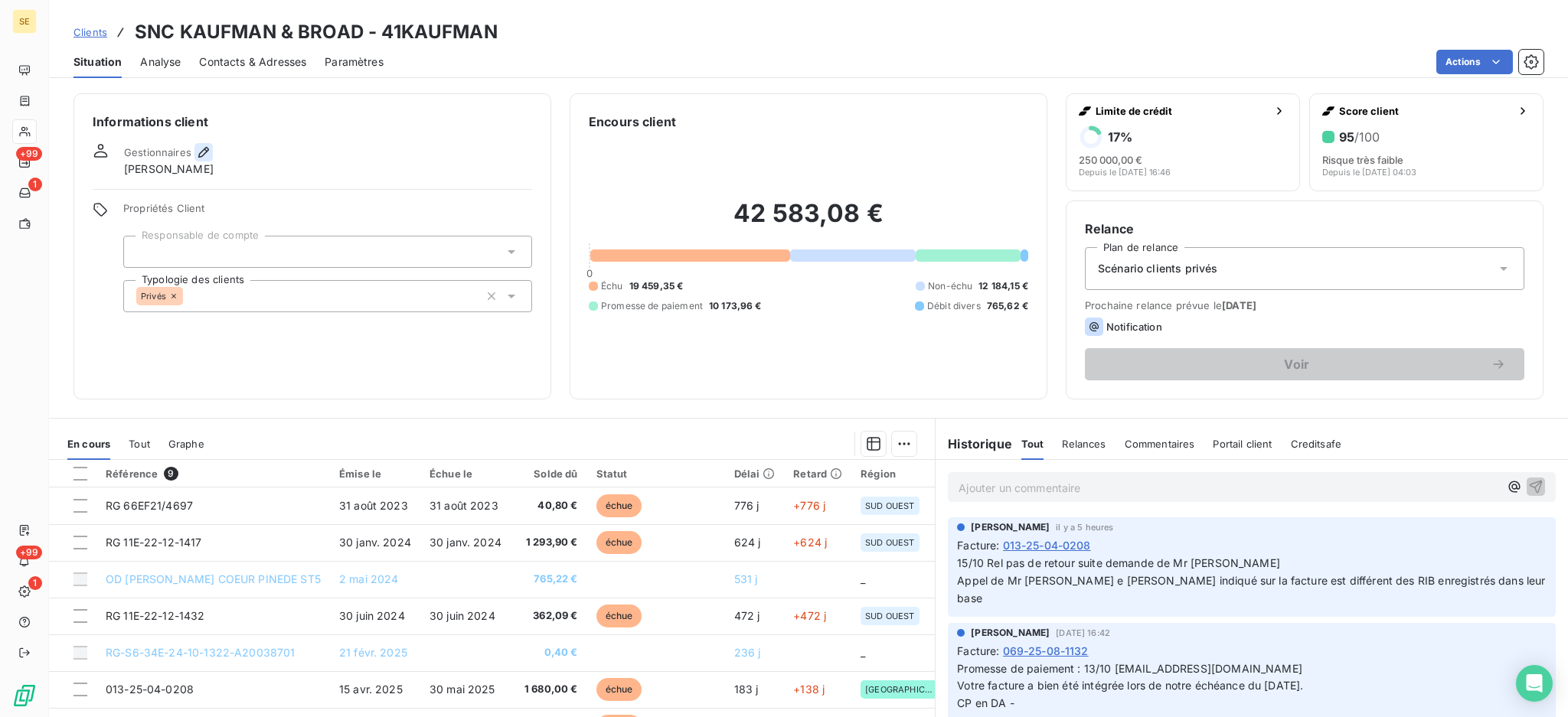
click at [203, 146] on icon "button" at bounding box center [204, 152] width 16 height 16
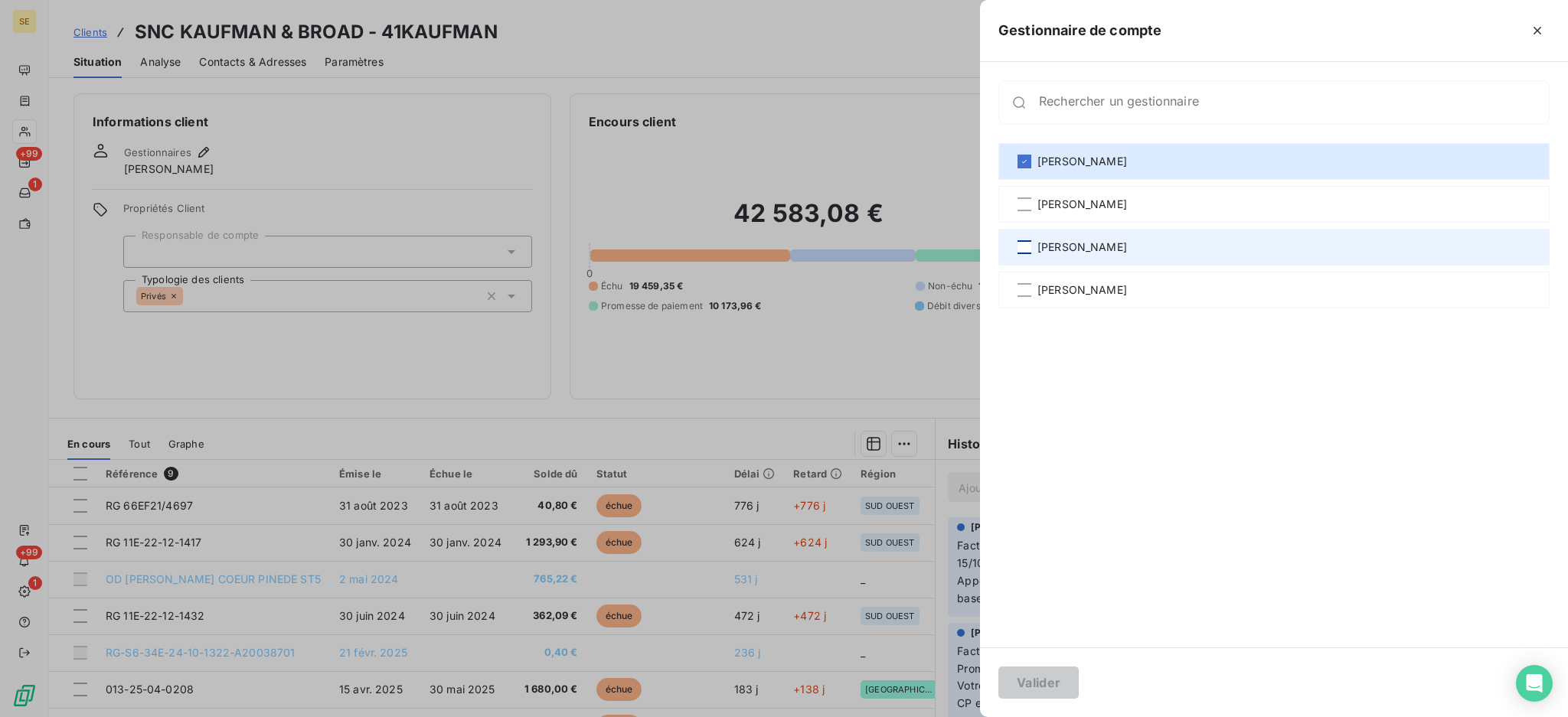
click at [1021, 240] on div at bounding box center [1024, 247] width 14 height 14
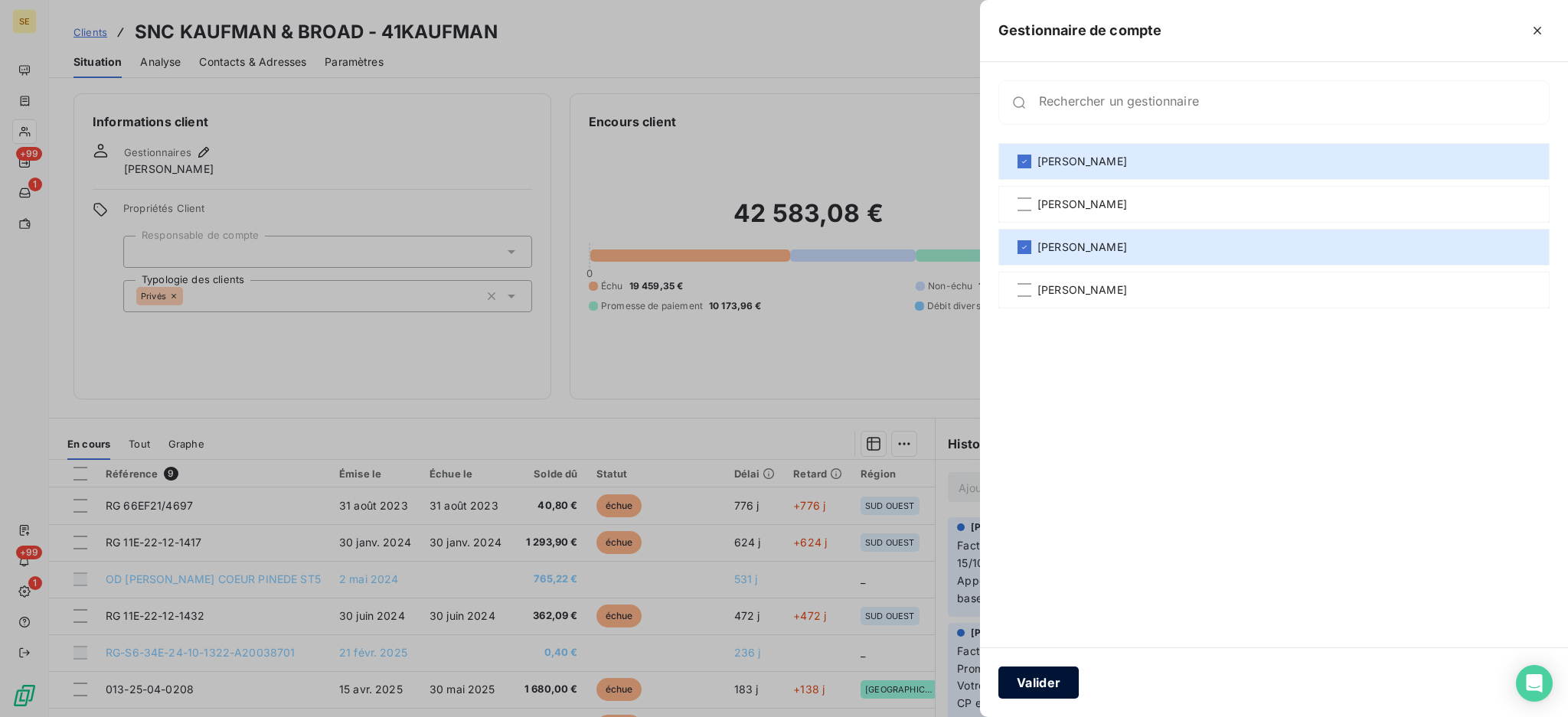
click at [1036, 682] on button "Valider" at bounding box center [1038, 682] width 80 height 32
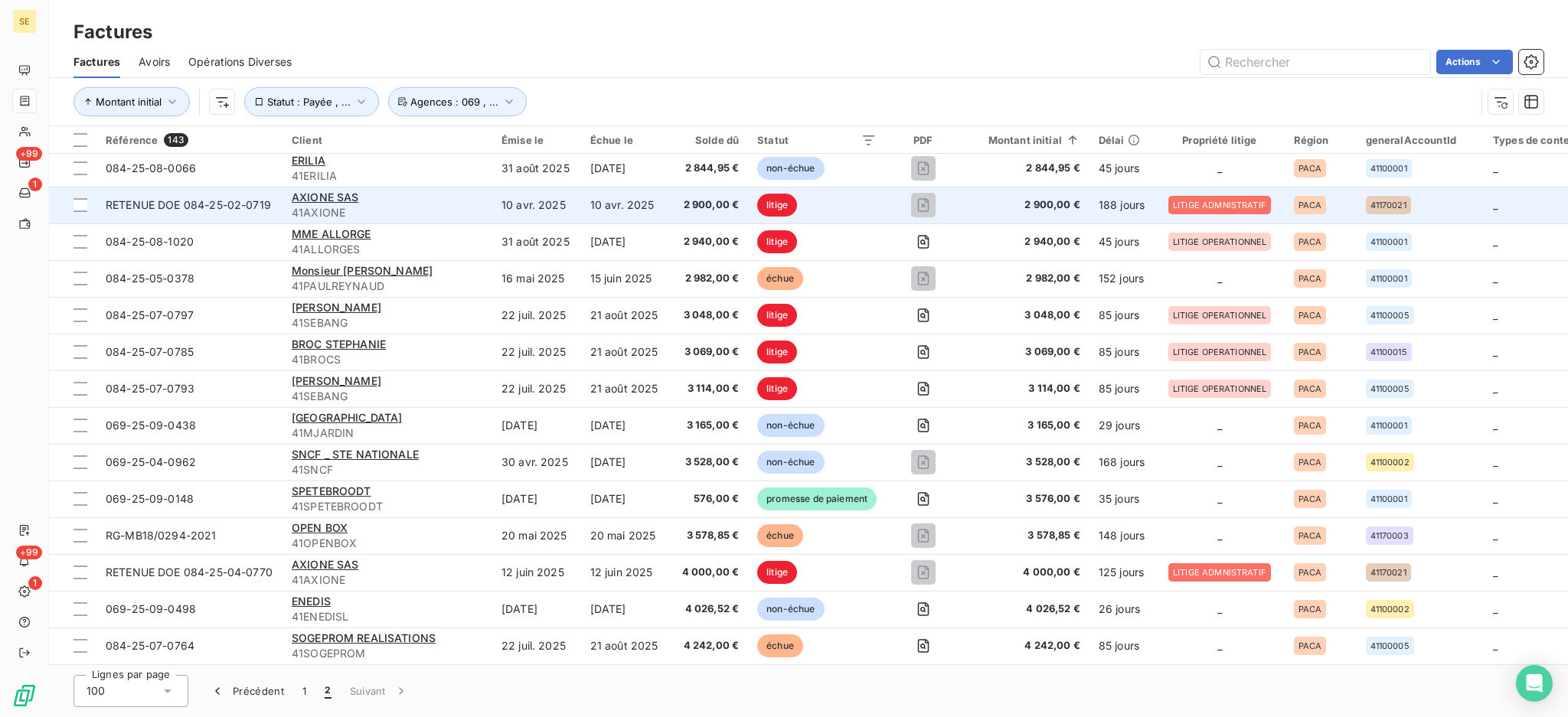
scroll to position [203, 0]
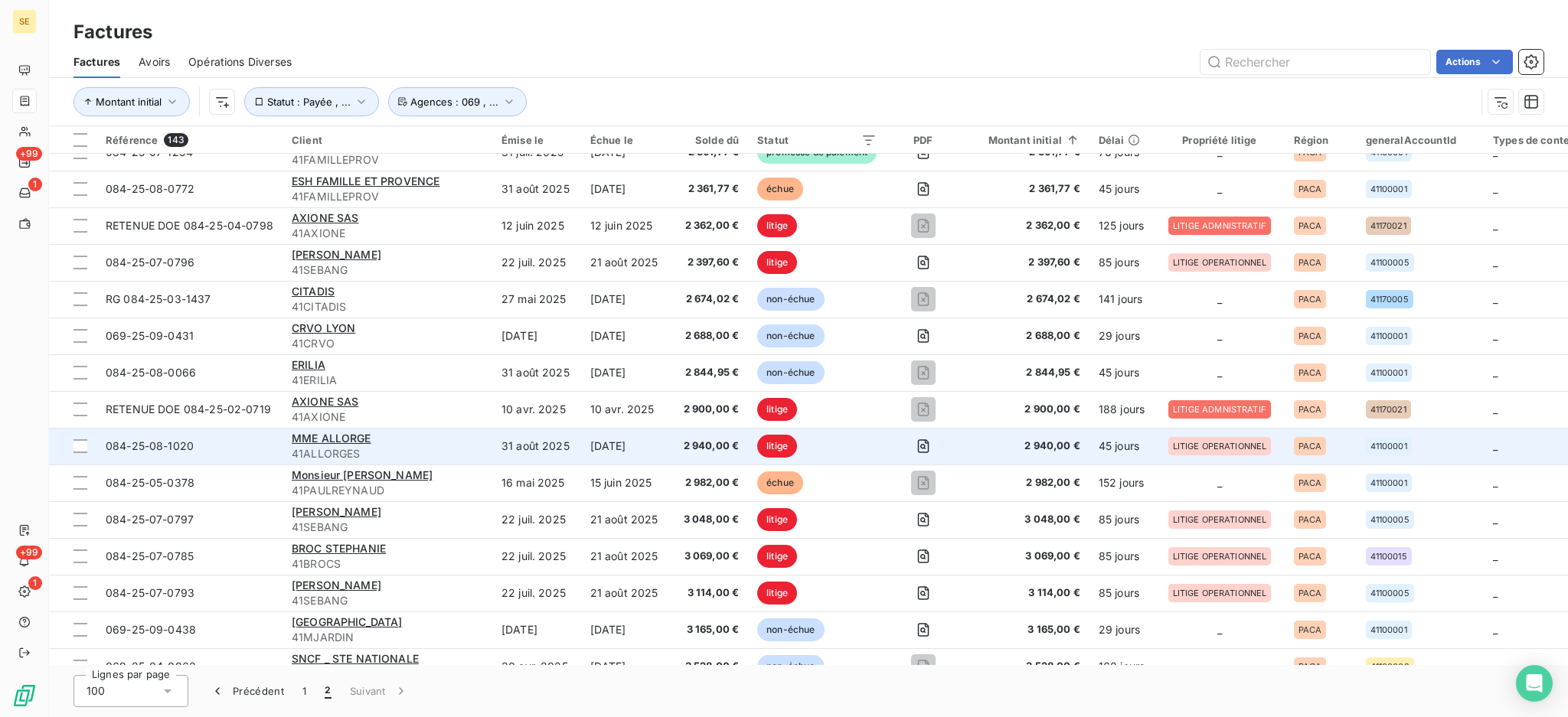
click at [373, 434] on div "MME ALLORGE" at bounding box center [387, 439] width 191 height 16
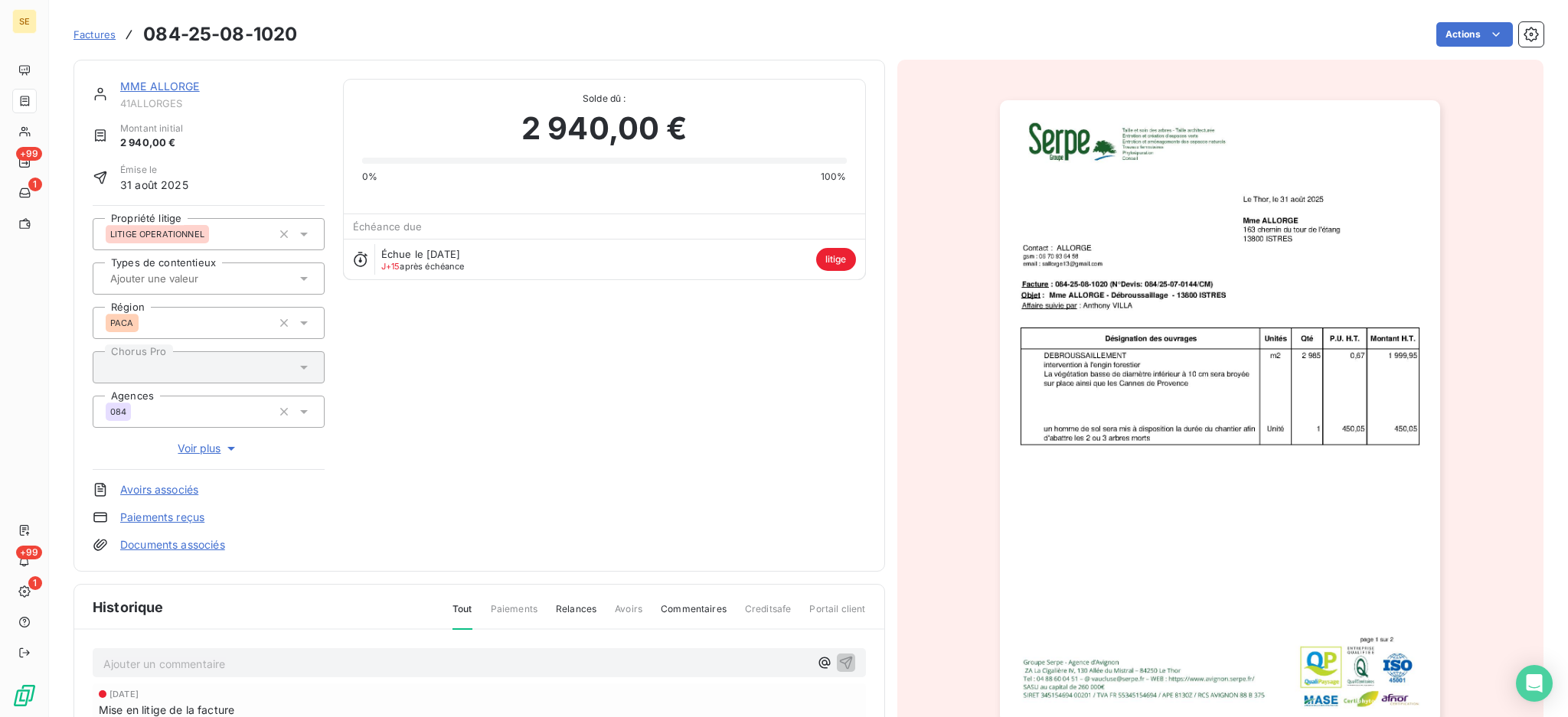
click at [162, 89] on link "MME ALLORGE" at bounding box center [160, 85] width 79 height 13
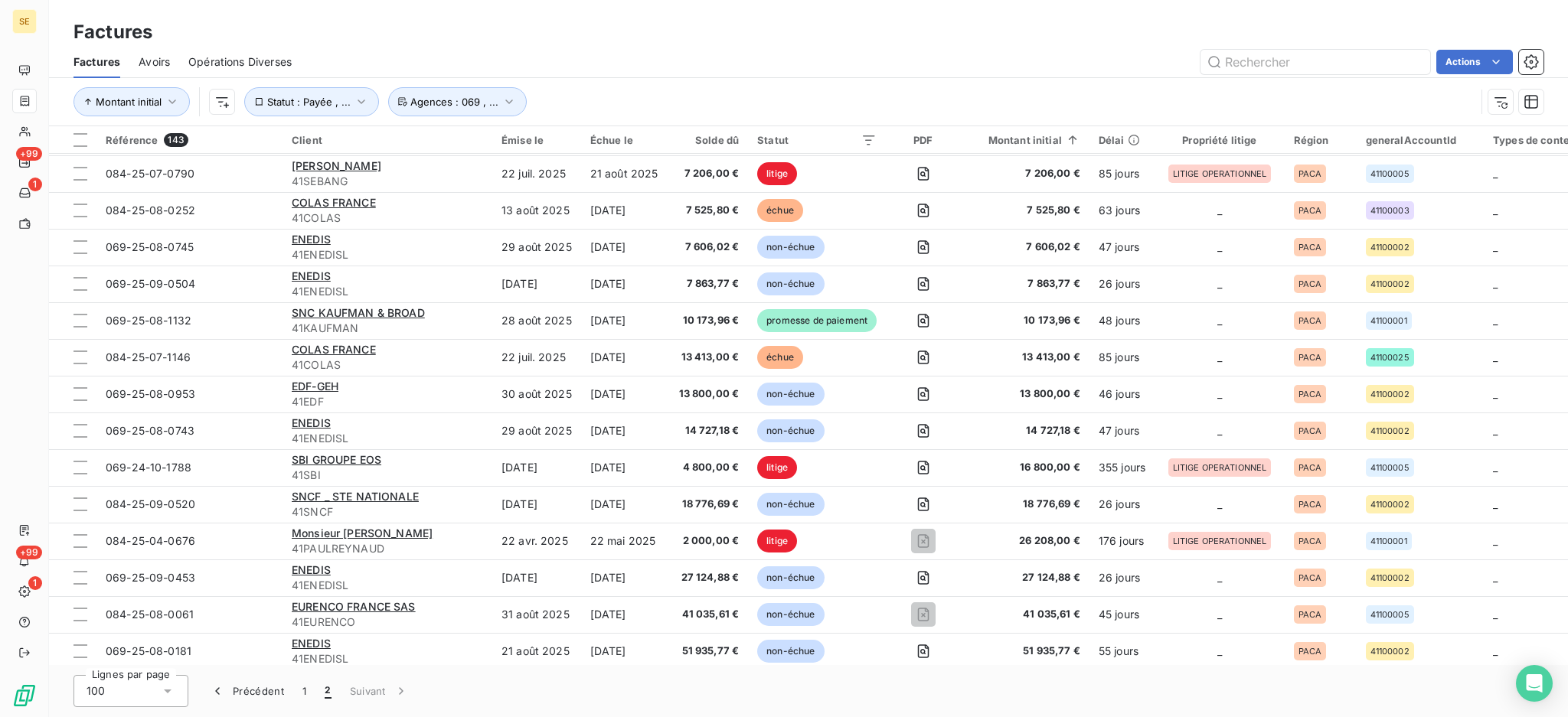
scroll to position [1074, 0]
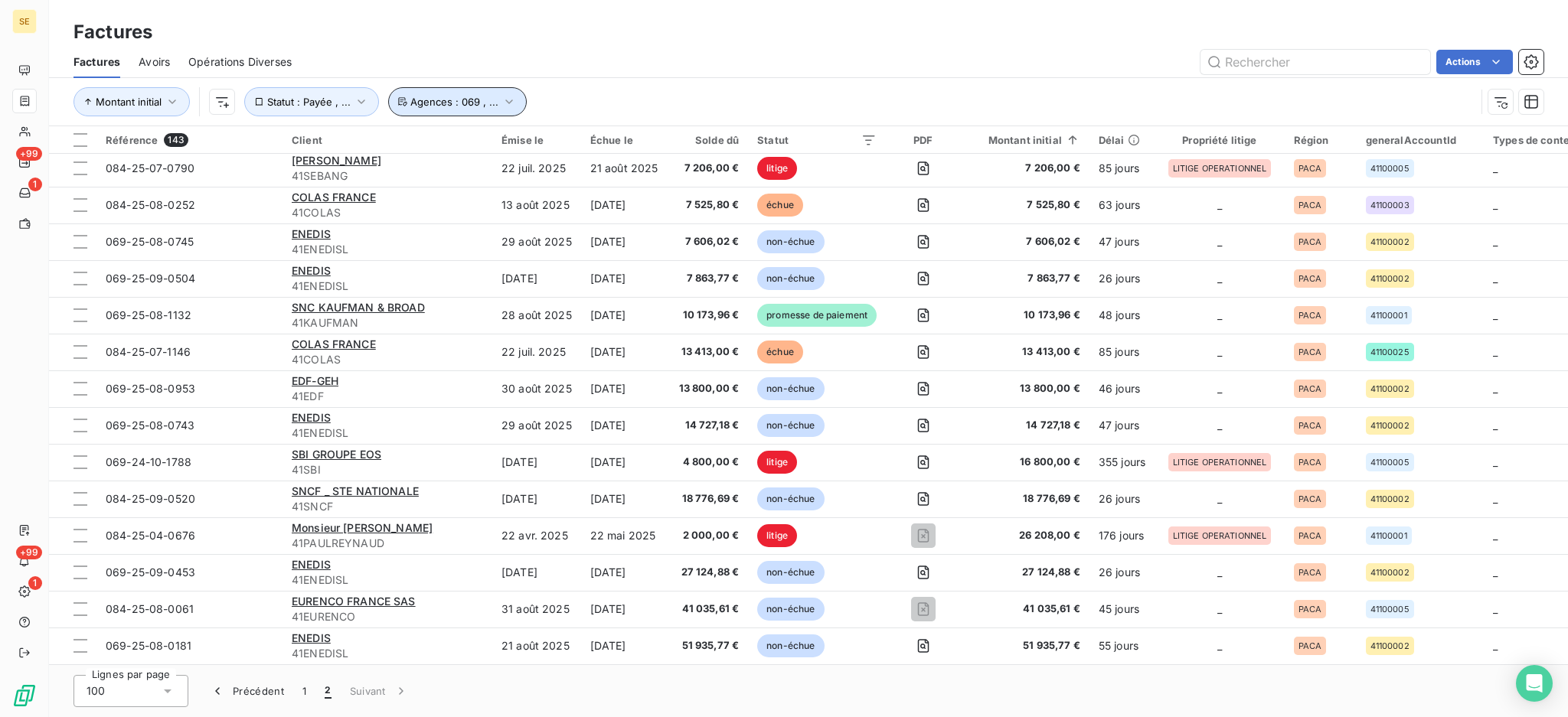
click at [508, 96] on icon "button" at bounding box center [509, 102] width 16 height 16
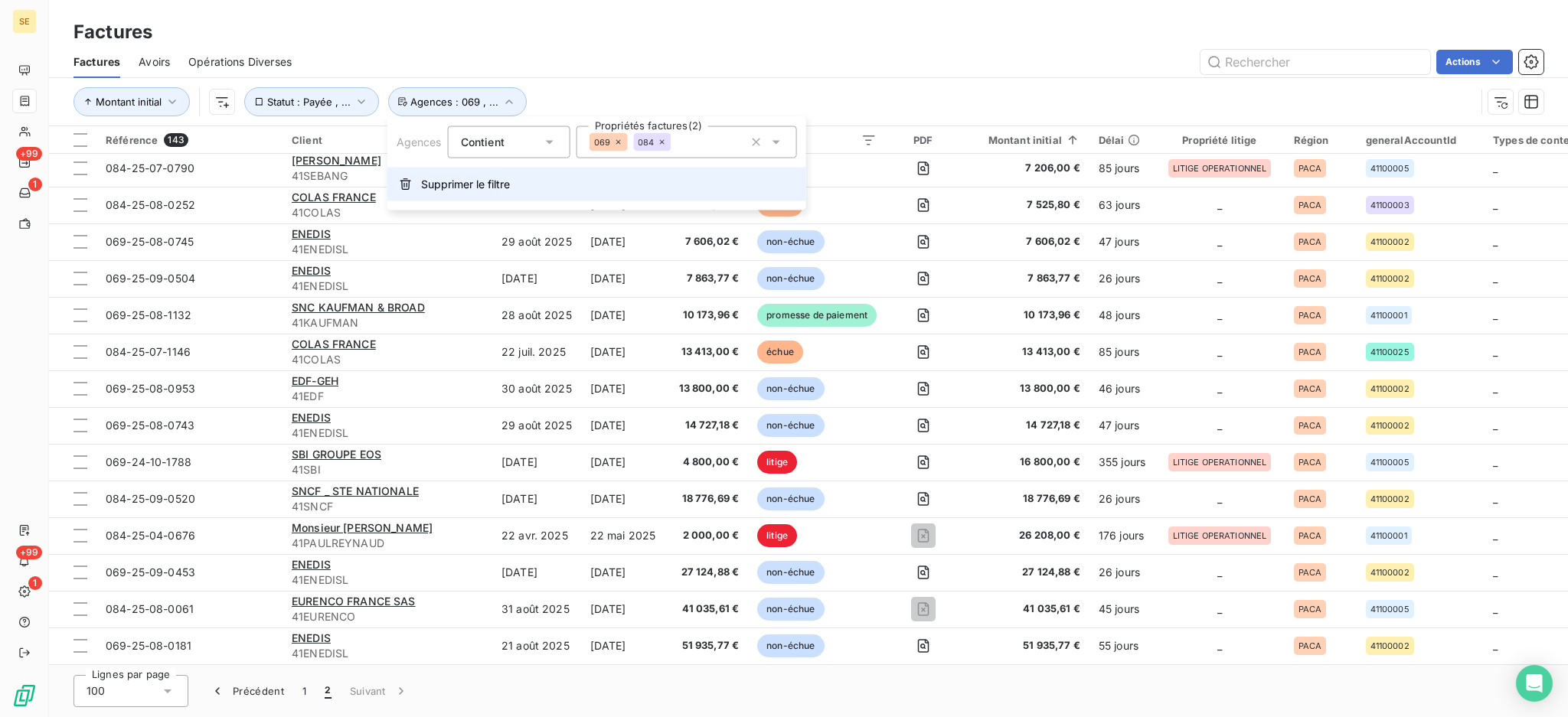
click at [479, 180] on span "Supprimer le filtre" at bounding box center [465, 184] width 89 height 16
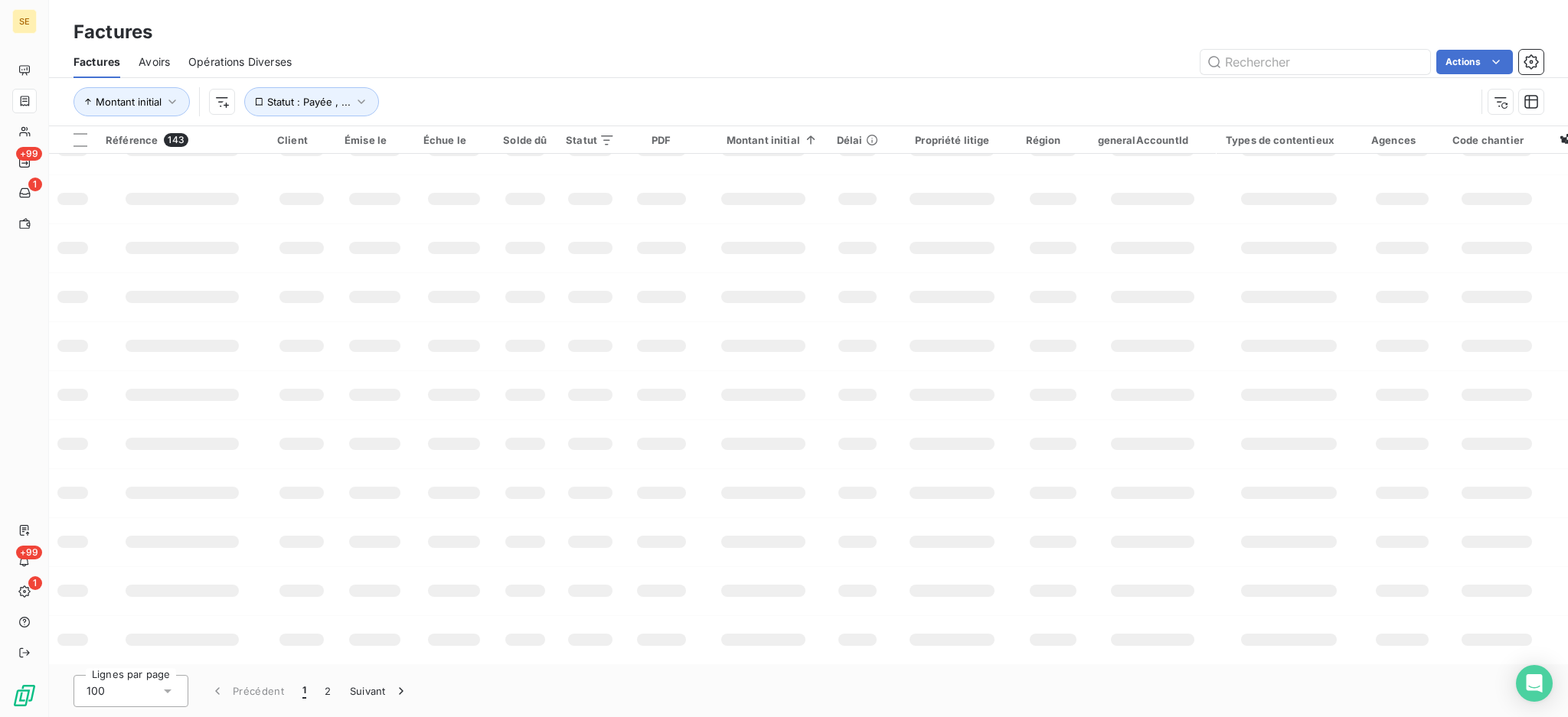
scroll to position [229, 0]
click at [368, 100] on button "Statut : Payée , ..." at bounding box center [311, 102] width 135 height 29
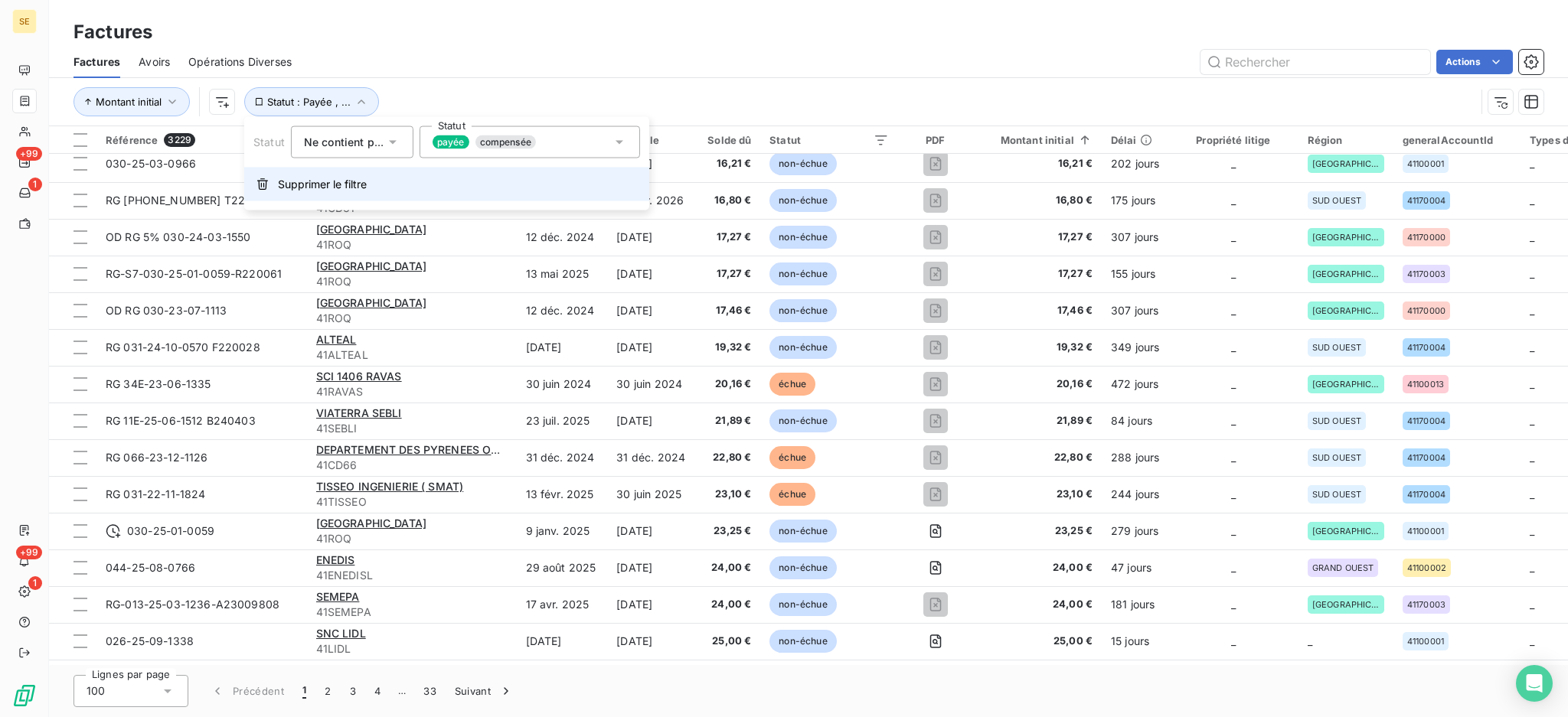
click at [353, 180] on span "Supprimer le filtre" at bounding box center [323, 184] width 89 height 16
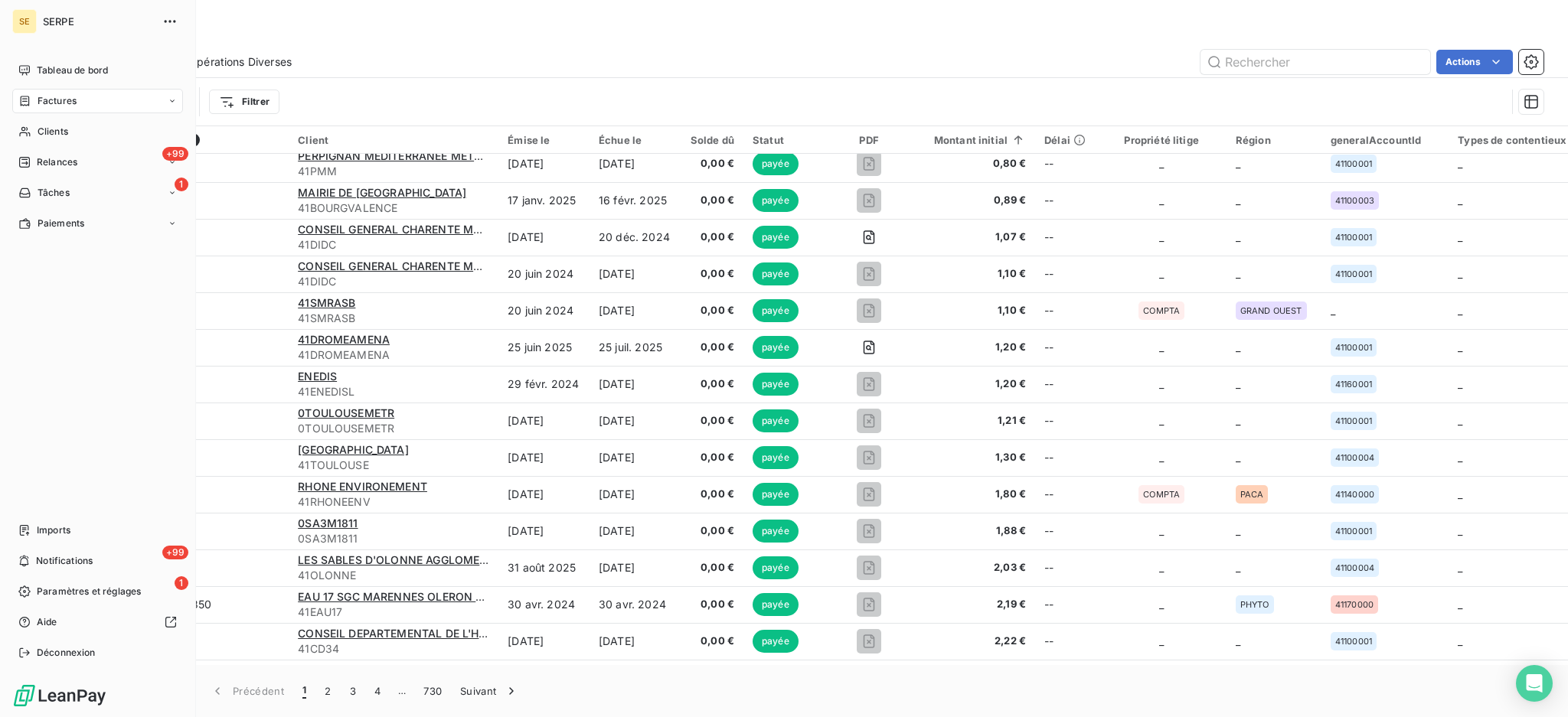
scroll to position [1074, 0]
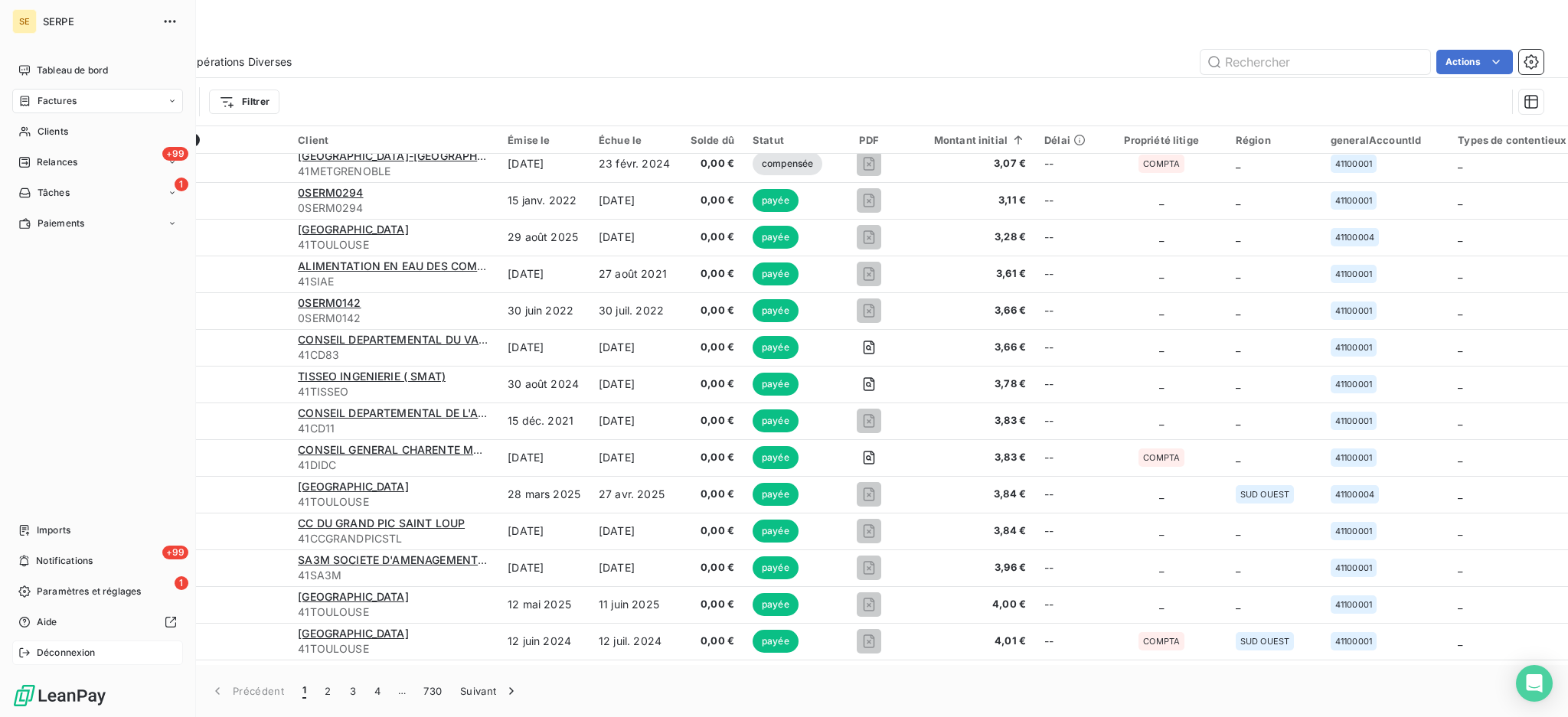
drag, startPoint x: 27, startPoint y: 639, endPoint x: 69, endPoint y: 654, distance: 44.6
click at [69, 654] on span "Déconnexion" at bounding box center [66, 653] width 59 height 14
